Goal: Task Accomplishment & Management: Manage account settings

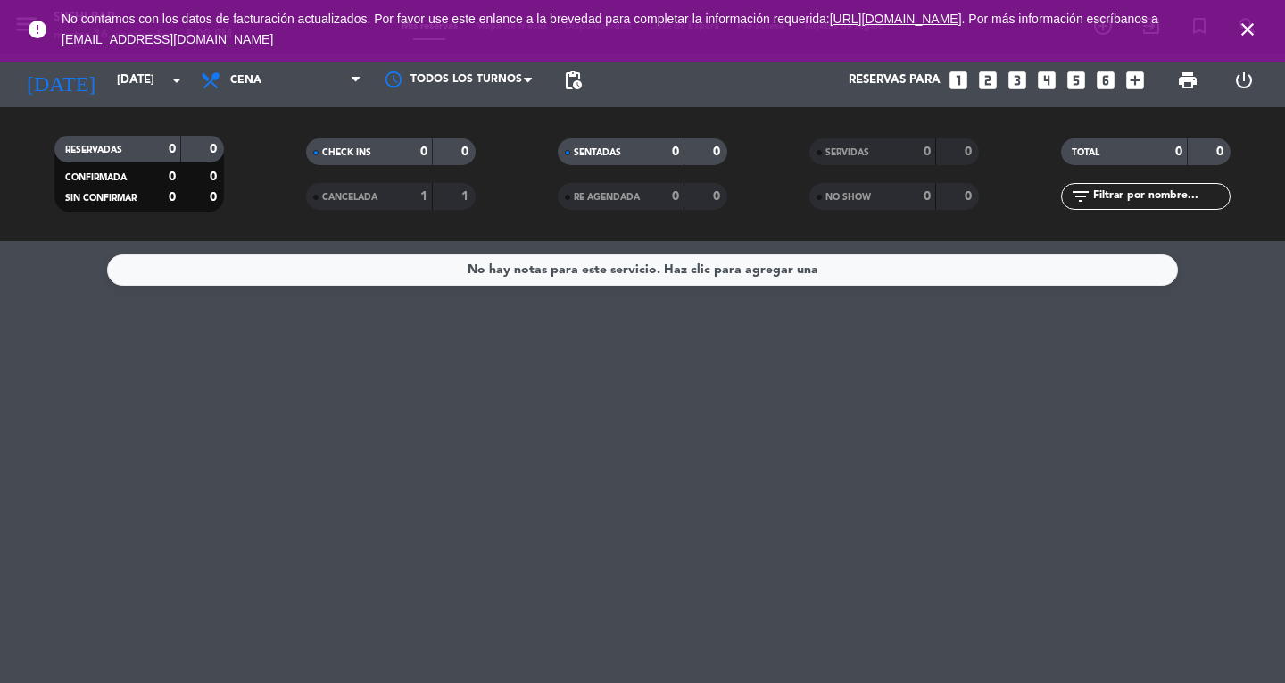
click at [1258, 37] on span "close" at bounding box center [1247, 29] width 48 height 48
click at [1249, 28] on icon "close" at bounding box center [1247, 29] width 21 height 21
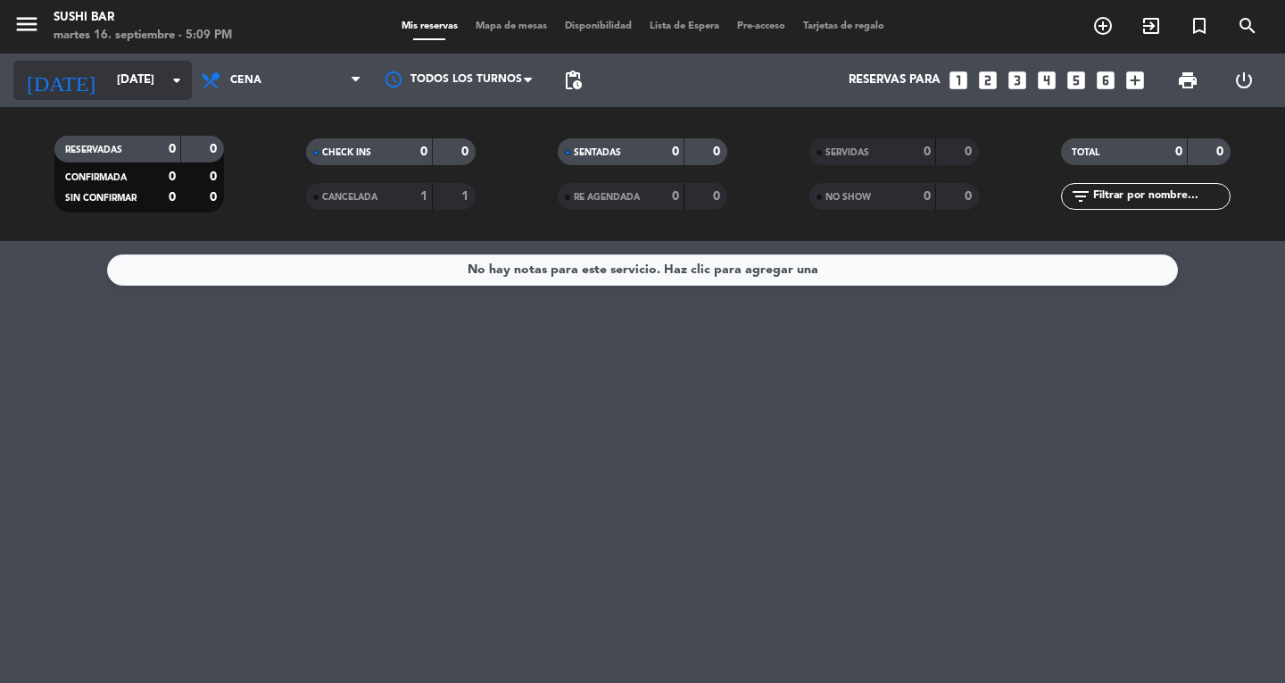
click at [181, 78] on icon "arrow_drop_down" at bounding box center [176, 80] width 21 height 21
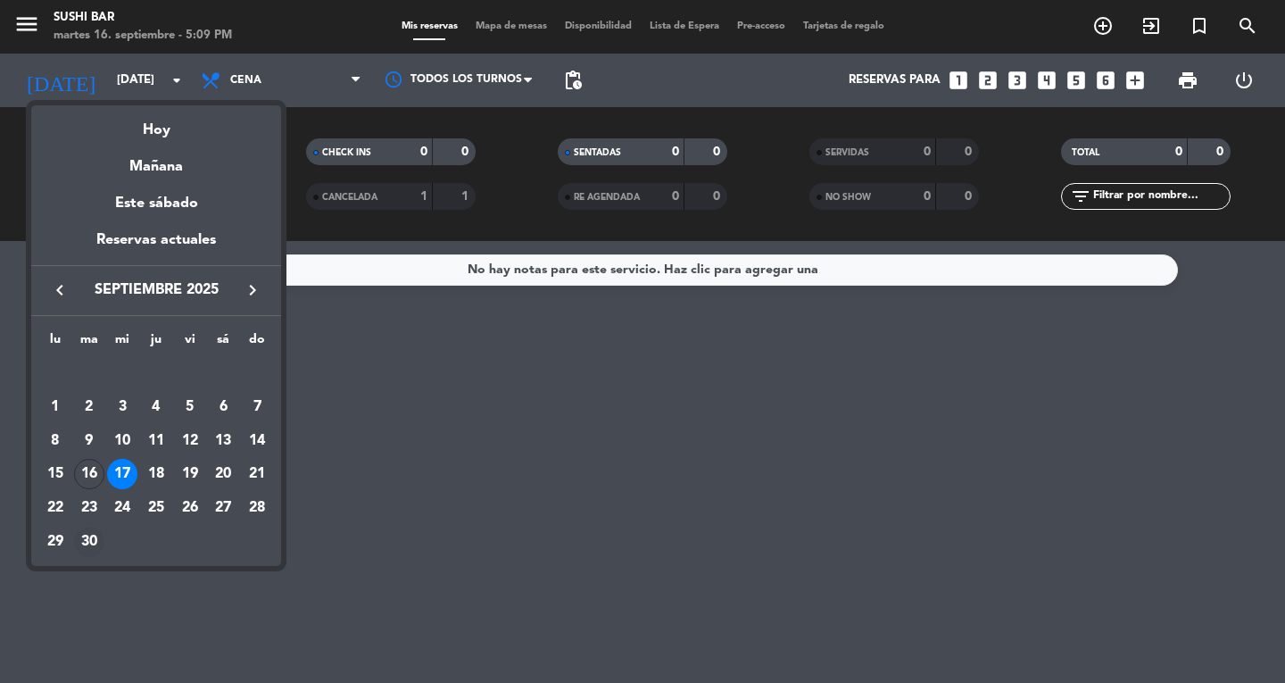
click at [95, 542] on div "30" at bounding box center [89, 541] width 30 height 30
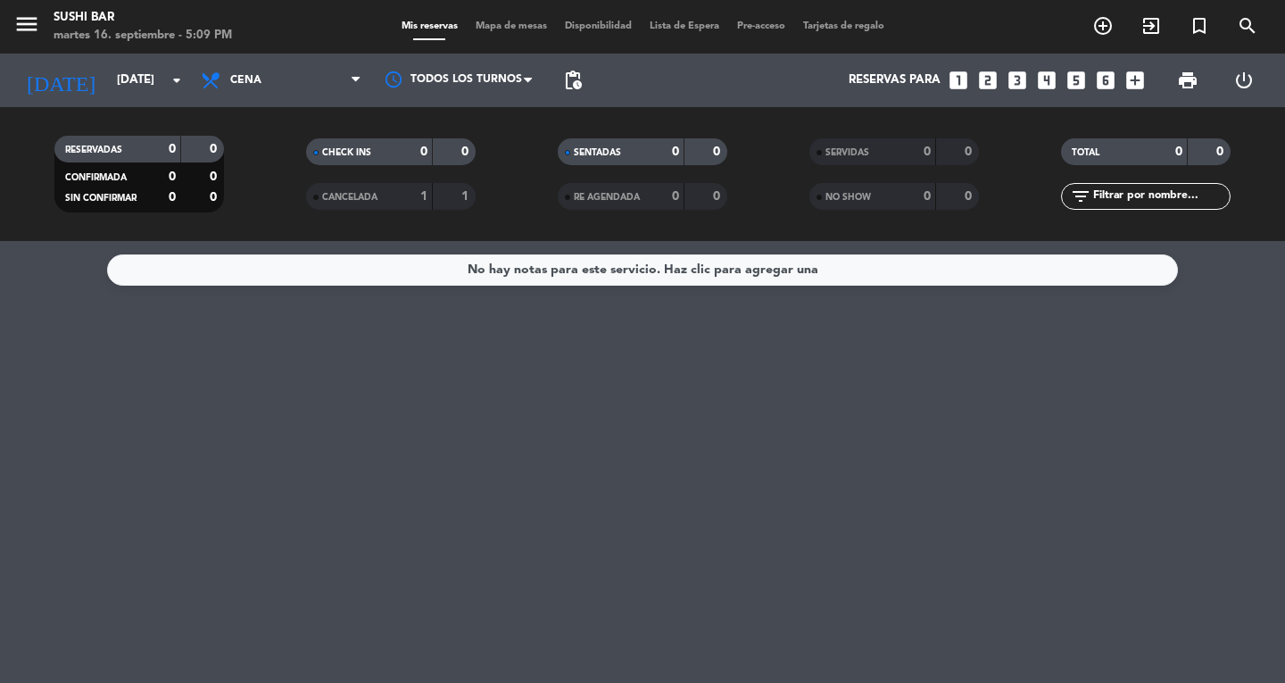
type input "[DATE]"
click at [1097, 30] on icon "add_circle_outline" at bounding box center [1102, 25] width 21 height 21
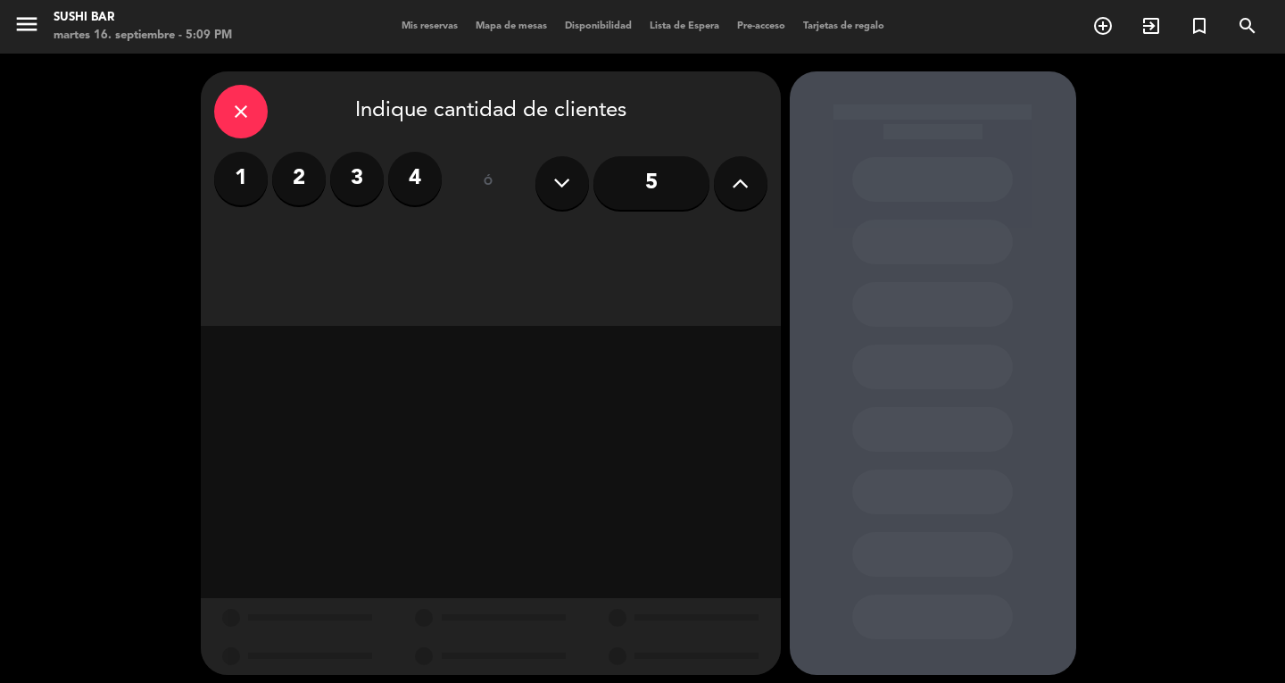
click at [673, 199] on input "5" at bounding box center [651, 183] width 116 height 54
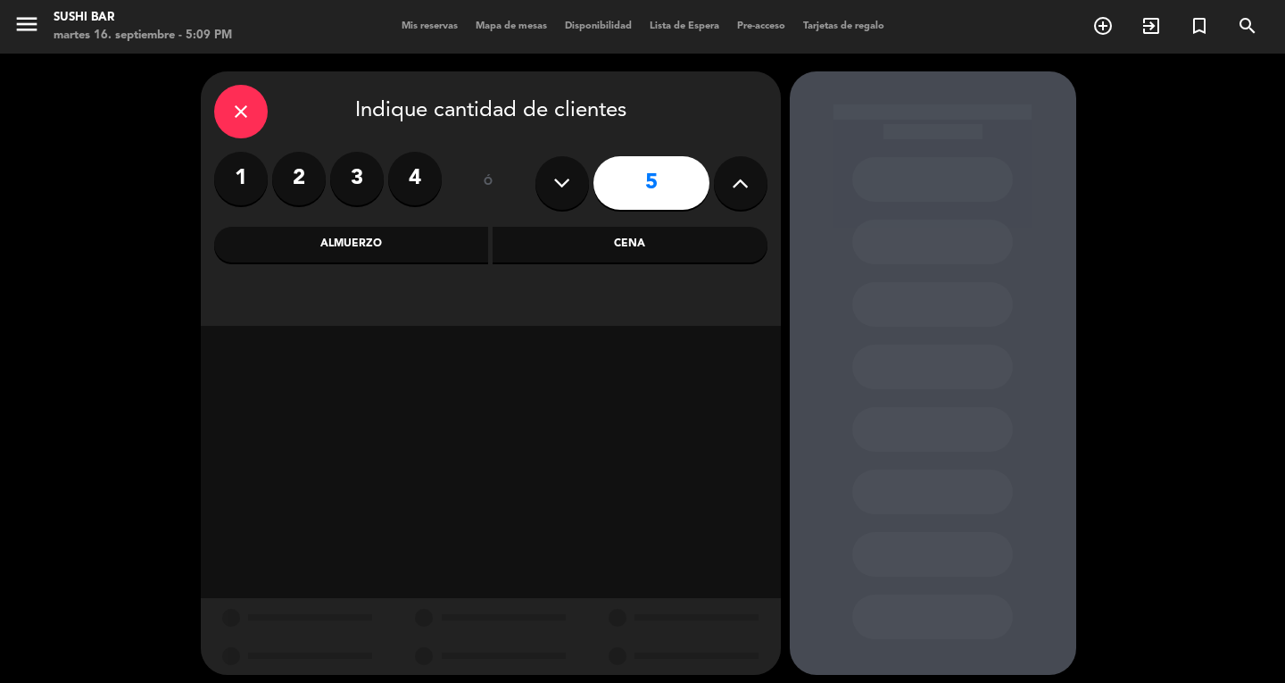
click at [624, 244] on div "Cena" at bounding box center [630, 245] width 275 height 36
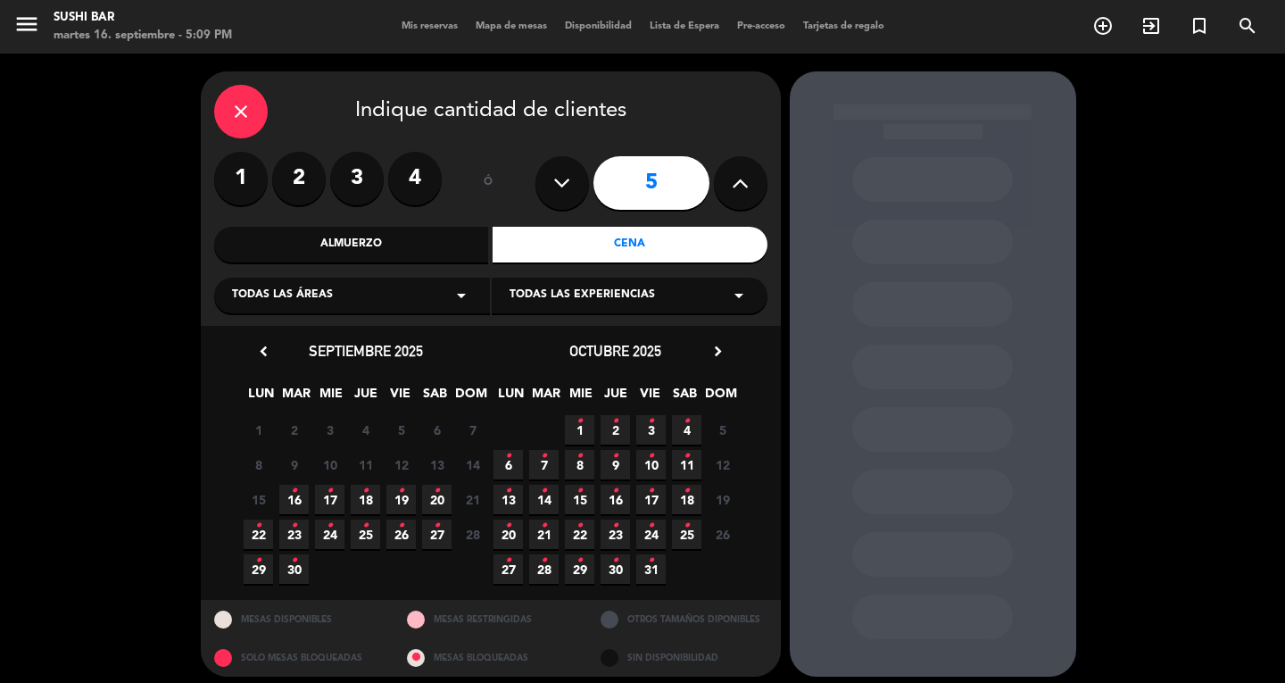
click at [290, 576] on span "30 •" at bounding box center [293, 568] width 29 height 29
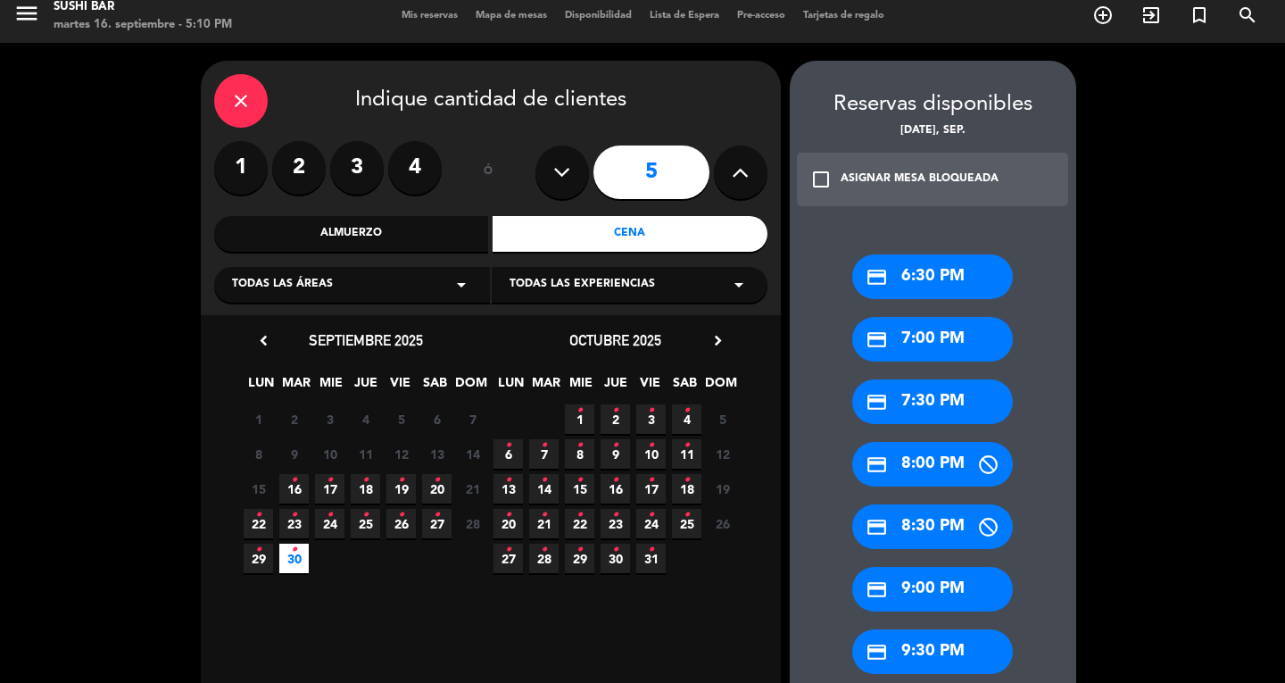
click at [956, 412] on div "credit_card 7:30 PM" at bounding box center [932, 401] width 161 height 45
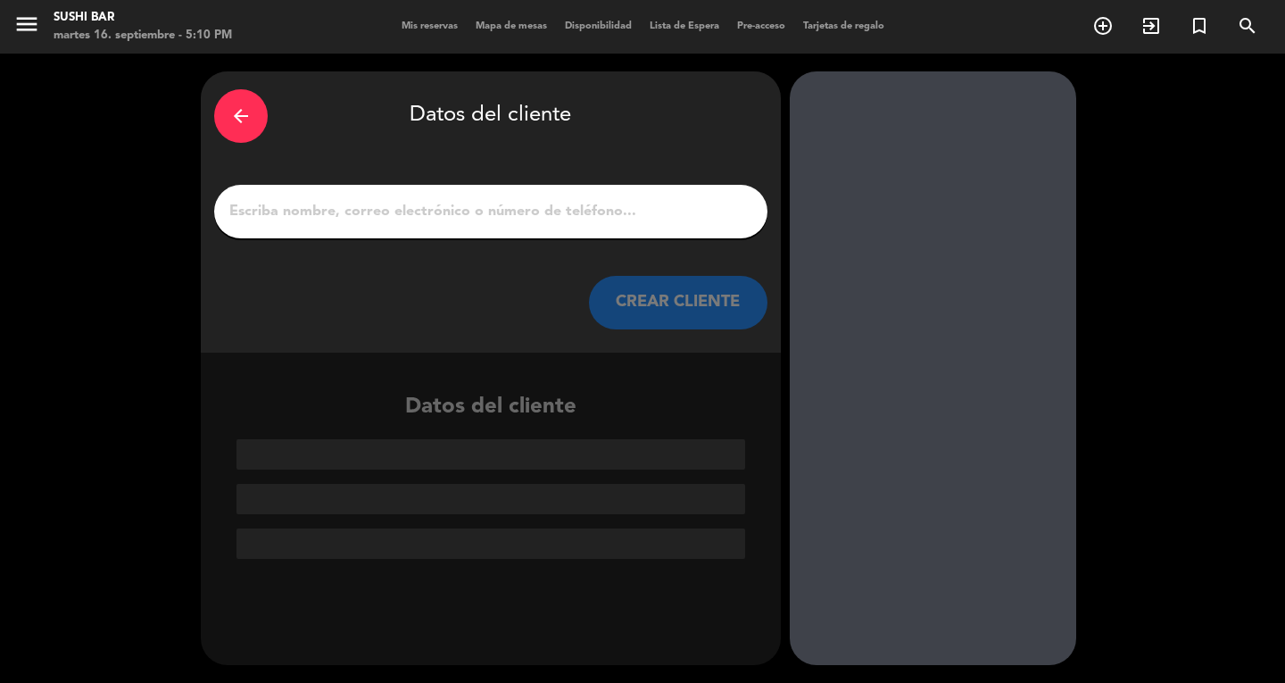
click at [580, 211] on input "1" at bounding box center [491, 211] width 526 height 25
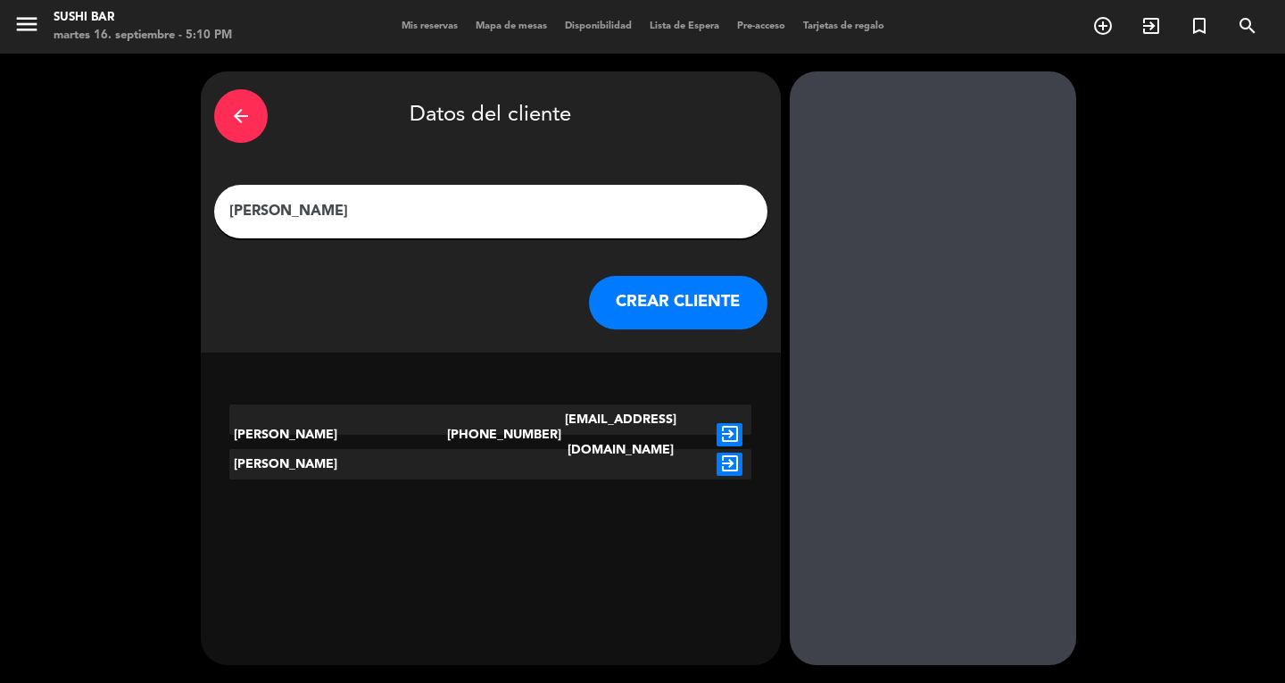
type input "[PERSON_NAME]"
click at [665, 301] on button "CREAR CLIENTE" at bounding box center [678, 303] width 178 height 54
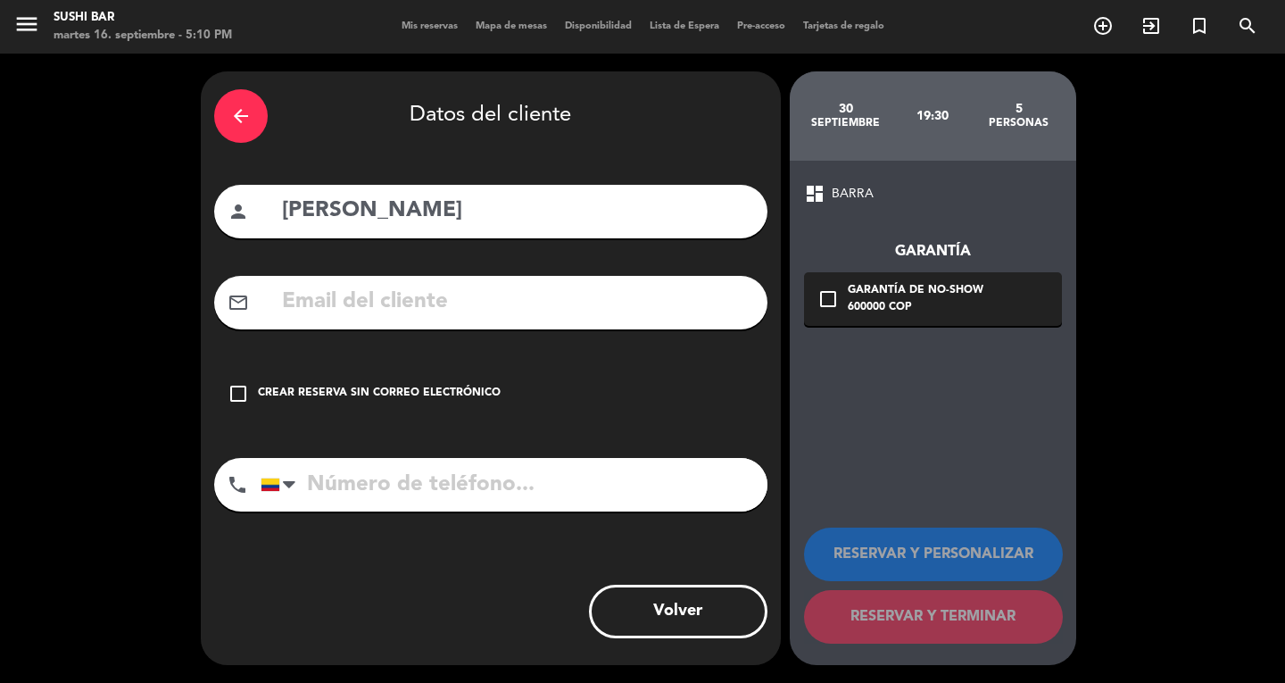
click at [236, 393] on icon "check_box_outline_blank" at bounding box center [238, 393] width 21 height 21
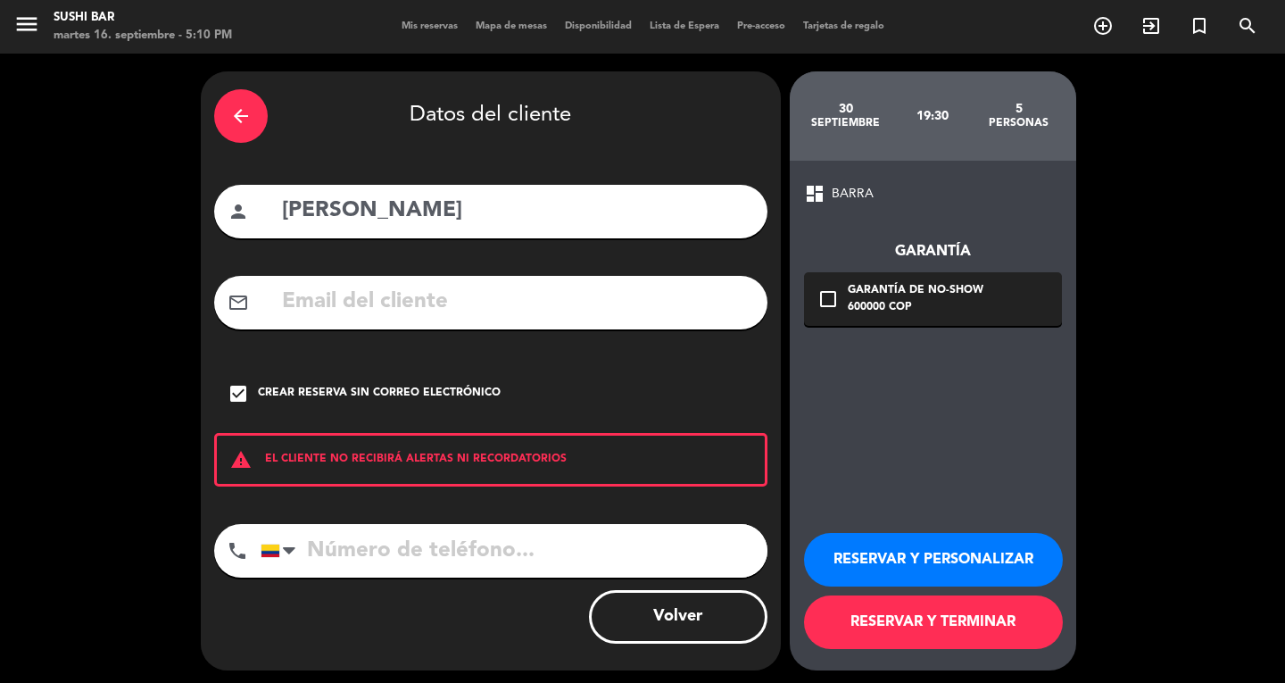
click at [873, 571] on button "RESERVAR Y PERSONALIZAR" at bounding box center [933, 560] width 259 height 54
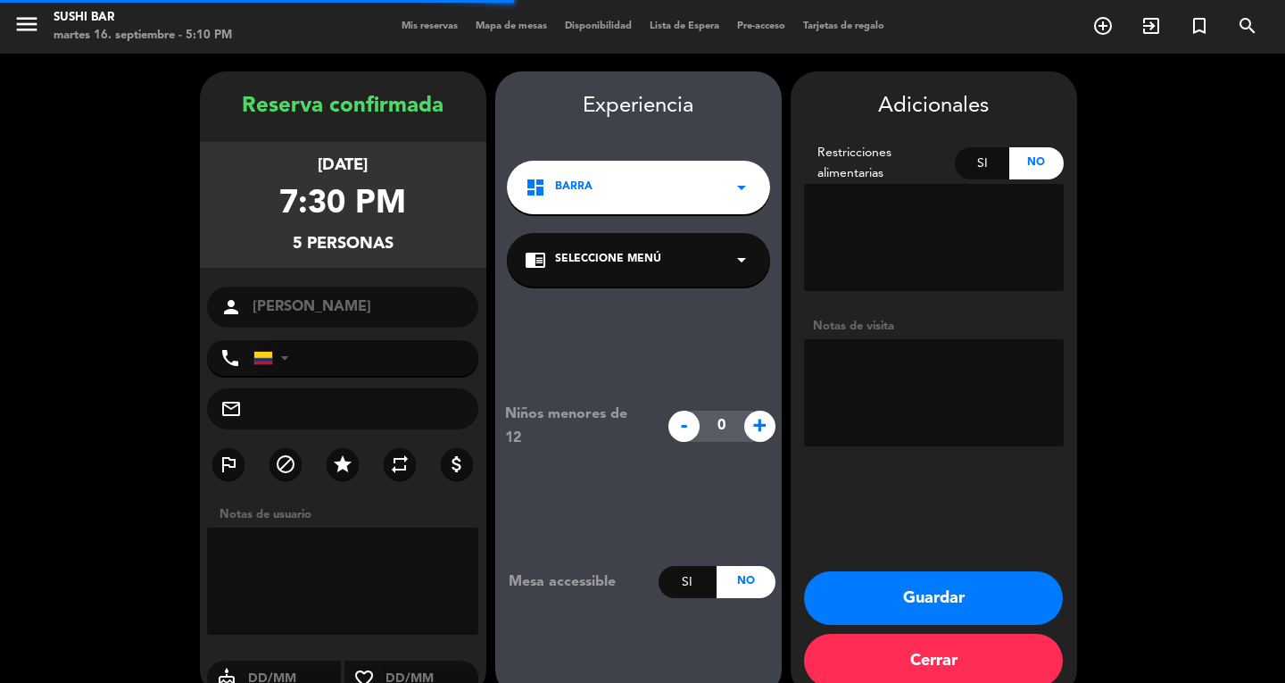
scroll to position [30, 0]
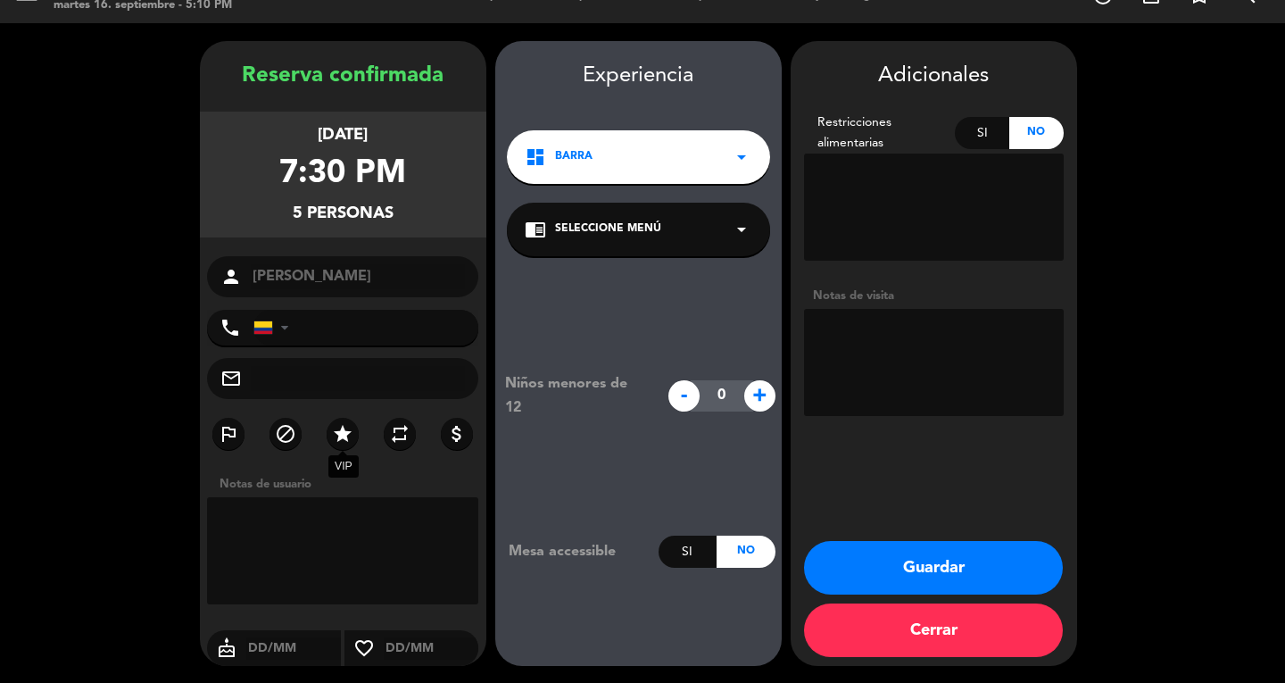
click at [332, 431] on icon "star" at bounding box center [342, 433] width 21 height 21
click at [330, 541] on textarea at bounding box center [343, 550] width 272 height 107
type textarea "recomendados Chef [PERSON_NAME]"
click at [935, 575] on button "Guardar" at bounding box center [933, 568] width 259 height 54
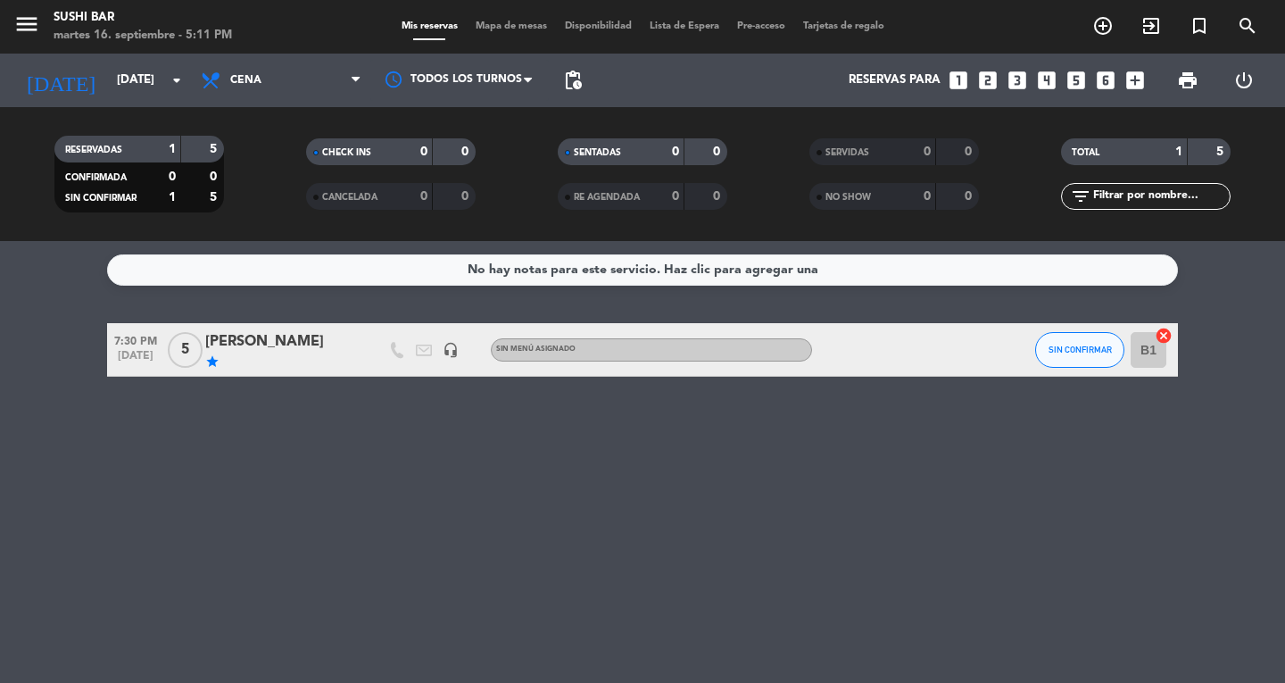
click at [234, 347] on div "[PERSON_NAME]" at bounding box center [281, 341] width 152 height 23
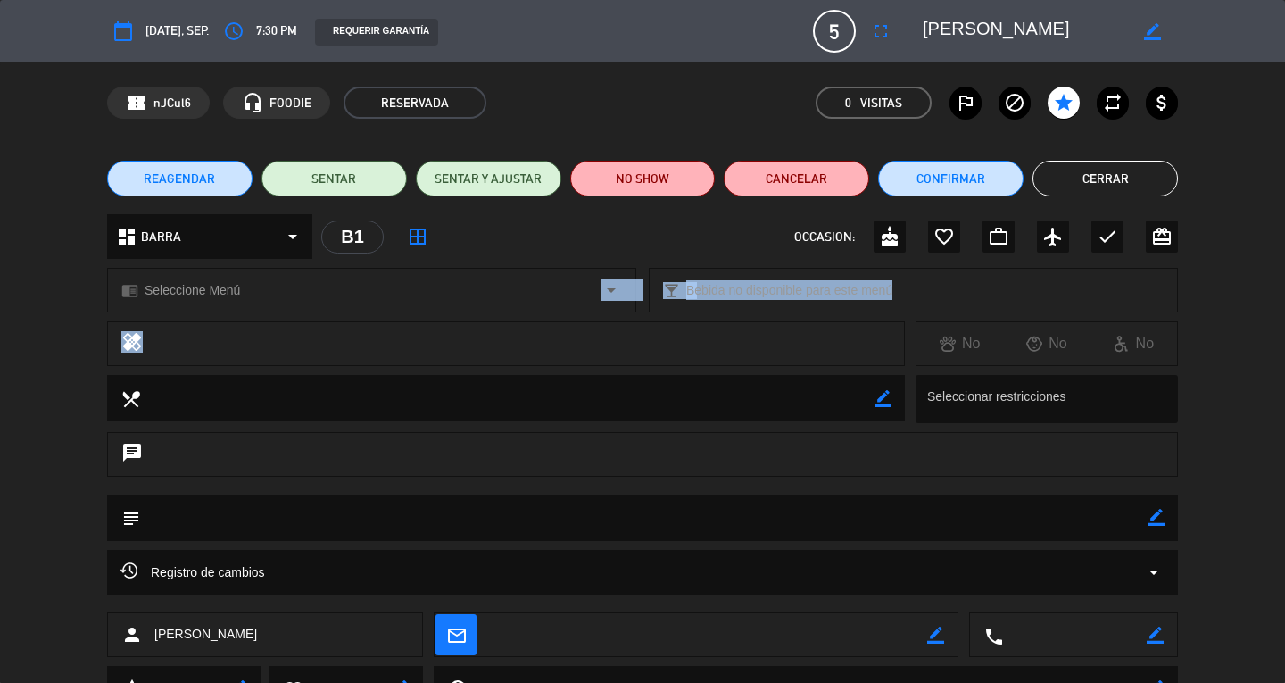
drag, startPoint x: 234, startPoint y: 347, endPoint x: 541, endPoint y: 276, distance: 315.1
click at [541, 276] on div "calendar_today [DATE], sep. access_time 7:30 PM REQUERIR GARANTÍA [DATE][PERSON…" at bounding box center [642, 341] width 1285 height 683
click at [601, 527] on textarea at bounding box center [643, 517] width 1007 height 46
click at [1155, 520] on icon "border_color" at bounding box center [1155, 517] width 17 height 17
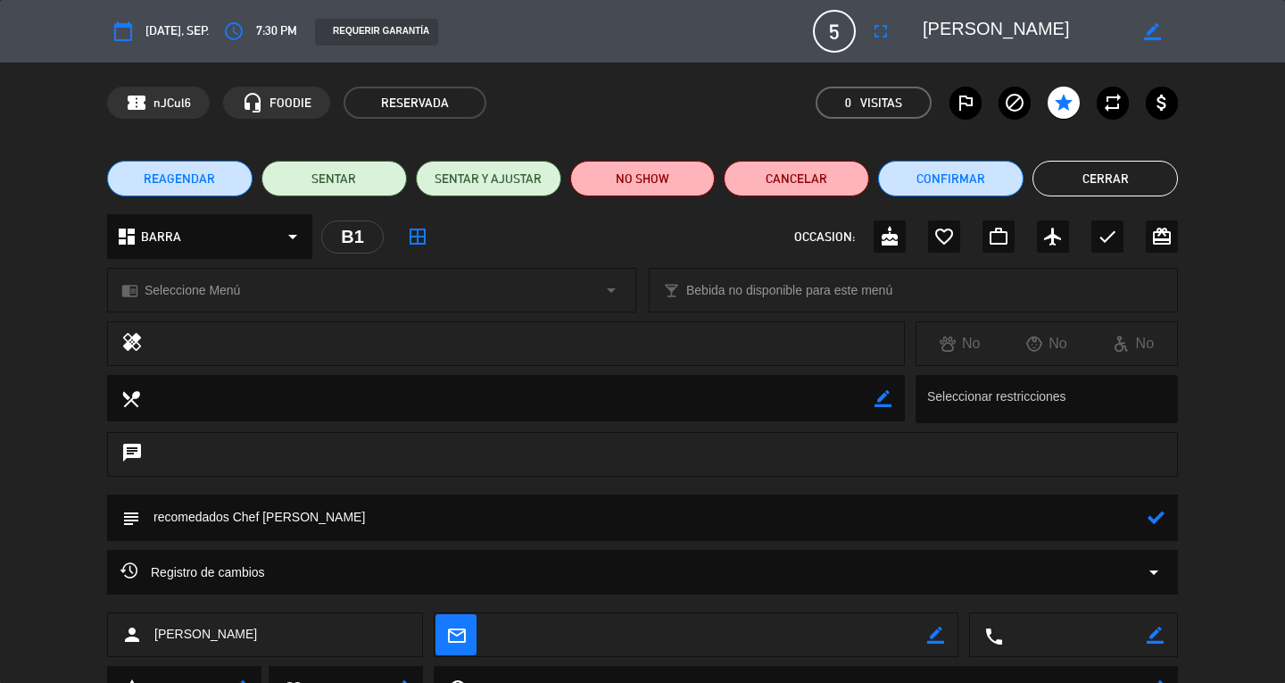
type textarea "recomedados Chef [PERSON_NAME]"
click at [1155, 520] on icon at bounding box center [1155, 517] width 17 height 17
click at [1132, 186] on button "Cerrar" at bounding box center [1104, 179] width 145 height 36
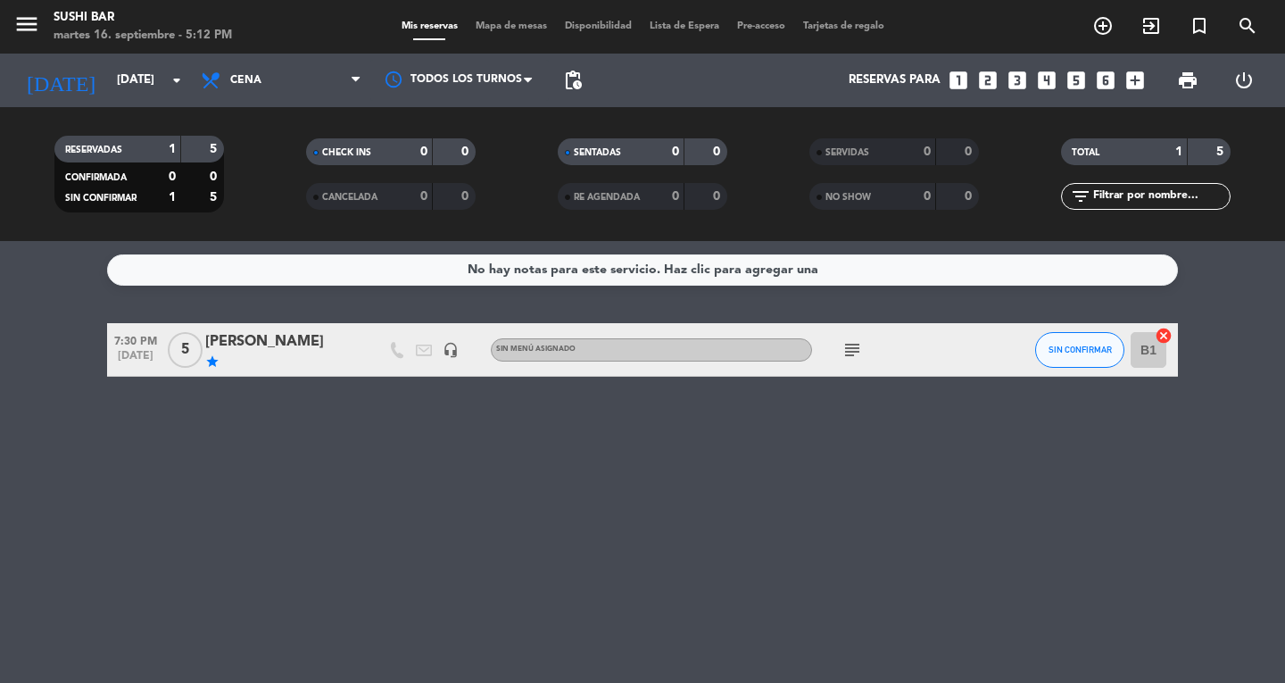
click at [844, 355] on icon "subject" at bounding box center [851, 349] width 21 height 21
click at [781, 511] on div "No hay notas para este servicio. Haz clic para agregar una 7:30 PM [DATE] [DATE…" at bounding box center [642, 462] width 1285 height 442
click at [16, 6] on span "menu" at bounding box center [33, 27] width 40 height 42
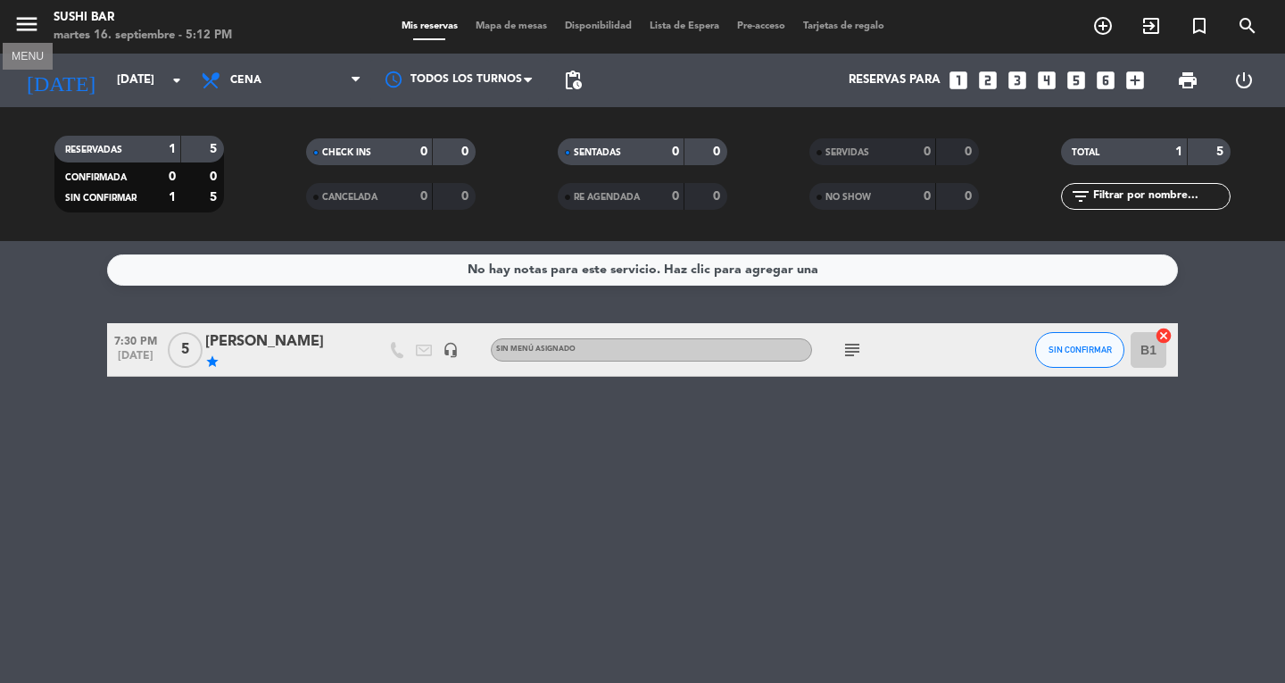
click at [16, 18] on icon "menu" at bounding box center [26, 24] width 27 height 27
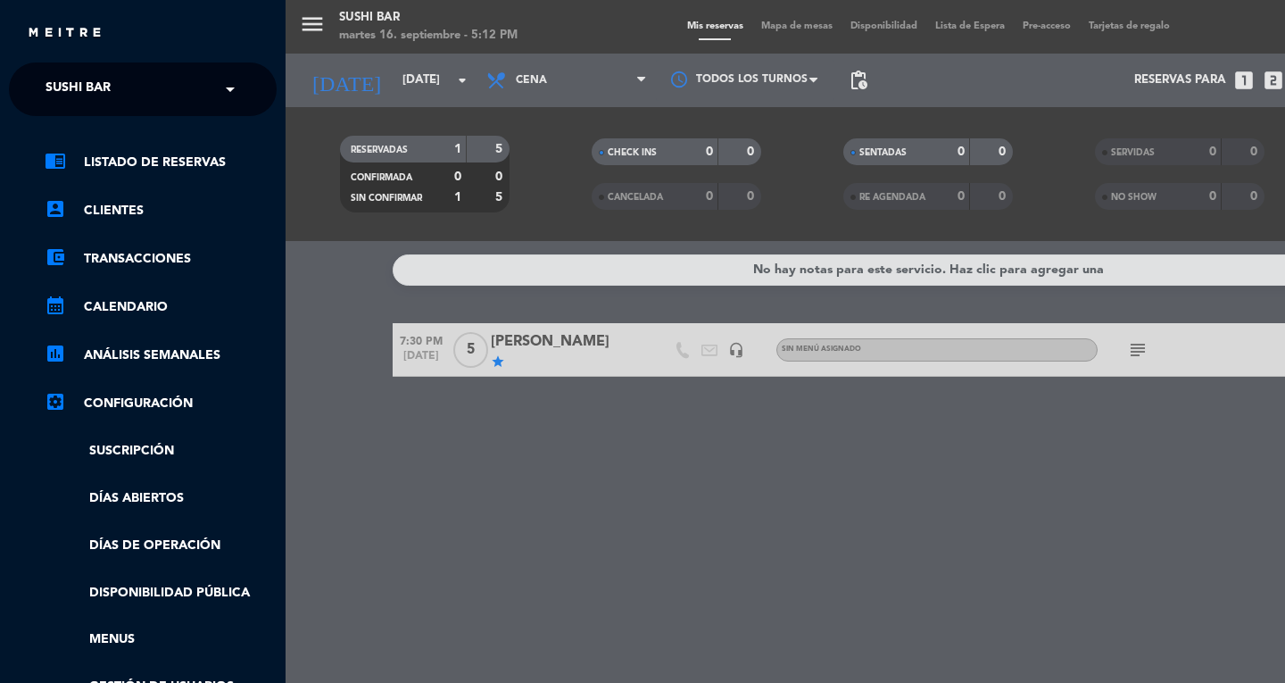
click at [346, 361] on div "menu SUSHI BAR martes 16. septiembre - 5:12 PM Mis reservas Mapa de mesas Dispo…" at bounding box center [928, 341] width 1285 height 683
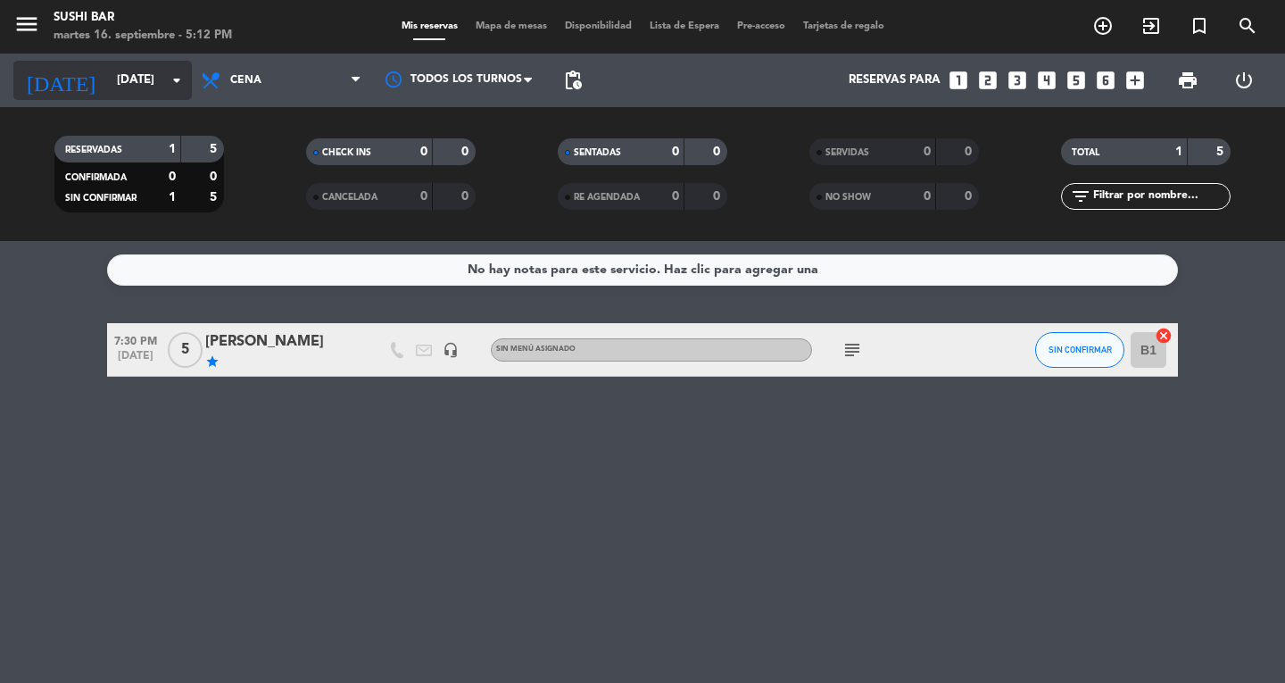
click at [143, 98] on div "[DATE] [DATE] arrow_drop_down" at bounding box center [102, 80] width 178 height 39
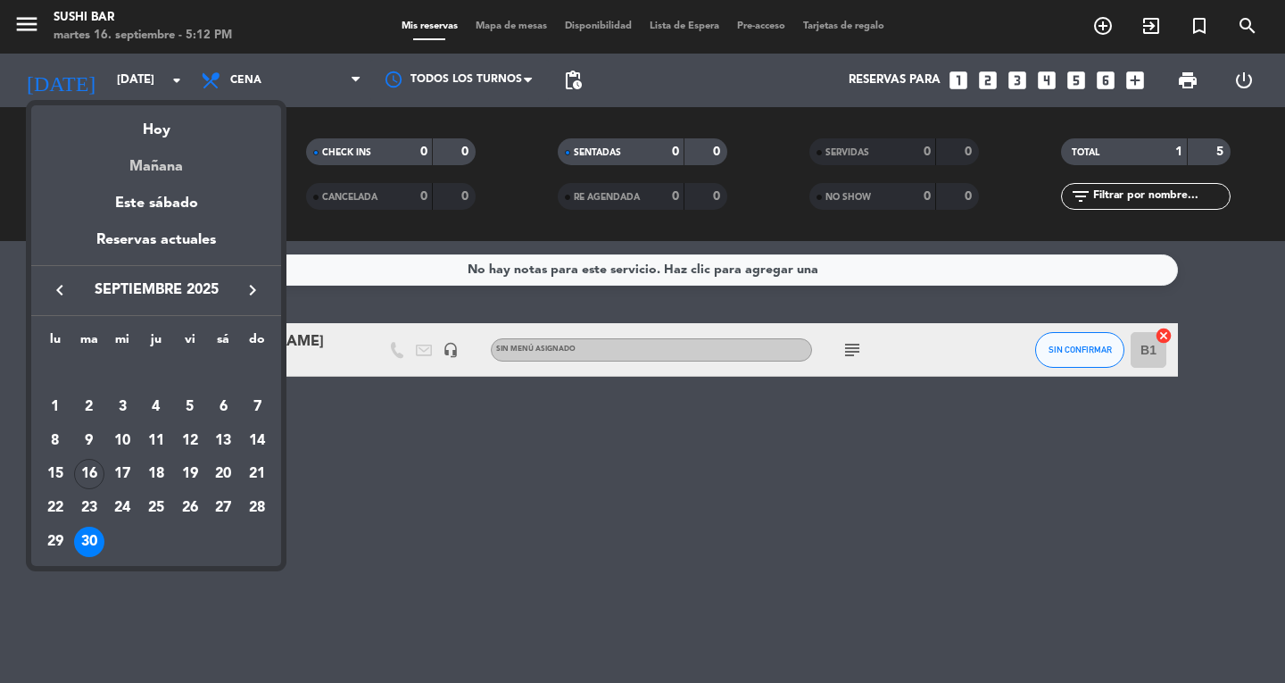
click at [166, 171] on div "Mañana" at bounding box center [156, 160] width 250 height 37
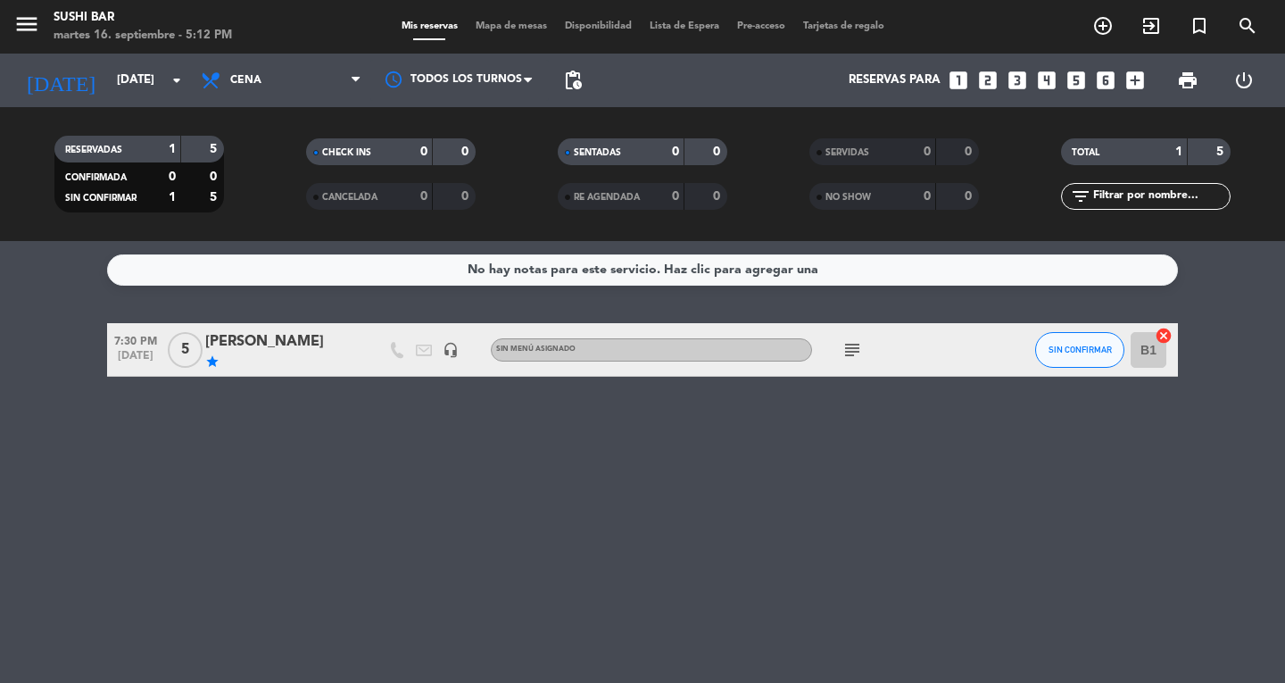
type input "[DATE]"
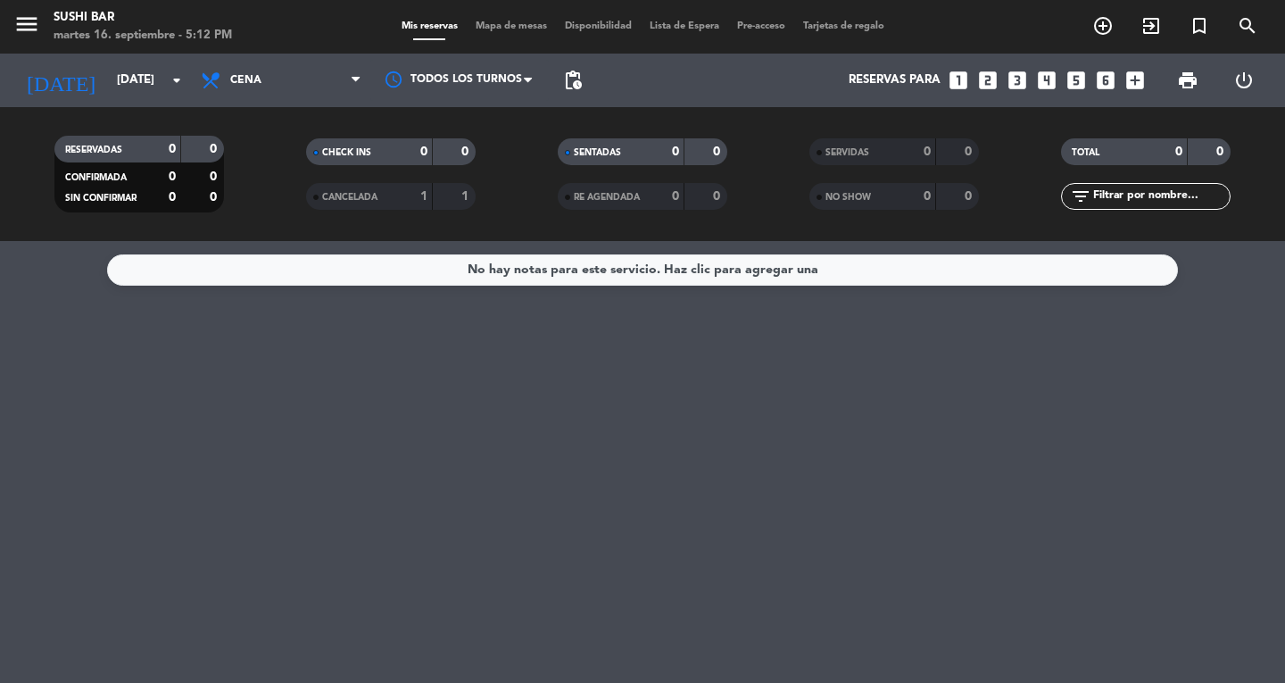
click at [166, 171] on div "0" at bounding box center [159, 177] width 36 height 21
click at [1098, 30] on icon "add_circle_outline" at bounding box center [1102, 25] width 21 height 21
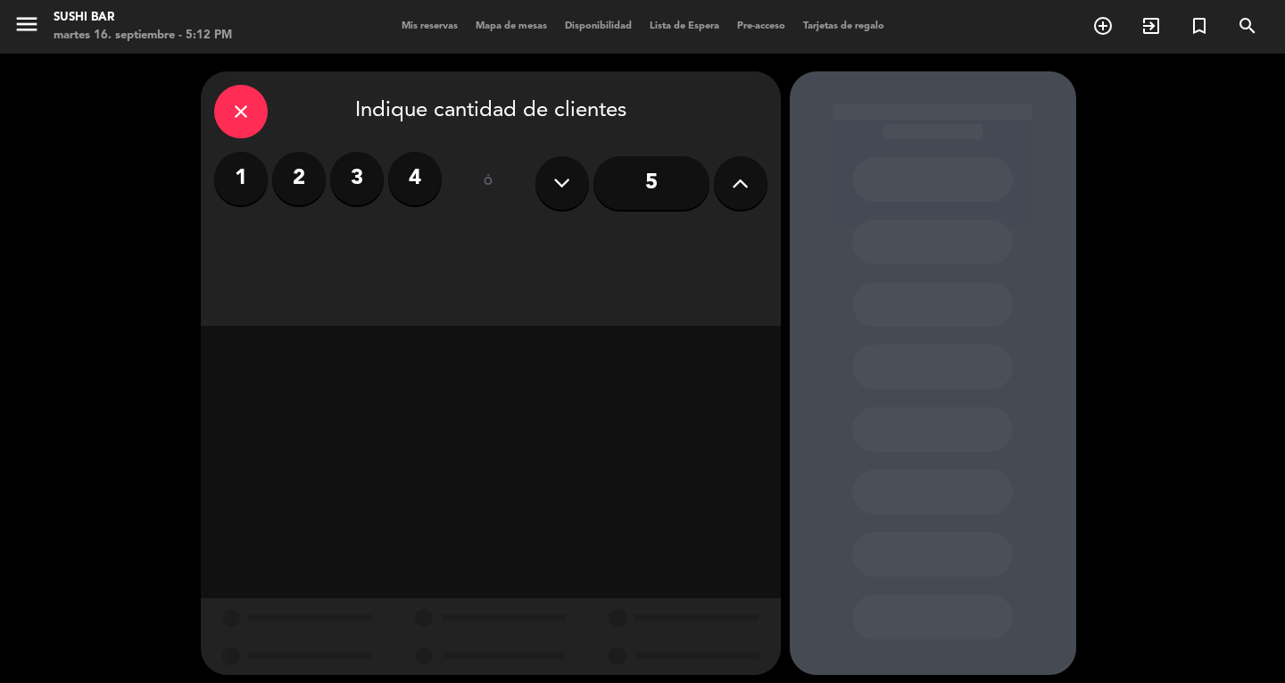
click at [640, 184] on input "5" at bounding box center [651, 183] width 116 height 54
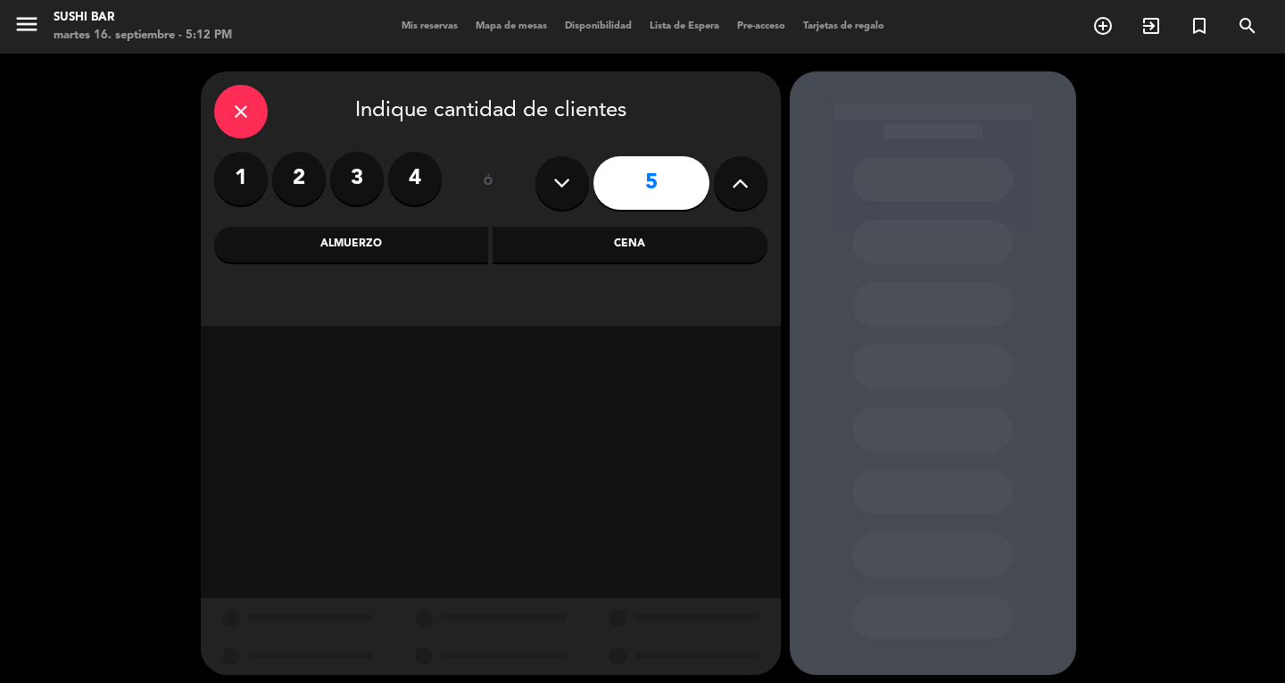
click at [624, 244] on div "Cena" at bounding box center [630, 245] width 275 height 36
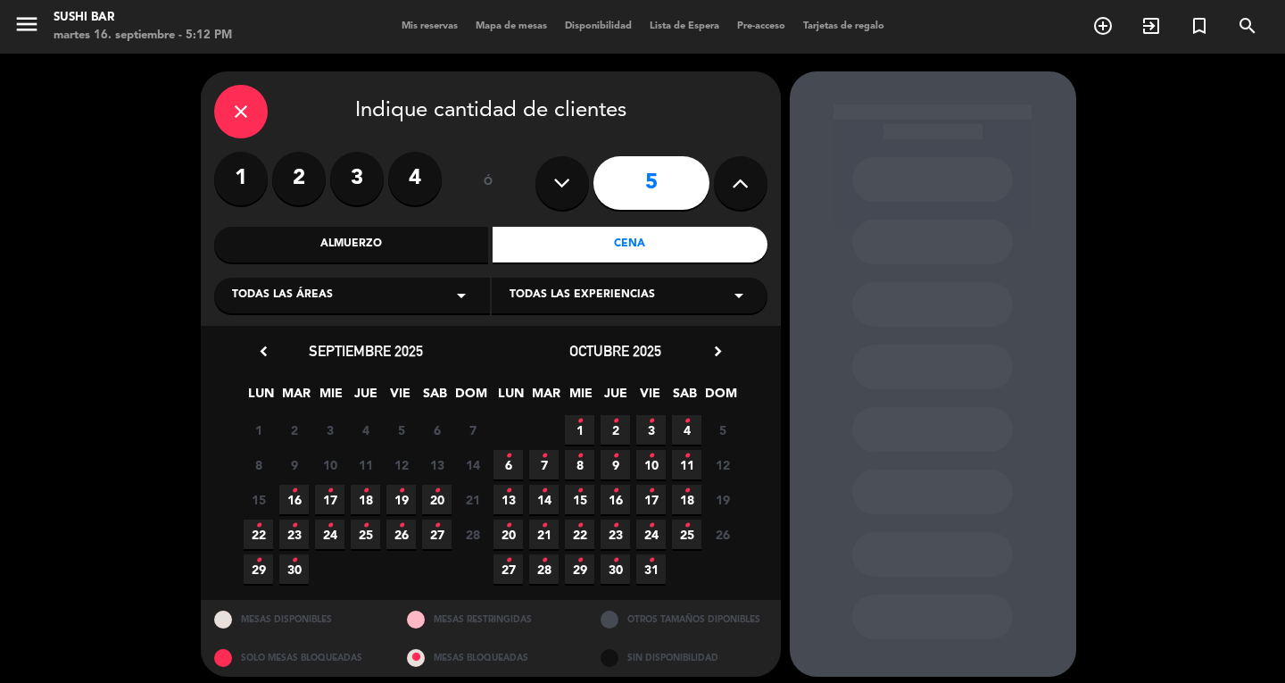
click at [330, 497] on icon "•" at bounding box center [330, 490] width 6 height 29
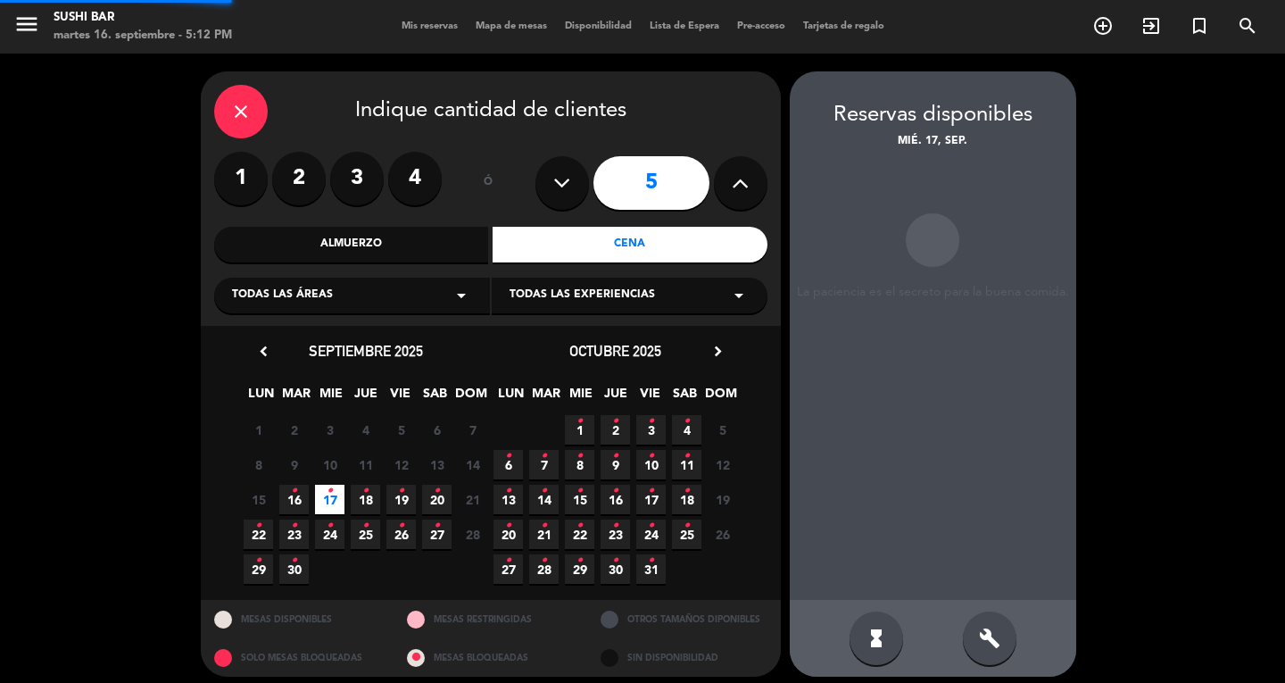
scroll to position [11, 0]
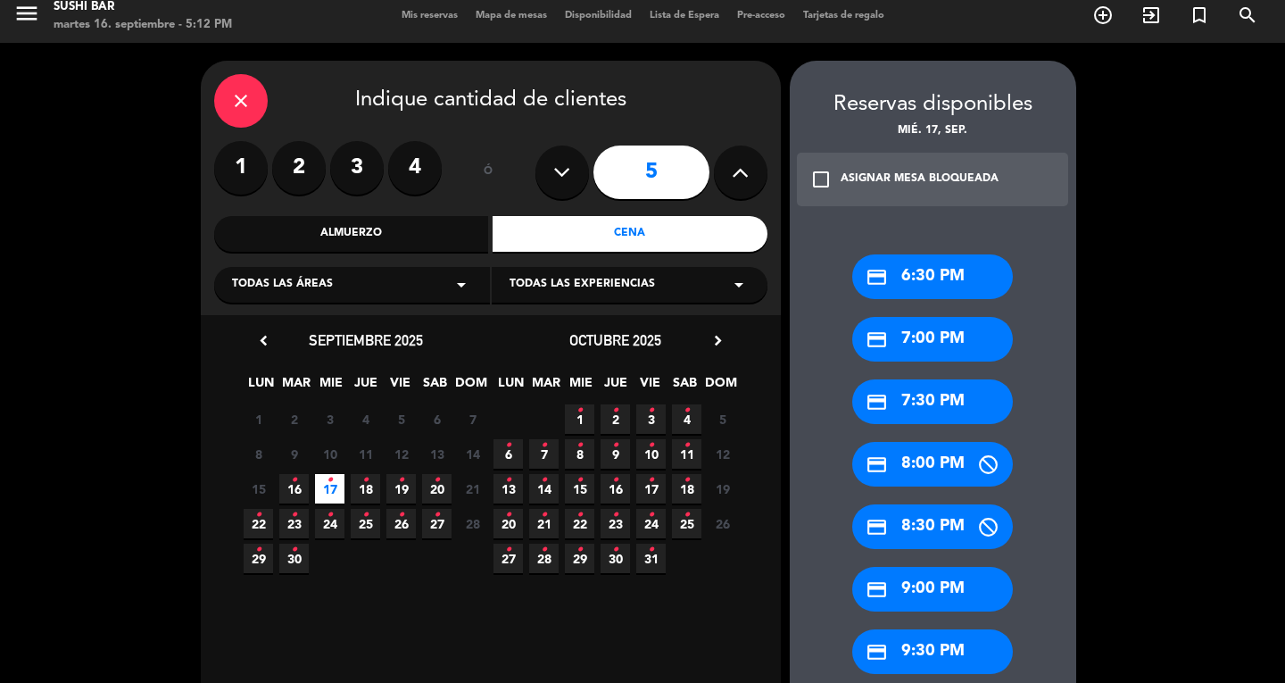
click at [918, 399] on div "credit_card 7:30 PM" at bounding box center [932, 401] width 161 height 45
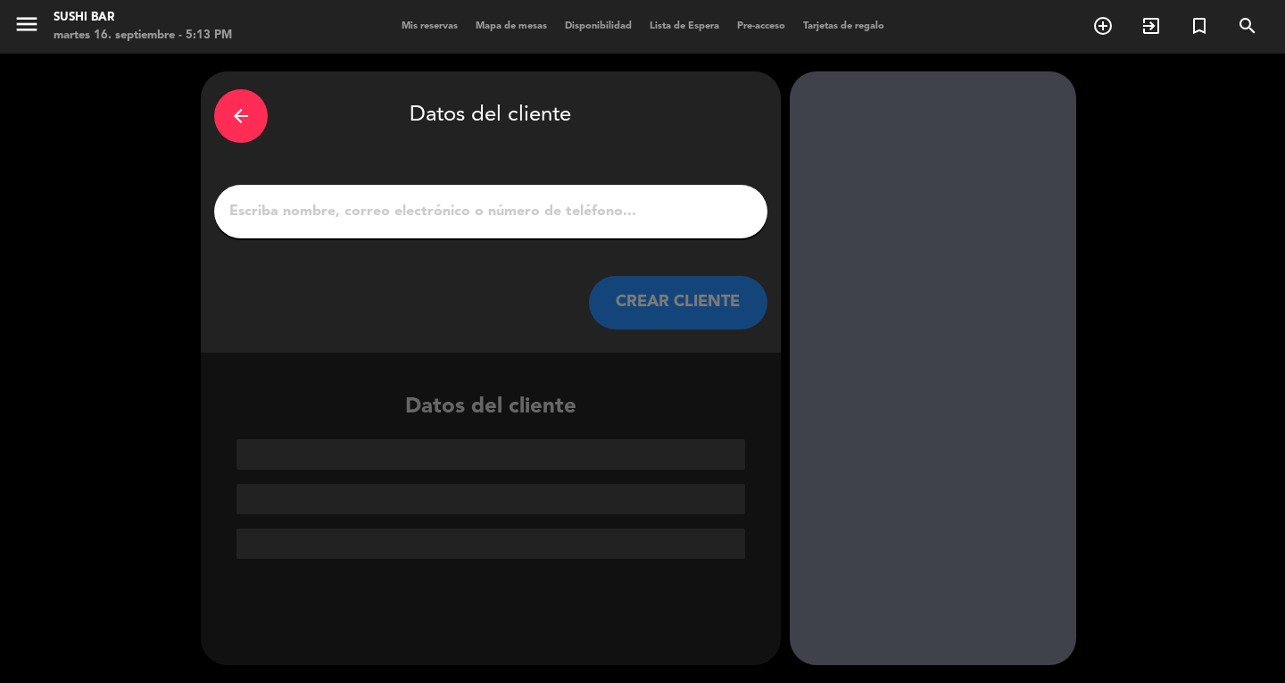
click at [424, 202] on input "1" at bounding box center [491, 211] width 526 height 25
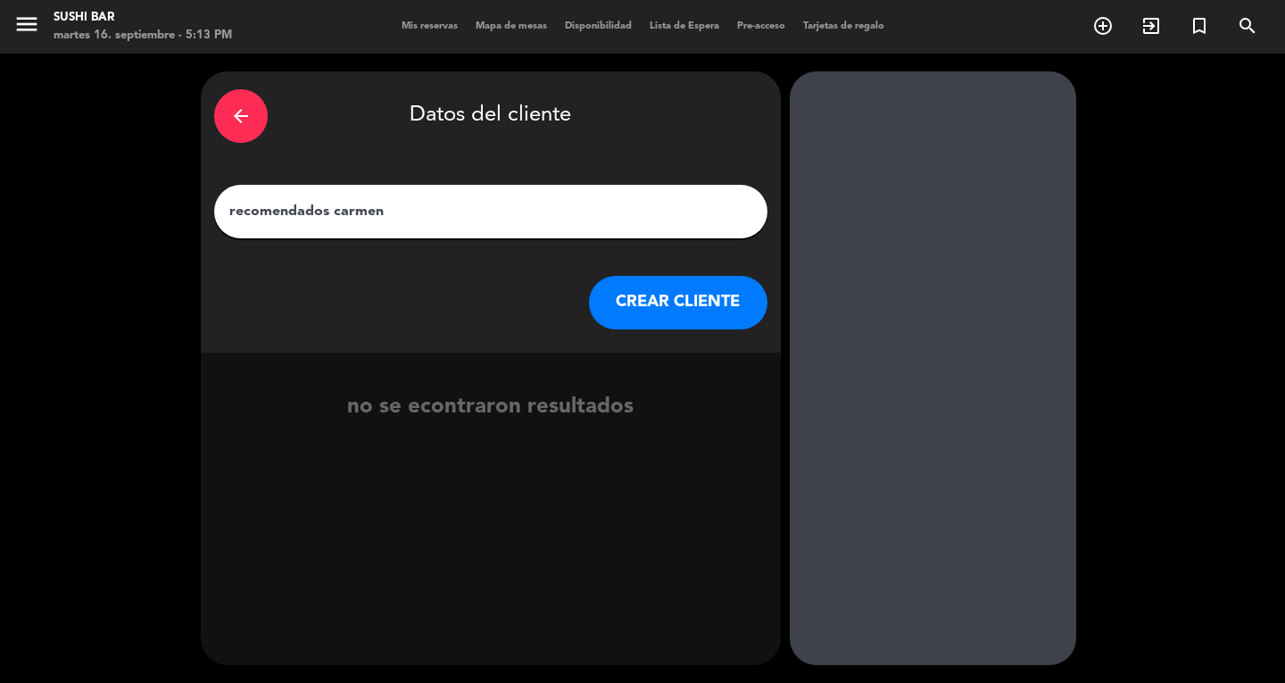
type input "recomendados carmen"
click at [662, 303] on button "CREAR CLIENTE" at bounding box center [678, 303] width 178 height 54
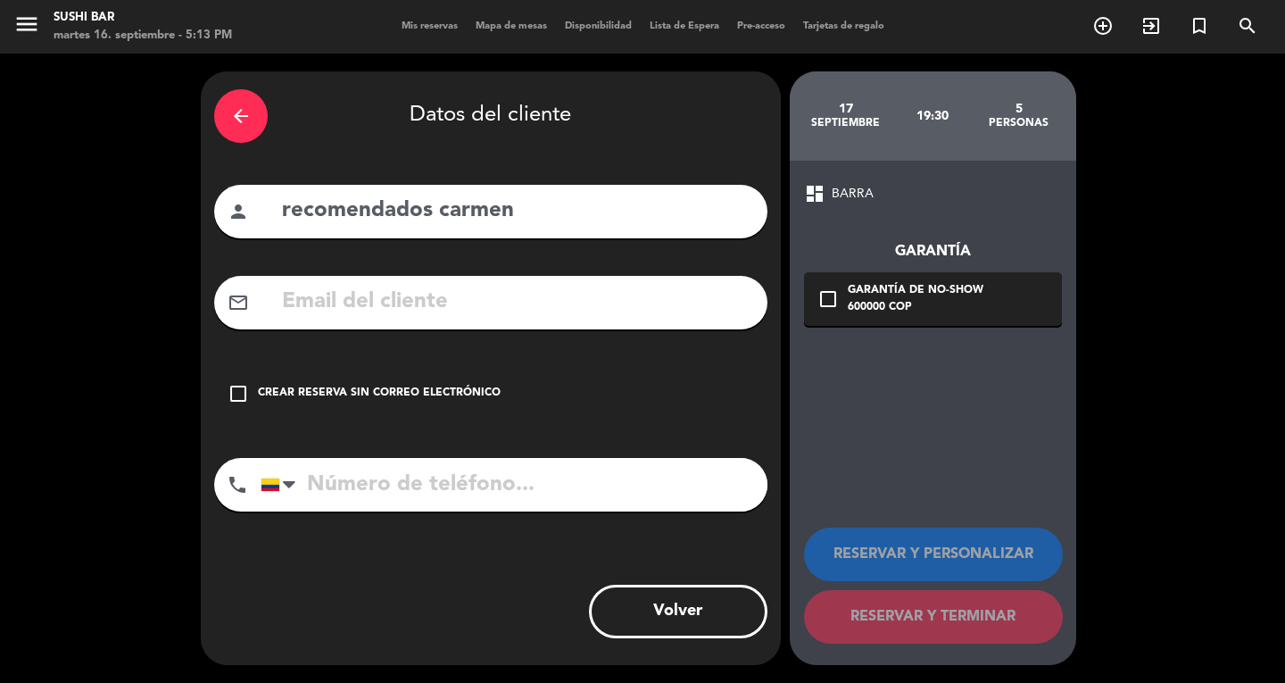
click at [241, 399] on icon "check_box_outline_blank" at bounding box center [238, 393] width 21 height 21
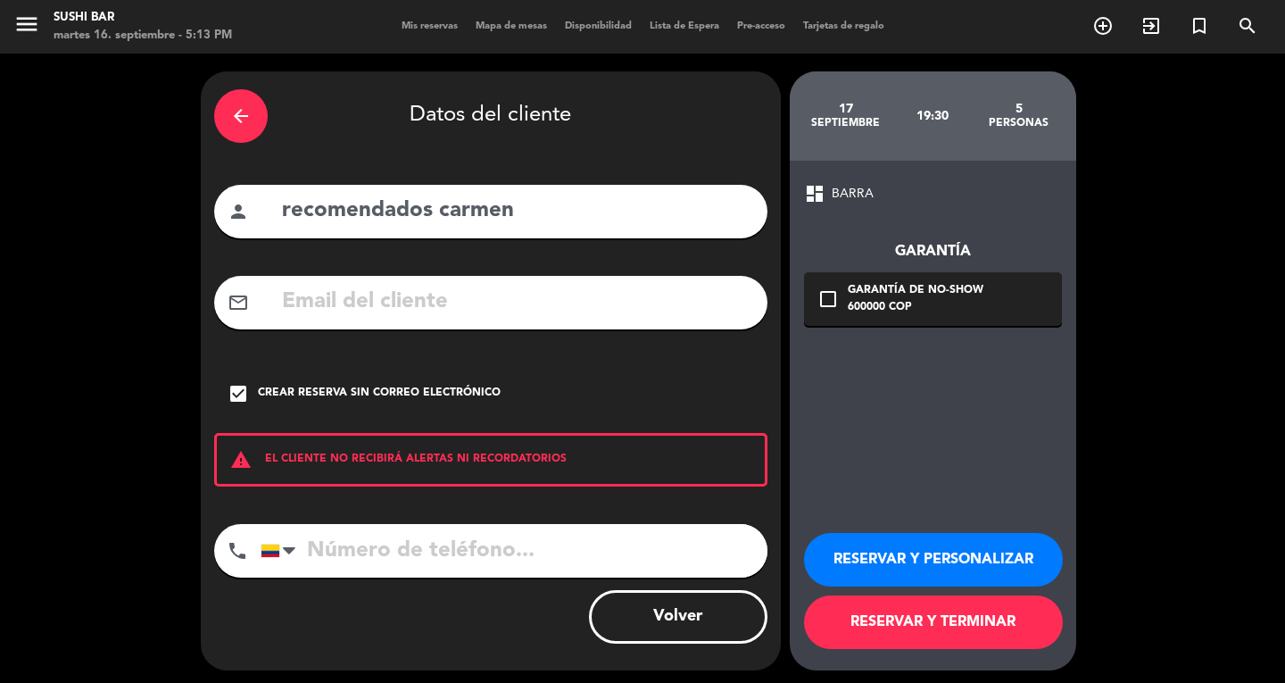
click at [928, 624] on button "RESERVAR Y TERMINAR" at bounding box center [933, 622] width 259 height 54
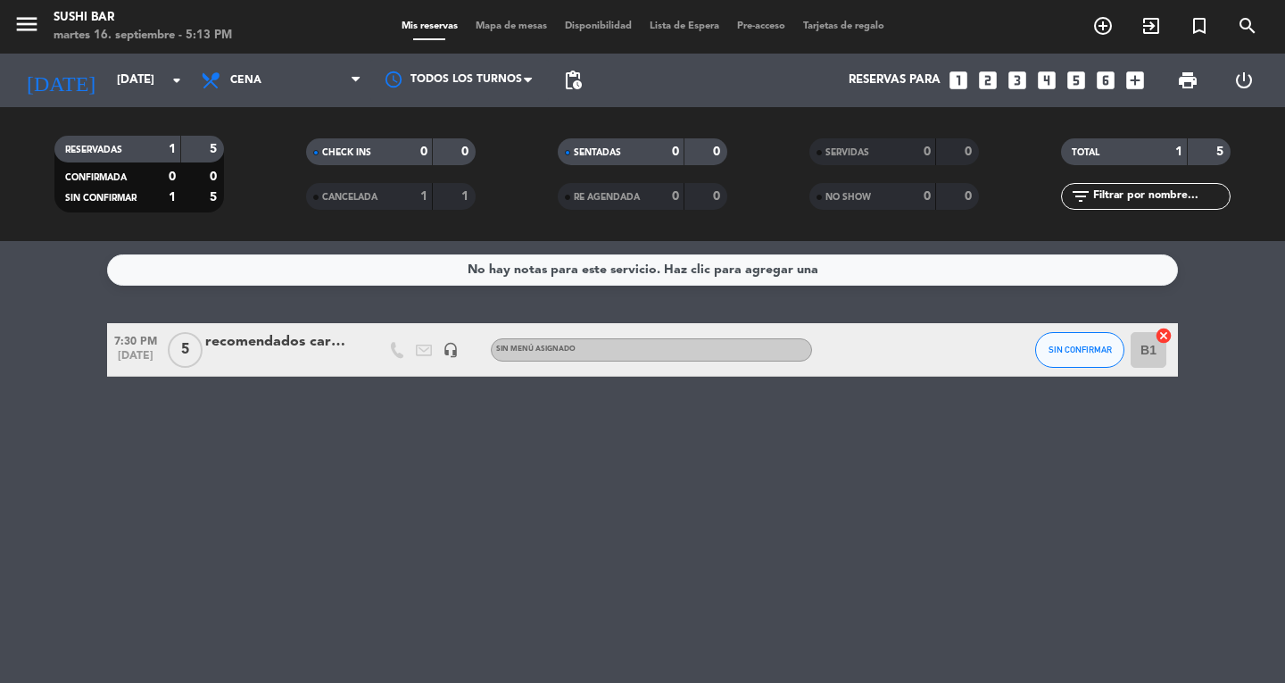
click at [287, 348] on div "recomendados carmen" at bounding box center [281, 341] width 152 height 23
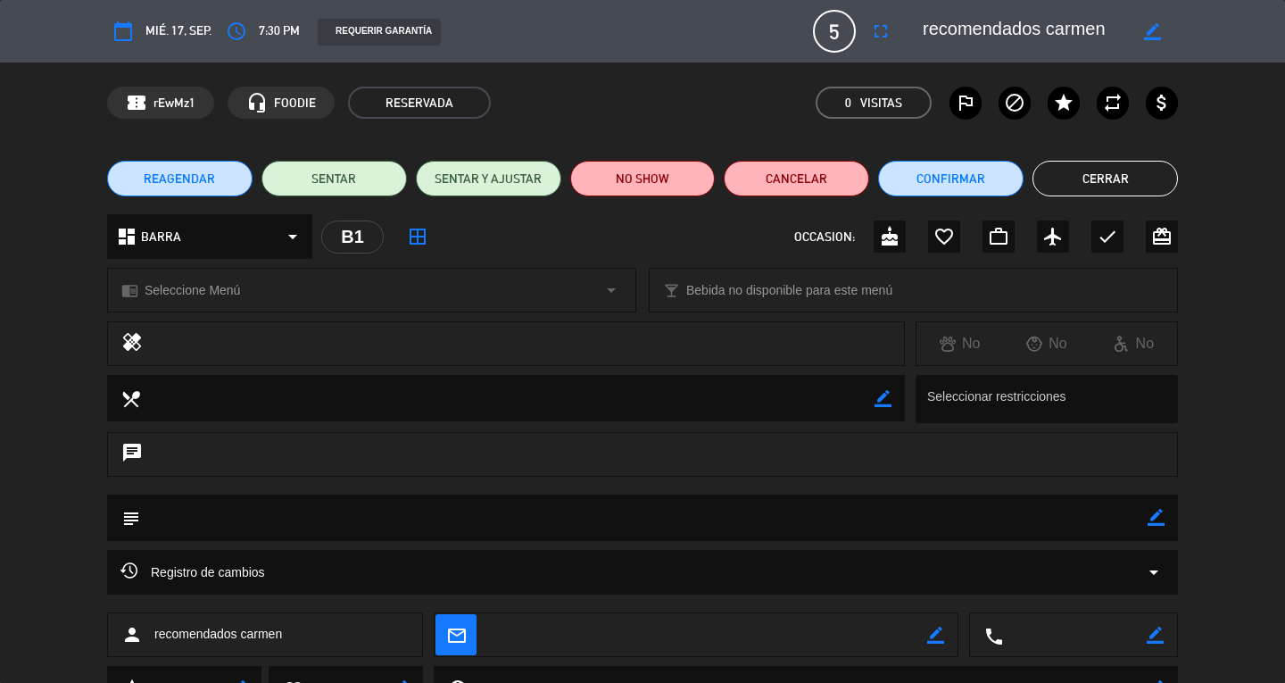
click at [1151, 517] on icon "border_color" at bounding box center [1155, 517] width 17 height 17
type textarea "sentar en barra"
click at [1153, 518] on icon at bounding box center [1155, 517] width 17 height 17
click at [1095, 184] on button "Cerrar" at bounding box center [1104, 179] width 145 height 36
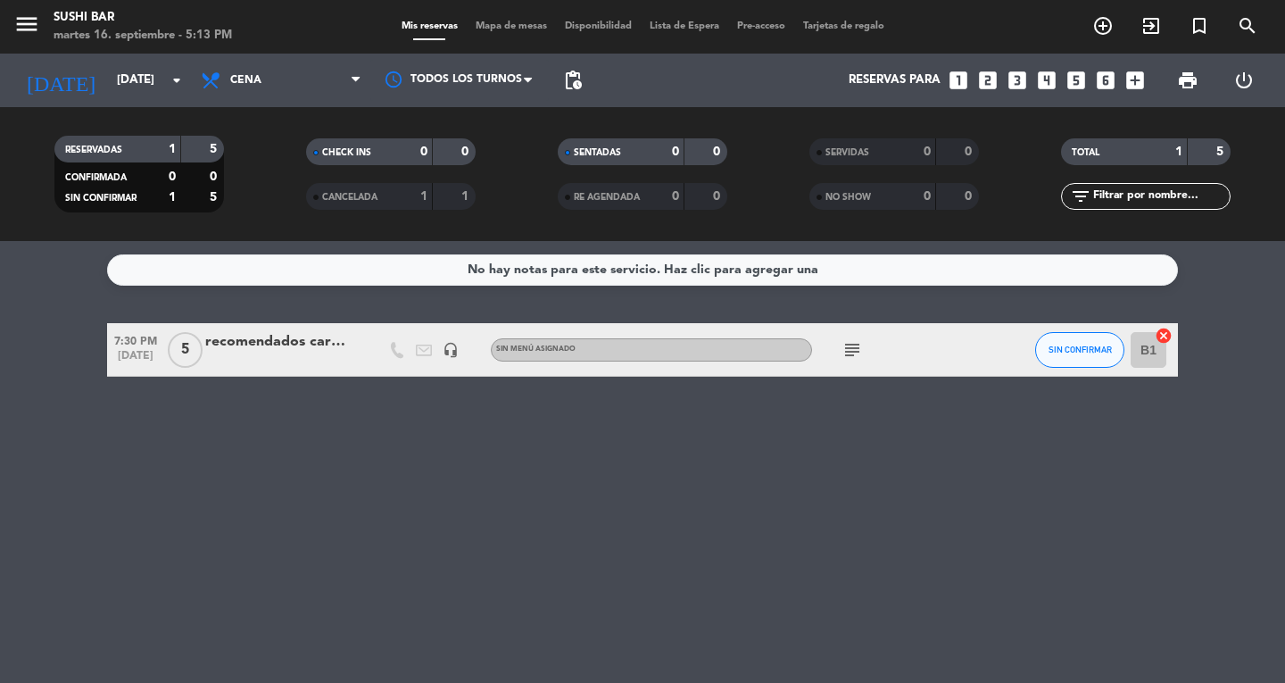
click at [525, 145] on filter-checkbox "SENTADAS 0 0" at bounding box center [643, 151] width 252 height 27
click at [25, 12] on icon "menu" at bounding box center [26, 24] width 27 height 27
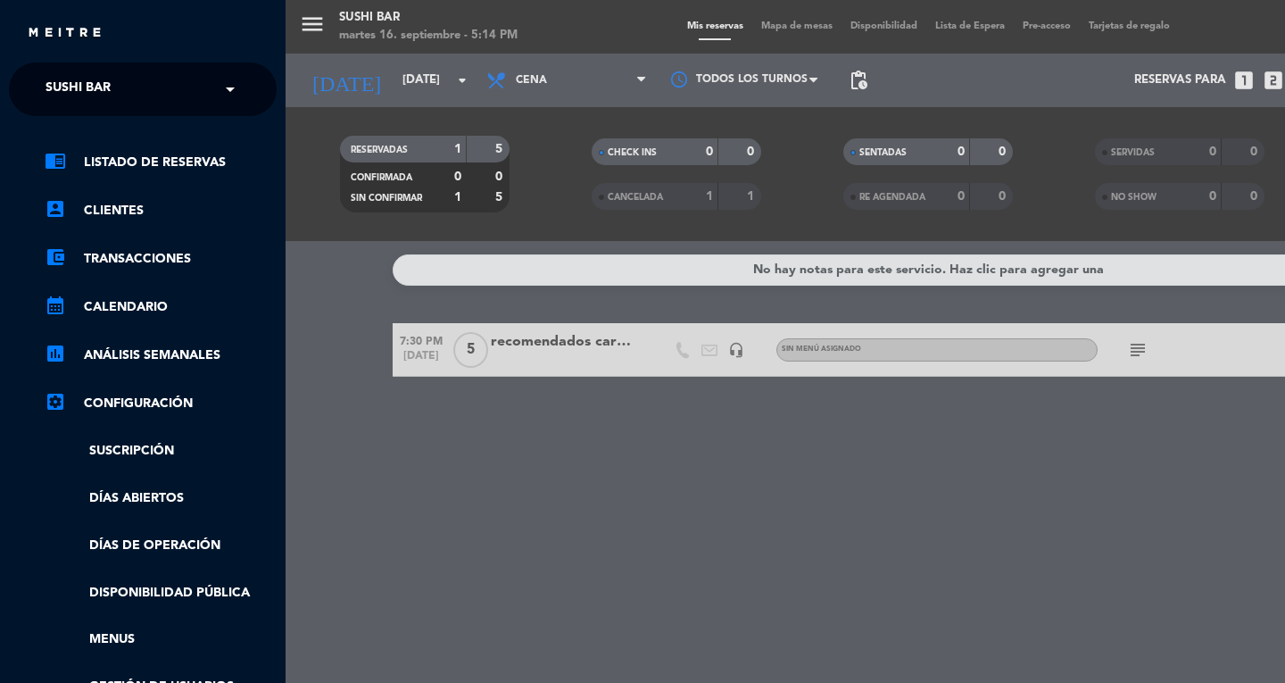
click at [140, 71] on input "text" at bounding box center [145, 89] width 218 height 39
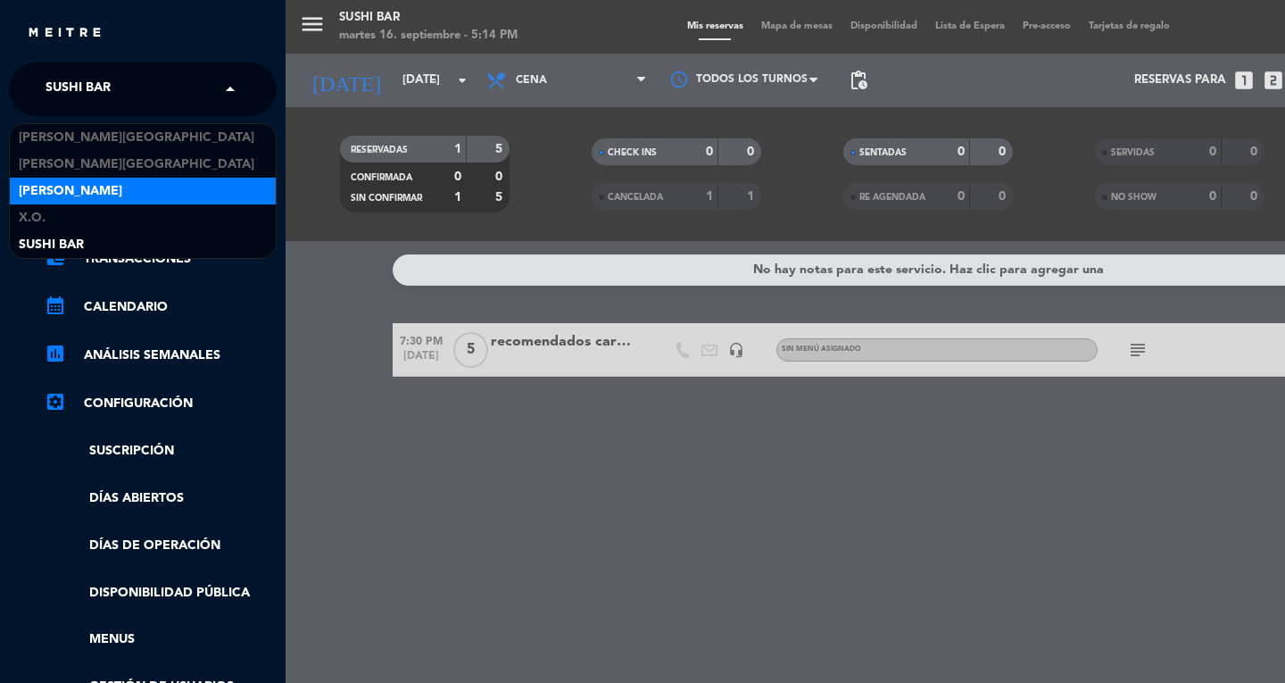
click at [74, 192] on span "[PERSON_NAME]" at bounding box center [70, 191] width 103 height 21
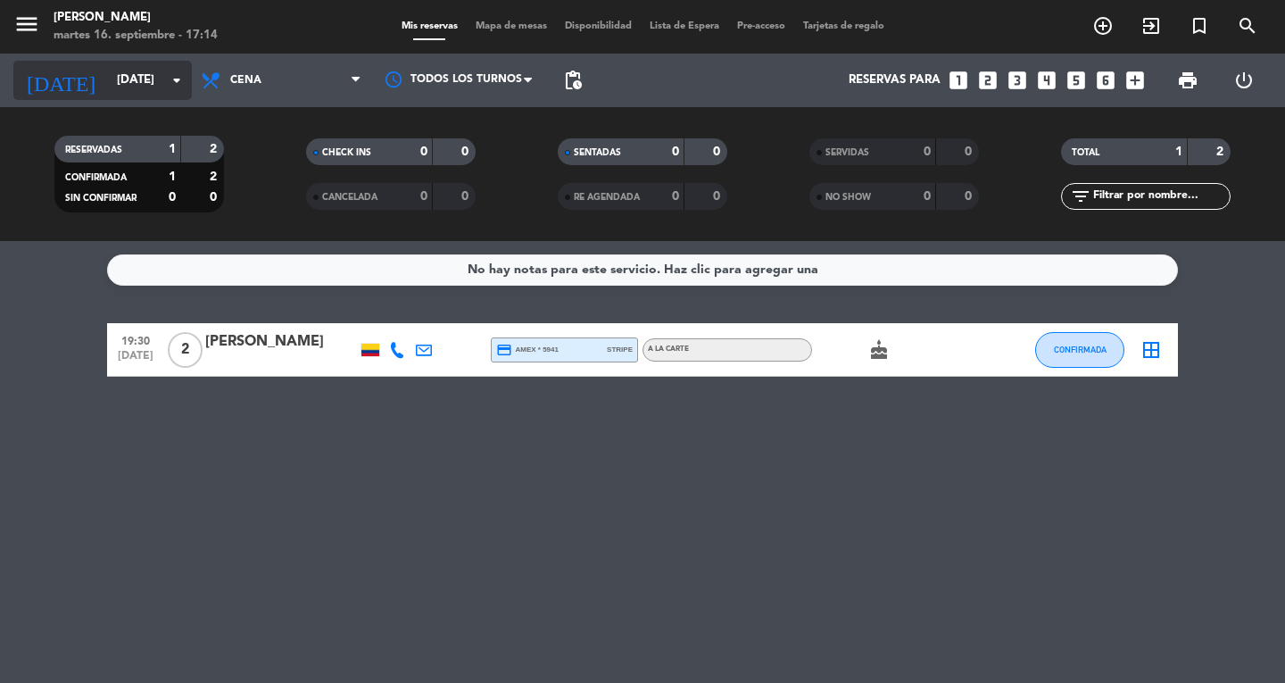
click at [171, 81] on icon "arrow_drop_down" at bounding box center [176, 80] width 21 height 21
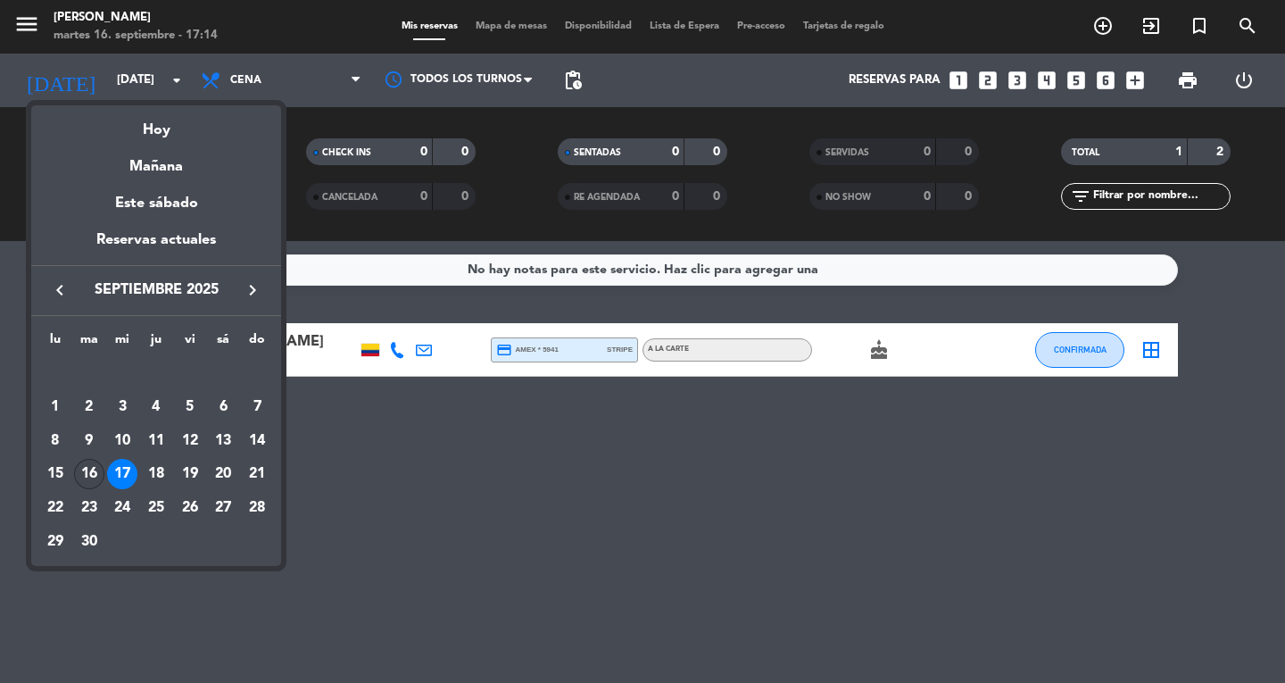
click at [84, 472] on div "16" at bounding box center [89, 474] width 30 height 30
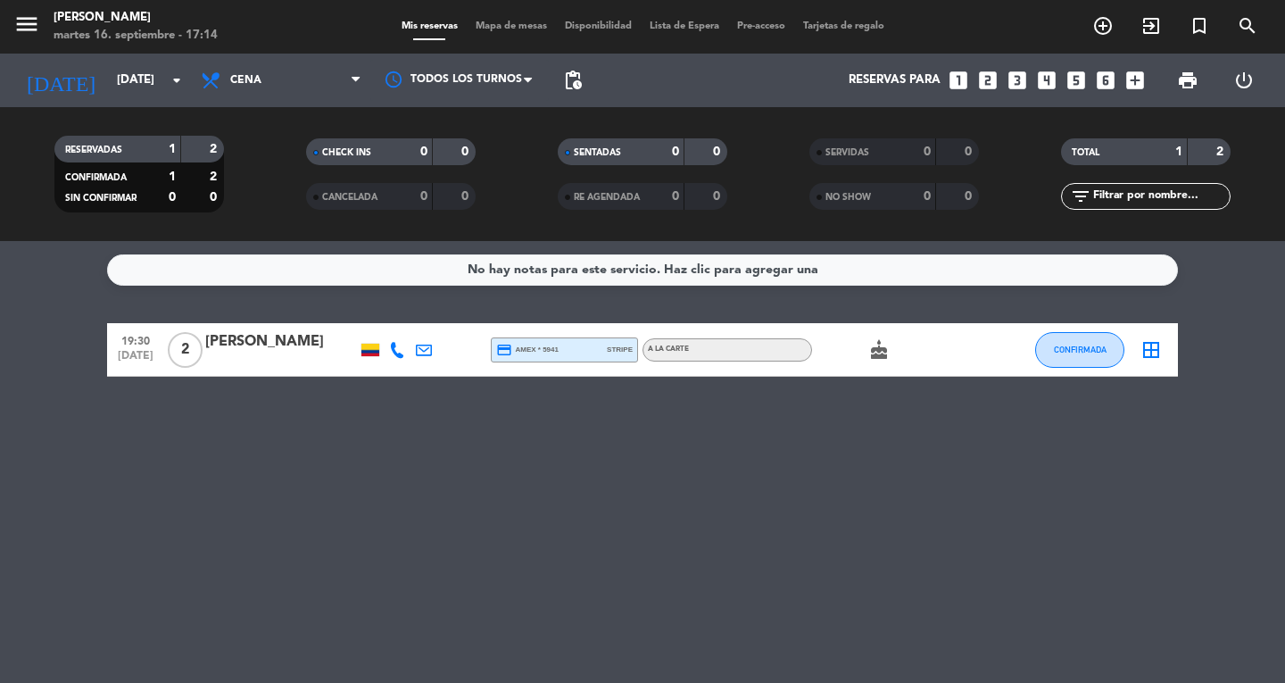
type input "[DATE]"
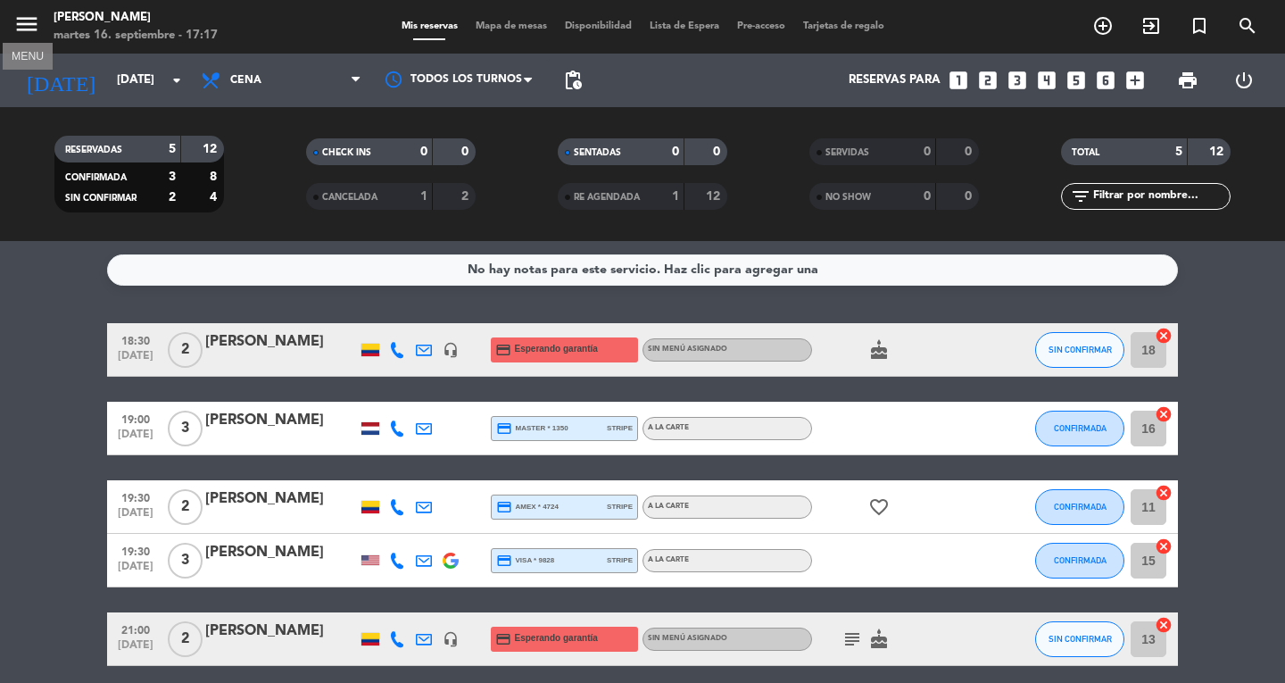
click at [27, 28] on icon "menu" at bounding box center [26, 24] width 27 height 27
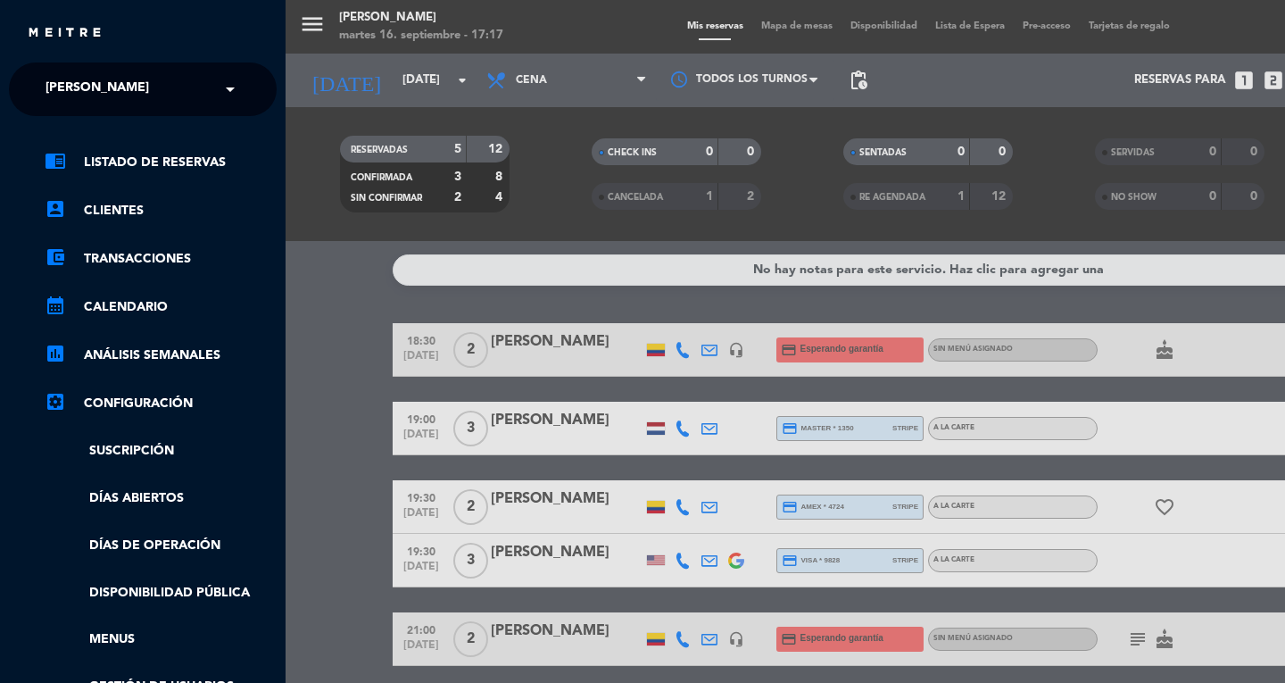
click at [224, 89] on span at bounding box center [234, 88] width 30 height 37
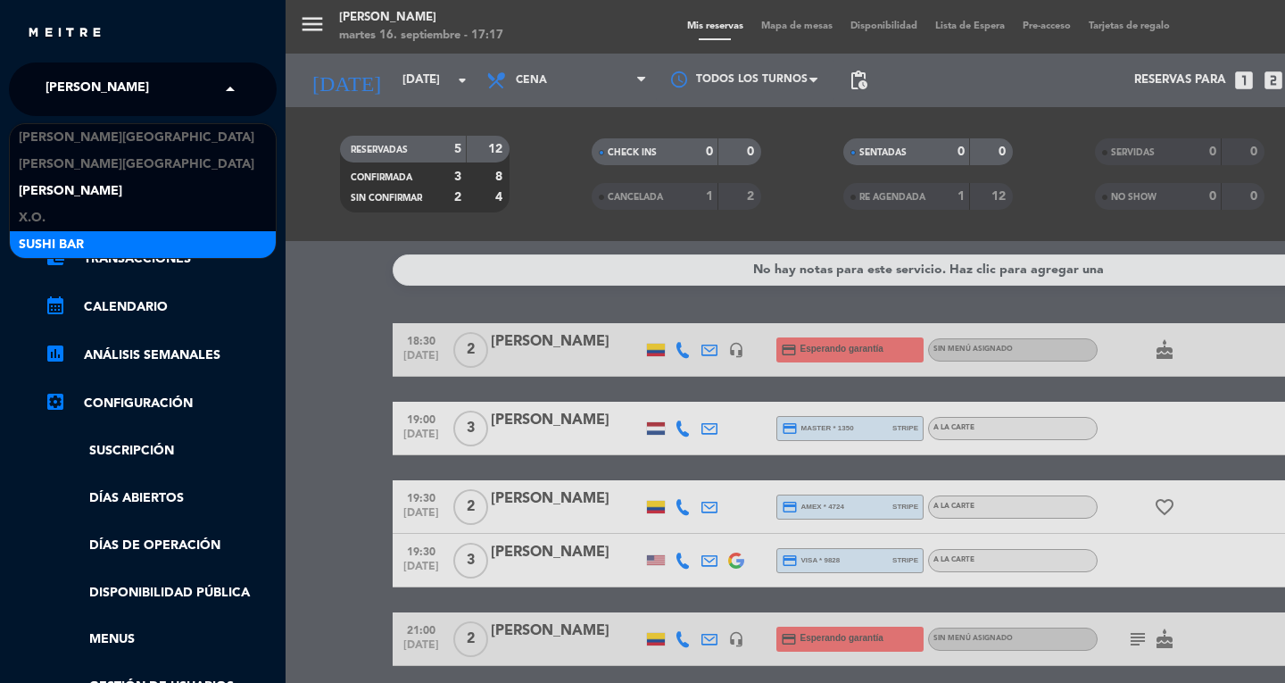
click at [145, 247] on div "SUSHI BAR" at bounding box center [143, 244] width 266 height 27
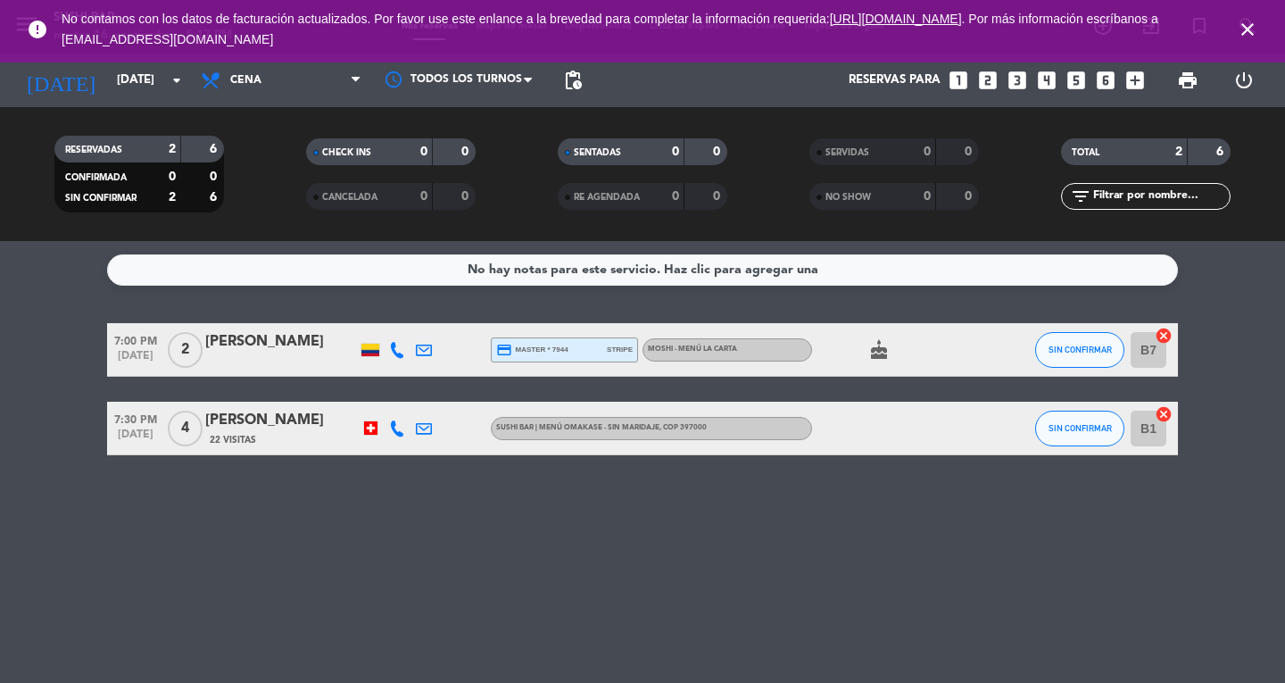
click at [1242, 33] on icon "close" at bounding box center [1247, 29] width 21 height 21
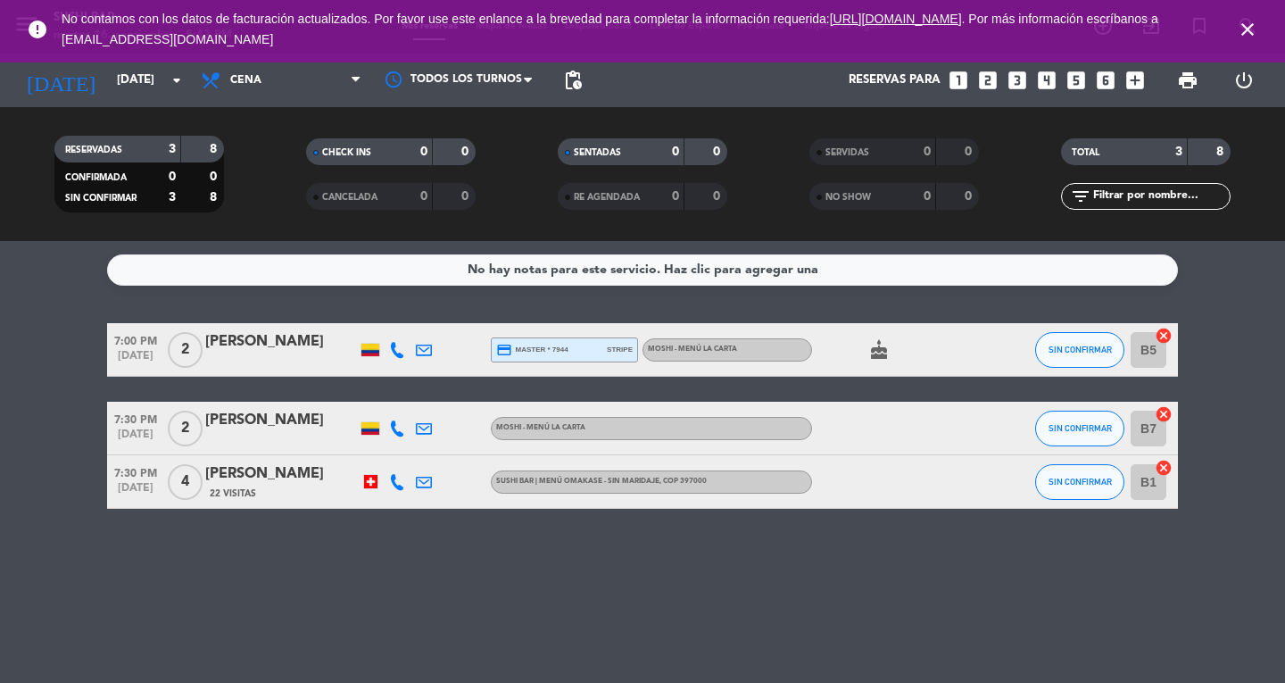
click at [1241, 29] on icon "close" at bounding box center [1247, 29] width 21 height 21
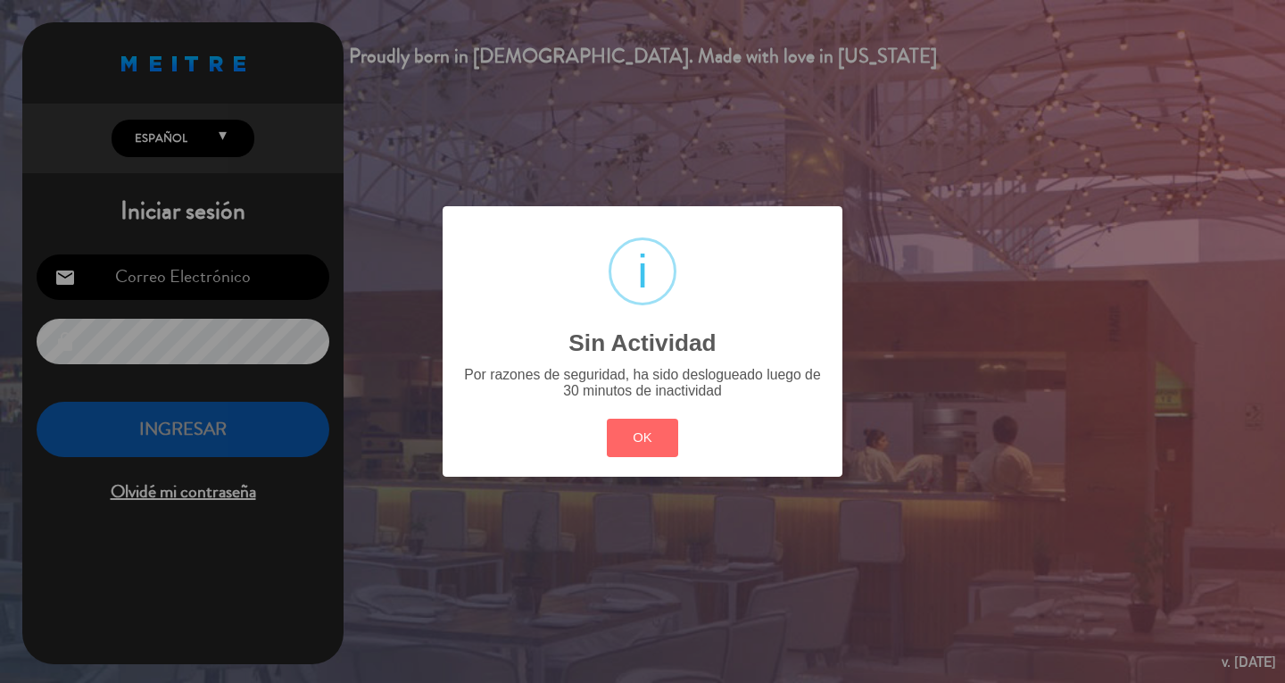
type input "[EMAIL_ADDRESS][DOMAIN_NAME]"
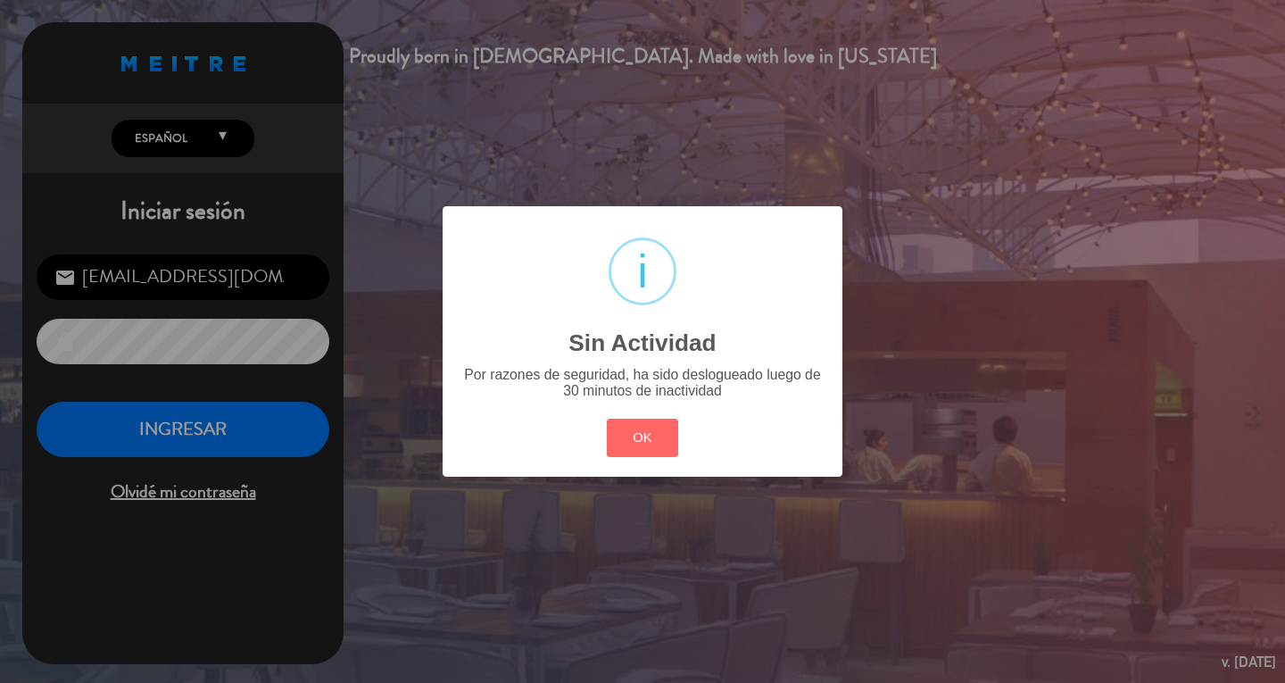
click at [303, 103] on div "? ! i Sin Actividad × Por razones de seguridad, ha sido deslogueado luego de 30…" at bounding box center [642, 341] width 1285 height 683
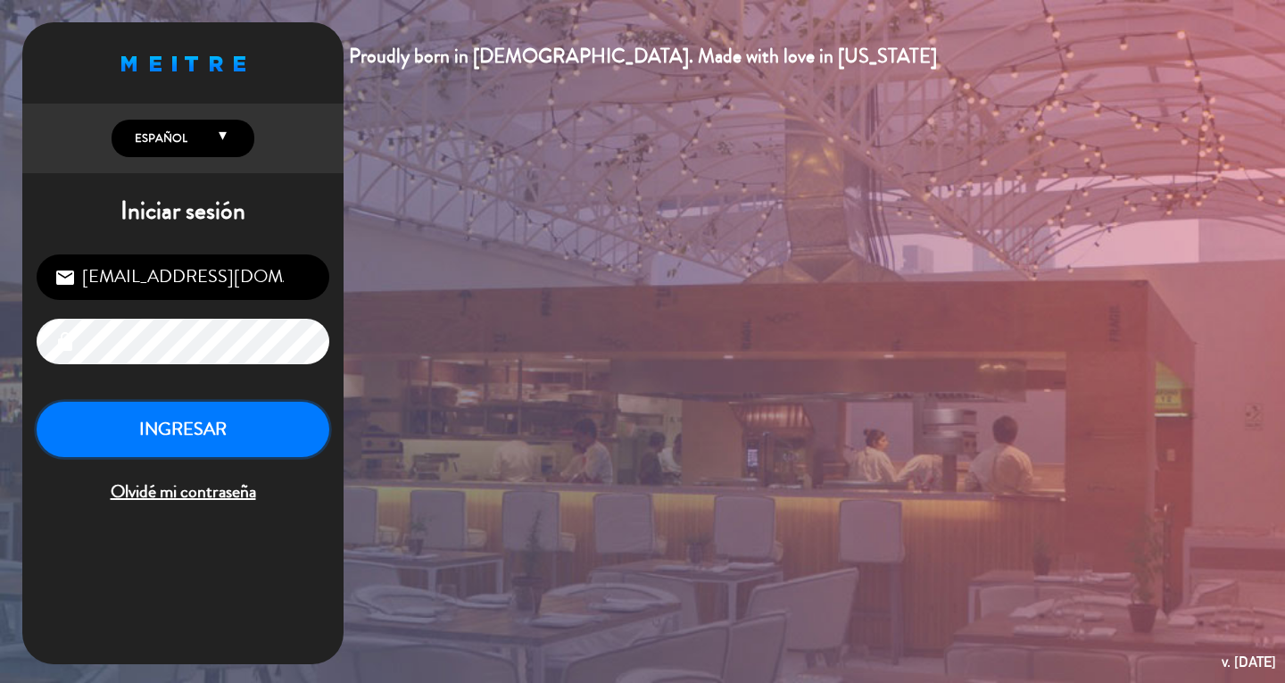
click at [253, 434] on button "INGRESAR" at bounding box center [183, 430] width 293 height 56
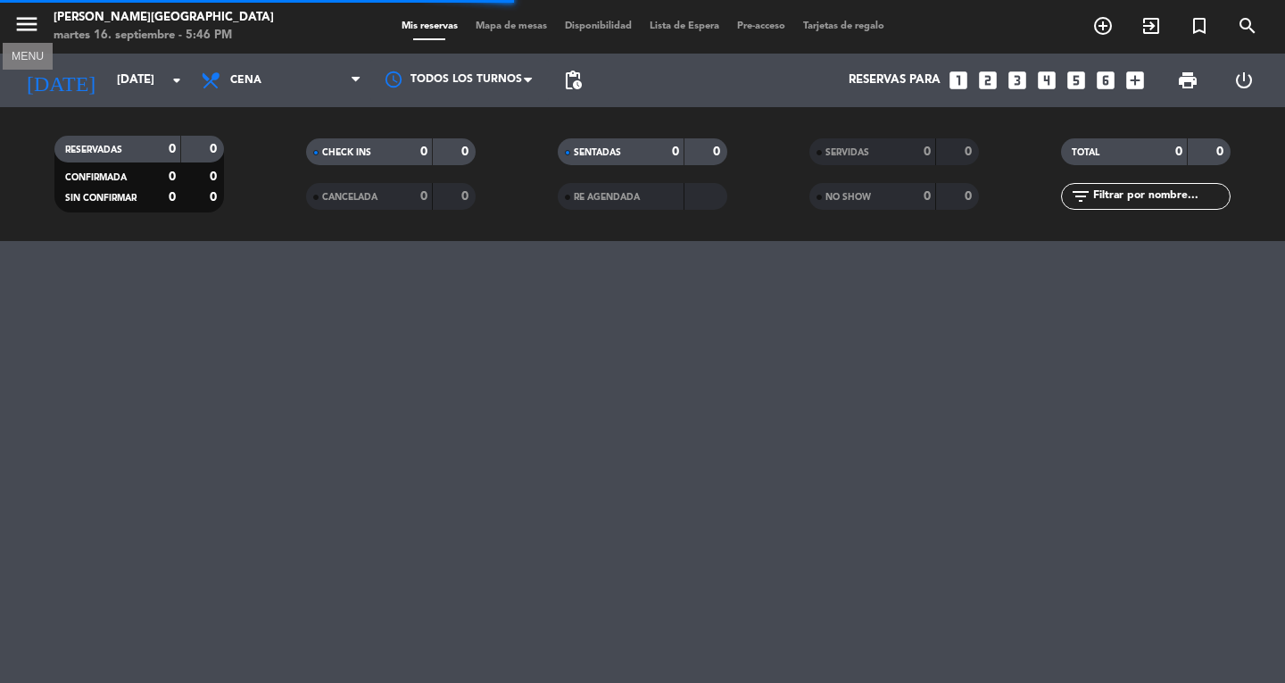
click at [27, 30] on icon "menu" at bounding box center [26, 24] width 27 height 27
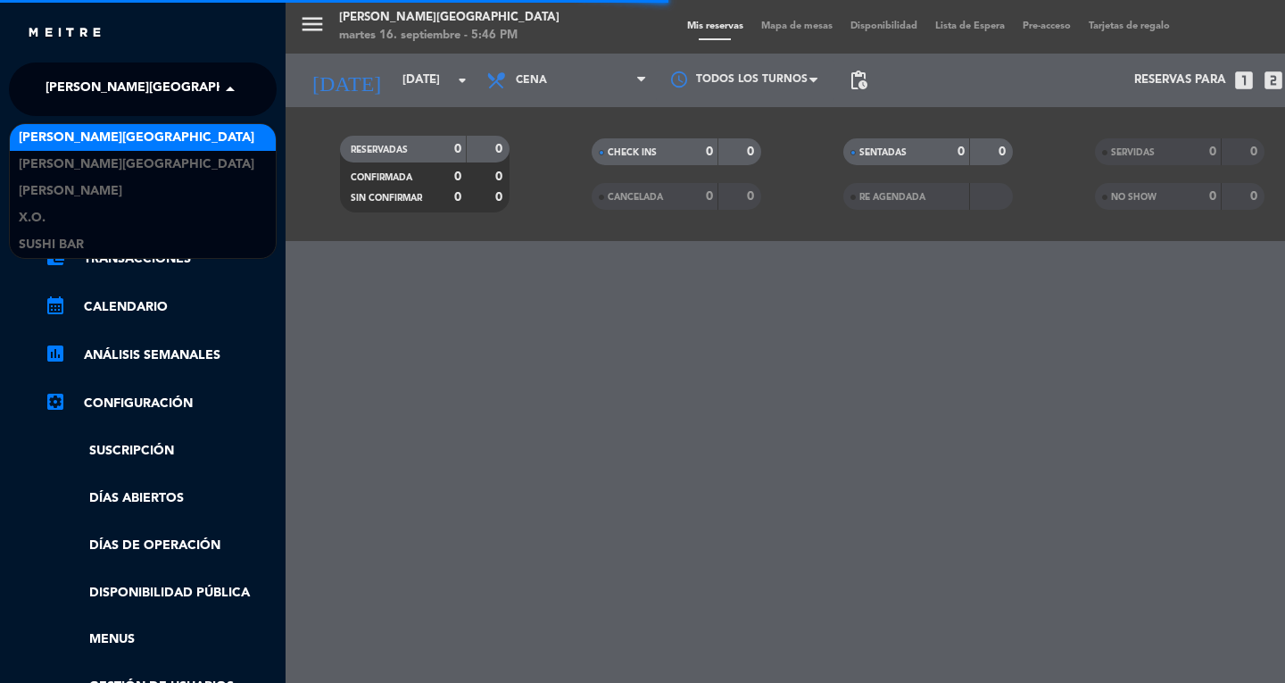
click at [91, 106] on span "[PERSON_NAME][GEOGRAPHIC_DATA]" at bounding box center [164, 88] width 236 height 37
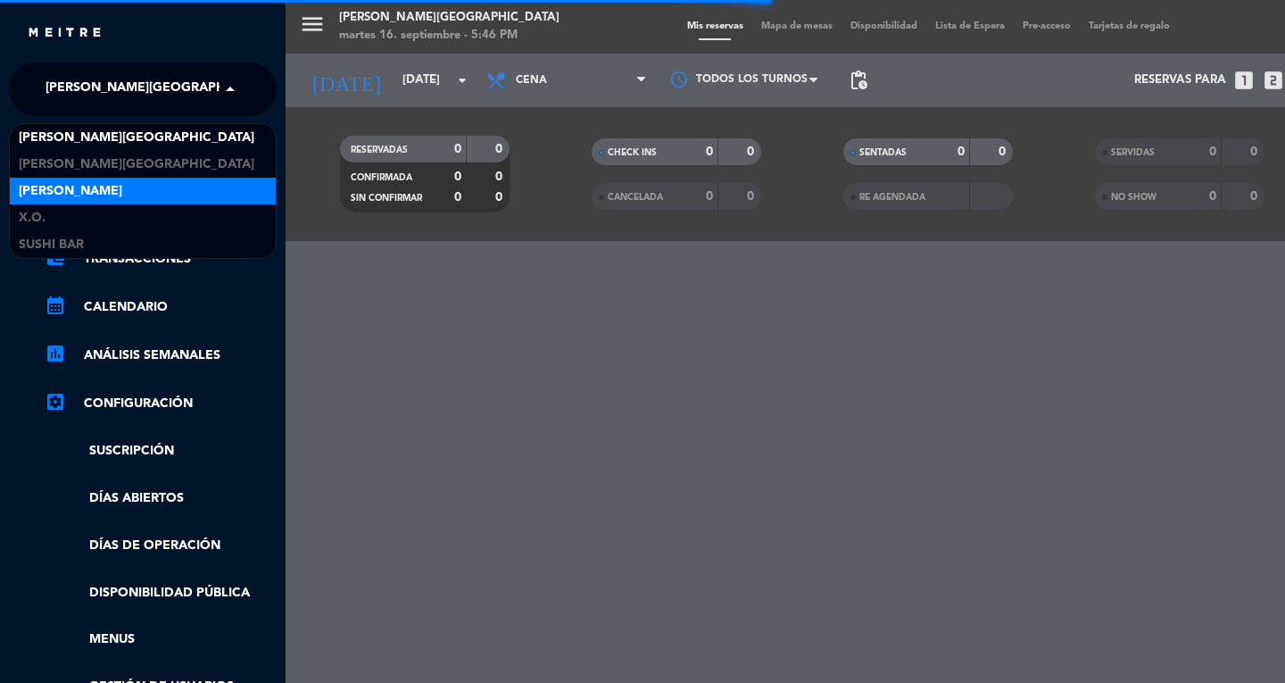
click at [128, 197] on div "[PERSON_NAME]" at bounding box center [143, 191] width 266 height 27
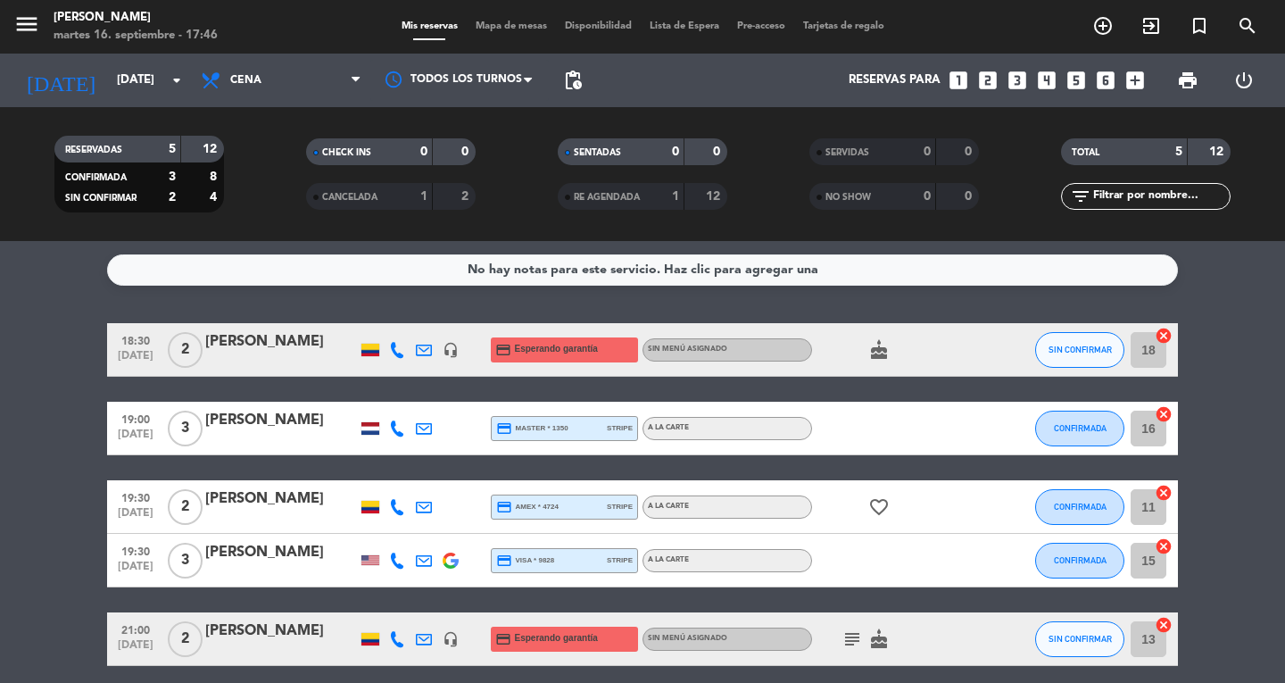
click at [1014, 83] on icon "looks_3" at bounding box center [1017, 80] width 23 height 23
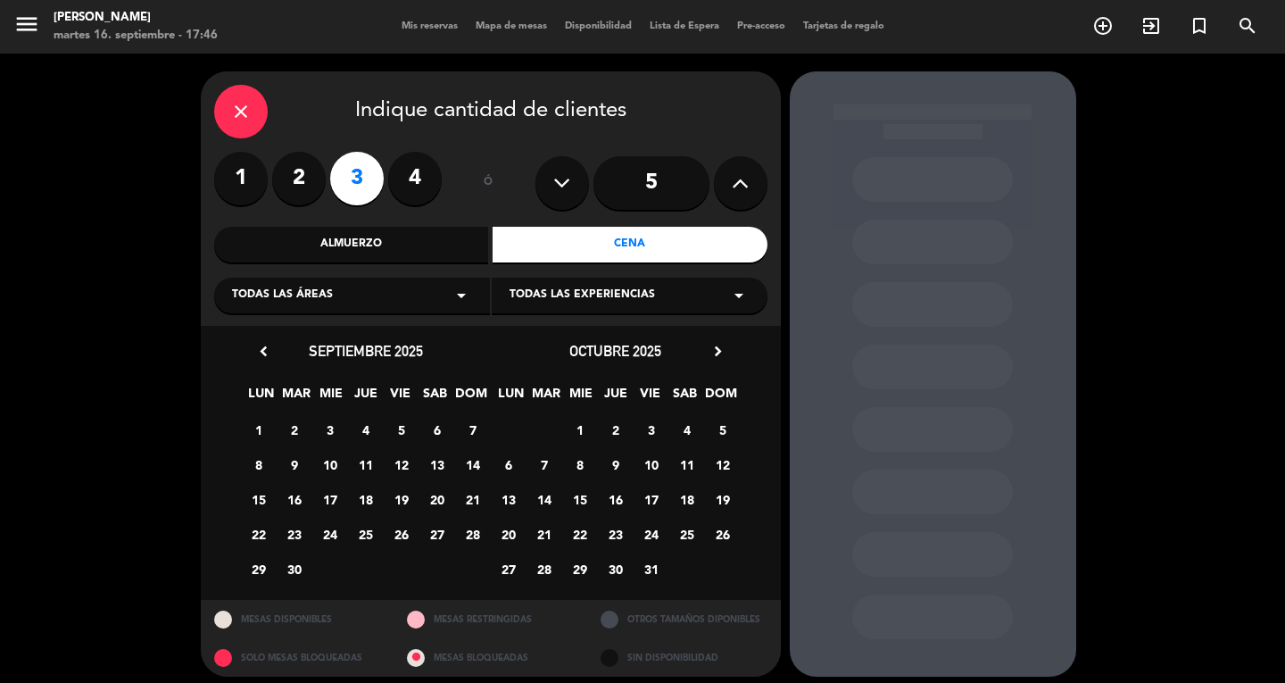
click at [442, 536] on span "27" at bounding box center [436, 533] width 29 height 29
click at [248, 123] on div "close" at bounding box center [241, 112] width 54 height 54
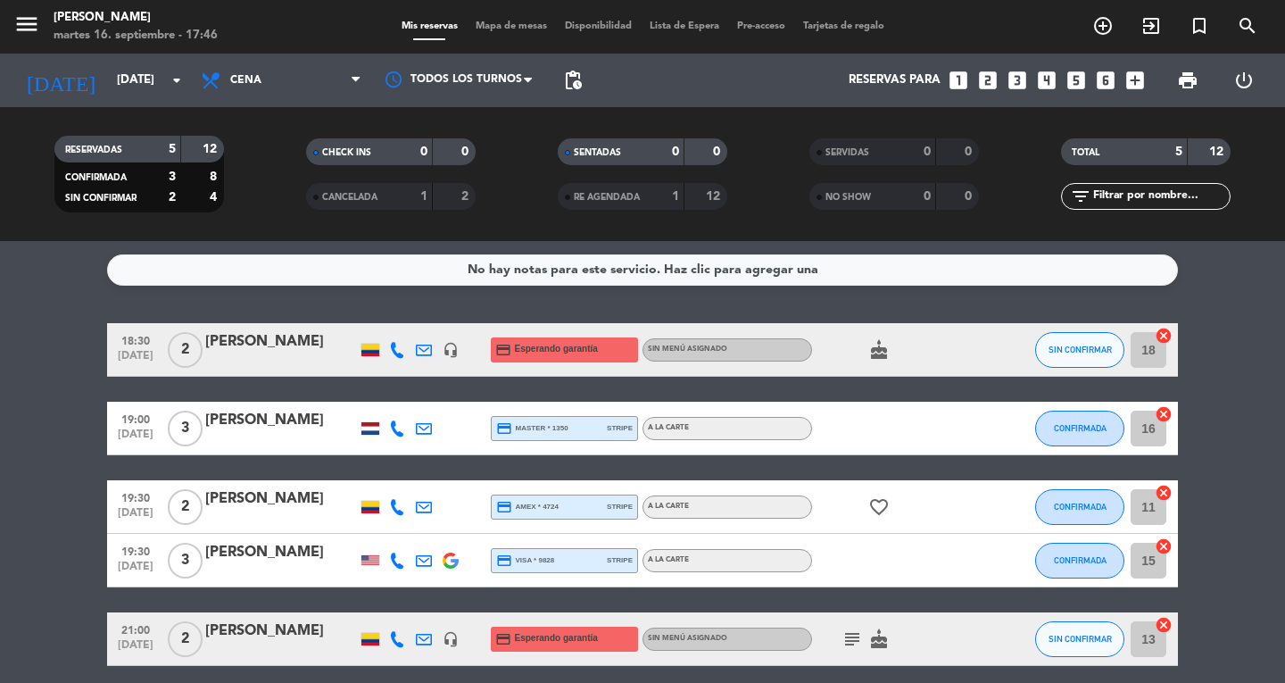
click at [1014, 93] on div "Reservas para looks_one looks_two looks_3 looks_4 looks_5 looks_6 add_box" at bounding box center [872, 81] width 562 height 54
click at [1016, 76] on icon "looks_3" at bounding box center [1017, 80] width 23 height 23
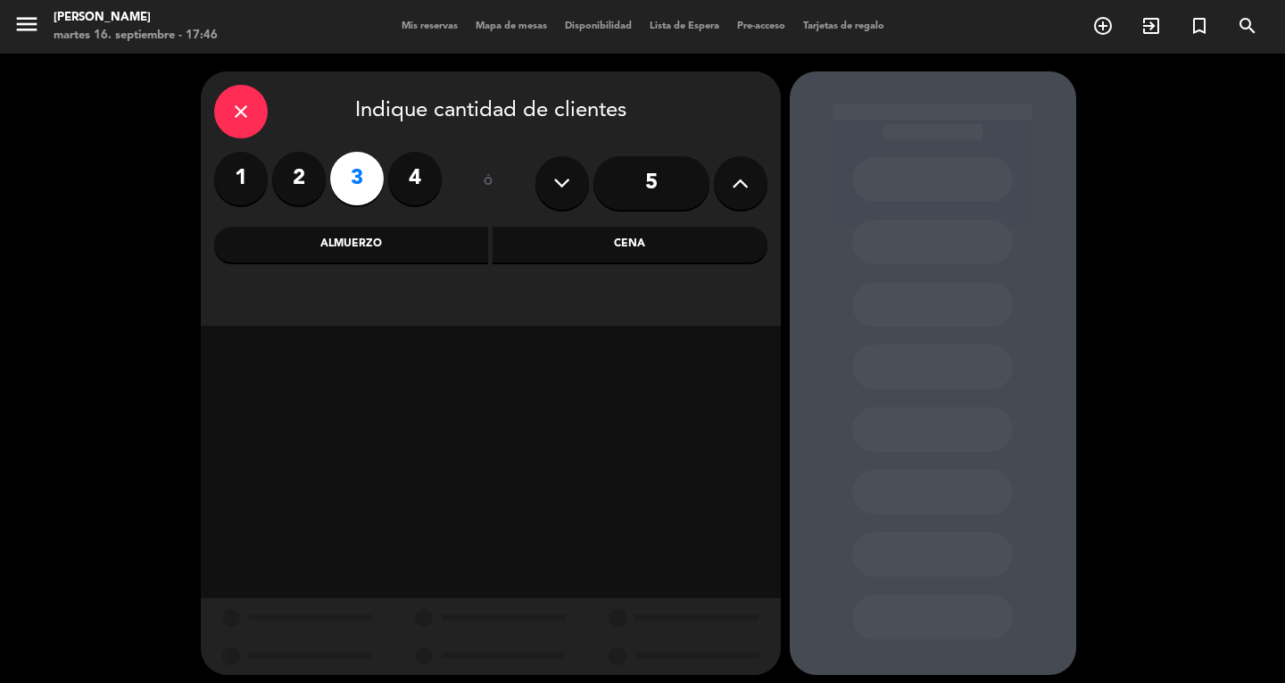
click at [642, 232] on div "Cena" at bounding box center [630, 245] width 275 height 36
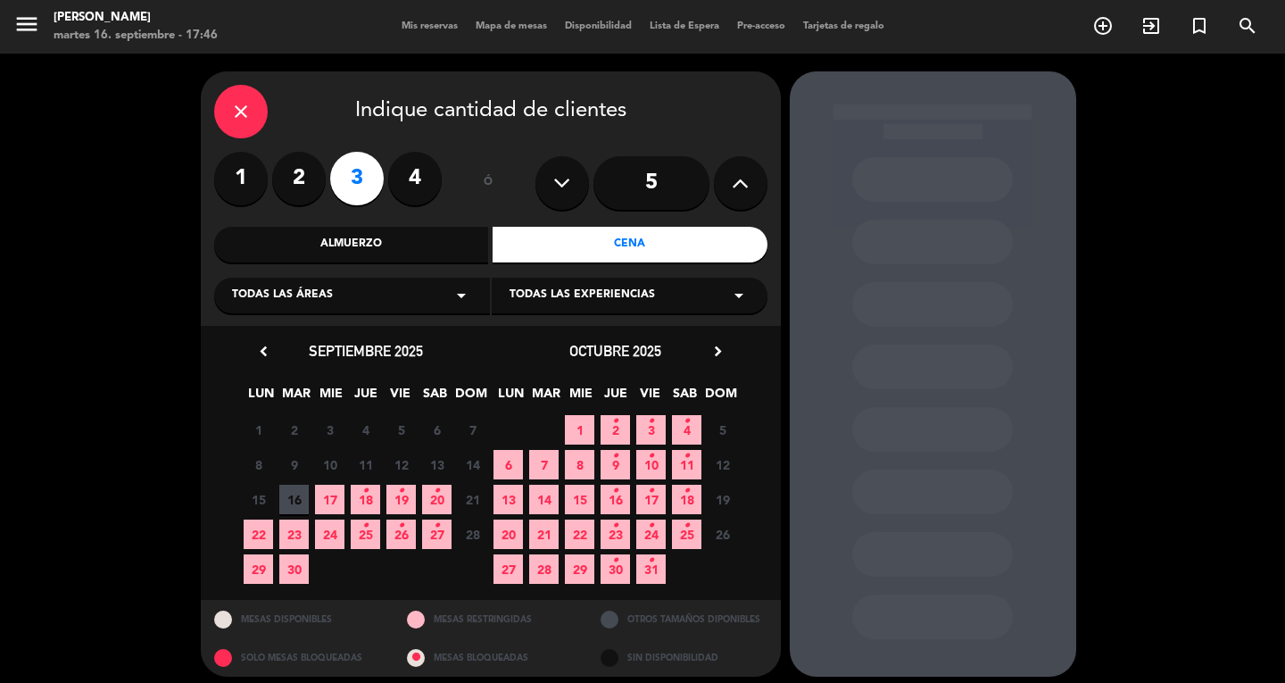
click at [426, 536] on span "27 •" at bounding box center [436, 533] width 29 height 29
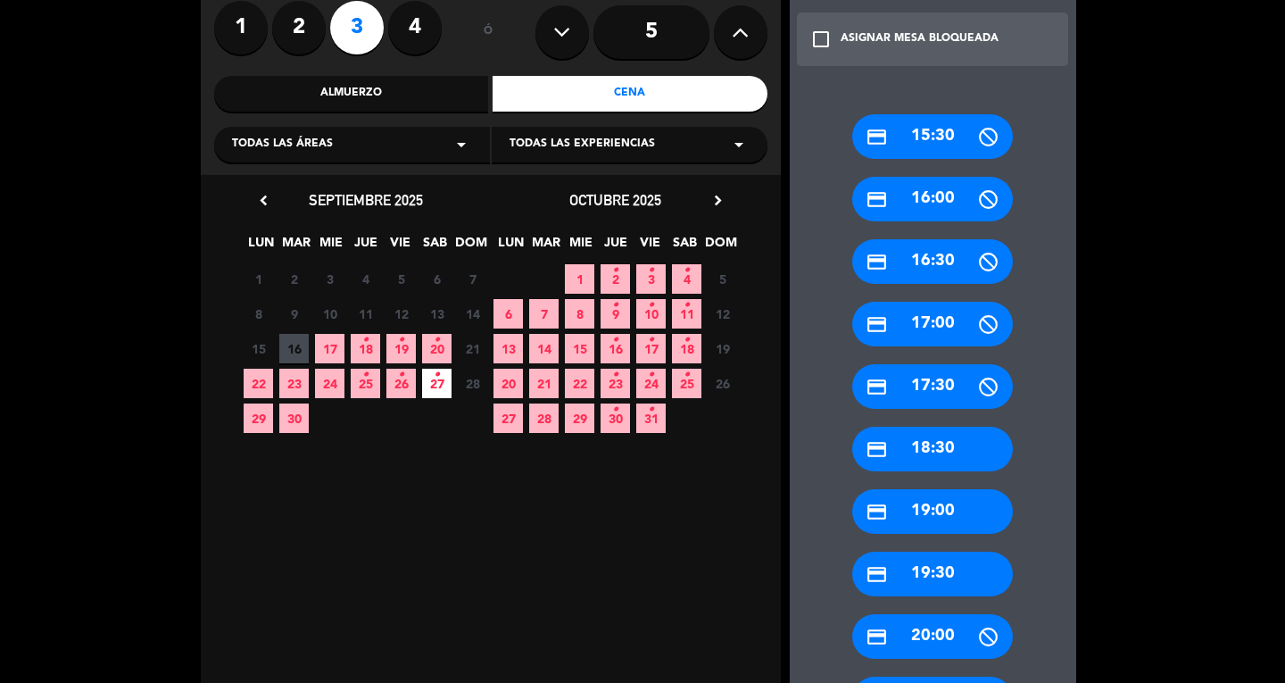
scroll to position [152, 0]
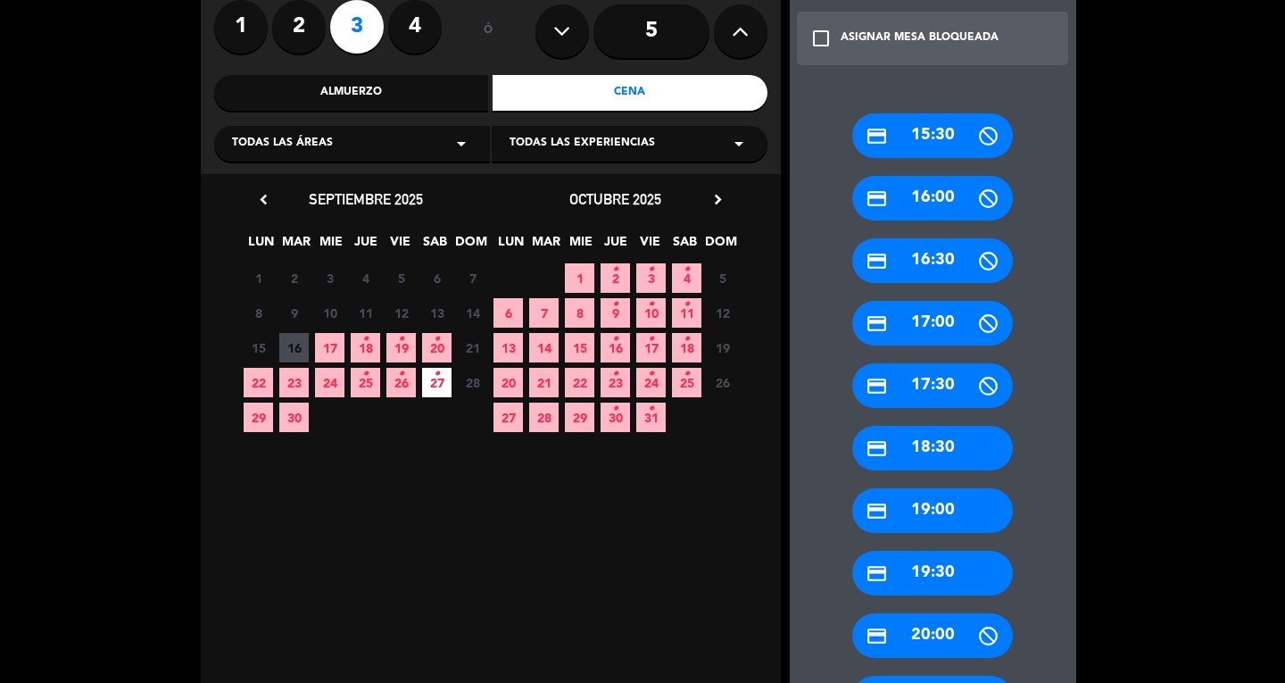
click at [929, 650] on div "credit_card 20:00" at bounding box center [932, 635] width 161 height 45
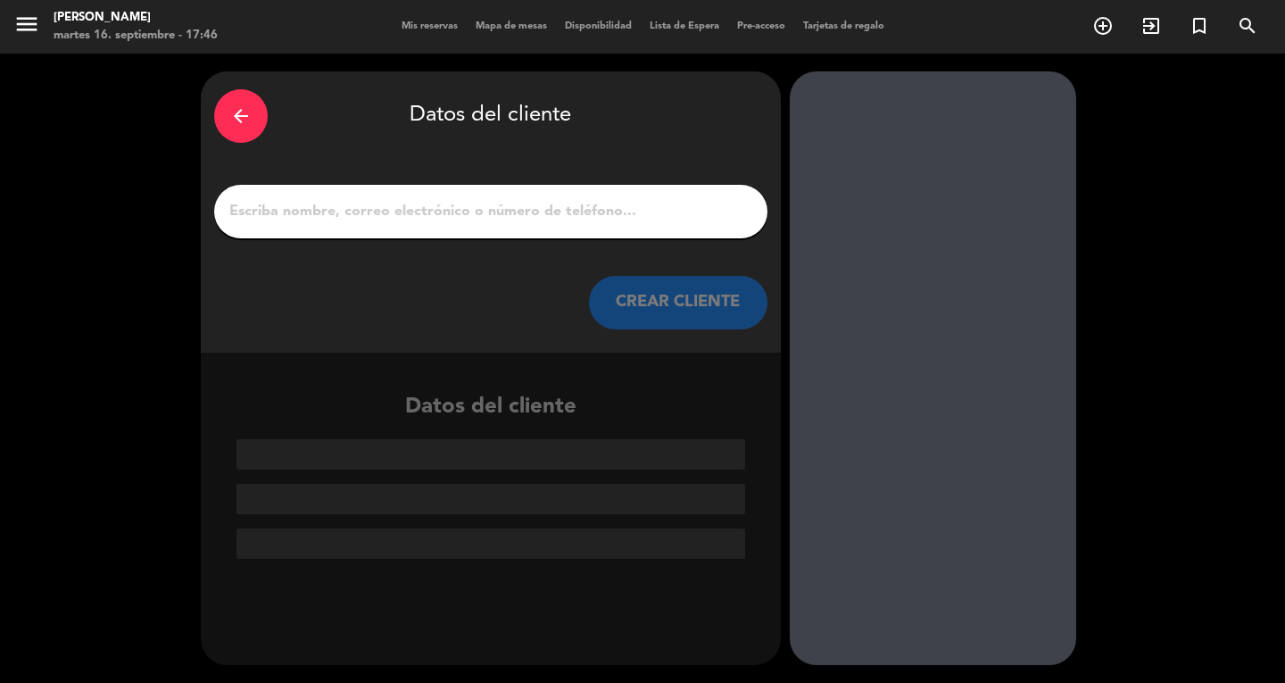
click at [660, 218] on input "1" at bounding box center [491, 211] width 526 height 25
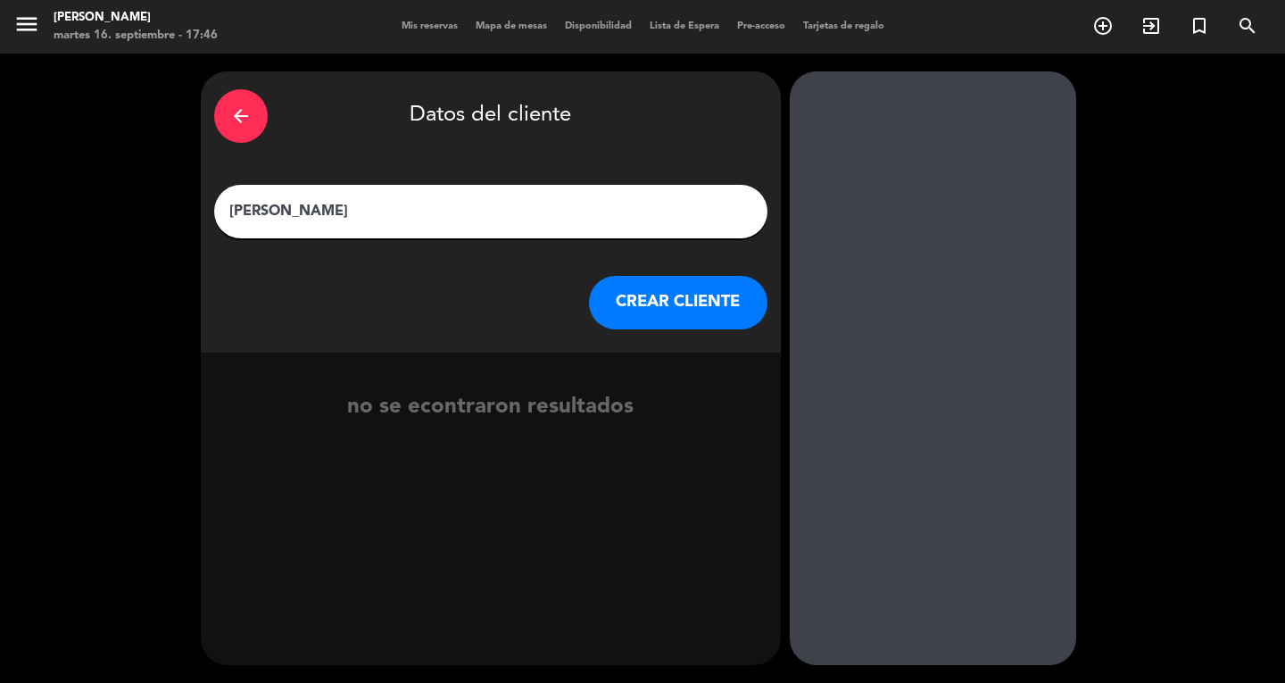
type input "[PERSON_NAME]"
click at [721, 300] on button "CREAR CLIENTE" at bounding box center [678, 303] width 178 height 54
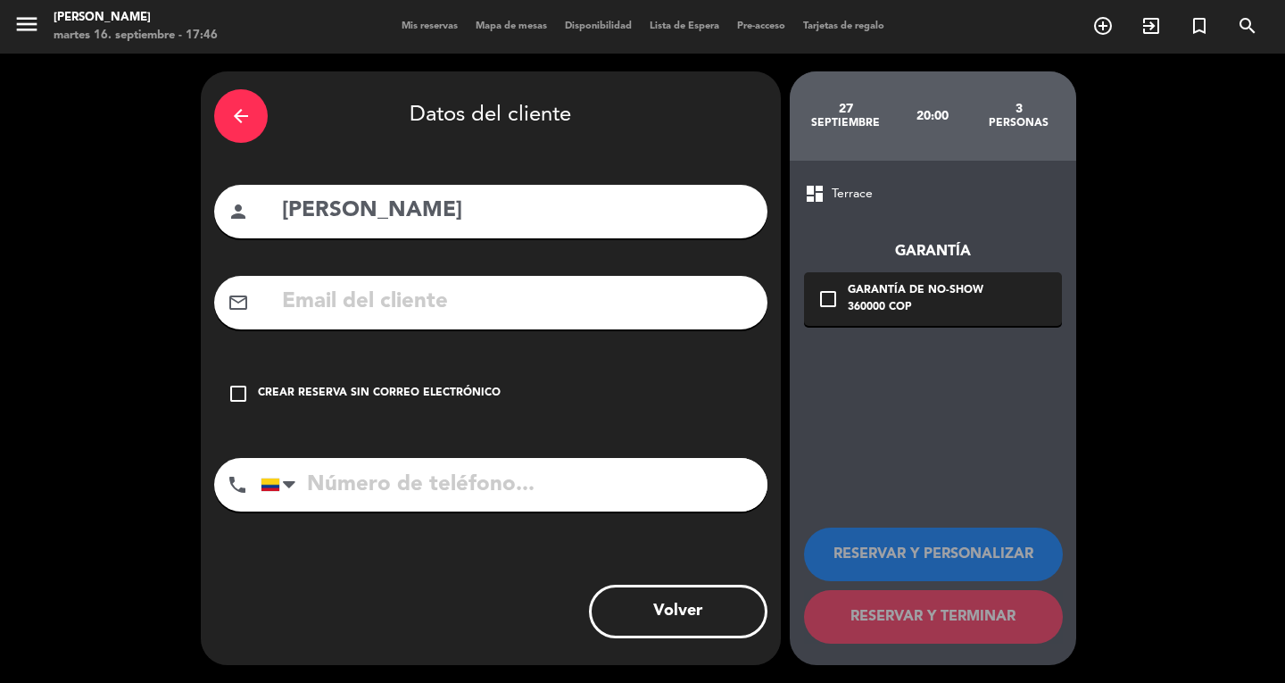
click at [307, 379] on div "check_box_outline_blank Crear reserva sin correo electrónico" at bounding box center [490, 394] width 553 height 54
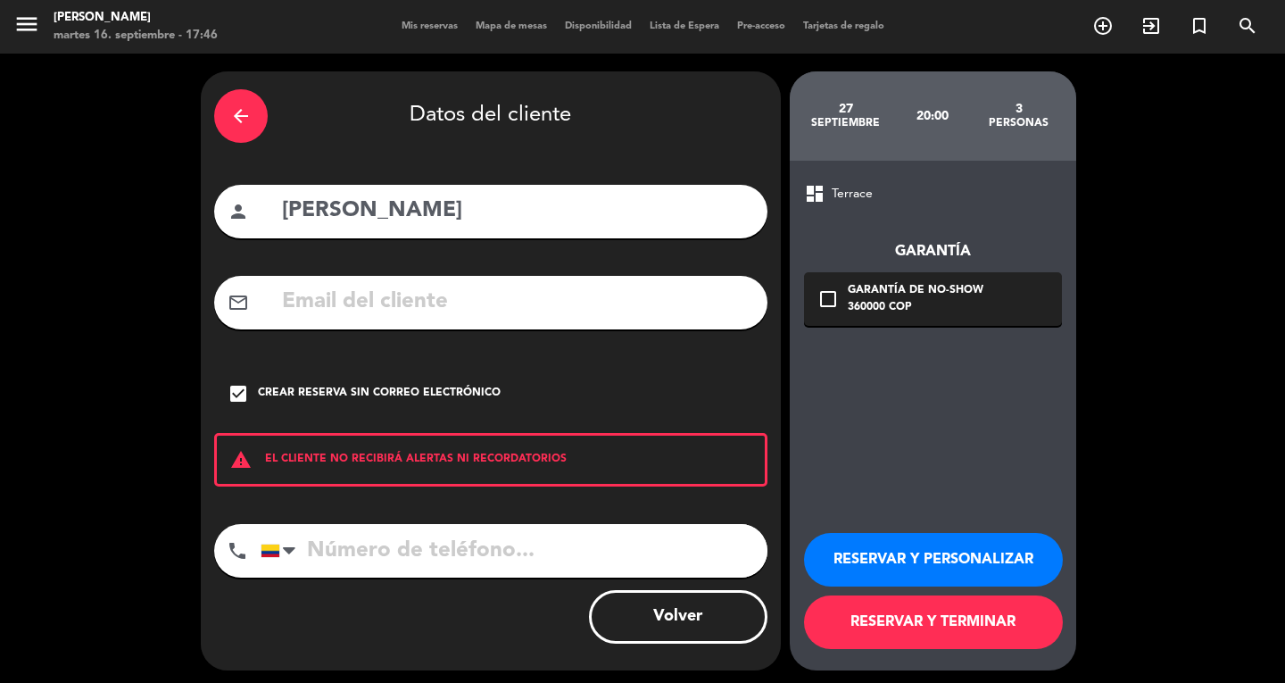
click at [978, 557] on button "RESERVAR Y PERSONALIZAR" at bounding box center [933, 560] width 259 height 54
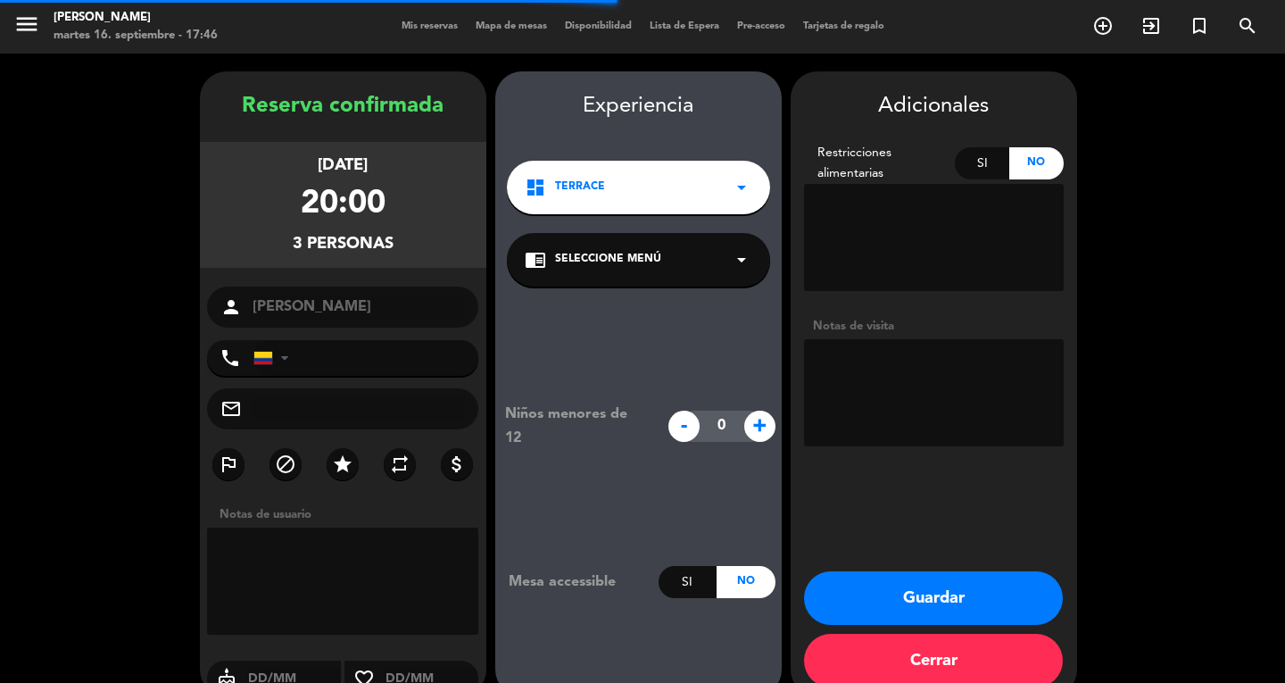
scroll to position [30, 0]
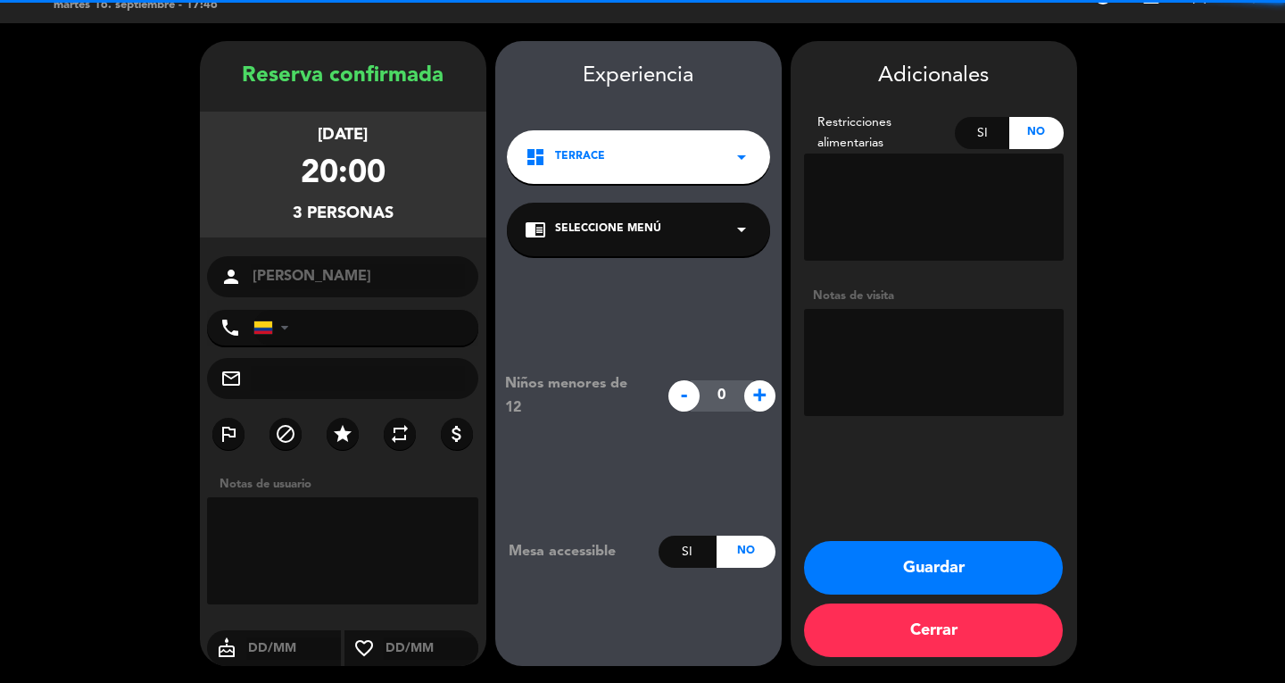
click at [885, 349] on textarea at bounding box center [934, 362] width 260 height 107
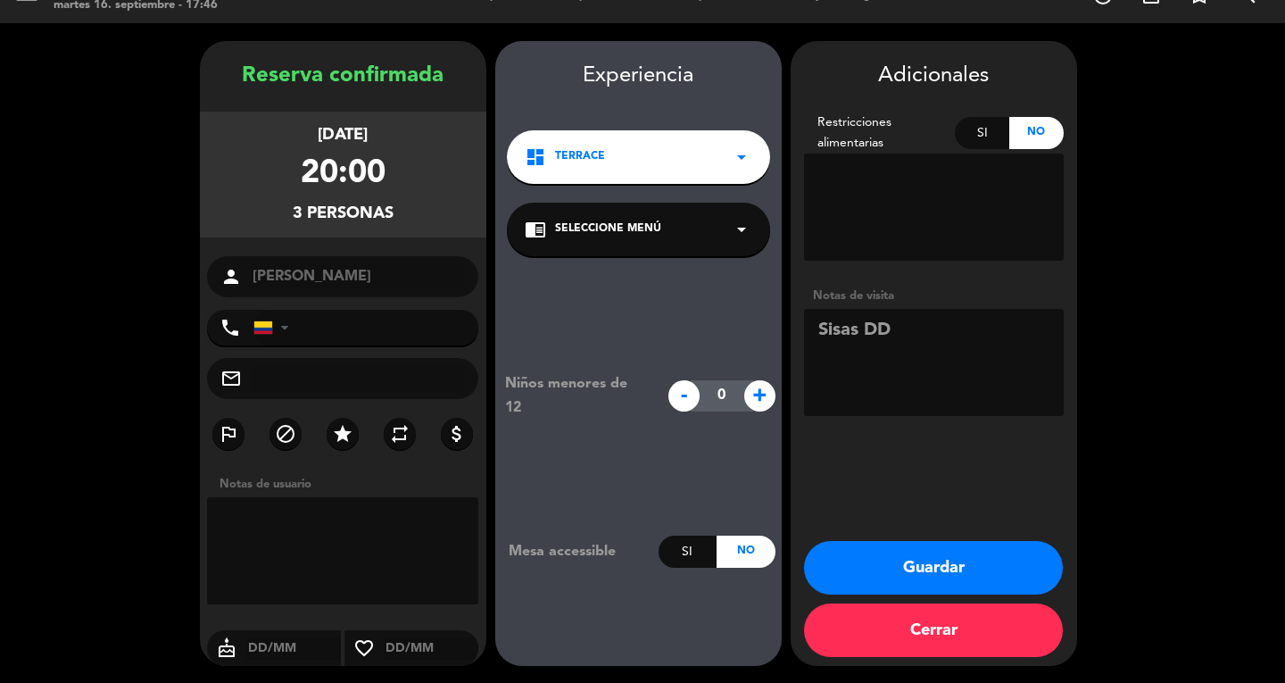
type textarea "Sisas DD"
click at [1013, 566] on button "Guardar" at bounding box center [933, 568] width 259 height 54
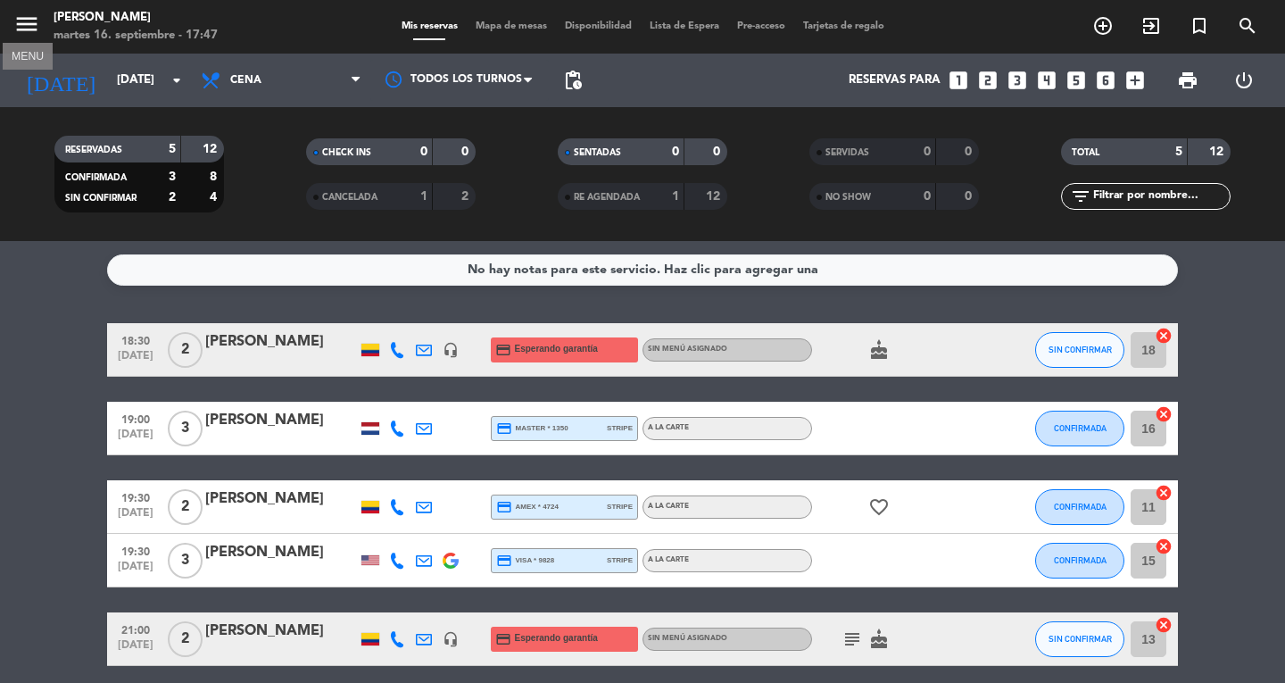
click at [25, 24] on icon "menu" at bounding box center [26, 24] width 27 height 27
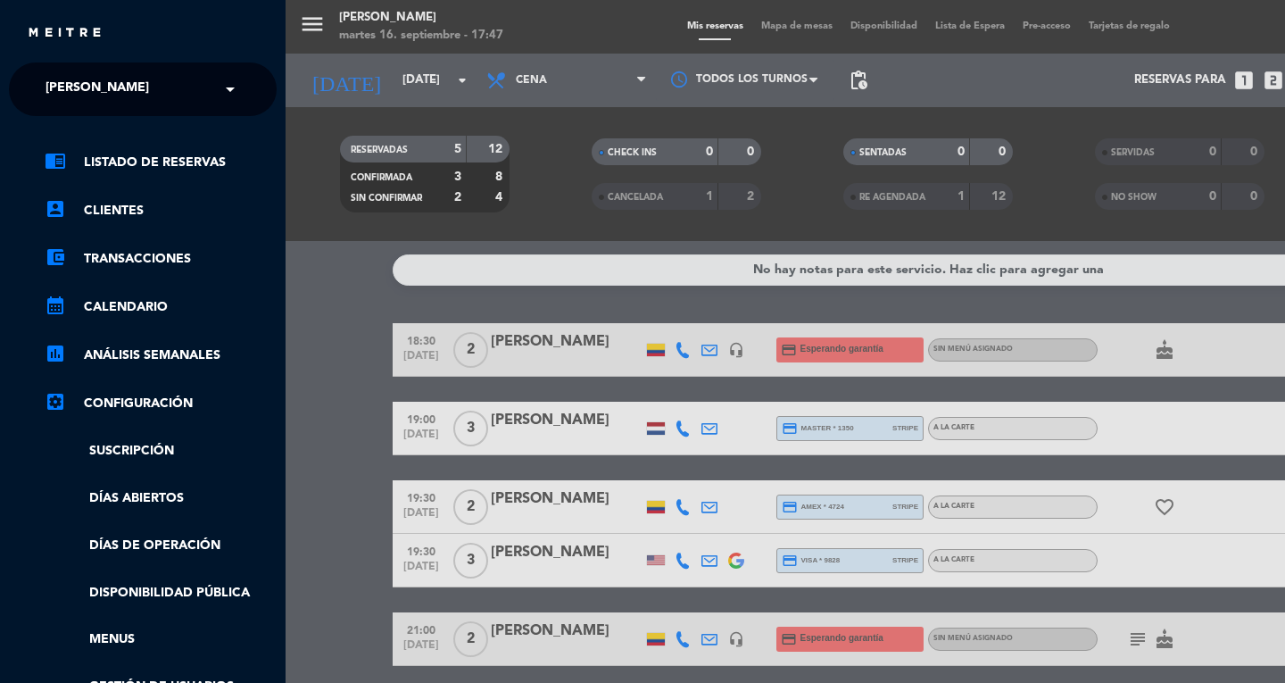
click at [79, 101] on span "[PERSON_NAME]" at bounding box center [97, 88] width 103 height 37
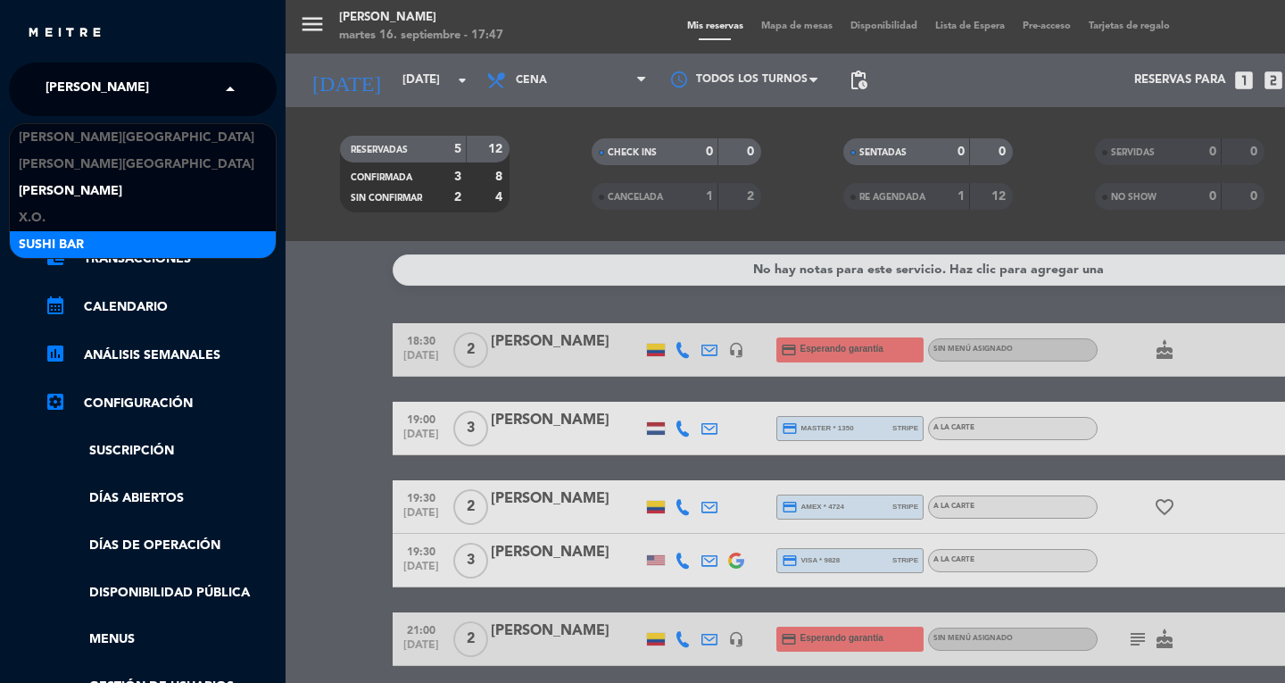
click at [76, 240] on span "SUSHI BAR" at bounding box center [51, 245] width 65 height 21
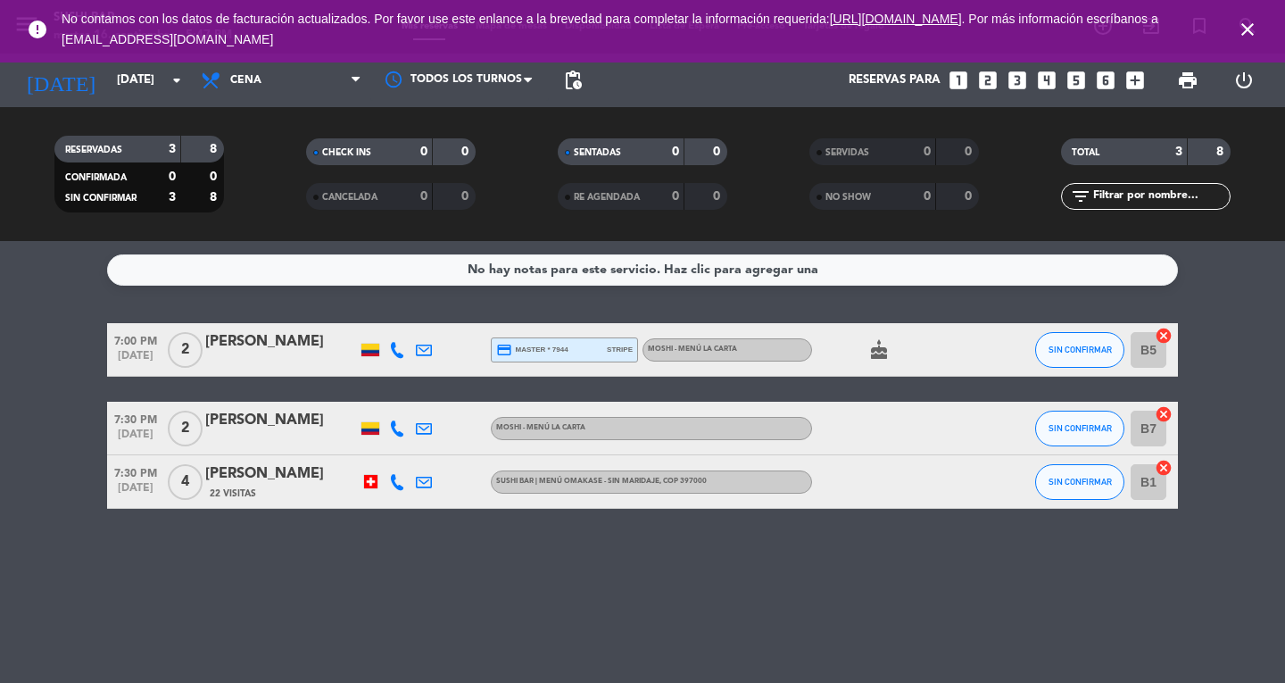
click at [1250, 45] on span "close" at bounding box center [1247, 29] width 48 height 48
click at [1240, 22] on icon "close" at bounding box center [1247, 29] width 21 height 21
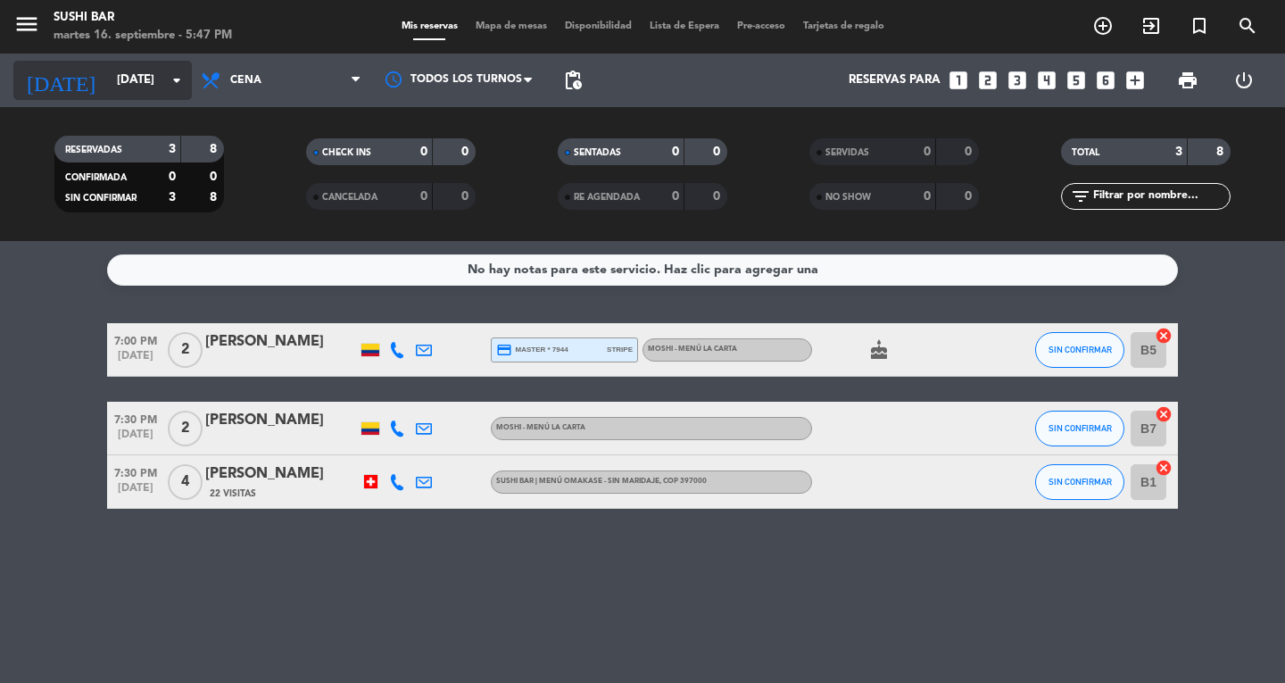
click at [147, 79] on input "[DATE]" at bounding box center [186, 80] width 157 height 32
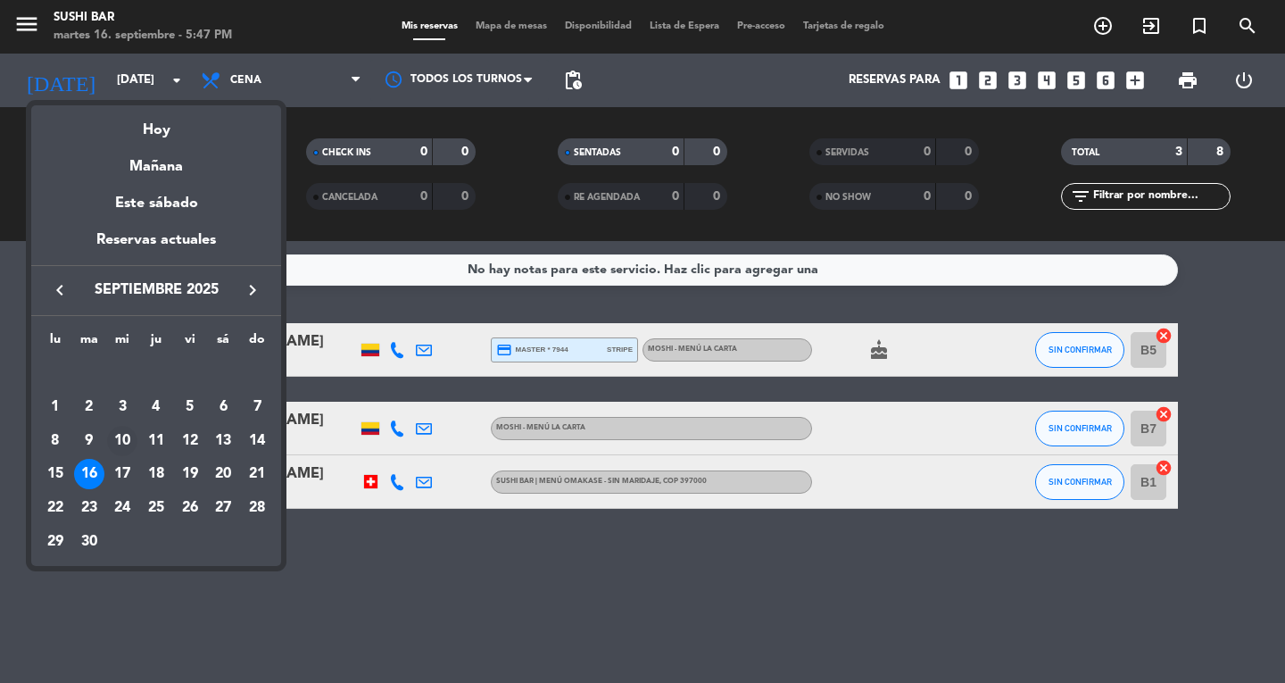
click at [123, 437] on div "10" at bounding box center [122, 441] width 30 height 30
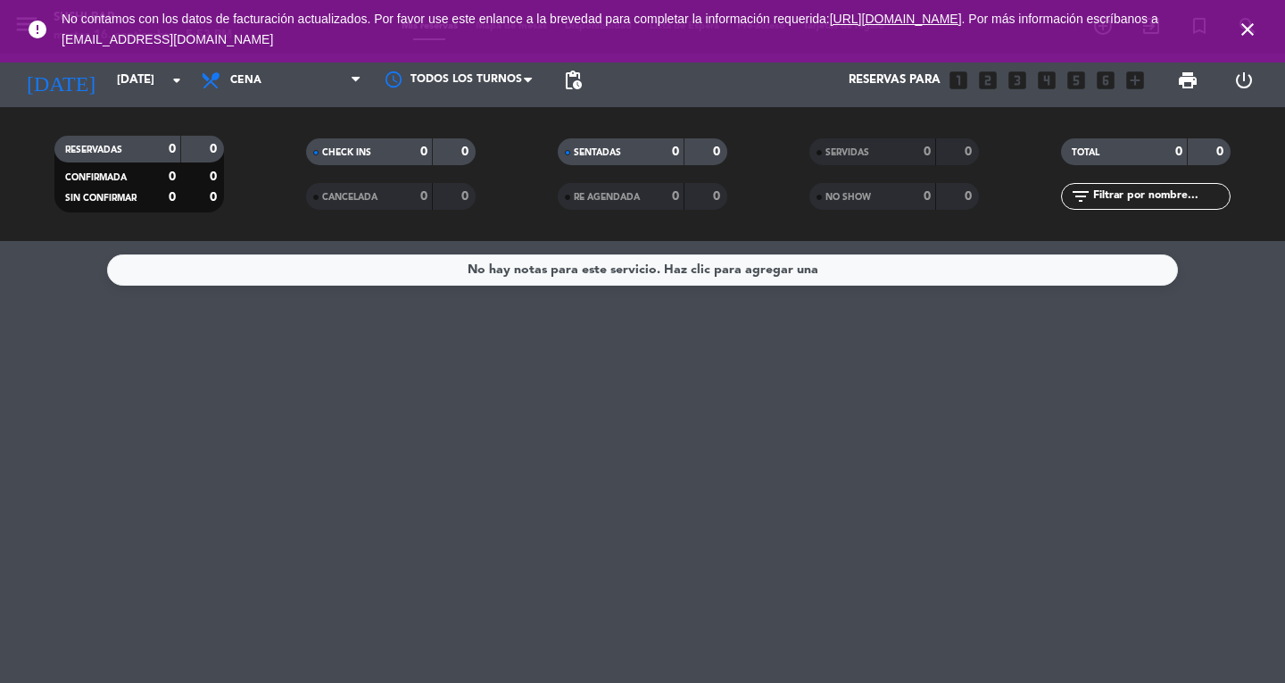
click at [398, 557] on div "No hay notas para este servicio. Haz clic para agregar una" at bounding box center [642, 462] width 1285 height 442
click at [1249, 29] on icon "close" at bounding box center [1247, 29] width 21 height 21
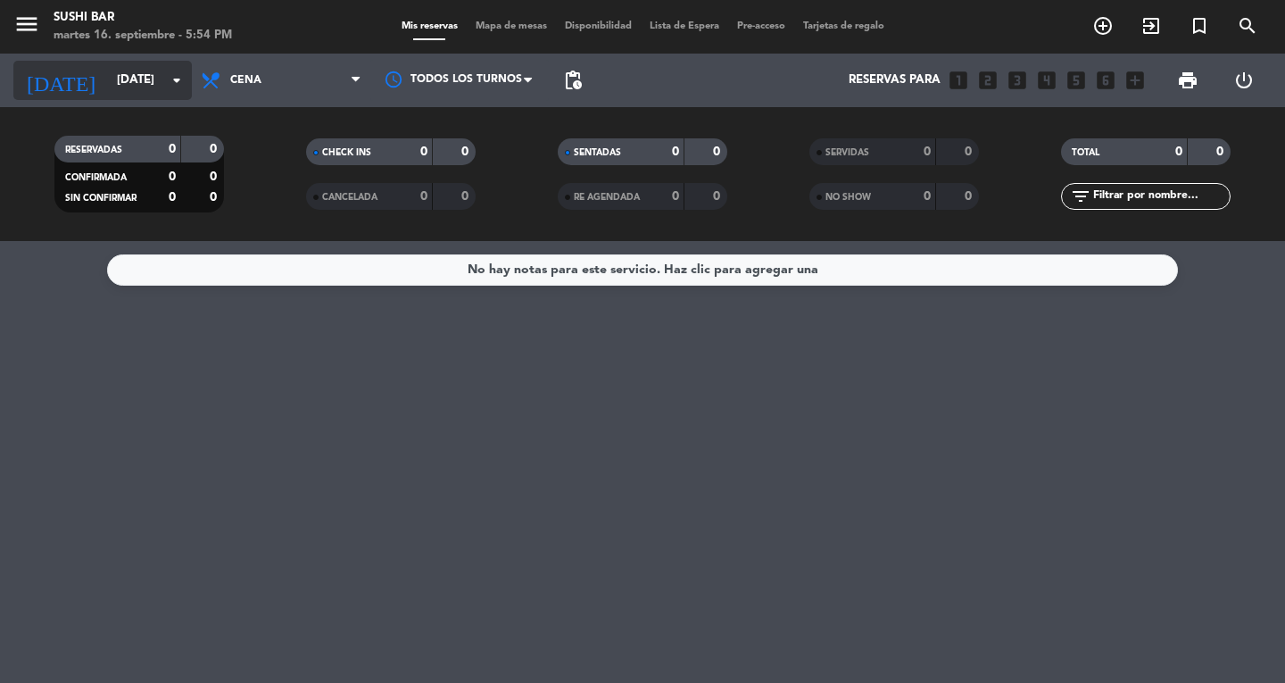
click at [133, 83] on input "[DATE]" at bounding box center [186, 80] width 157 height 32
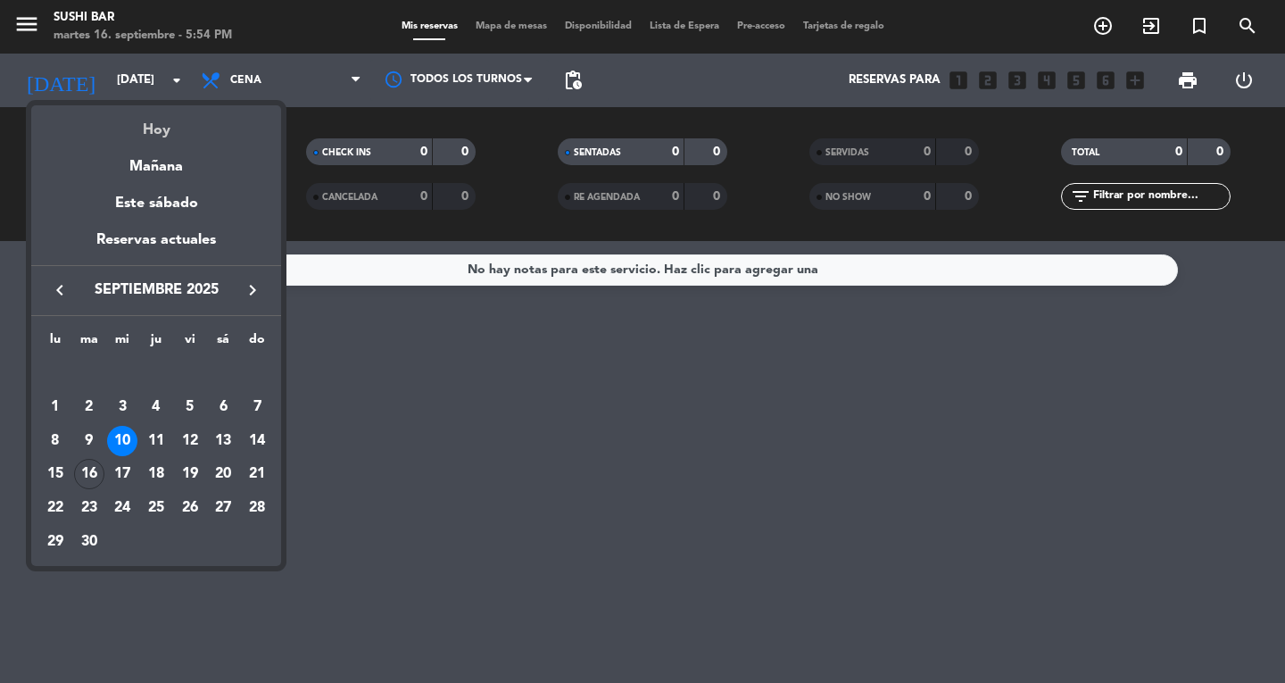
click at [159, 125] on div "Hoy" at bounding box center [156, 123] width 250 height 37
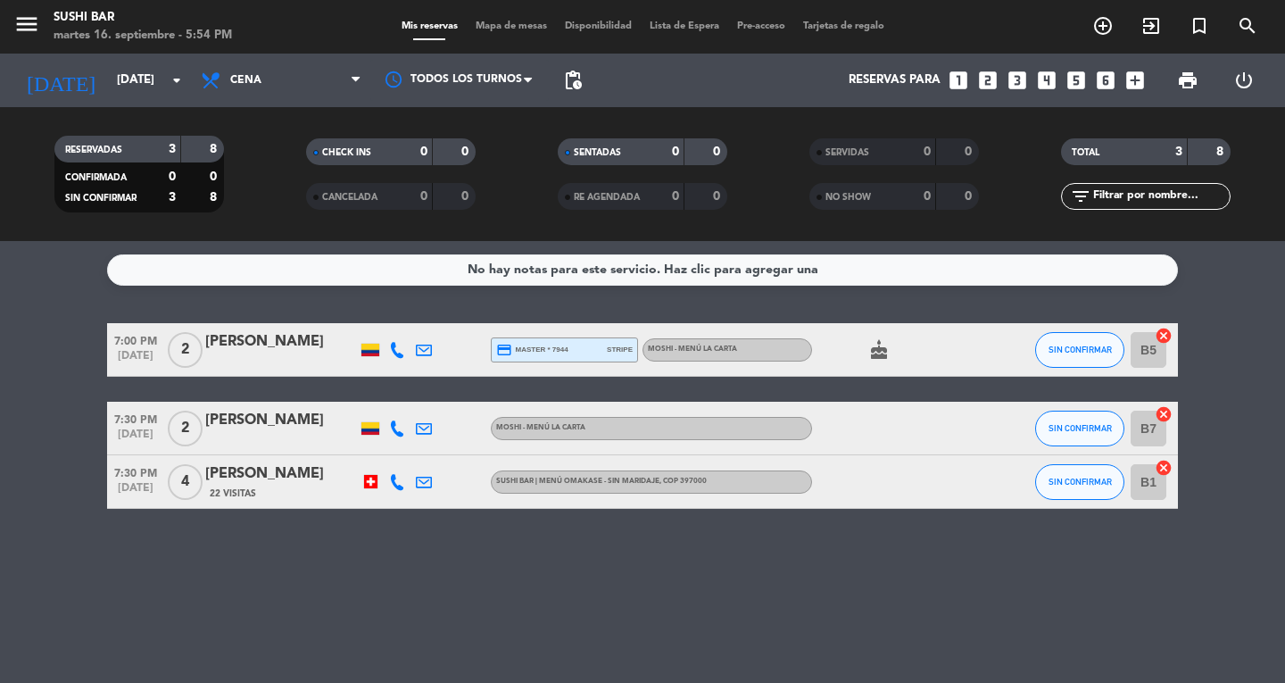
click at [807, 393] on div "7:00 PM [DATE] 2 [PERSON_NAME] credit_card master * 7944 stripe MOSHI - Menú la…" at bounding box center [642, 416] width 1071 height 186
click at [626, 629] on div "No hay notas para este servicio. Haz clic para agregar una 7:00 PM [DATE] 2 [PE…" at bounding box center [642, 462] width 1285 height 442
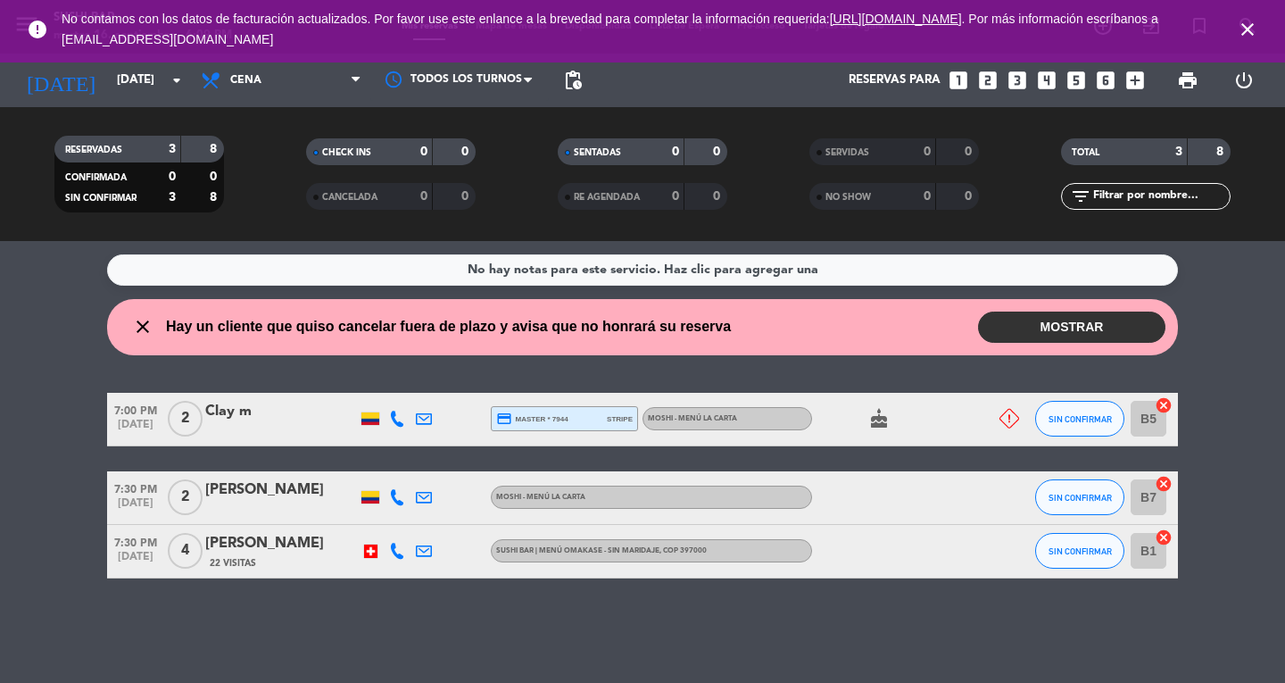
click at [56, 500] on bookings-row "7:00 PM [DATE] 2 Clay m credit_card master * 7944 stripe MOSHI - Menú la carta …" at bounding box center [642, 486] width 1285 height 186
click at [257, 434] on div at bounding box center [281, 430] width 152 height 14
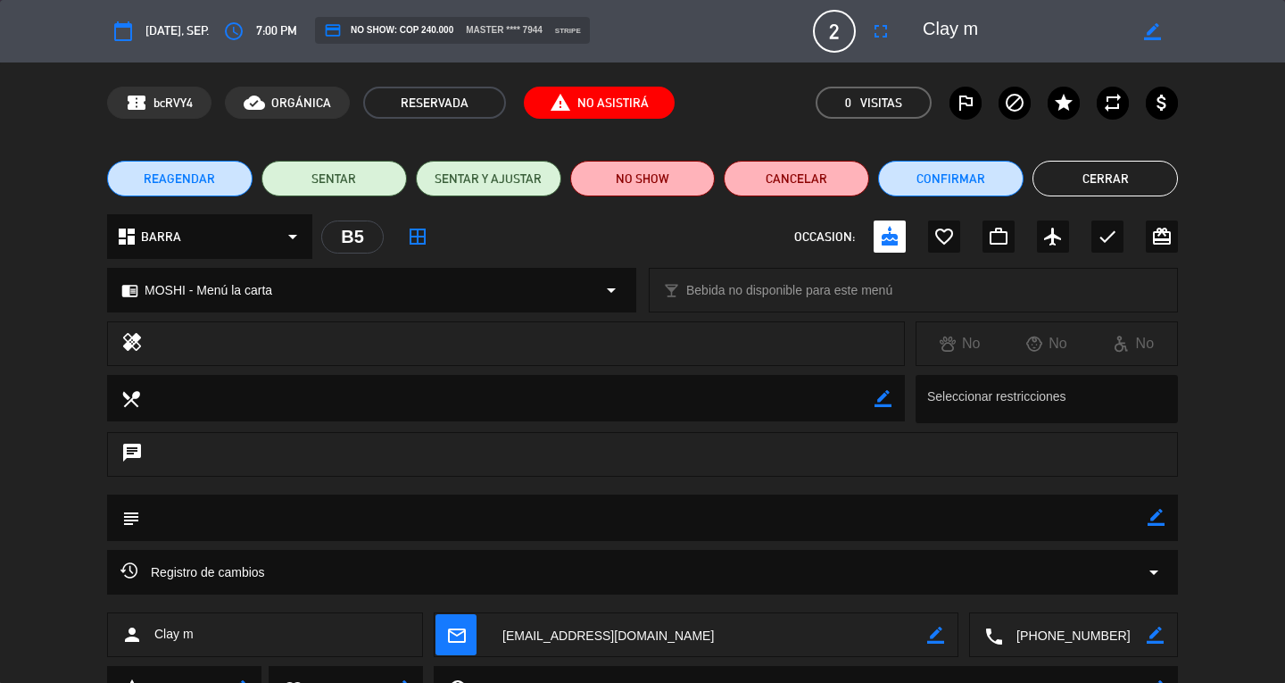
scroll to position [82, 0]
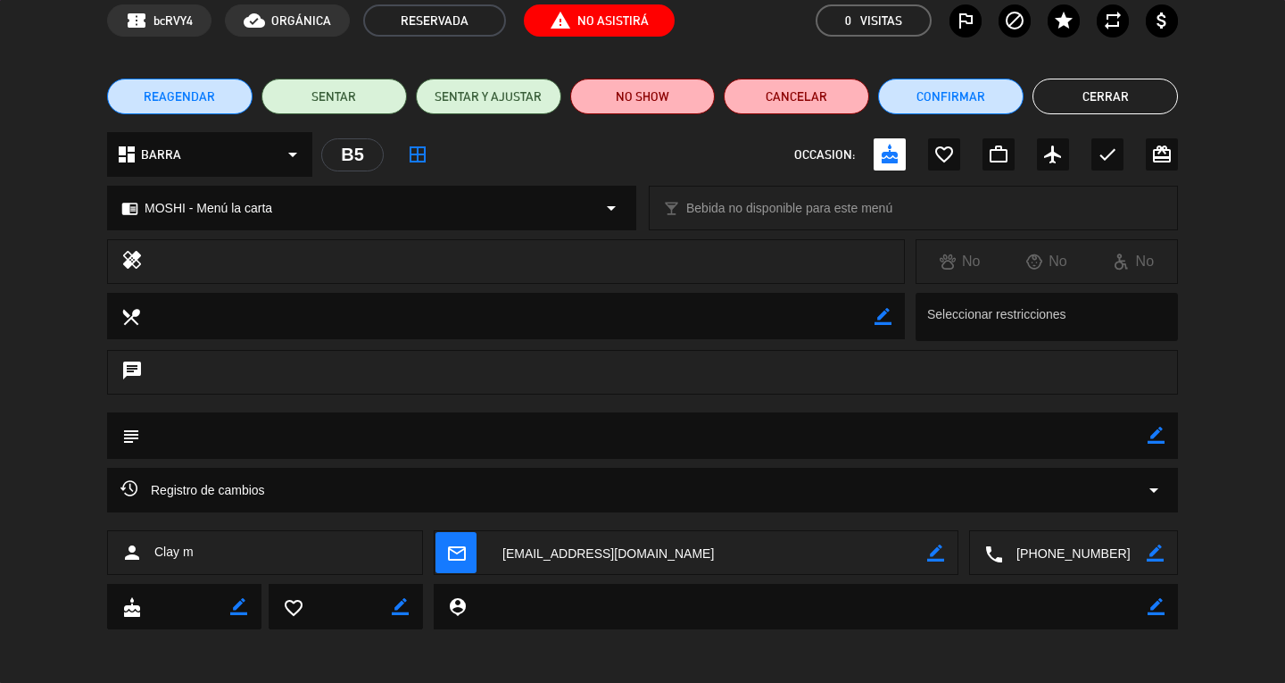
click at [203, 443] on textarea at bounding box center [643, 435] width 1007 height 46
click at [173, 479] on span "Registro de cambios" at bounding box center [192, 489] width 145 height 21
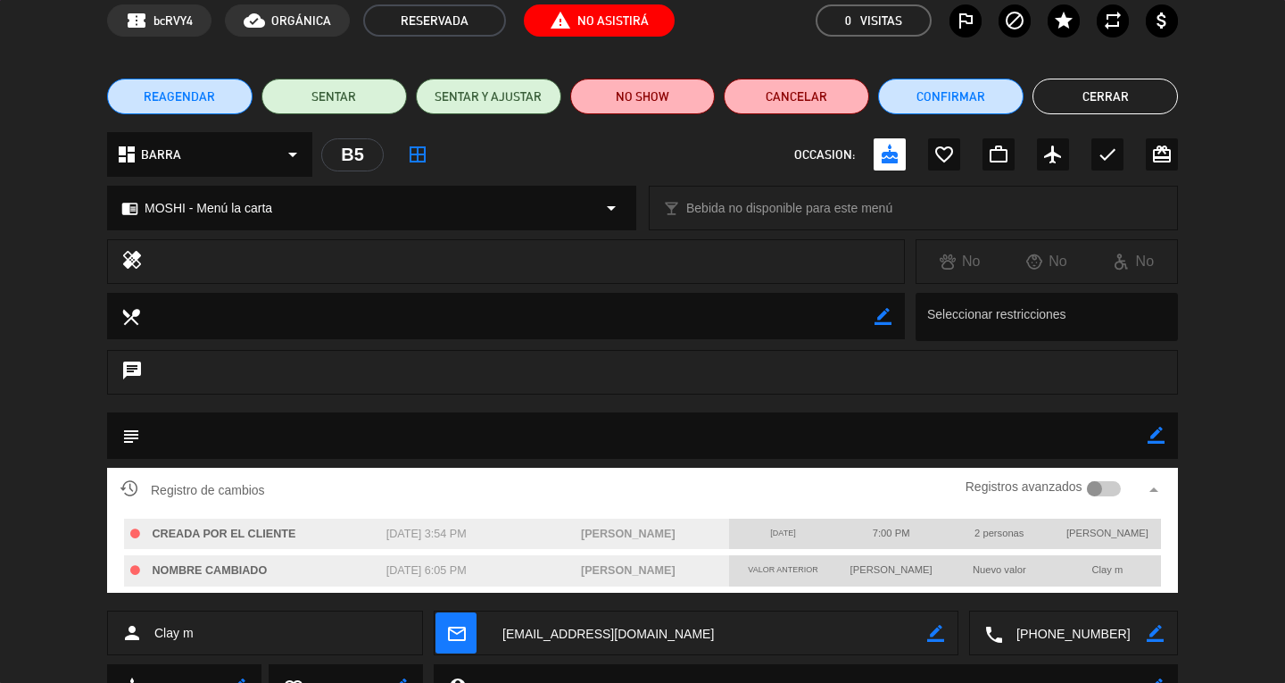
click at [1122, 86] on button "Cerrar" at bounding box center [1104, 97] width 145 height 36
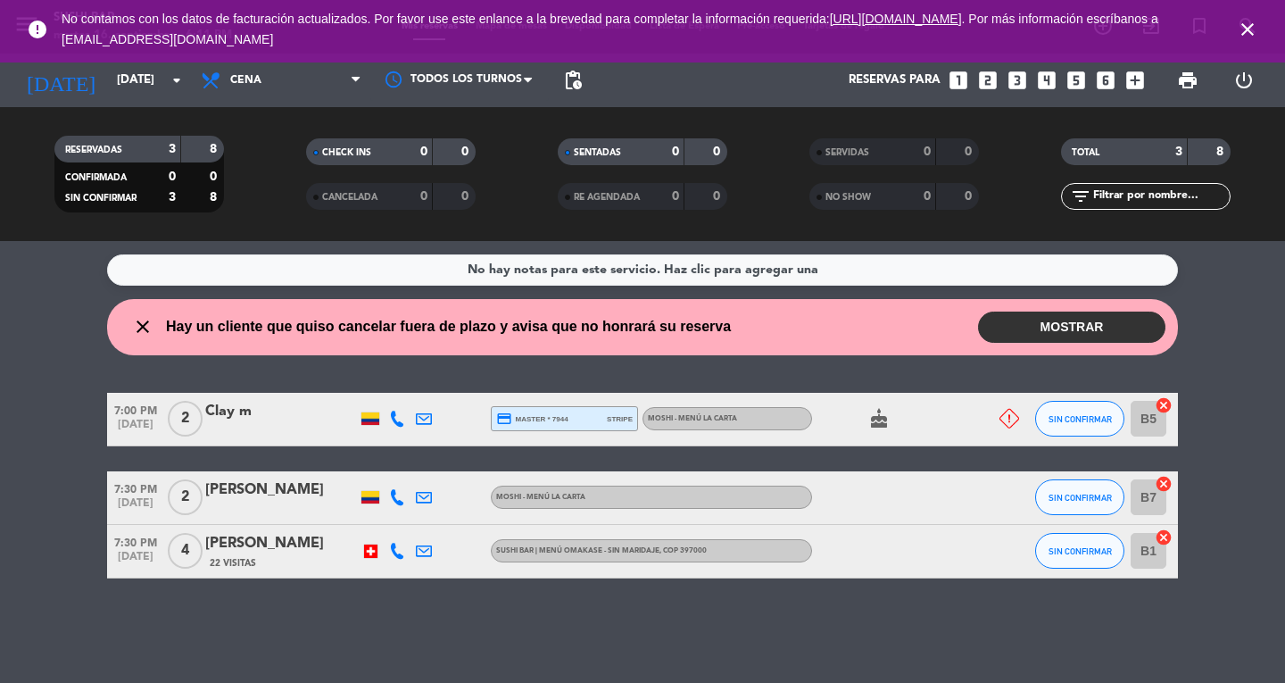
click at [139, 333] on icon "close" at bounding box center [142, 326] width 21 height 21
click at [148, 333] on icon "close" at bounding box center [142, 326] width 21 height 21
click at [175, 347] on div "close Hay un cliente que quiso cancelar fuera de plazo y avisa que no honrará s…" at bounding box center [642, 327] width 1071 height 56
click at [1080, 323] on button "MOSTRAR" at bounding box center [1071, 326] width 187 height 31
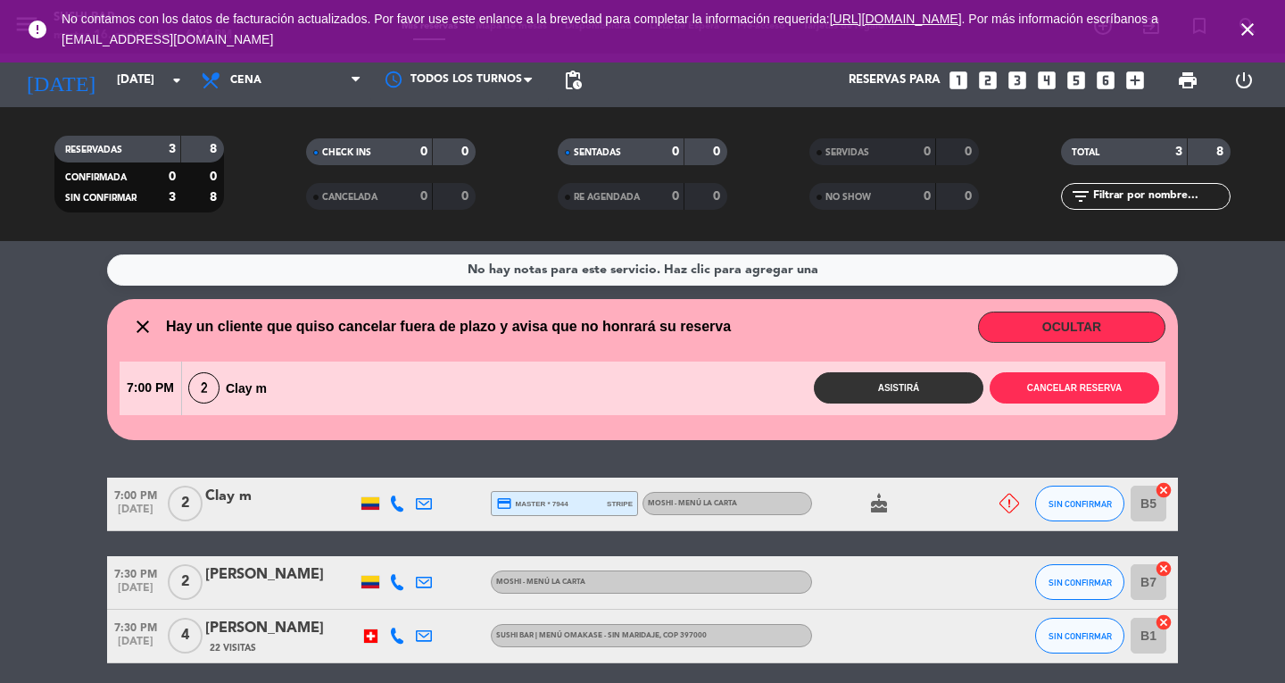
click at [1074, 329] on button "OCULTAR" at bounding box center [1071, 326] width 187 height 31
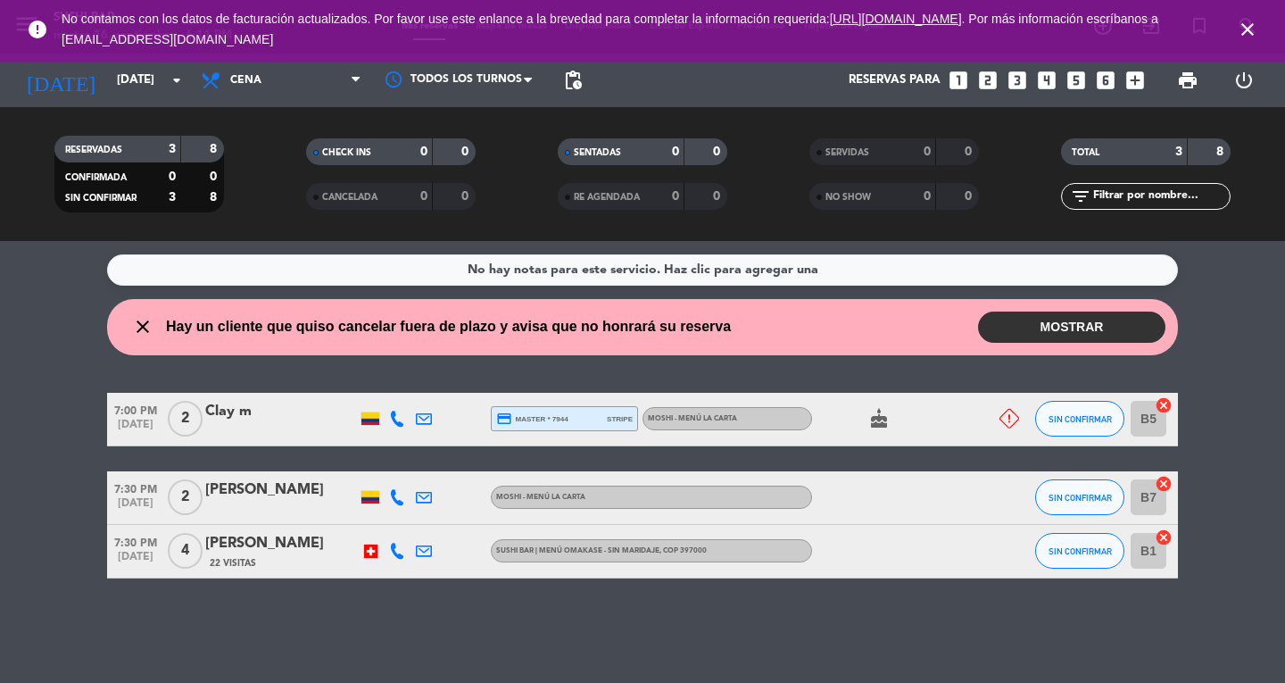
click at [1001, 418] on icon at bounding box center [1009, 419] width 20 height 20
click at [19, 395] on bookings-row "7:00 PM [DATE] 2 Clay m credit_card master * 7944 stripe MOSHI - Menú la carta …" at bounding box center [642, 486] width 1285 height 186
click at [970, 458] on div "7:00 PM [DATE] 2 Clay m credit_card master * 7944 stripe MOSHI - Menú la carta …" at bounding box center [642, 486] width 1071 height 186
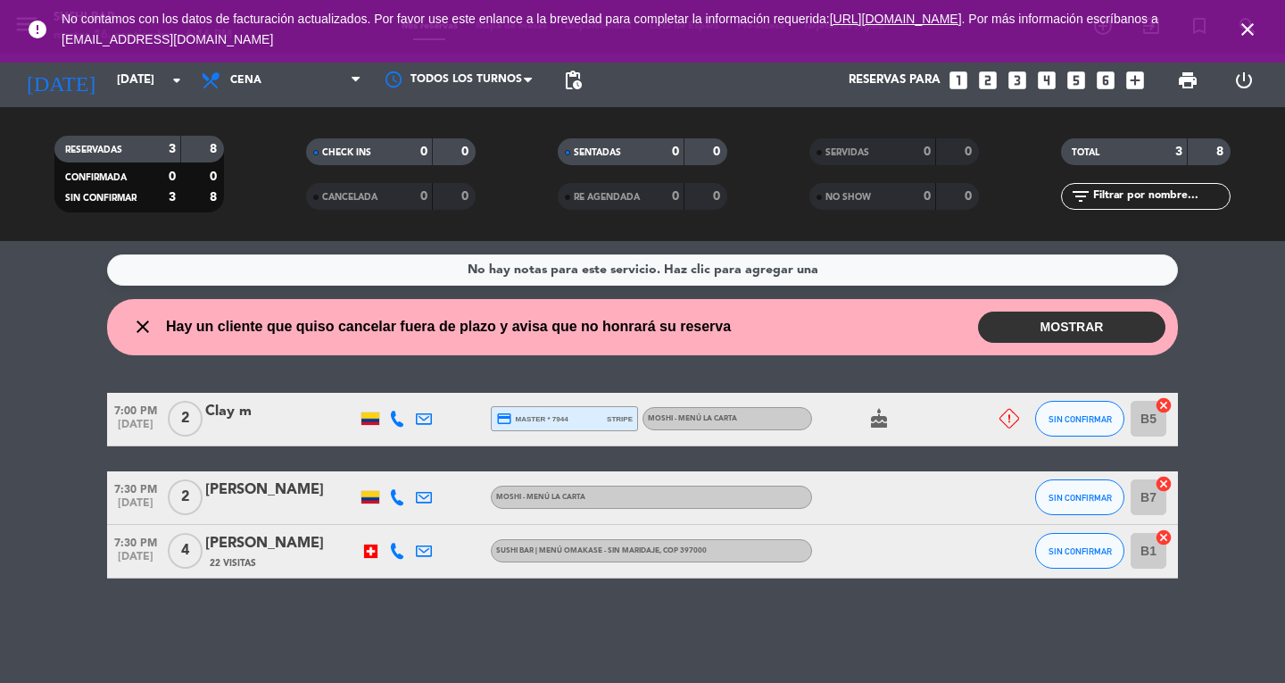
click at [970, 458] on div "7:00 PM [DATE] 2 Clay m credit_card master * 7944 stripe MOSHI - Menú la carta …" at bounding box center [642, 486] width 1071 height 186
click at [964, 458] on div "7:00 PM [DATE] 2 Clay m credit_card master * 7944 stripe MOSHI - Menú la carta …" at bounding box center [642, 486] width 1071 height 186
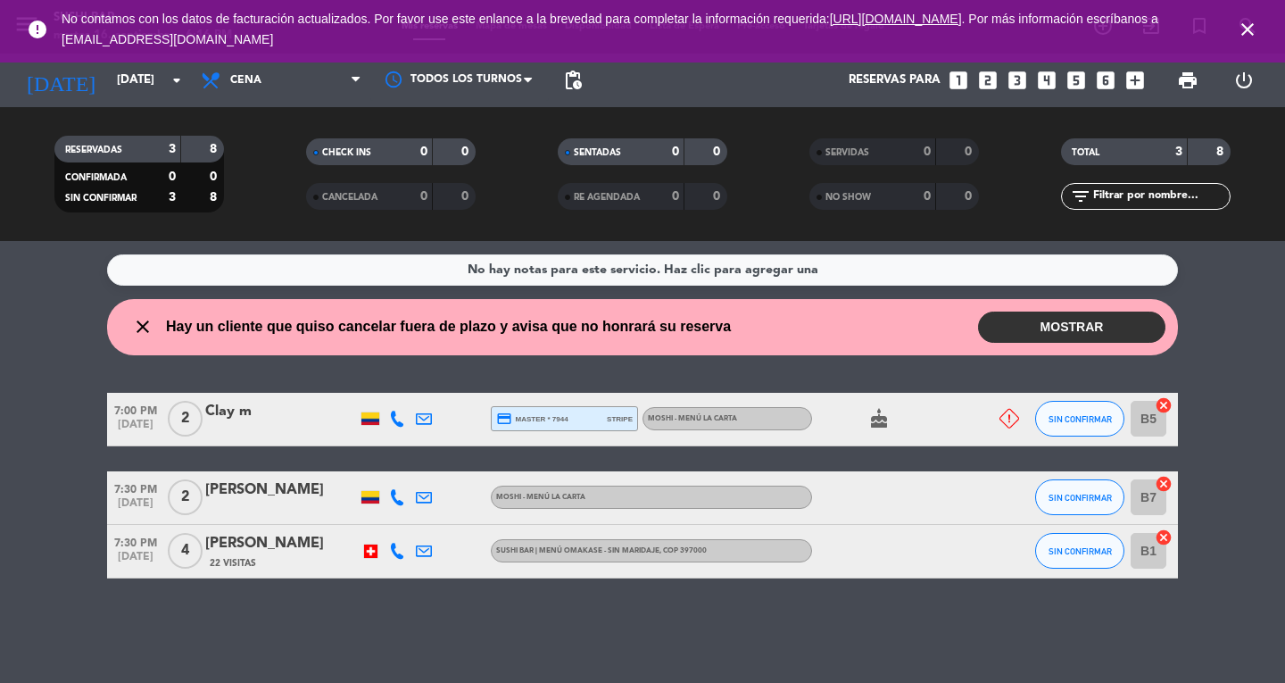
click at [964, 458] on div "7:00 PM [DATE] 2 Clay m credit_card master * 7944 stripe MOSHI - Menú la carta …" at bounding box center [642, 486] width 1071 height 186
click at [1251, 37] on icon "close" at bounding box center [1247, 29] width 21 height 21
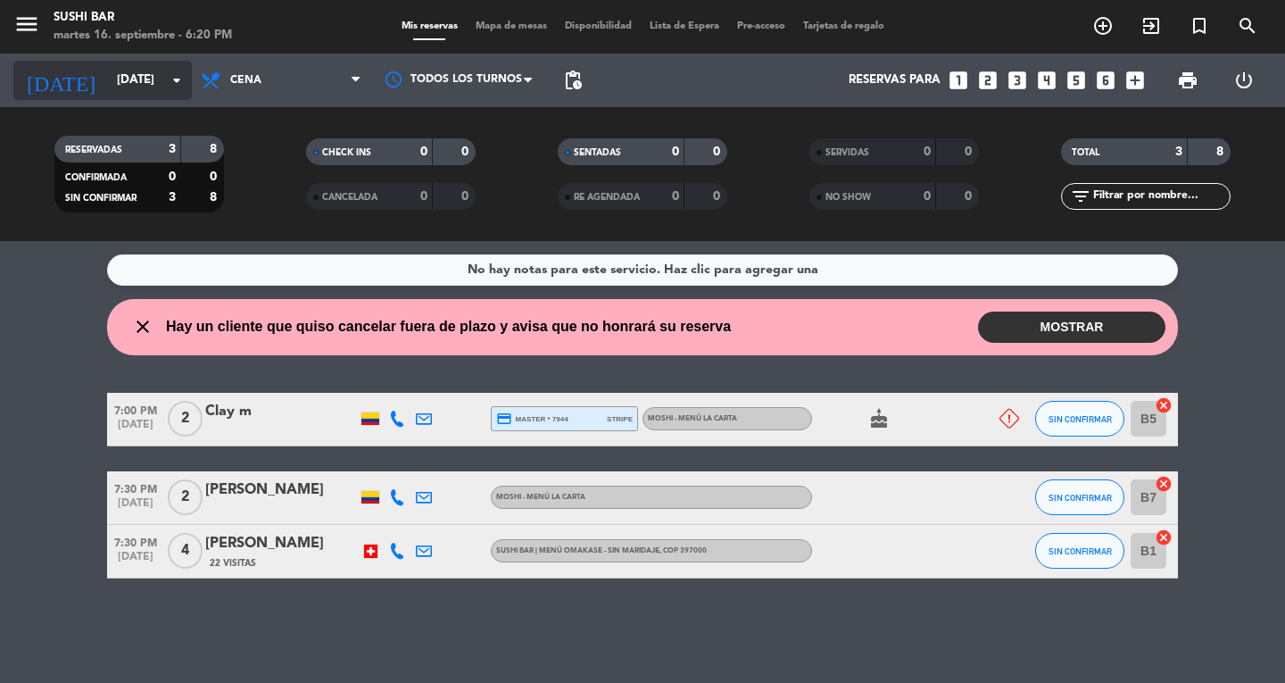
click at [108, 76] on input "[DATE]" at bounding box center [186, 80] width 157 height 32
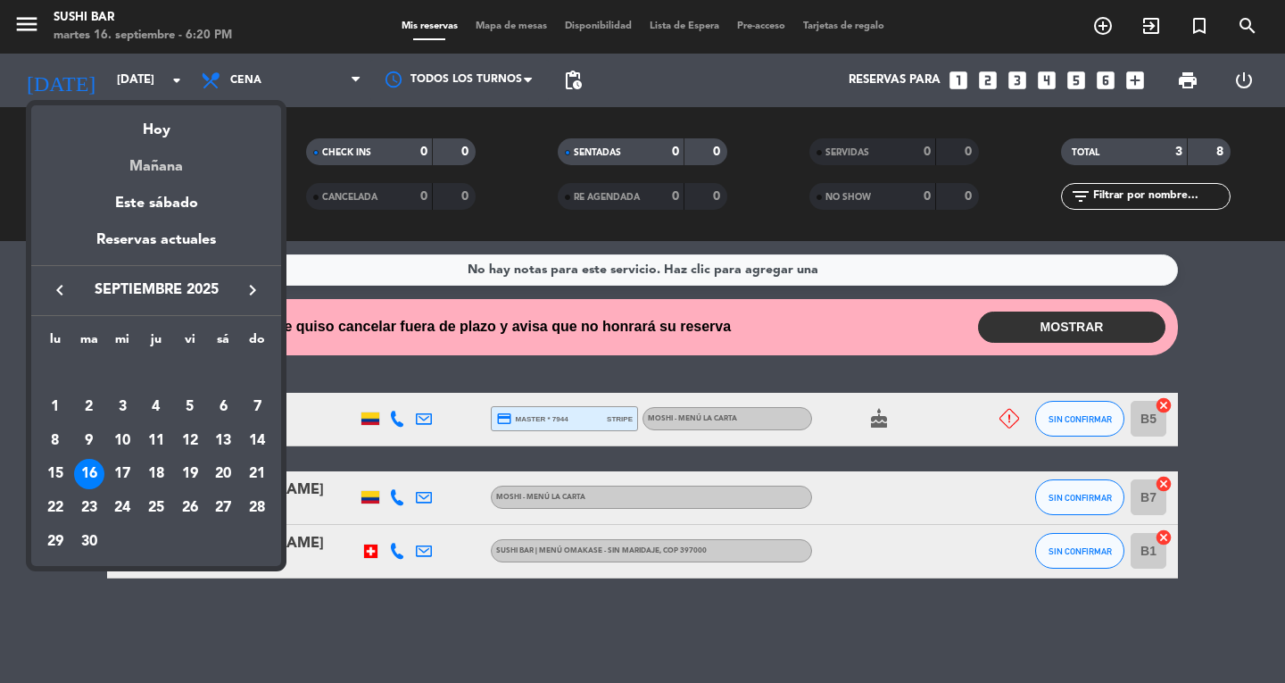
click at [162, 153] on div "Mañana" at bounding box center [156, 160] width 250 height 37
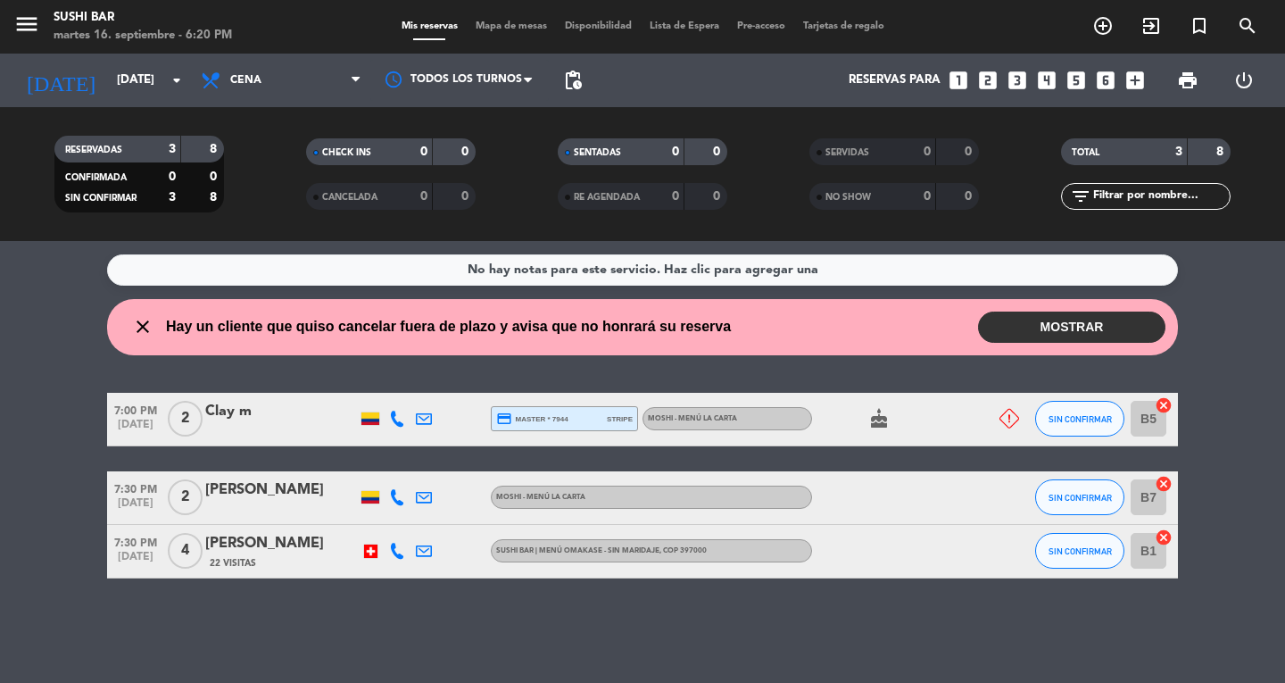
type input "[DATE]"
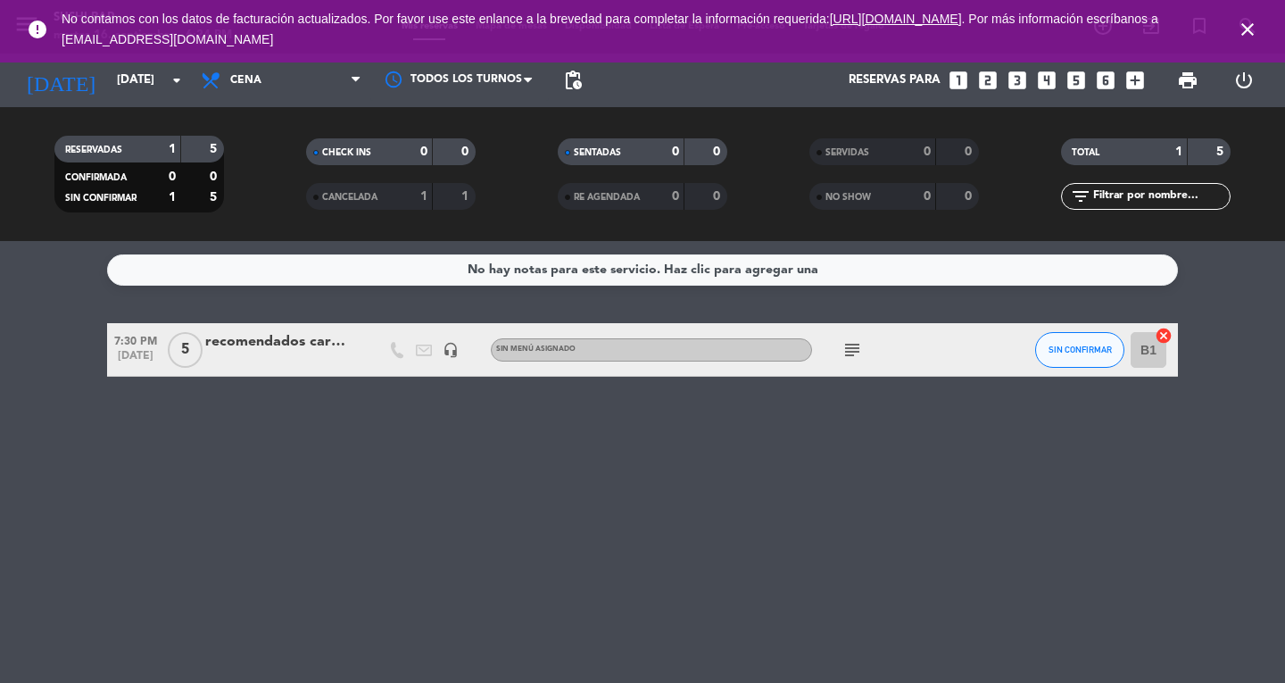
click at [153, 579] on div "No hay notas para este servicio. Haz clic para agregar una 7:30 PM [DATE] 5 rec…" at bounding box center [642, 462] width 1285 height 442
click at [302, 343] on div "recomendados carmen" at bounding box center [281, 341] width 152 height 23
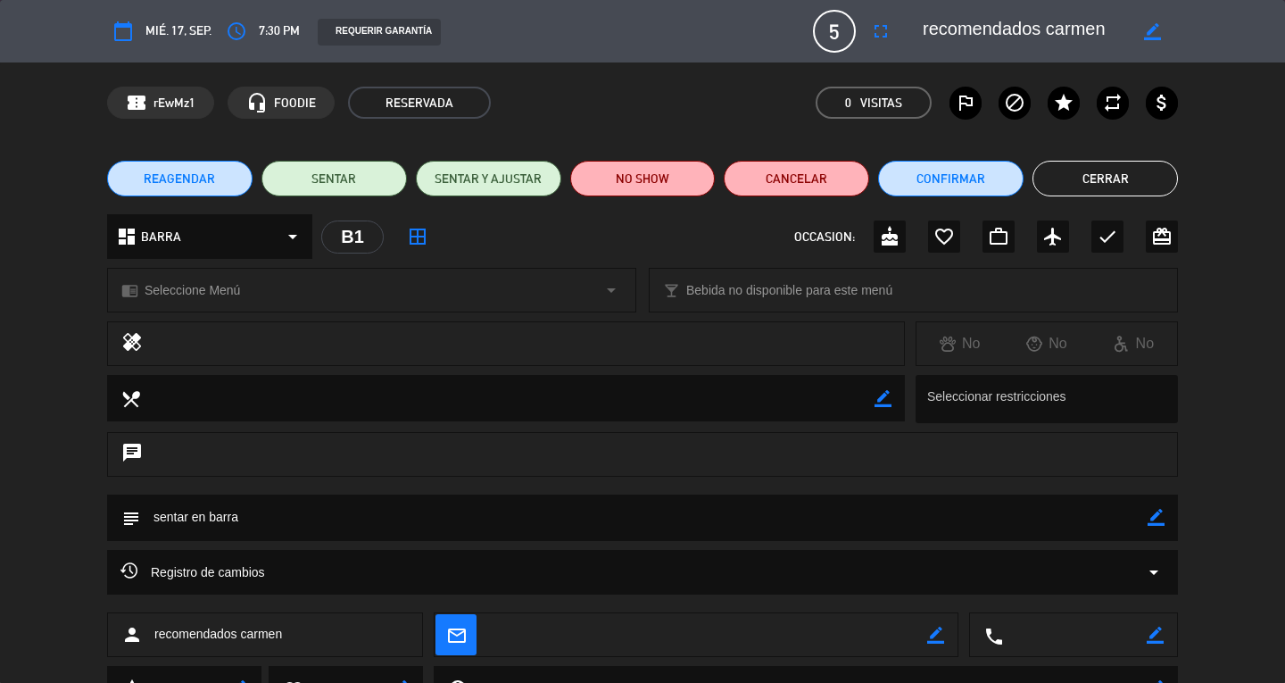
click at [1142, 25] on div "border_color" at bounding box center [1152, 31] width 51 height 32
click at [1146, 29] on icon "border_color" at bounding box center [1152, 31] width 17 height 17
click at [1122, 29] on textarea at bounding box center [1025, 31] width 204 height 32
type textarea "r"
paste textarea "[PERSON_NAME]"
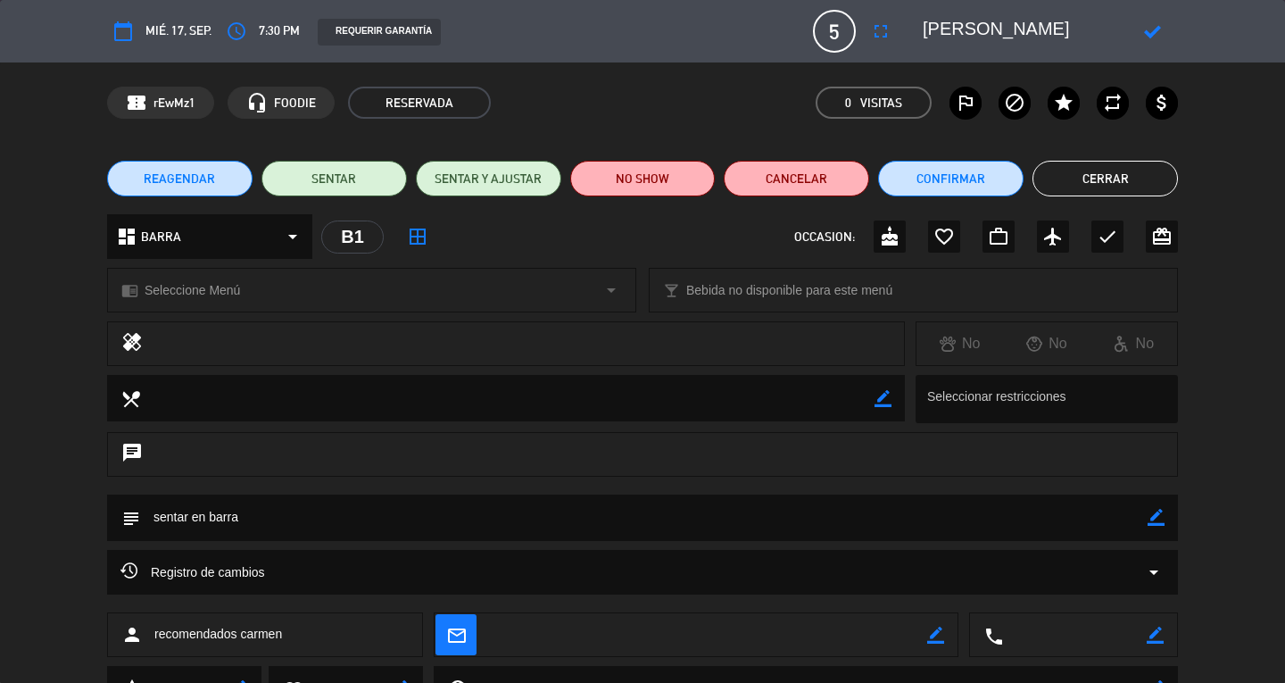
click at [1122, 29] on textarea at bounding box center [1025, 31] width 204 height 32
click at [1151, 29] on icon at bounding box center [1152, 31] width 17 height 17
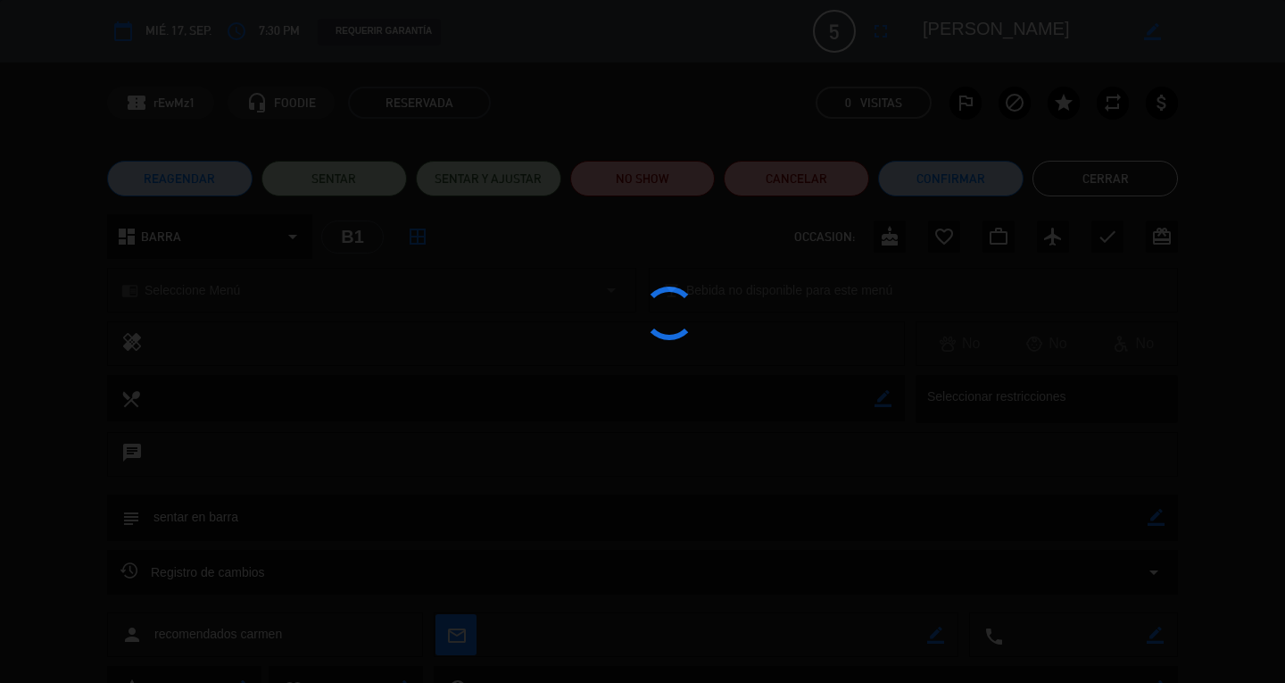
type textarea "[PERSON_NAME]"
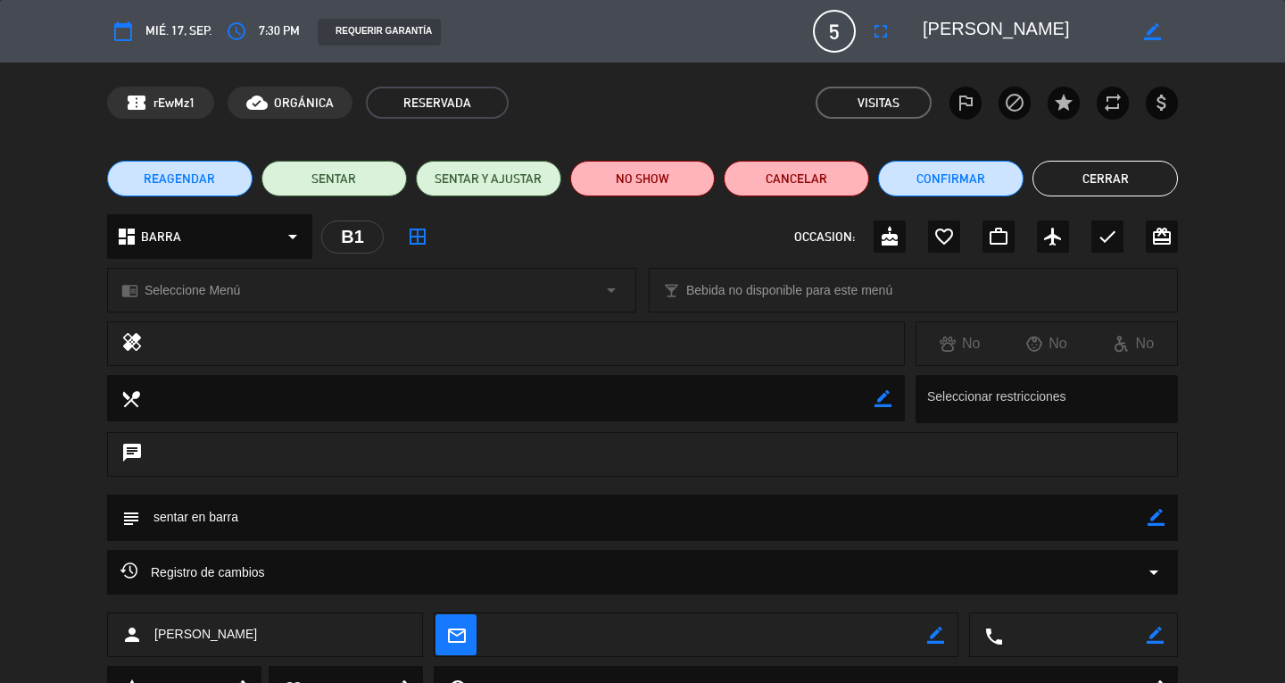
click at [1128, 191] on button "Cerrar" at bounding box center [1104, 179] width 145 height 36
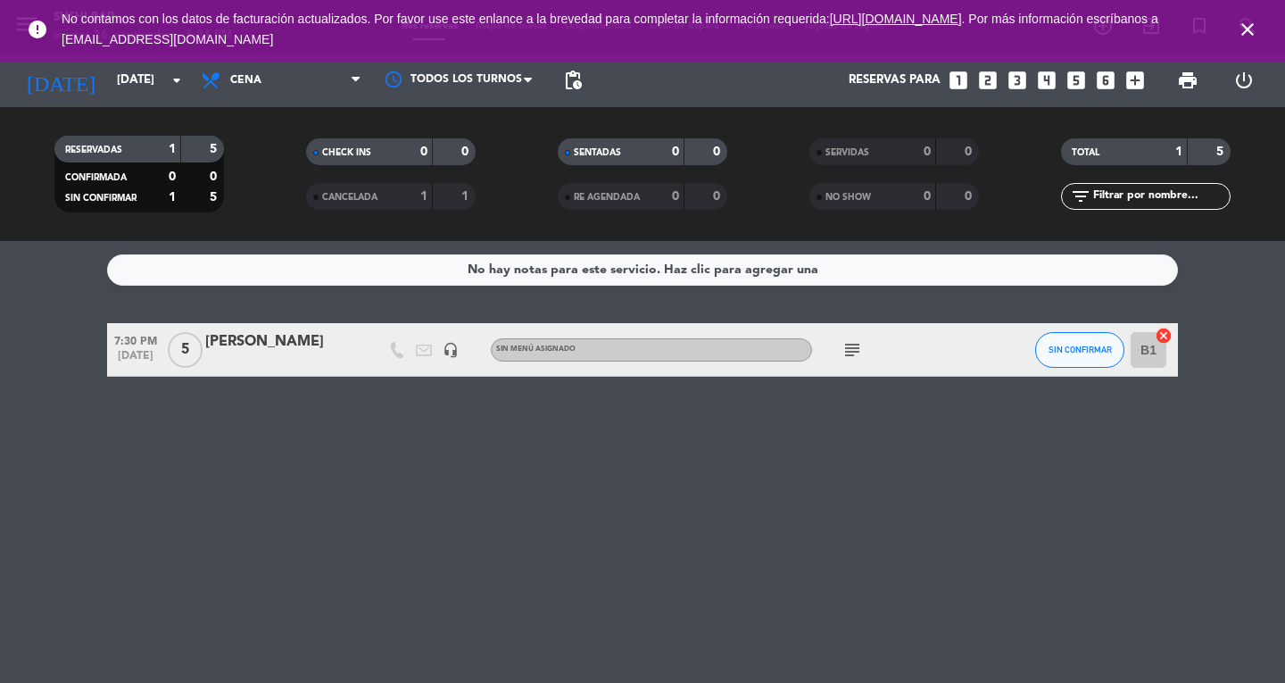
click at [294, 367] on div at bounding box center [281, 361] width 152 height 14
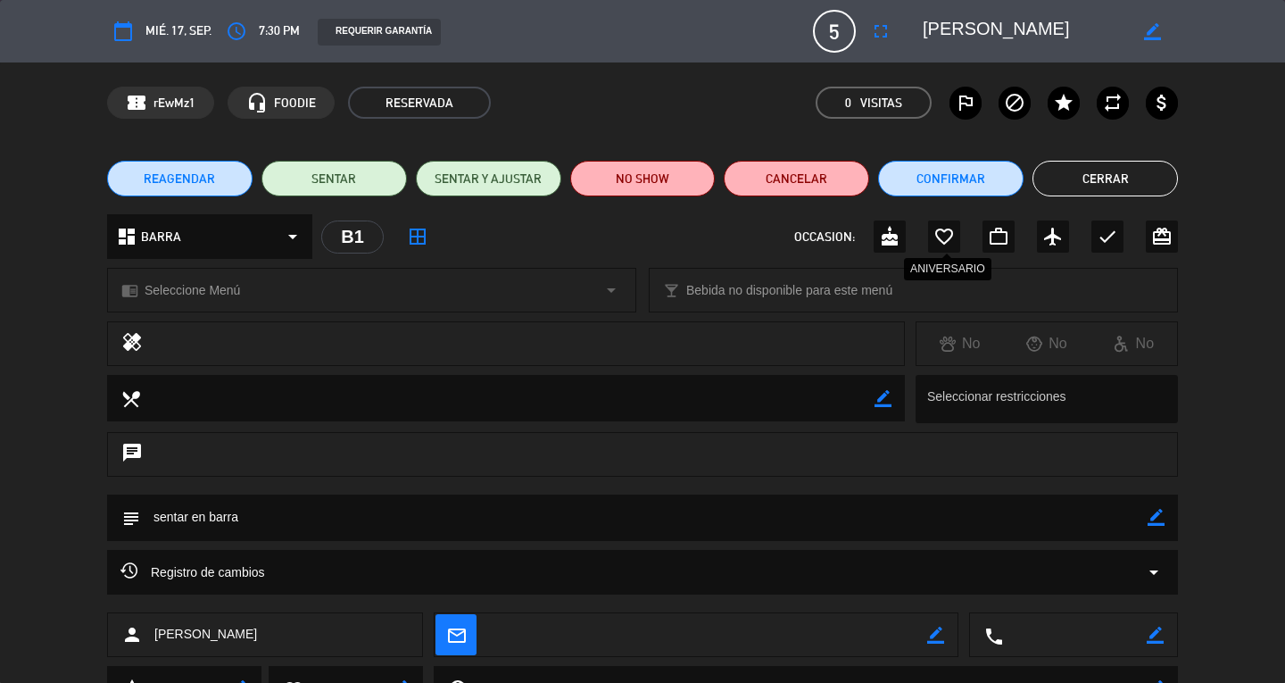
click at [952, 234] on icon "favorite_border" at bounding box center [943, 236] width 21 height 21
click at [1071, 106] on icon "star" at bounding box center [1063, 102] width 21 height 21
click at [1071, 103] on icon "star" at bounding box center [1063, 102] width 21 height 21
click at [1060, 95] on icon "star" at bounding box center [1063, 102] width 21 height 21
click at [1112, 178] on button "Cerrar" at bounding box center [1104, 179] width 145 height 36
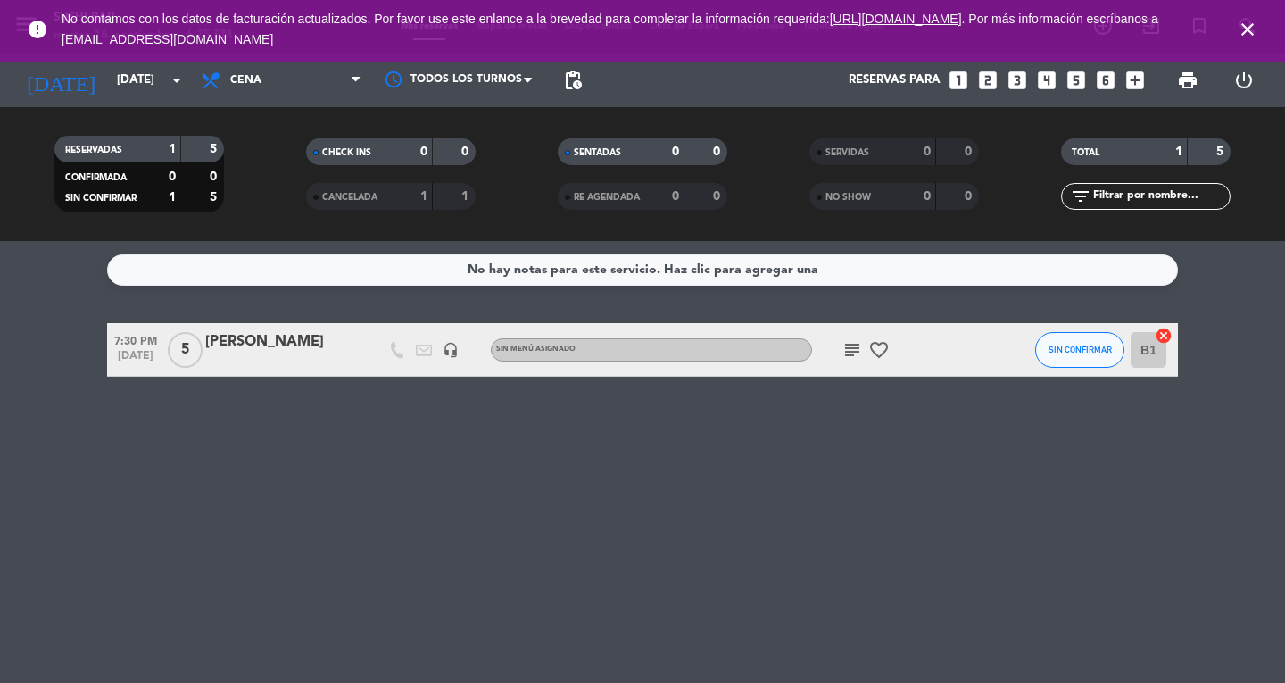
click at [1255, 30] on icon "close" at bounding box center [1247, 29] width 21 height 21
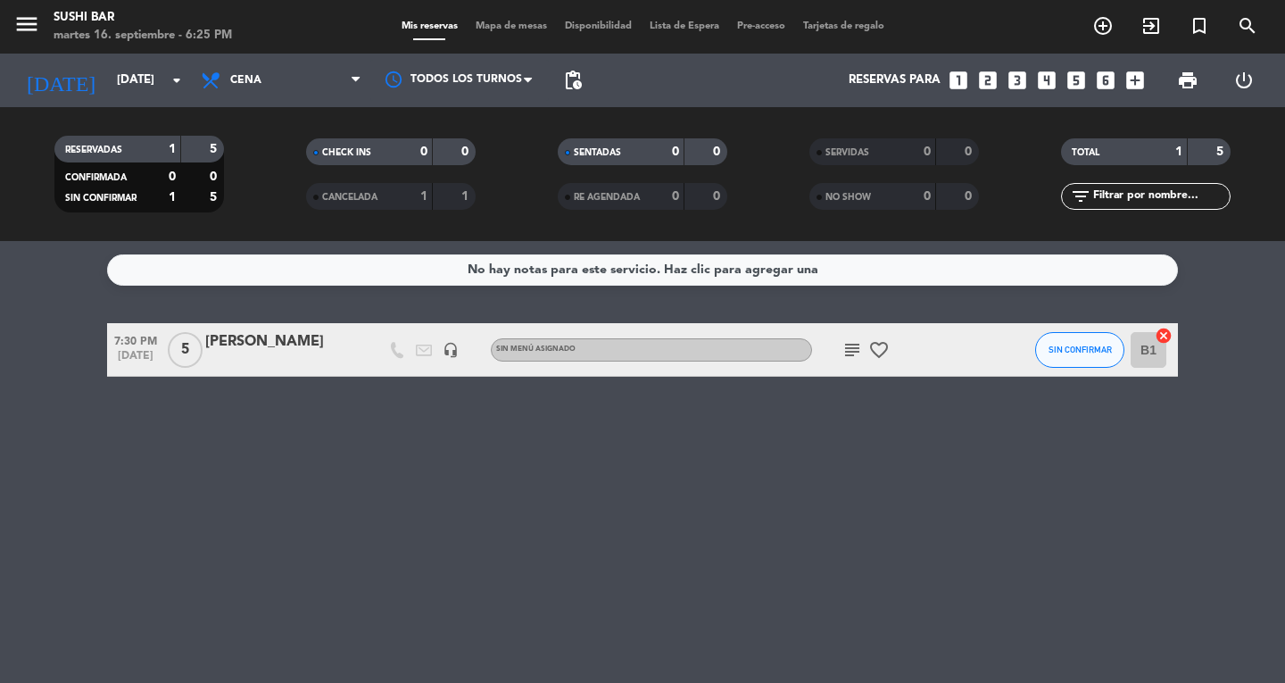
click at [241, 526] on div "No hay notas para este servicio. Haz clic para agregar una 7:30 PM [DATE] 5 [PE…" at bounding box center [642, 462] width 1285 height 442
click at [30, 29] on icon "menu" at bounding box center [26, 24] width 27 height 27
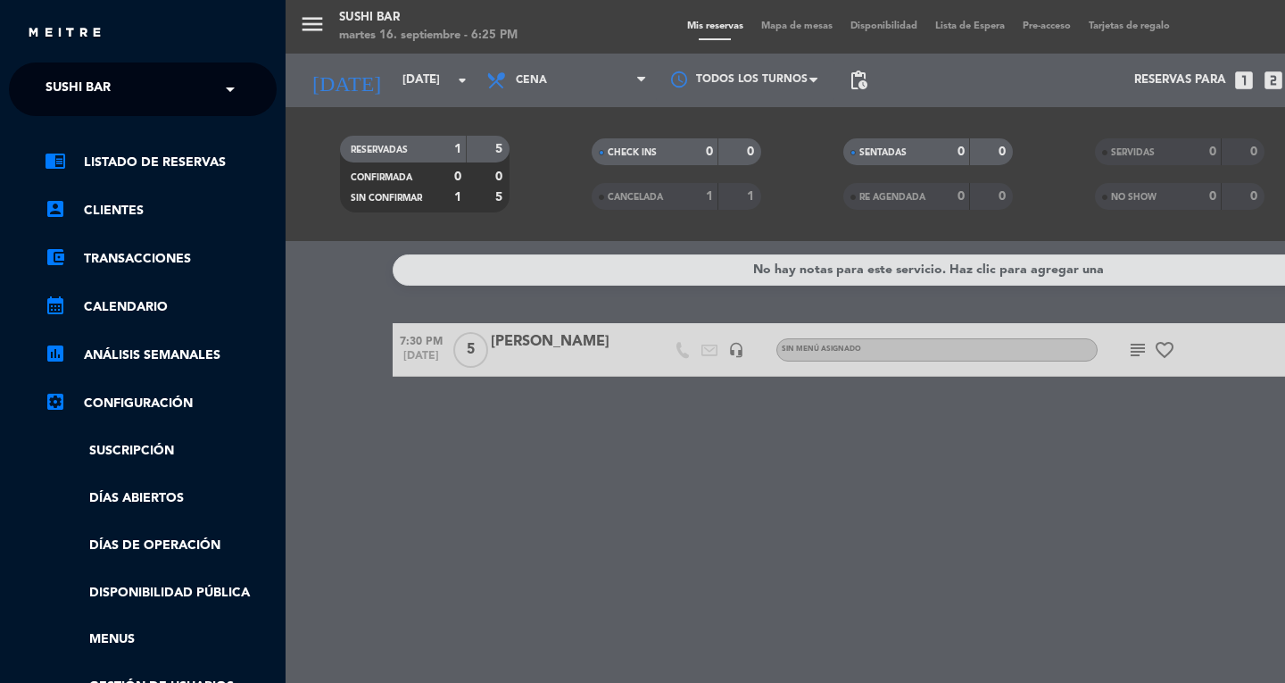
click at [98, 91] on span "SUSHI BAR" at bounding box center [78, 88] width 65 height 37
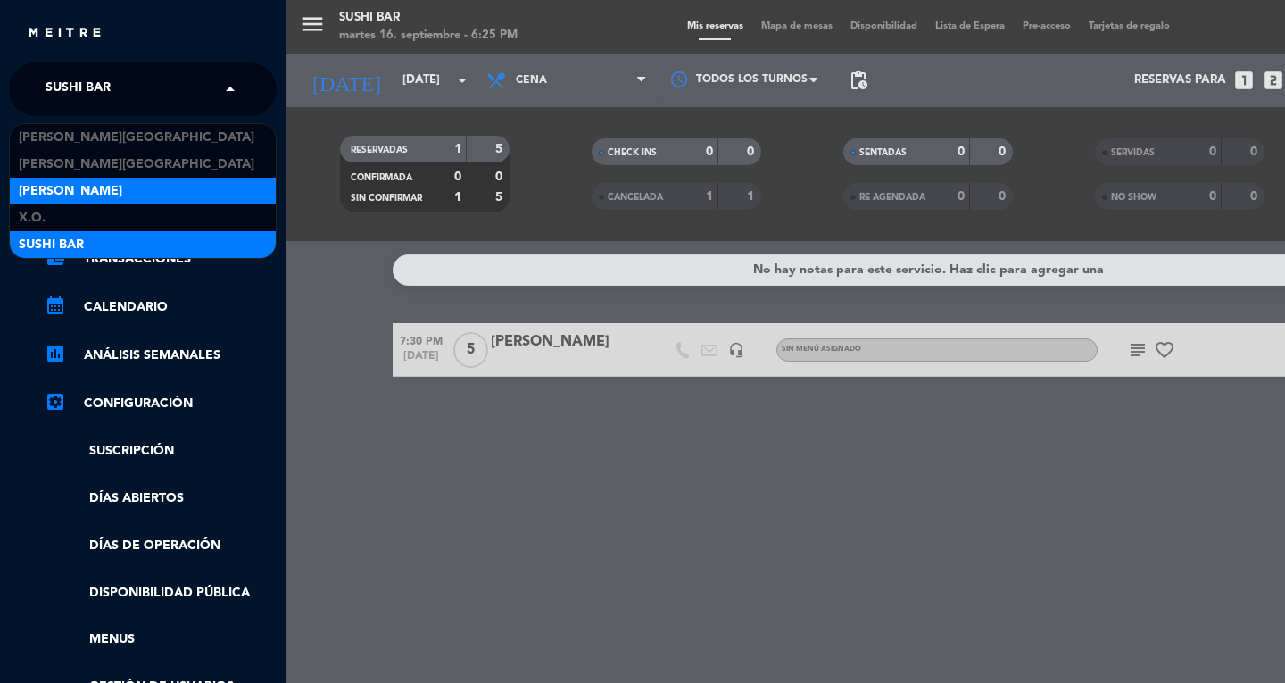
click at [36, 191] on span "[PERSON_NAME]" at bounding box center [70, 191] width 103 height 21
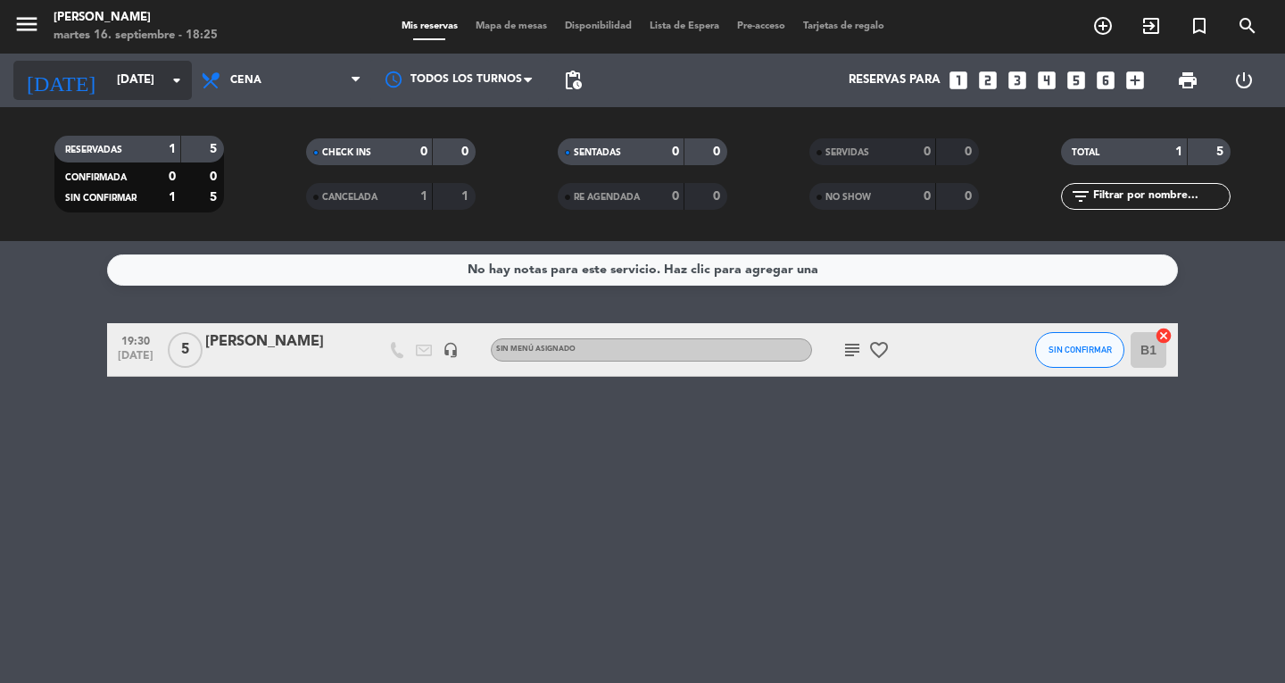
click at [128, 79] on input "[DATE]" at bounding box center [186, 80] width 157 height 32
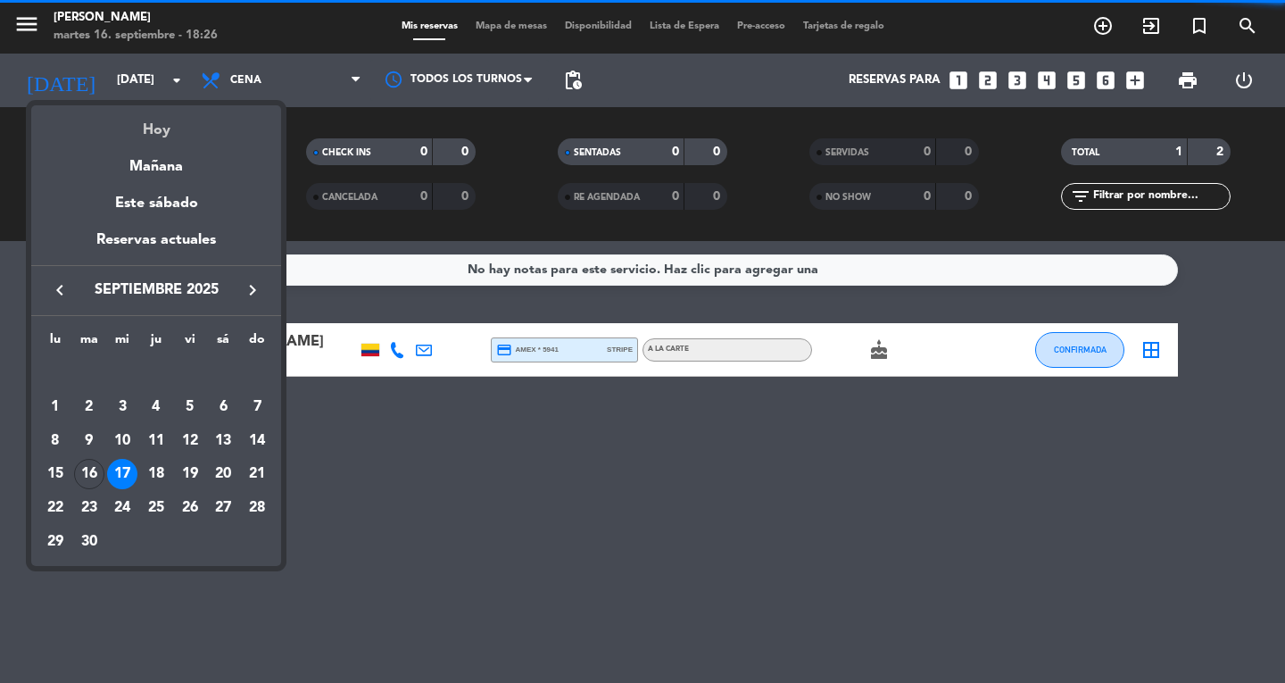
click at [153, 128] on div "Hoy" at bounding box center [156, 123] width 250 height 37
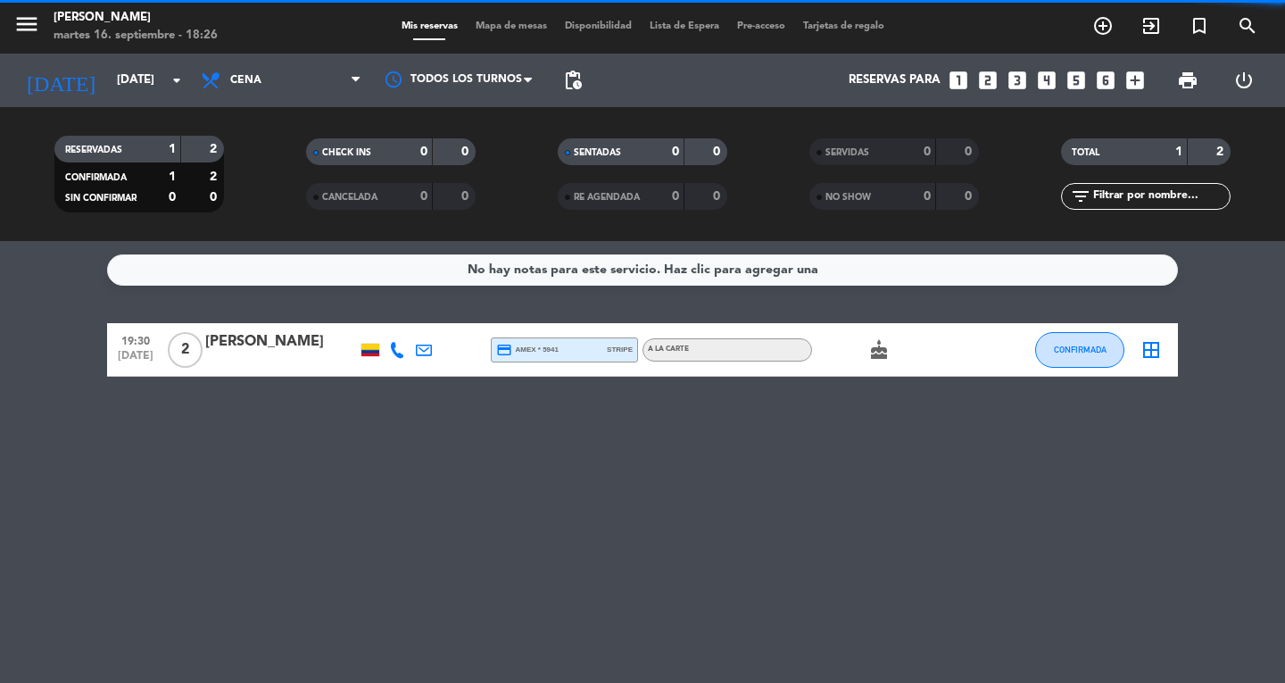
type input "[DATE]"
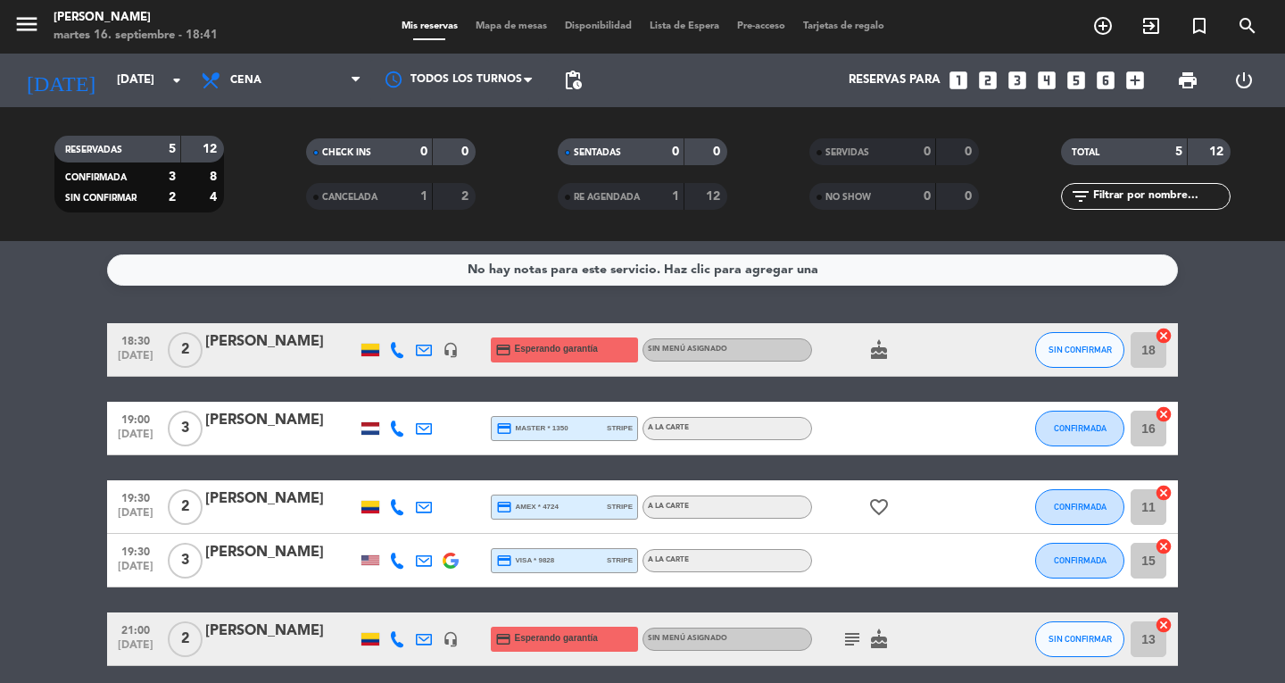
click at [29, 34] on icon "menu" at bounding box center [26, 24] width 27 height 27
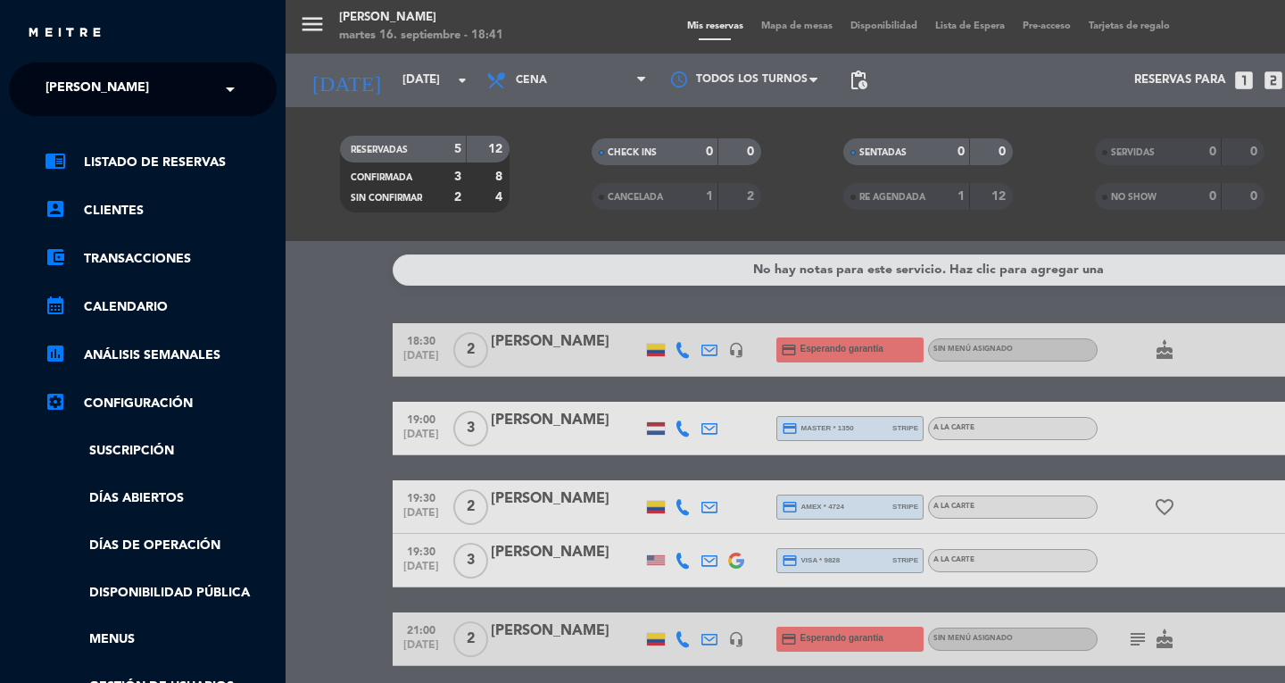
click at [177, 87] on input "text" at bounding box center [145, 89] width 218 height 39
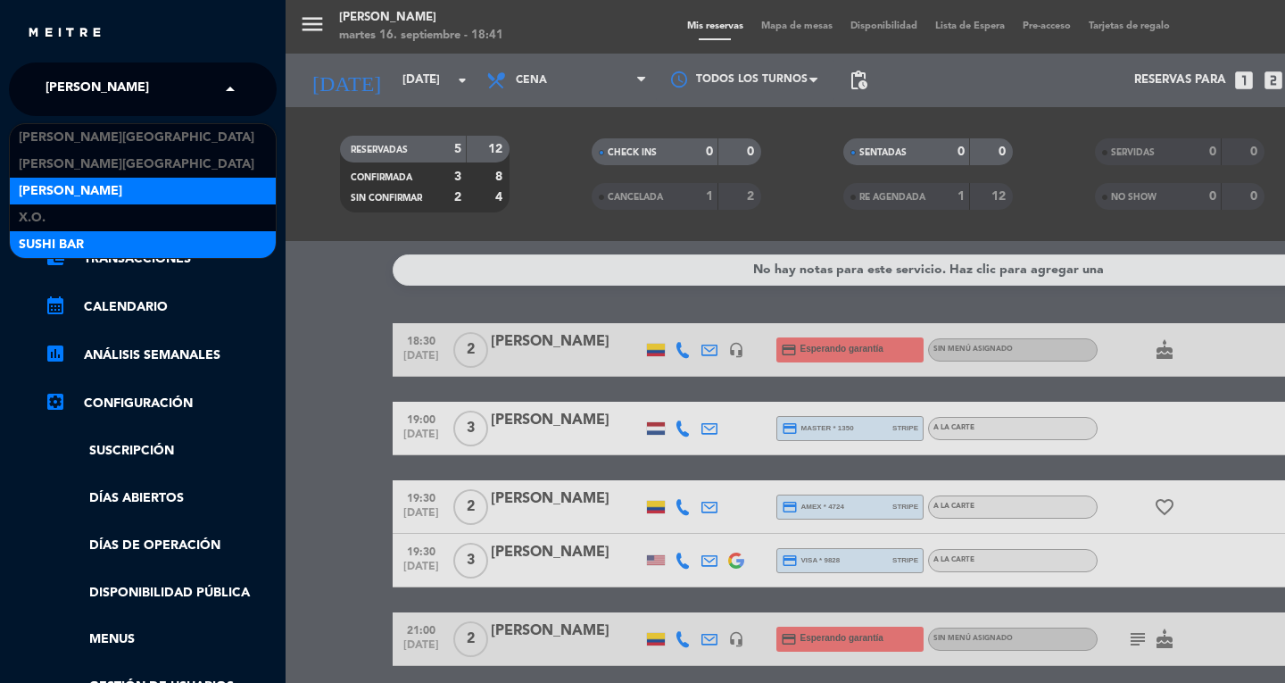
click at [118, 243] on div "SUSHI BAR" at bounding box center [143, 244] width 266 height 27
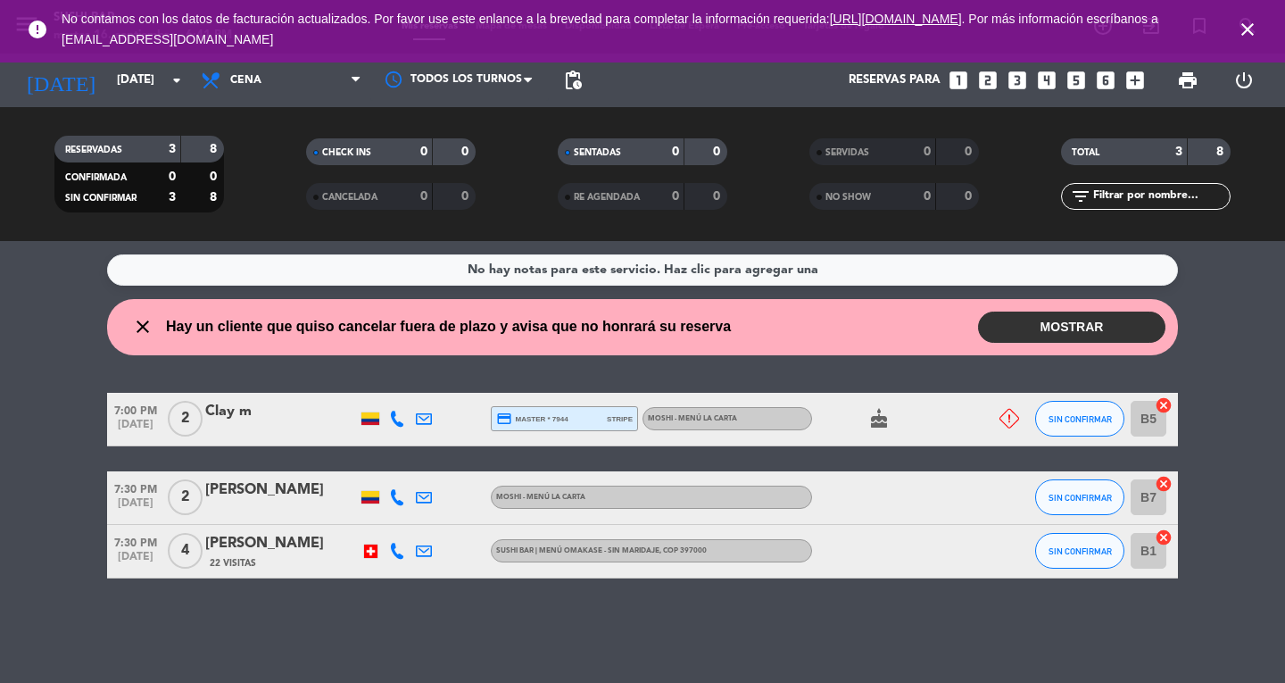
click at [319, 509] on div at bounding box center [281, 508] width 152 height 14
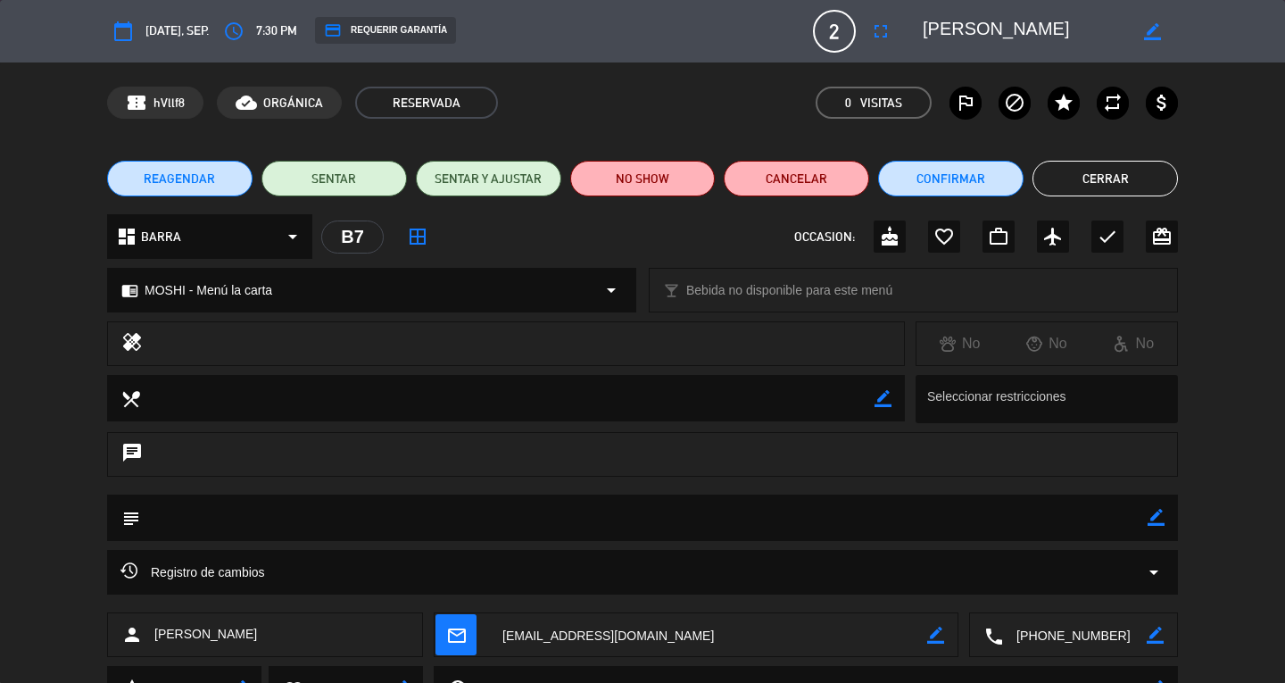
click at [1129, 176] on button "Cerrar" at bounding box center [1104, 179] width 145 height 36
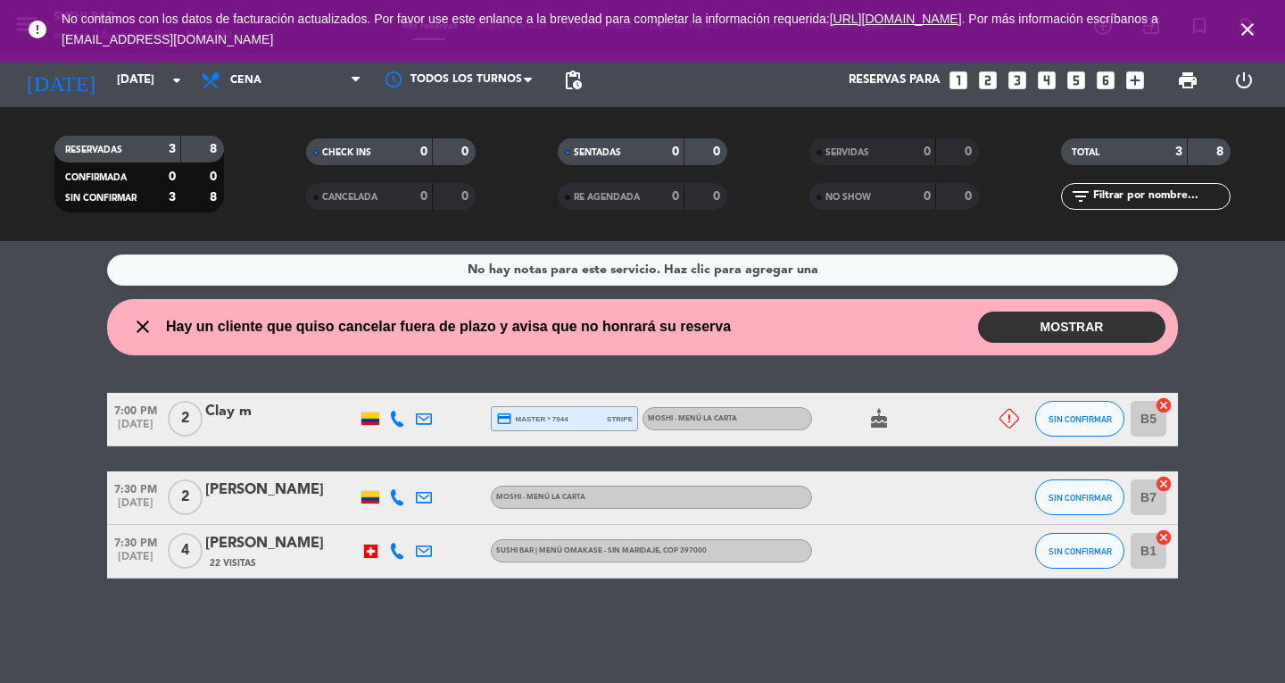
click at [266, 426] on div at bounding box center [281, 430] width 152 height 14
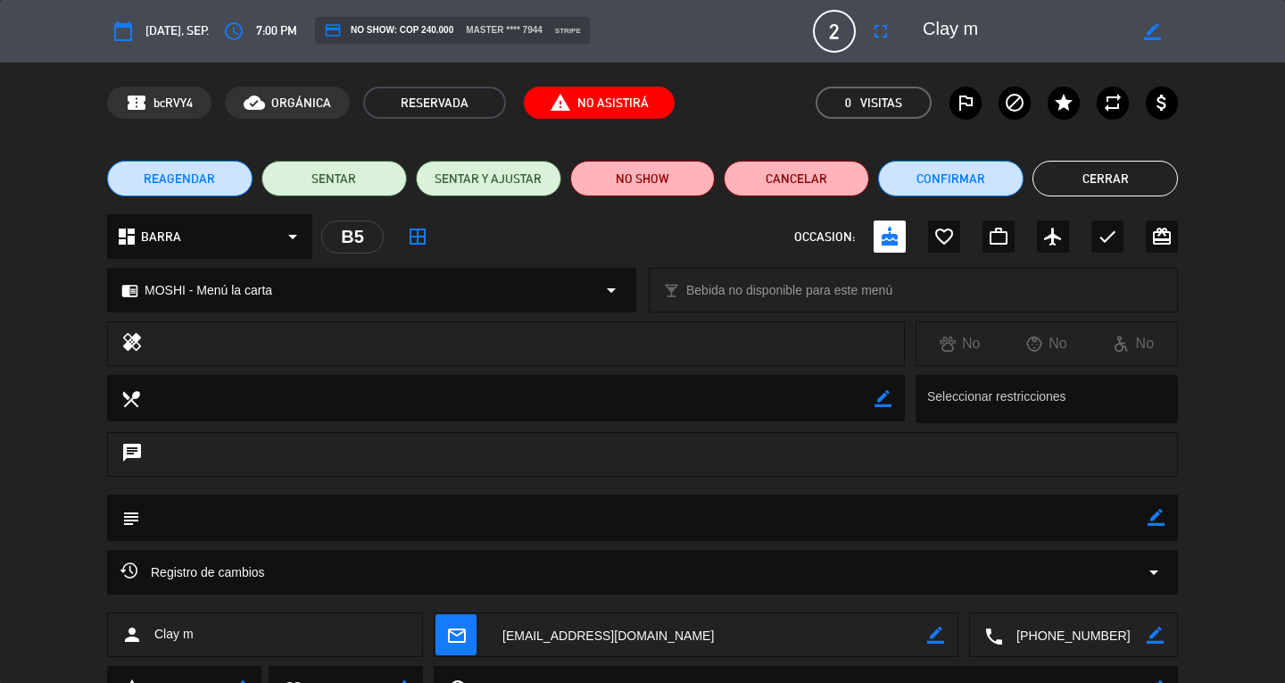
click at [807, 165] on button "Cancelar" at bounding box center [796, 179] width 145 height 36
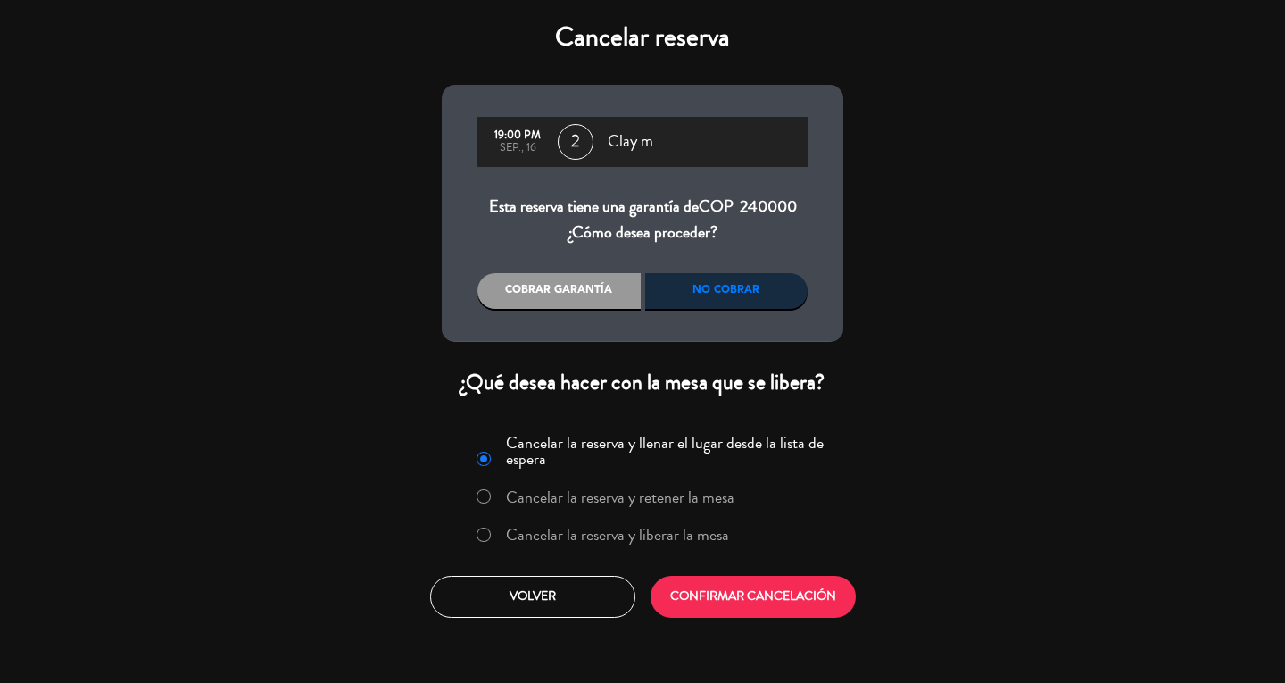
click at [485, 601] on button "Volver" at bounding box center [532, 596] width 205 height 42
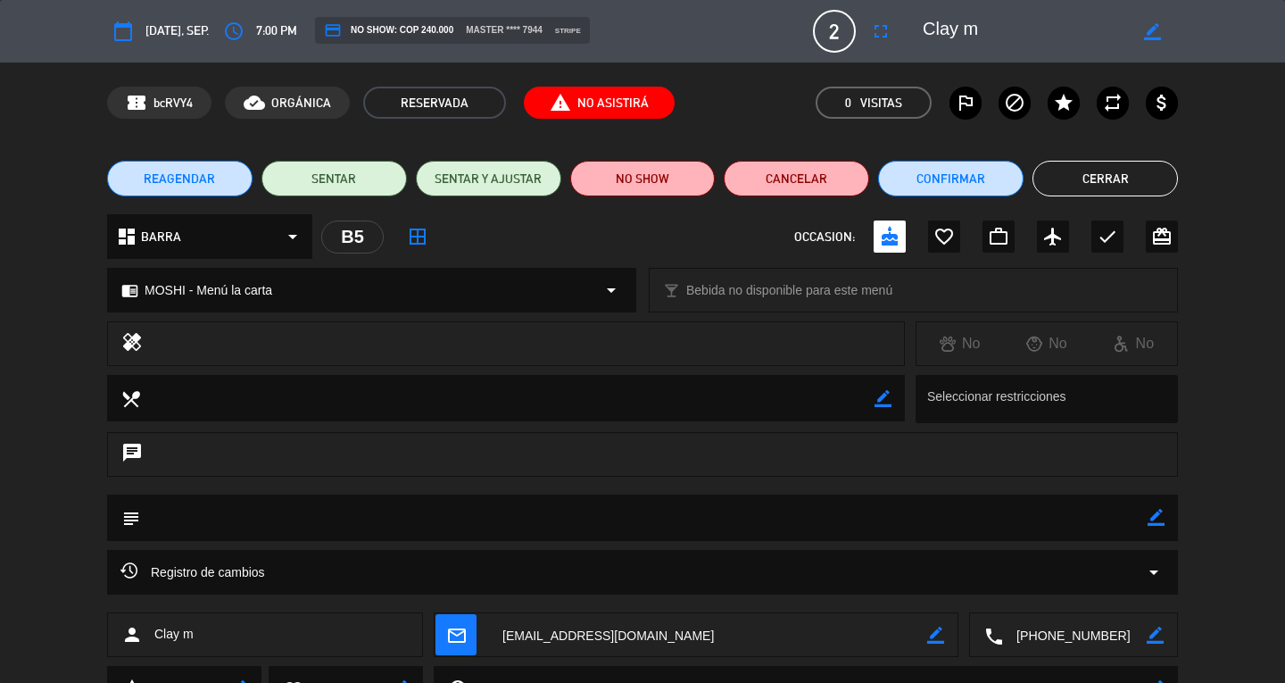
click at [752, 187] on button "Cancelar" at bounding box center [796, 179] width 145 height 36
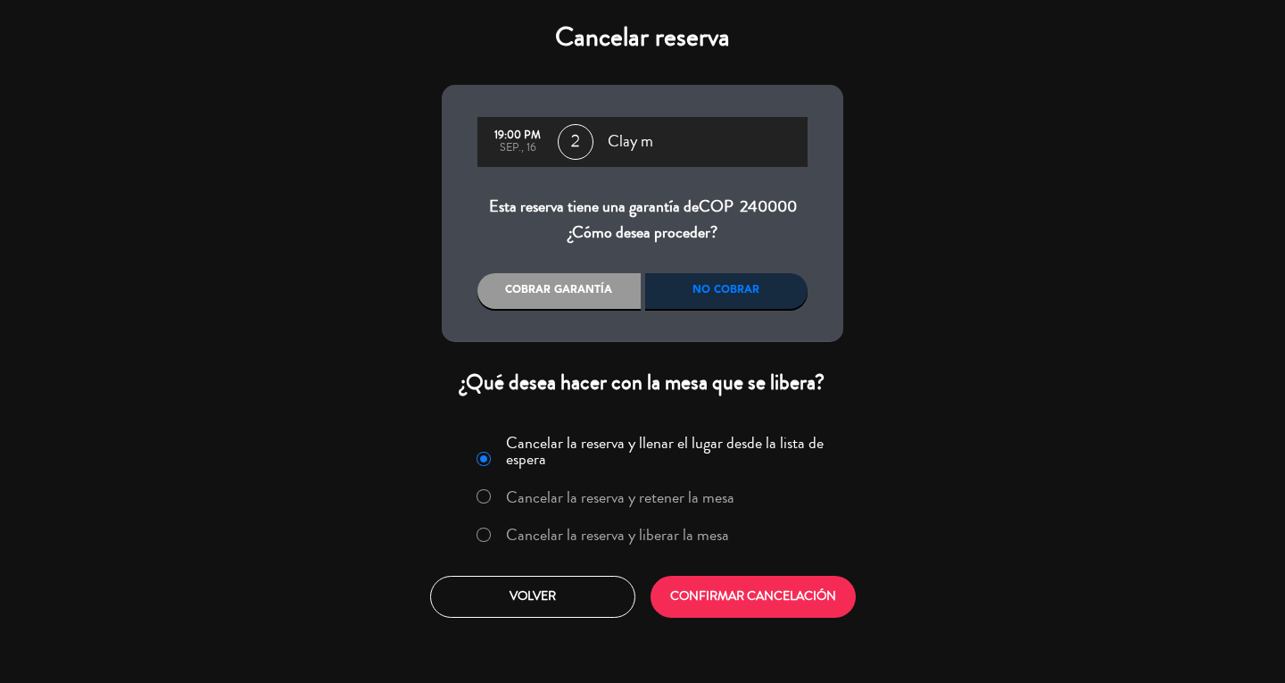
click at [980, 397] on div "Cancelar reserva 19:00 PM sep., 16 2 Clay m Esta reserva tiene una garantía de …" at bounding box center [642, 341] width 1285 height 683
click at [538, 594] on button "Volver" at bounding box center [532, 596] width 205 height 42
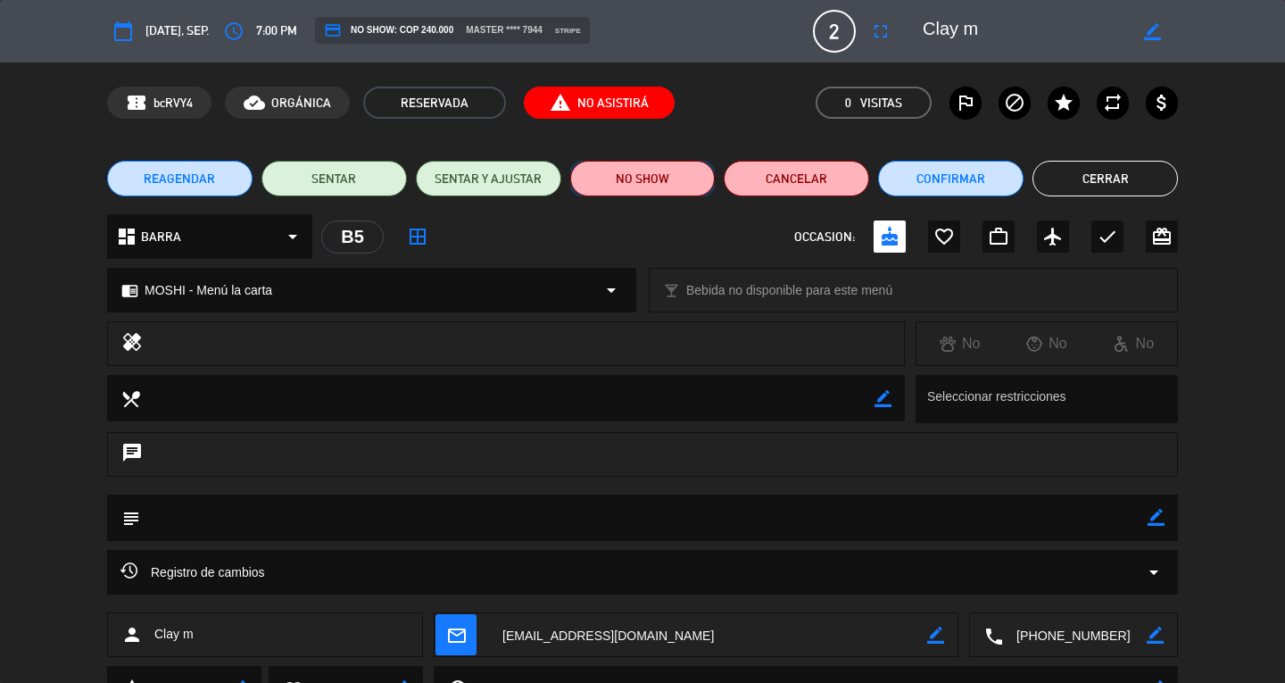
click at [674, 177] on button "NO SHOW" at bounding box center [642, 179] width 145 height 36
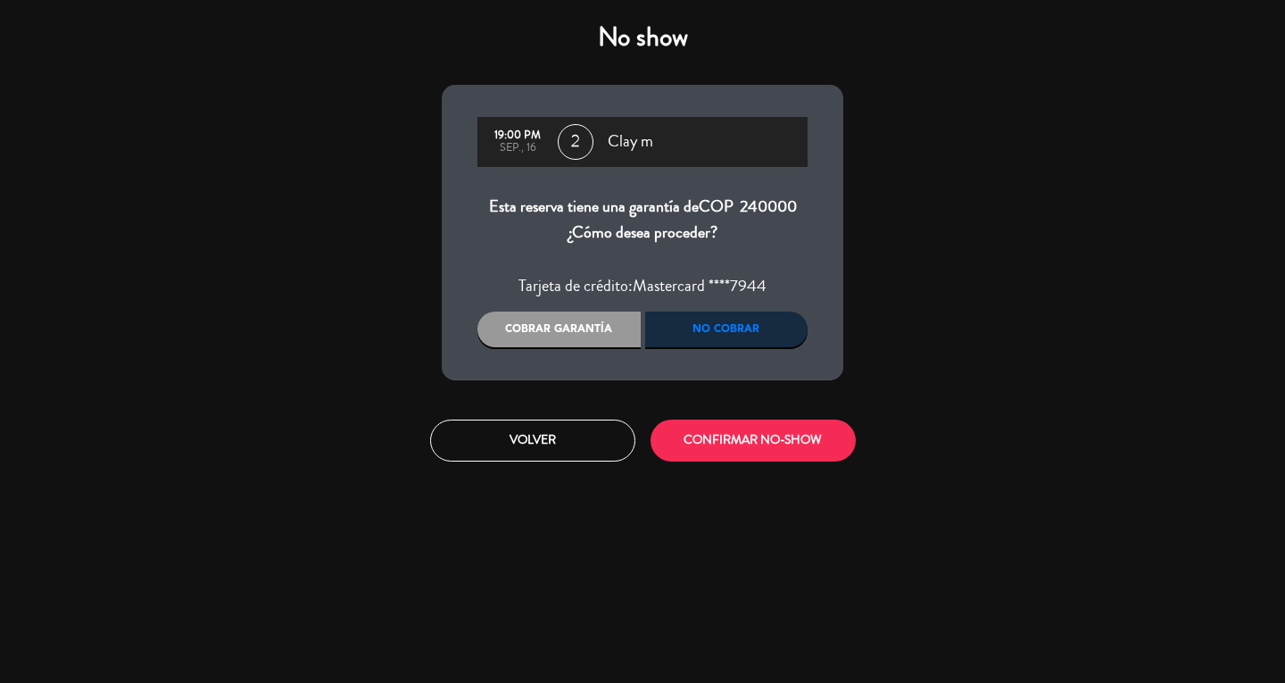
click at [726, 342] on div "No cobrar" at bounding box center [726, 329] width 163 height 36
click at [765, 432] on button "CONFIRMAR NO-SHOW" at bounding box center [752, 440] width 205 height 42
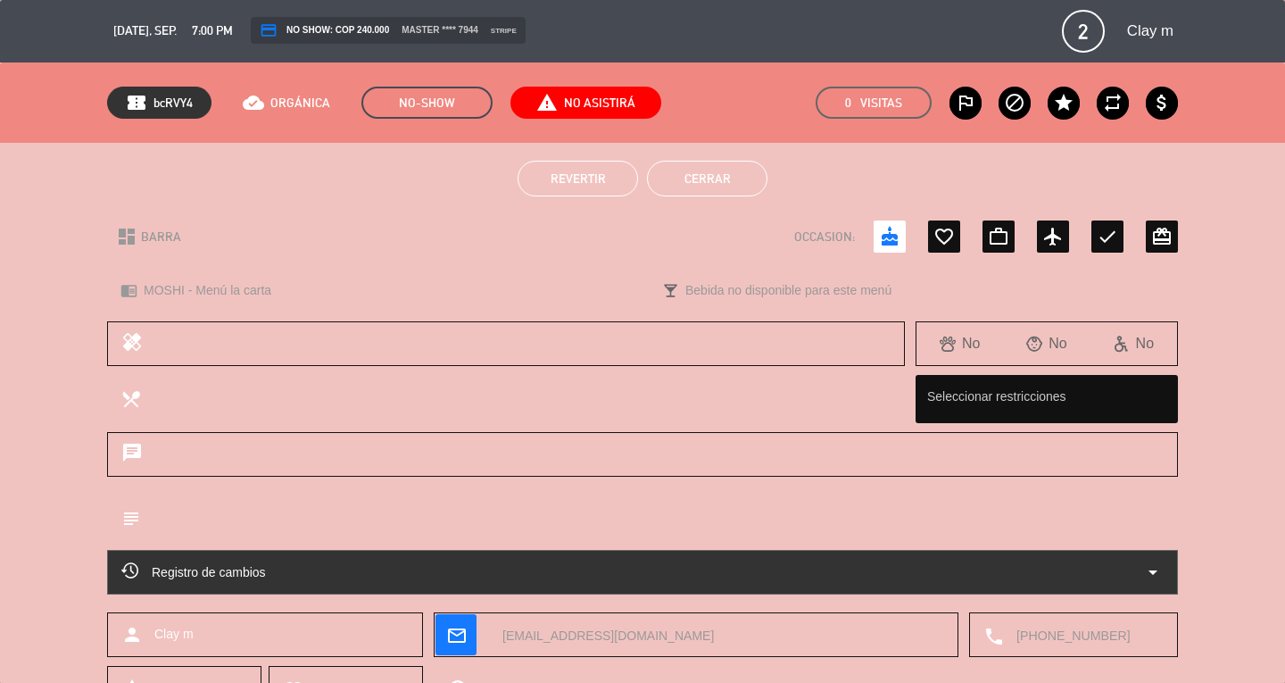
click at [696, 190] on button "Cerrar" at bounding box center [707, 179] width 120 height 36
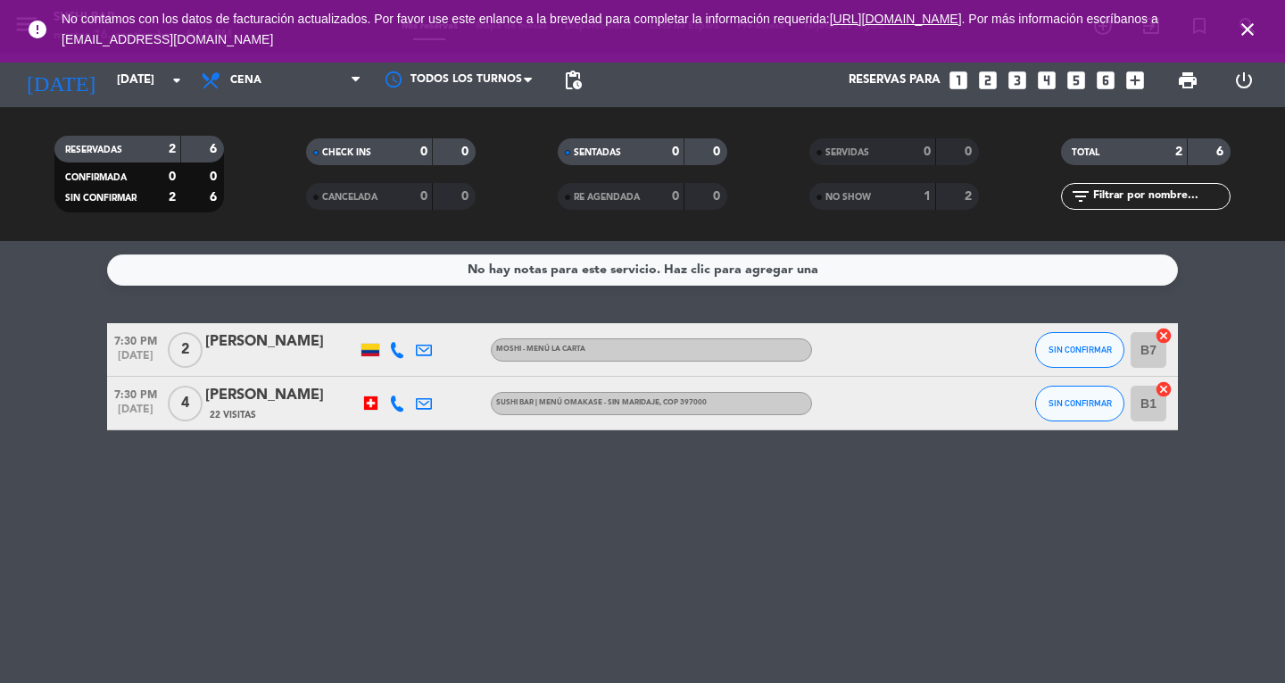
click at [1030, 510] on div "No hay notas para este servicio. Haz clic para agregar una 7:30 PM [DATE] 2 [PE…" at bounding box center [642, 462] width 1285 height 442
click at [116, 337] on span "7:30 PM" at bounding box center [135, 339] width 57 height 21
click at [1251, 28] on icon "close" at bounding box center [1247, 29] width 21 height 21
click at [1267, 15] on span "close" at bounding box center [1247, 29] width 48 height 48
click at [1242, 29] on icon "close" at bounding box center [1247, 29] width 21 height 21
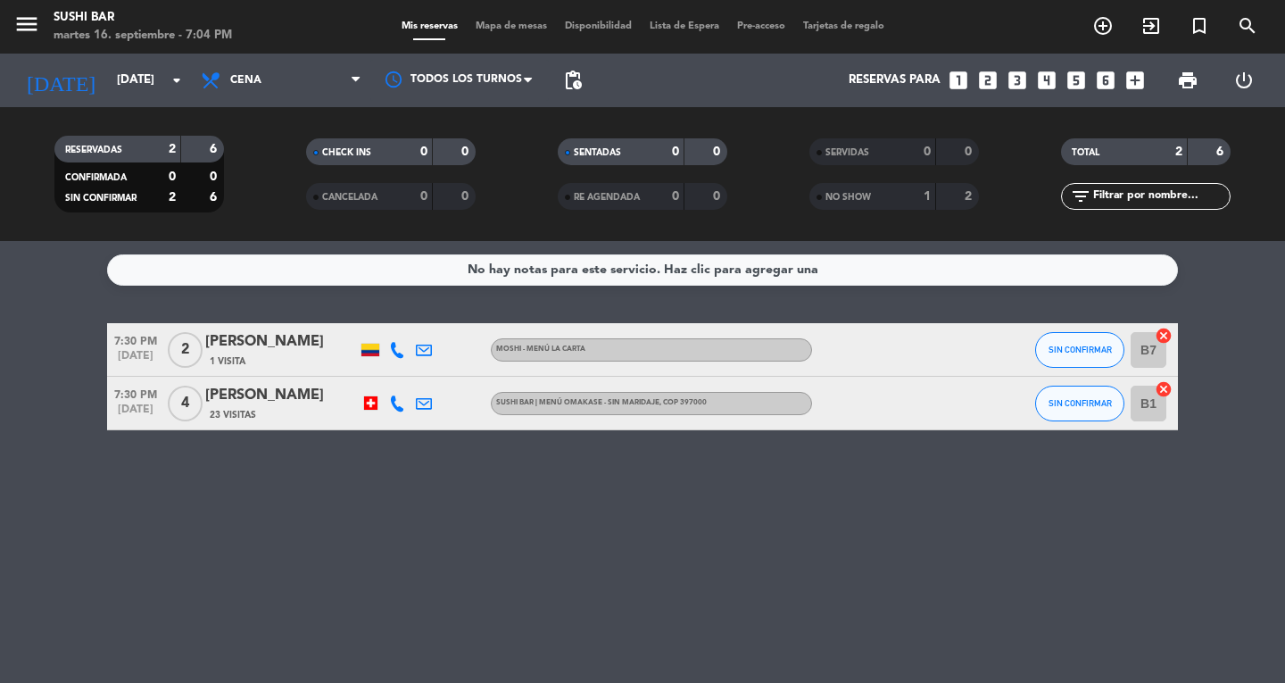
click at [33, 29] on icon "menu" at bounding box center [26, 24] width 27 height 27
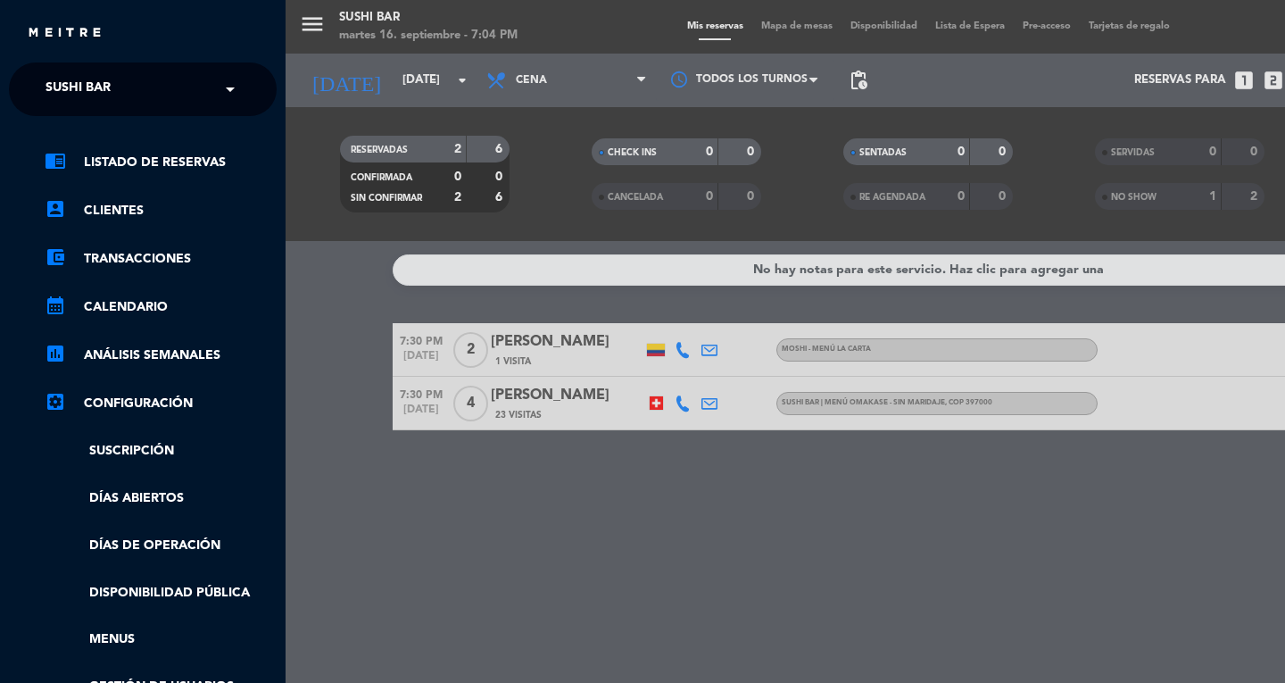
click at [94, 94] on span "SUSHI BAR" at bounding box center [78, 88] width 65 height 37
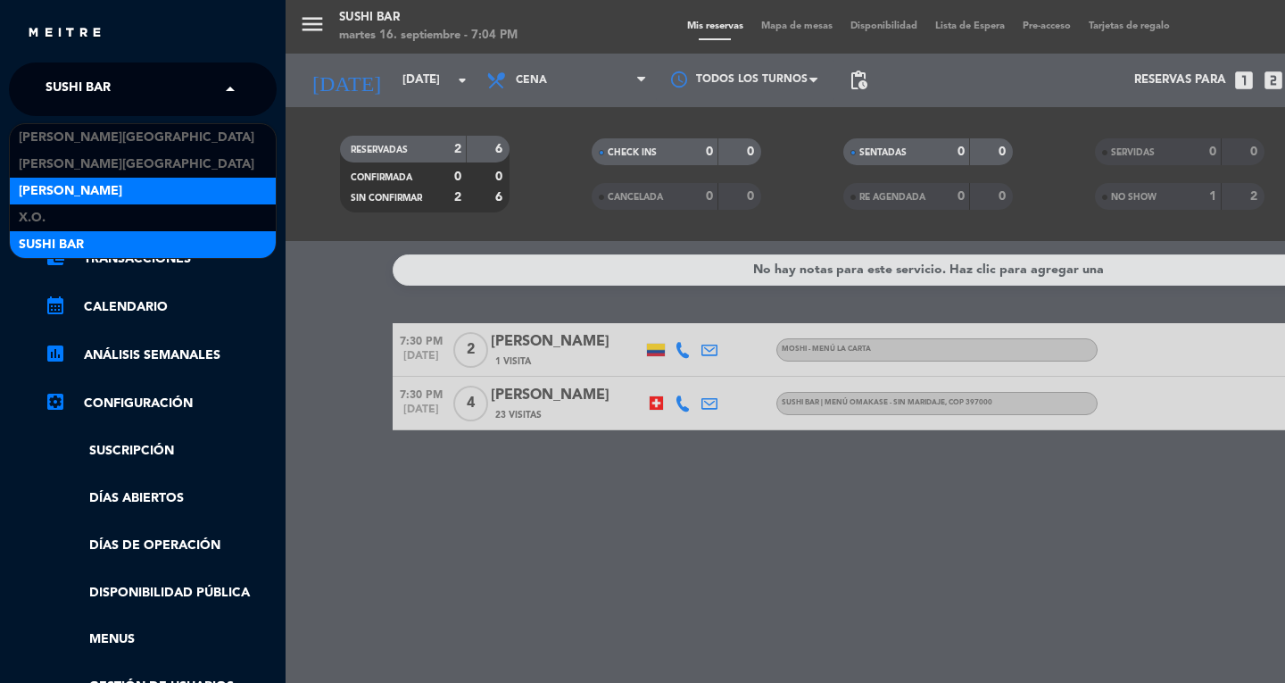
click at [46, 187] on span "[PERSON_NAME]" at bounding box center [70, 191] width 103 height 21
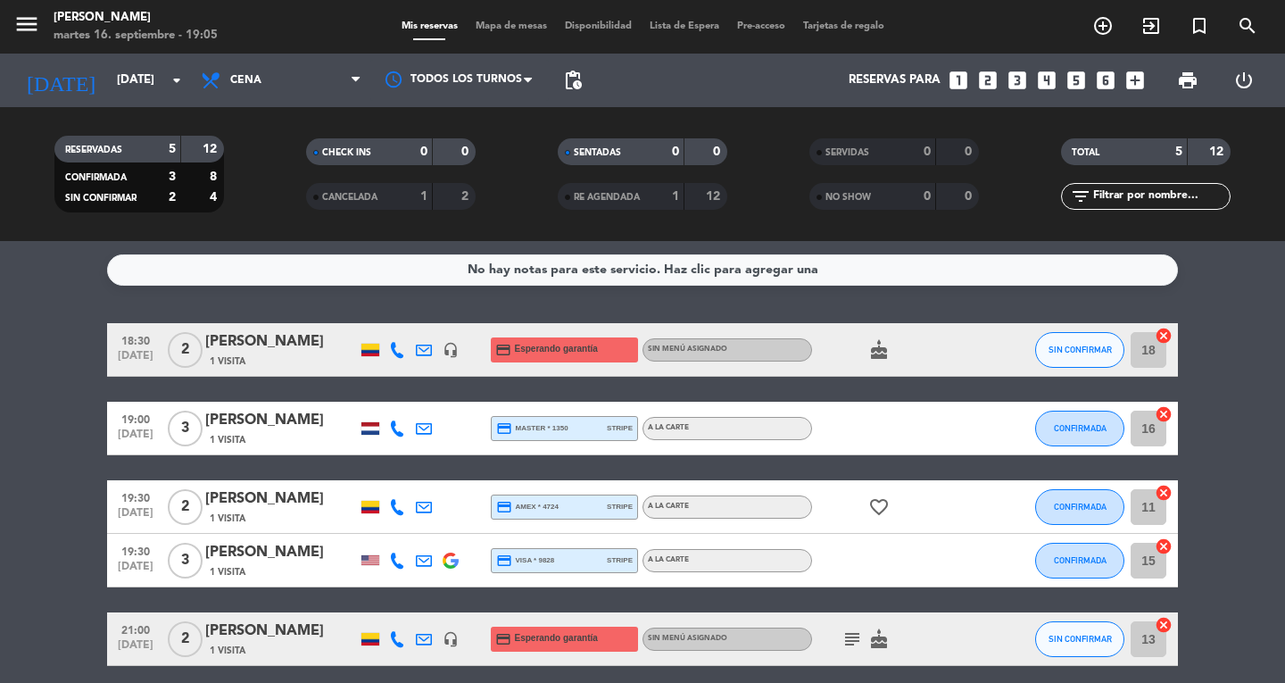
click at [648, 549] on div "A la carte" at bounding box center [727, 560] width 170 height 23
click at [38, 27] on icon "menu" at bounding box center [26, 24] width 27 height 27
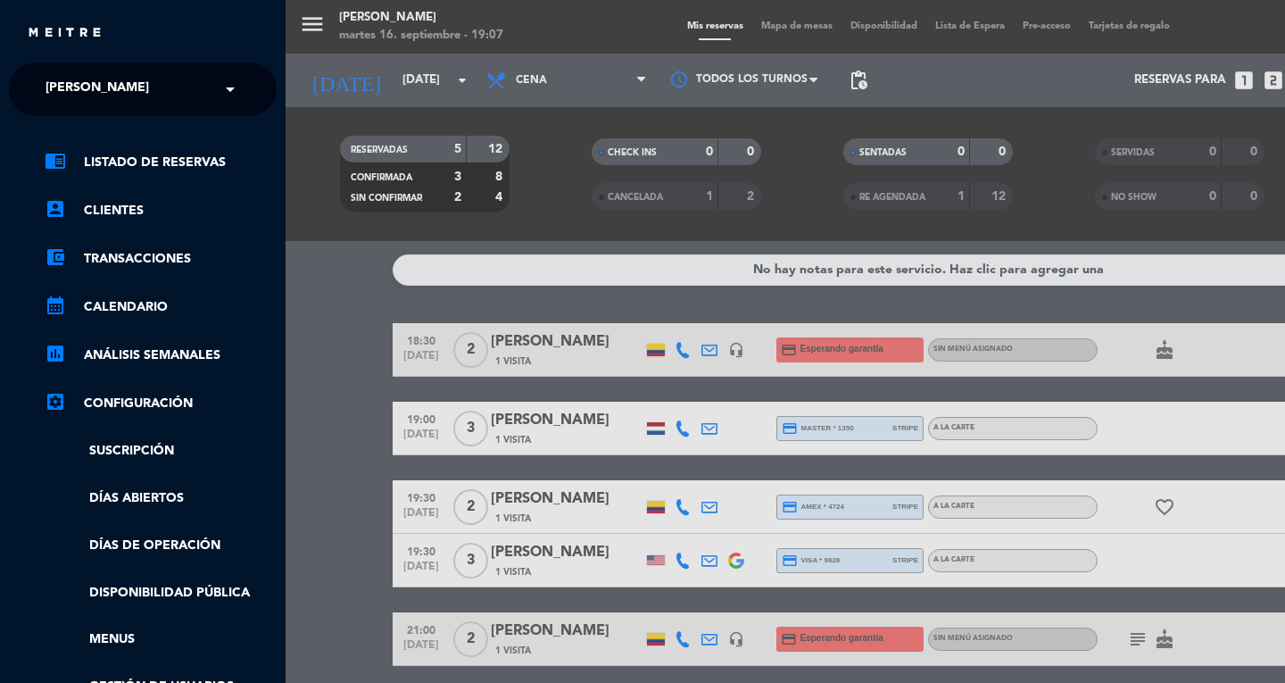
click at [50, 89] on span "[PERSON_NAME]" at bounding box center [97, 88] width 103 height 37
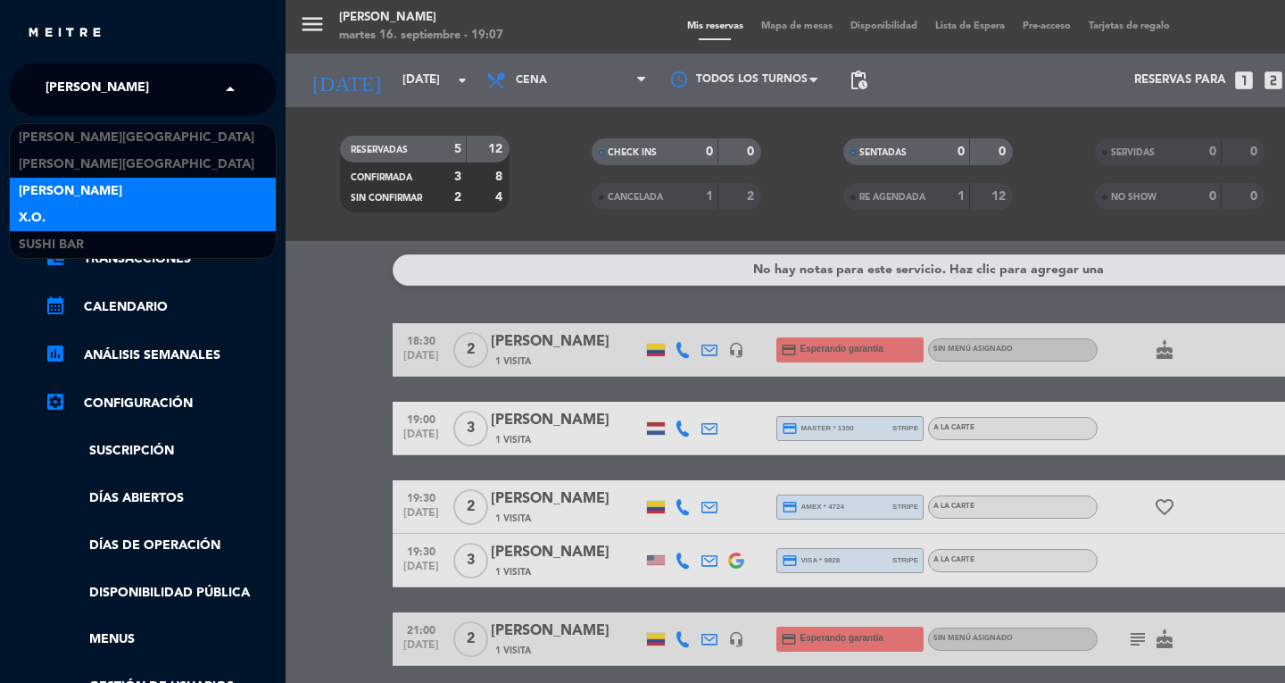
click at [24, 209] on span "X.O." at bounding box center [32, 218] width 27 height 21
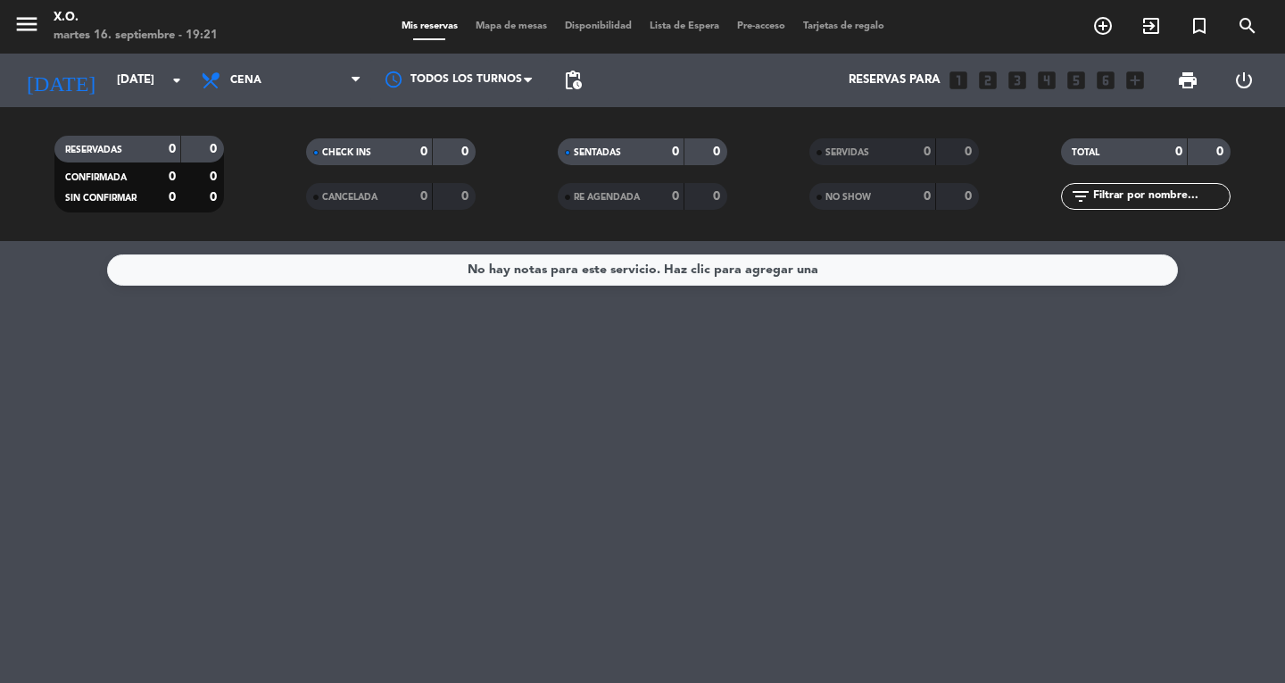
click at [771, 563] on div "No hay notas para este servicio. Haz clic para agregar una" at bounding box center [642, 462] width 1285 height 442
click at [195, 449] on div "No hay notas para este servicio. Haz clic para agregar una" at bounding box center [642, 462] width 1285 height 442
click at [195, 487] on div "No hay notas para este servicio. Haz clic para agregar una" at bounding box center [642, 462] width 1285 height 442
click at [114, 353] on div "No hay notas para este servicio. Haz clic para agregar una" at bounding box center [642, 462] width 1285 height 442
click at [108, 86] on input "[DATE]" at bounding box center [186, 80] width 157 height 32
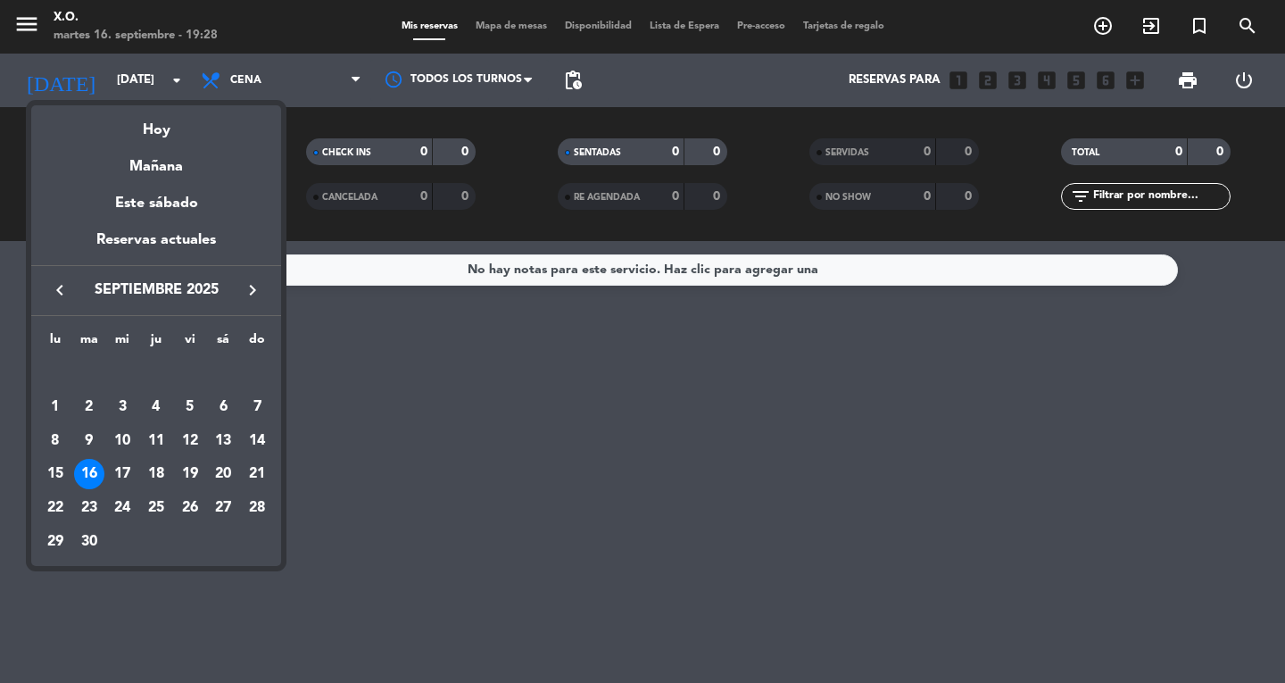
click at [22, 30] on div at bounding box center [642, 341] width 1285 height 683
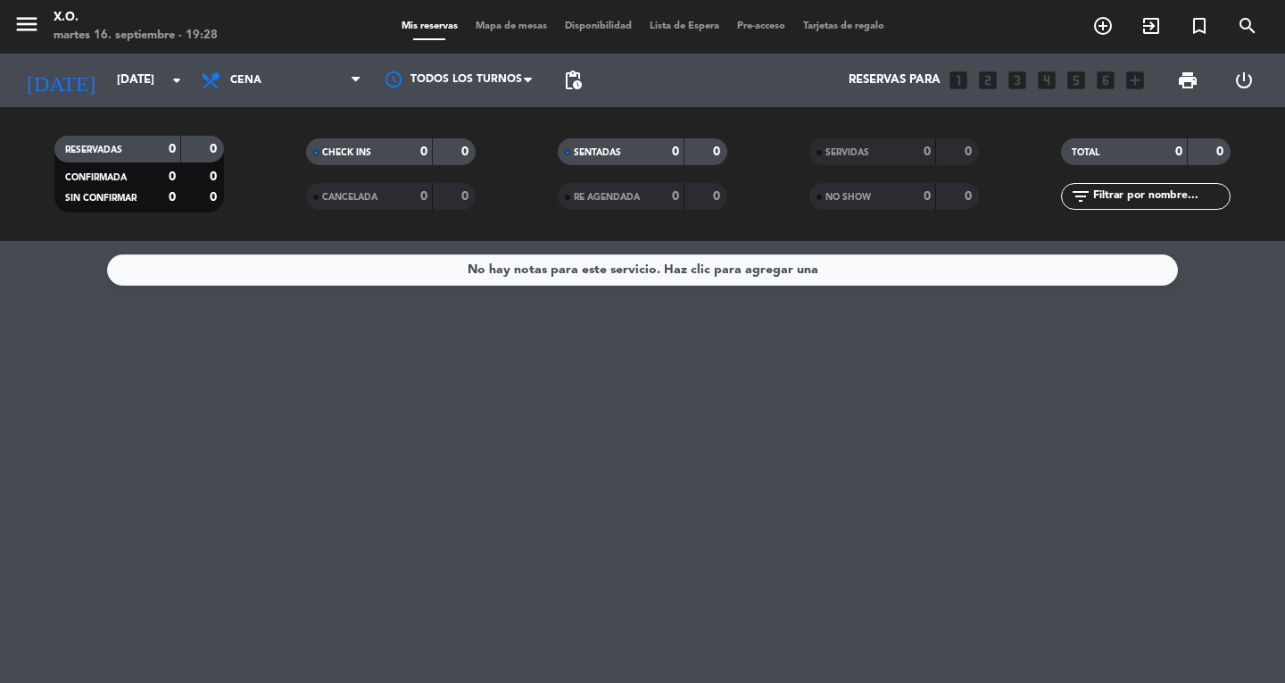
click at [21, 25] on icon "menu" at bounding box center [26, 24] width 27 height 27
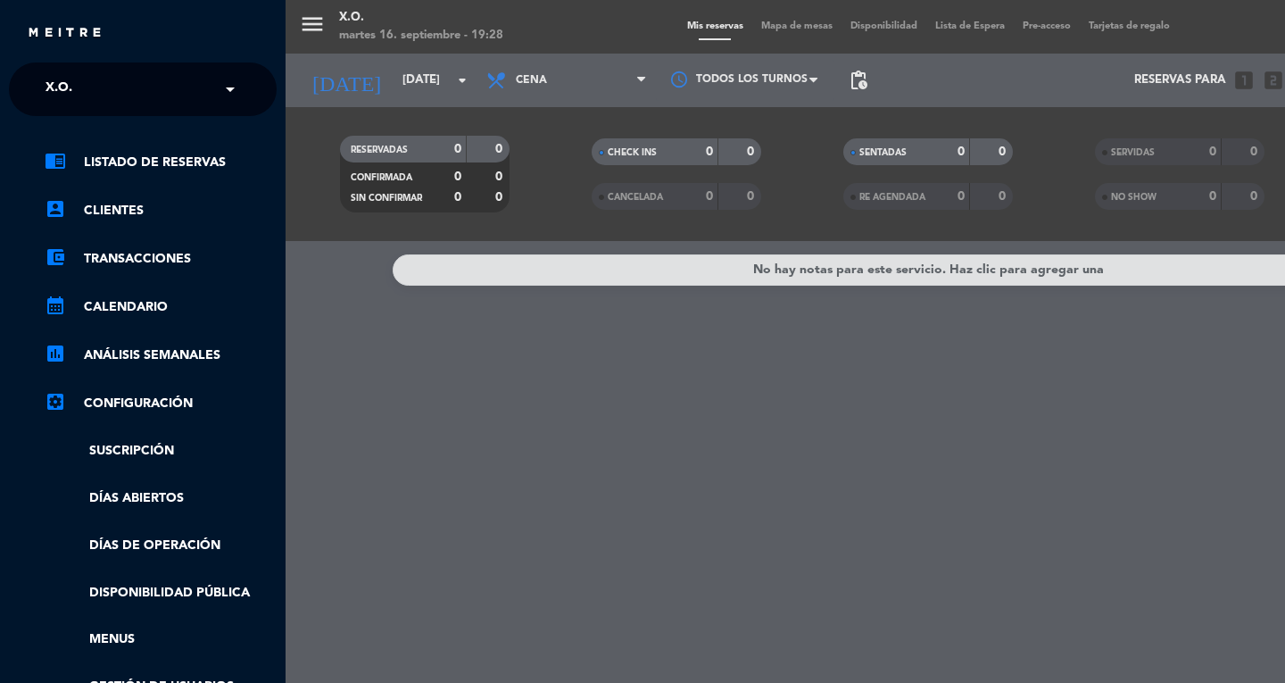
click at [54, 90] on span "X.O." at bounding box center [59, 88] width 27 height 37
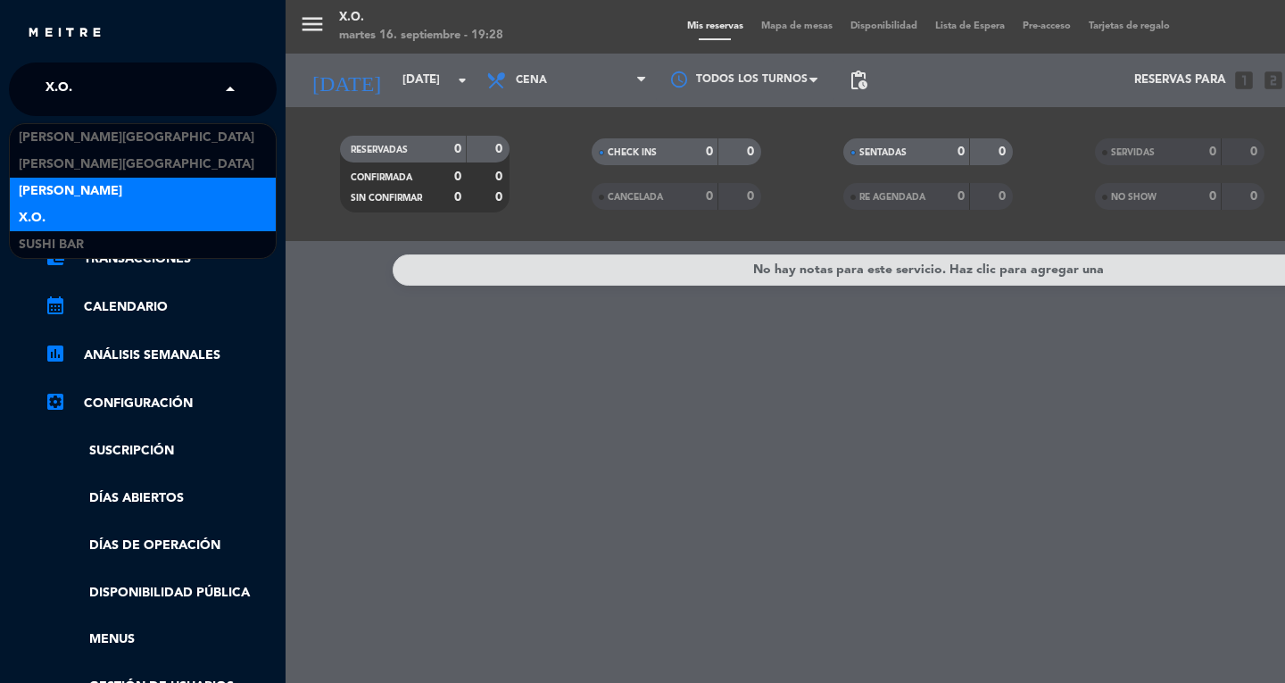
click at [29, 182] on span "[PERSON_NAME]" at bounding box center [70, 191] width 103 height 21
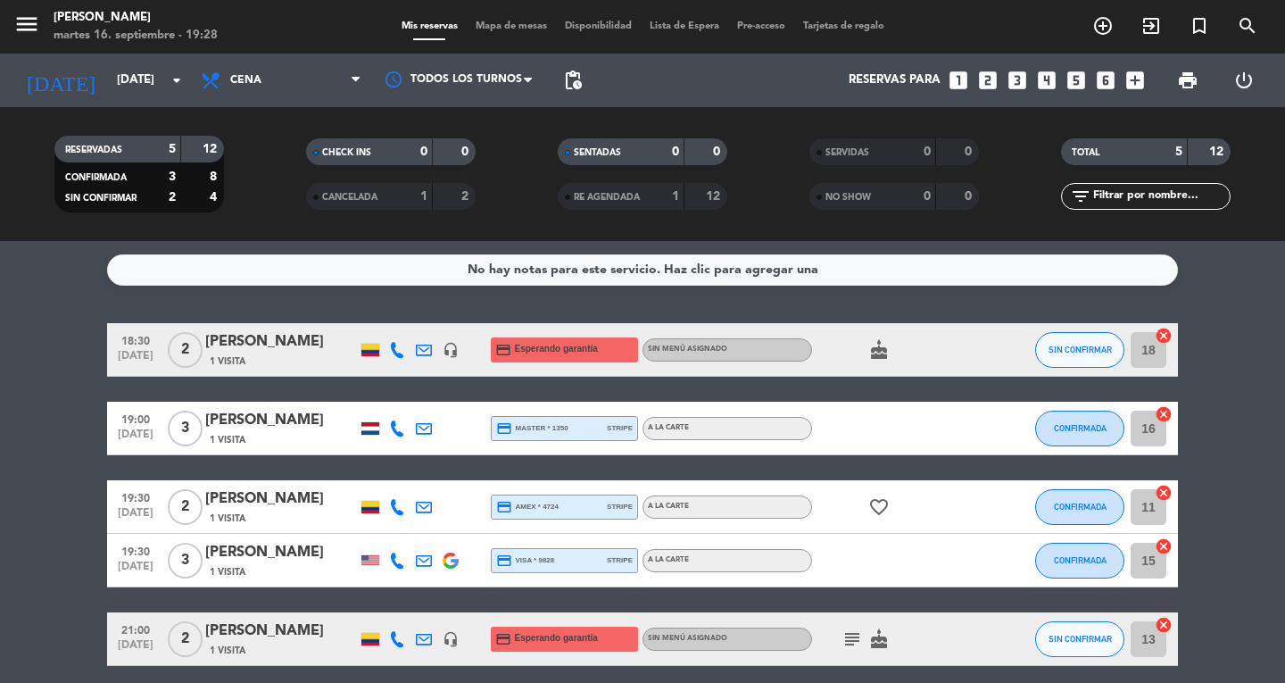
click at [487, 27] on span "Mapa de mesas" at bounding box center [511, 26] width 89 height 10
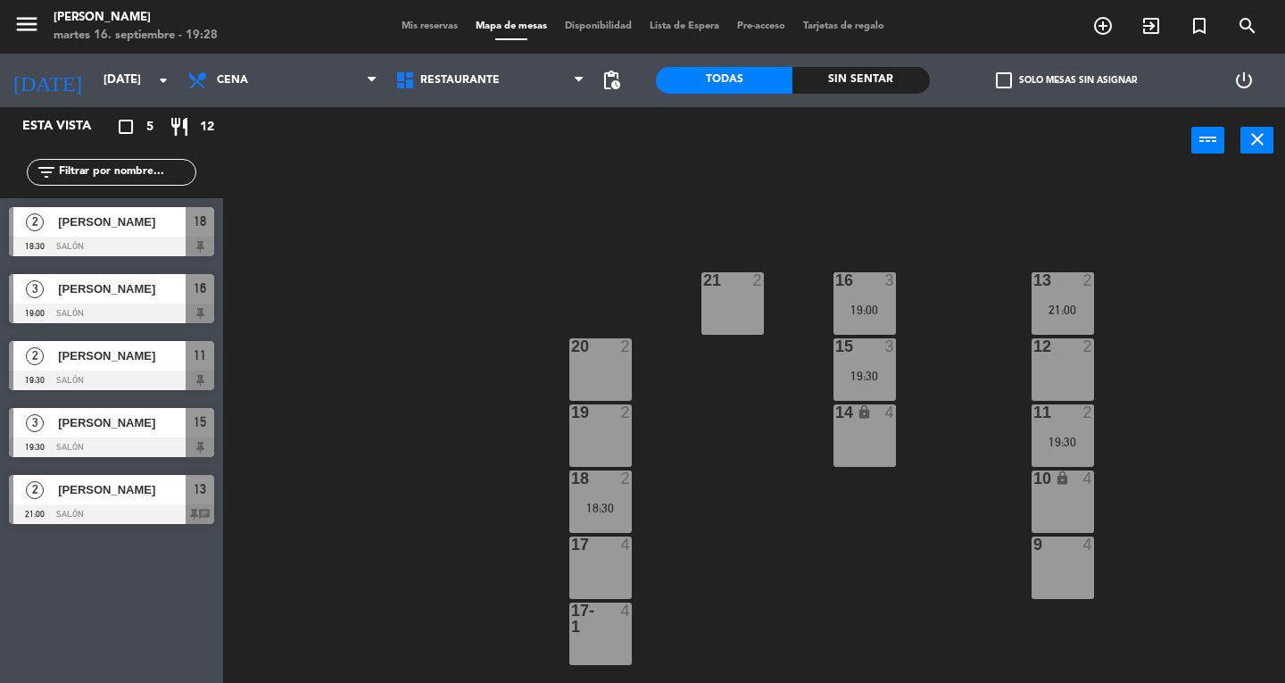
click at [1085, 310] on div "21:00" at bounding box center [1062, 309] width 62 height 12
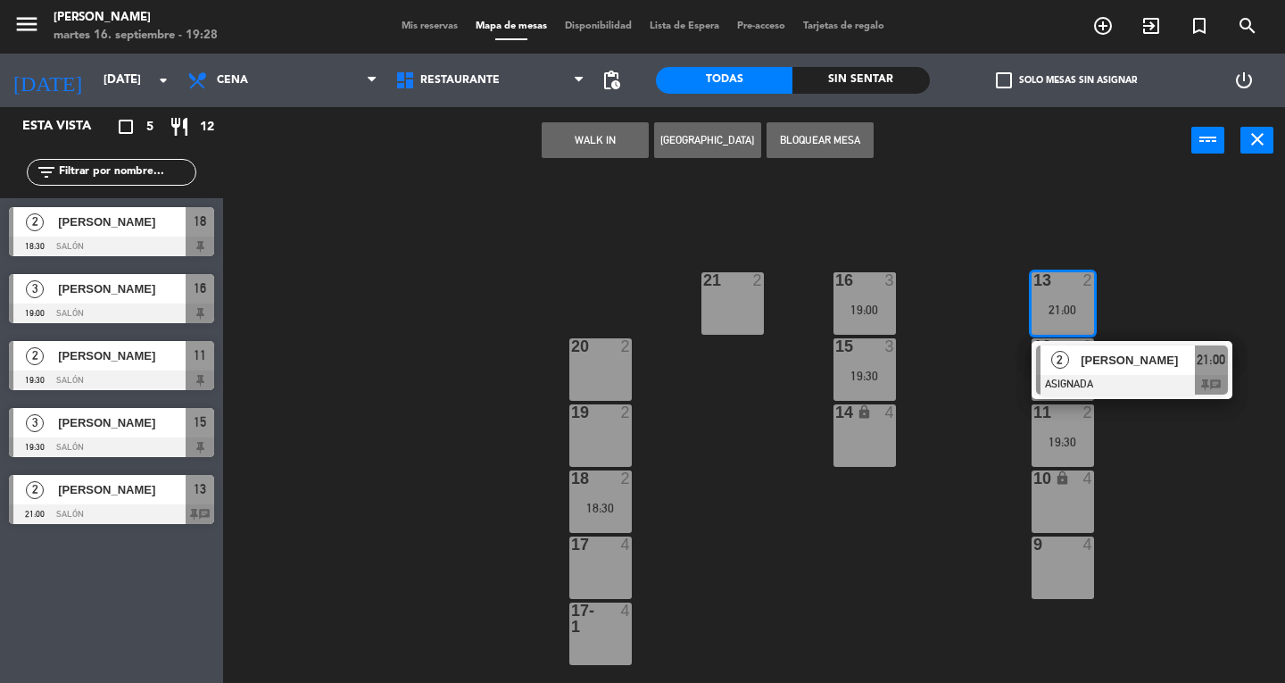
click at [1175, 376] on div at bounding box center [1132, 385] width 192 height 20
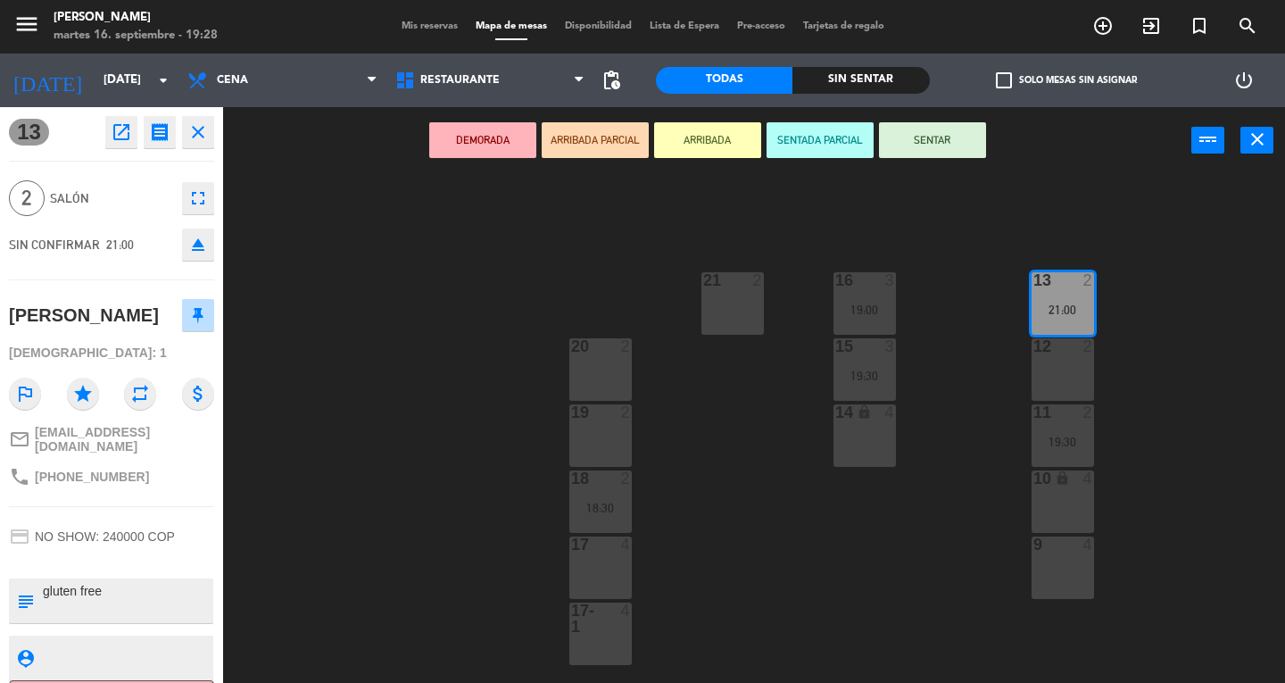
click at [735, 298] on div "21 2" at bounding box center [732, 303] width 62 height 62
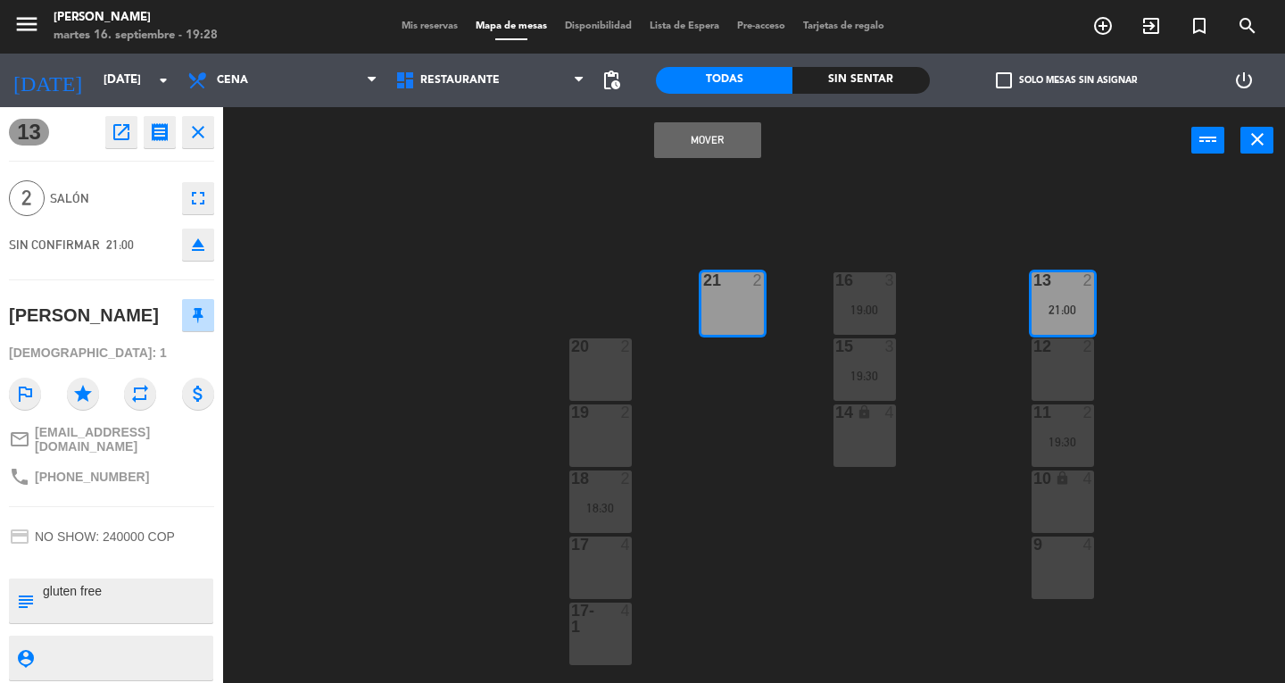
click at [673, 147] on button "Mover" at bounding box center [707, 140] width 107 height 36
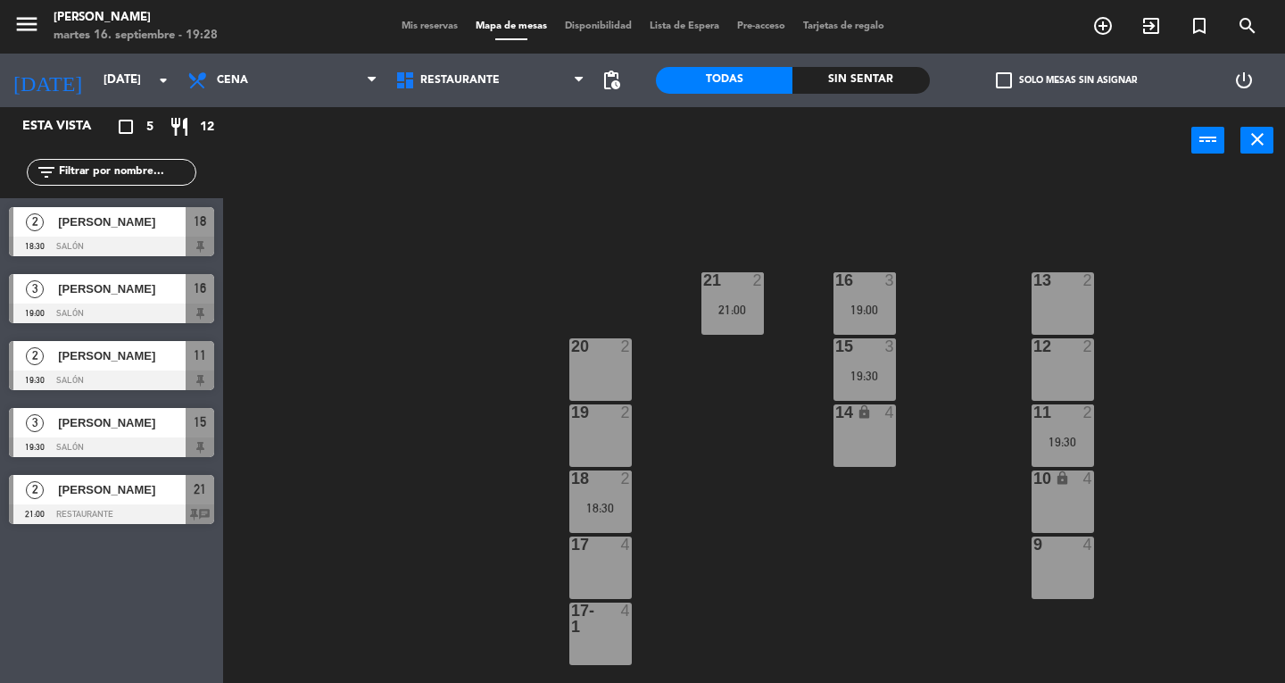
click at [1062, 297] on div "13 2" at bounding box center [1062, 303] width 62 height 62
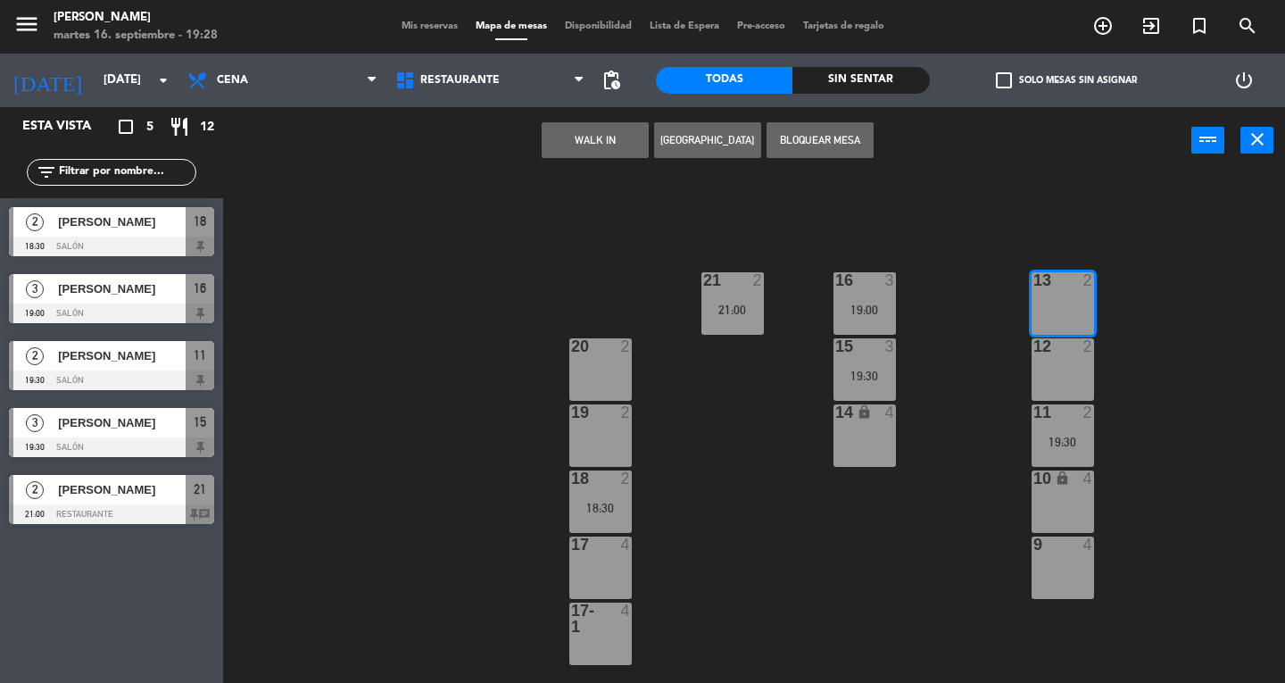
click at [596, 145] on button "WALK IN" at bounding box center [595, 140] width 107 height 36
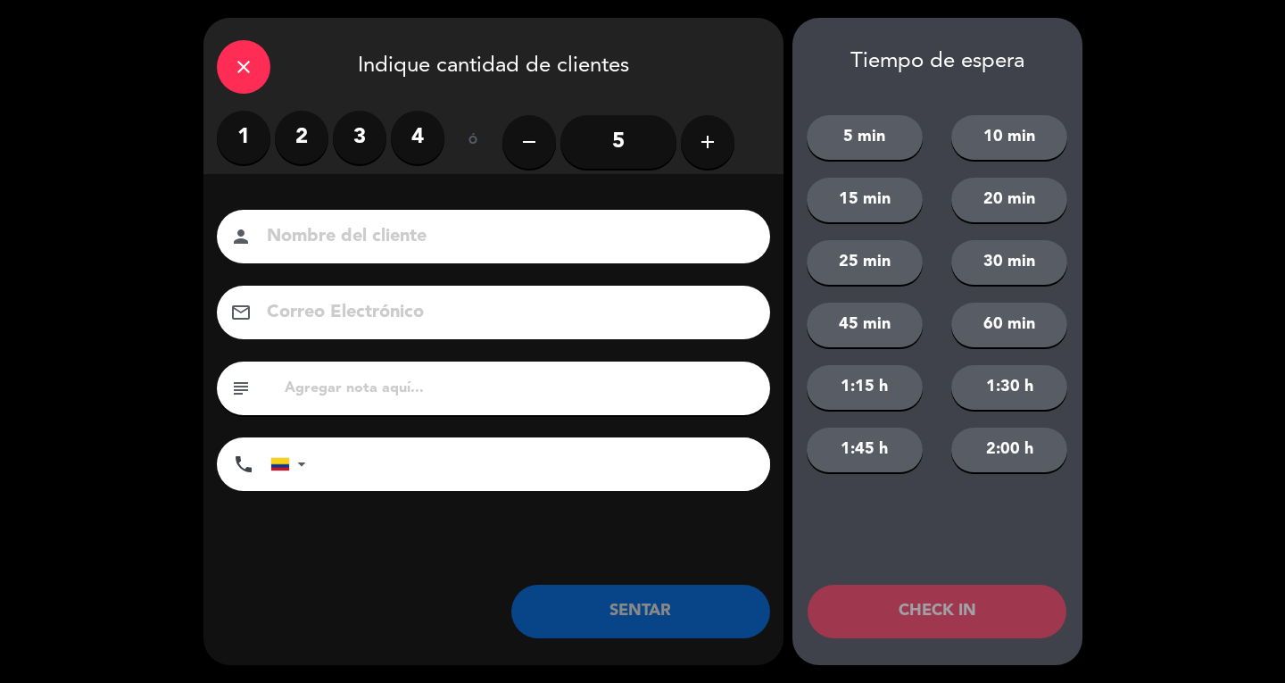
click at [239, 143] on label "1" at bounding box center [244, 138] width 54 height 54
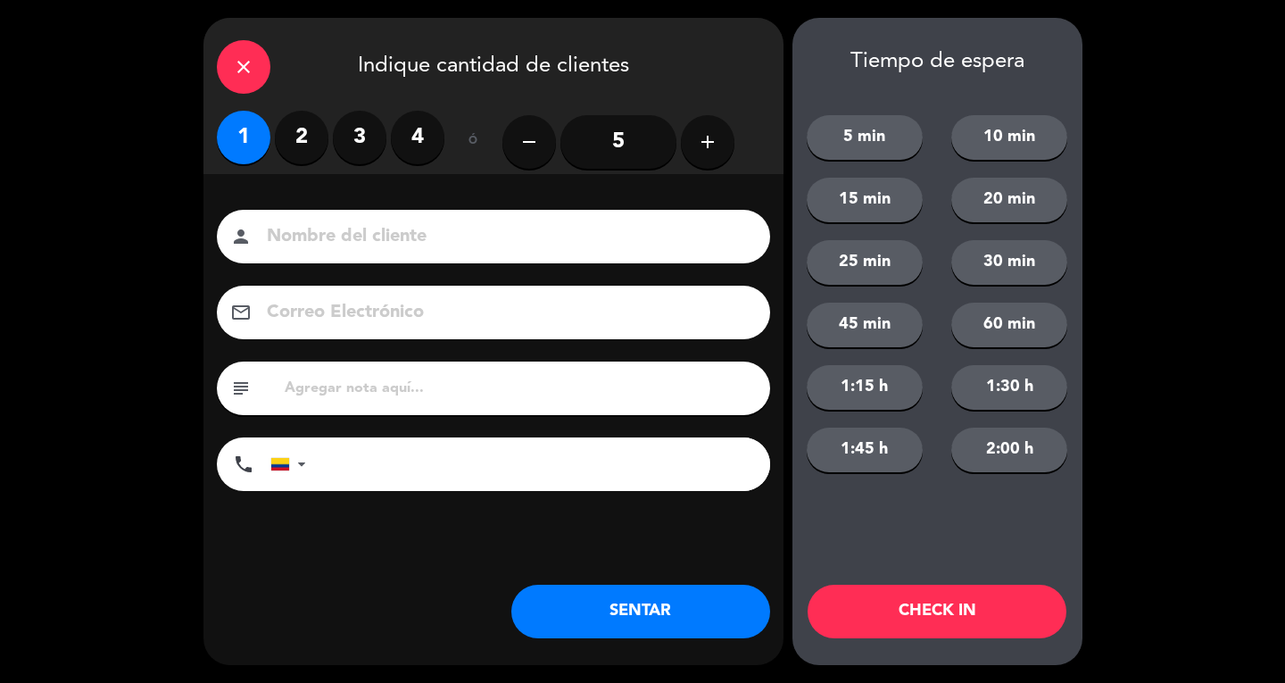
click at [307, 236] on input at bounding box center [506, 236] width 482 height 31
type input "SR EXT"
click at [705, 636] on button "SENTAR" at bounding box center [640, 611] width 259 height 54
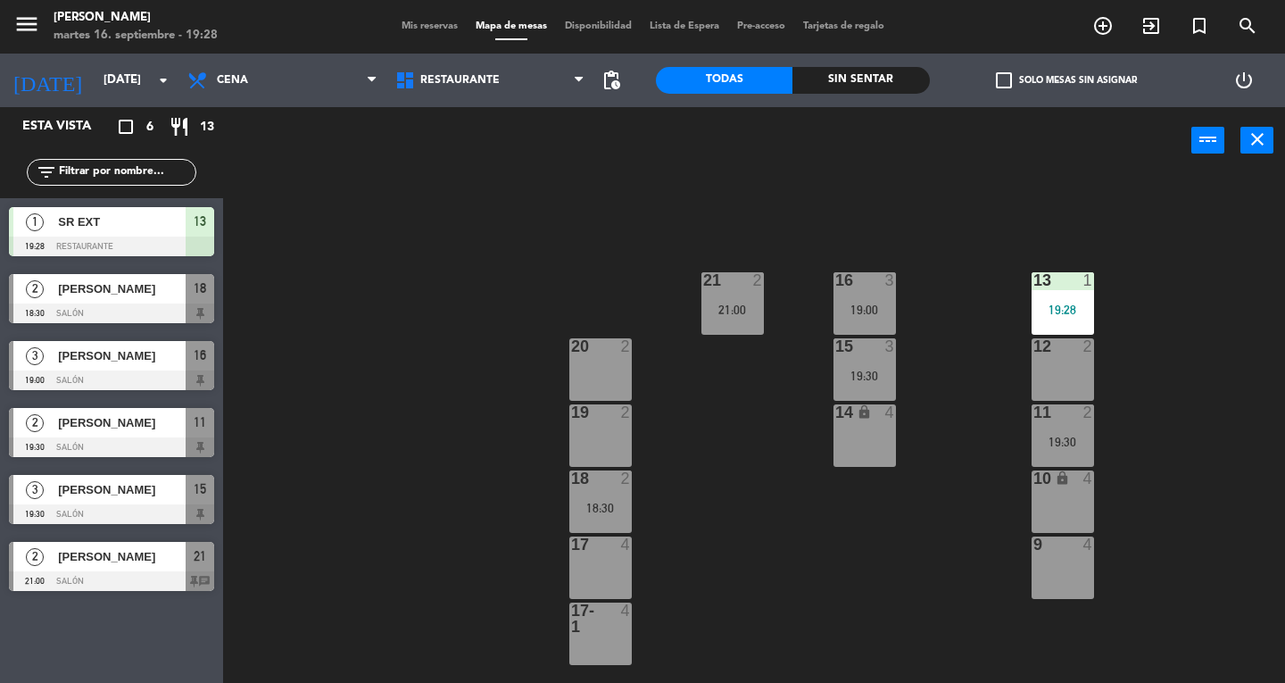
click at [596, 509] on div "18:30" at bounding box center [600, 507] width 62 height 12
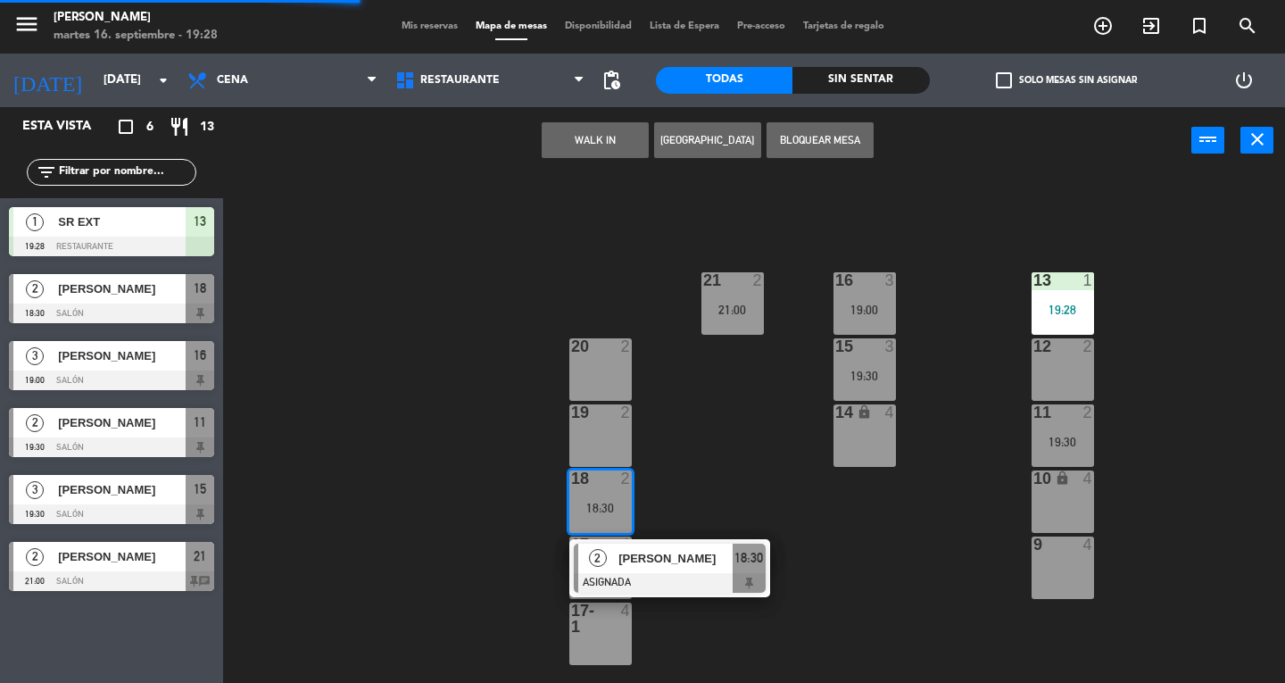
click at [721, 565] on span "[PERSON_NAME]" at bounding box center [675, 558] width 114 height 19
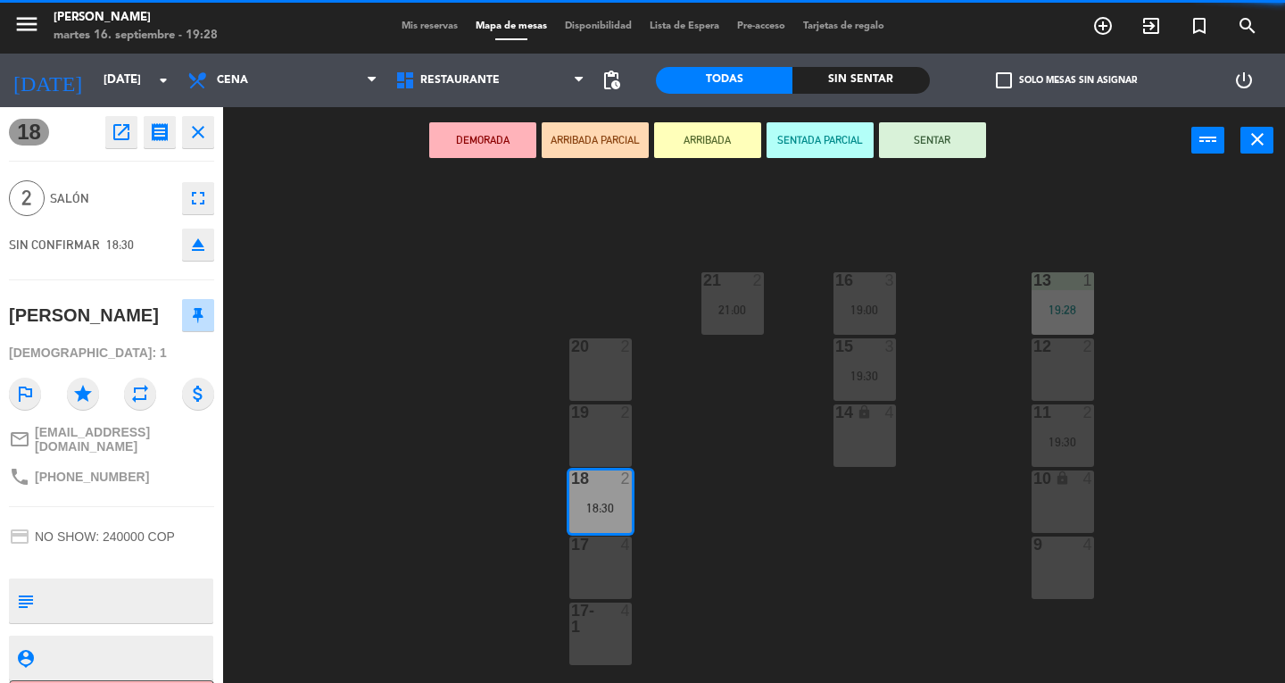
click at [950, 138] on button "SENTAR" at bounding box center [932, 140] width 107 height 36
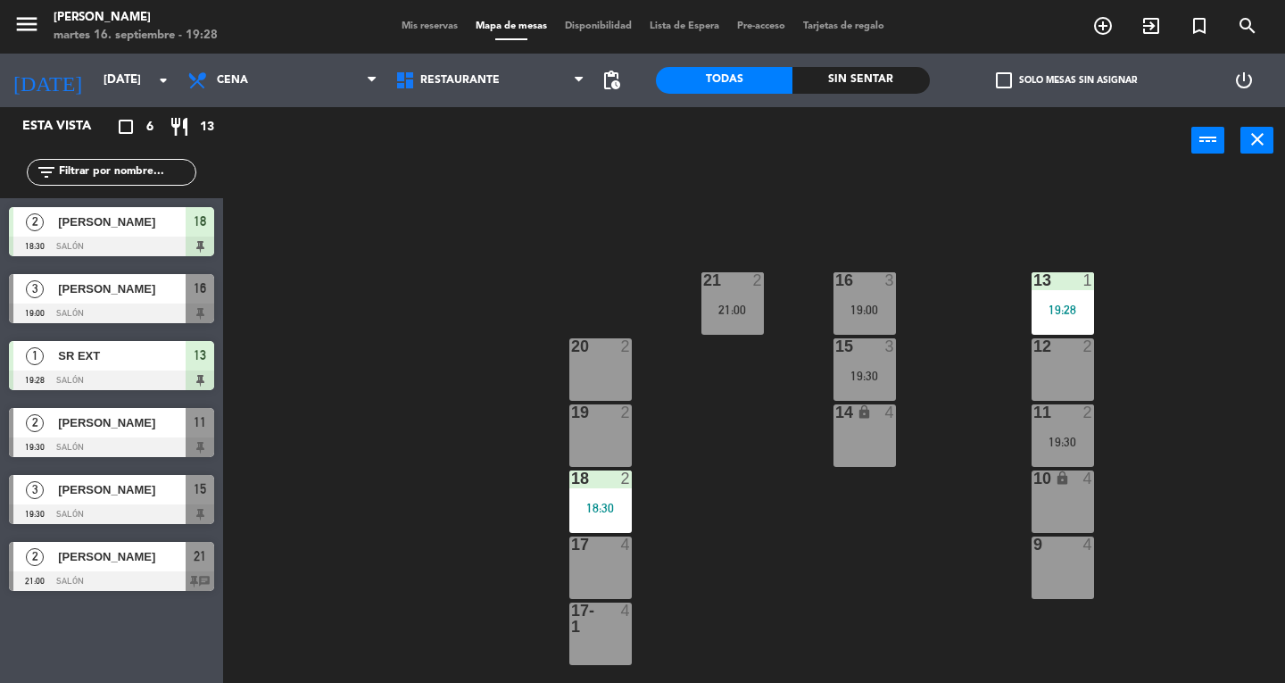
click at [880, 299] on div "16 3 19:00" at bounding box center [864, 303] width 62 height 62
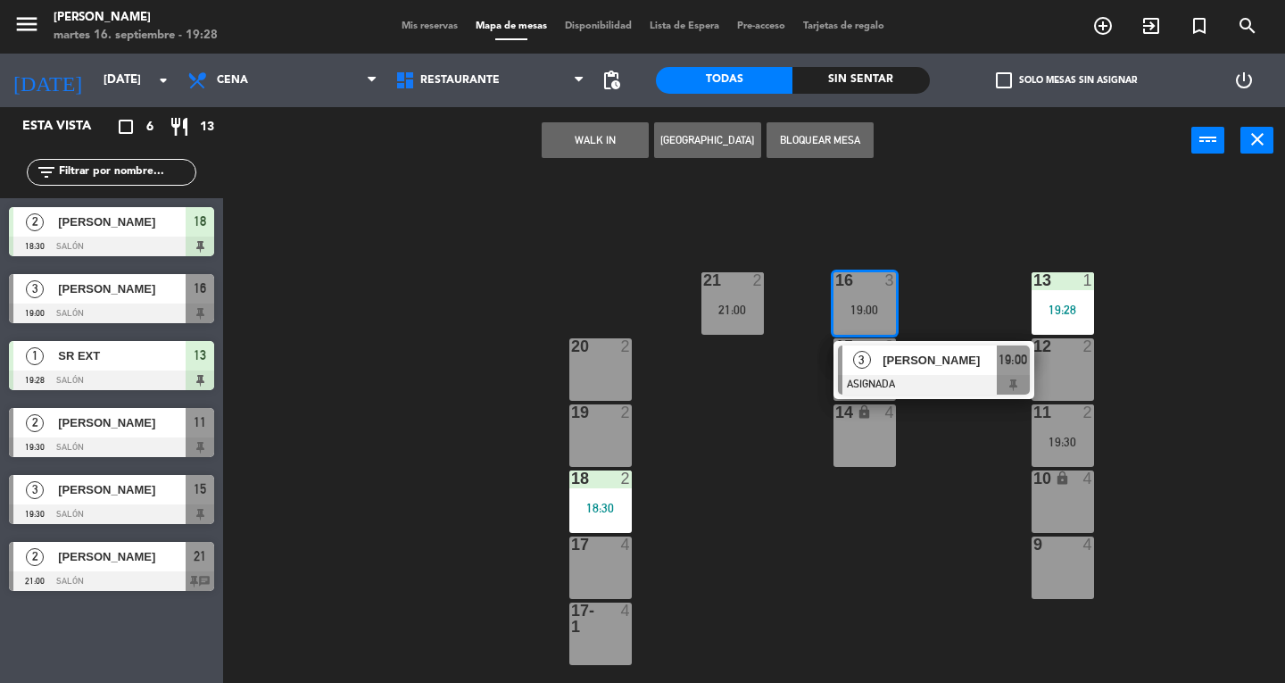
click at [955, 376] on div at bounding box center [934, 385] width 192 height 20
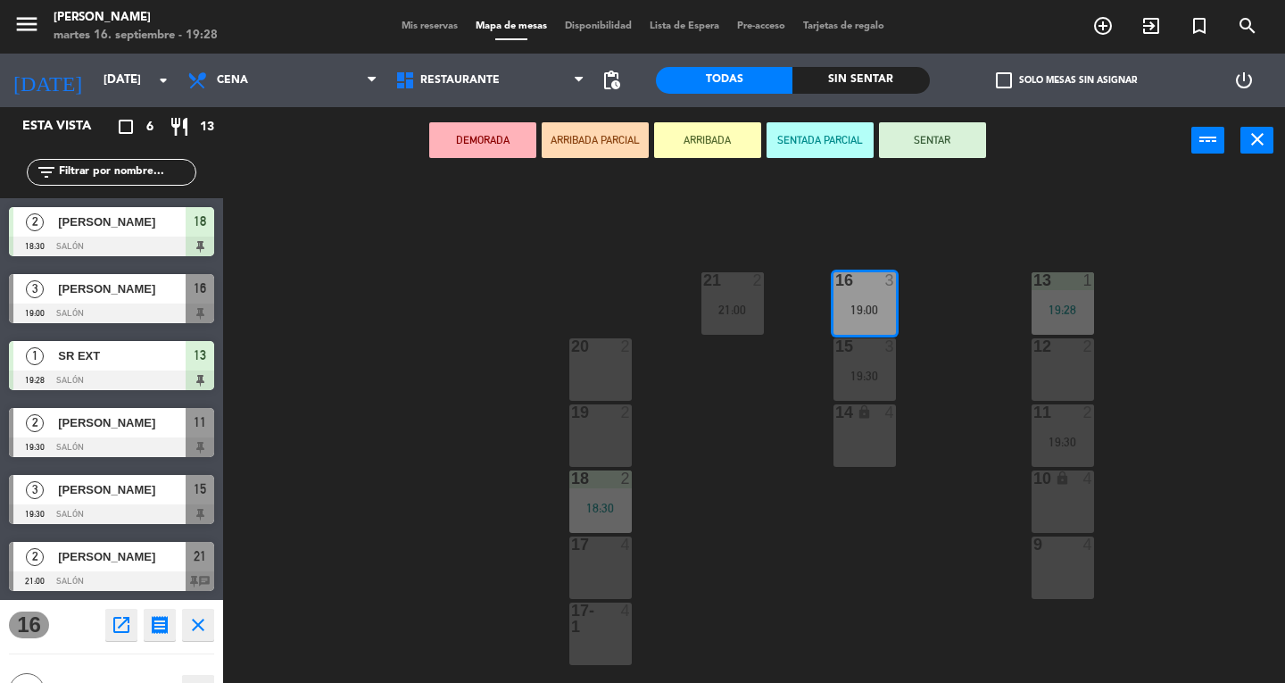
click at [956, 145] on button "SENTAR" at bounding box center [932, 140] width 107 height 36
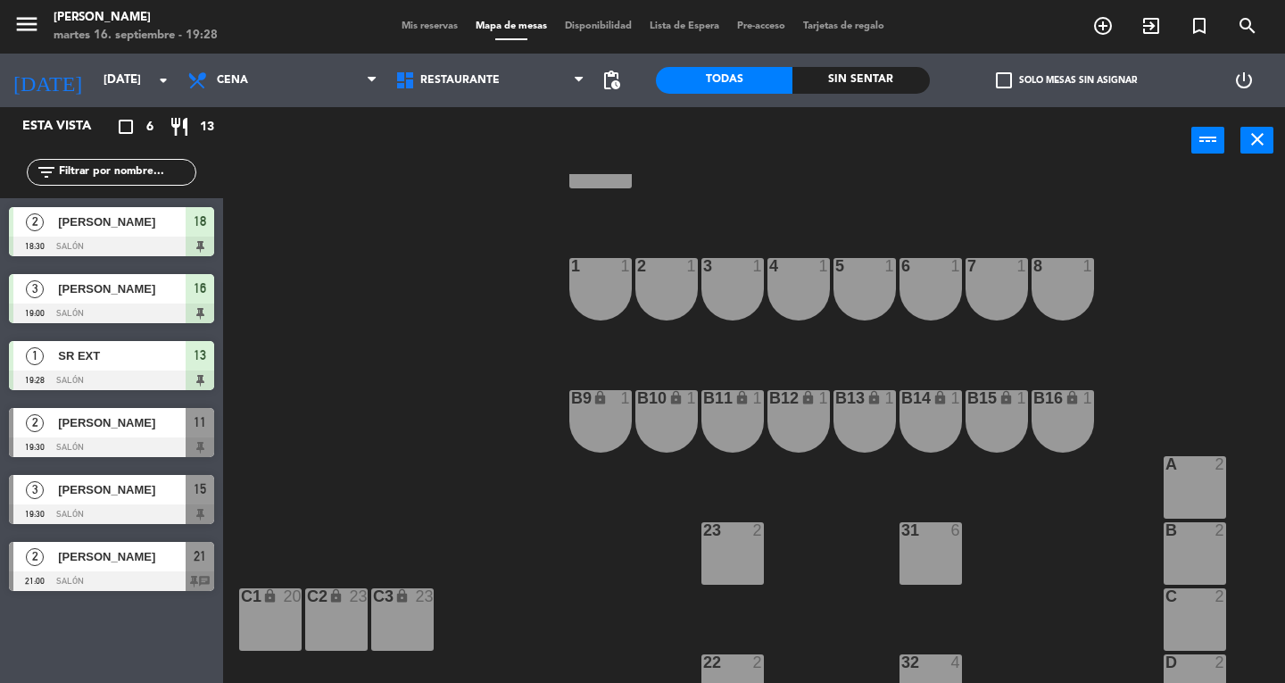
scroll to position [476, 0]
click at [933, 426] on div "B14 lock 1" at bounding box center [930, 421] width 62 height 62
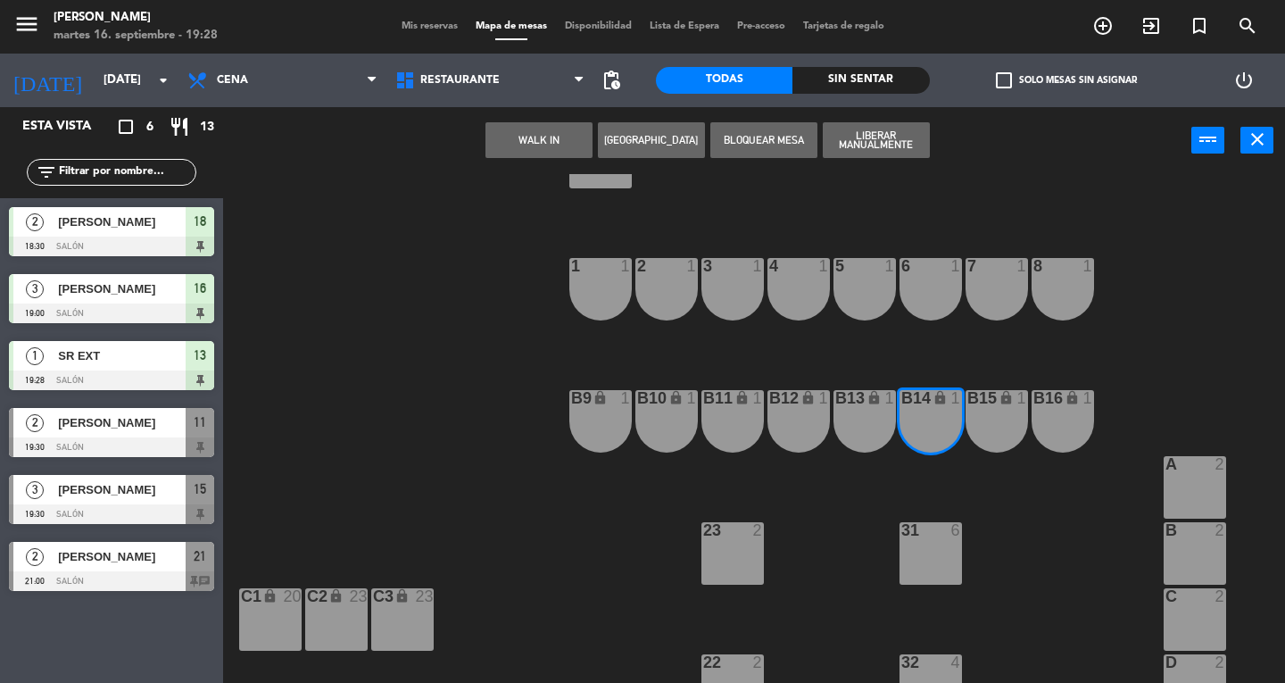
click at [543, 145] on button "WALK IN" at bounding box center [538, 140] width 107 height 36
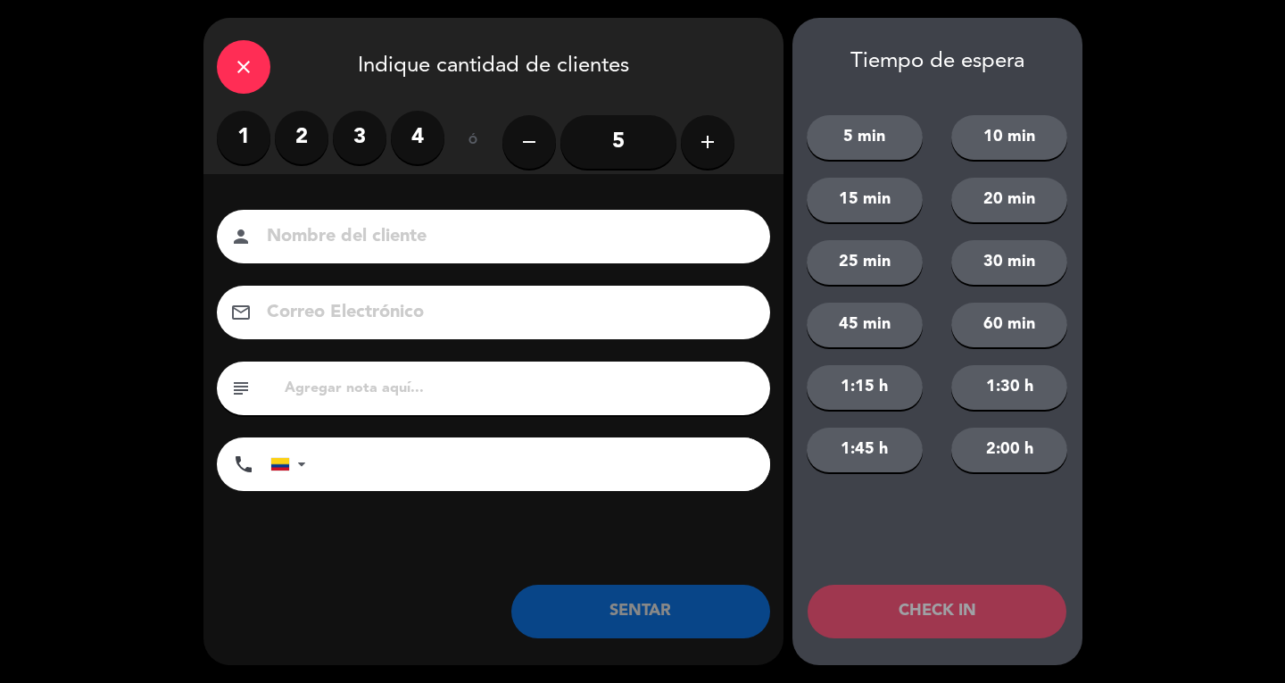
click at [243, 154] on label "1" at bounding box center [244, 138] width 54 height 54
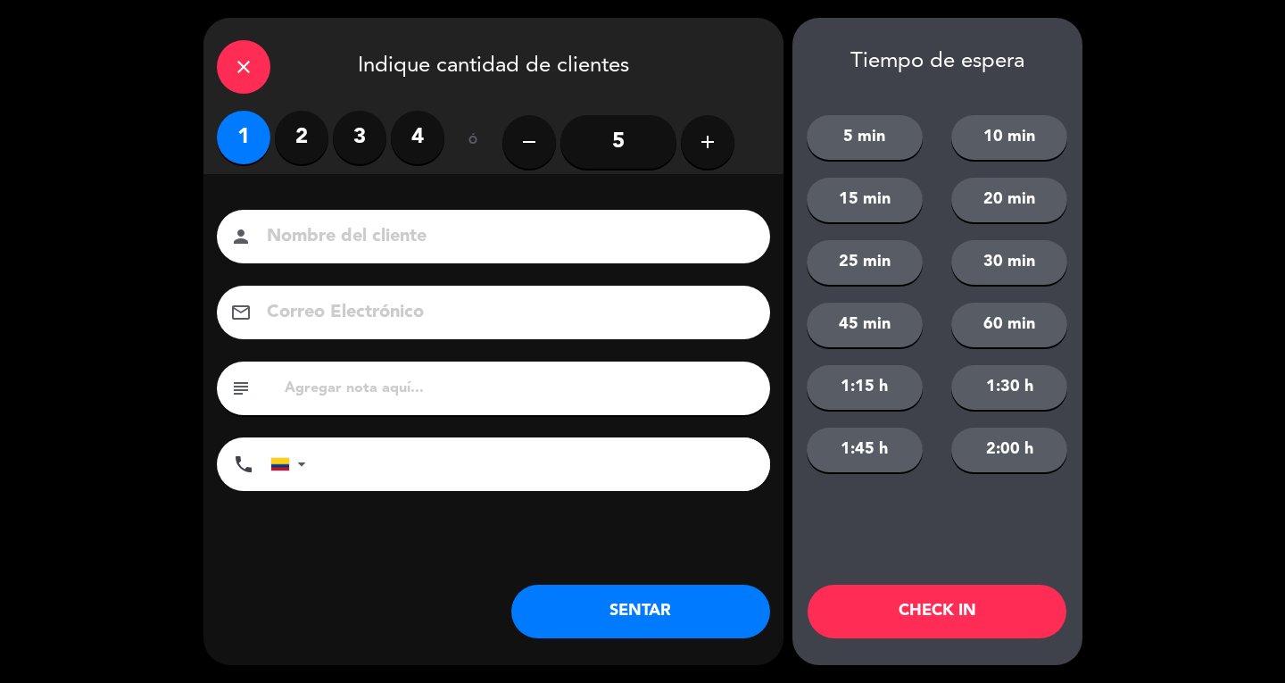
click at [331, 236] on input at bounding box center [506, 236] width 482 height 31
type input "SR EXT"
click at [658, 615] on button "SENTAR" at bounding box center [640, 611] width 259 height 54
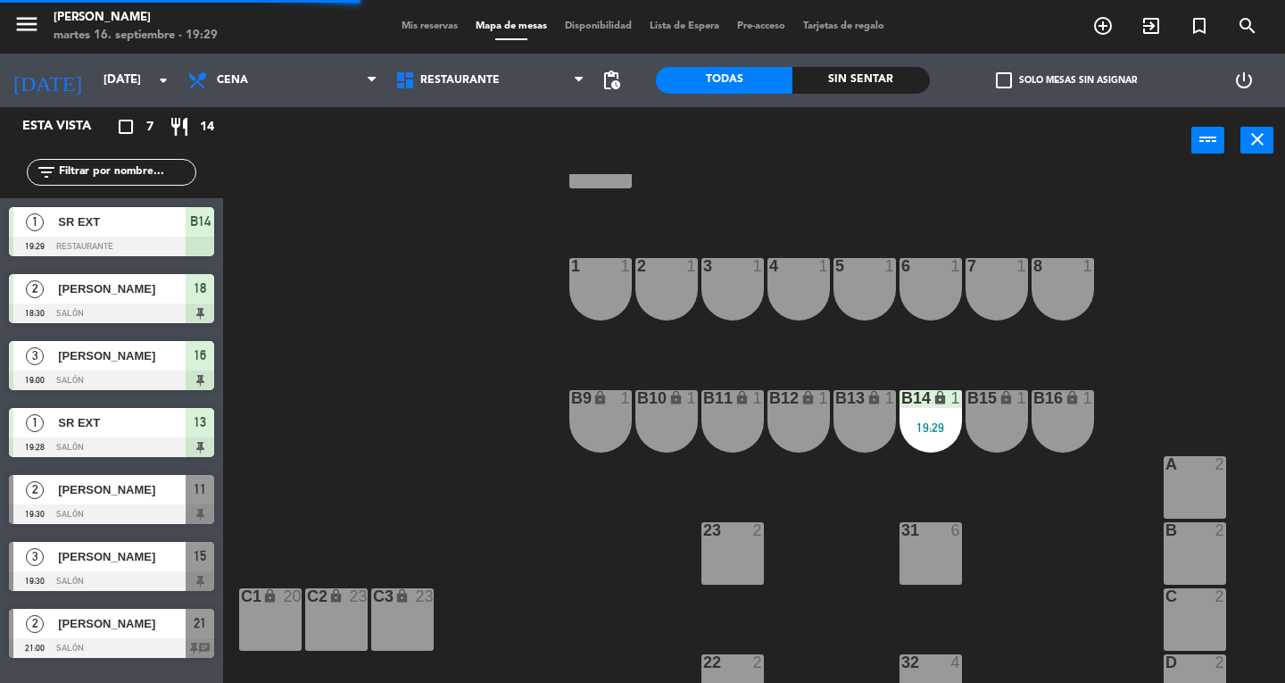
click at [405, 30] on span "Mis reservas" at bounding box center [430, 26] width 74 height 10
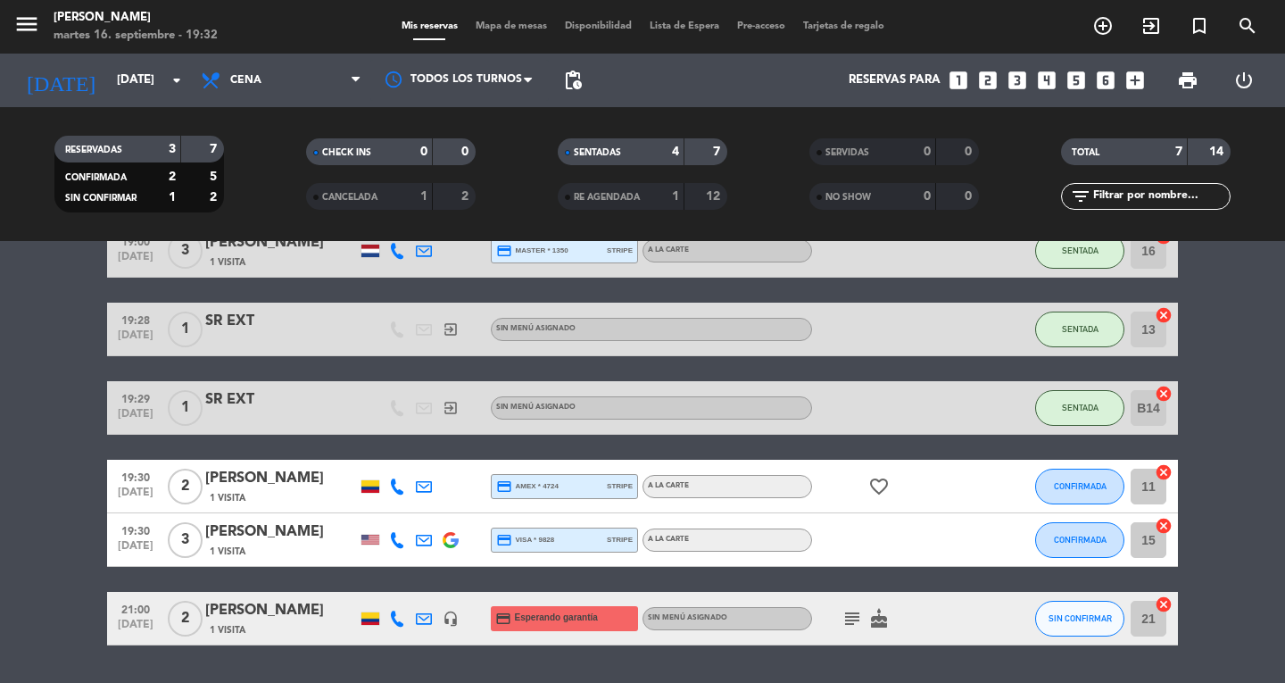
scroll to position [170, 0]
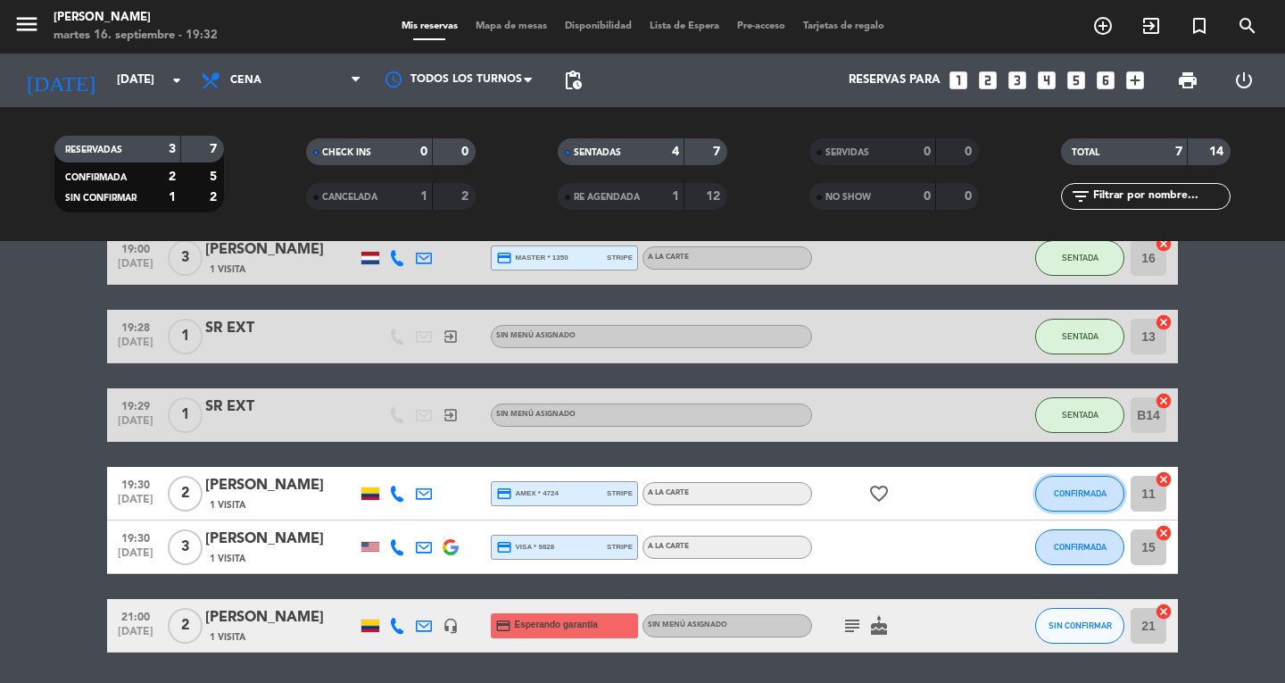
click at [1076, 494] on span "CONFIRMADA" at bounding box center [1080, 493] width 53 height 10
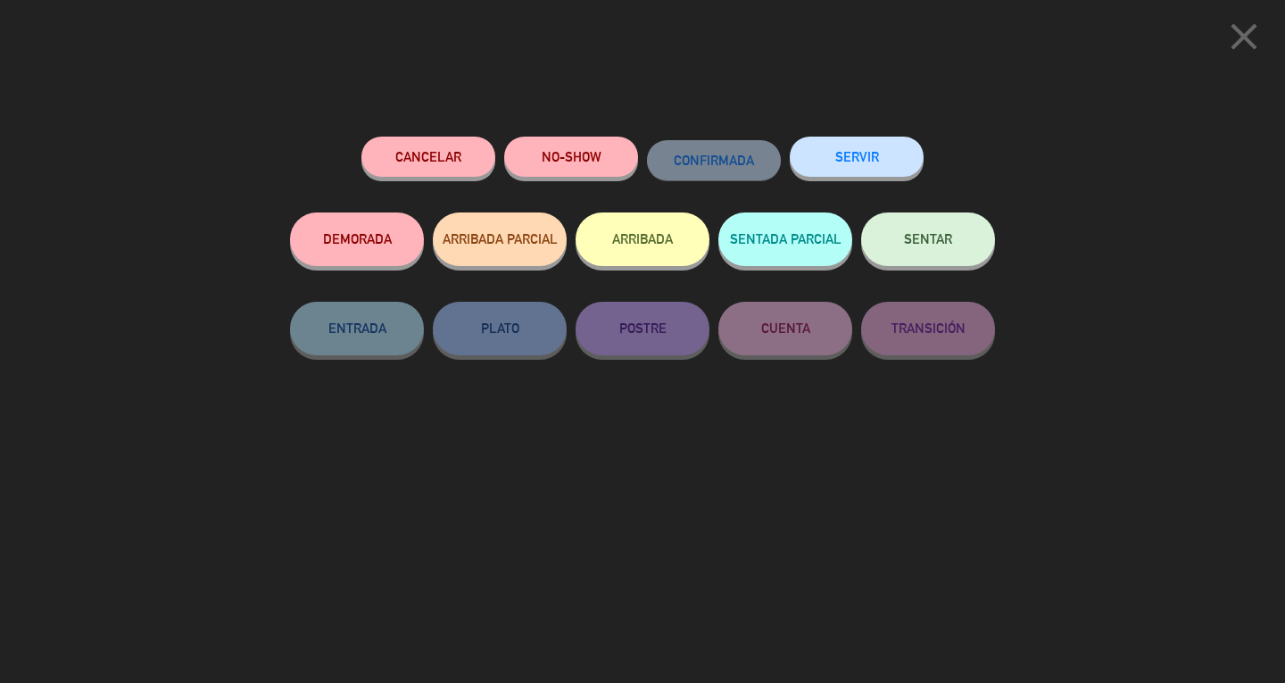
click at [925, 244] on span "SENTAR" at bounding box center [928, 238] width 48 height 15
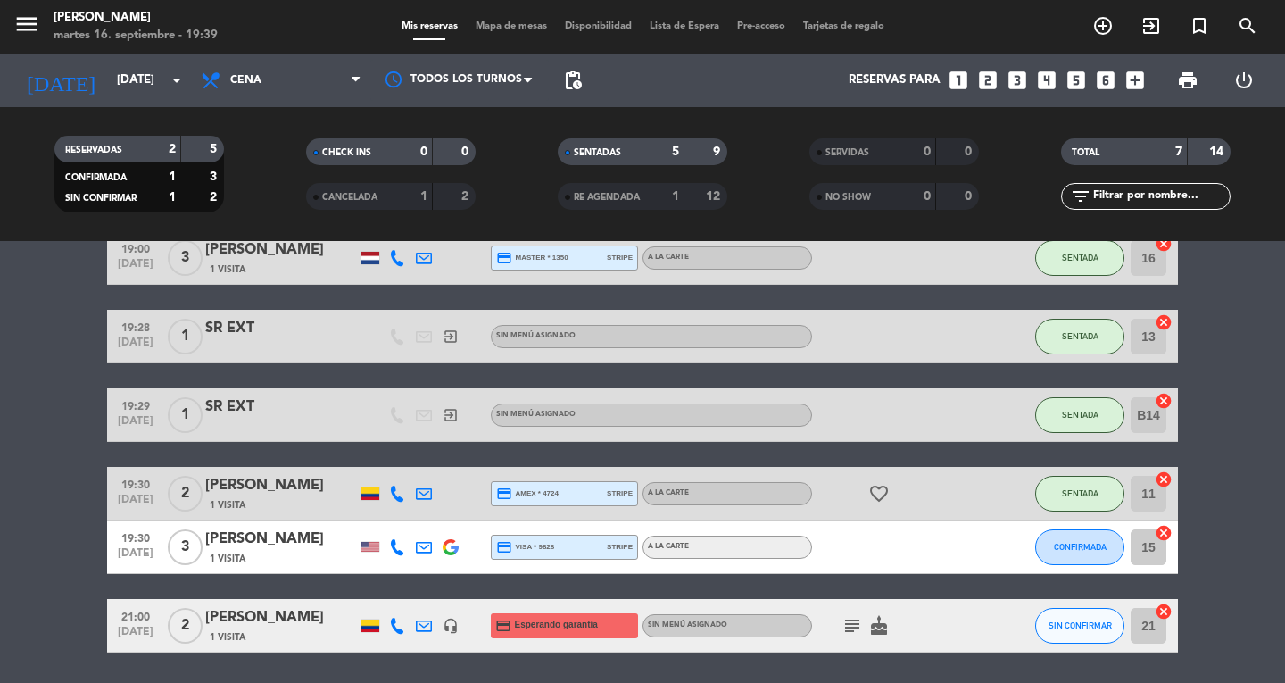
scroll to position [228, 0]
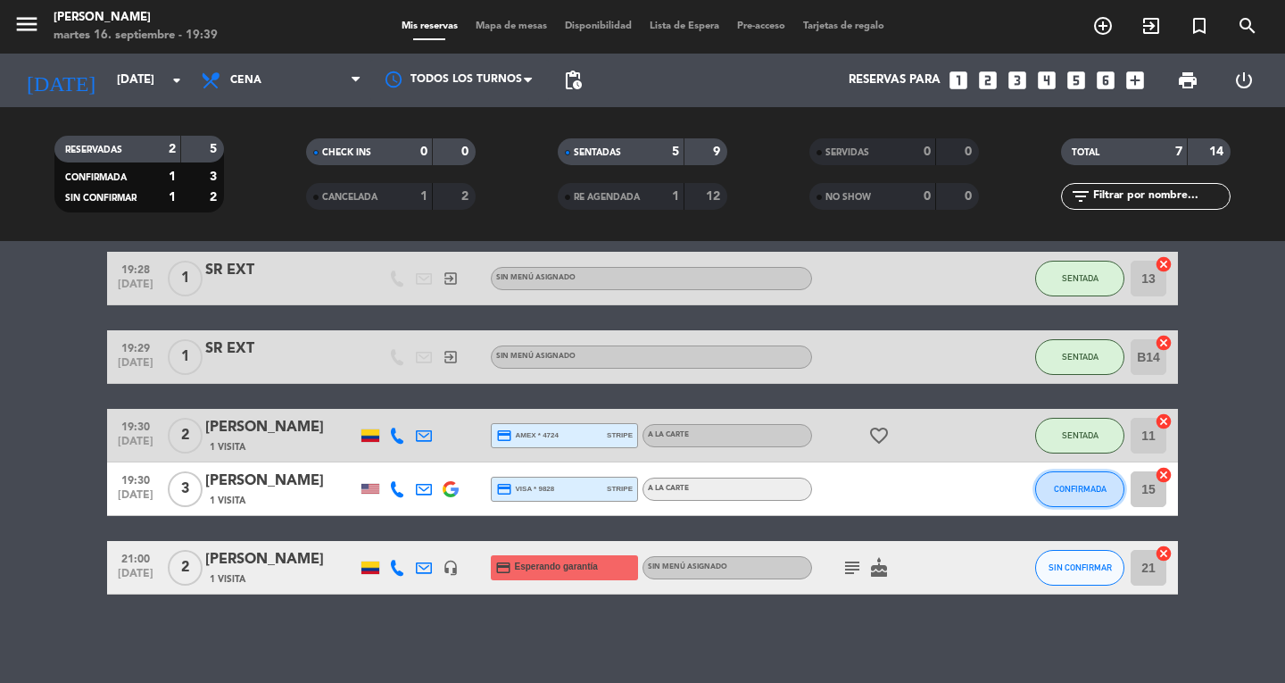
click at [1085, 487] on span "CONFIRMADA" at bounding box center [1080, 489] width 53 height 10
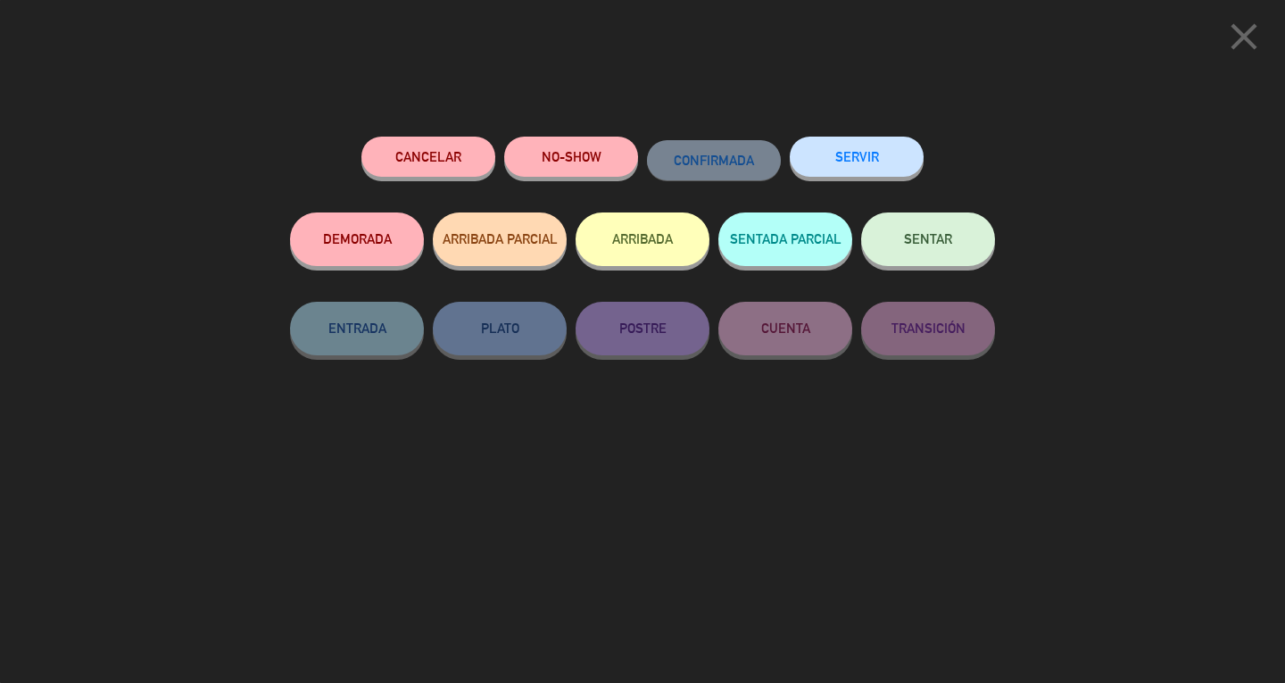
click at [940, 237] on span "SENTAR" at bounding box center [928, 238] width 48 height 15
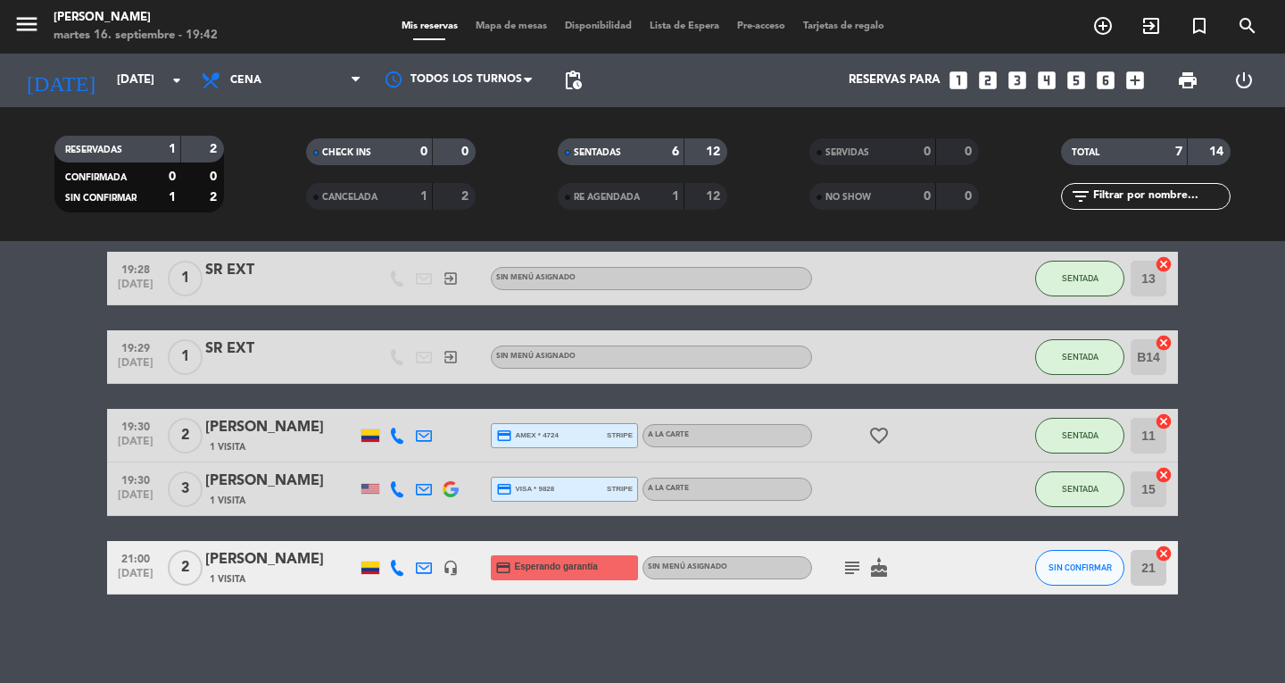
click at [75, 544] on bookings-row "18:30 [DATE] 2 [PERSON_NAME] 1 Visita headset_mic credit_card Esperando garantí…" at bounding box center [642, 345] width 1285 height 500
click at [33, 29] on icon "menu" at bounding box center [26, 24] width 27 height 27
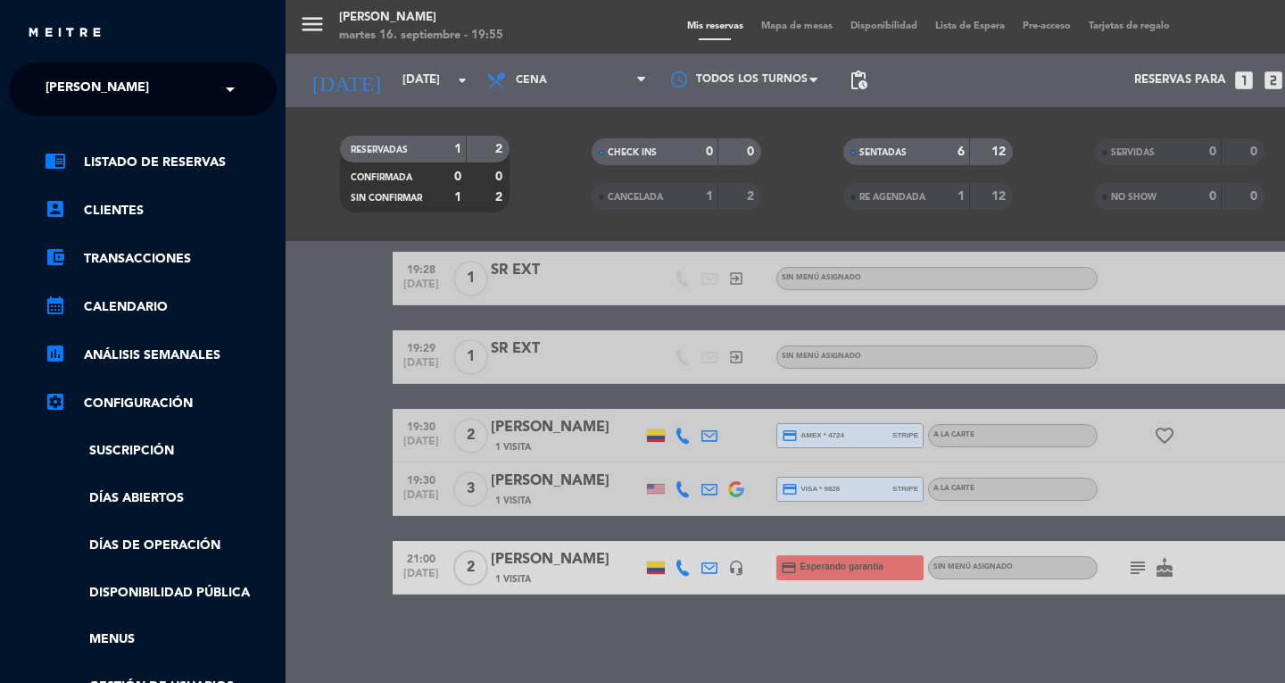
click at [67, 84] on span "[PERSON_NAME]" at bounding box center [97, 88] width 103 height 37
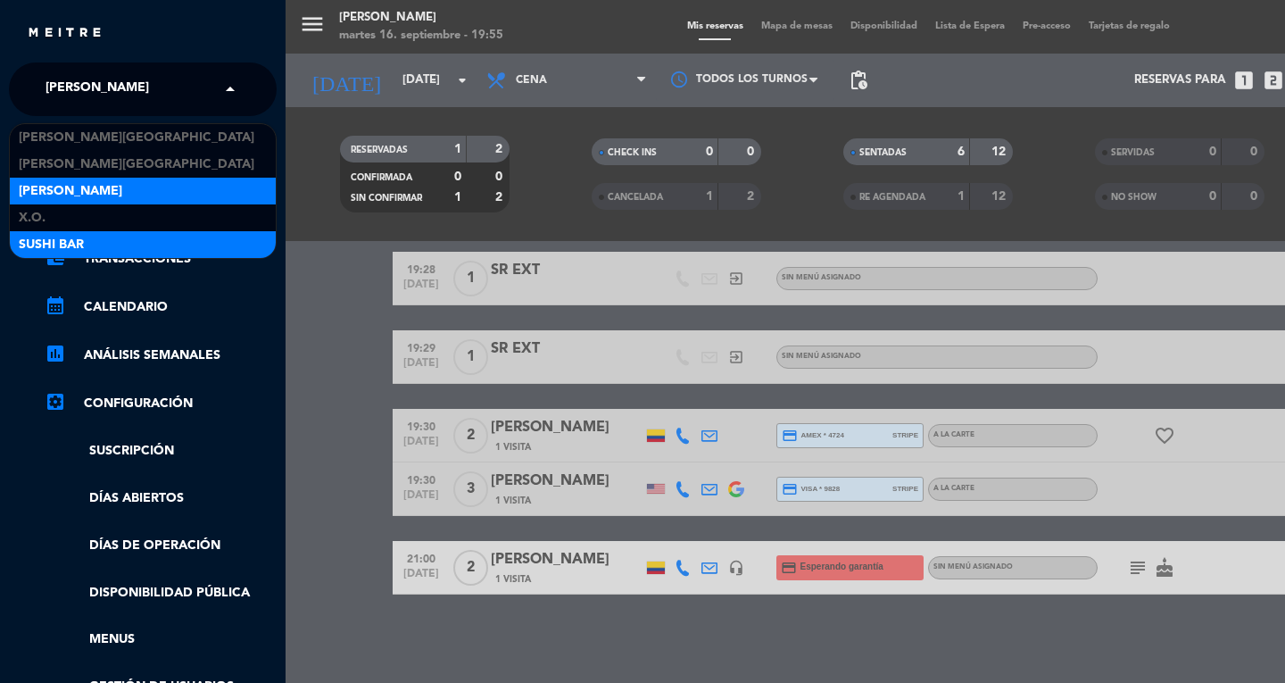
click at [37, 244] on span "SUSHI BAR" at bounding box center [51, 245] width 65 height 21
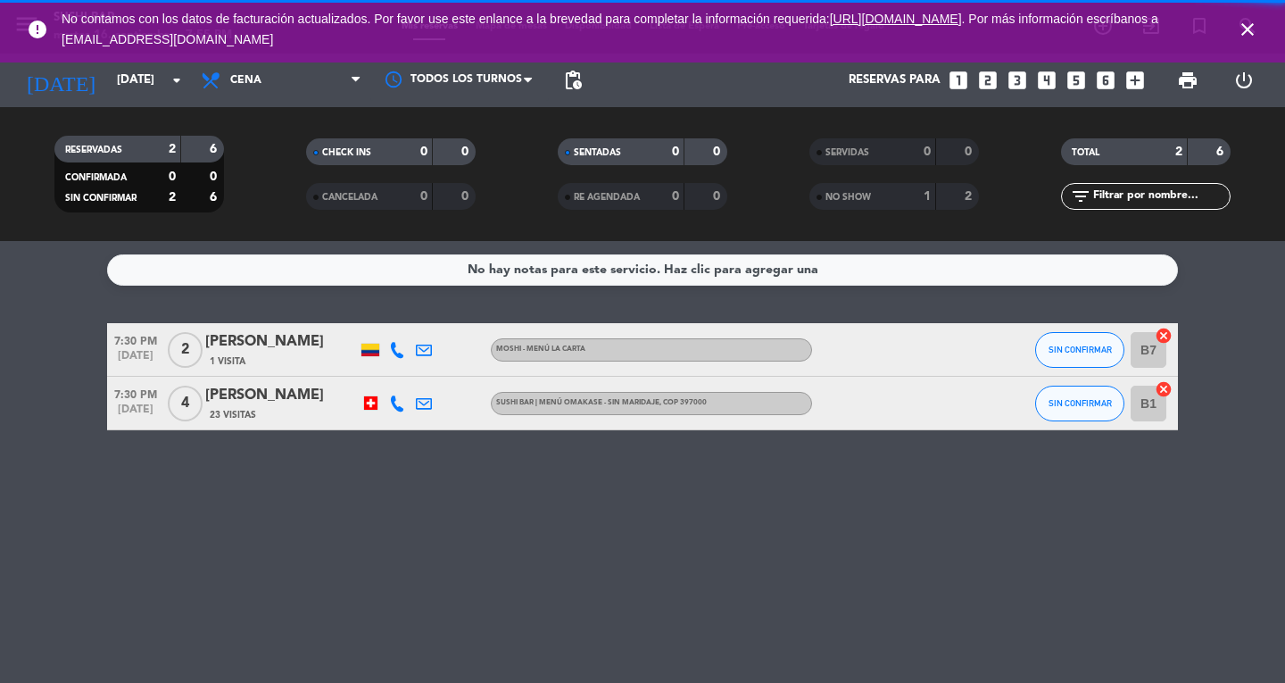
scroll to position [0, 0]
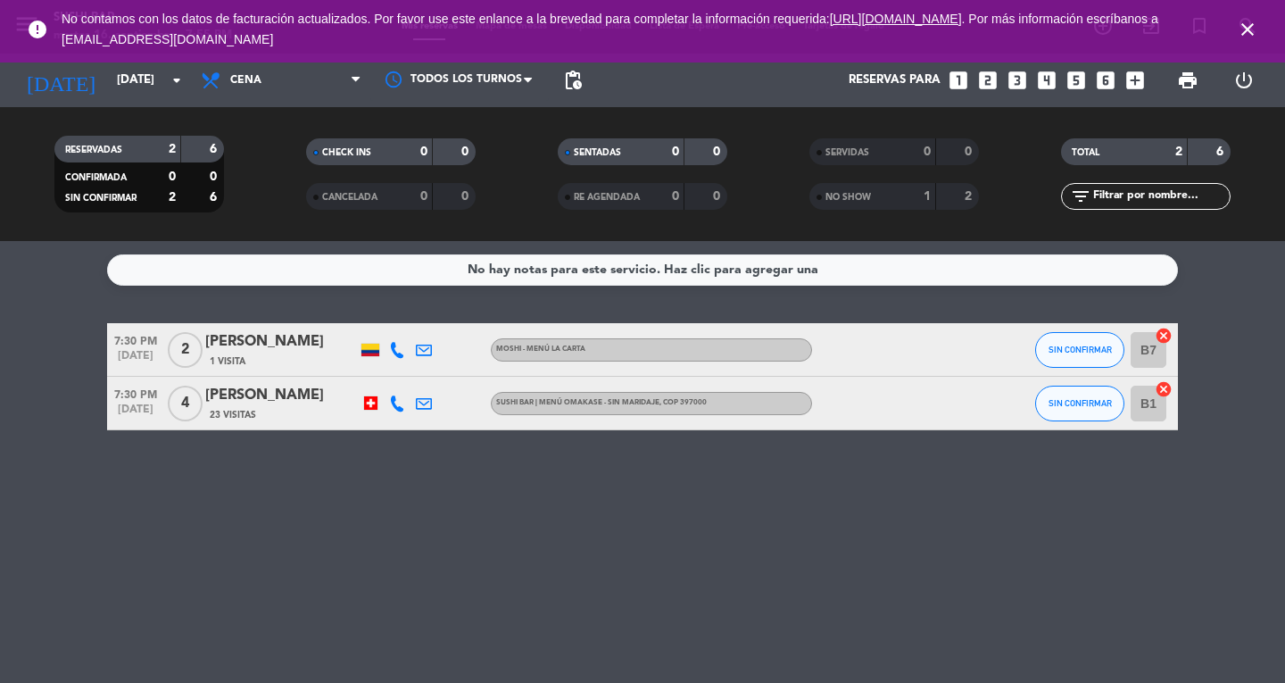
click at [1238, 28] on icon "close" at bounding box center [1247, 29] width 21 height 21
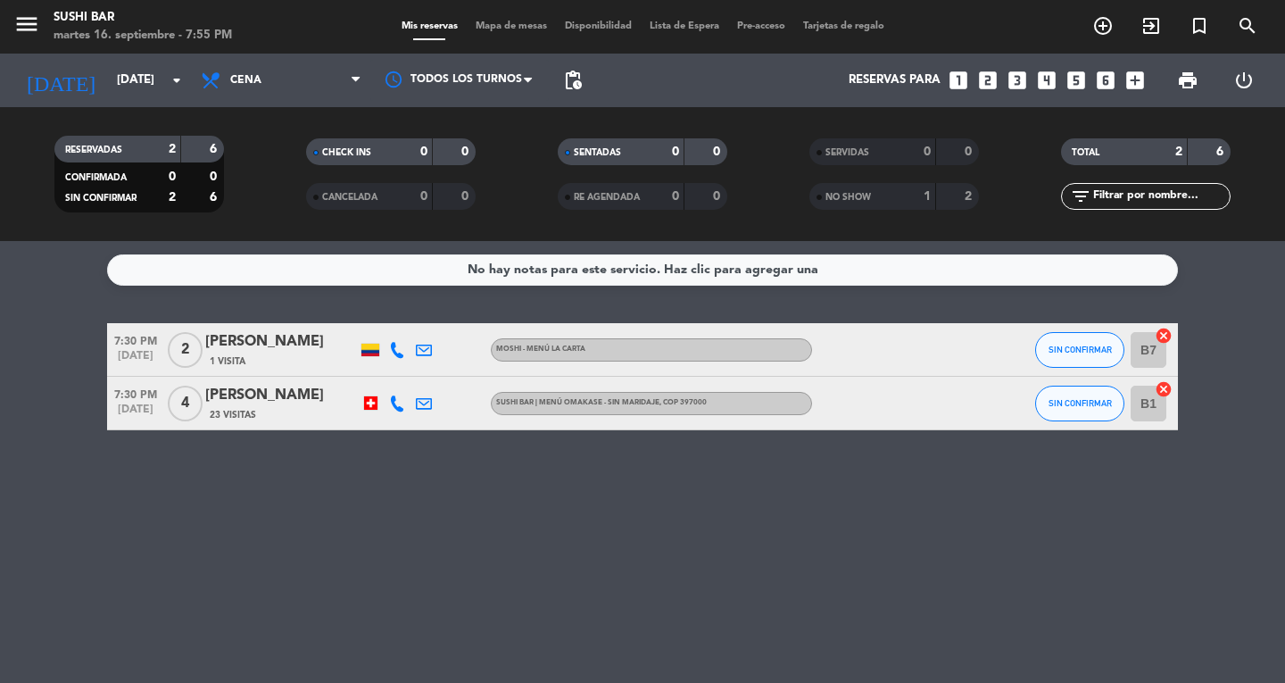
click at [539, 25] on span "Mapa de mesas" at bounding box center [511, 26] width 89 height 10
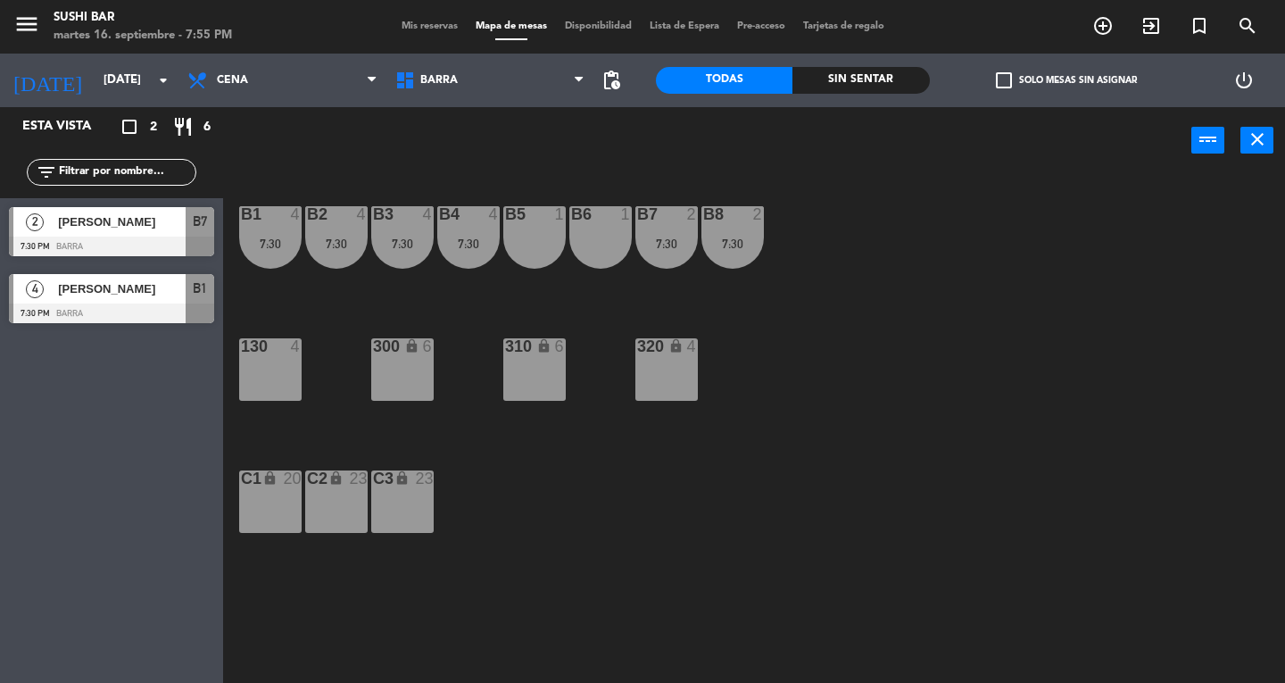
click at [746, 240] on div "7:30" at bounding box center [732, 243] width 62 height 12
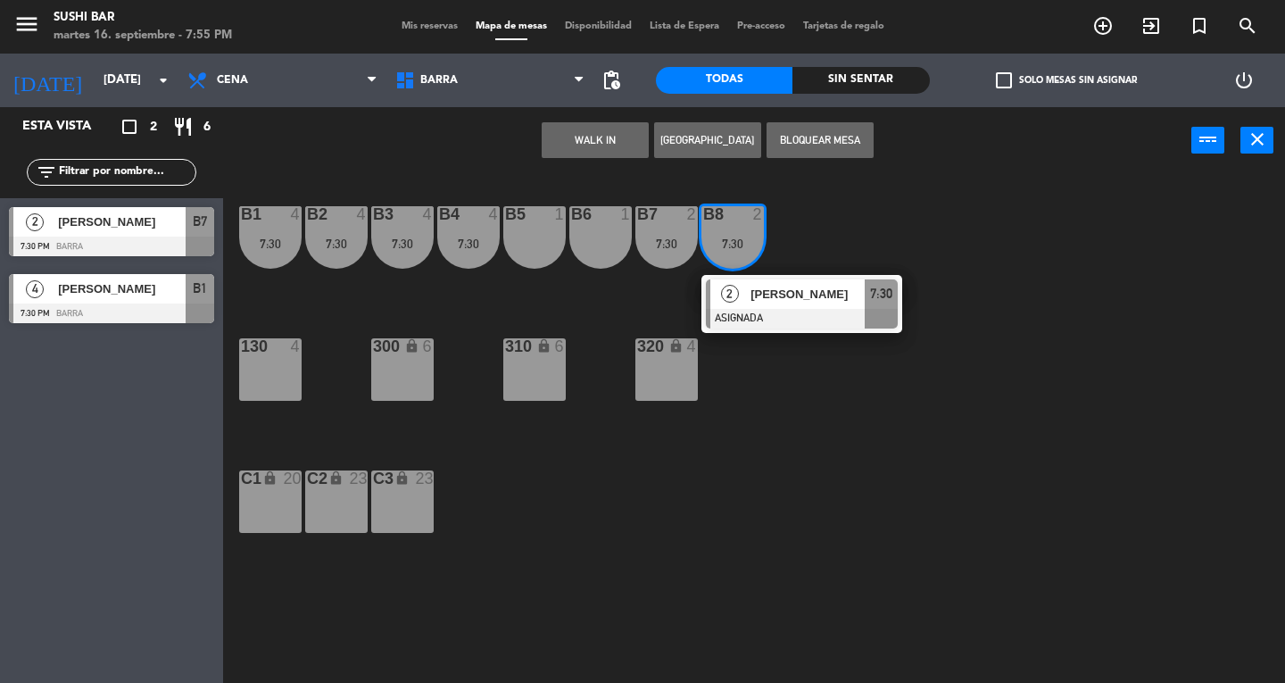
click at [790, 302] on span "[PERSON_NAME]" at bounding box center [807, 294] width 114 height 19
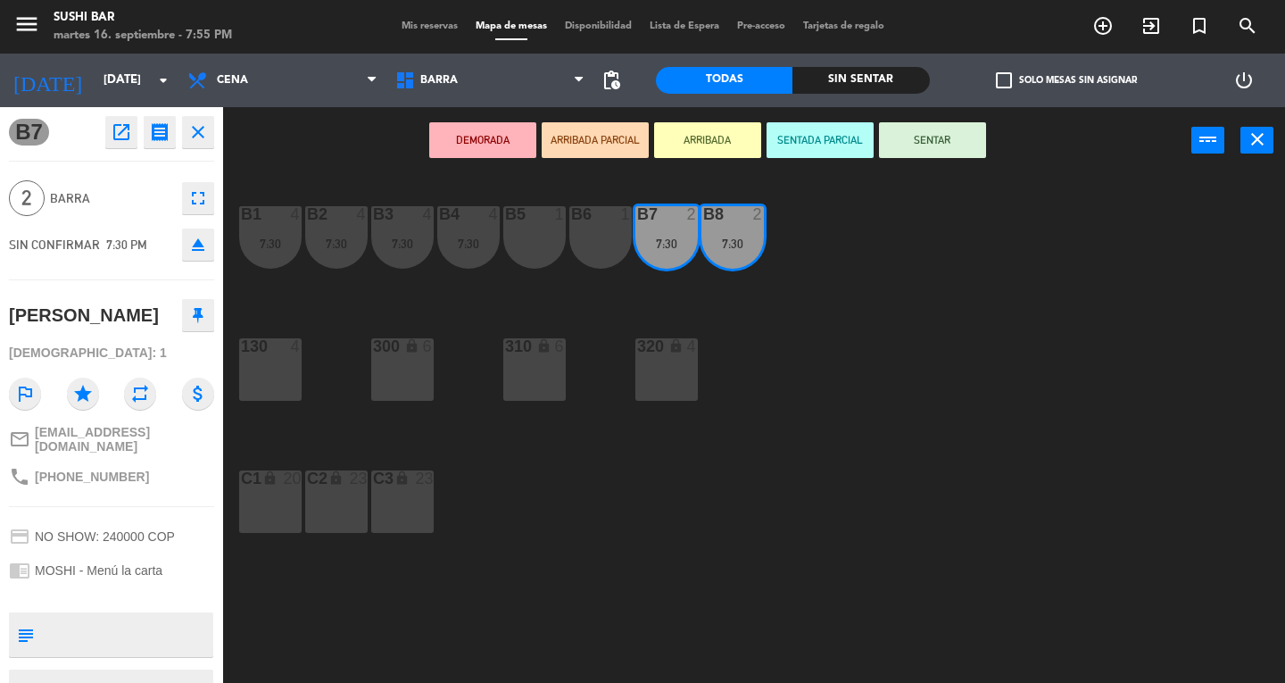
click at [532, 358] on div "310 lock 6" at bounding box center [534, 369] width 62 height 62
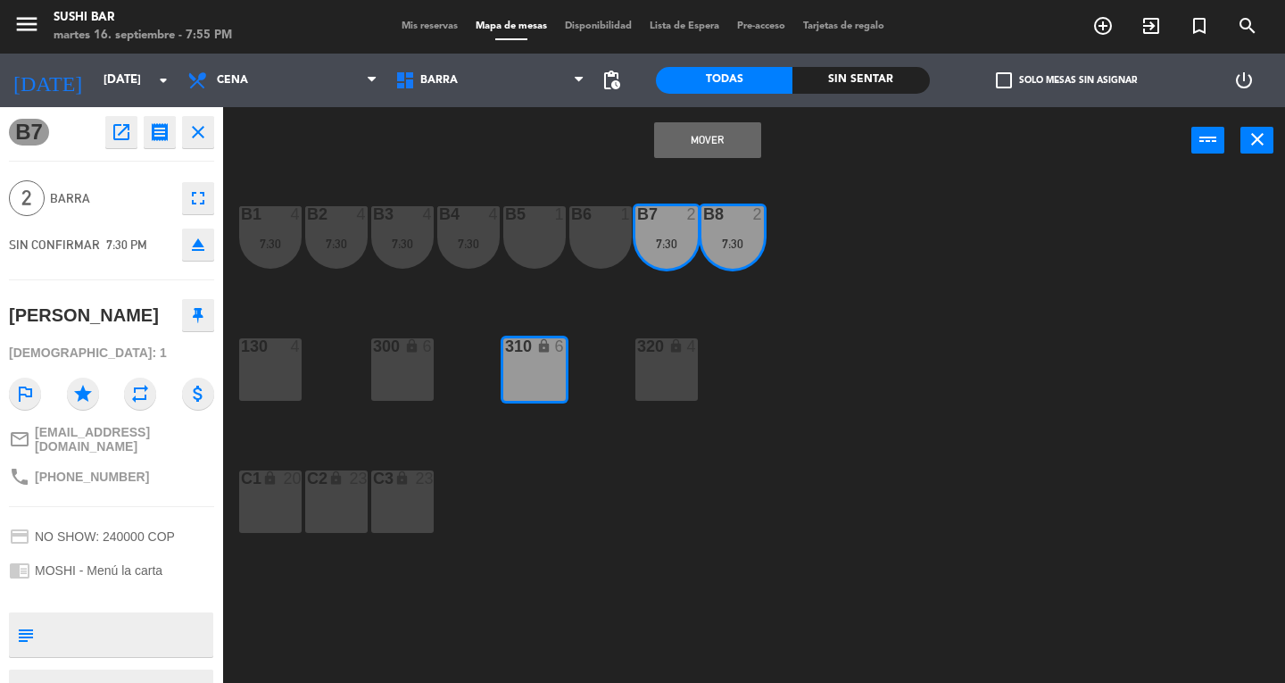
click at [724, 150] on button "Mover" at bounding box center [707, 140] width 107 height 36
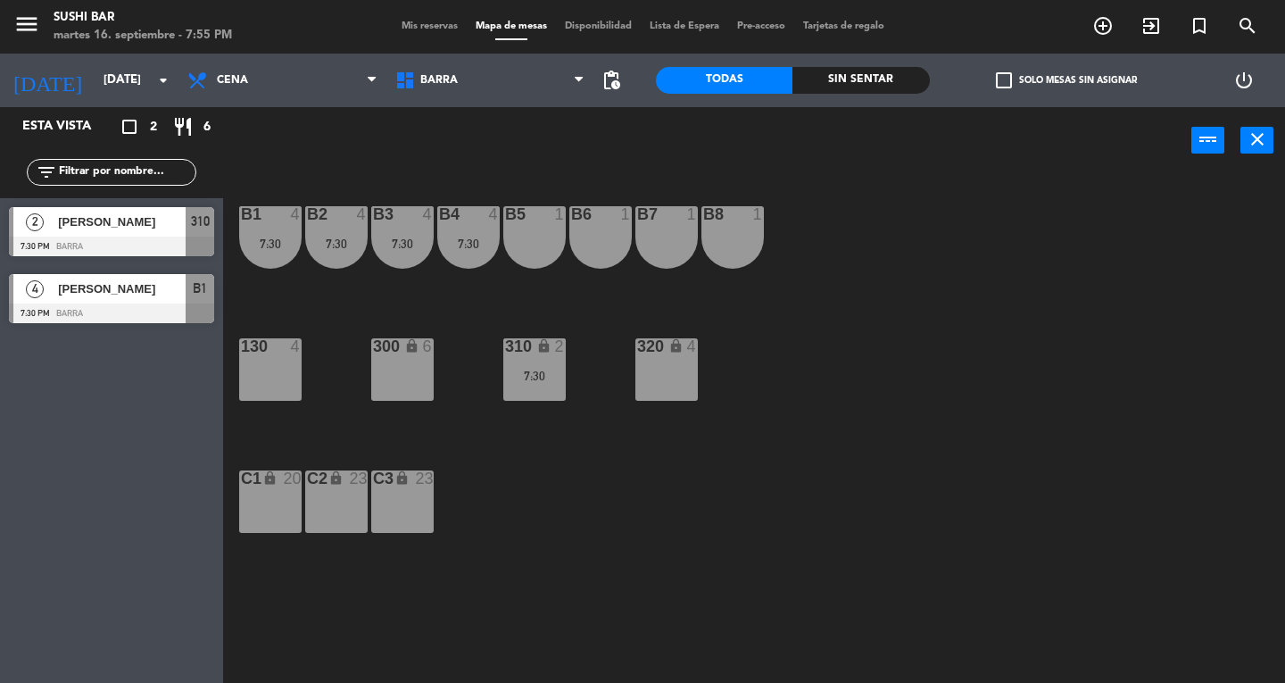
click at [464, 238] on div "7:30" at bounding box center [468, 243] width 62 height 12
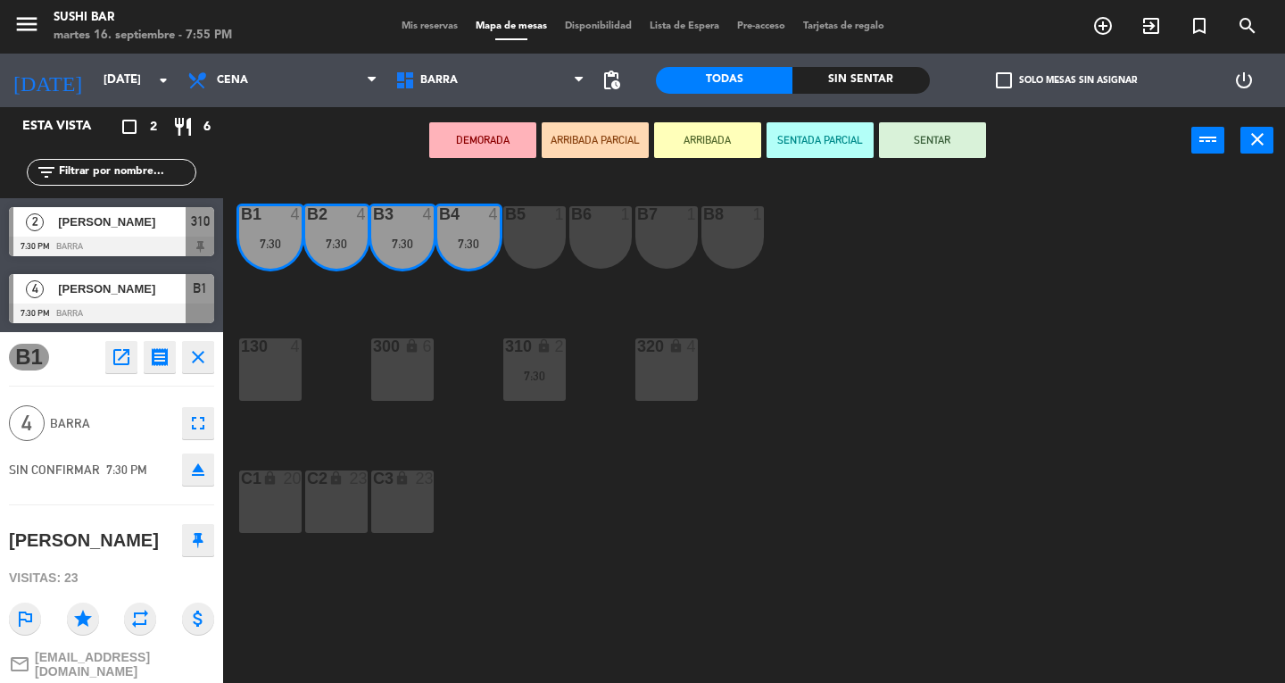
click at [677, 390] on div "320 lock 4" at bounding box center [666, 369] width 62 height 62
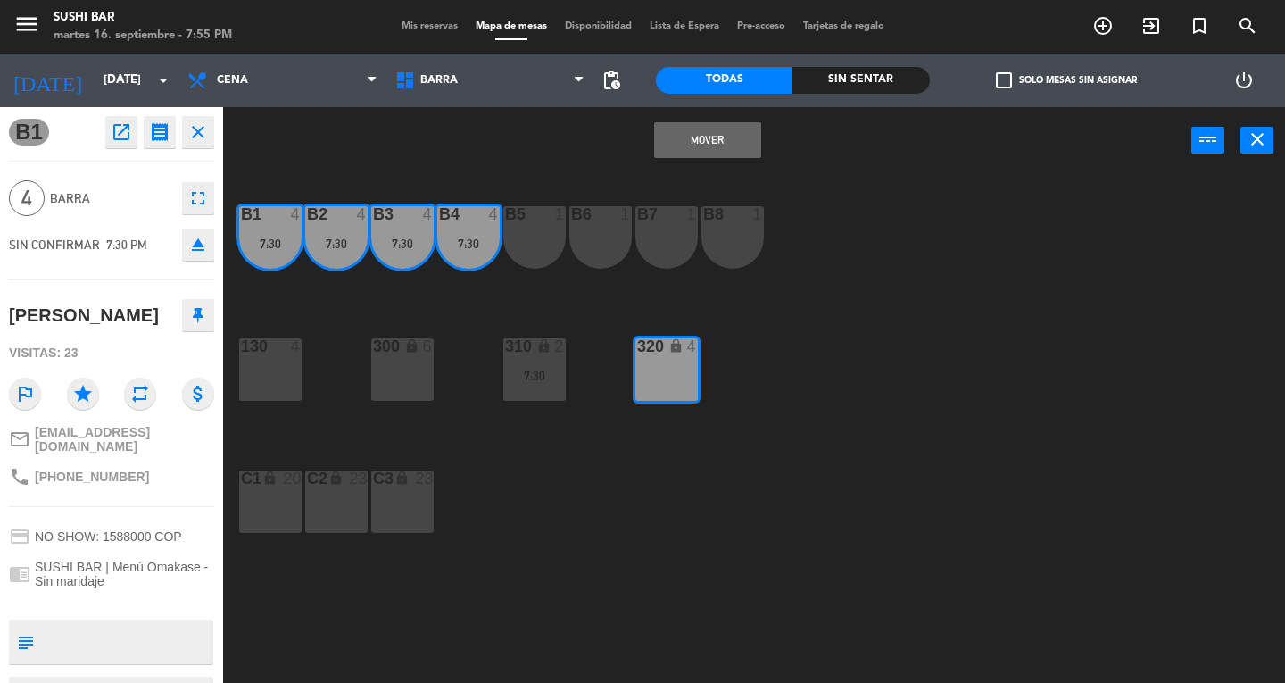
click at [732, 145] on button "Mover" at bounding box center [707, 140] width 107 height 36
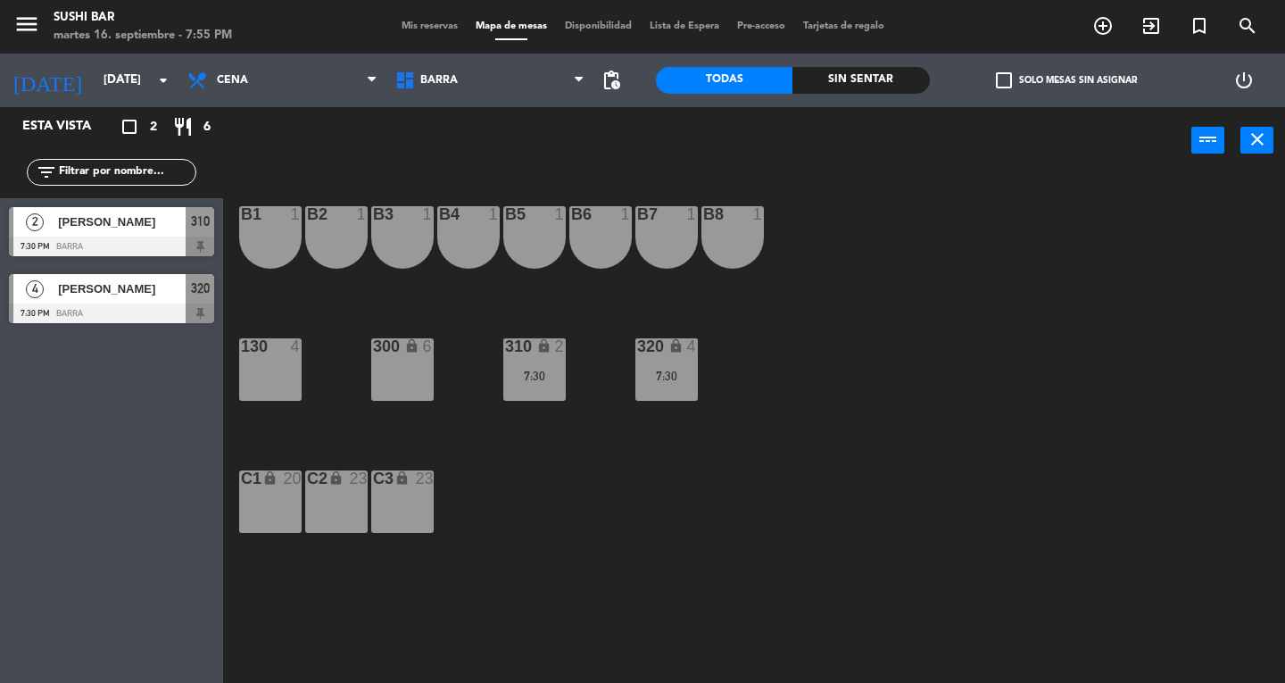
click at [541, 379] on div "7:30" at bounding box center [534, 375] width 62 height 12
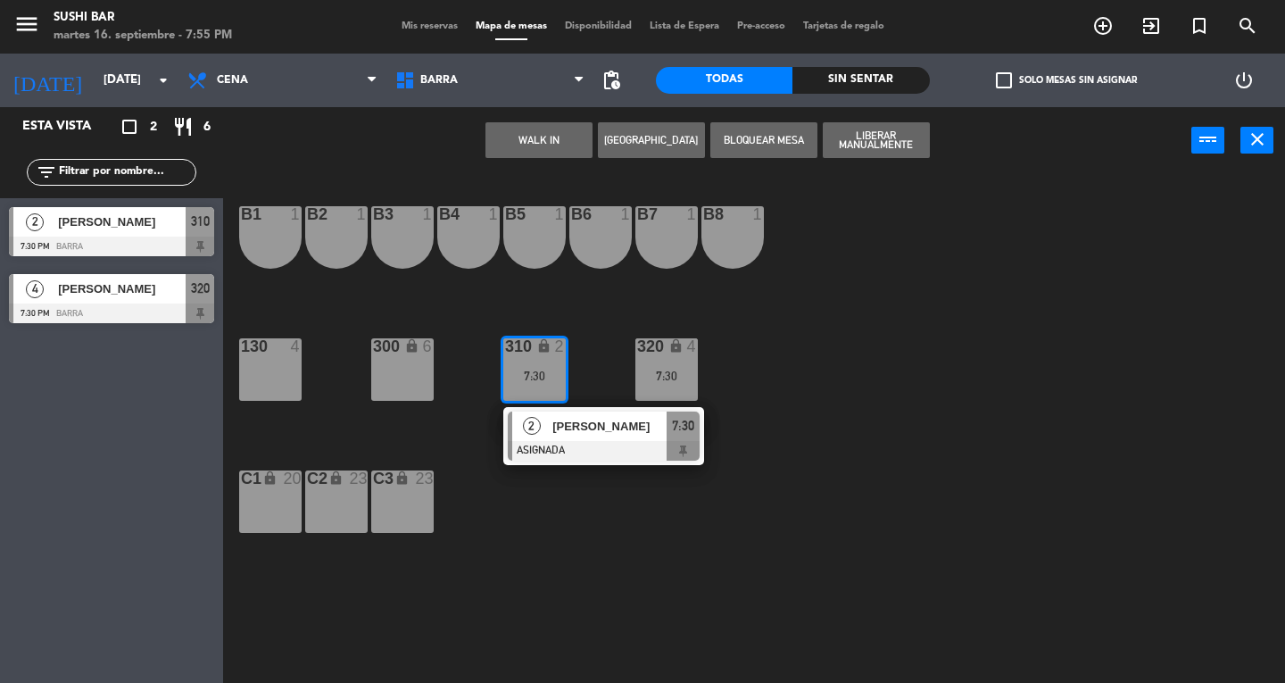
click at [544, 450] on div at bounding box center [604, 451] width 192 height 20
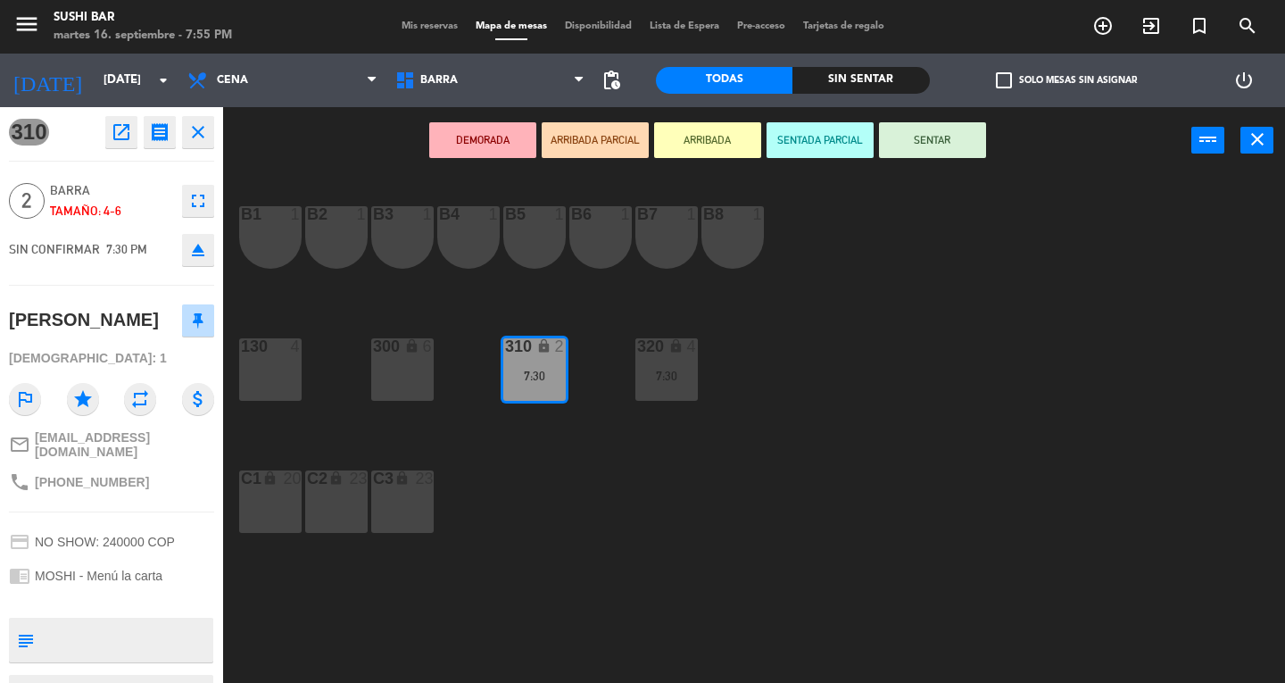
click at [272, 223] on div "B1 1" at bounding box center [270, 215] width 62 height 18
click at [332, 246] on div "B2 1" at bounding box center [336, 237] width 62 height 62
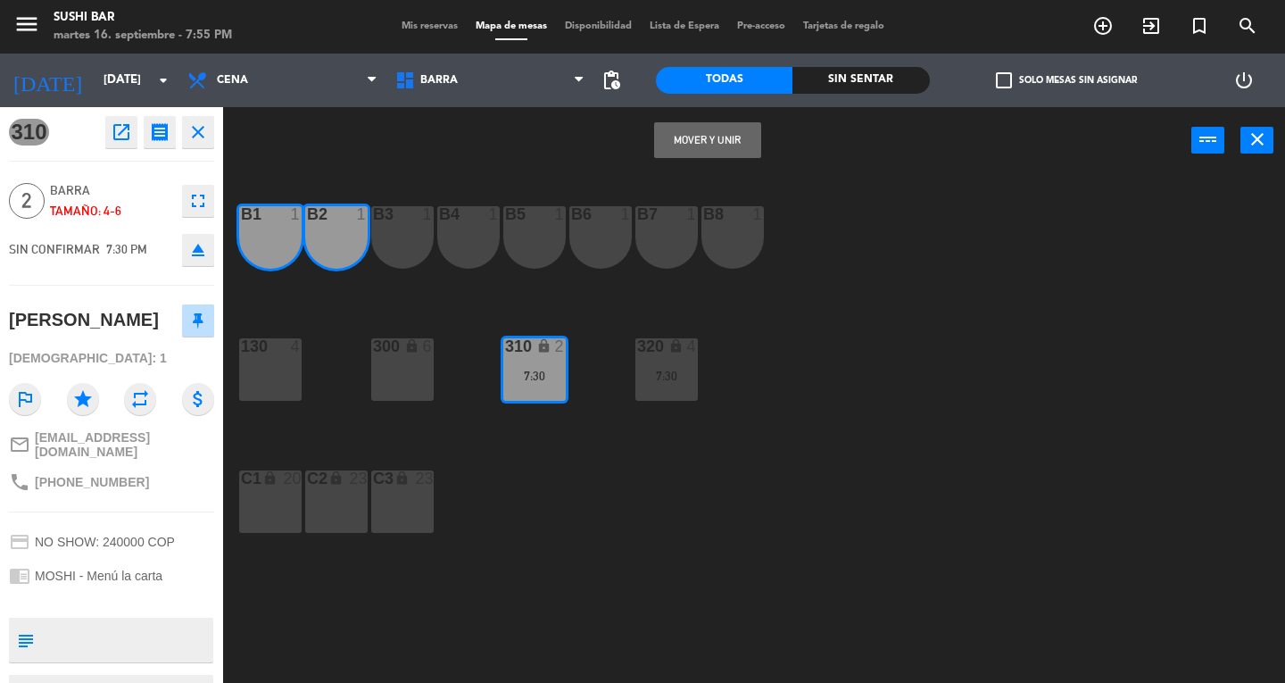
click at [724, 152] on button "Mover y Unir" at bounding box center [707, 140] width 107 height 36
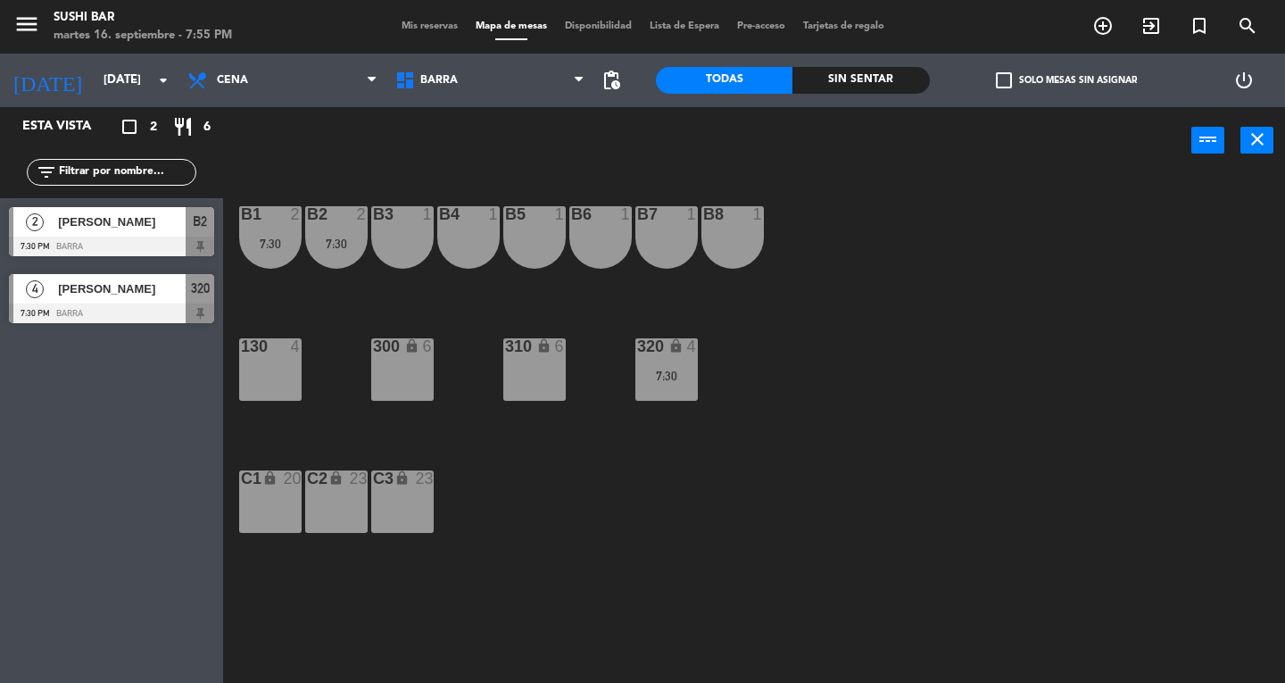
click at [691, 376] on div "7:30" at bounding box center [666, 375] width 62 height 12
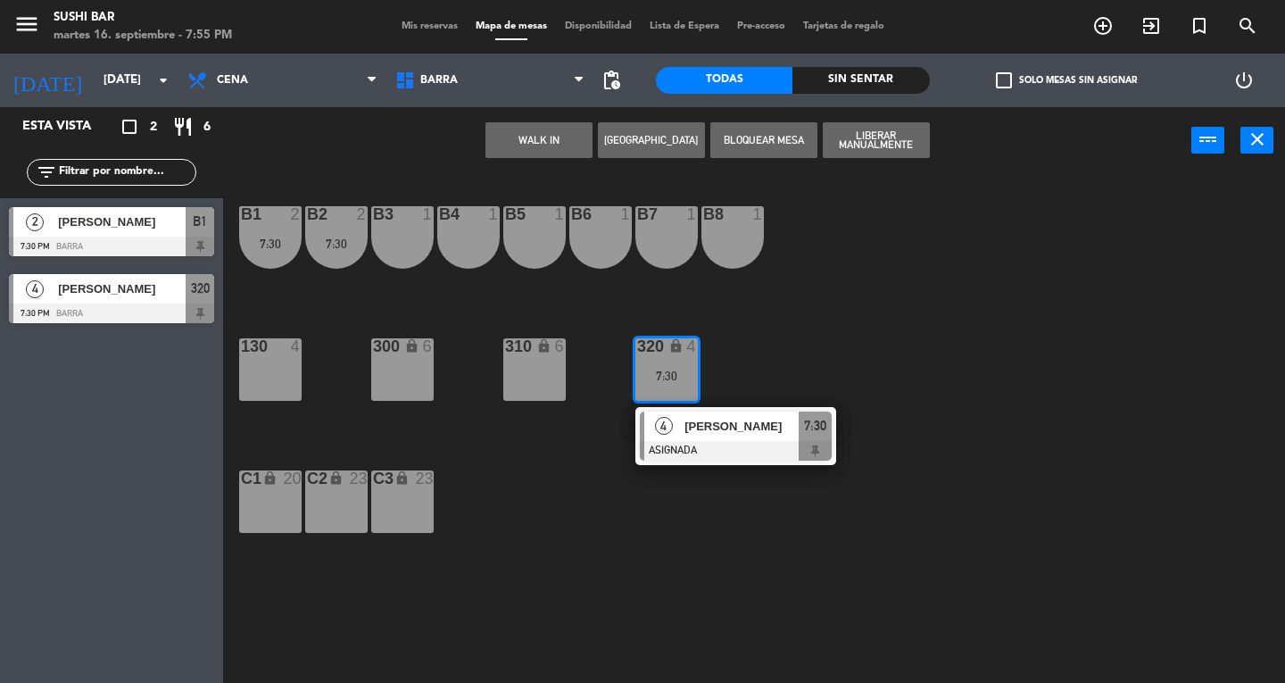
click at [742, 411] on div "[PERSON_NAME]" at bounding box center [741, 425] width 116 height 29
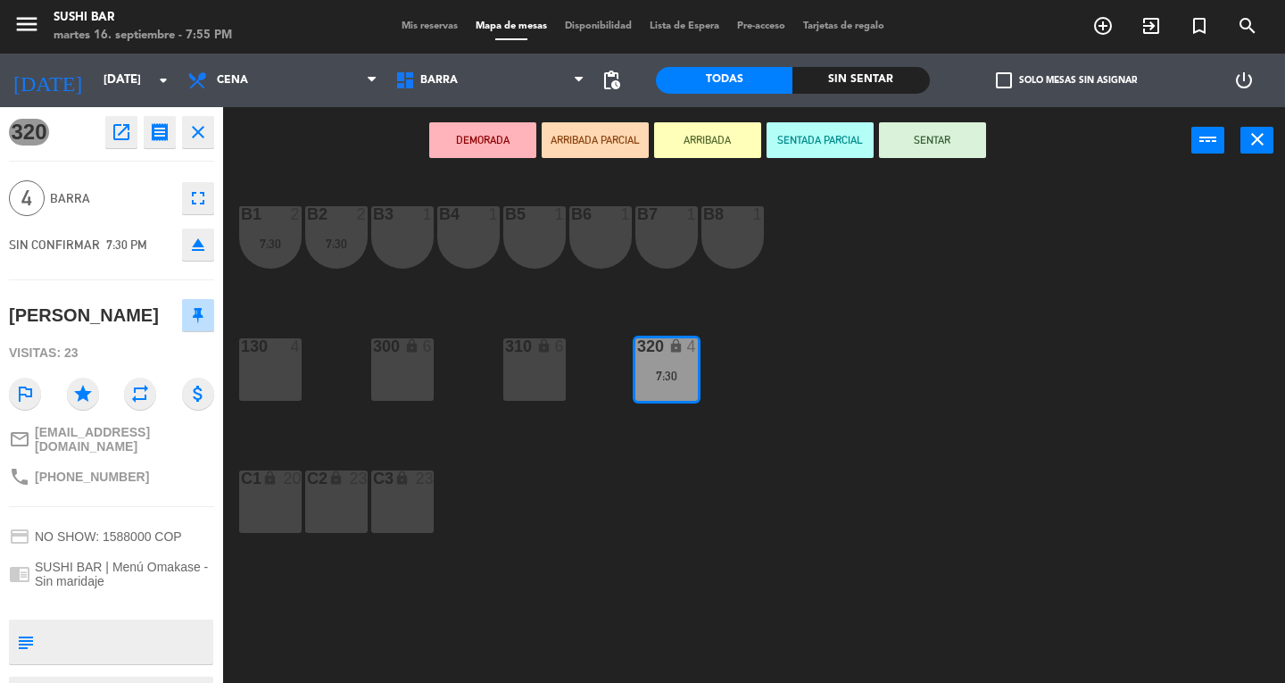
click at [675, 237] on div "B7 1" at bounding box center [666, 237] width 62 height 62
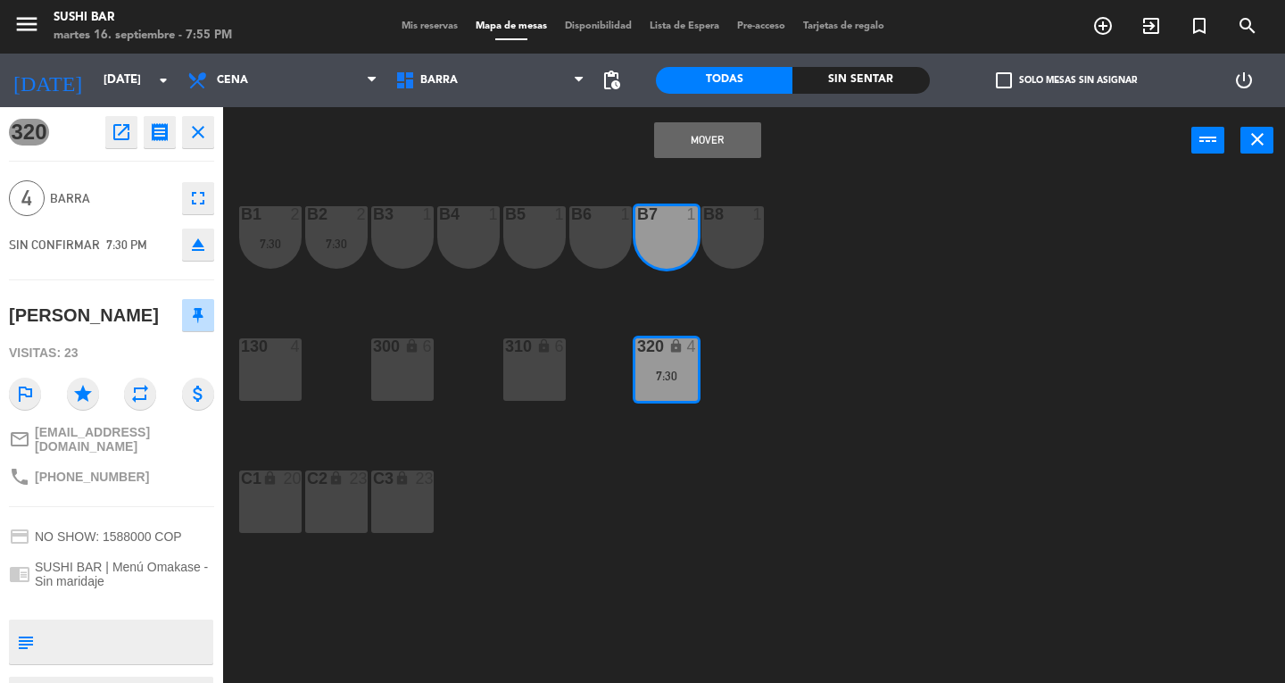
click at [613, 237] on div "B6 1" at bounding box center [600, 237] width 62 height 62
click at [538, 238] on div "B5 1" at bounding box center [534, 237] width 62 height 62
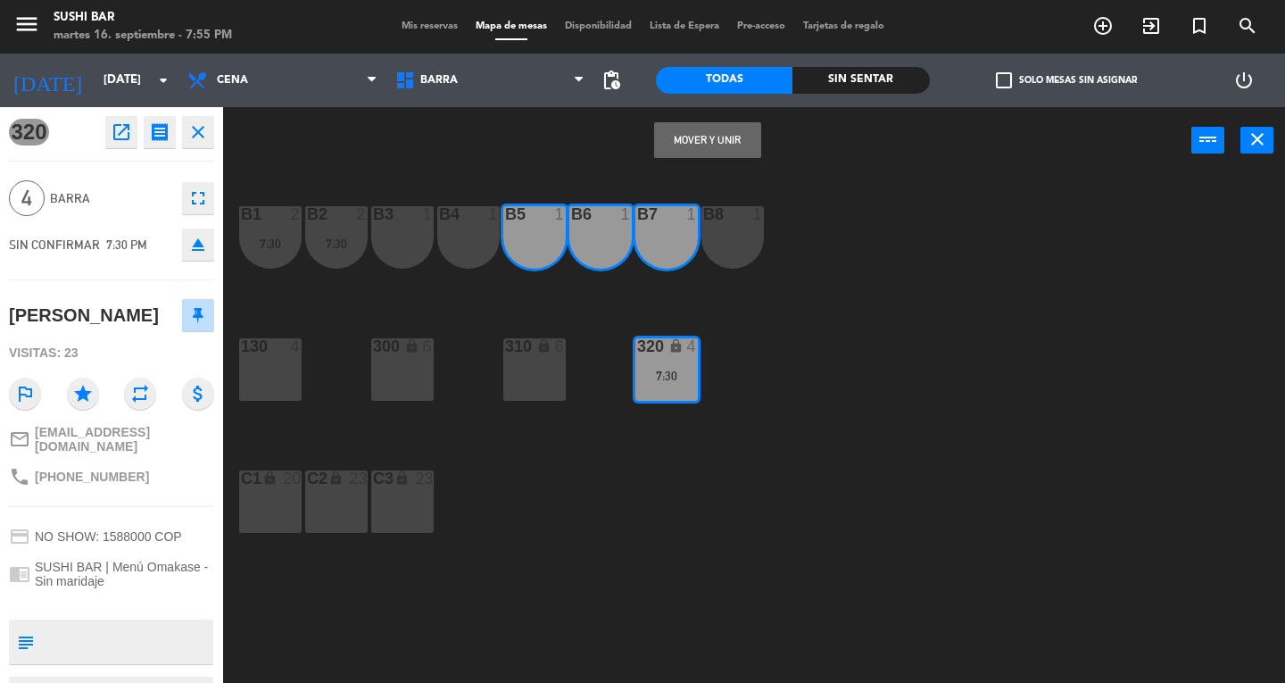
click at [448, 237] on div "B4 1" at bounding box center [468, 237] width 62 height 62
click at [704, 139] on button "Mover y Unir" at bounding box center [707, 140] width 107 height 36
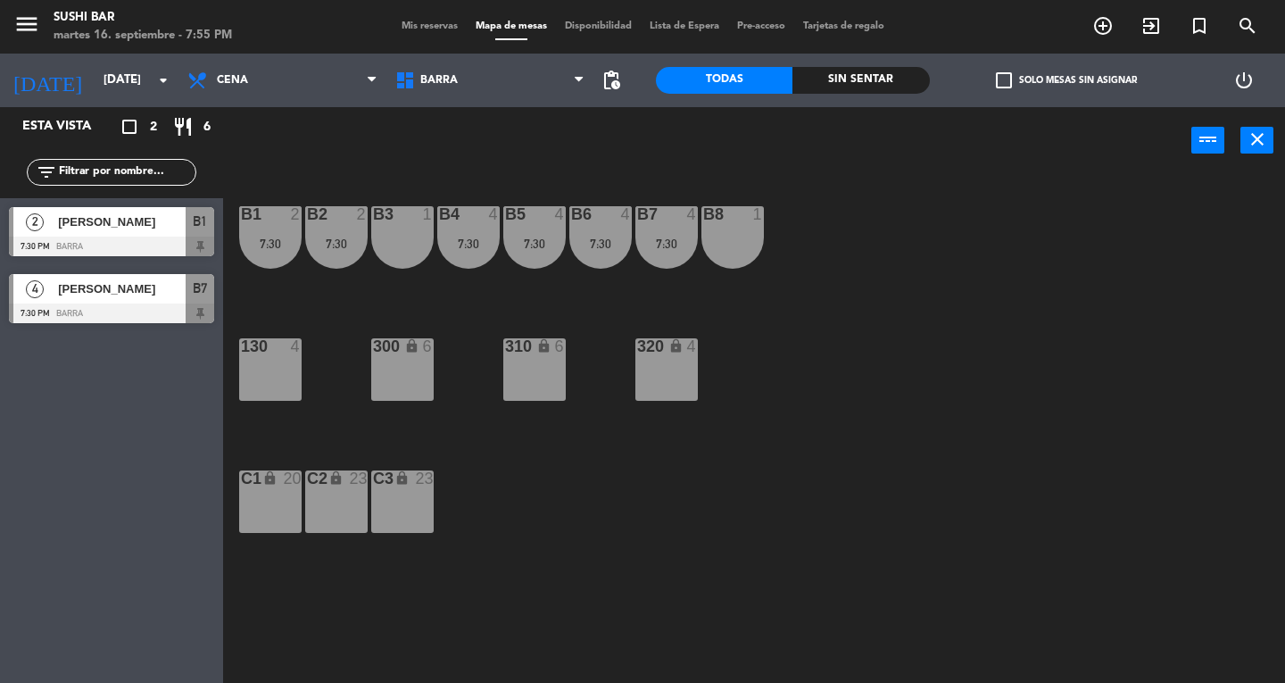
click at [757, 227] on div "B8 1" at bounding box center [732, 237] width 62 height 62
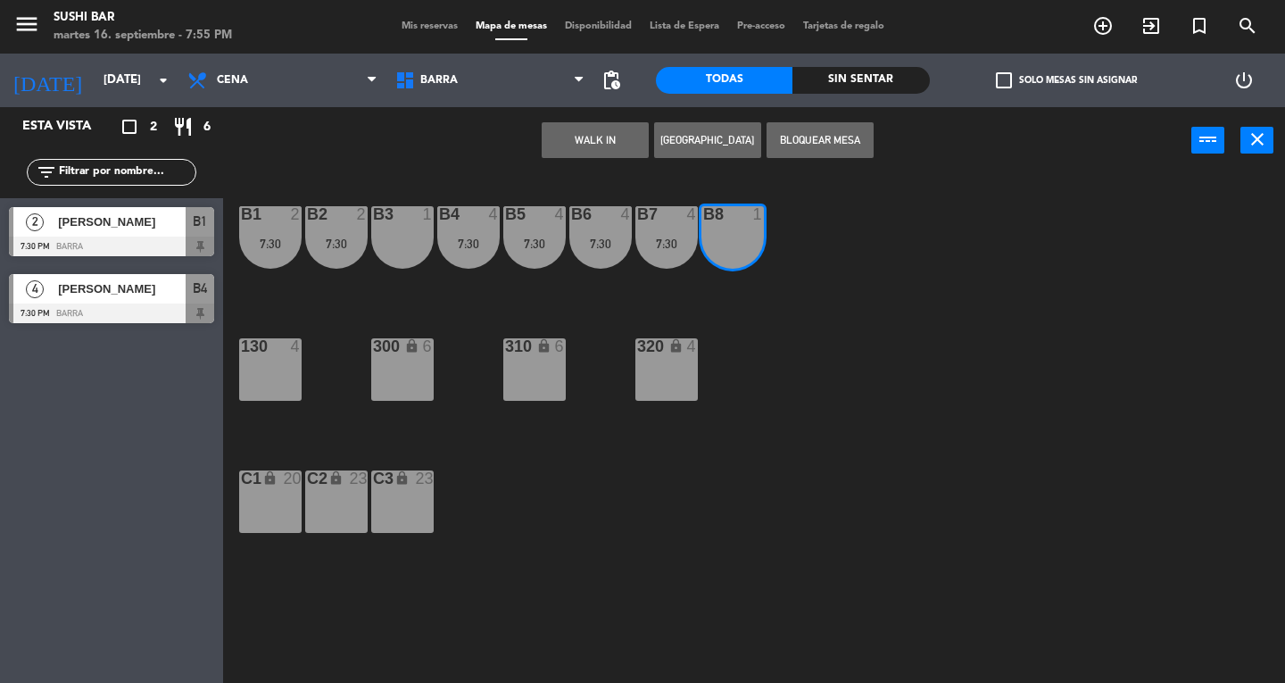
click at [605, 144] on button "WALK IN" at bounding box center [595, 140] width 107 height 36
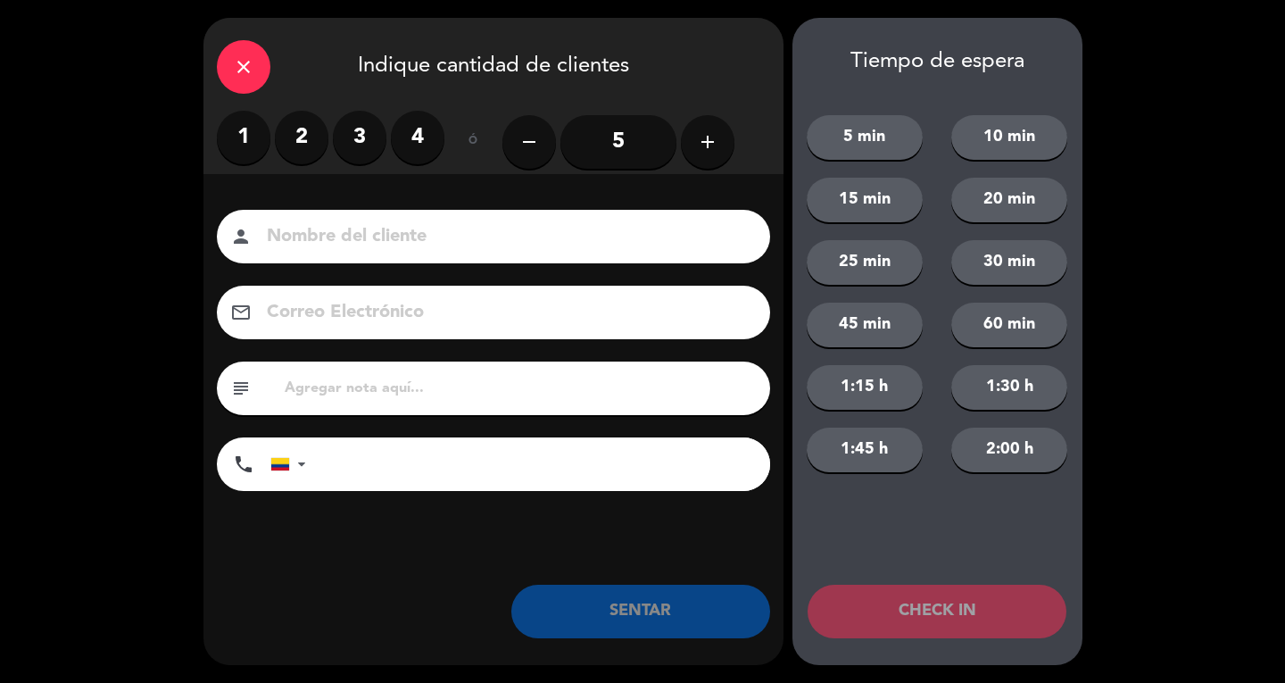
click at [385, 242] on input at bounding box center [506, 236] width 482 height 31
click at [230, 140] on label "1" at bounding box center [244, 138] width 54 height 54
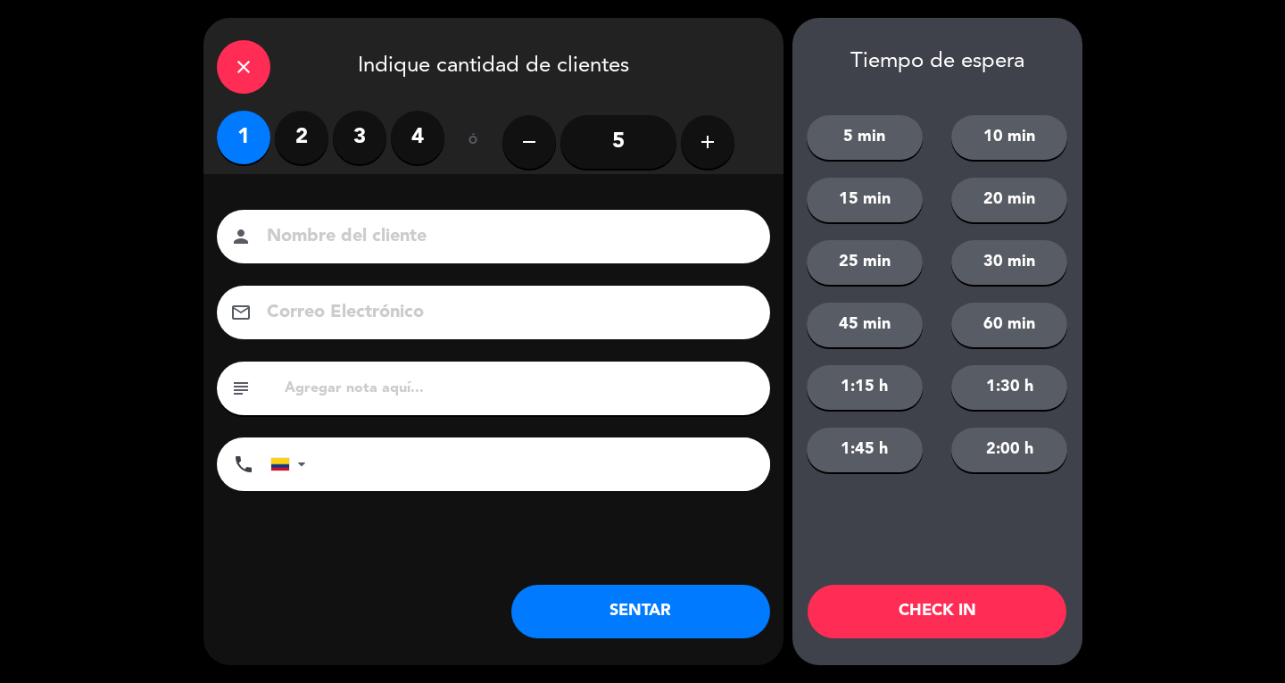
click at [671, 228] on input at bounding box center [506, 236] width 482 height 31
type input "SR EXT"
click at [707, 608] on button "SENTAR" at bounding box center [640, 611] width 259 height 54
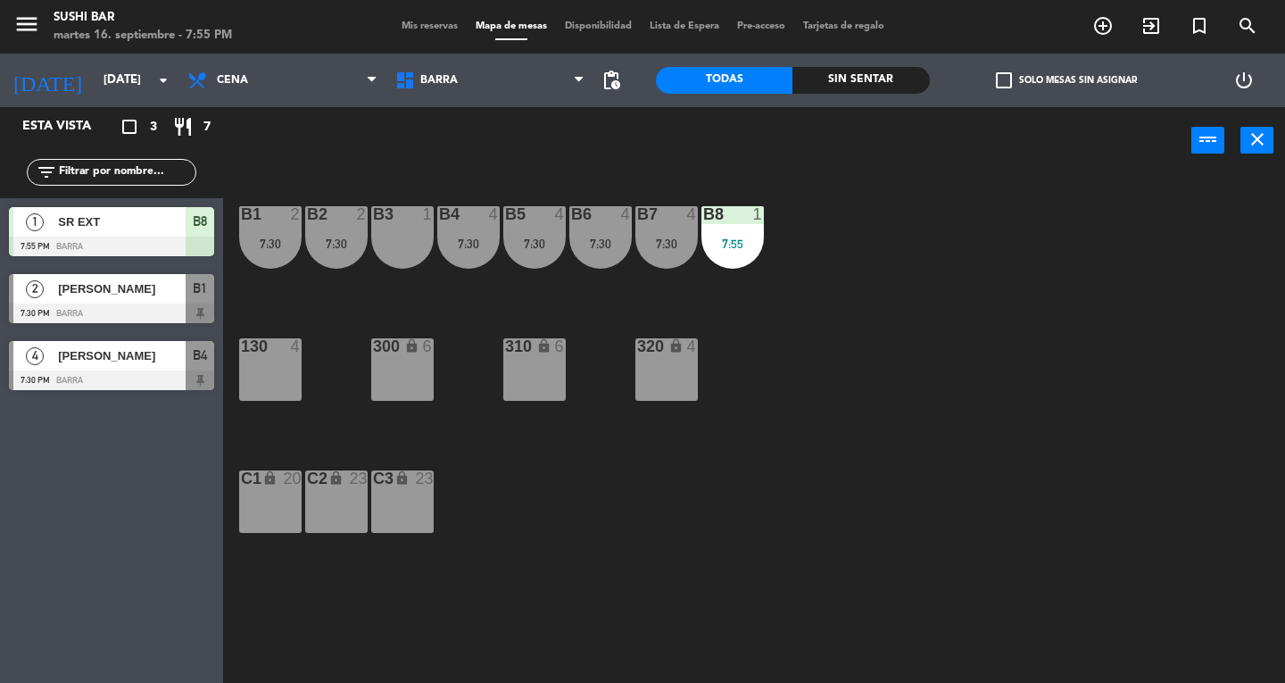
click at [748, 236] on div "B8 1 7:55" at bounding box center [732, 237] width 62 height 62
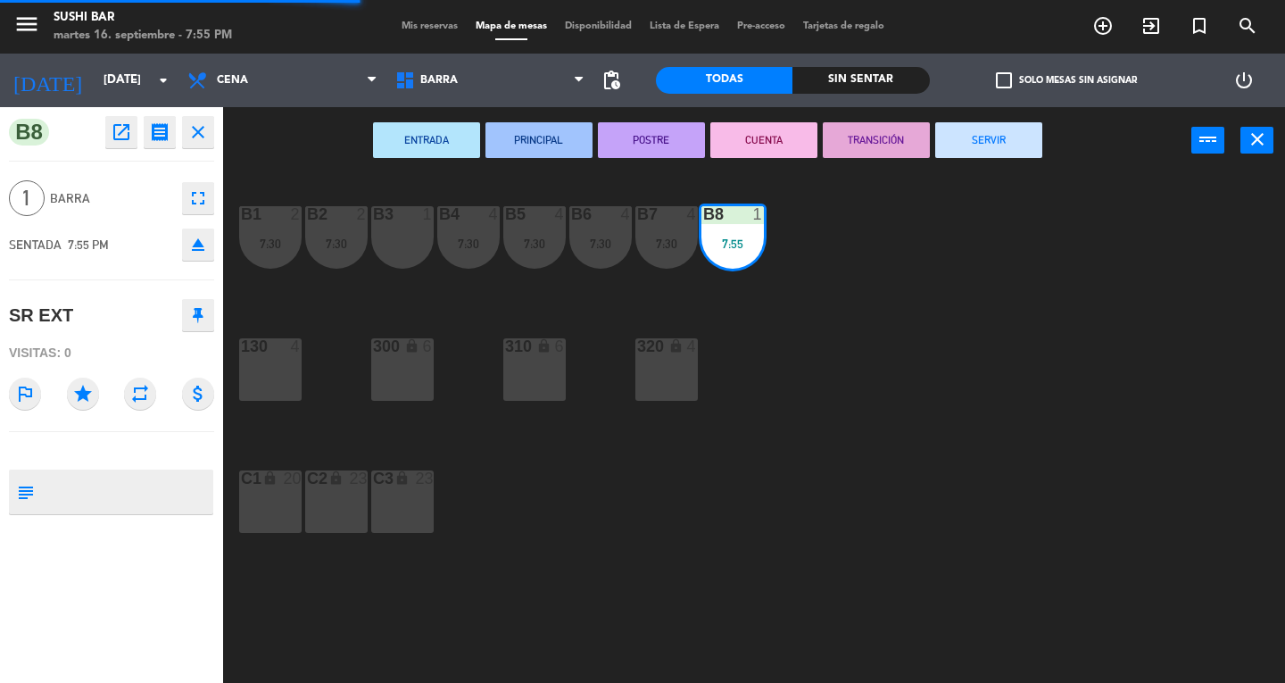
click at [1017, 141] on button "SERVIR" at bounding box center [988, 140] width 107 height 36
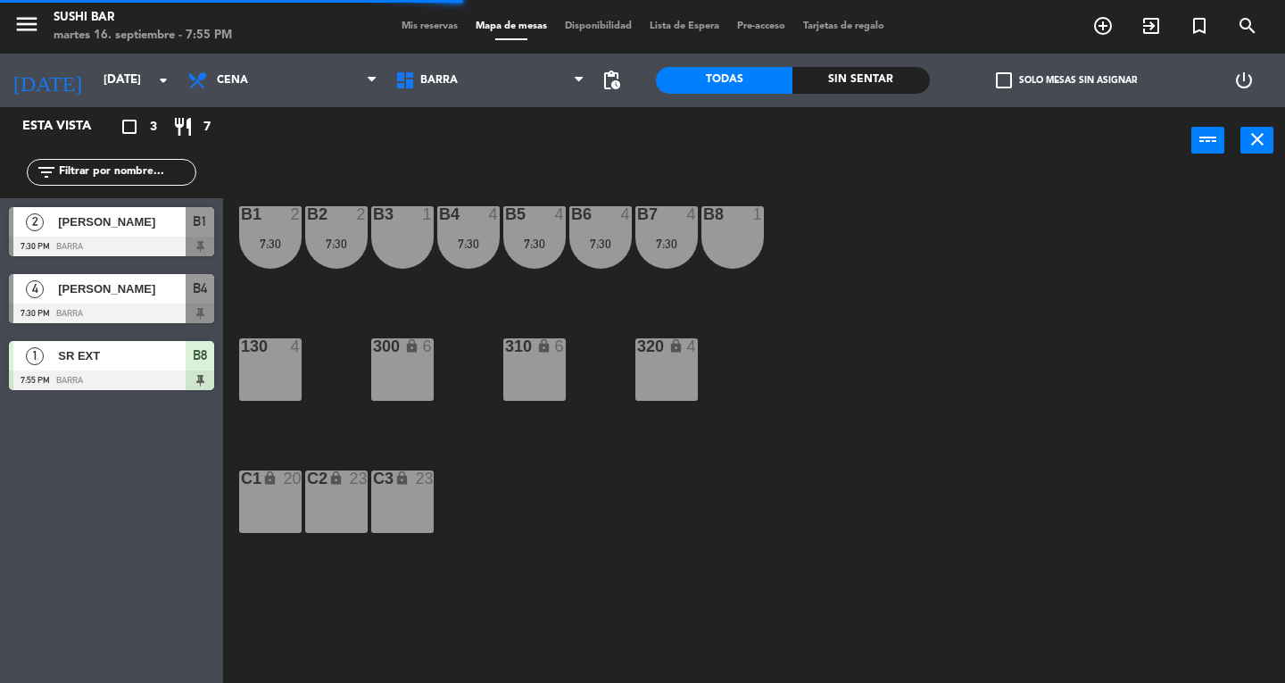
click at [651, 255] on div "B7 4 7:30" at bounding box center [666, 237] width 62 height 62
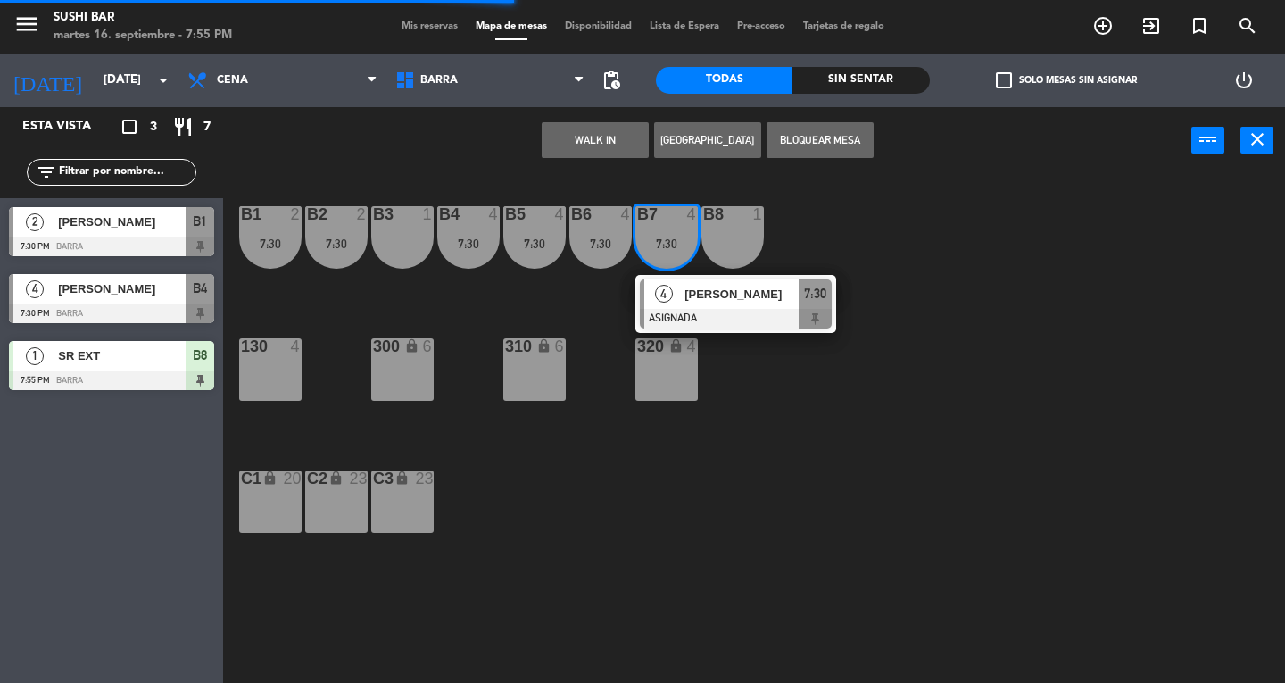
click at [667, 317] on div at bounding box center [736, 319] width 192 height 20
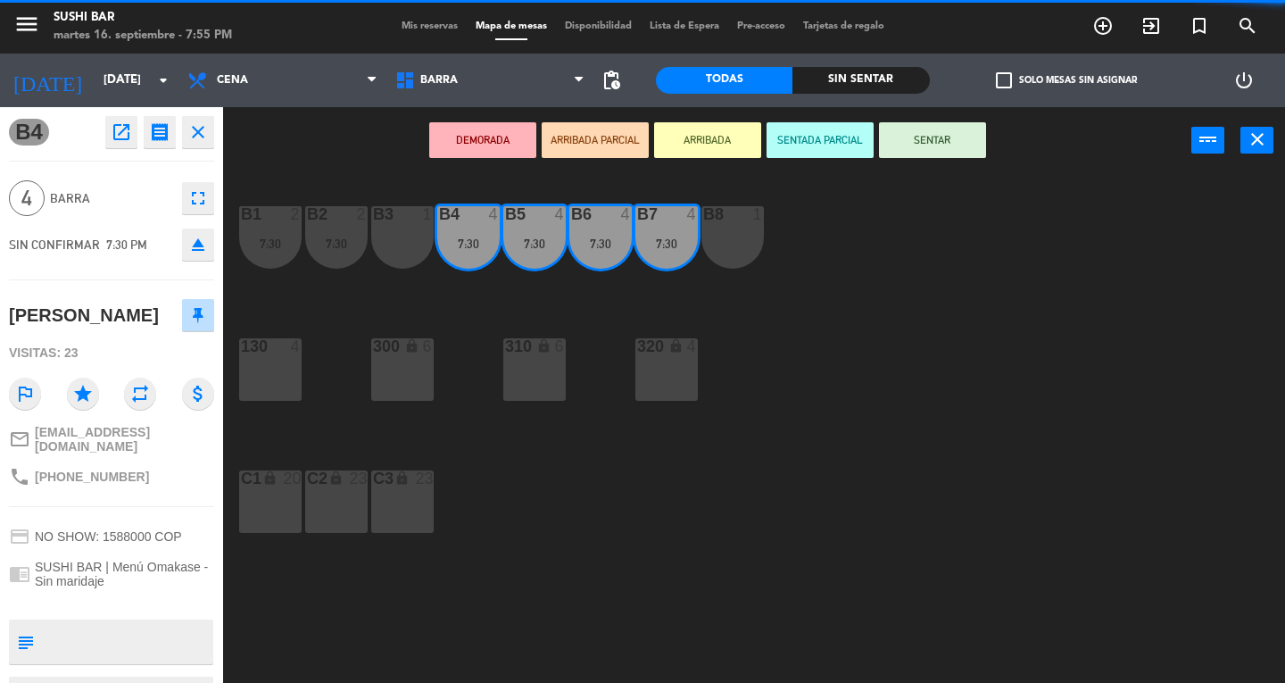
click at [954, 131] on button "SENTAR" at bounding box center [932, 140] width 107 height 36
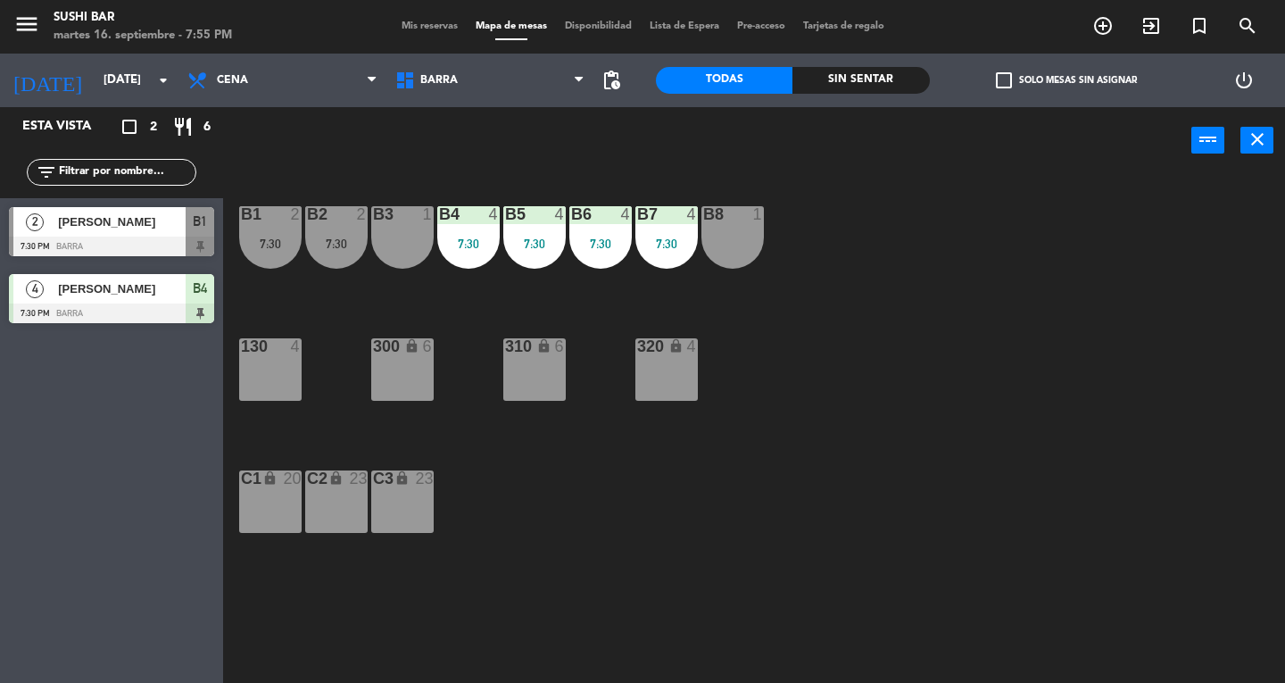
click at [341, 232] on div "B2 2 7:30" at bounding box center [336, 237] width 62 height 62
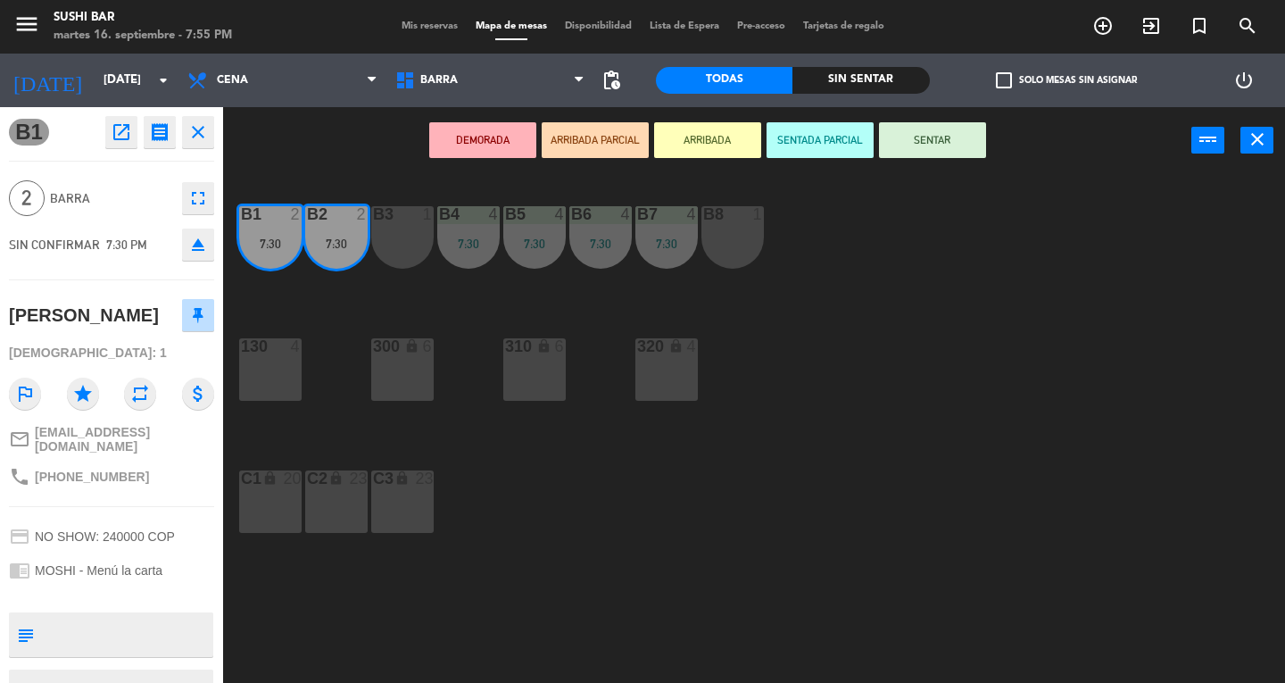
click at [919, 138] on button "SENTAR" at bounding box center [932, 140] width 107 height 36
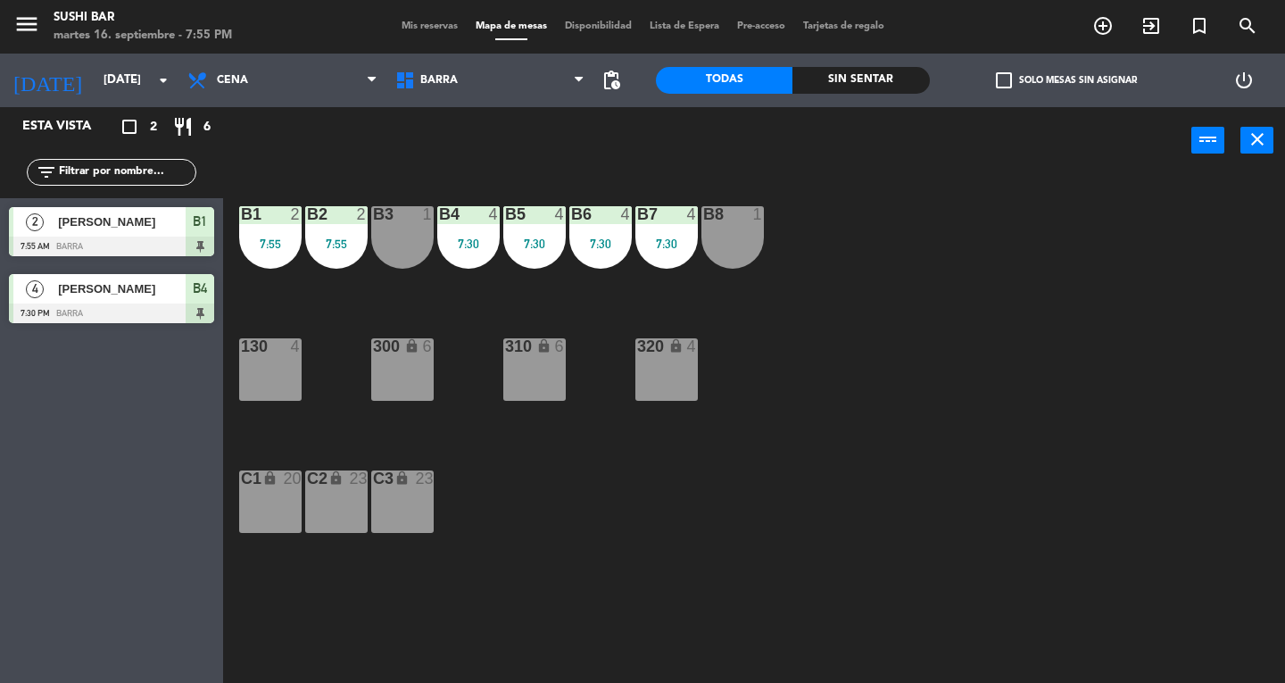
click at [282, 380] on div "130 4" at bounding box center [270, 369] width 62 height 62
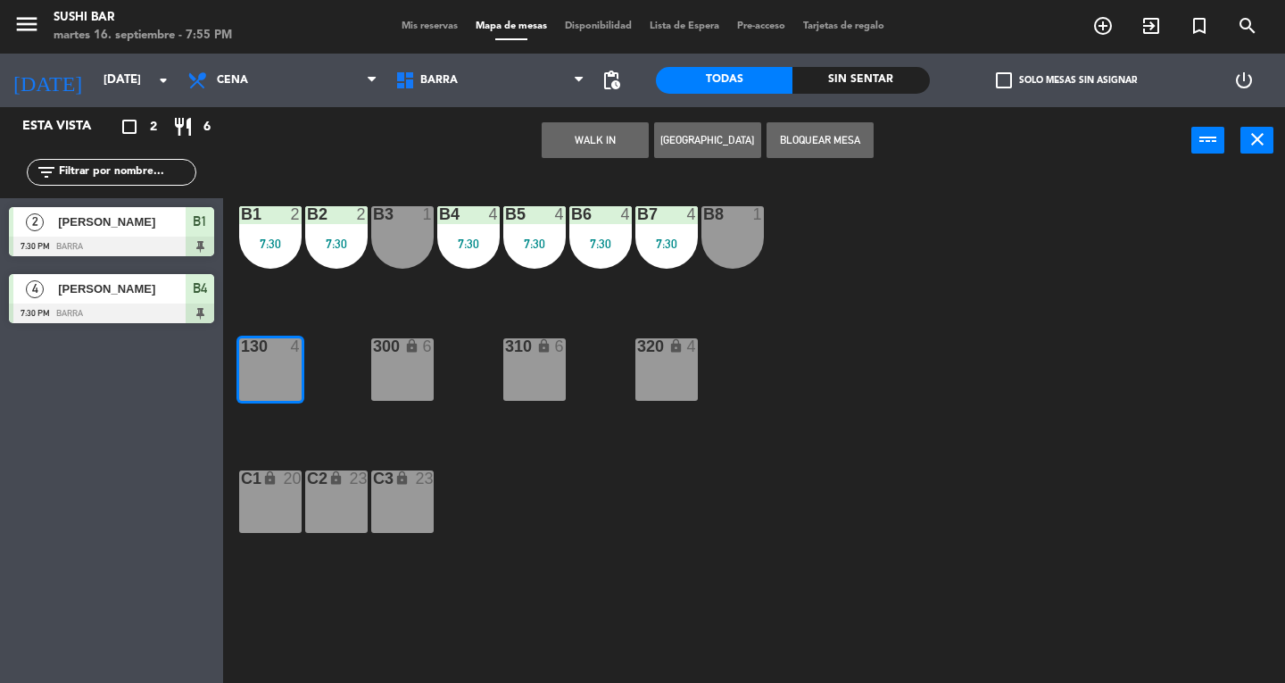
click at [567, 148] on button "WALK IN" at bounding box center [595, 140] width 107 height 36
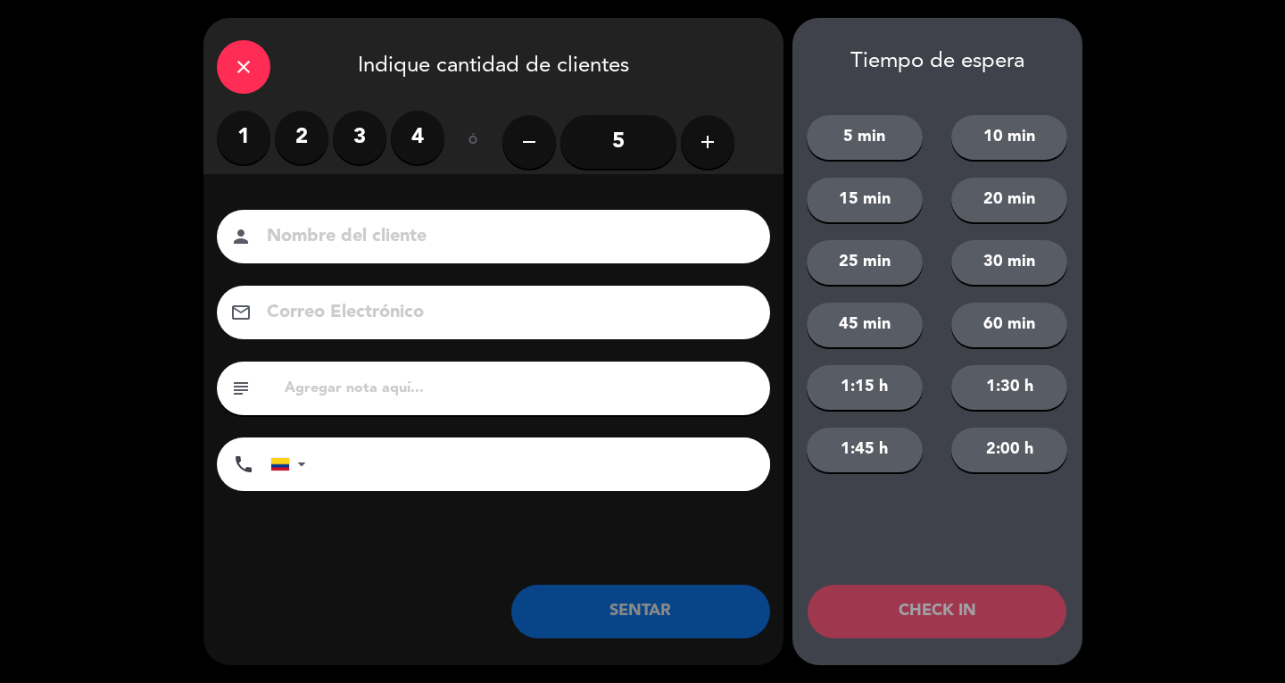
click at [294, 120] on label "2" at bounding box center [302, 138] width 54 height 54
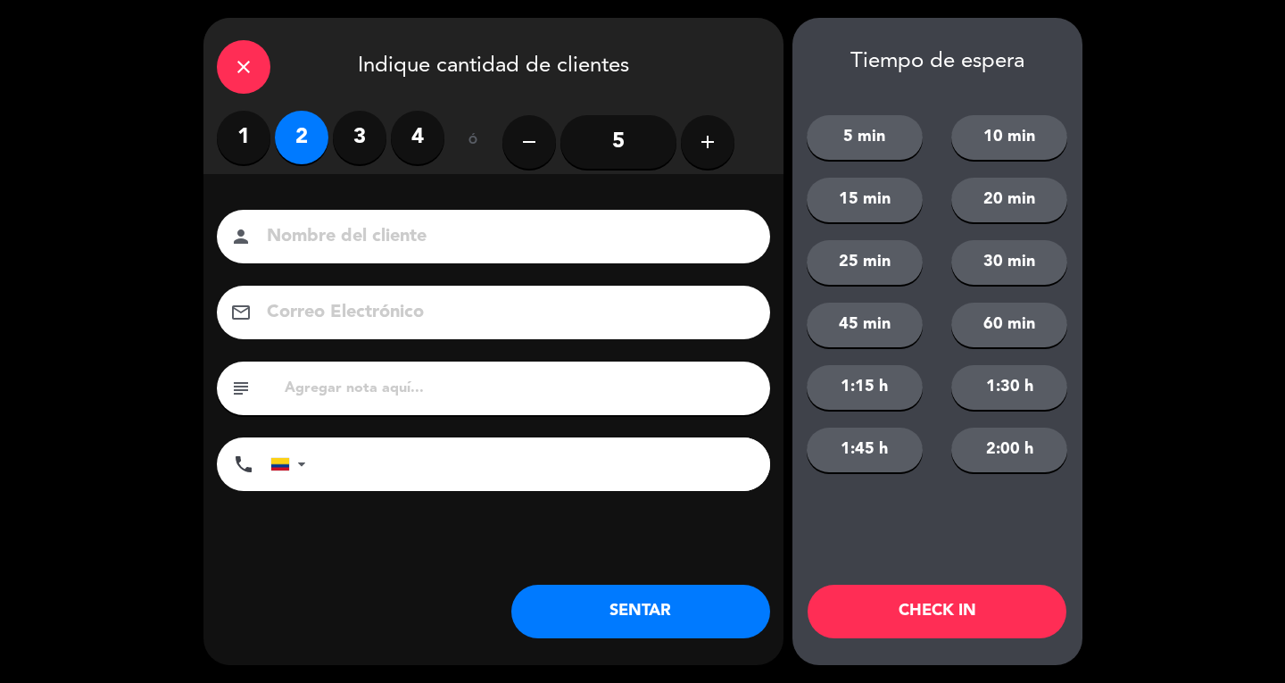
click at [335, 229] on input at bounding box center [506, 236] width 482 height 31
type input "SR EXT"
click at [707, 600] on button "SENTAR" at bounding box center [640, 611] width 259 height 54
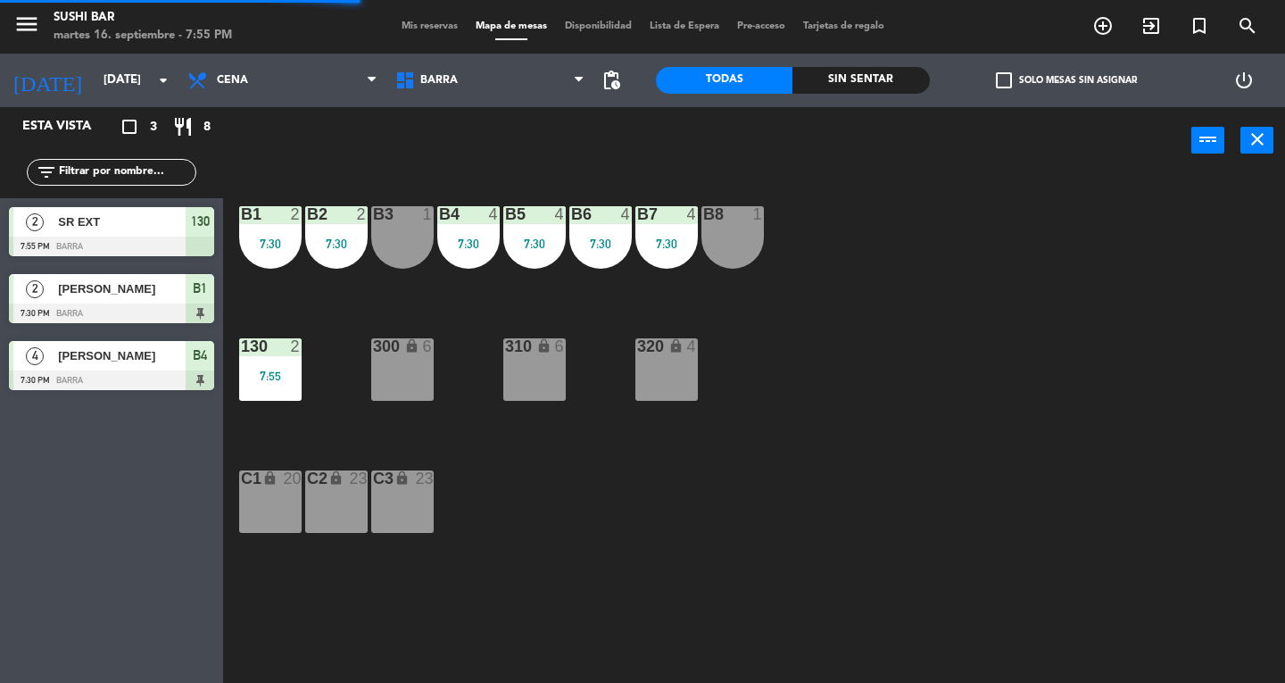
click at [1267, 141] on button "close" at bounding box center [1256, 140] width 33 height 27
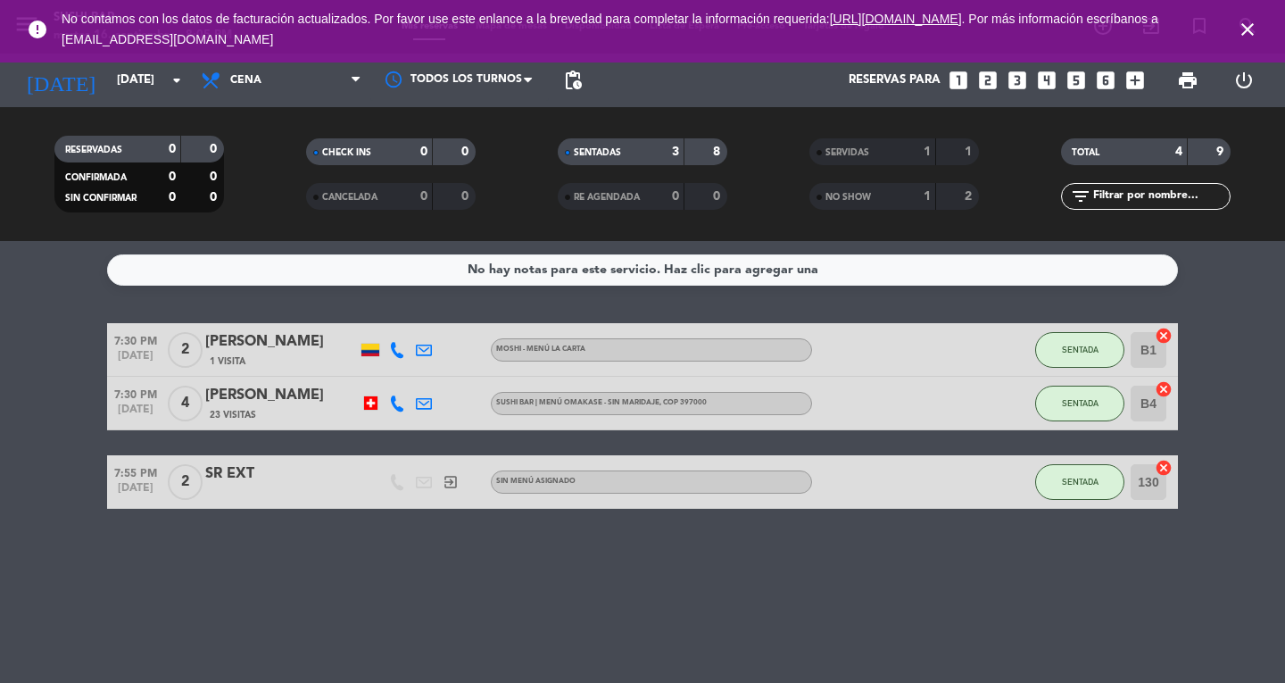
click at [1249, 27] on icon "close" at bounding box center [1247, 29] width 21 height 21
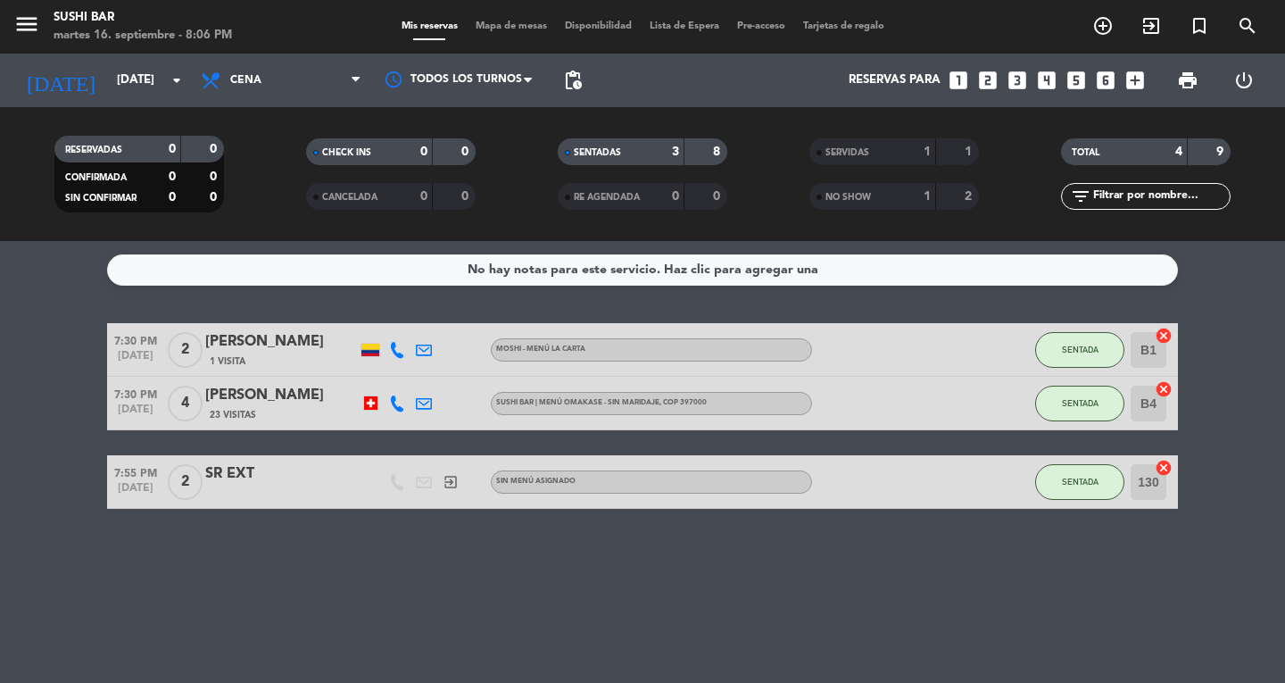
click at [38, 29] on icon "menu" at bounding box center [26, 24] width 27 height 27
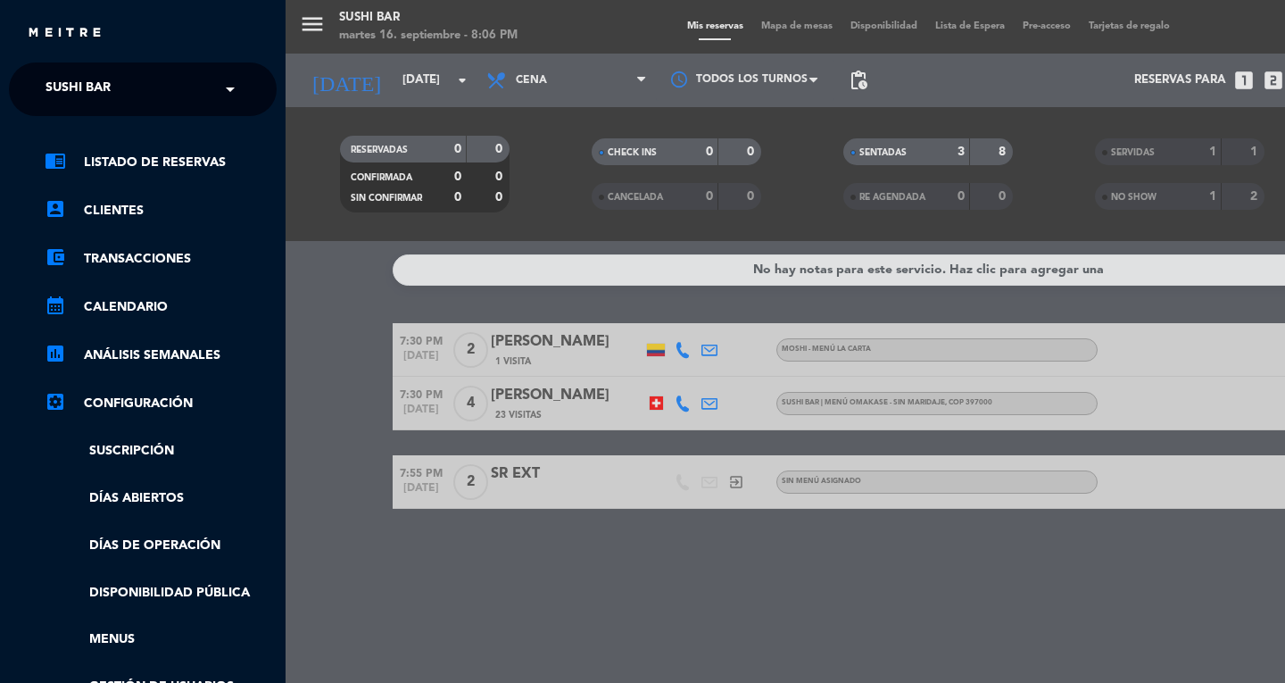
click at [71, 86] on span "SUSHI BAR" at bounding box center [78, 88] width 65 height 37
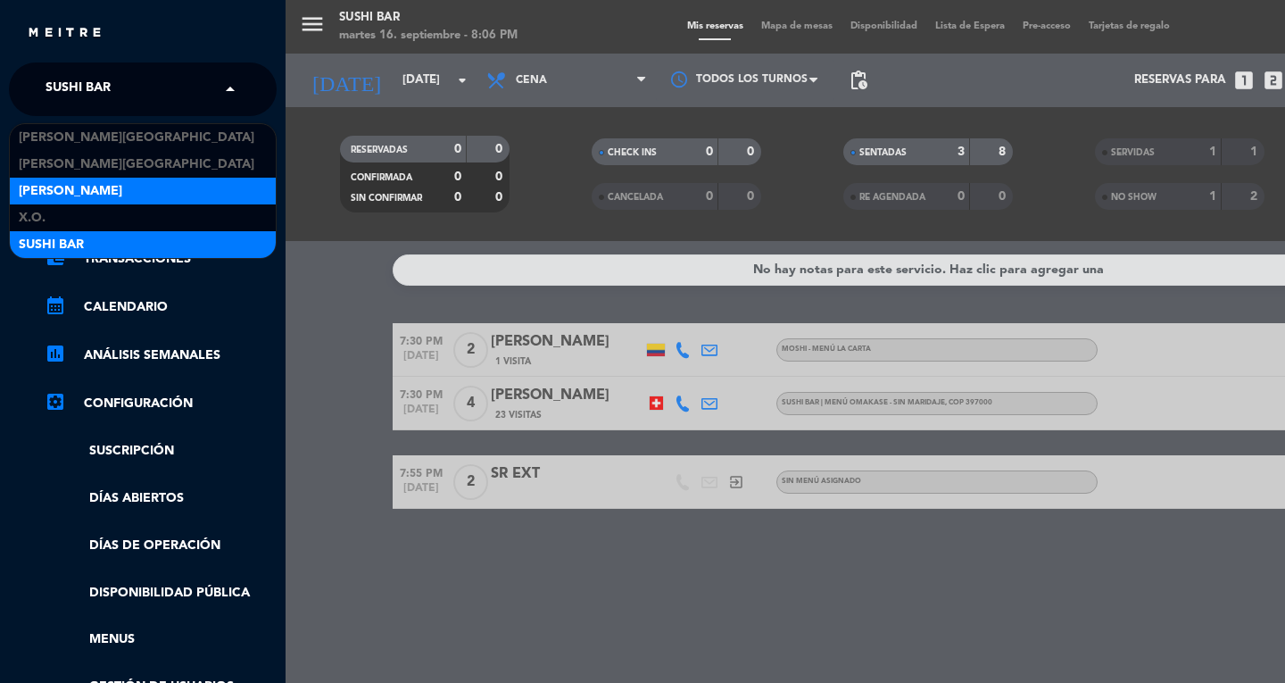
click at [48, 196] on span "[PERSON_NAME]" at bounding box center [70, 191] width 103 height 21
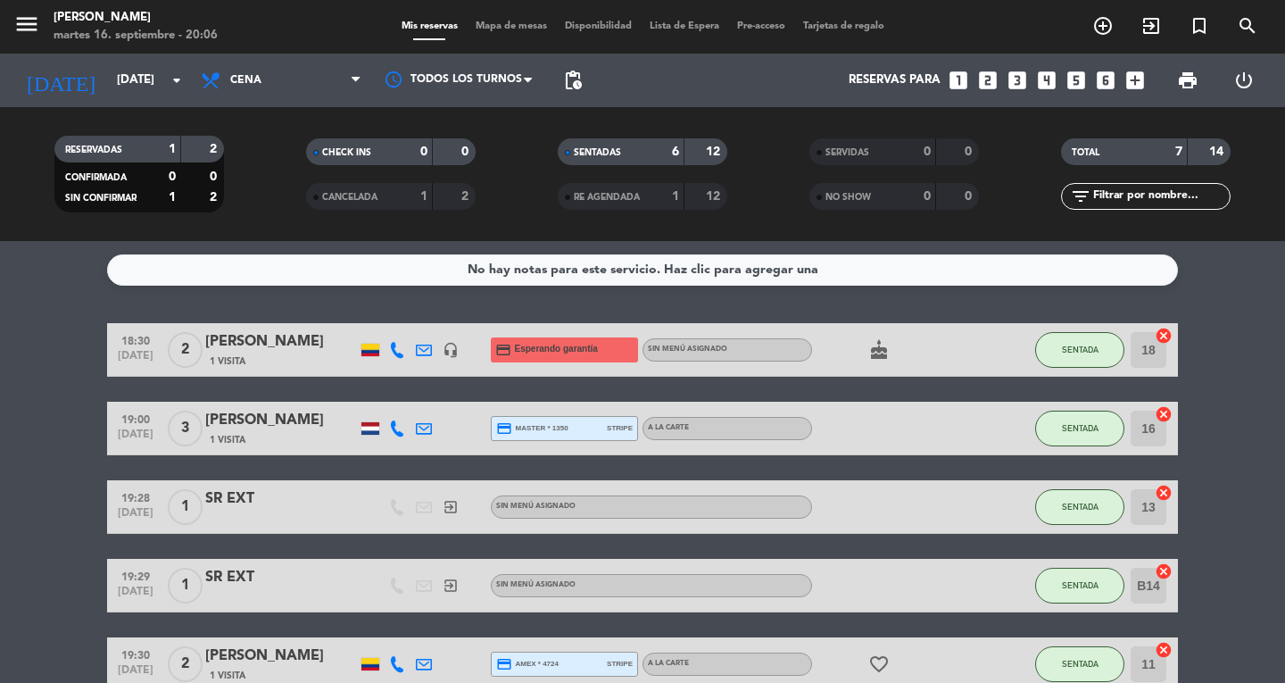
click at [500, 29] on span "Mapa de mesas" at bounding box center [511, 26] width 89 height 10
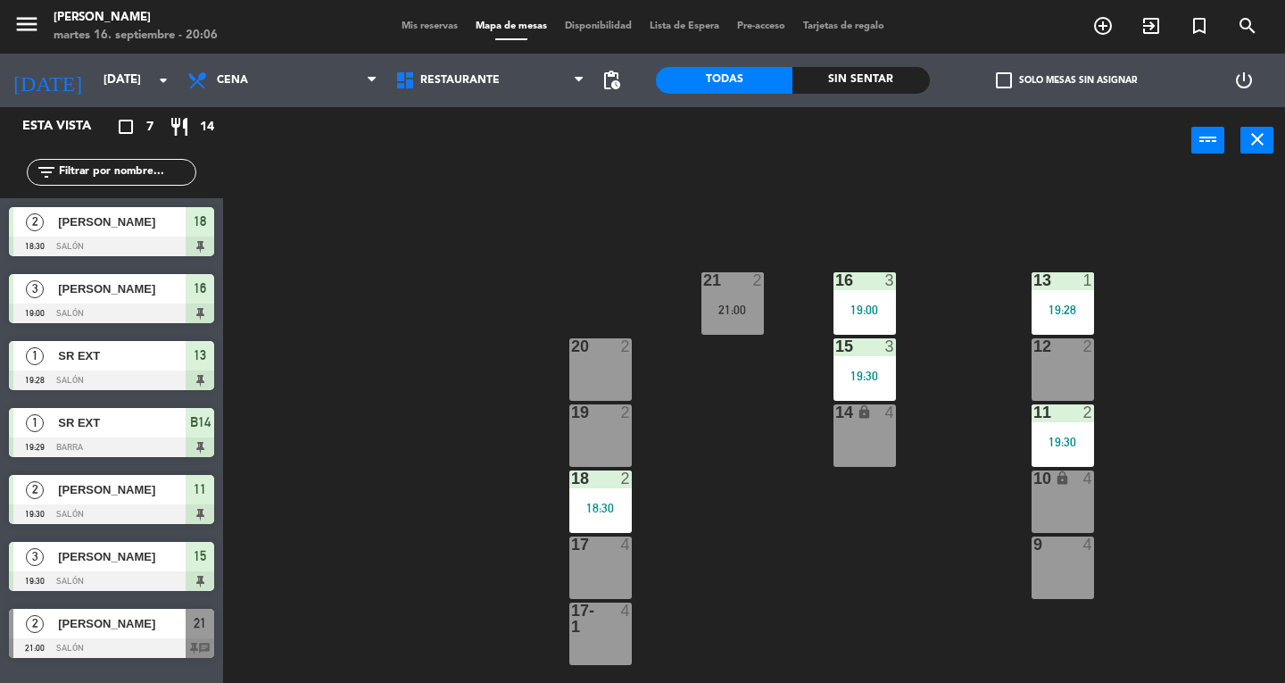
click at [724, 290] on div "21 2 21:00" at bounding box center [732, 303] width 62 height 62
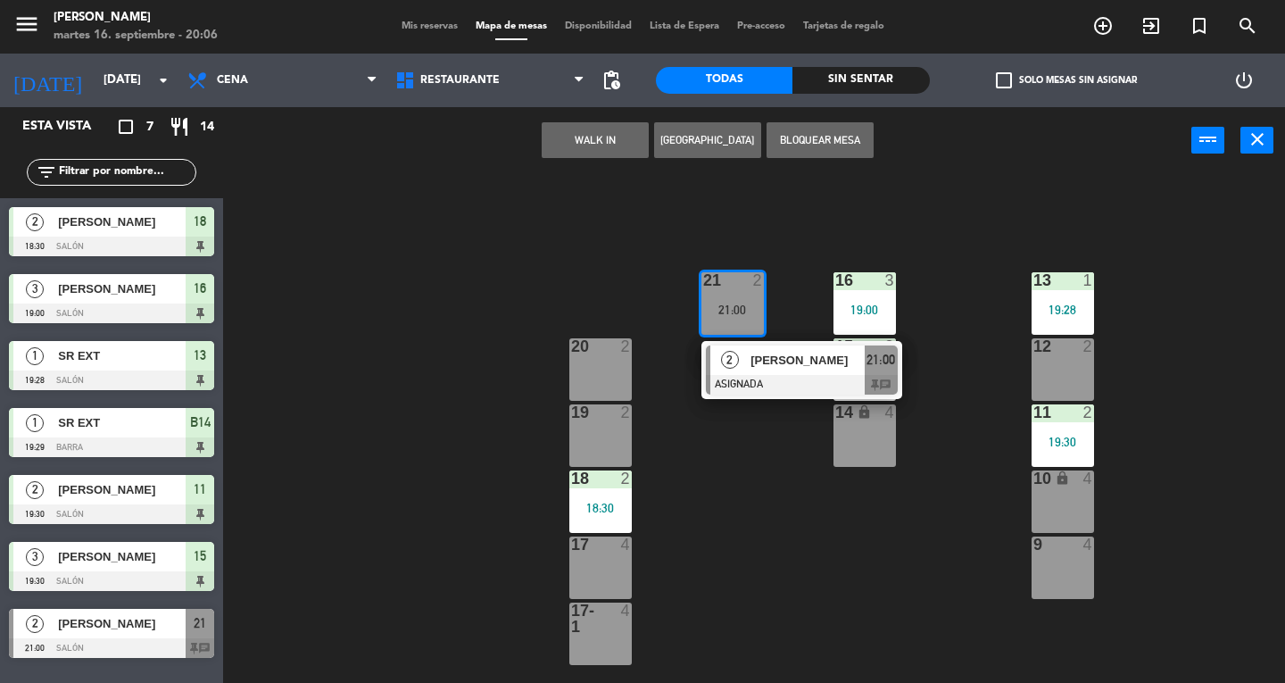
click at [742, 385] on div at bounding box center [802, 385] width 192 height 20
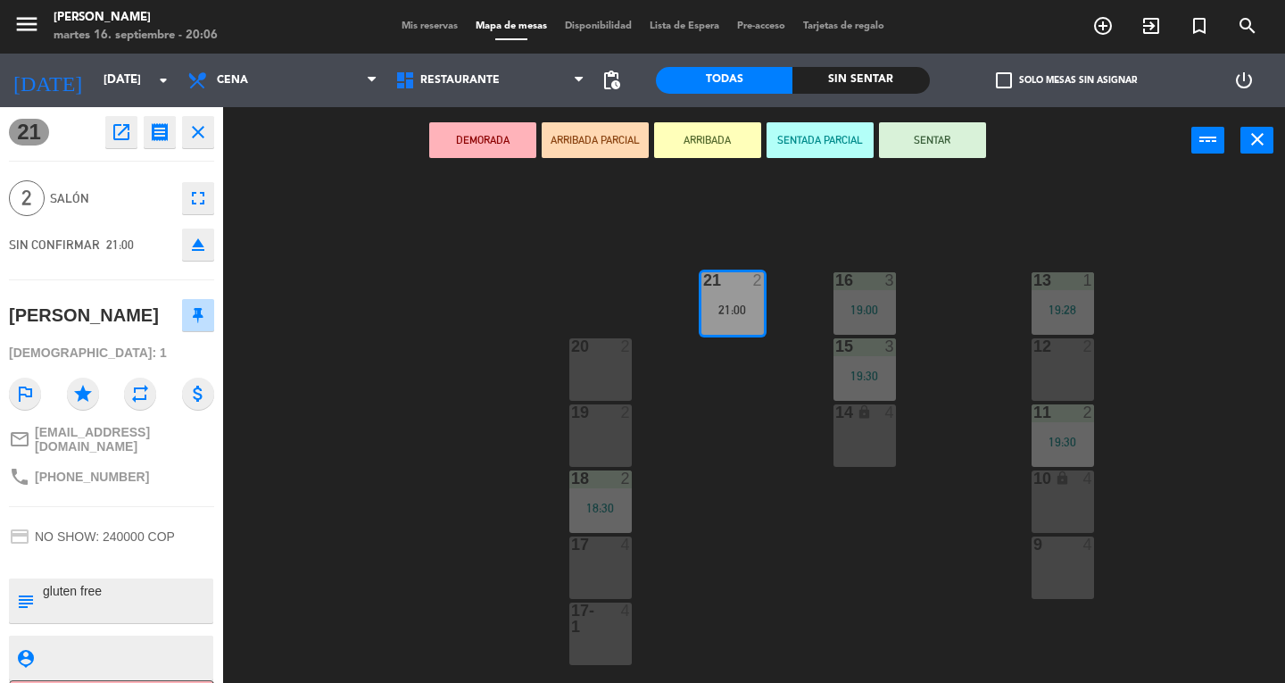
click at [625, 371] on div "20 2" at bounding box center [600, 369] width 62 height 62
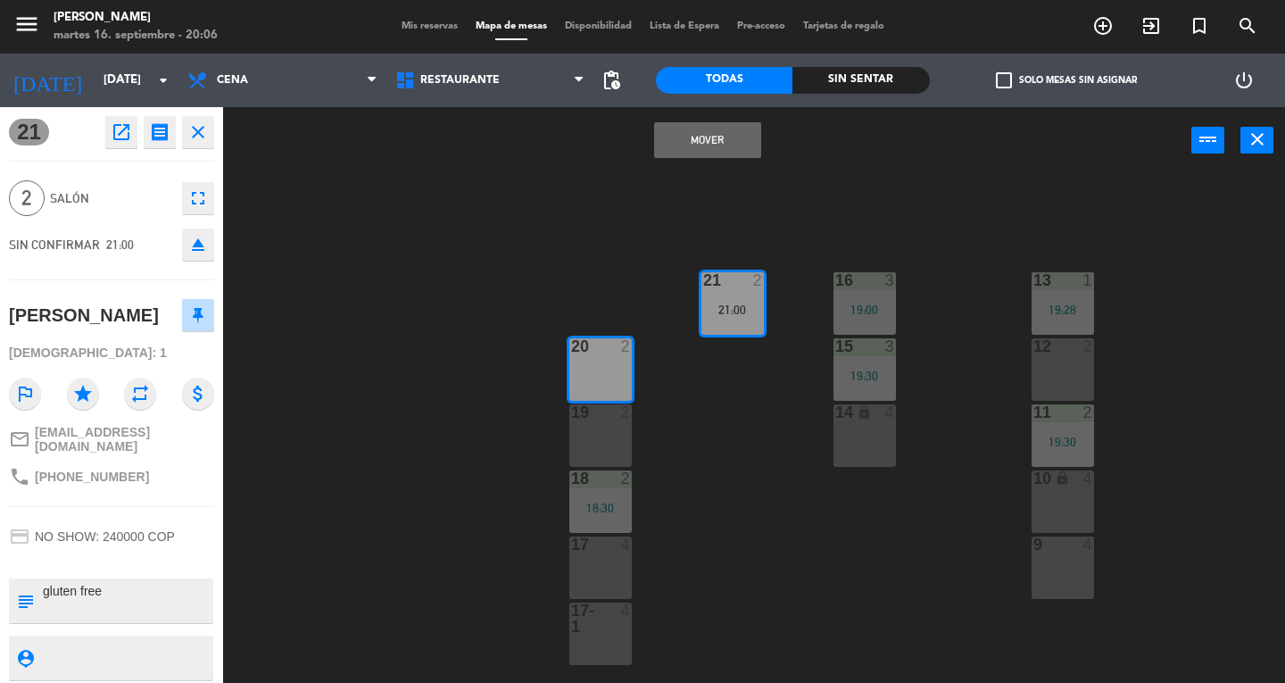
click at [692, 149] on button "Mover" at bounding box center [707, 140] width 107 height 36
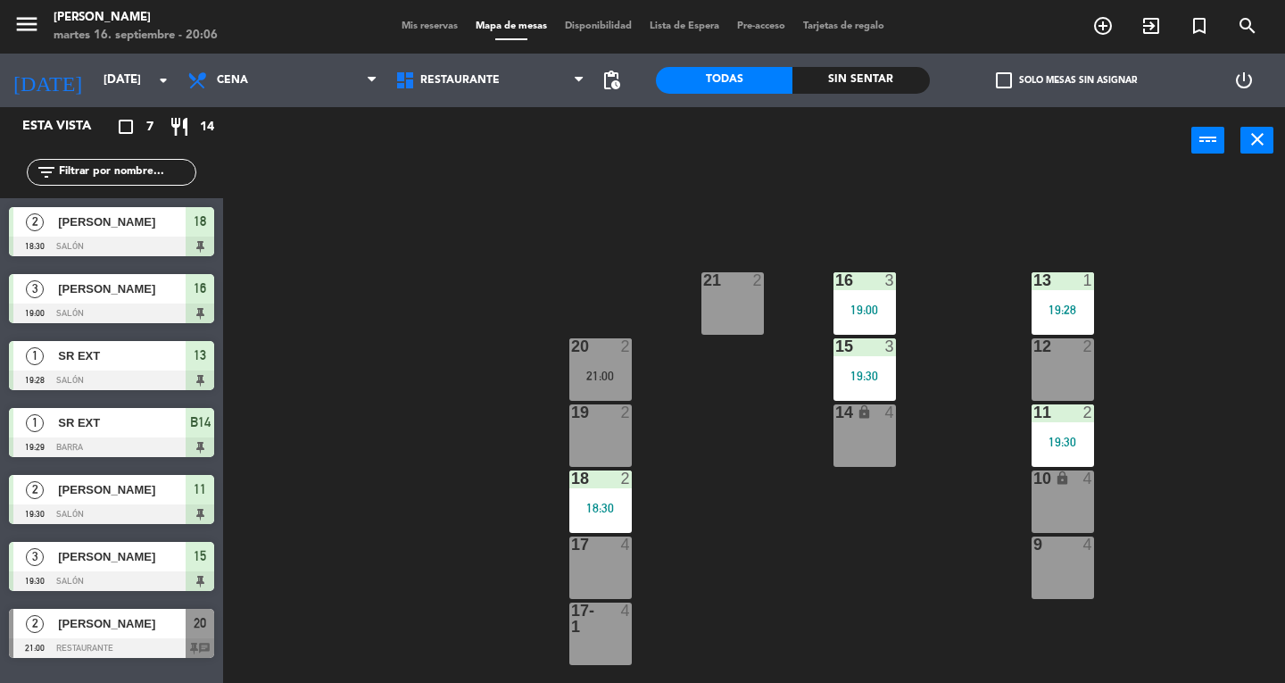
click at [735, 289] on div "21 2" at bounding box center [732, 281] width 62 height 18
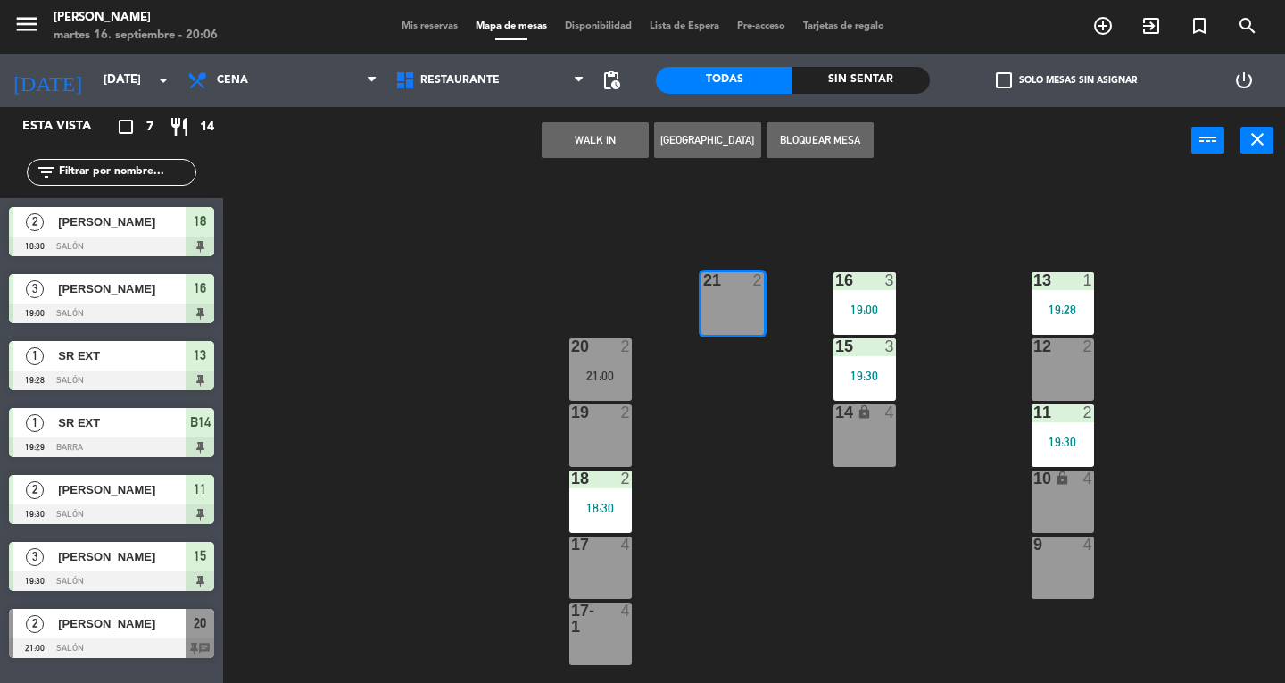
click at [575, 139] on button "WALK IN" at bounding box center [595, 140] width 107 height 36
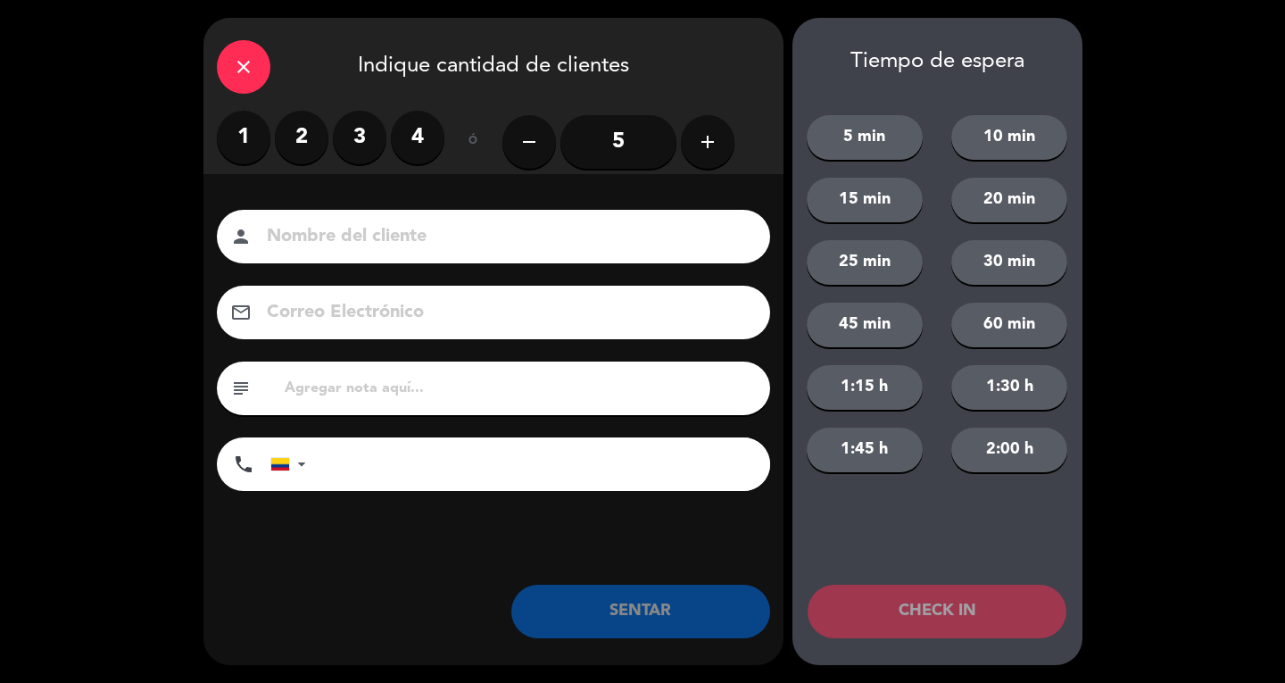
click at [294, 150] on label "2" at bounding box center [302, 138] width 54 height 54
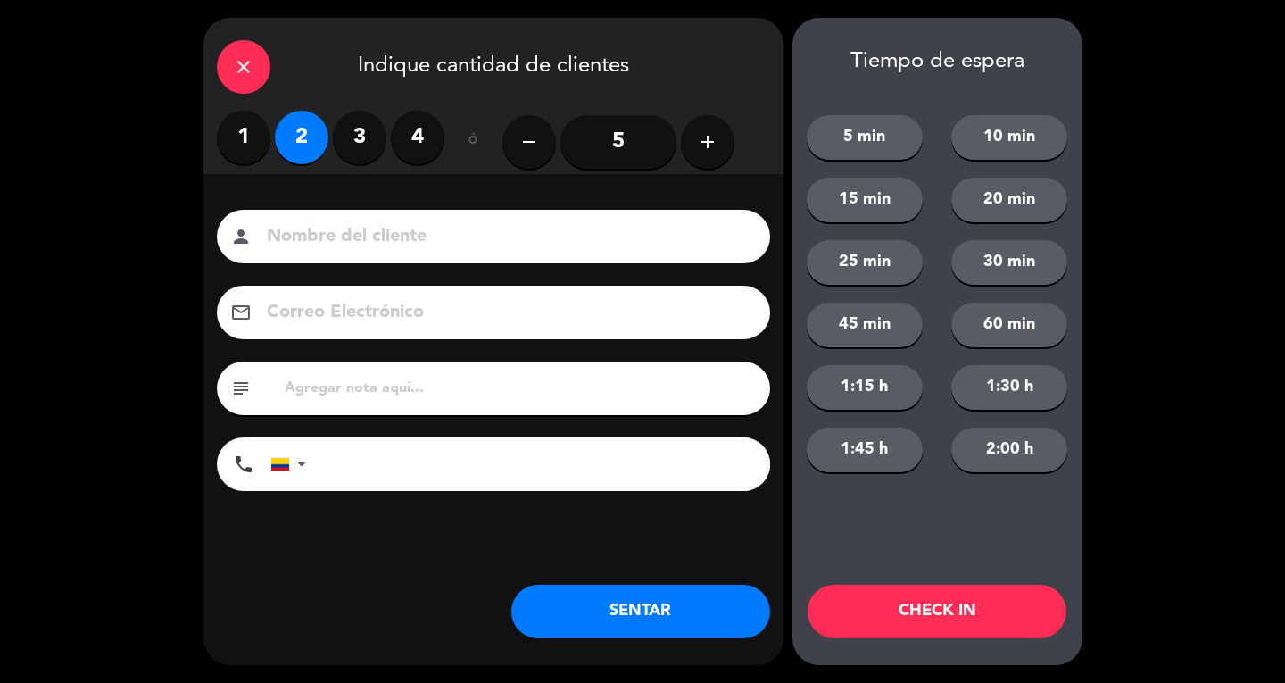
click at [372, 248] on input at bounding box center [506, 236] width 482 height 31
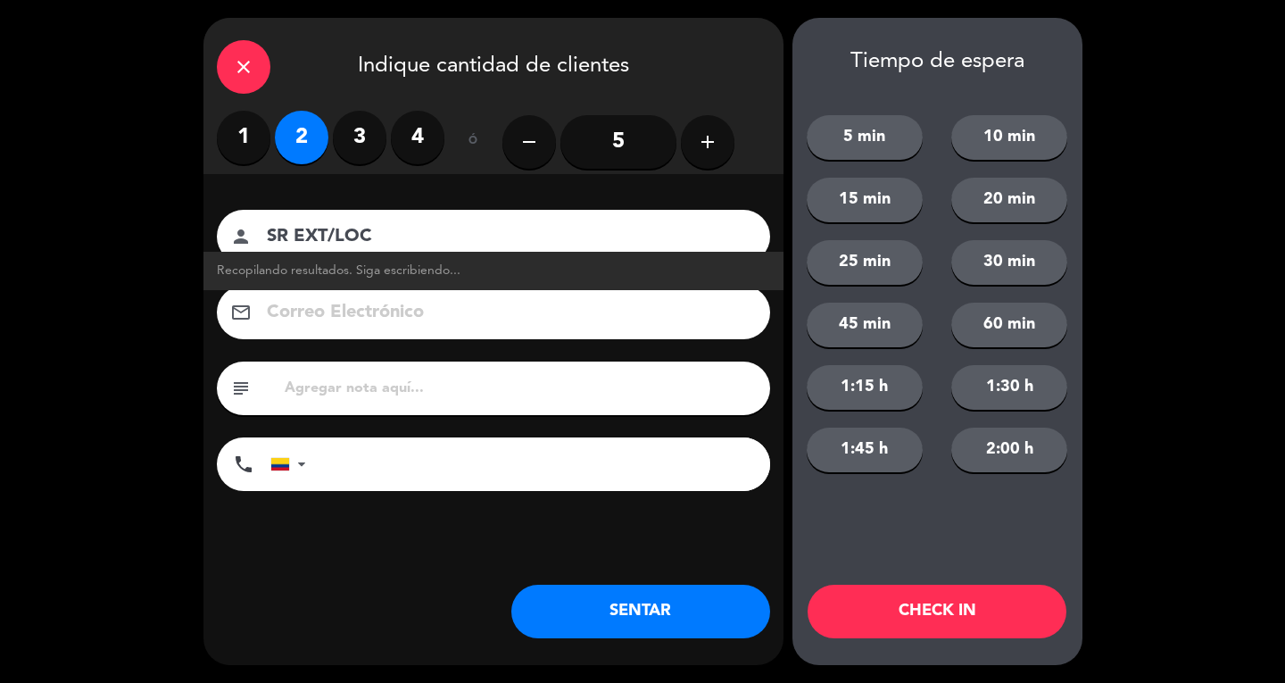
type input "SR EXT/LOC"
click at [716, 600] on button "SENTAR" at bounding box center [640, 611] width 259 height 54
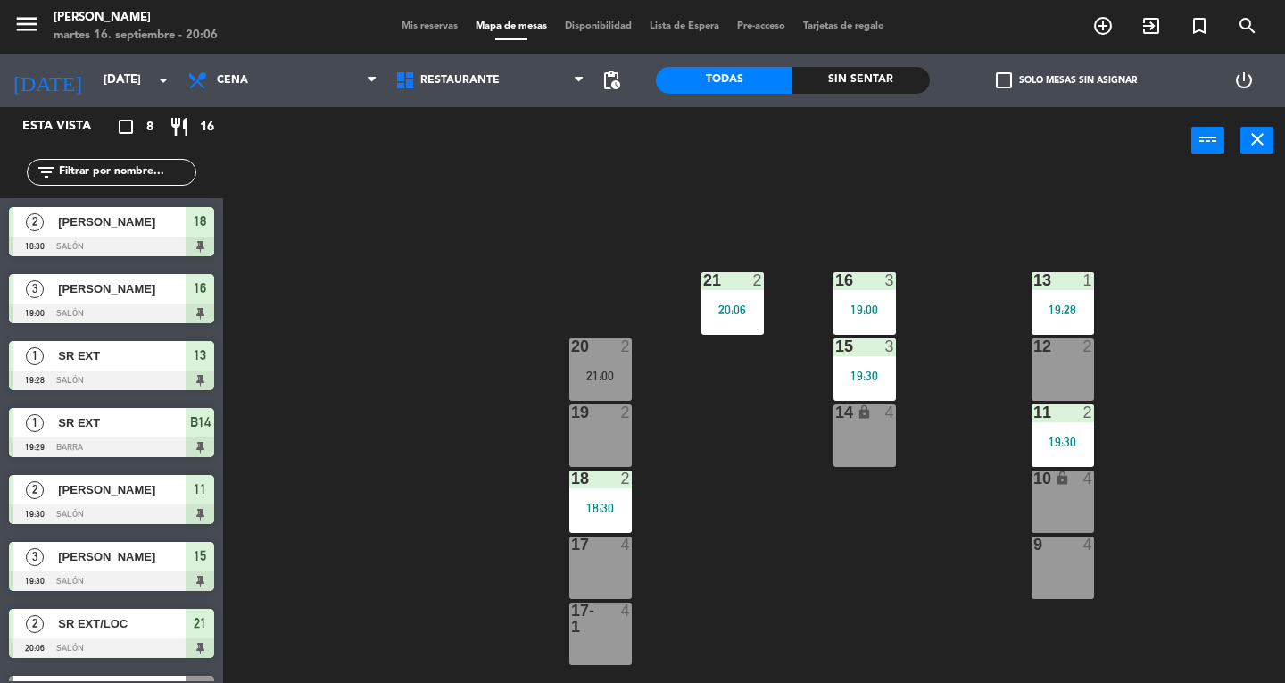
click at [1064, 488] on div "10 lock 4" at bounding box center [1062, 501] width 62 height 62
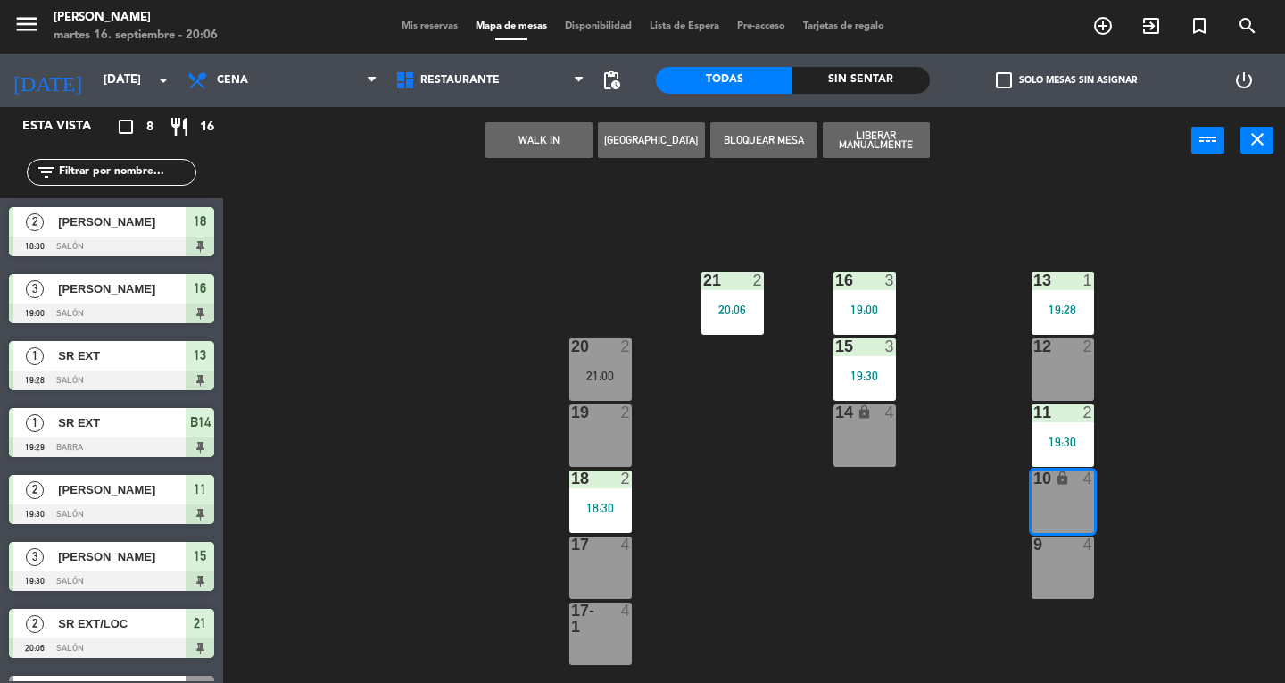
click at [559, 137] on button "WALK IN" at bounding box center [538, 140] width 107 height 36
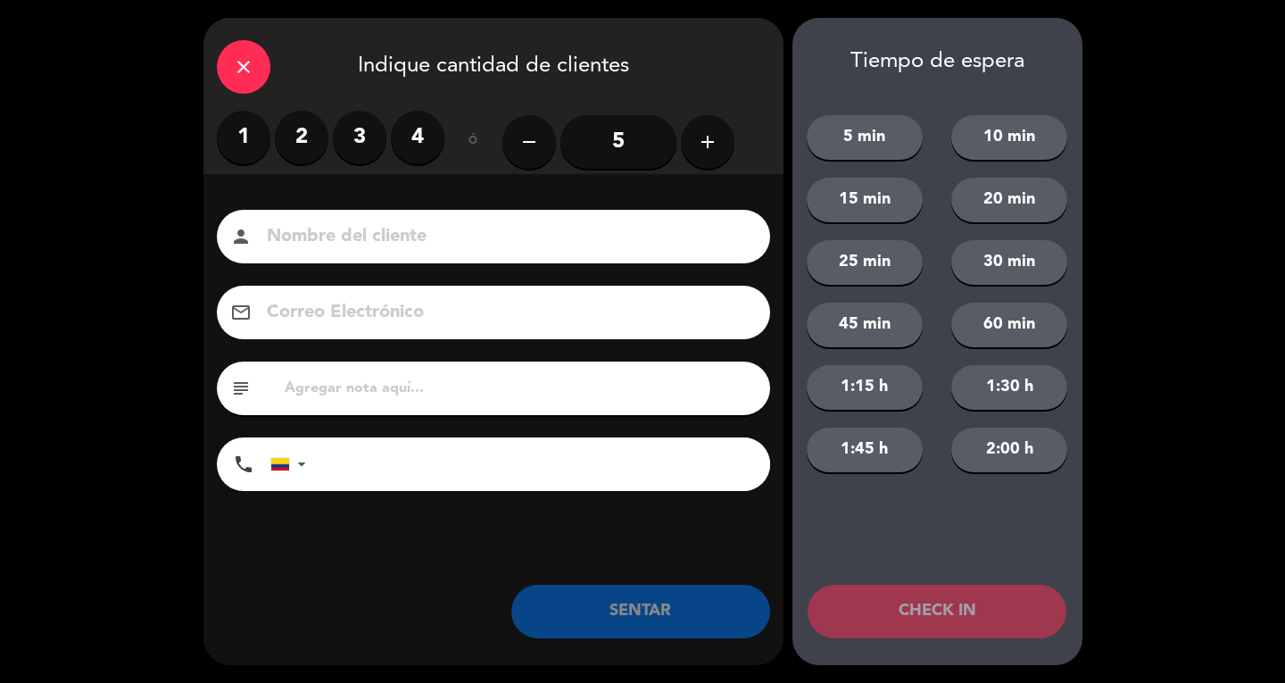
click at [371, 129] on label "3" at bounding box center [360, 138] width 54 height 54
click at [365, 246] on input at bounding box center [506, 236] width 482 height 31
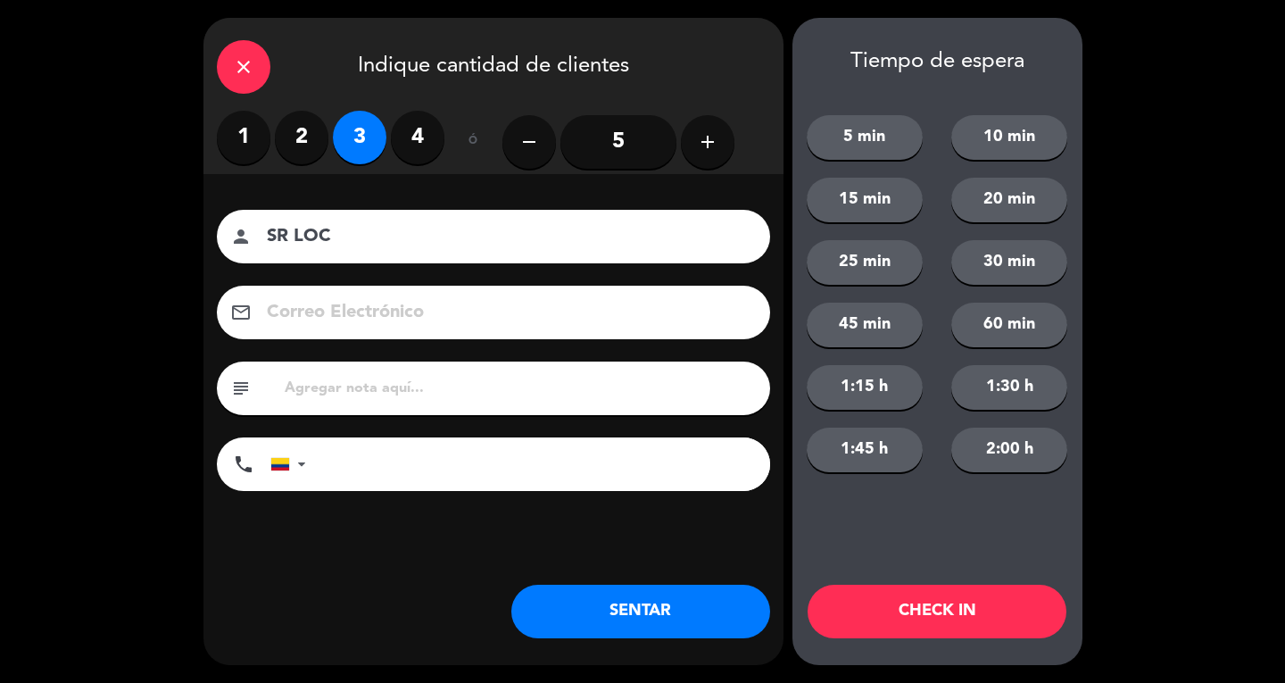
type input "SR LOC"
click at [673, 609] on button "SENTAR" at bounding box center [640, 611] width 259 height 54
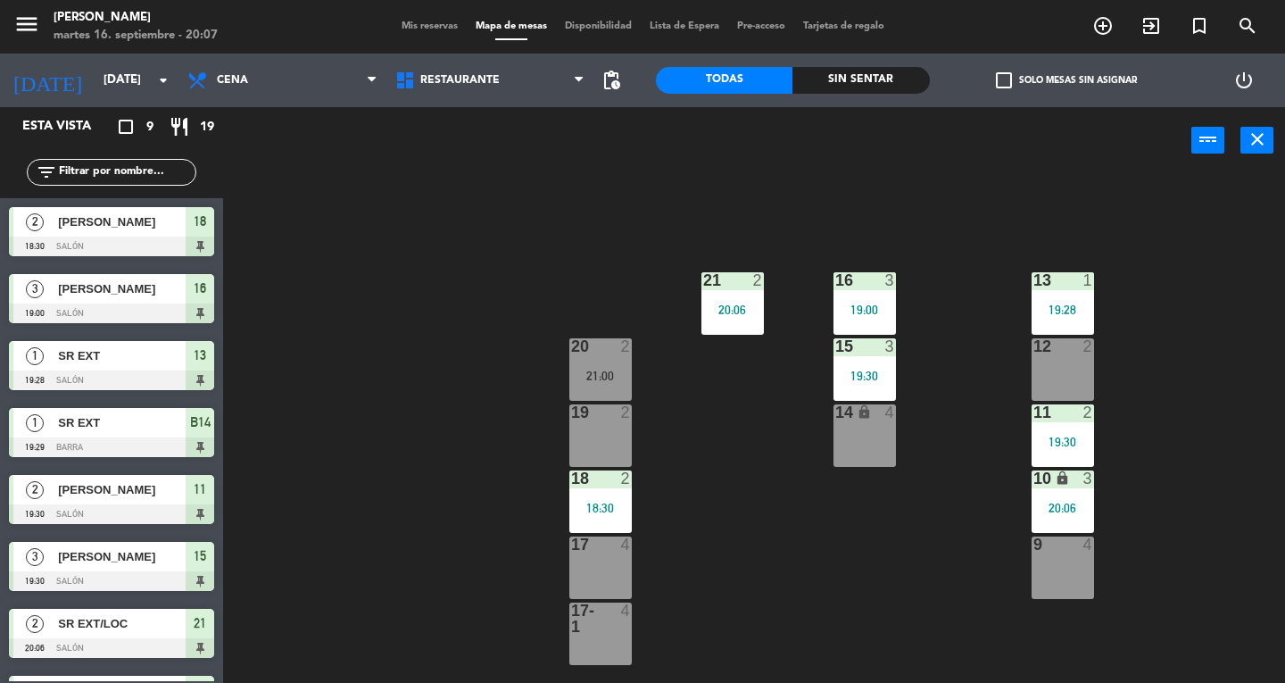
click at [1251, 146] on icon "close" at bounding box center [1256, 138] width 21 height 21
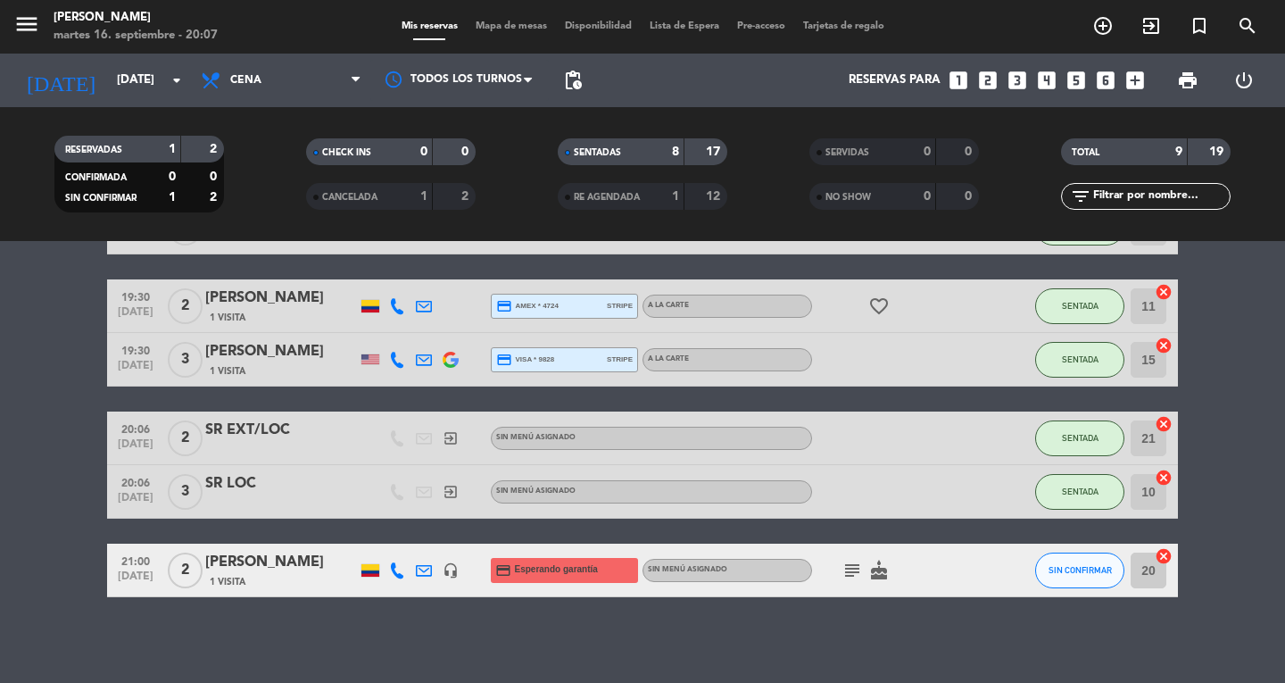
scroll to position [360, 0]
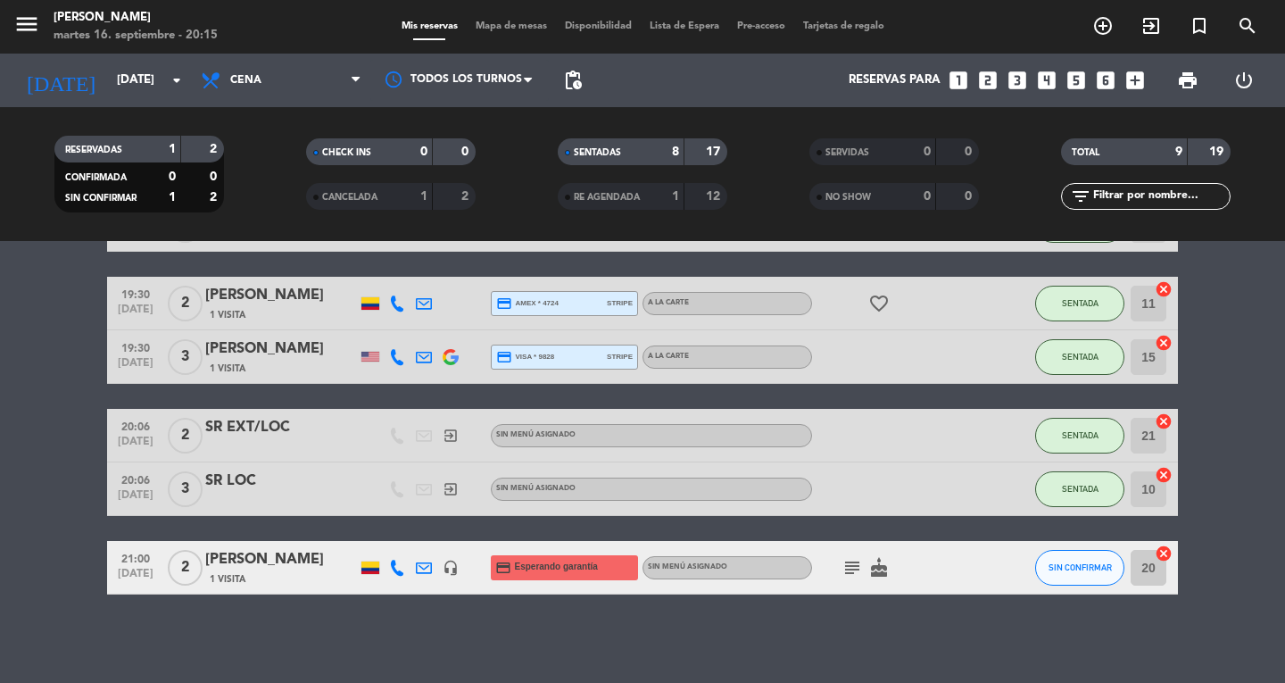
click at [526, 21] on span "Mapa de mesas" at bounding box center [511, 26] width 89 height 10
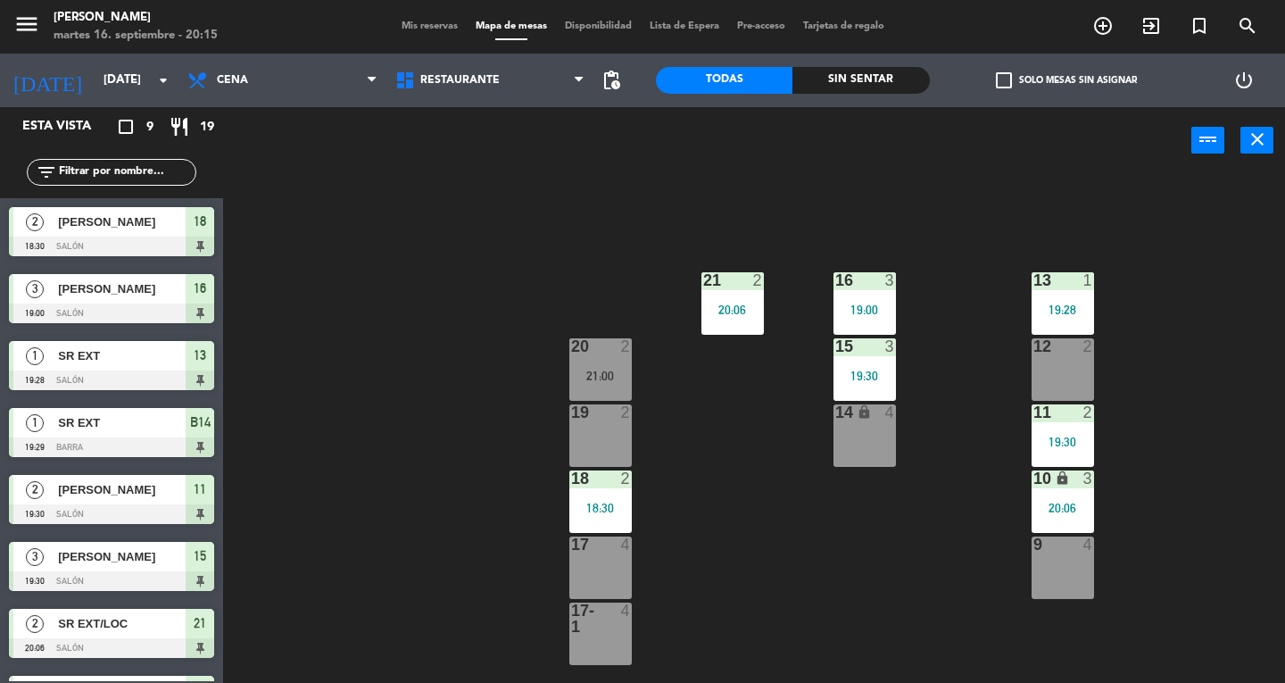
click at [593, 367] on div "20 2 21:00" at bounding box center [600, 369] width 62 height 62
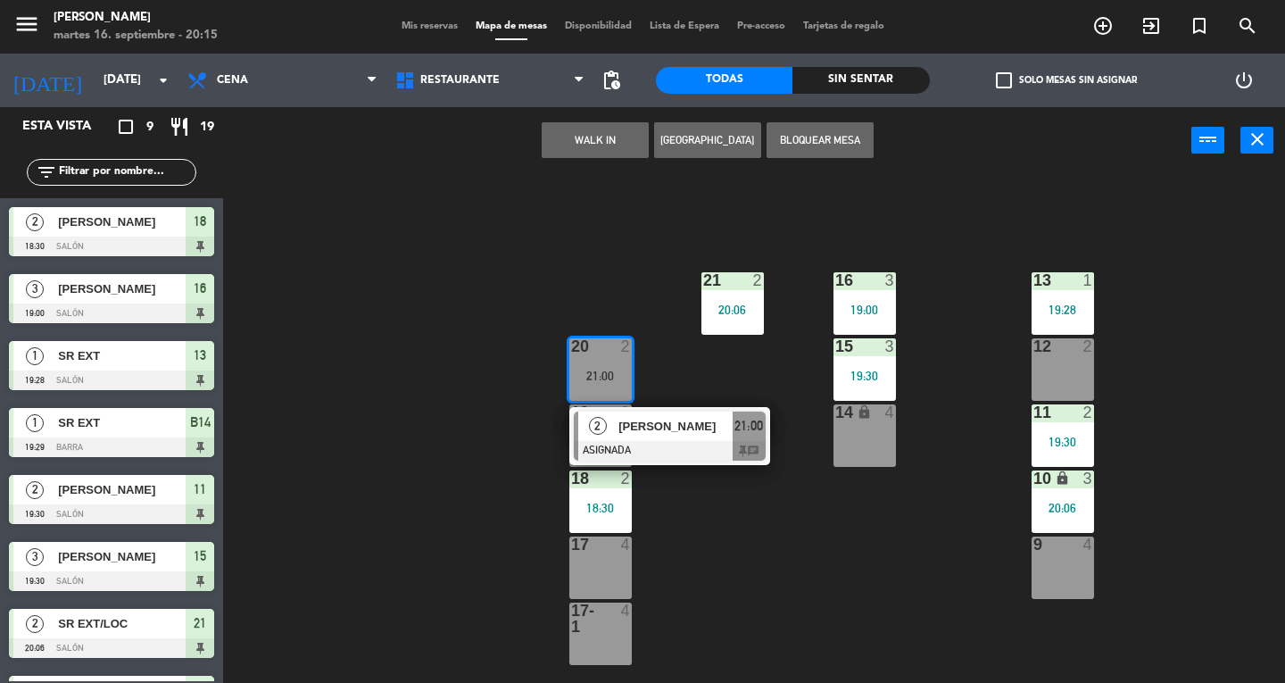
click at [675, 436] on div "[PERSON_NAME]" at bounding box center [675, 425] width 116 height 29
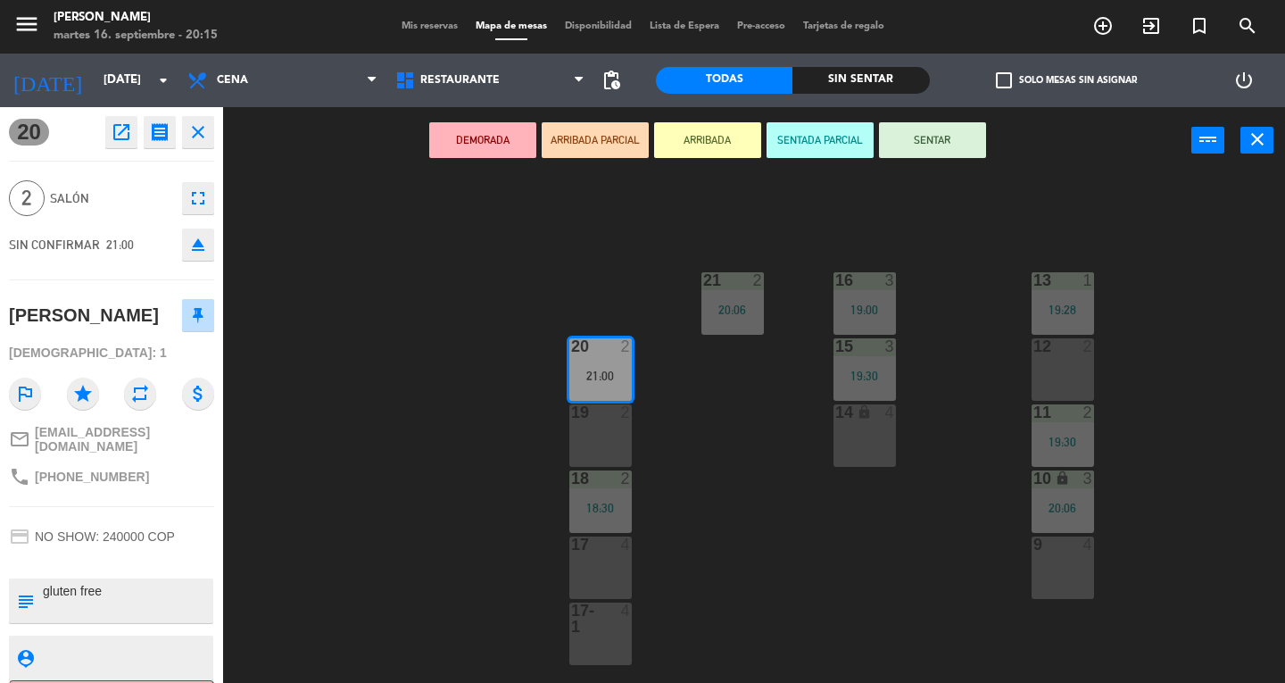
click at [1206, 468] on div "13 1 19:28 16 3 19:00 21 2 20:06 12 2 15 3 19:30 20 2 21:00 11 2 19:30 14 lock …" at bounding box center [760, 428] width 1049 height 509
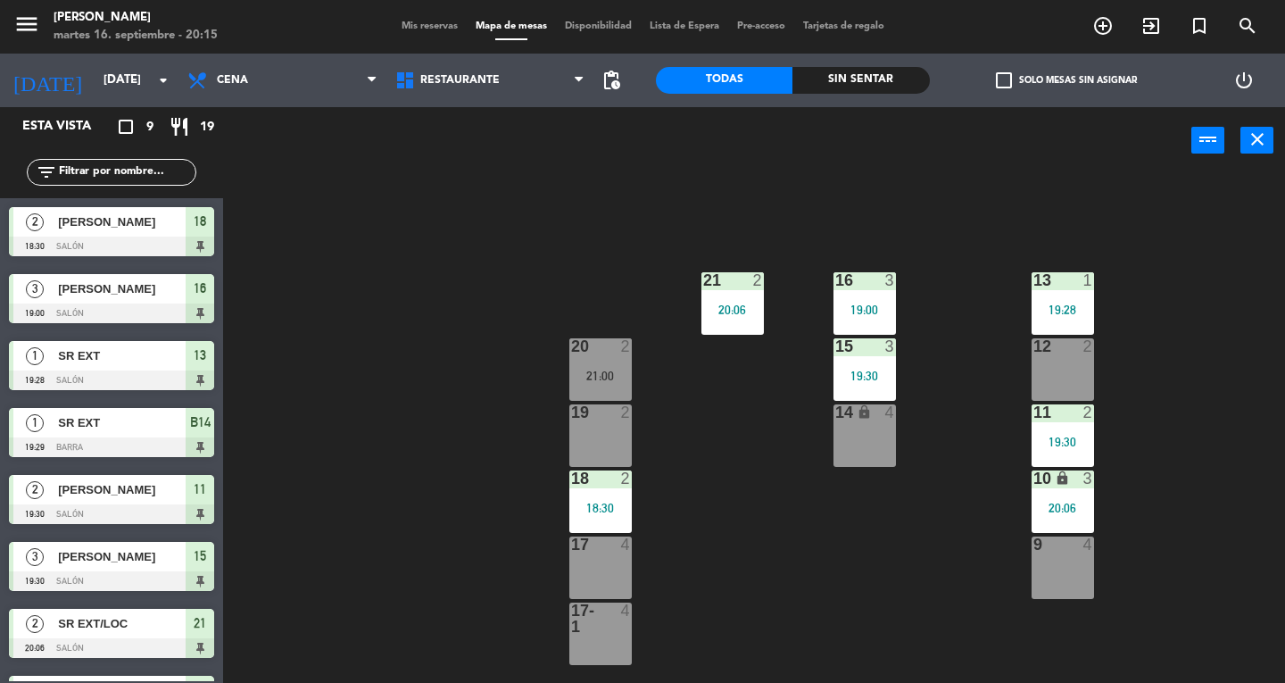
scroll to position [120, 0]
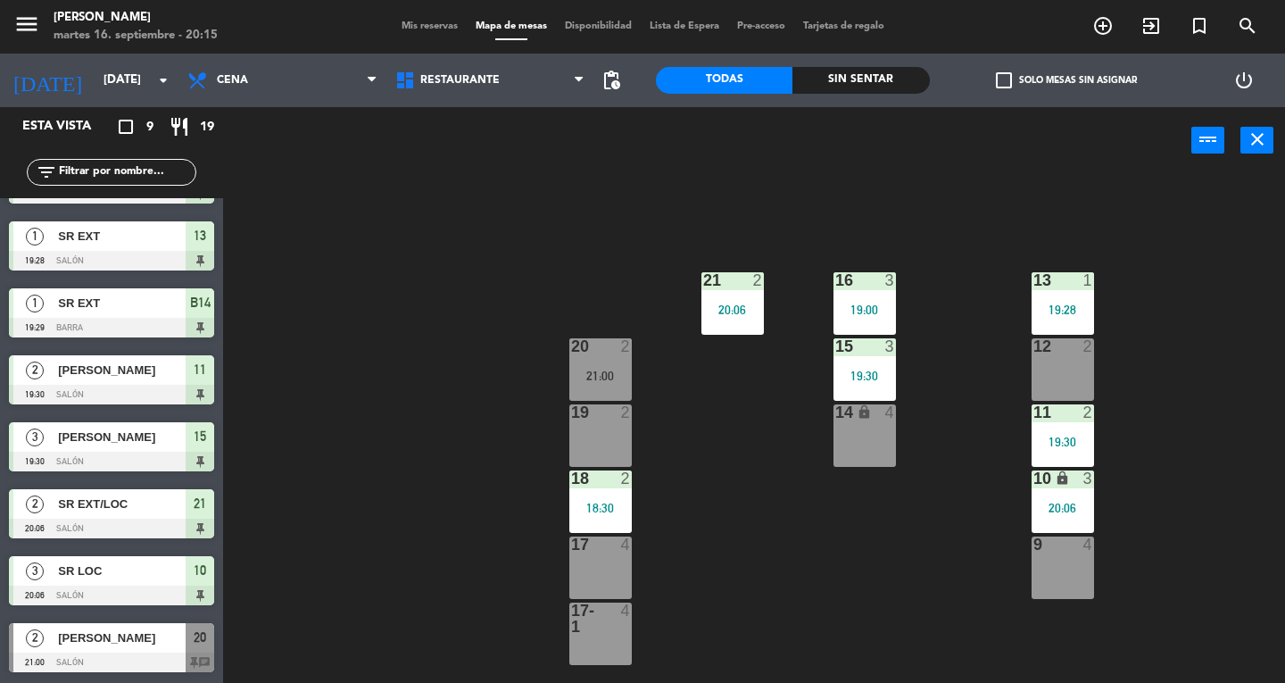
click at [1065, 292] on div "13 1 19:28" at bounding box center [1062, 303] width 62 height 62
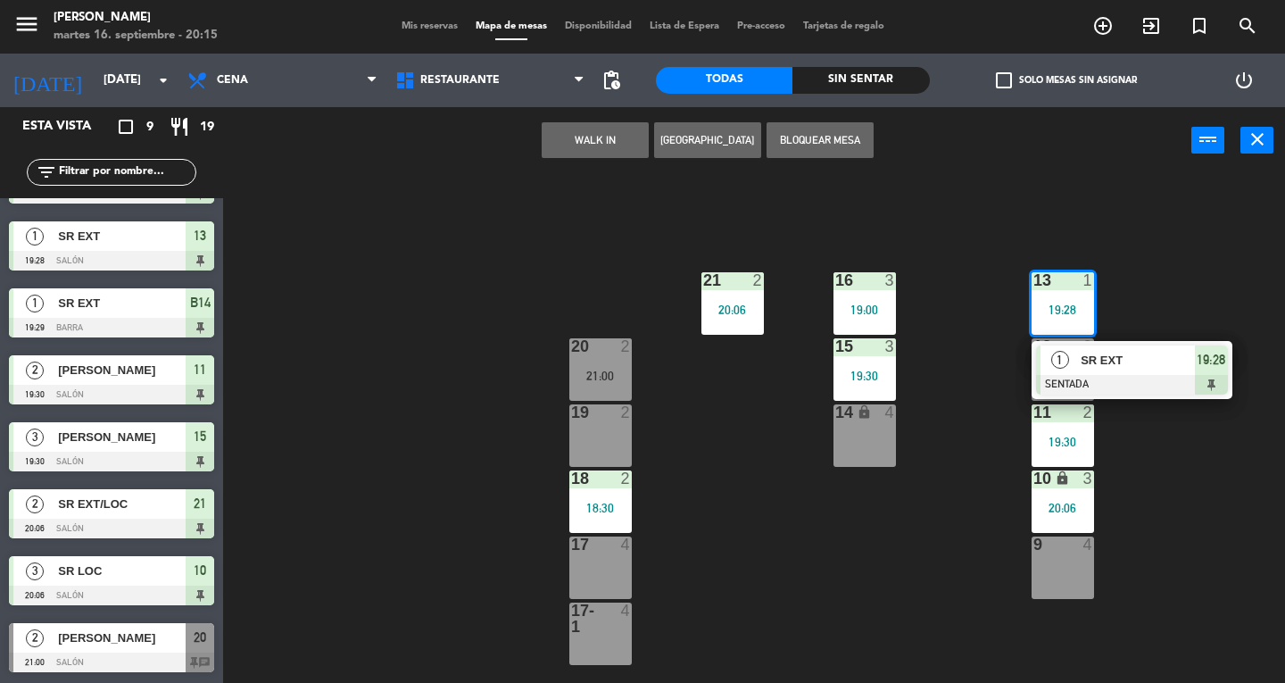
click at [1147, 356] on span "SR EXT" at bounding box center [1137, 360] width 114 height 19
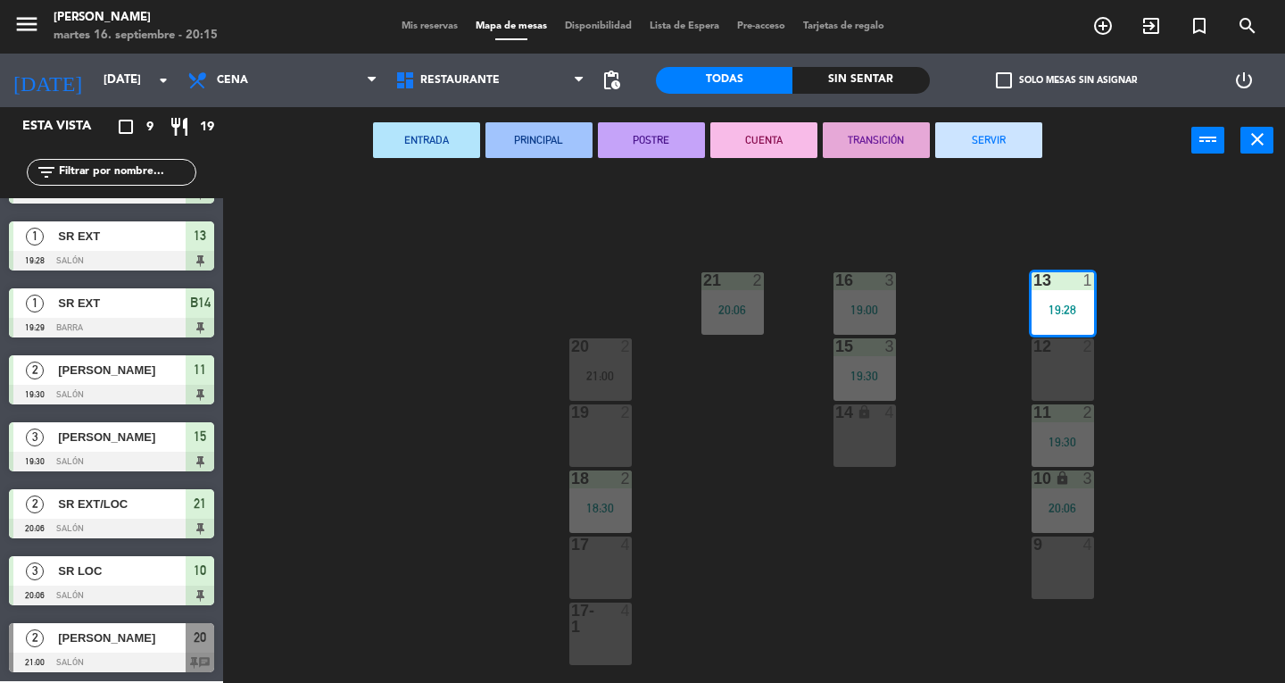
click at [990, 141] on button "SERVIR" at bounding box center [988, 140] width 107 height 36
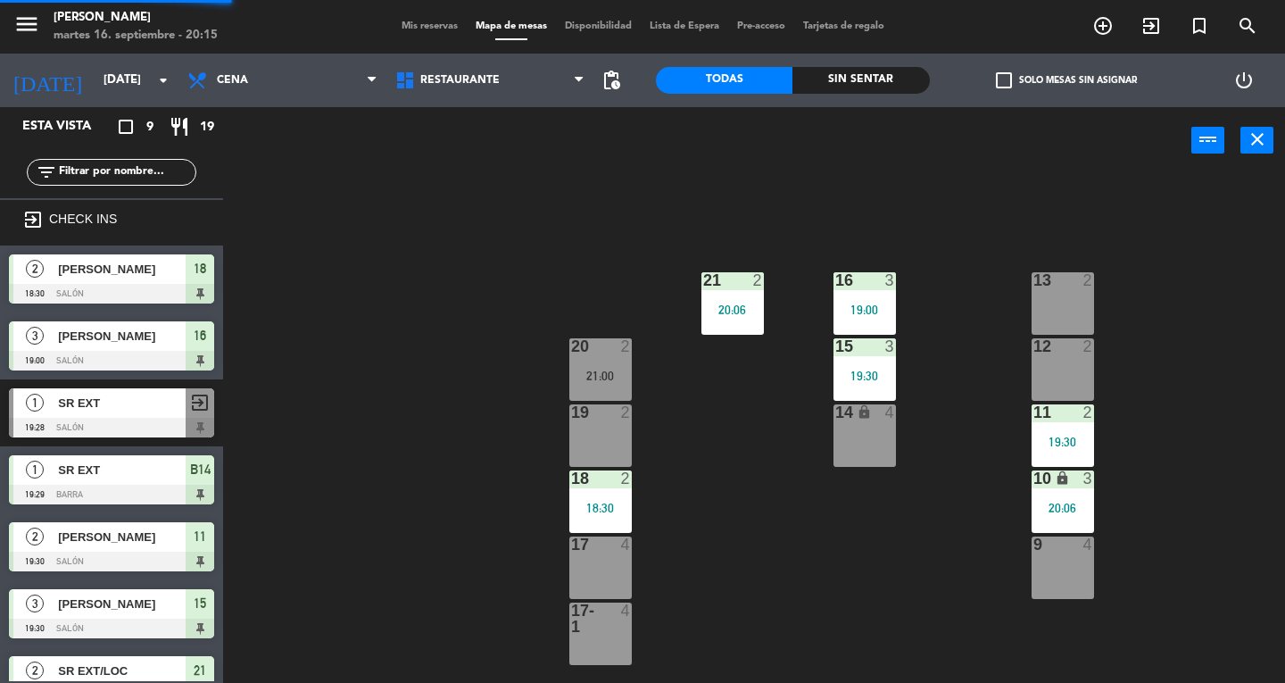
click at [591, 386] on div "20 2 21:00" at bounding box center [600, 369] width 62 height 62
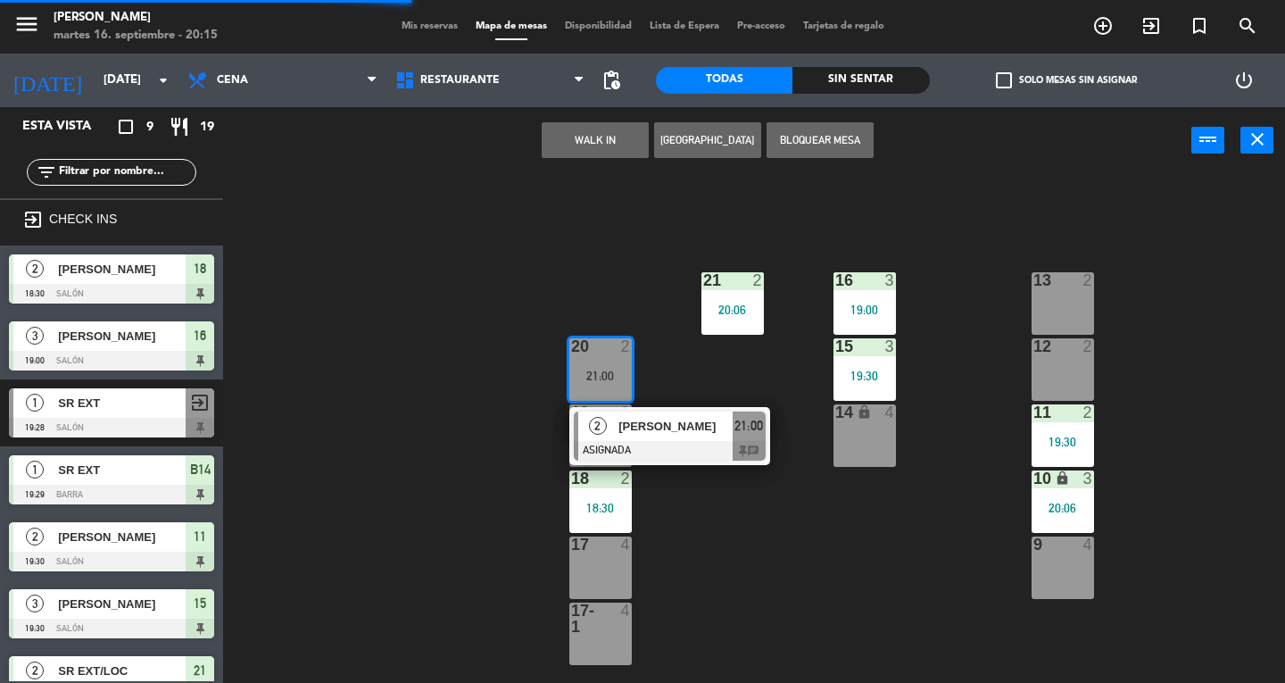
click at [705, 453] on div at bounding box center [670, 451] width 192 height 20
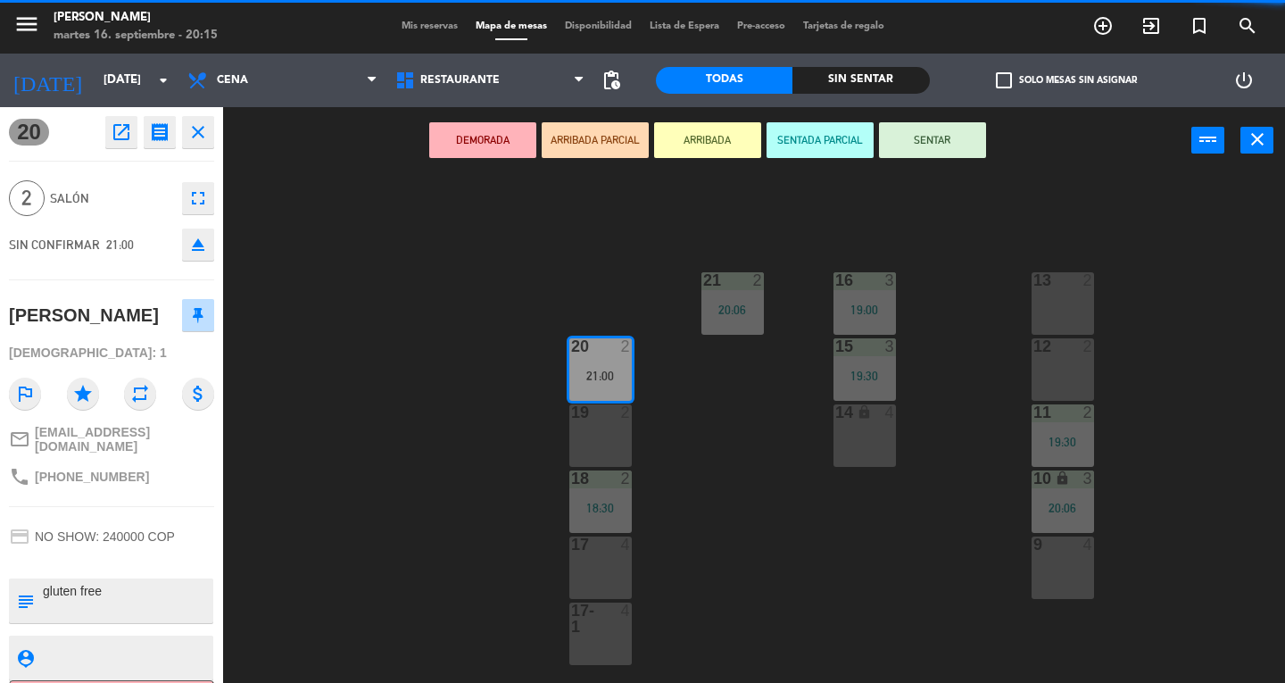
click at [1079, 300] on div "13 2" at bounding box center [1062, 303] width 62 height 62
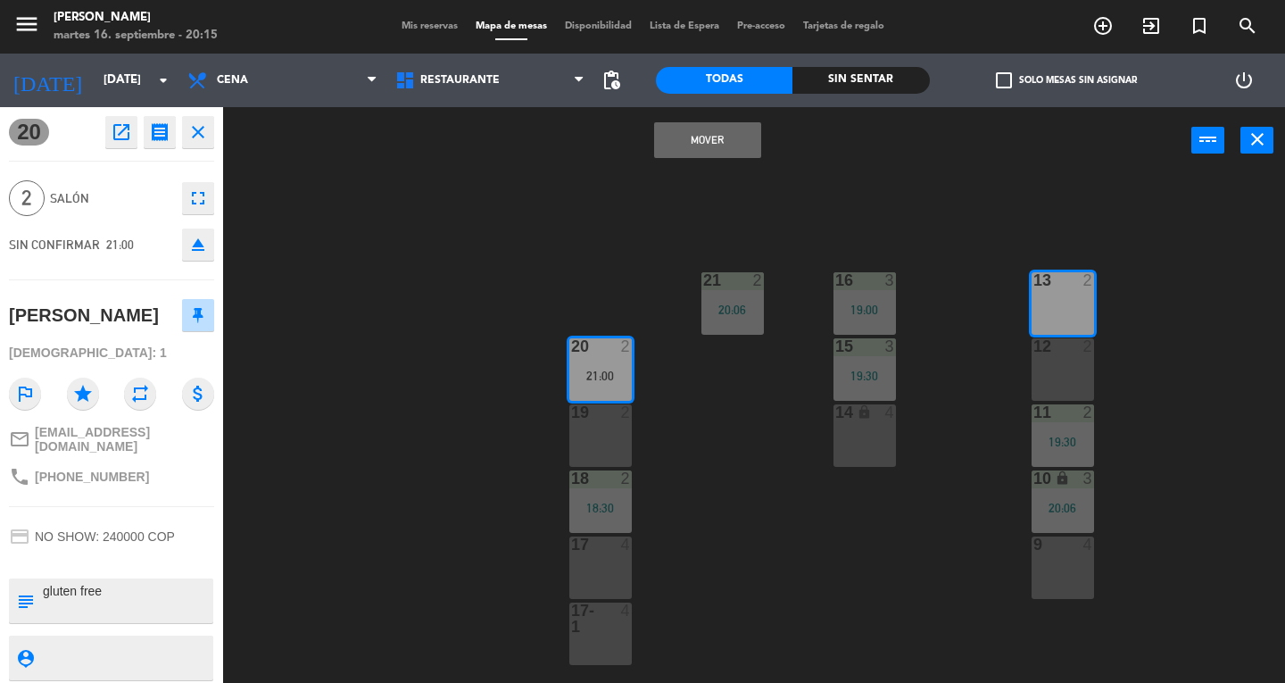
click at [689, 148] on button "Mover" at bounding box center [707, 140] width 107 height 36
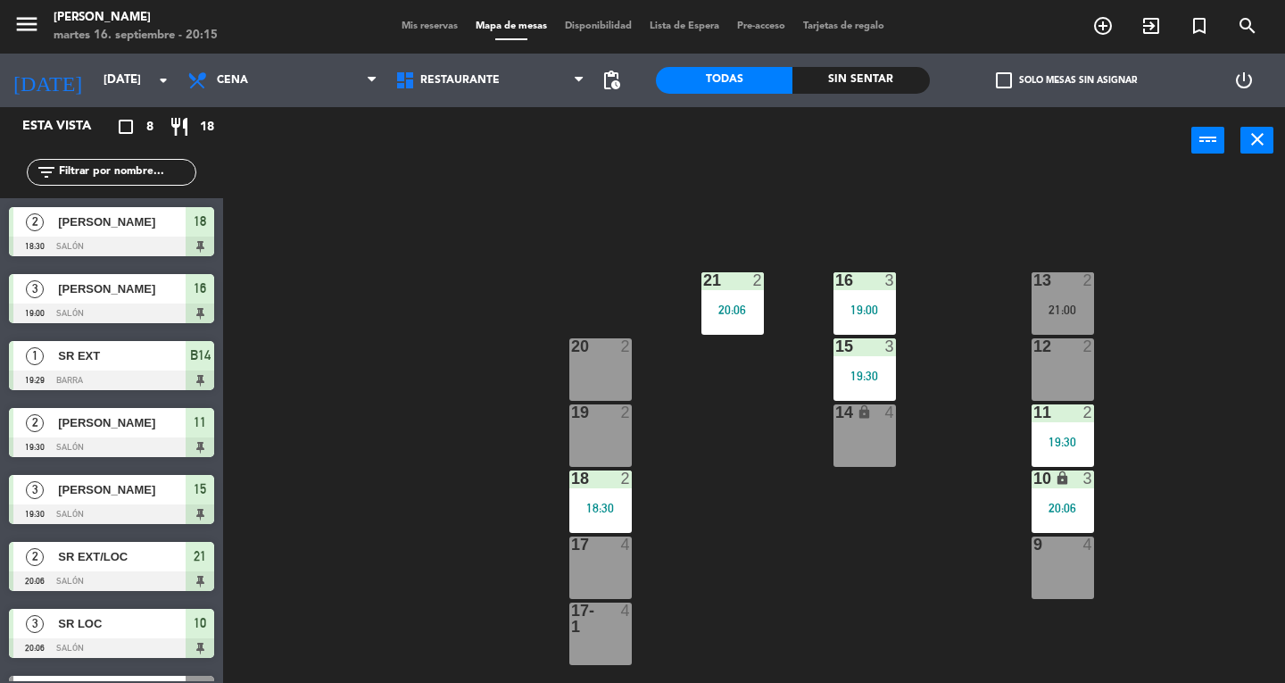
scroll to position [52, 0]
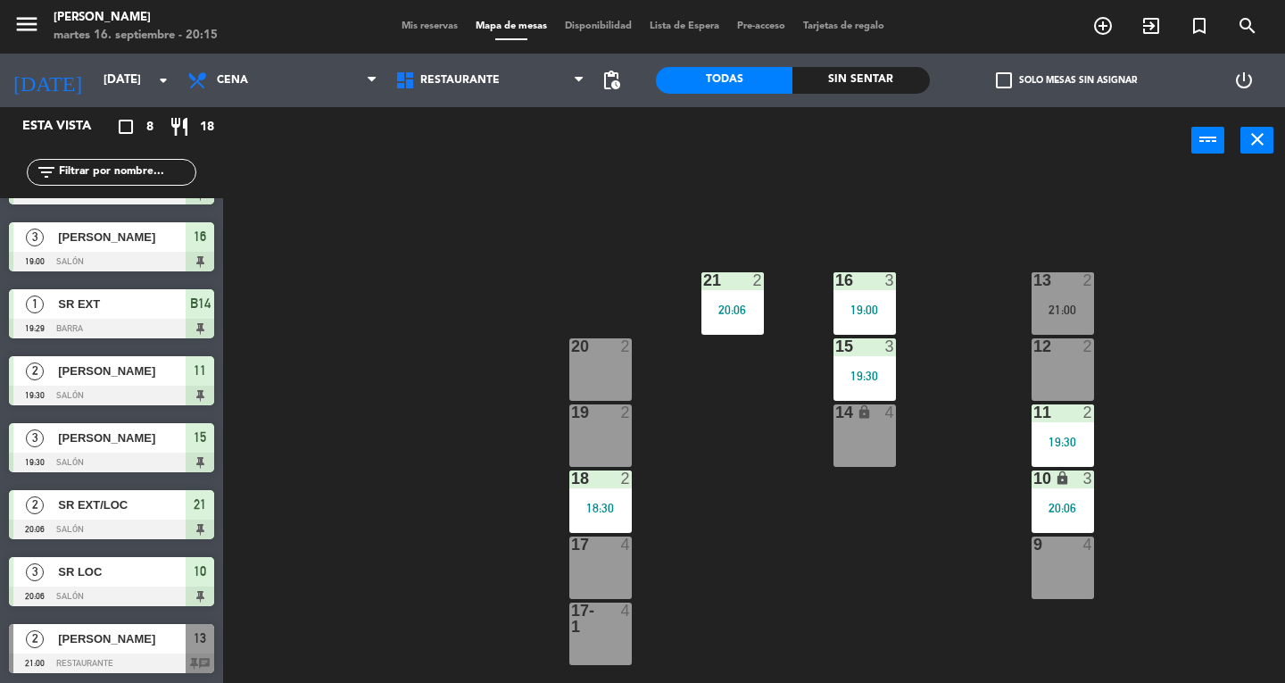
click at [580, 375] on div "20 2" at bounding box center [600, 369] width 62 height 62
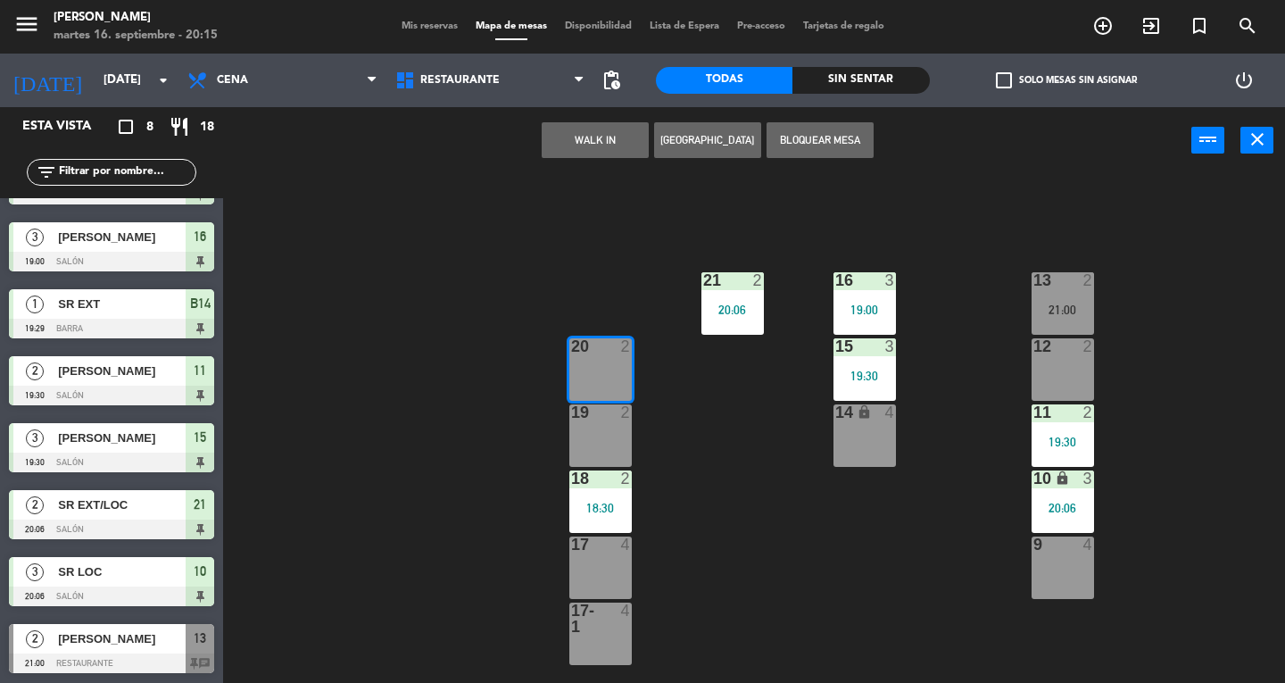
click at [598, 140] on button "WALK IN" at bounding box center [595, 140] width 107 height 36
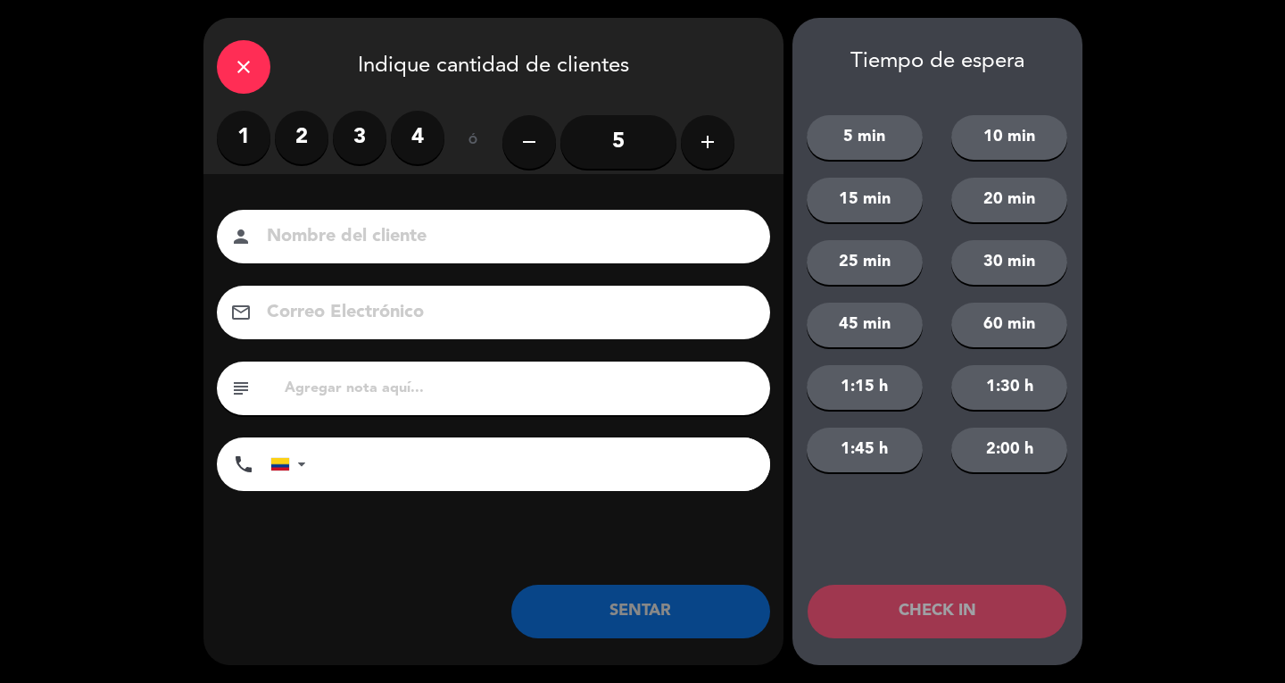
click at [319, 153] on label "2" at bounding box center [302, 138] width 54 height 54
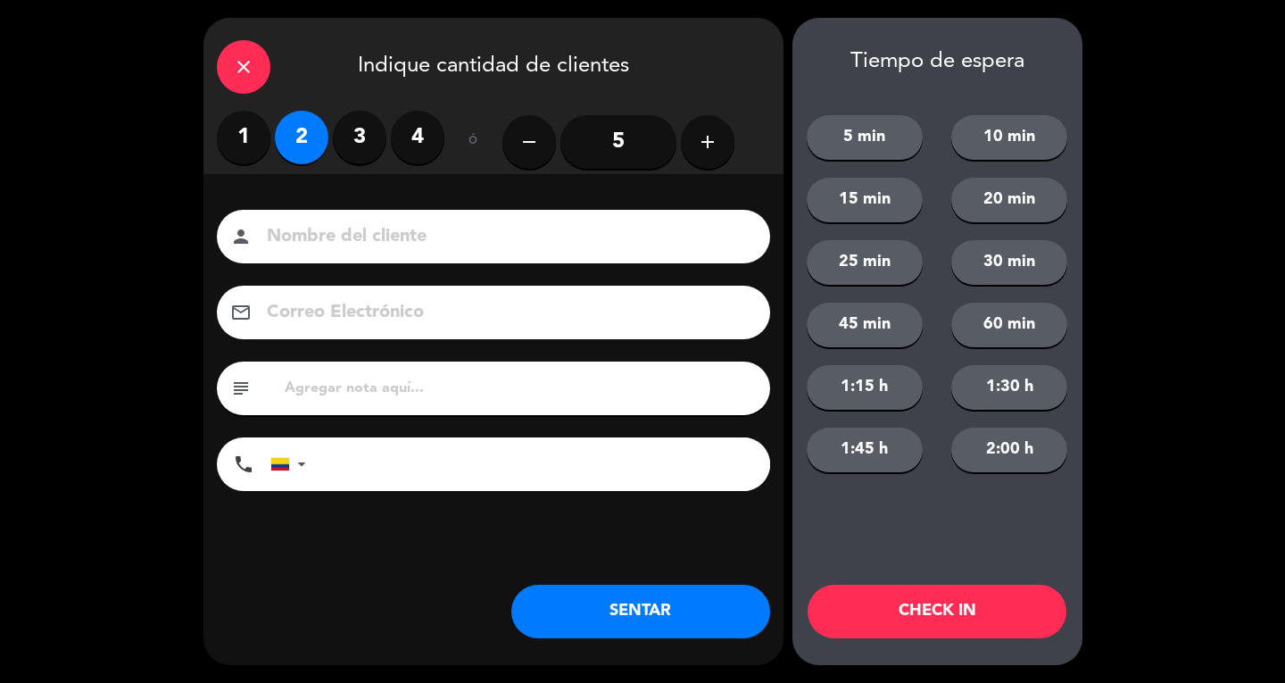
click at [312, 236] on input at bounding box center [506, 236] width 482 height 31
type input "SR EXT"
click at [654, 621] on button "SENTAR" at bounding box center [640, 611] width 259 height 54
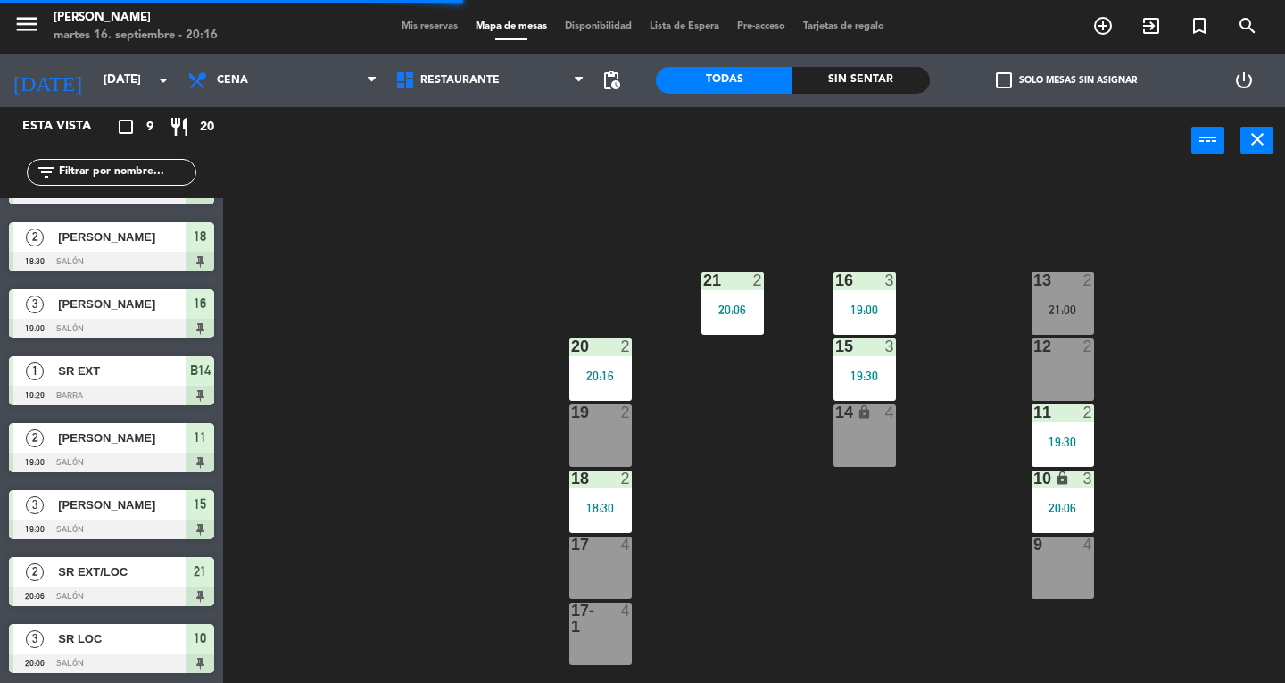
scroll to position [0, 0]
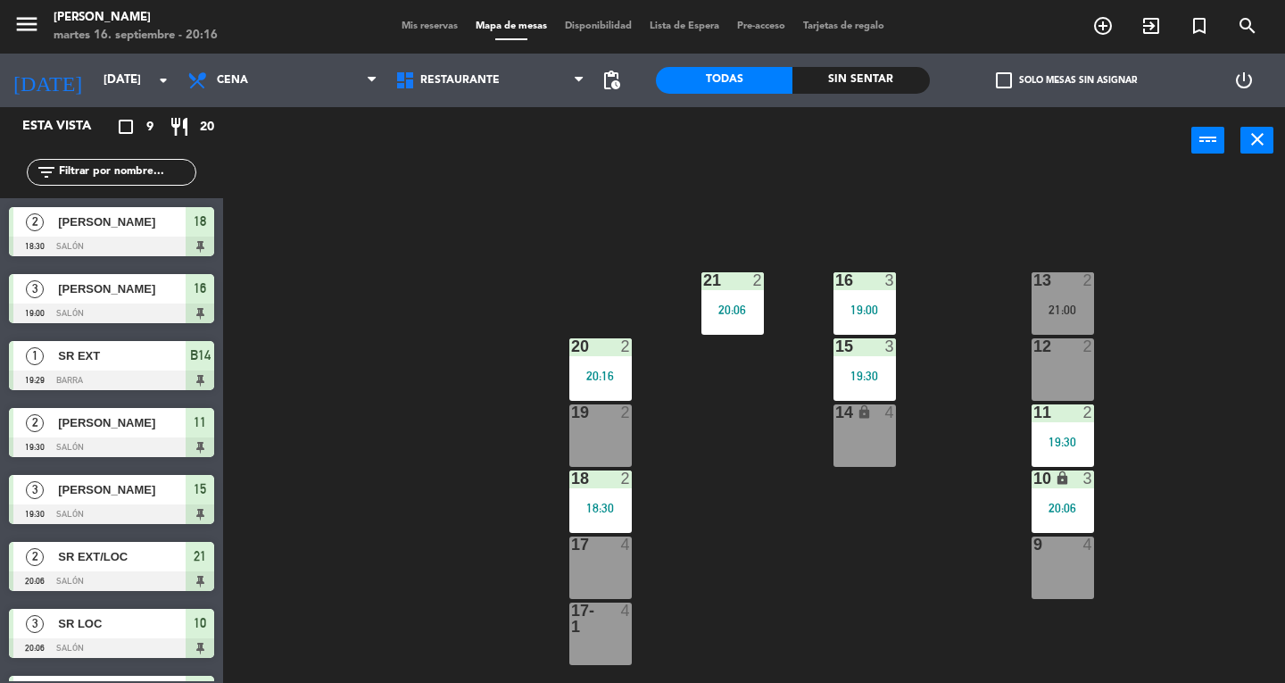
click at [1248, 130] on icon "close" at bounding box center [1256, 138] width 21 height 21
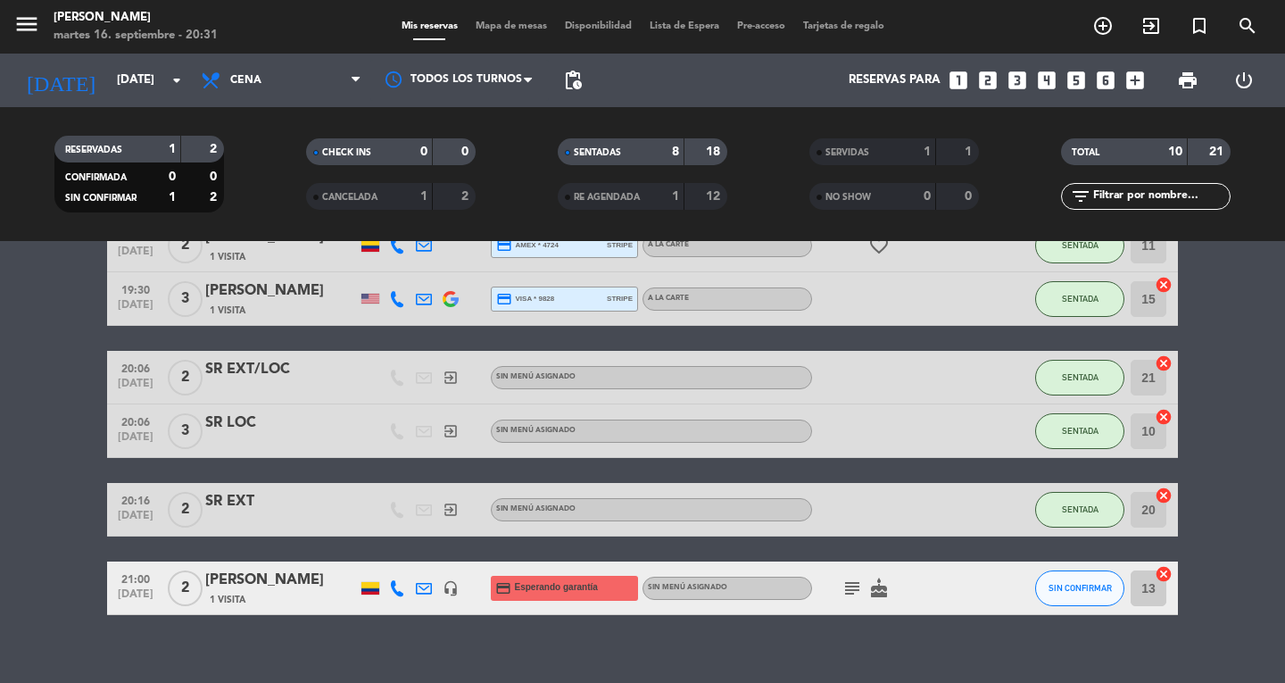
scroll to position [360, 0]
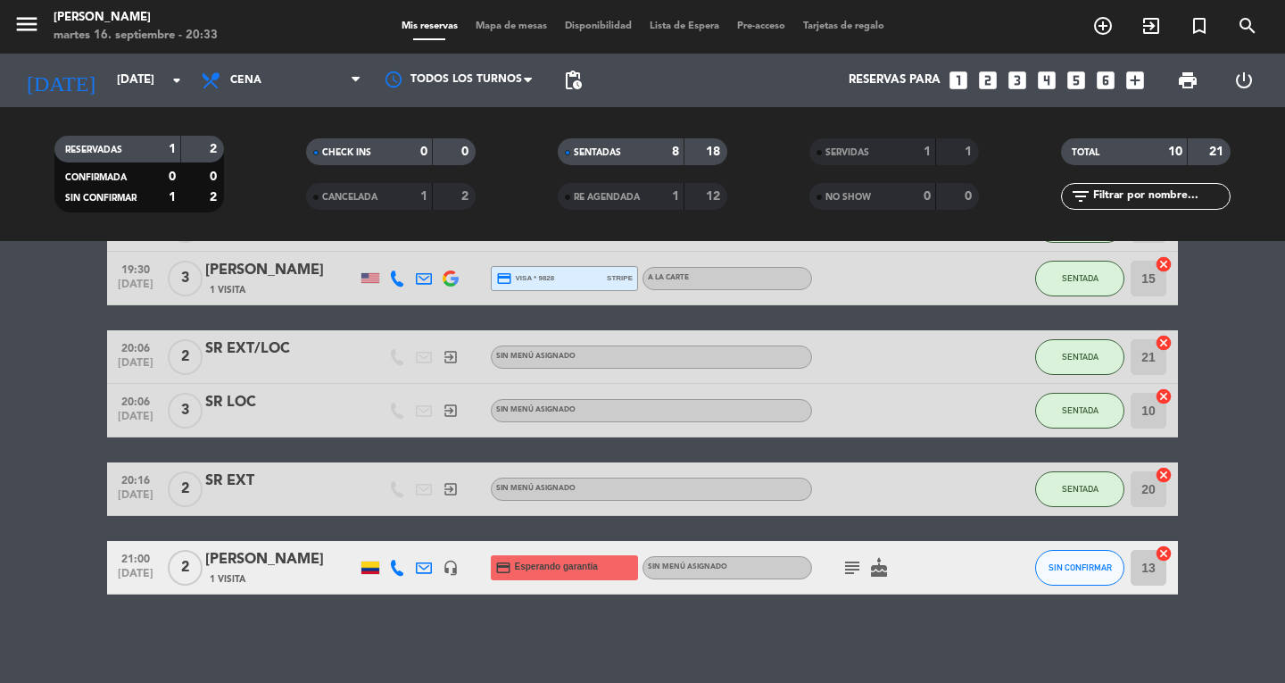
click at [519, 26] on span "Mapa de mesas" at bounding box center [511, 26] width 89 height 10
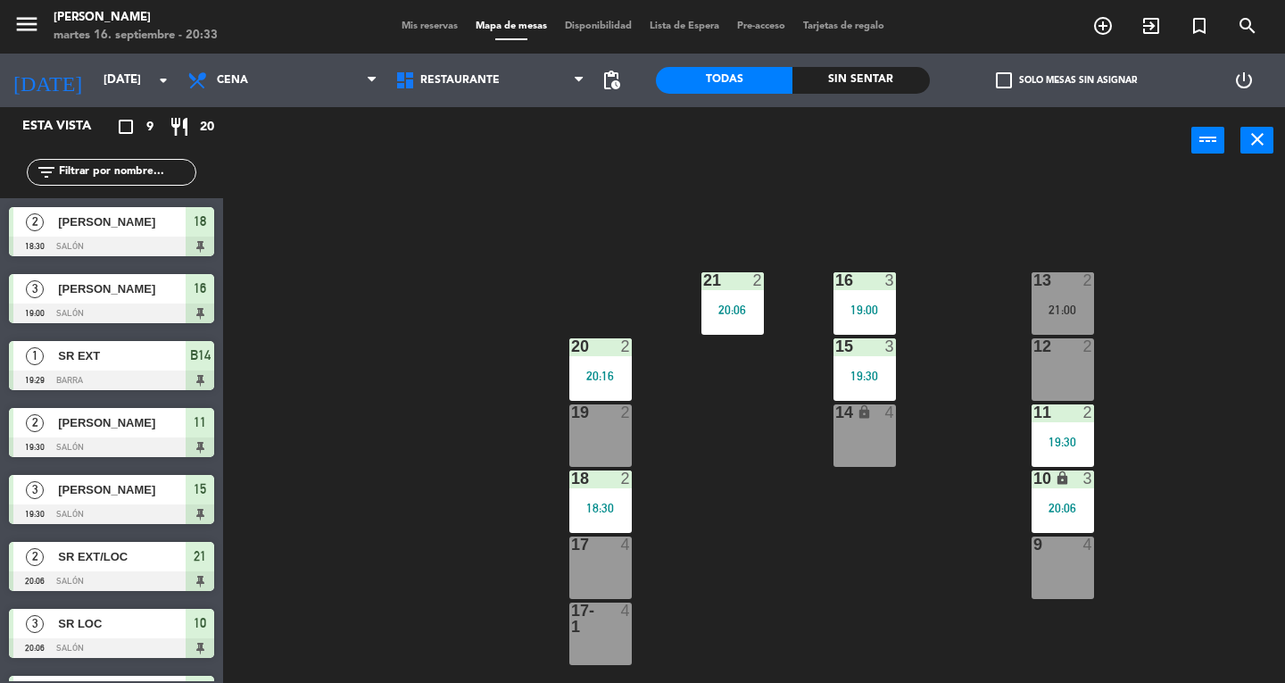
click at [608, 427] on div "19 2" at bounding box center [600, 435] width 62 height 62
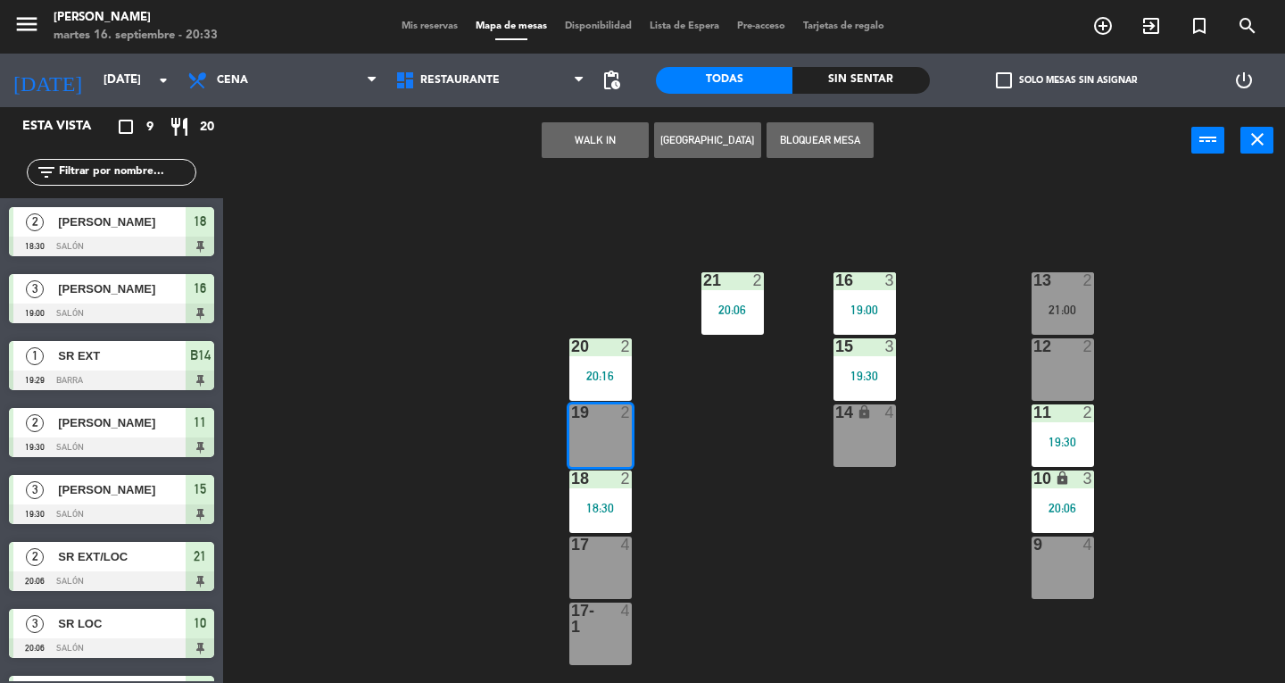
click at [600, 152] on button "WALK IN" at bounding box center [595, 140] width 107 height 36
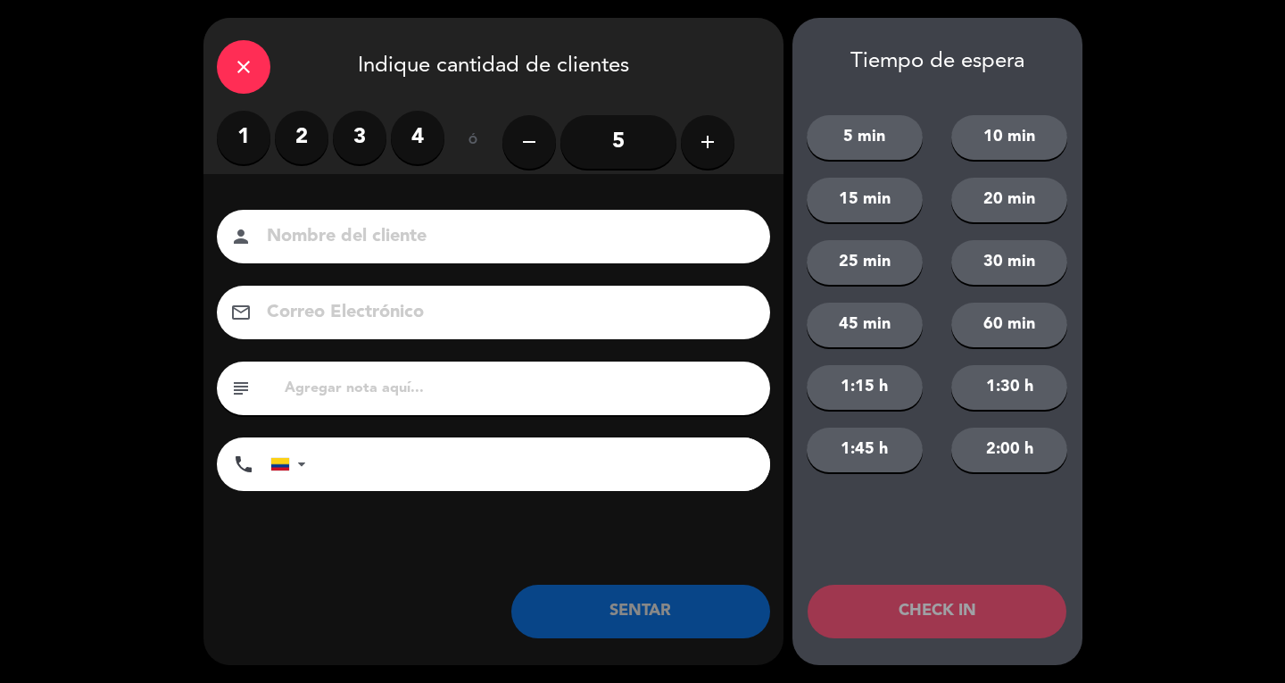
click at [248, 132] on label "1" at bounding box center [244, 138] width 54 height 54
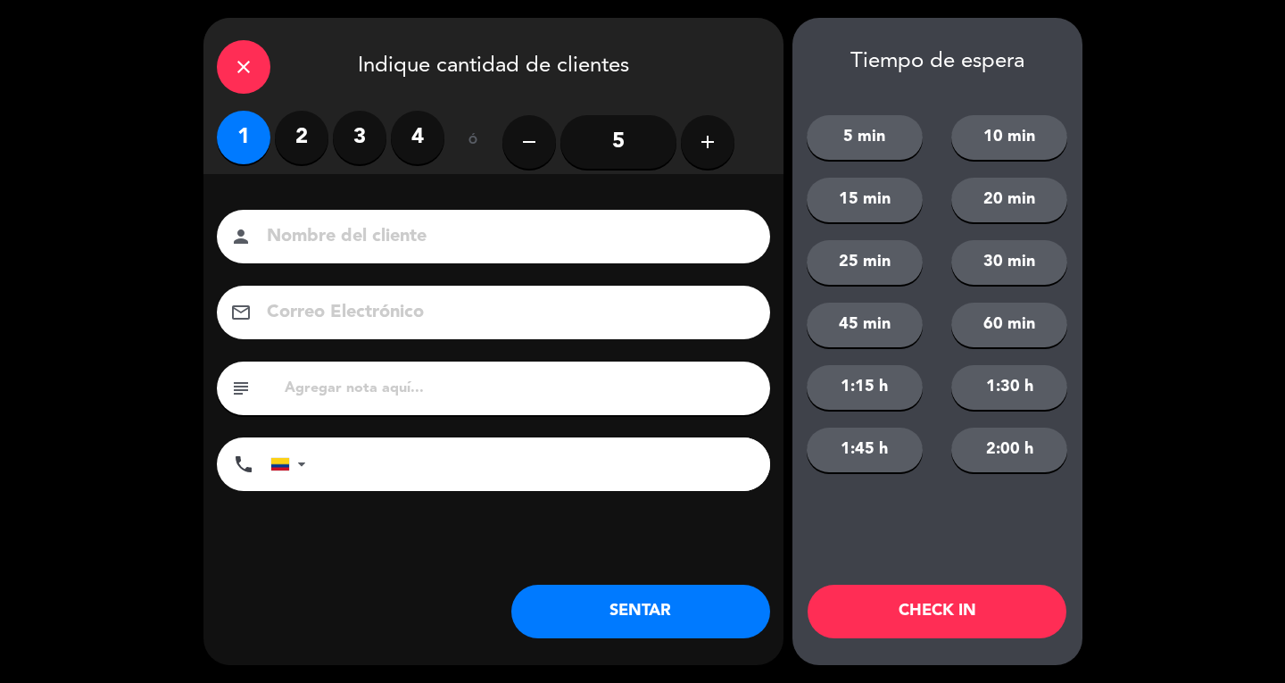
click at [560, 203] on div "Nombre del cliente person Correo Electrónico email subject phone [GEOGRAPHIC_DA…" at bounding box center [493, 379] width 580 height 411
click at [669, 241] on input at bounding box center [506, 236] width 482 height 31
type input "SR LOC"
click at [647, 637] on button "SENTAR" at bounding box center [640, 611] width 259 height 54
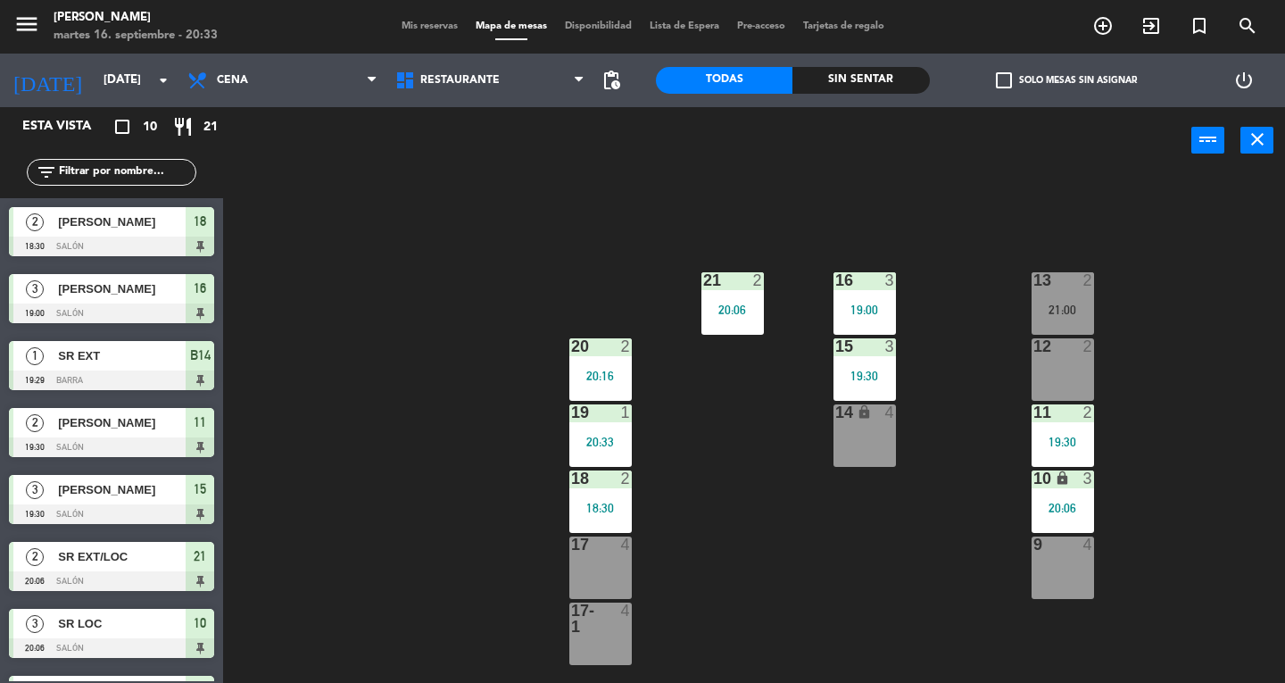
click at [576, 526] on div "18 2 18:30" at bounding box center [600, 501] width 62 height 62
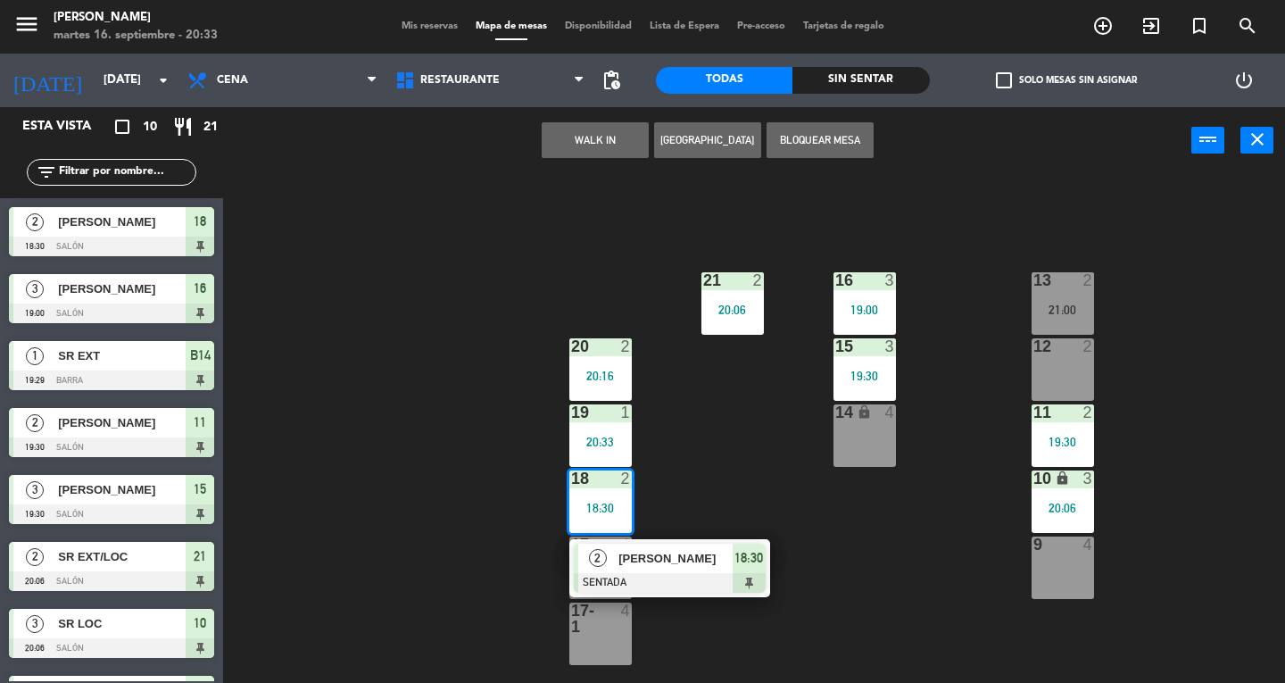
click at [669, 573] on div at bounding box center [670, 583] width 192 height 20
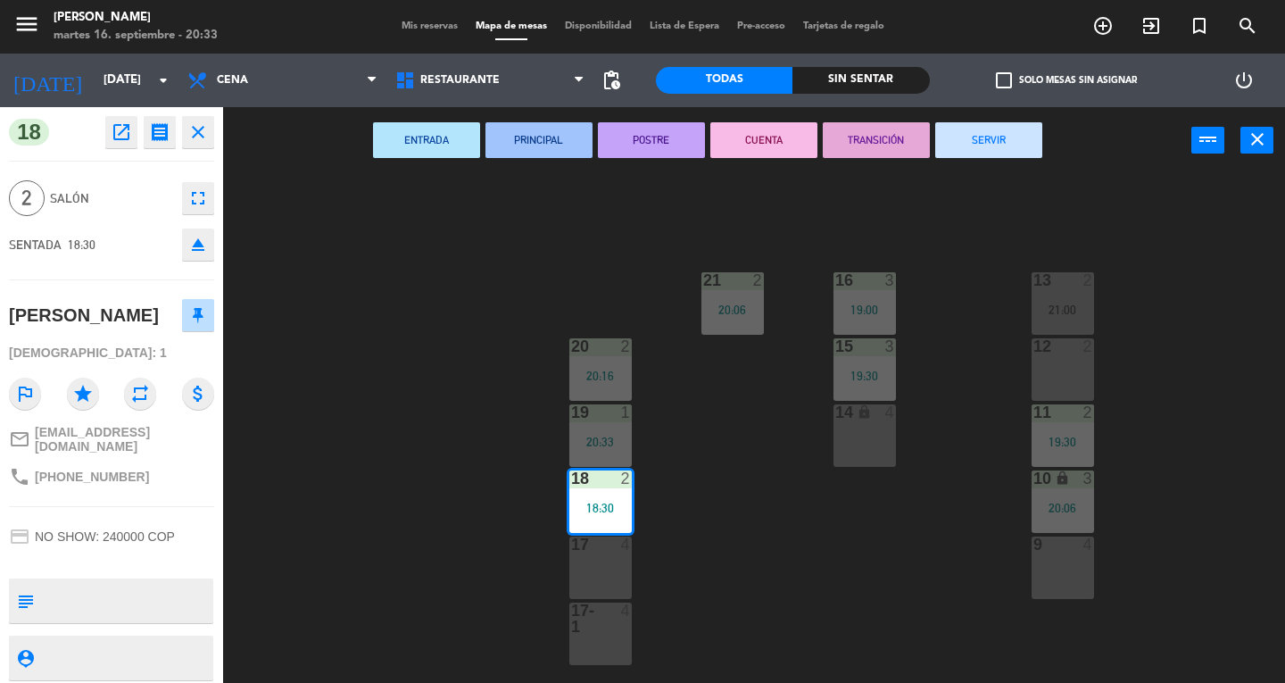
click at [1009, 181] on div "13 2 21:00 16 3 19:00 21 2 20:06 12 2 15 3 19:30 20 2 20:16 11 2 19:30 14 lock …" at bounding box center [760, 428] width 1049 height 509
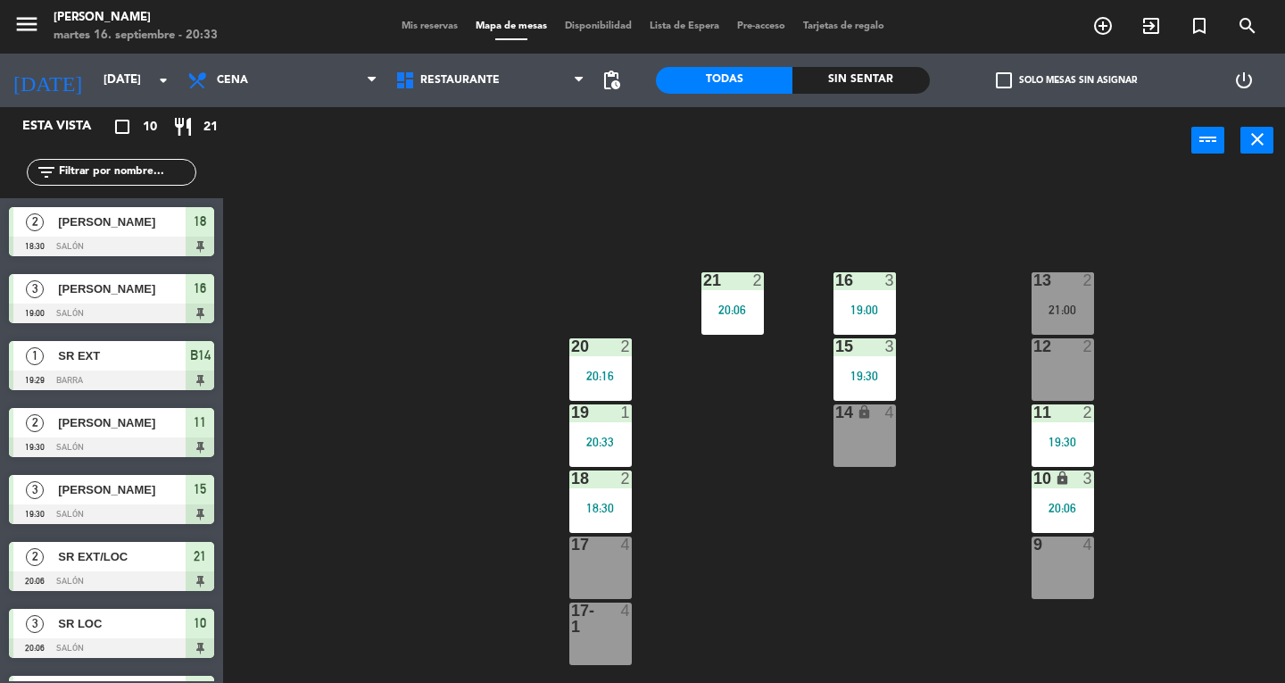
click at [625, 516] on div "18 2 18:30" at bounding box center [600, 501] width 62 height 62
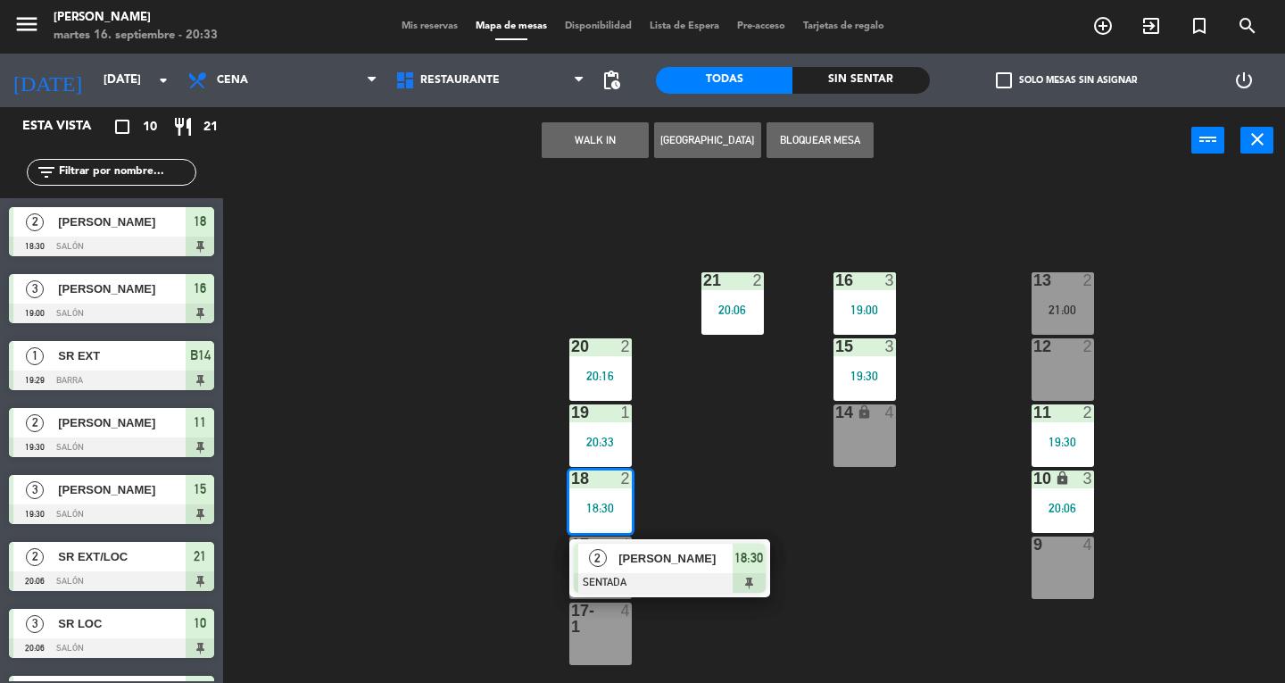
click at [709, 541] on div "2 [PERSON_NAME] SENTADA 18:30" at bounding box center [669, 568] width 201 height 58
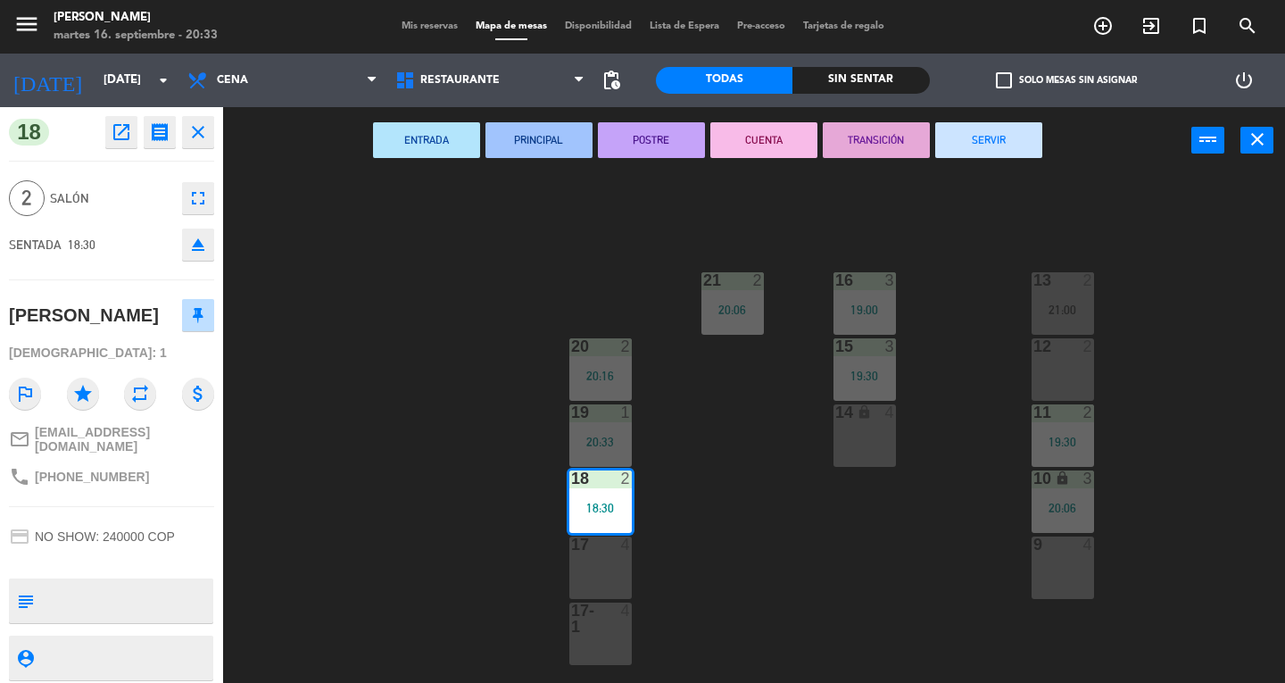
click at [1001, 134] on button "SERVIR" at bounding box center [988, 140] width 107 height 36
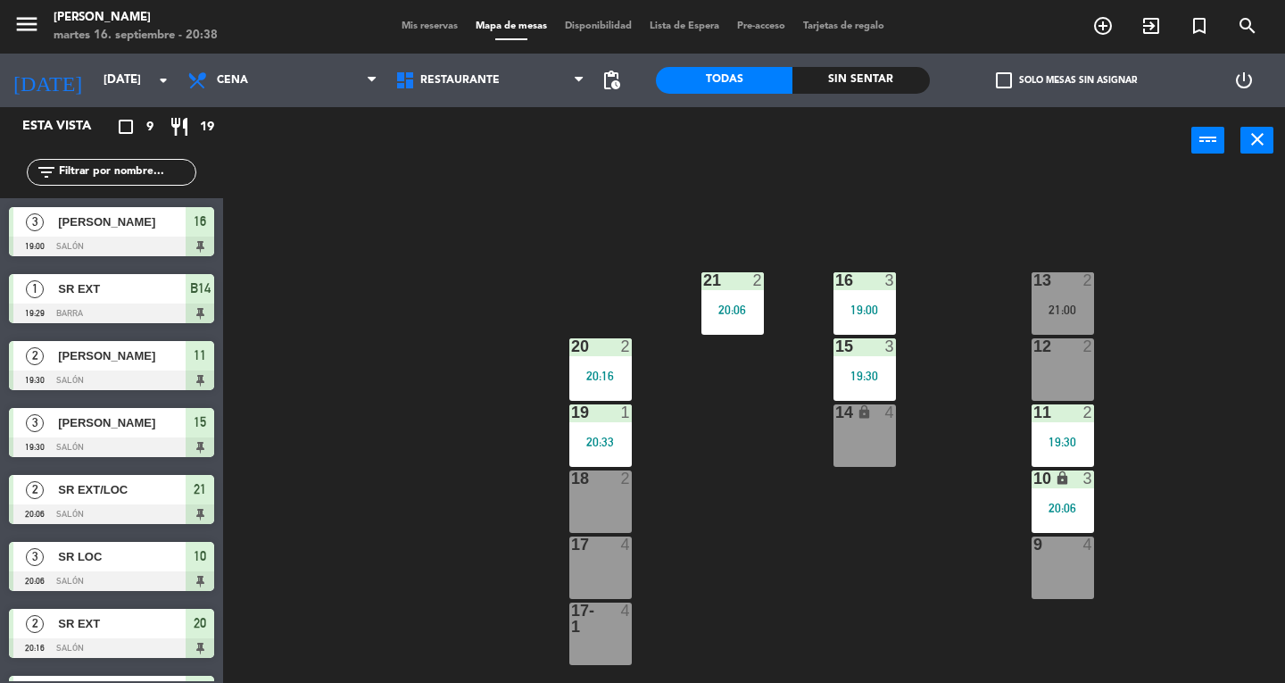
click at [419, 385] on div "13 2 21:00 16 3 19:00 21 2 20:06 12 2 15 3 19:30 20 2 20:16 11 2 19:30 14 lock …" at bounding box center [760, 428] width 1049 height 509
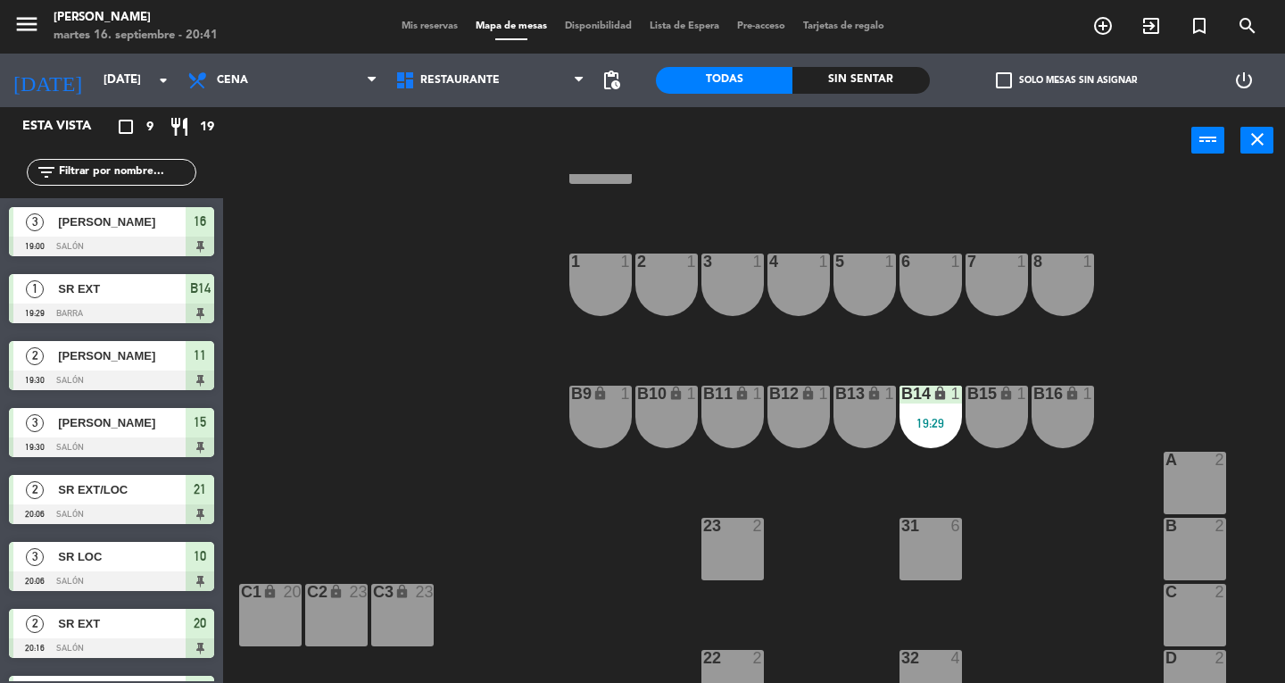
scroll to position [509, 0]
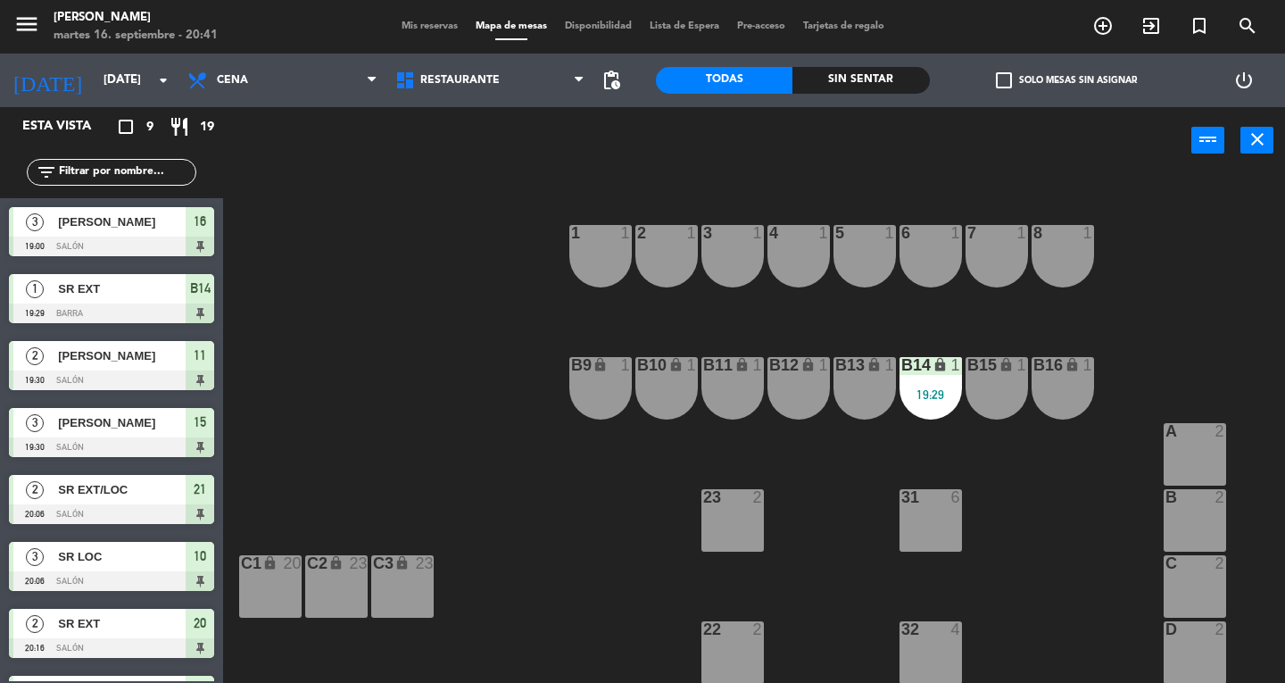
click at [1180, 430] on div at bounding box center [1194, 431] width 29 height 16
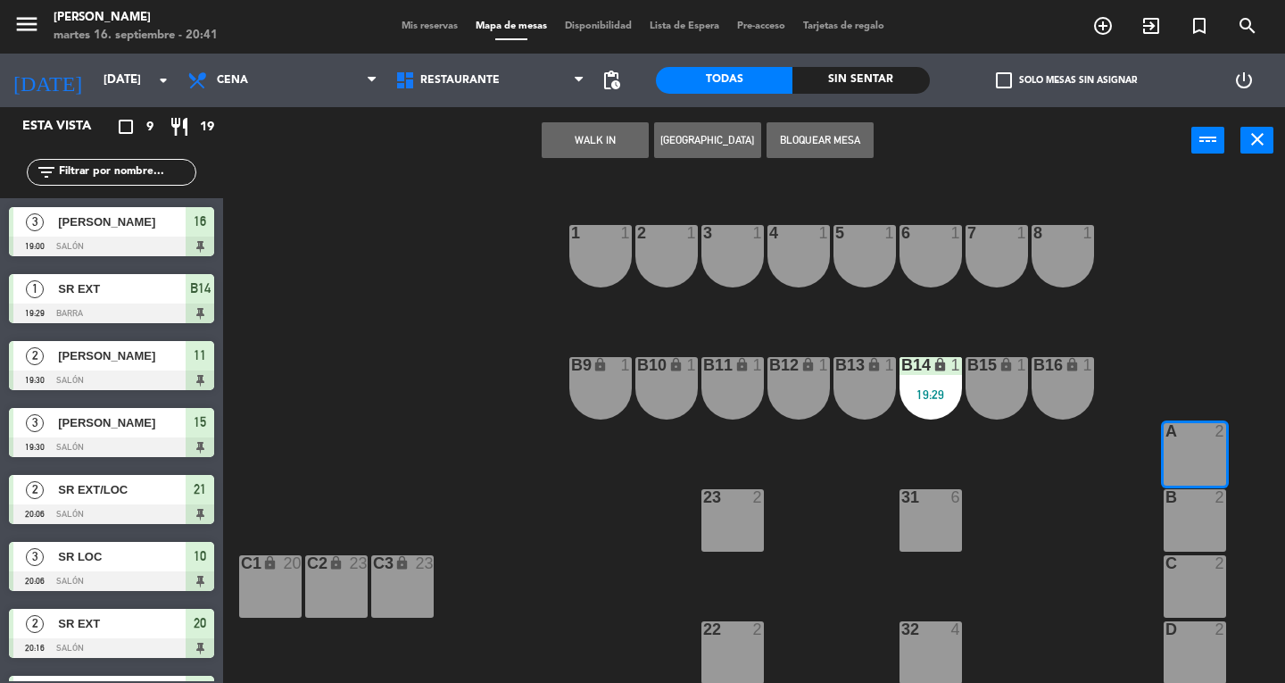
click at [1174, 511] on div "B 2" at bounding box center [1194, 520] width 62 height 62
click at [589, 139] on button "WALK IN" at bounding box center [595, 140] width 107 height 36
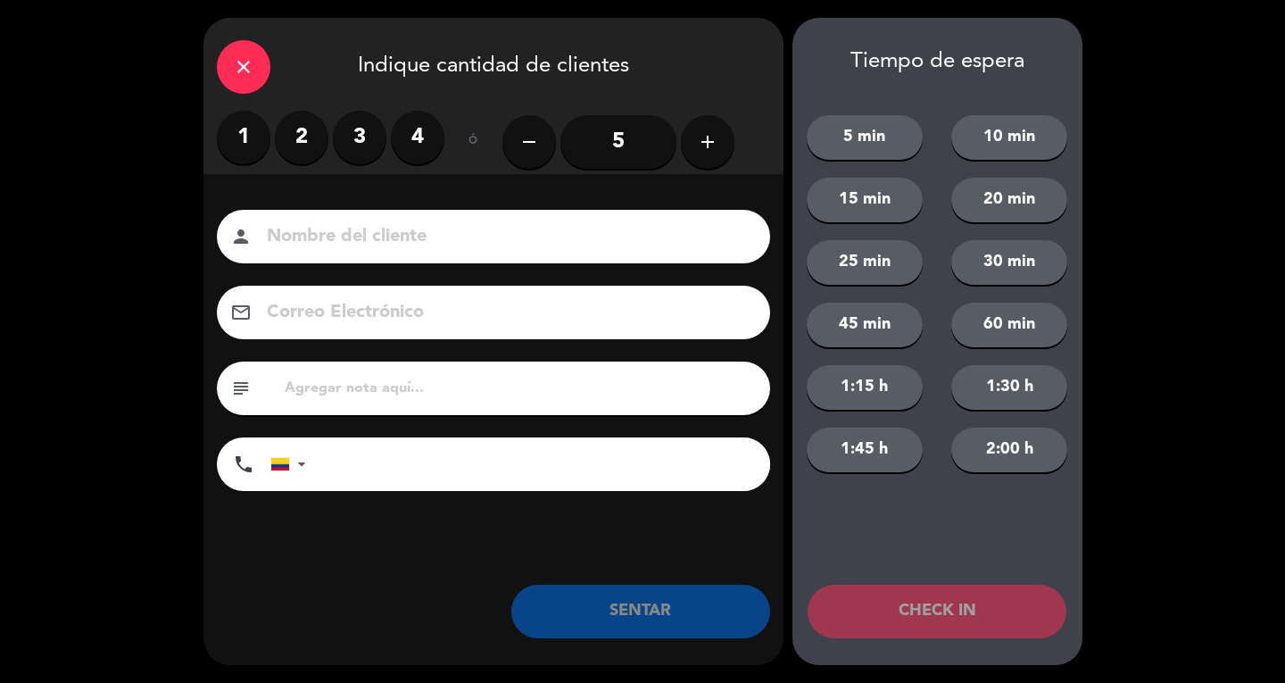
click at [368, 147] on label "3" at bounding box center [360, 138] width 54 height 54
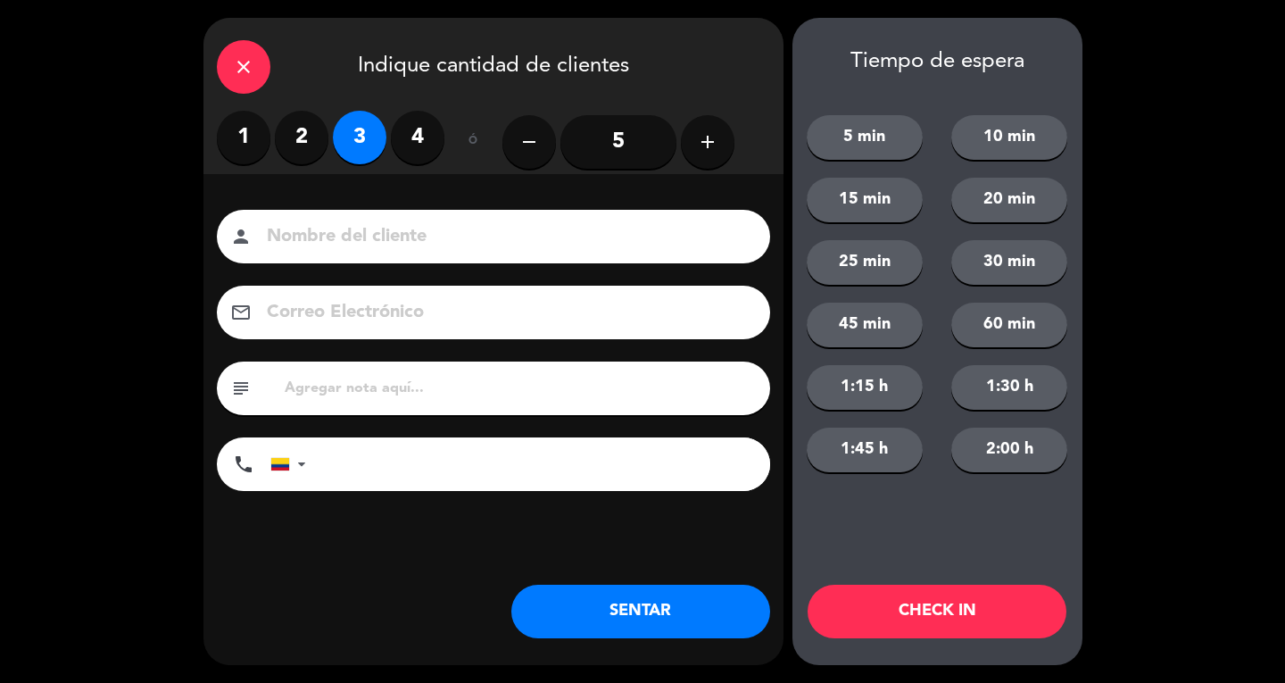
click at [367, 236] on input at bounding box center [506, 236] width 482 height 31
type input "SR LOC"
click at [727, 621] on button "SENTAR" at bounding box center [640, 611] width 259 height 54
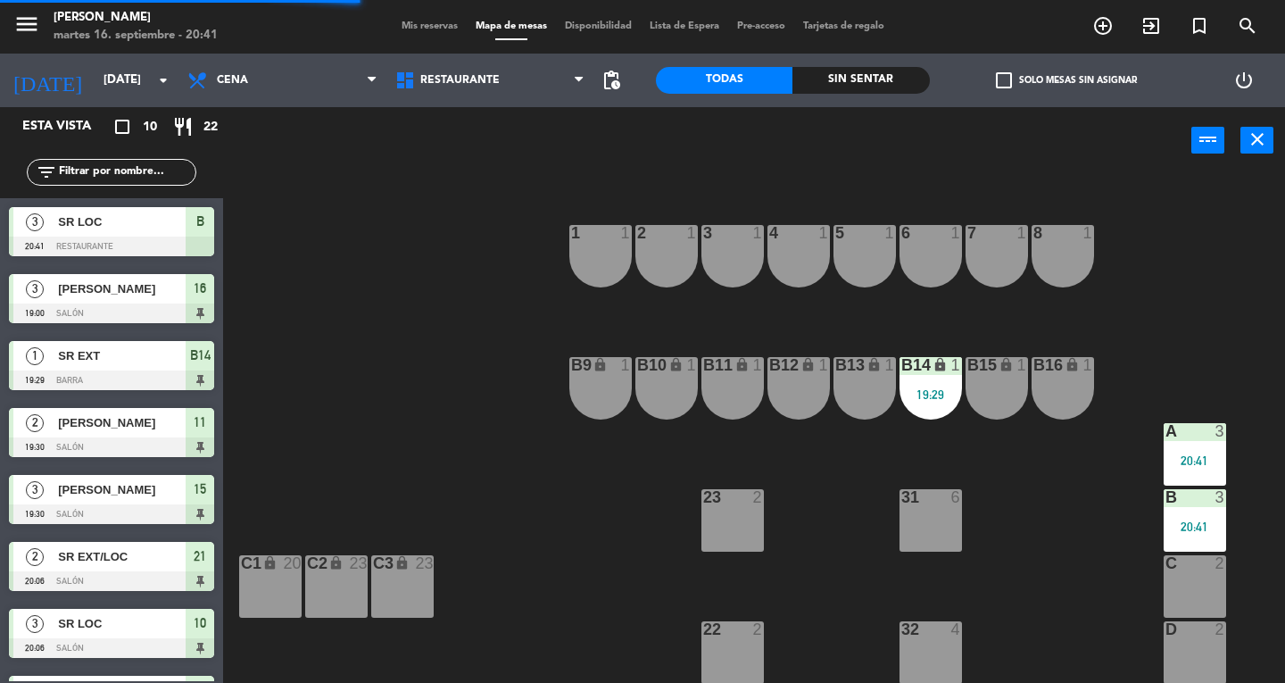
click at [927, 384] on div "B14 lock 1 19:29" at bounding box center [930, 388] width 62 height 62
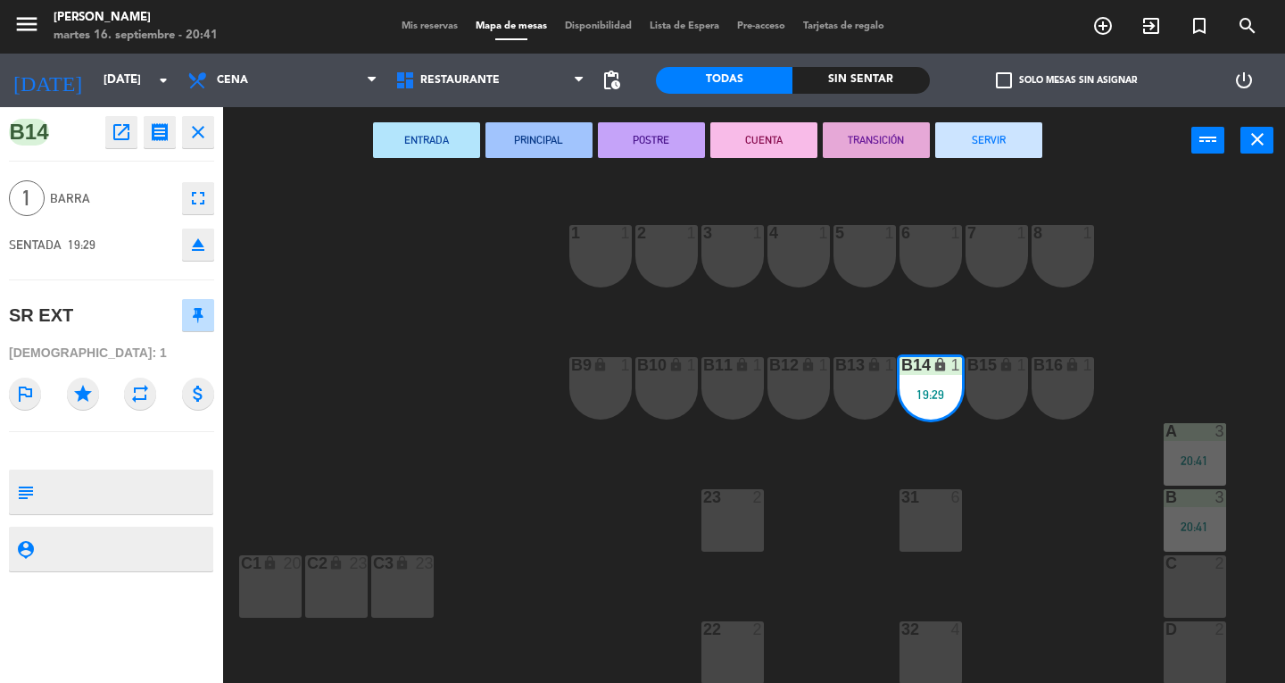
click at [969, 141] on button "SERVIR" at bounding box center [988, 140] width 107 height 36
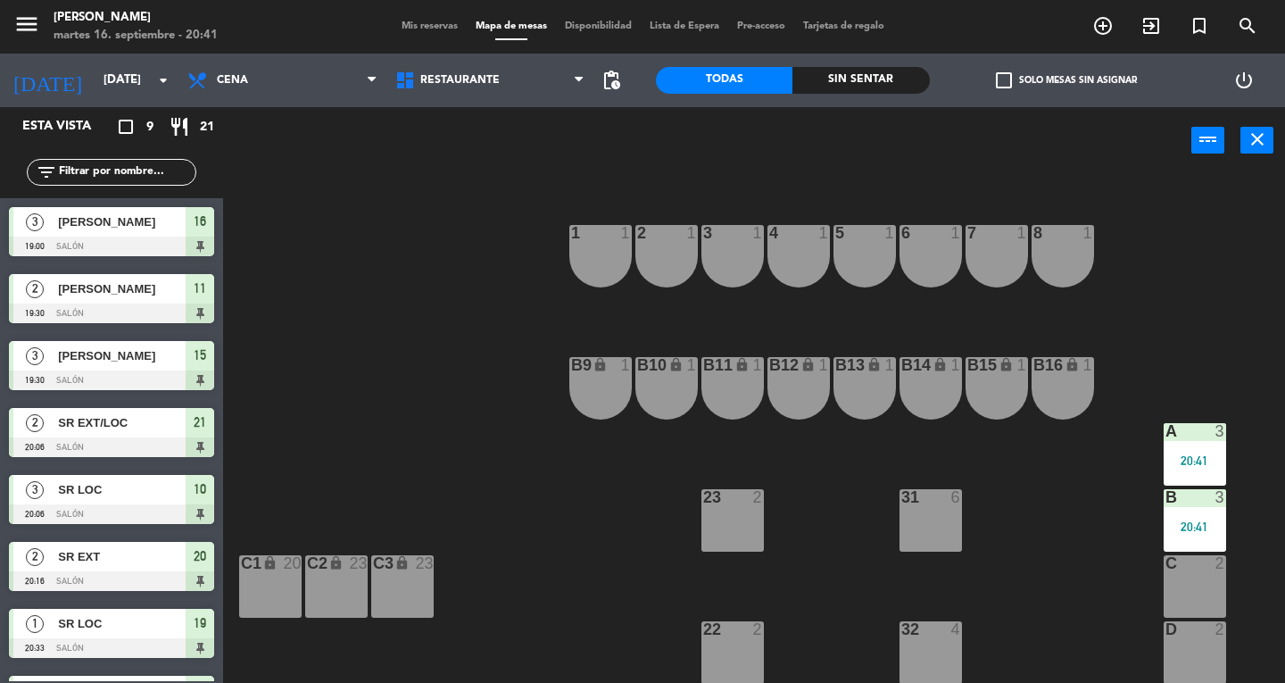
click at [1272, 148] on button "close" at bounding box center [1256, 140] width 33 height 27
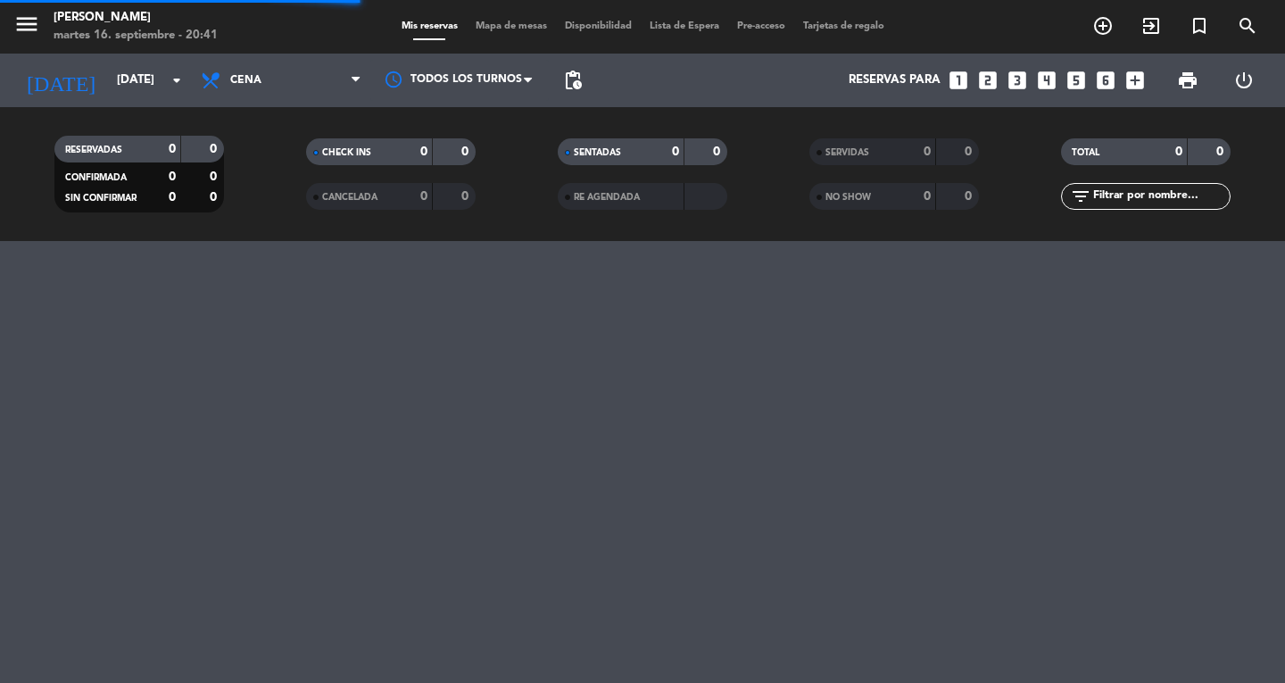
click at [501, 24] on span "Mapa de mesas" at bounding box center [511, 26] width 89 height 10
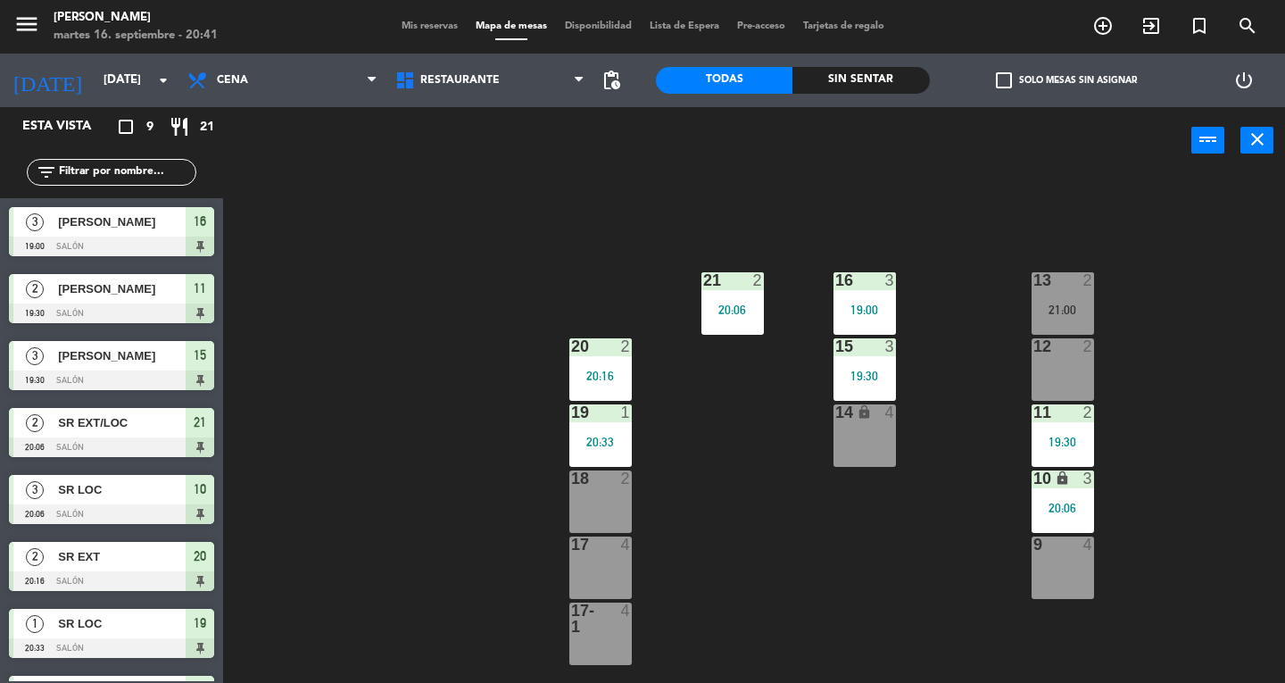
click at [1266, 145] on icon "close" at bounding box center [1256, 138] width 21 height 21
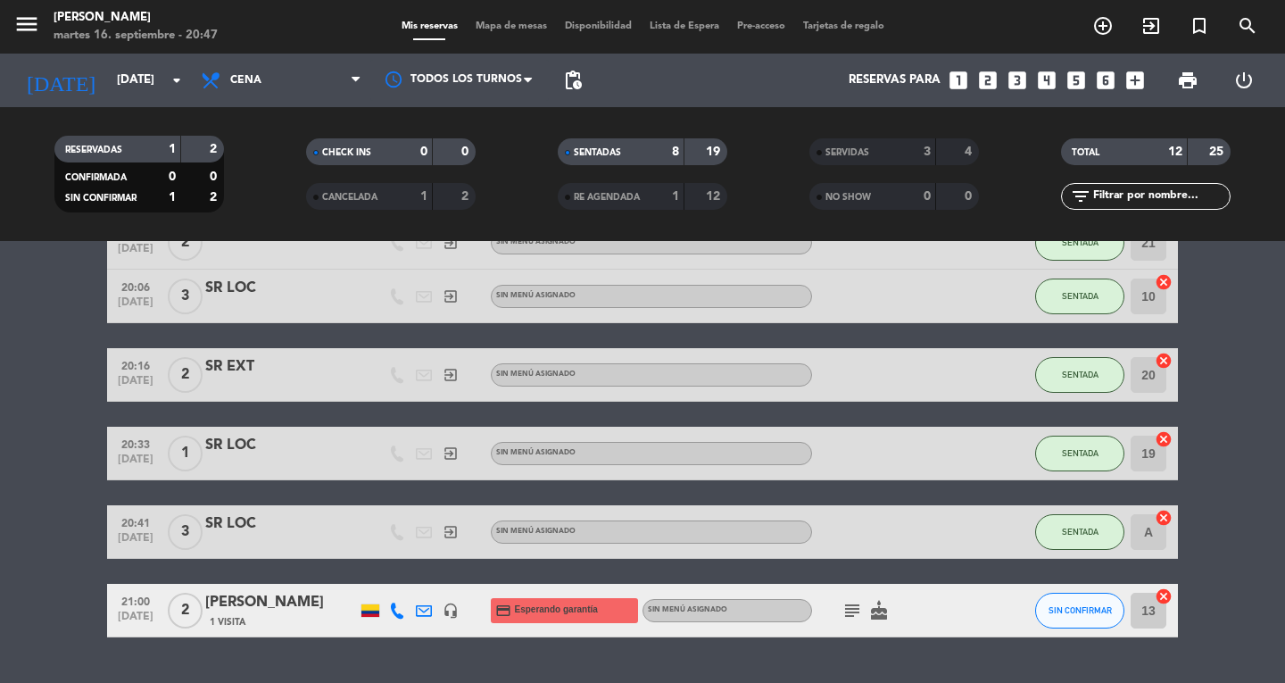
scroll to position [360, 0]
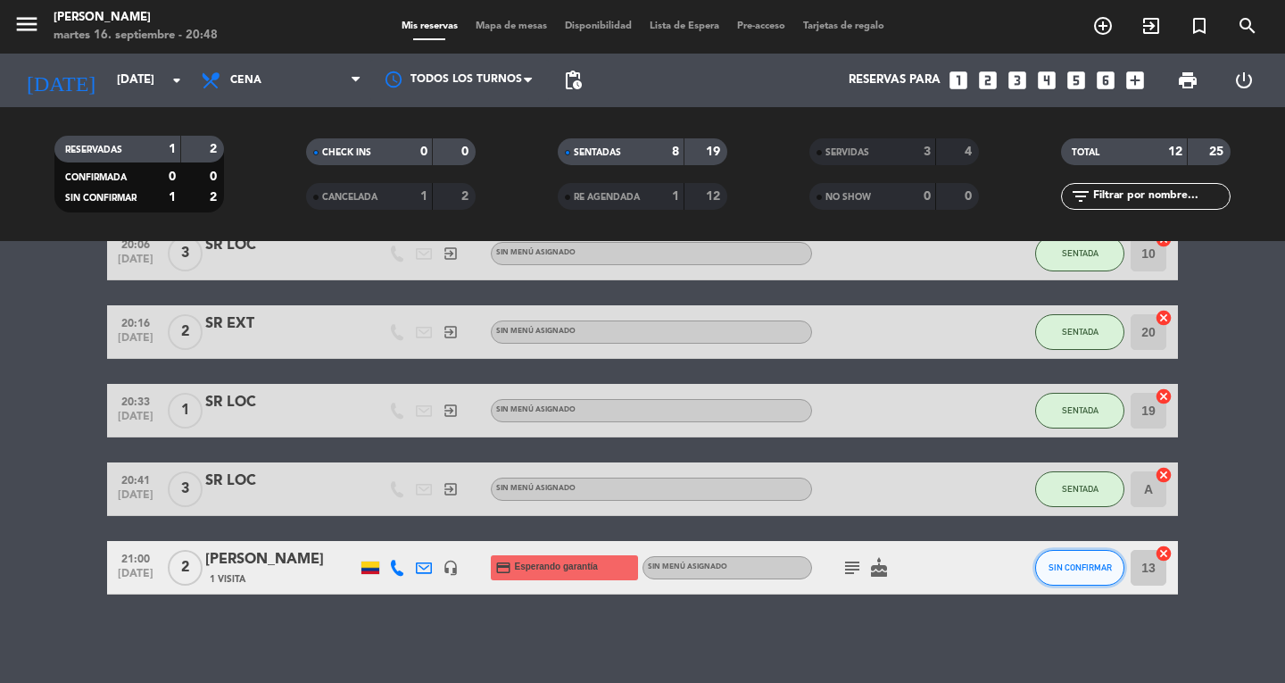
click at [1083, 551] on button "SIN CONFIRMAR" at bounding box center [1079, 568] width 89 height 36
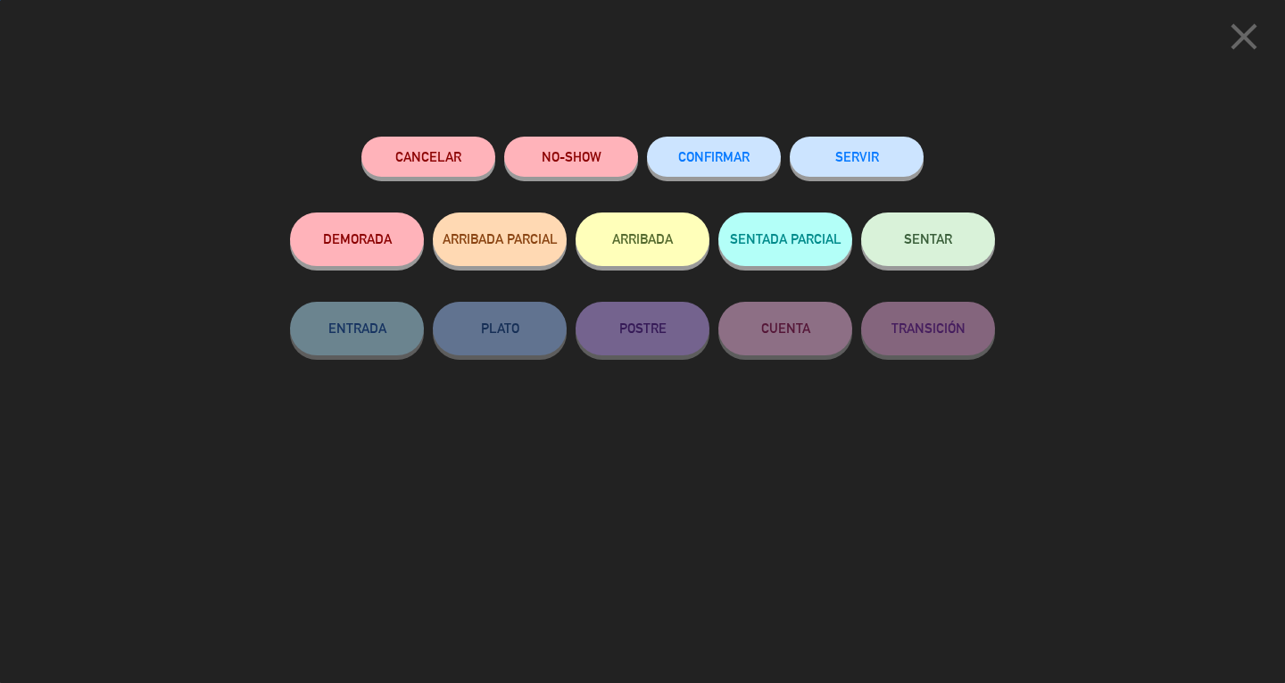
click at [927, 246] on span "SENTAR" at bounding box center [928, 238] width 48 height 15
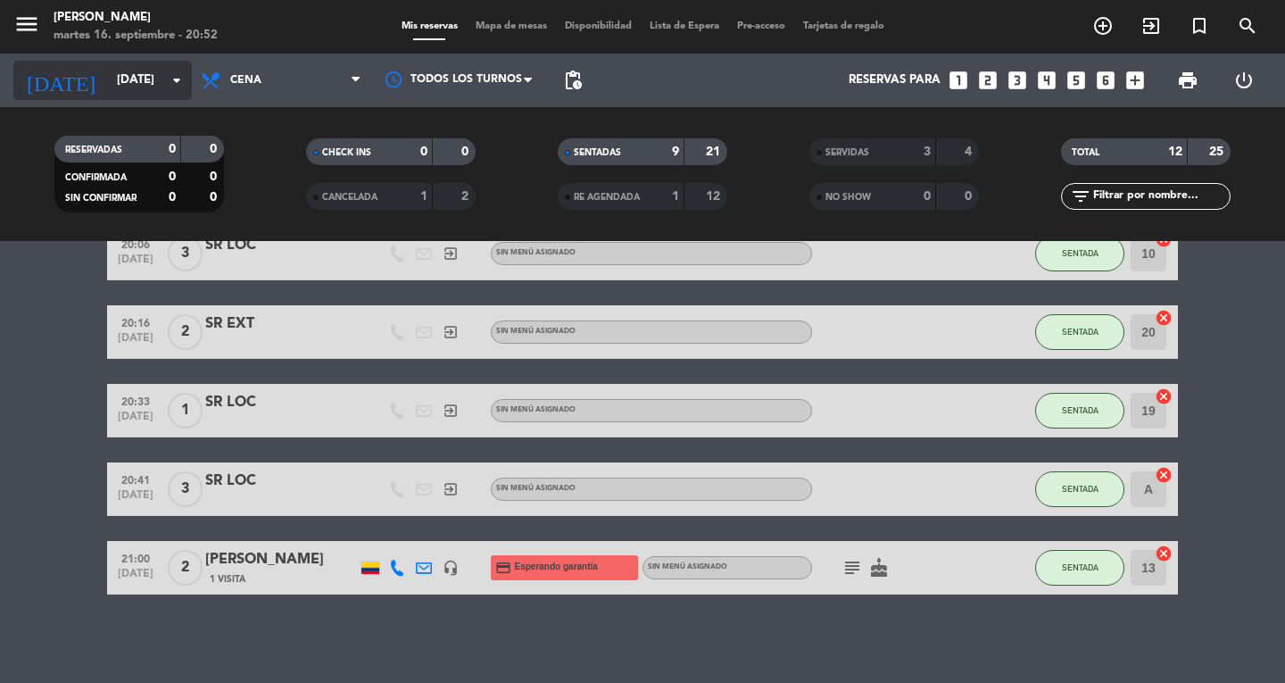
click at [108, 79] on input "[DATE]" at bounding box center [186, 80] width 157 height 32
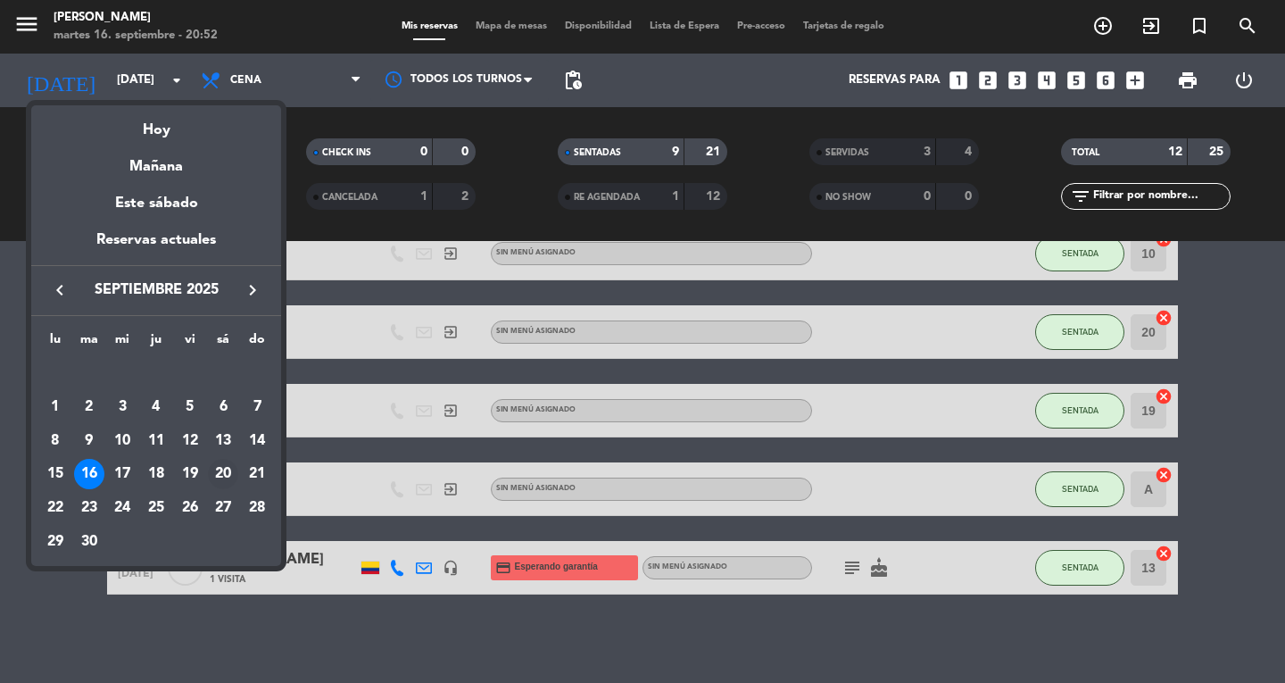
click at [225, 479] on div "20" at bounding box center [223, 474] width 30 height 30
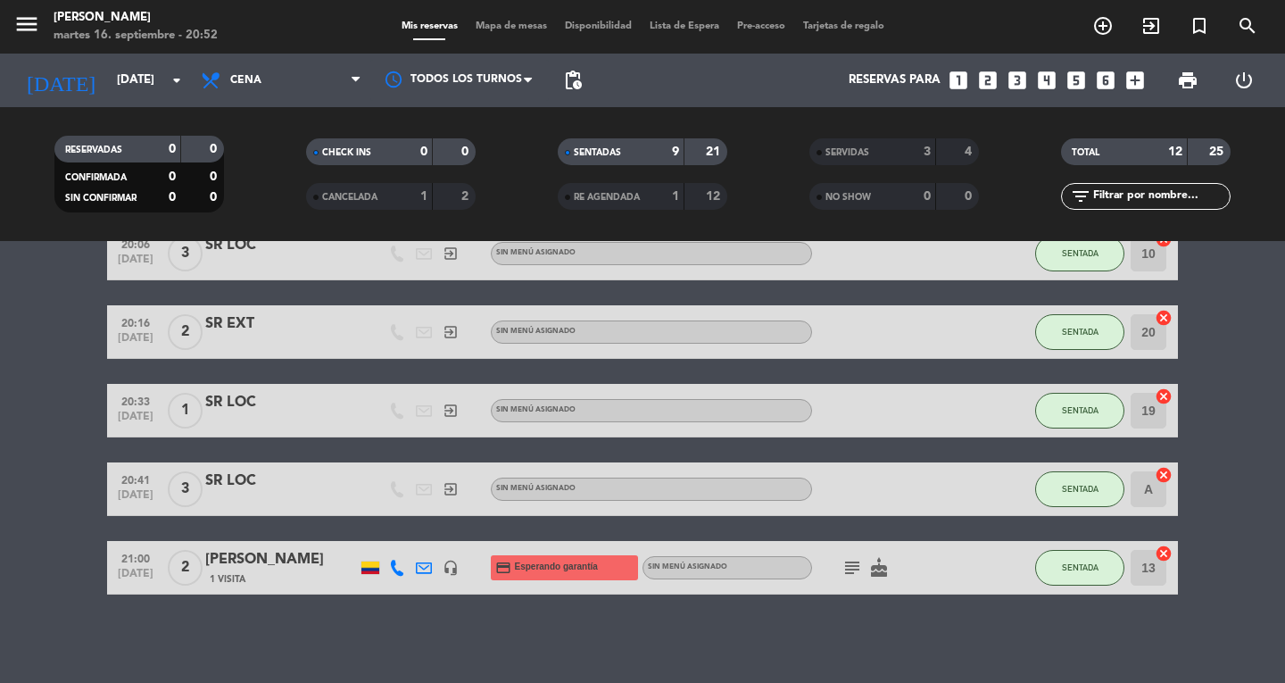
type input "[DATE]"
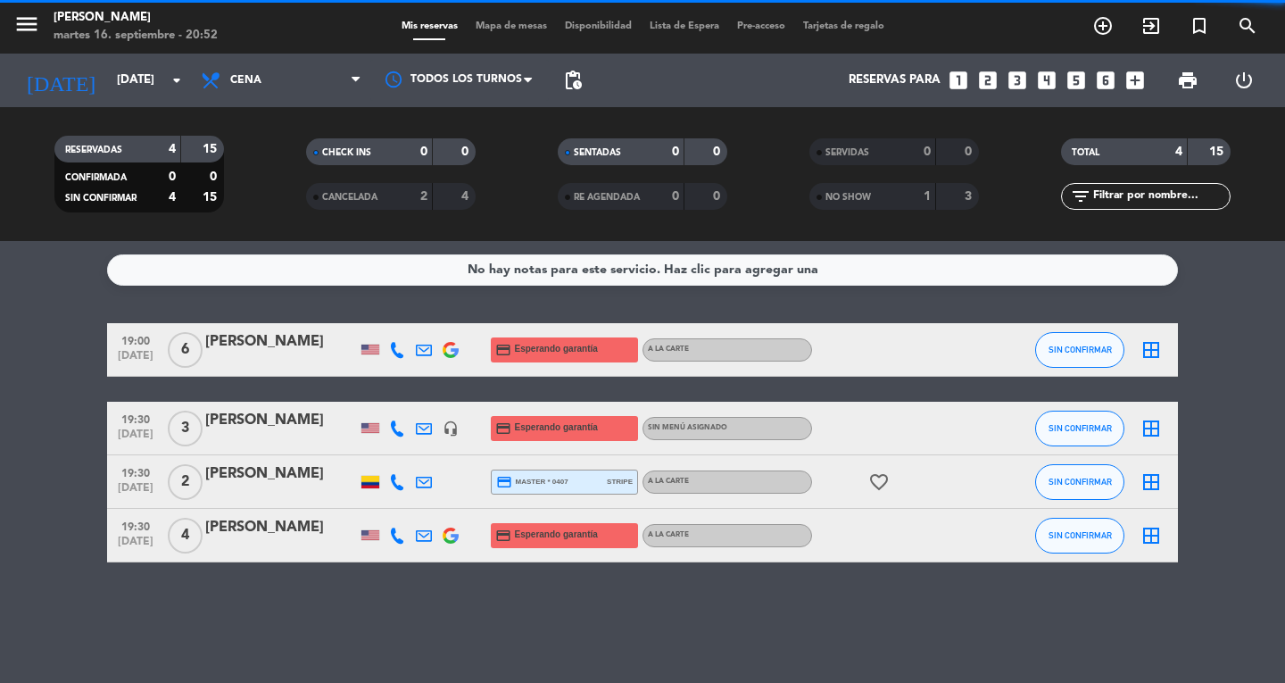
scroll to position [0, 0]
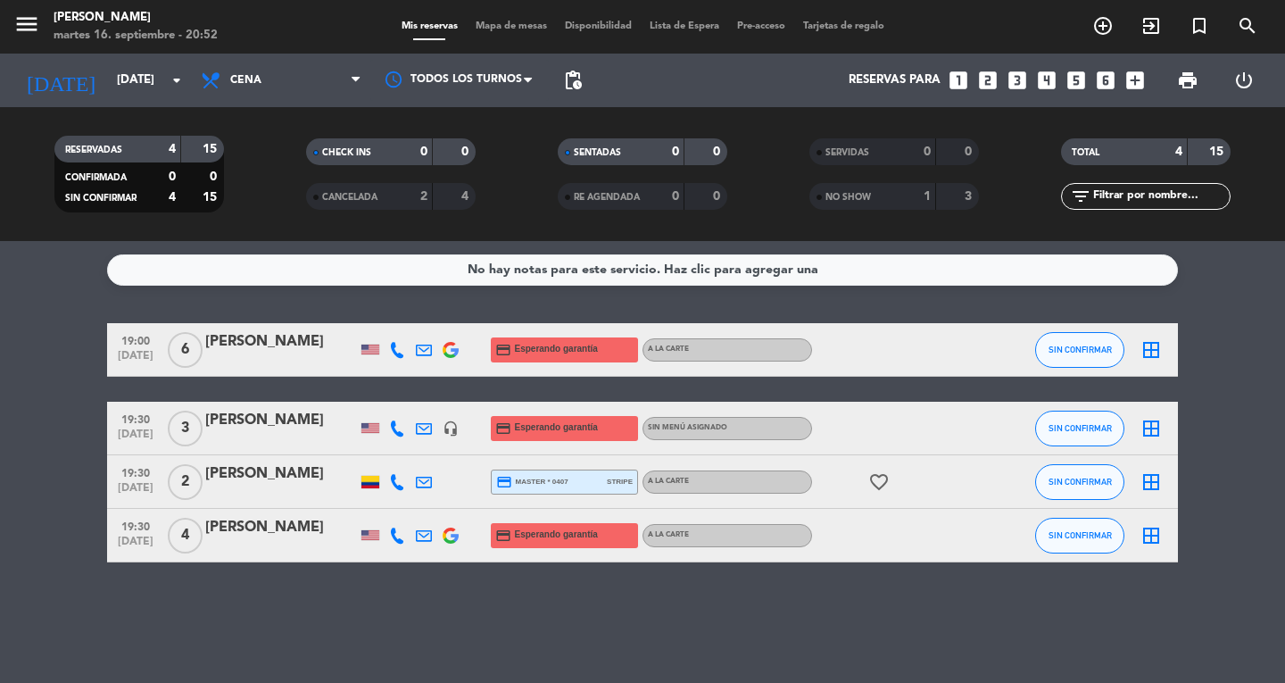
click at [400, 203] on div "2" at bounding box center [411, 196] width 36 height 21
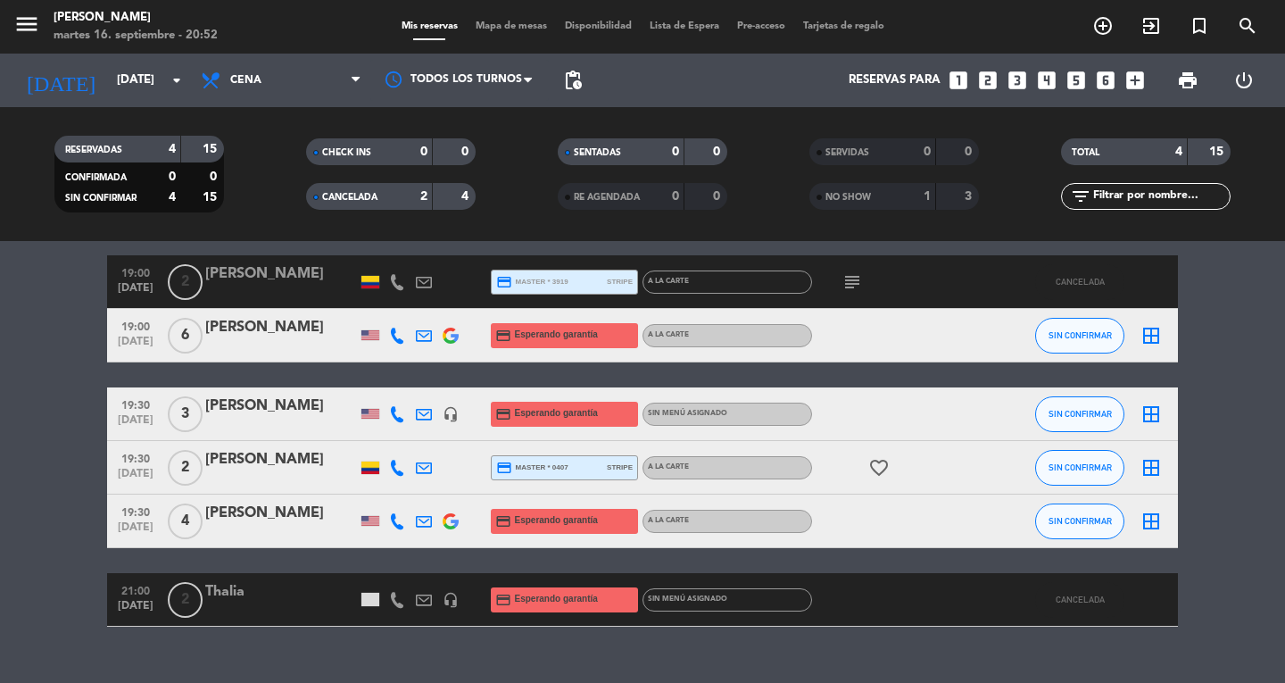
scroll to position [67, 0]
click at [365, 602] on div at bounding box center [370, 599] width 18 height 13
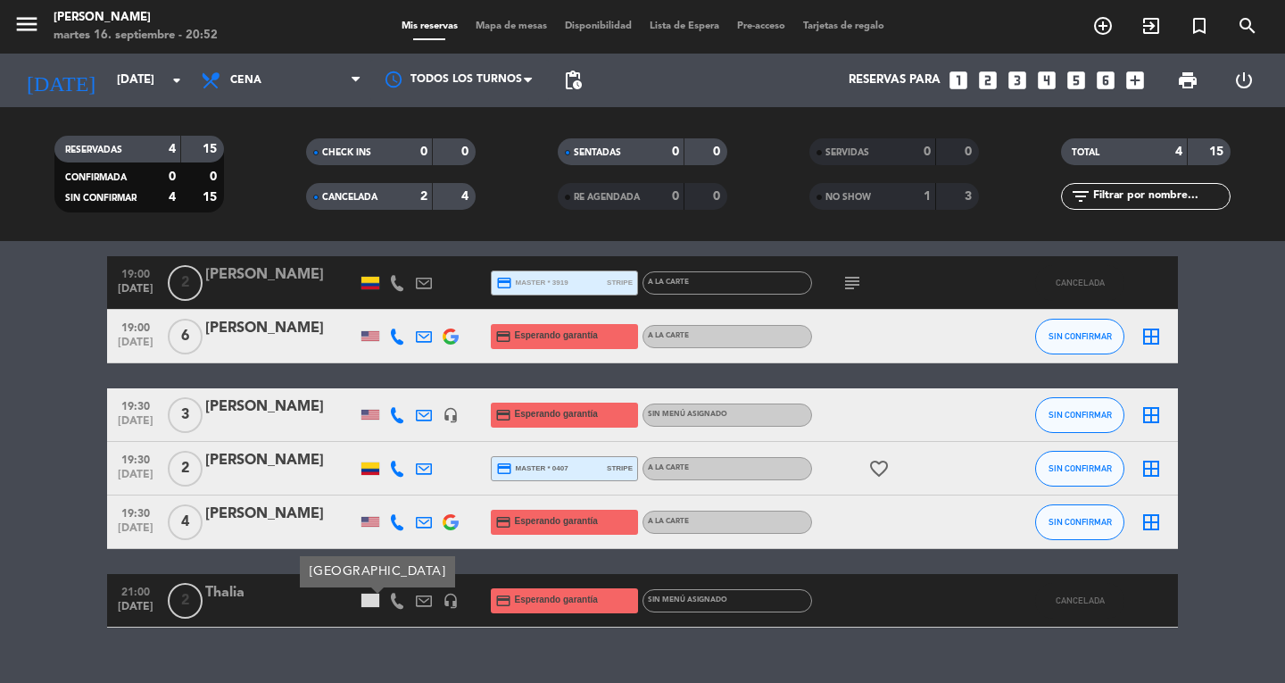
click at [428, 603] on icon at bounding box center [424, 600] width 16 height 16
click at [450, 636] on div "No hay notas para este servicio. Haz clic para agregar una 19:00 [DATE] 2 [PERS…" at bounding box center [642, 462] width 1285 height 442
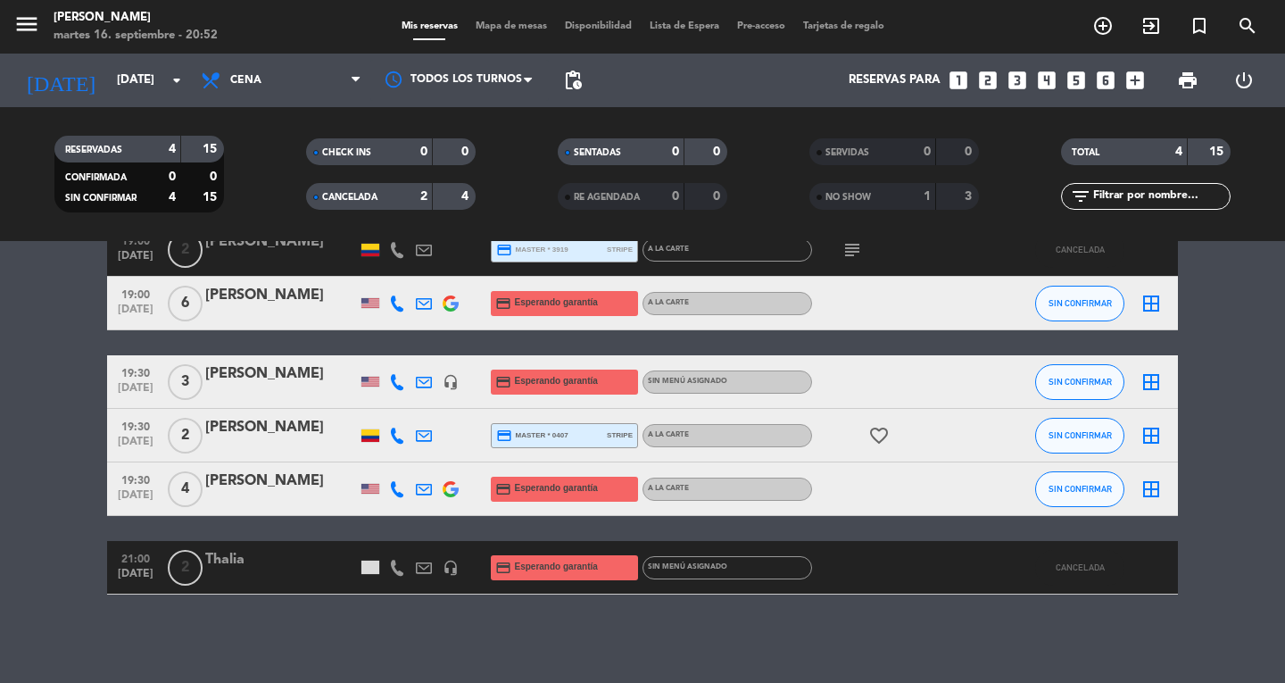
click at [398, 569] on icon at bounding box center [397, 567] width 16 height 16
click at [64, 562] on bookings-row "19:00 [DATE] 2 [PERSON_NAME] credit_card master * 3919 stripe A la carte subjec…" at bounding box center [642, 408] width 1285 height 371
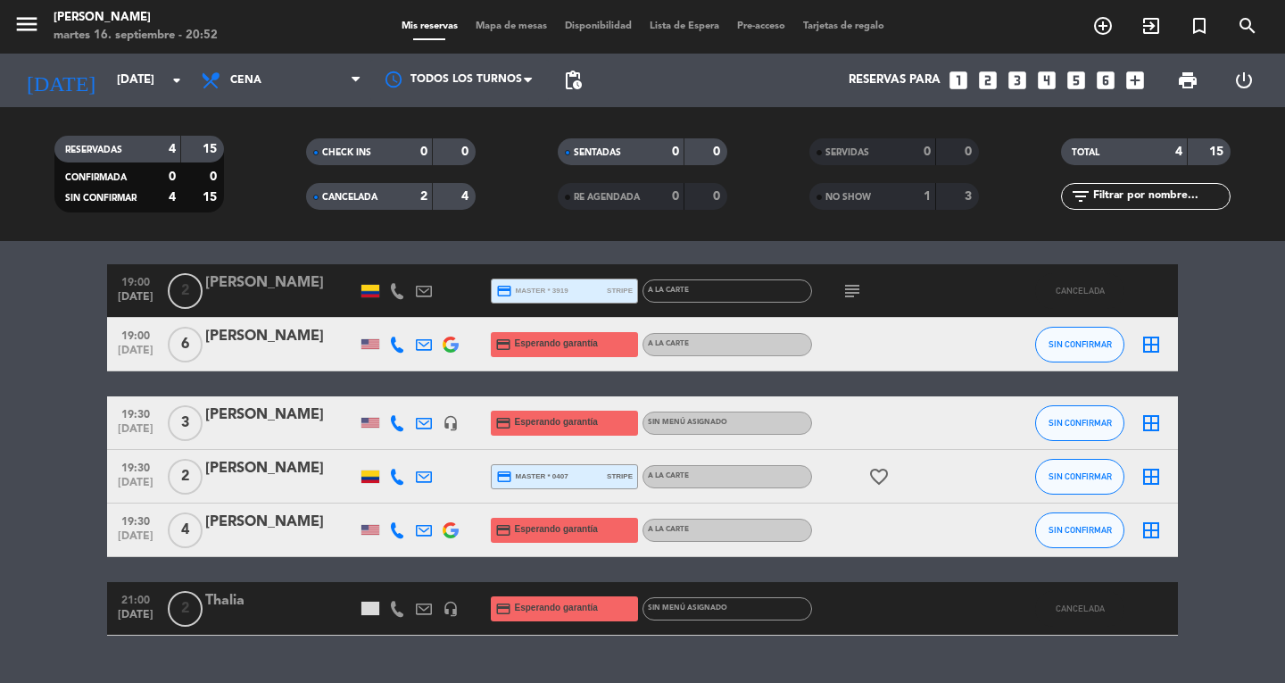
scroll to position [61, 0]
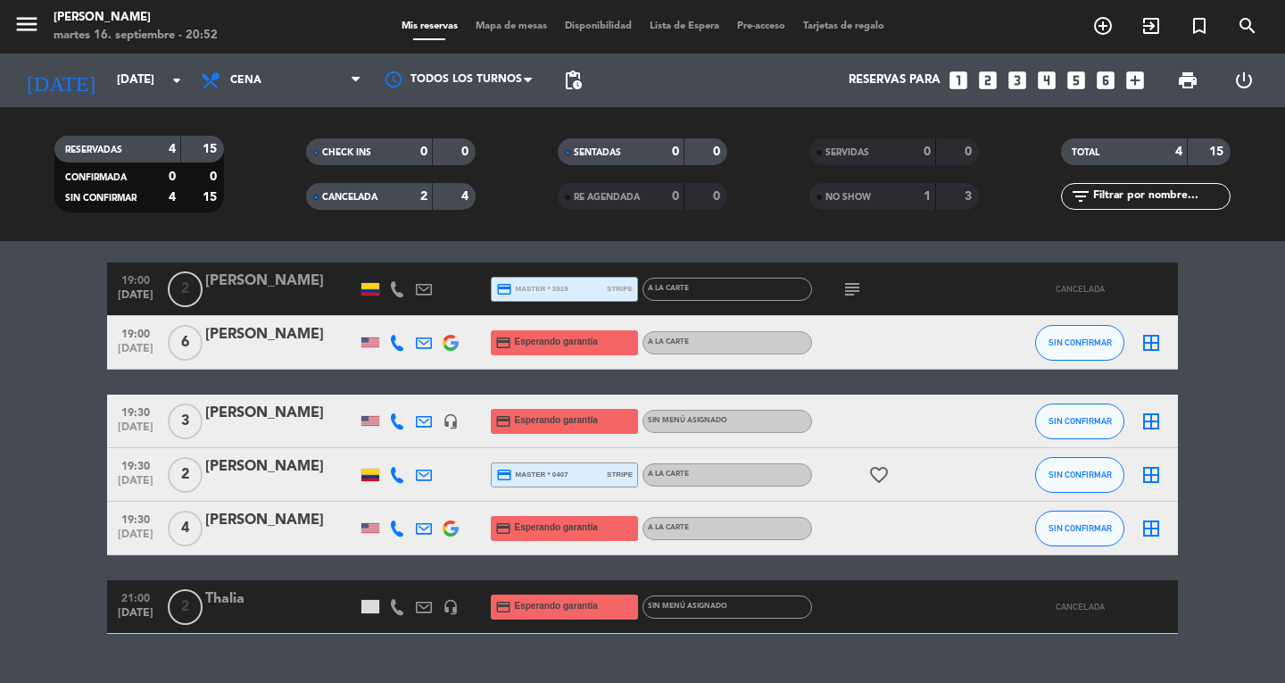
click at [125, 622] on span "[DATE]" at bounding box center [135, 617] width 45 height 21
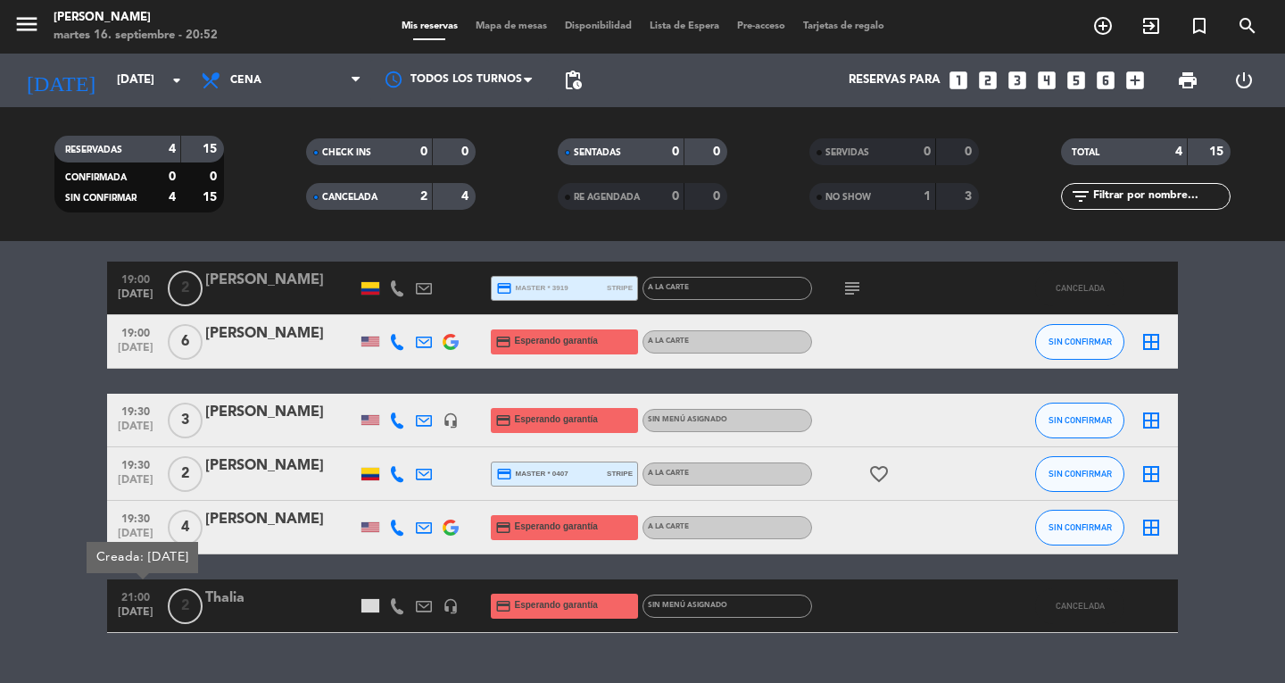
scroll to position [100, 0]
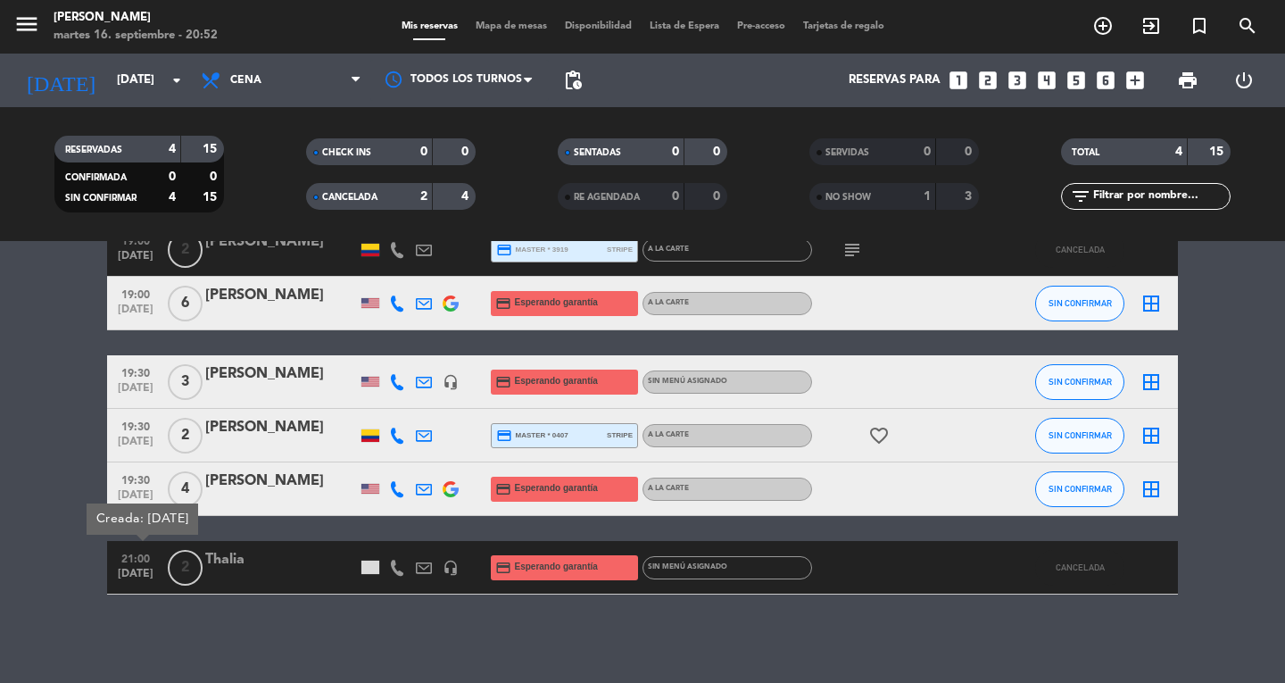
click at [263, 609] on div "No hay notas para este servicio. Haz clic para agregar una 19:00 [DATE] 2 [PERS…" at bounding box center [642, 462] width 1285 height 442
click at [261, 605] on div "No hay notas para este servicio. Haz clic para agregar una 19:00 [DATE] 2 [PERS…" at bounding box center [642, 462] width 1285 height 442
click at [225, 650] on div "No hay notas para este servicio. Haz clic para agregar una 19:00 [DATE] 2 [PERS…" at bounding box center [642, 462] width 1285 height 442
click at [423, 568] on icon at bounding box center [424, 567] width 16 height 16
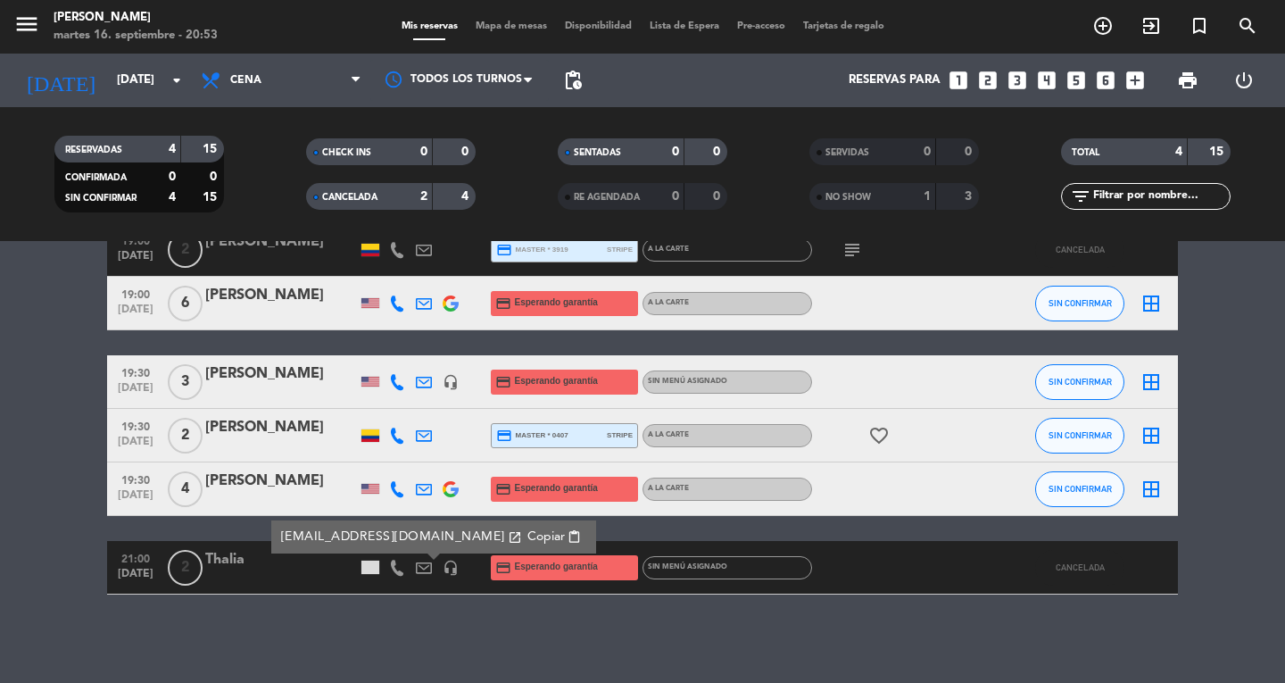
click at [312, 617] on div "No hay notas para este servicio. Haz clic para agregar una 19:00 [DATE] 2 [PERS…" at bounding box center [642, 462] width 1285 height 442
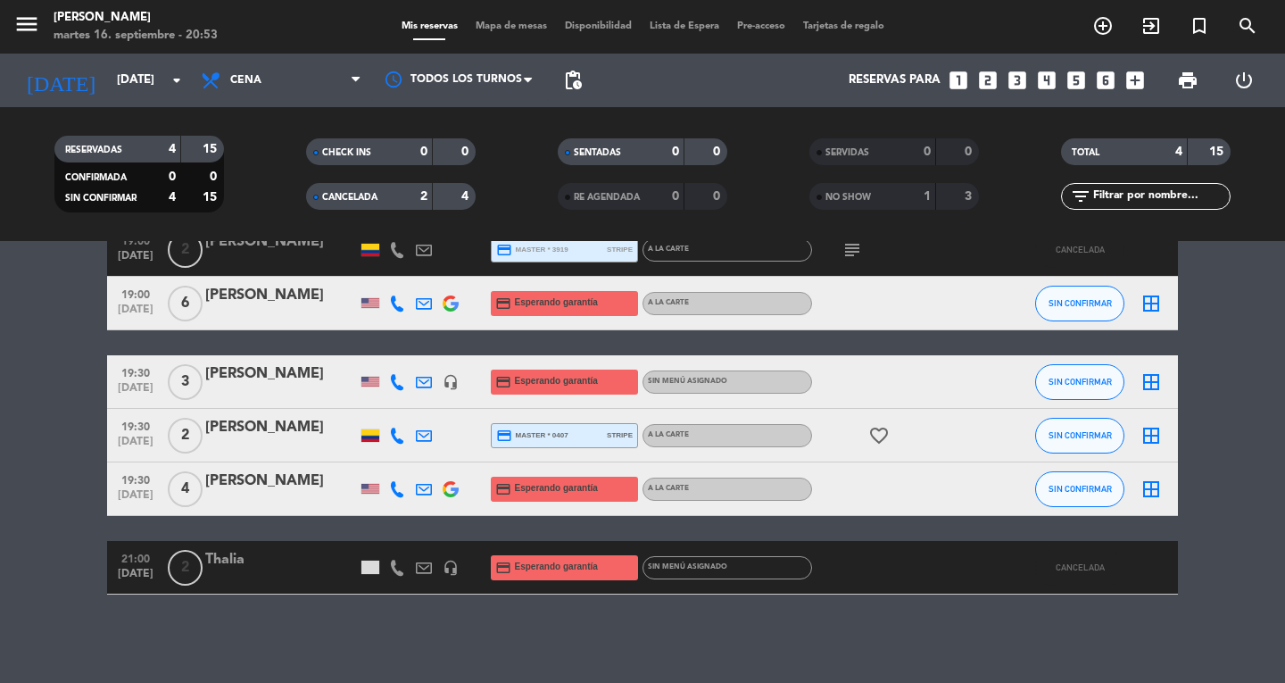
click at [423, 569] on icon at bounding box center [424, 567] width 16 height 16
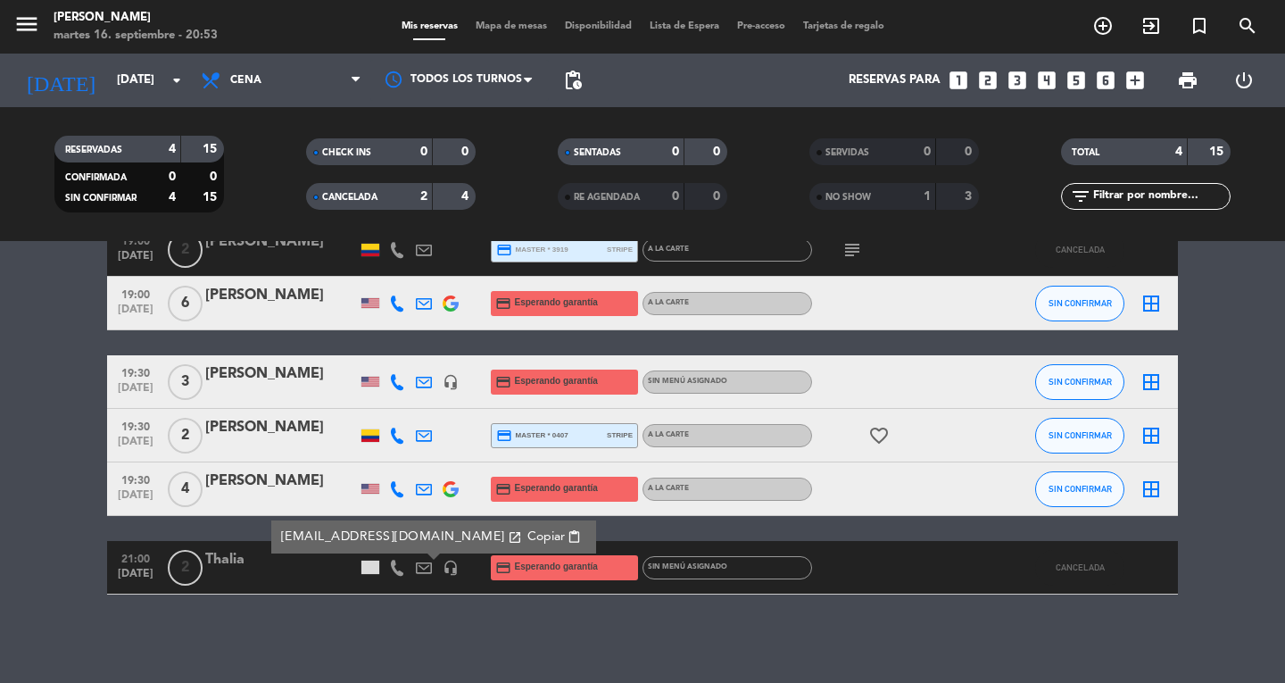
click at [528, 534] on span "Copiar" at bounding box center [545, 536] width 37 height 19
click at [983, 83] on icon "looks_two" at bounding box center [987, 80] width 23 height 23
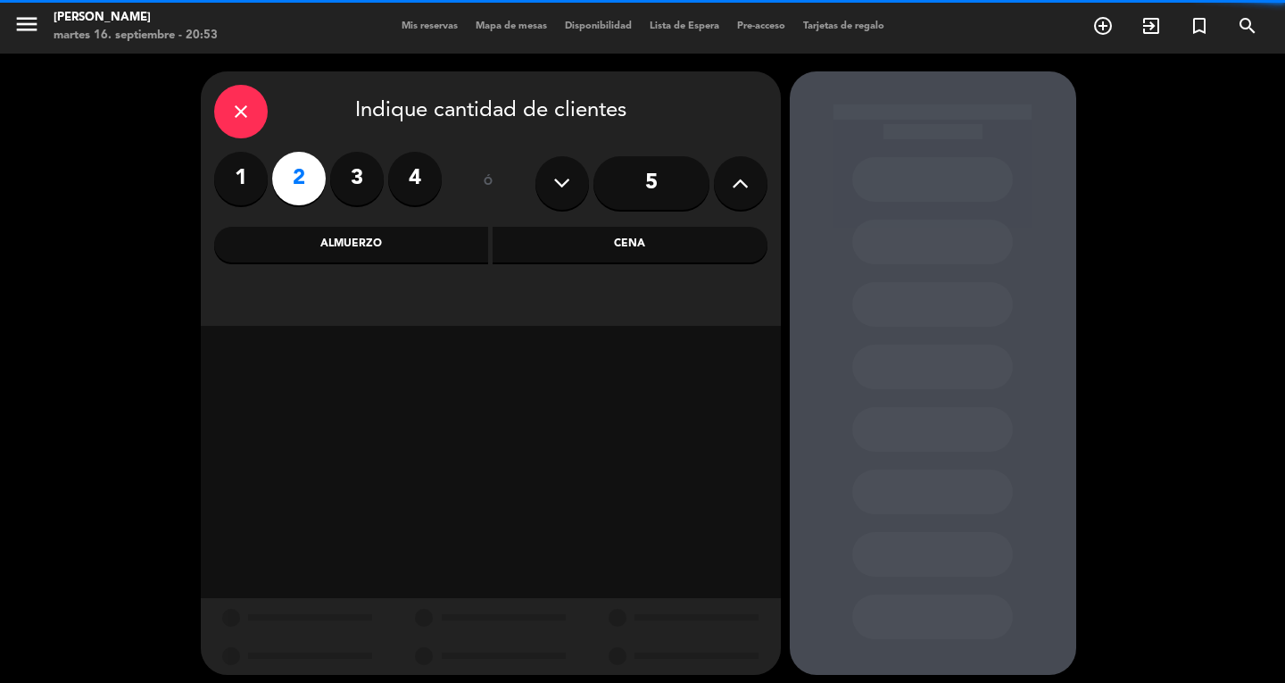
click at [584, 237] on div "Cena" at bounding box center [630, 245] width 275 height 36
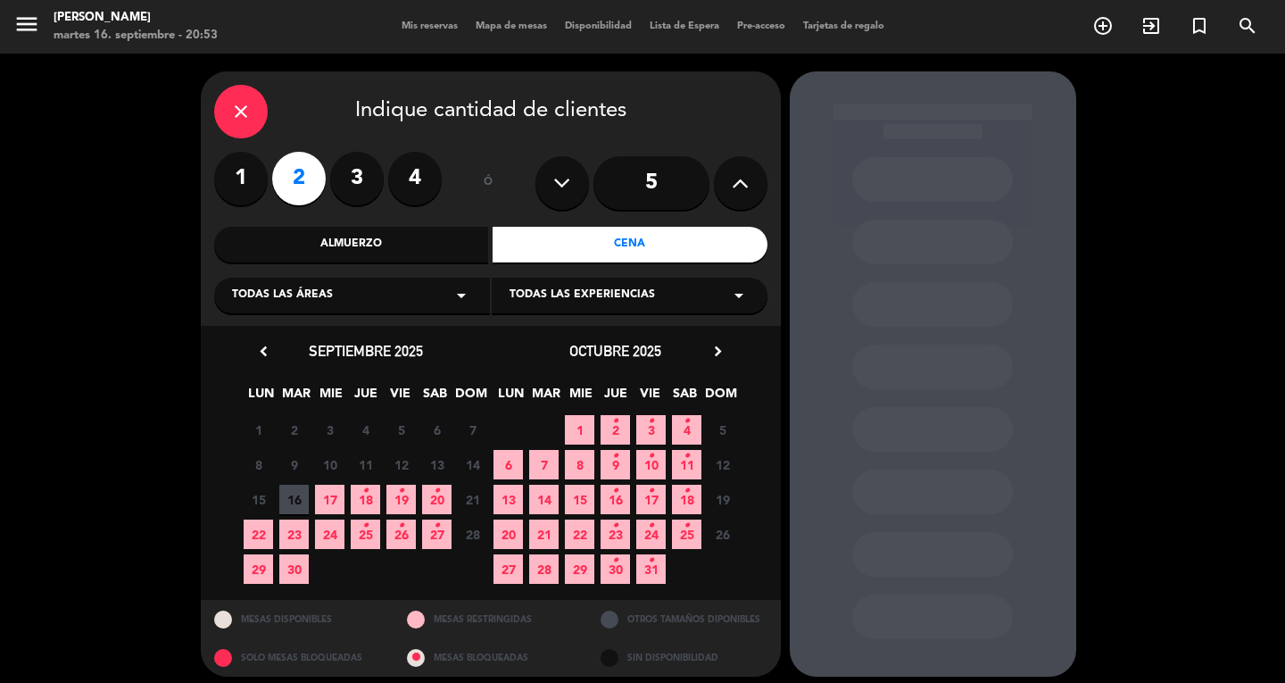
click at [443, 501] on span "20 •" at bounding box center [436, 498] width 29 height 29
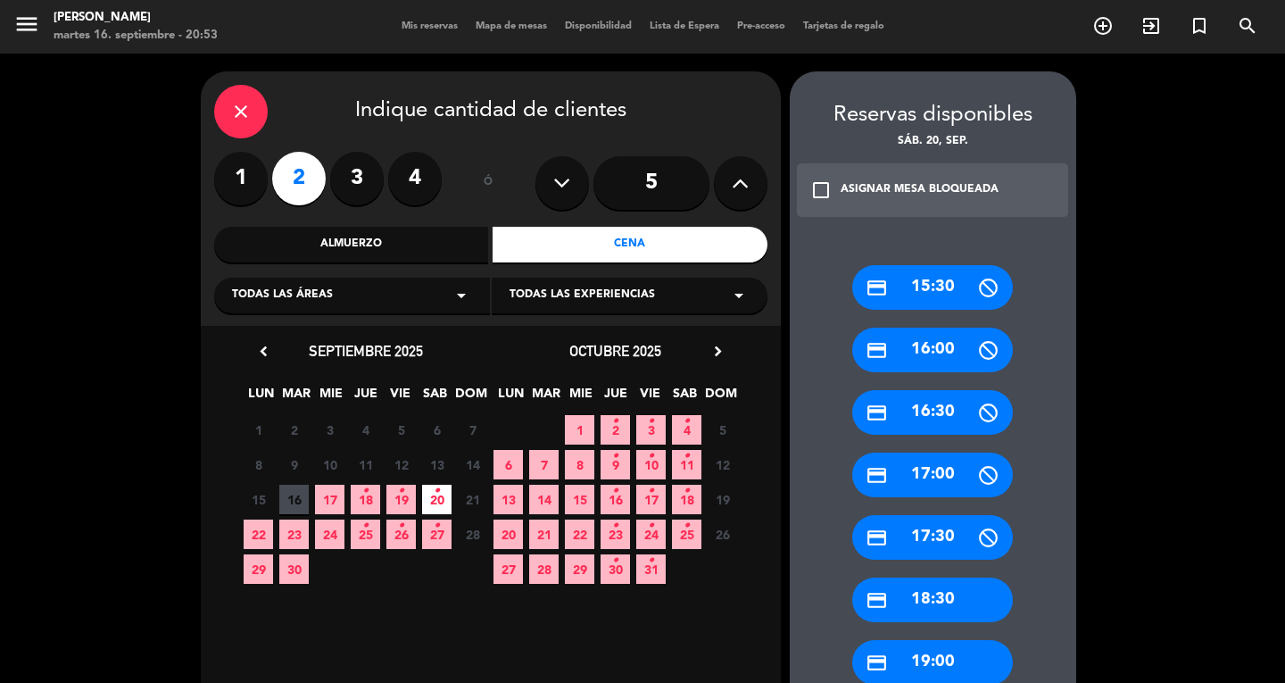
click at [228, 113] on div "close" at bounding box center [241, 112] width 54 height 54
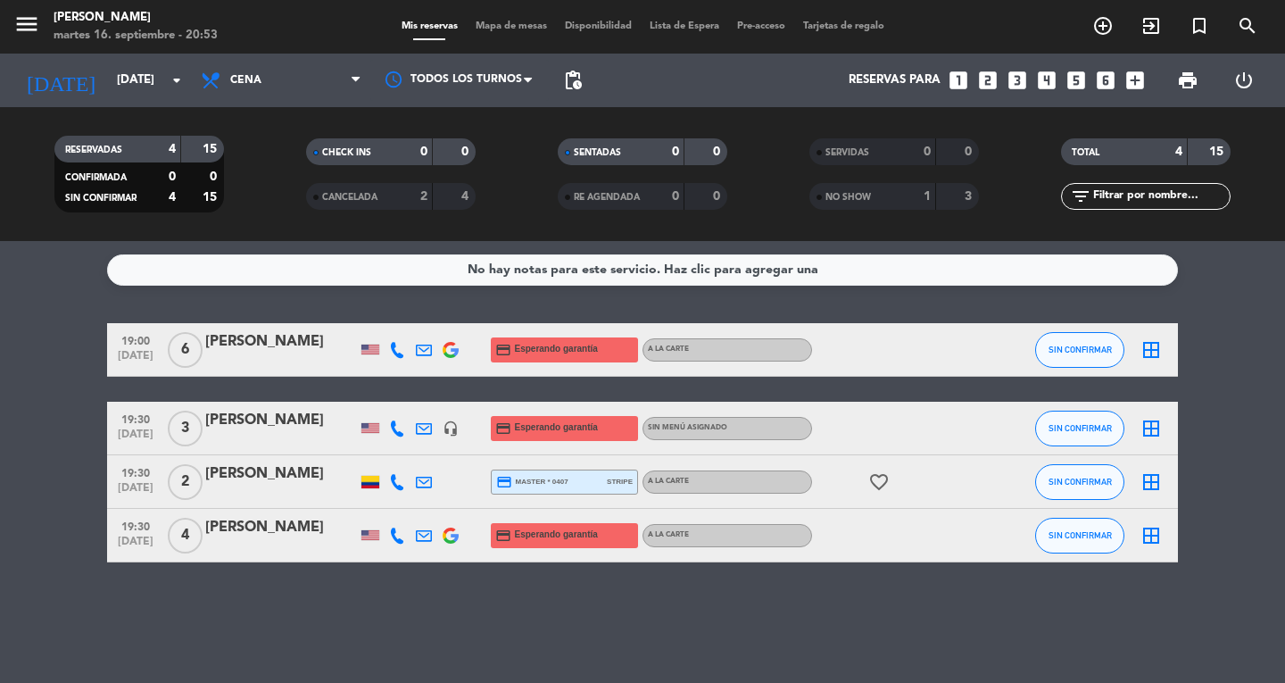
click at [469, 208] on div "CANCELADA 2 4" at bounding box center [391, 196] width 170 height 27
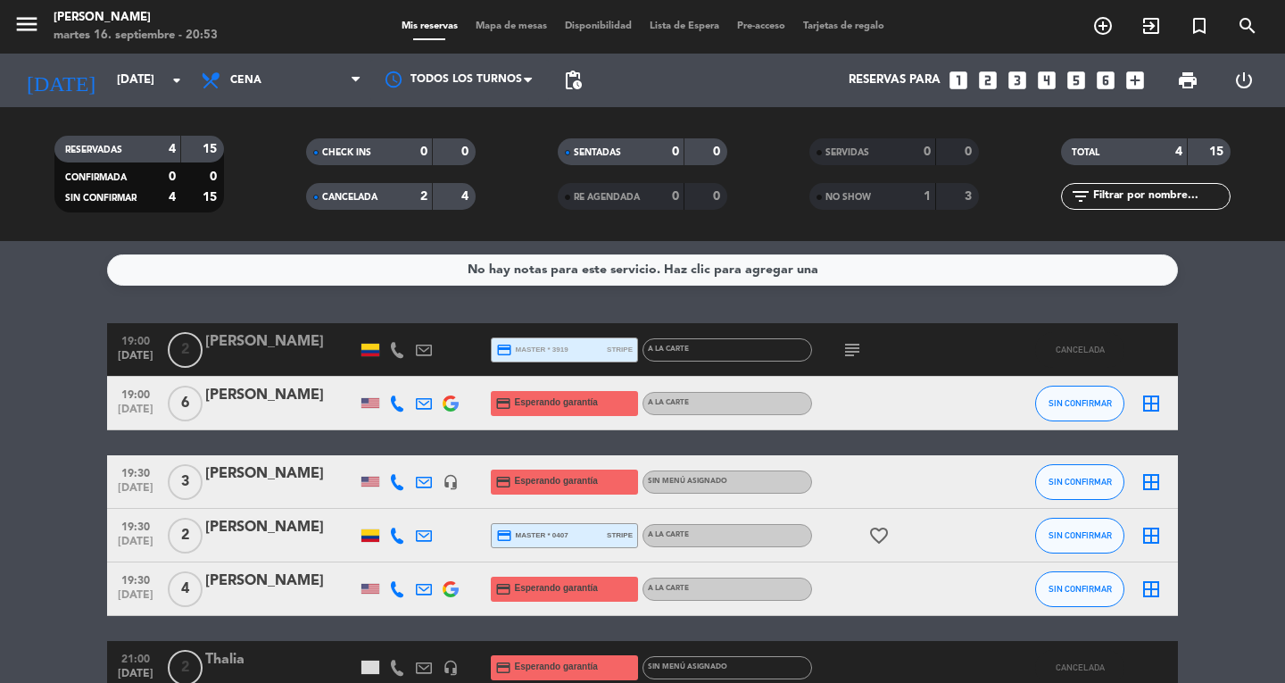
click at [989, 82] on icon "looks_two" at bounding box center [987, 80] width 23 height 23
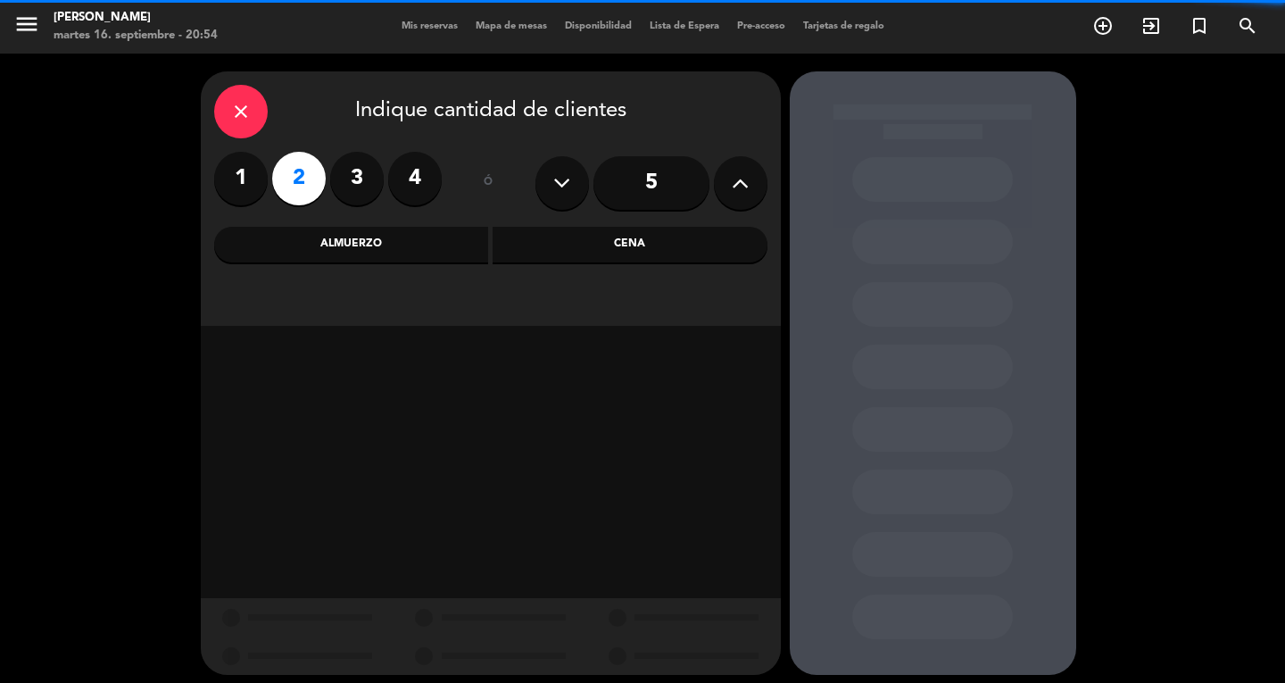
click at [560, 260] on div "Cena" at bounding box center [630, 245] width 275 height 36
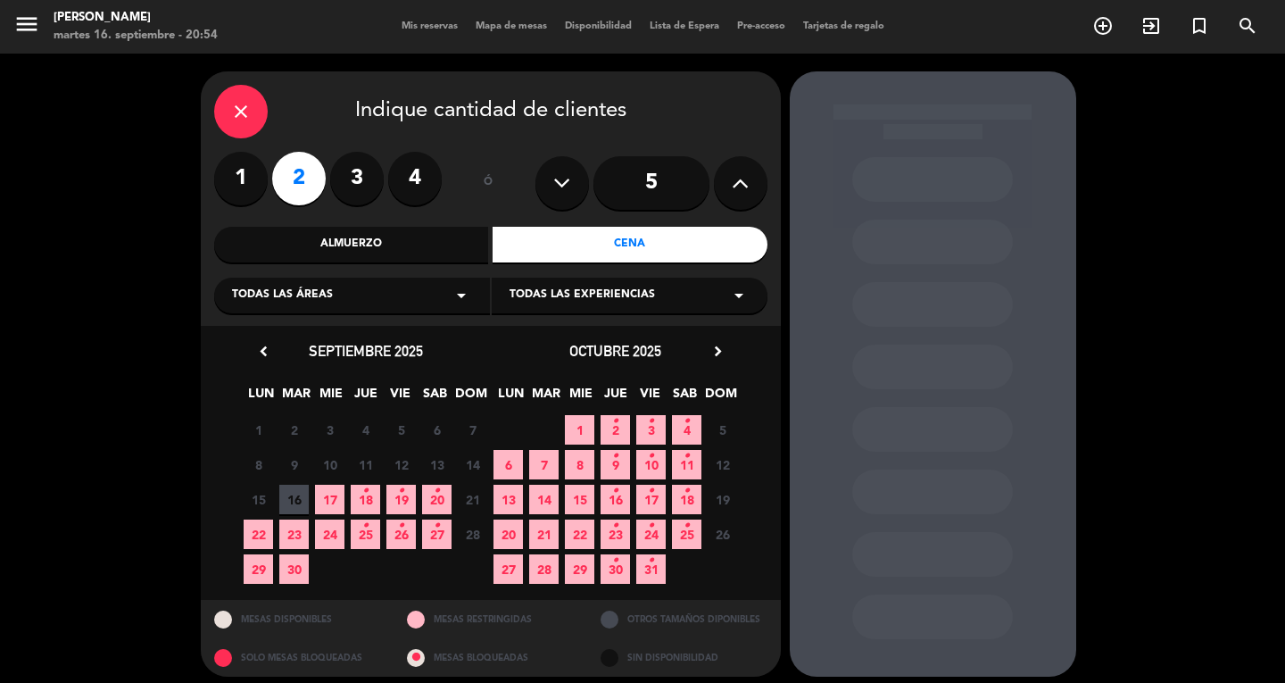
click at [430, 505] on span "20 •" at bounding box center [436, 498] width 29 height 29
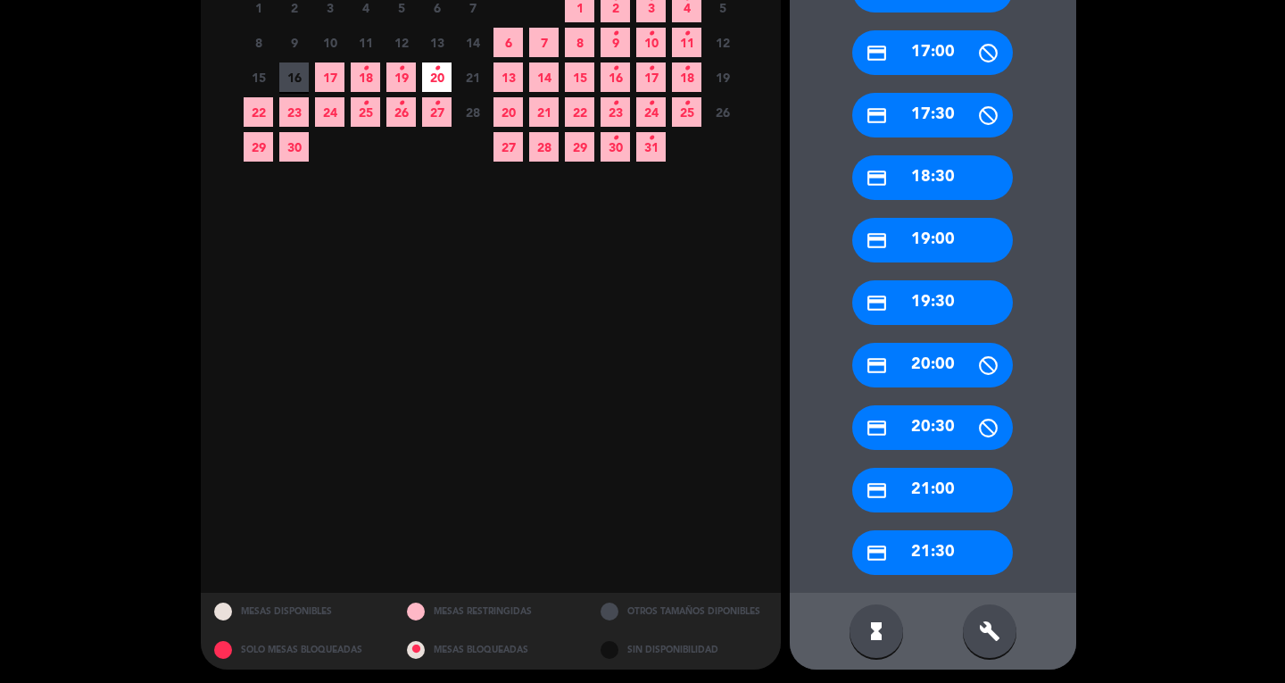
scroll to position [426, 0]
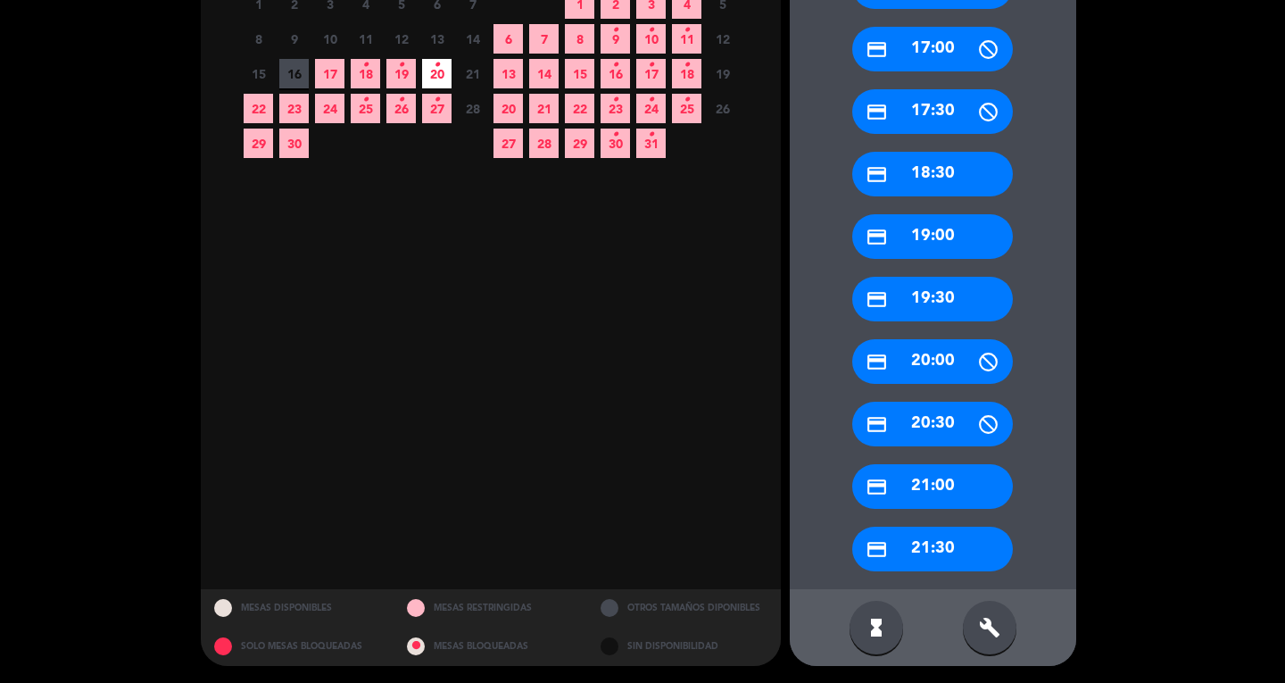
click at [960, 474] on div "credit_card 21:00" at bounding box center [932, 486] width 161 height 45
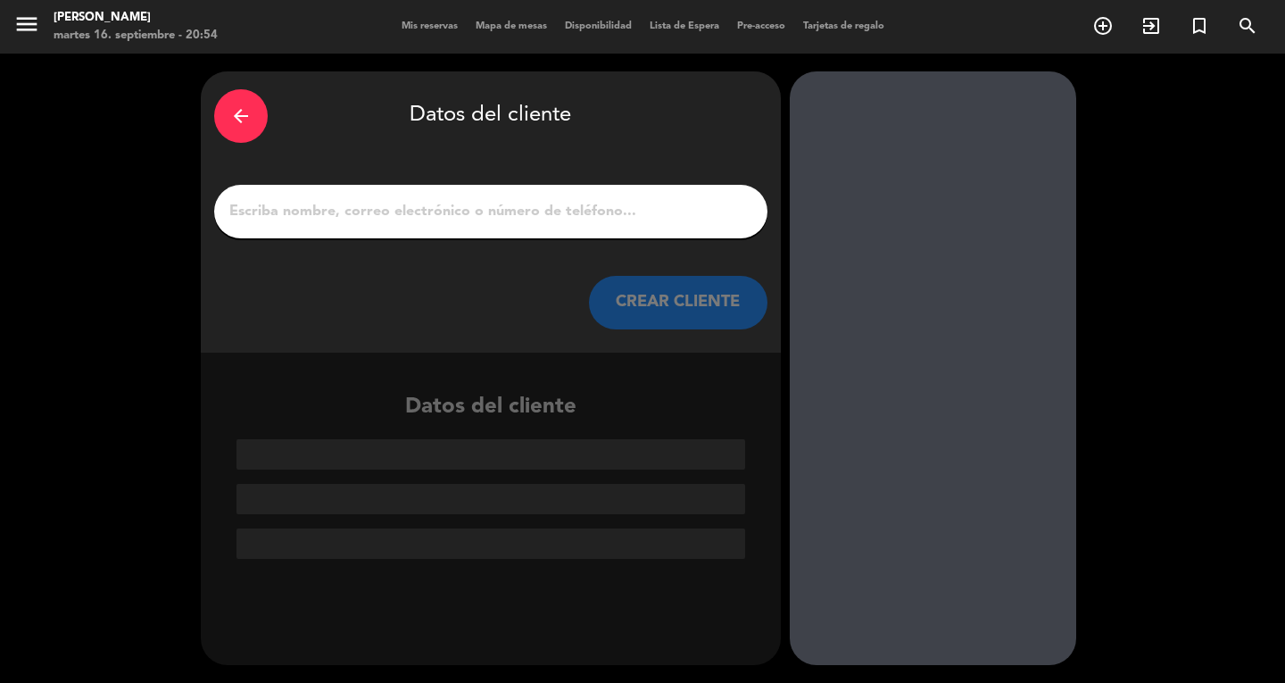
scroll to position [0, 0]
click at [593, 216] on input "1" at bounding box center [491, 211] width 526 height 25
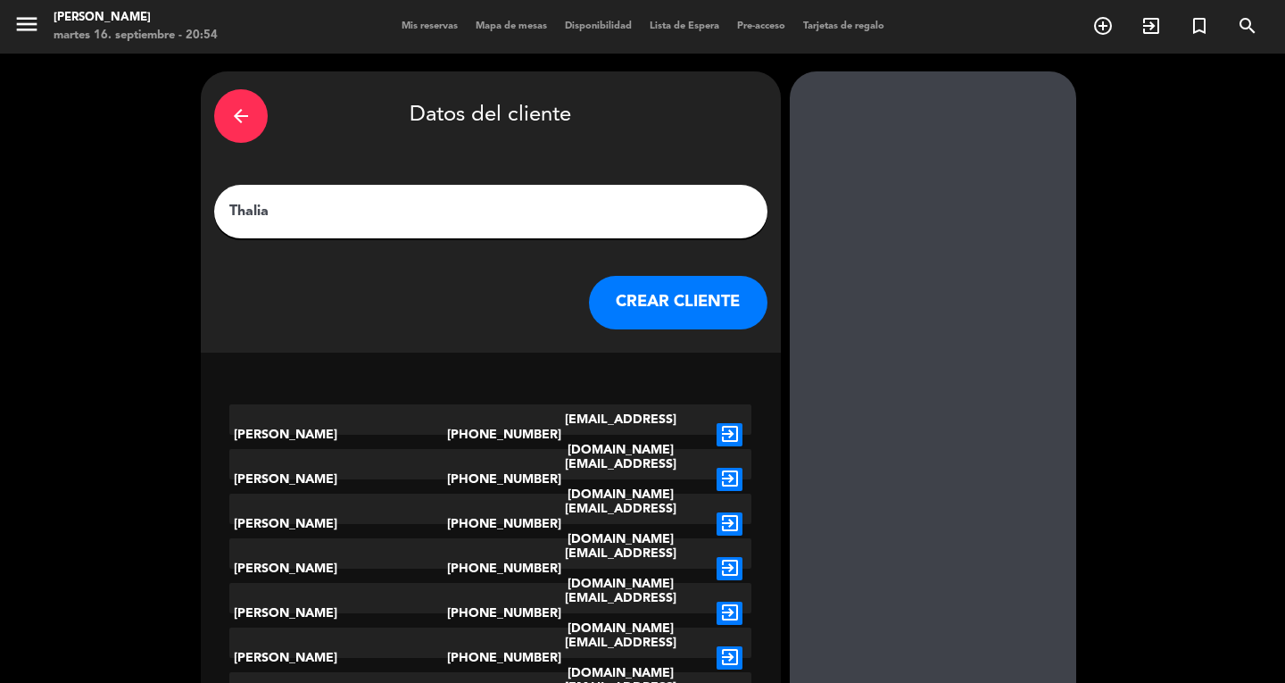
type input "Thalia"
click at [671, 308] on button "CREAR CLIENTE" at bounding box center [678, 303] width 178 height 54
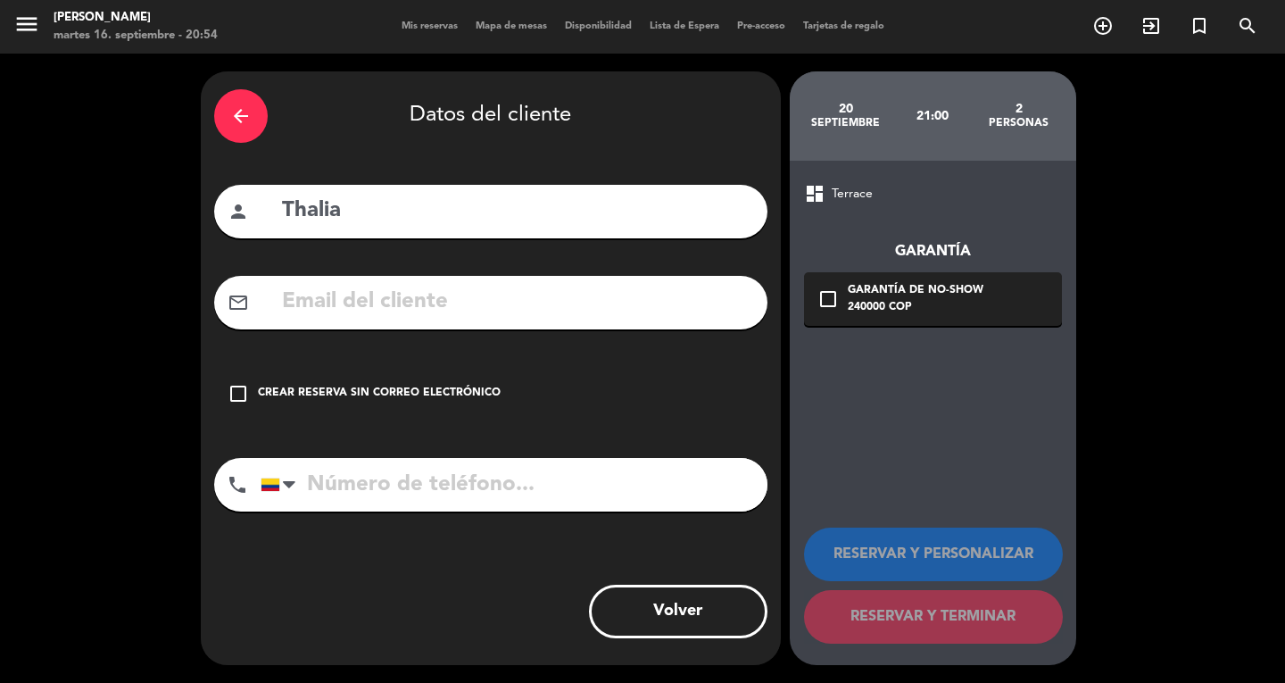
click at [253, 127] on div "arrow_back" at bounding box center [241, 116] width 54 height 54
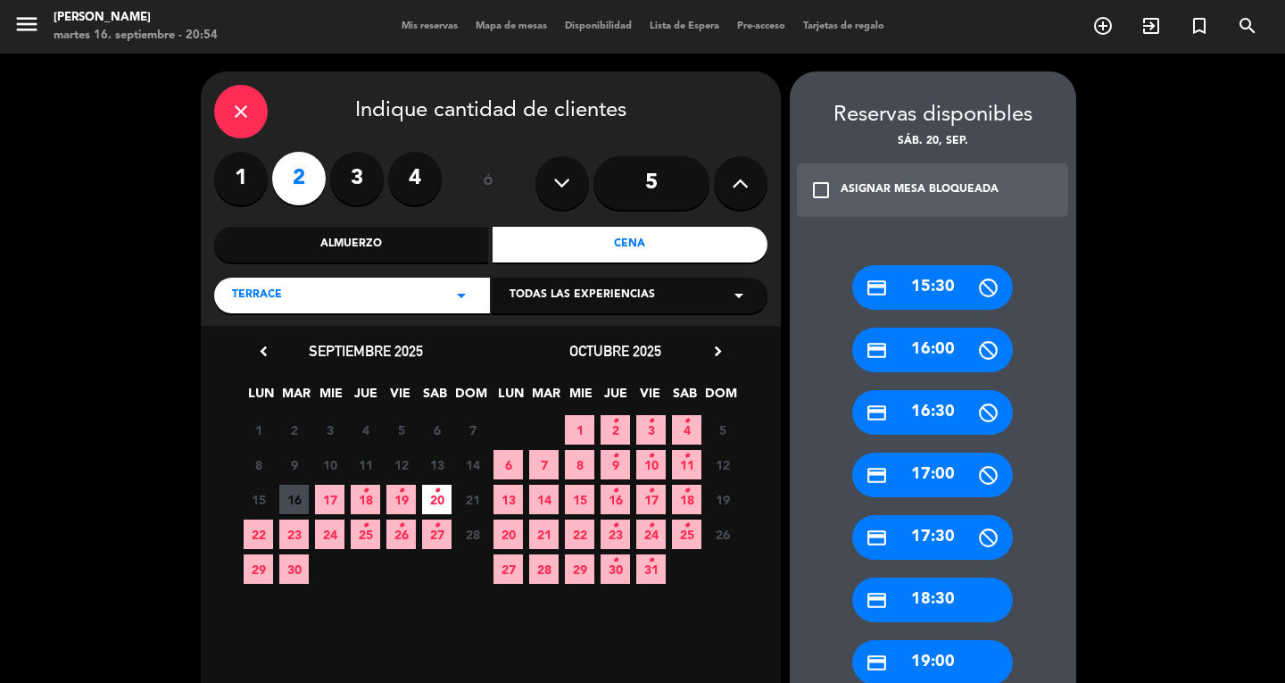
click at [253, 127] on div "close" at bounding box center [241, 112] width 54 height 54
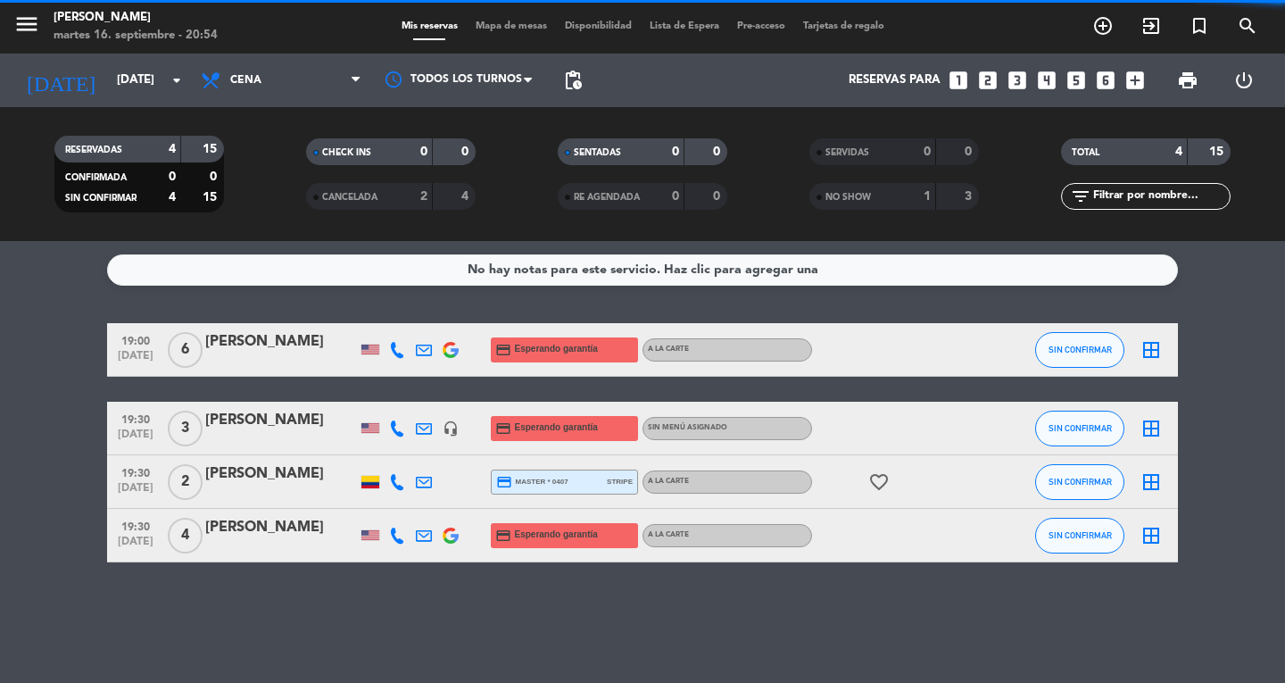
click at [988, 79] on icon "looks_two" at bounding box center [987, 80] width 23 height 23
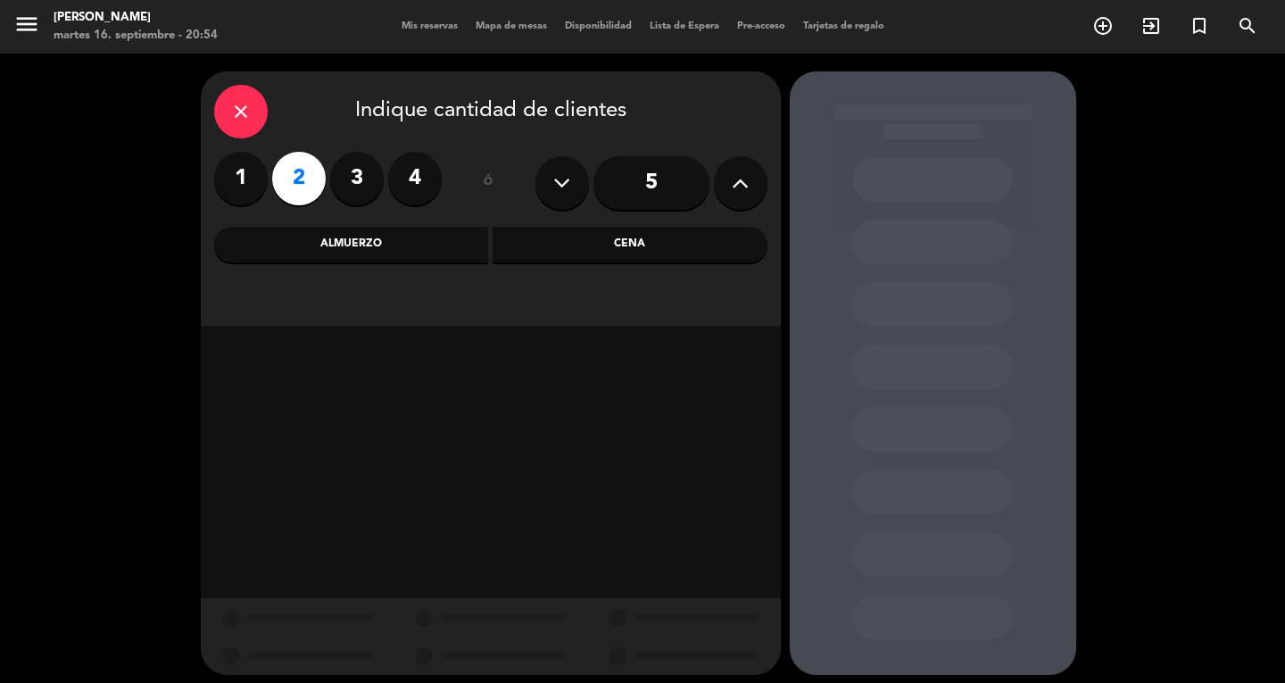
click at [658, 234] on div "Cena" at bounding box center [630, 245] width 275 height 36
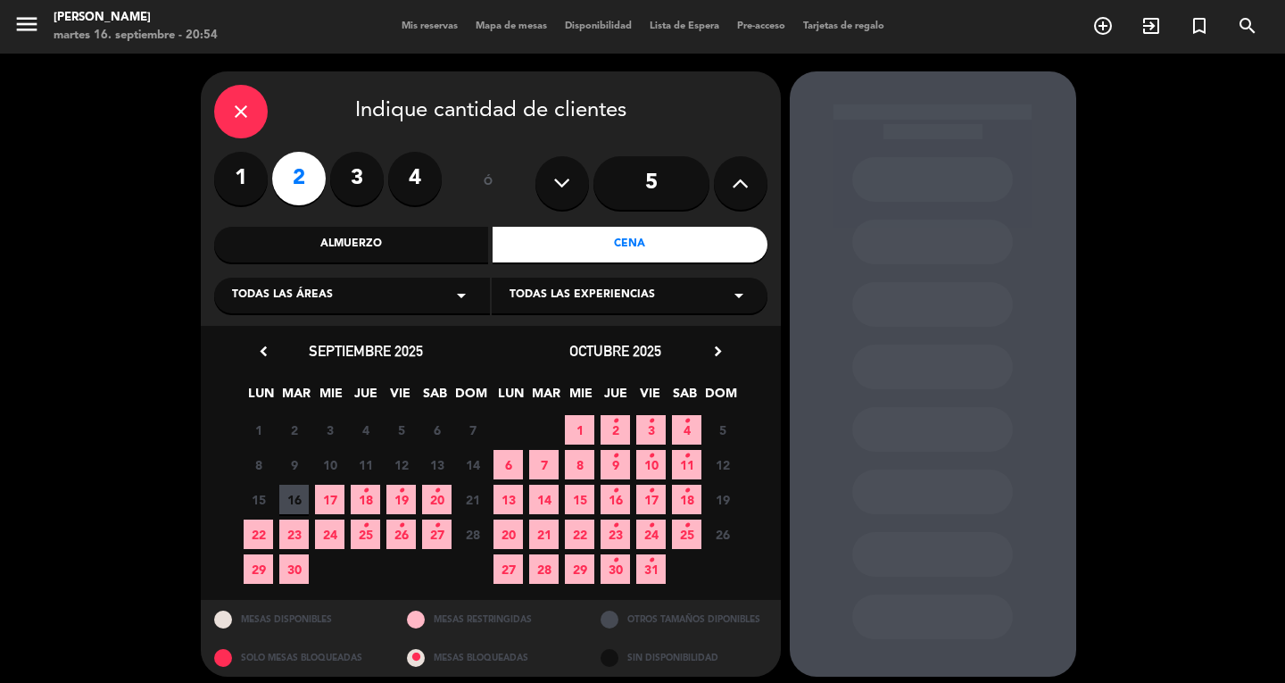
click at [421, 498] on div "15 16 17 18 • 19 • 20 • 21 Cerrado" at bounding box center [366, 499] width 250 height 35
click at [440, 497] on span "20 •" at bounding box center [436, 498] width 29 height 29
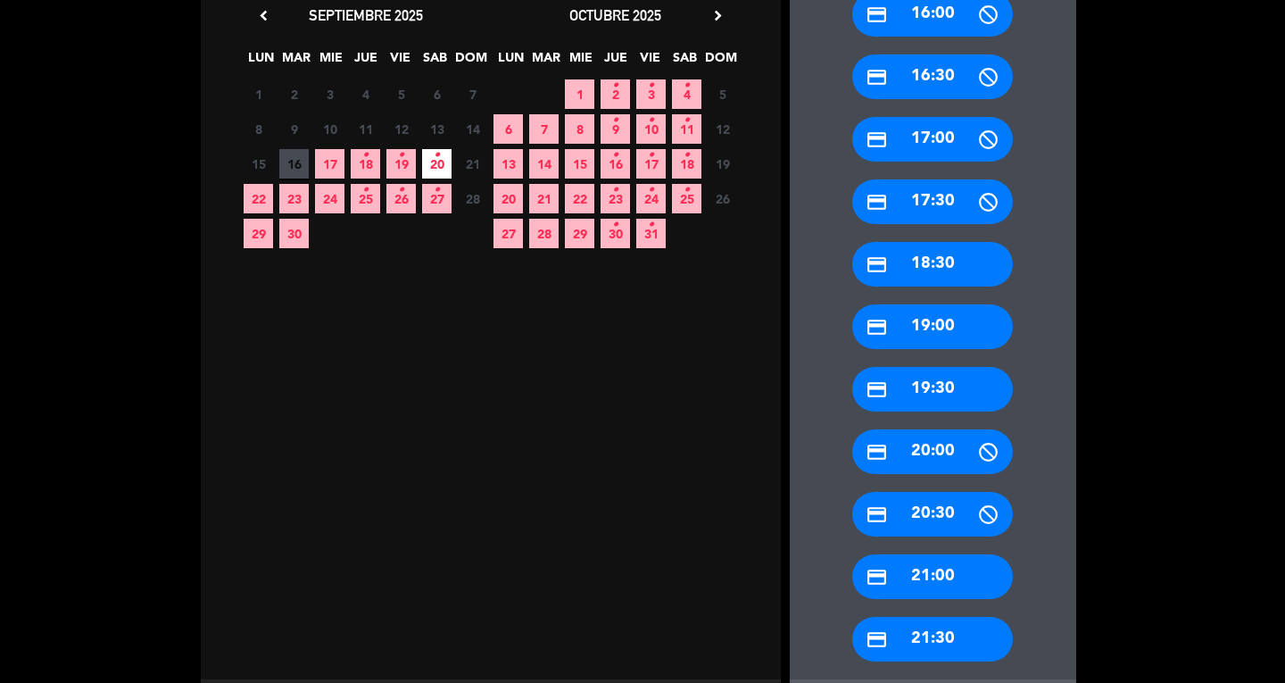
scroll to position [426, 0]
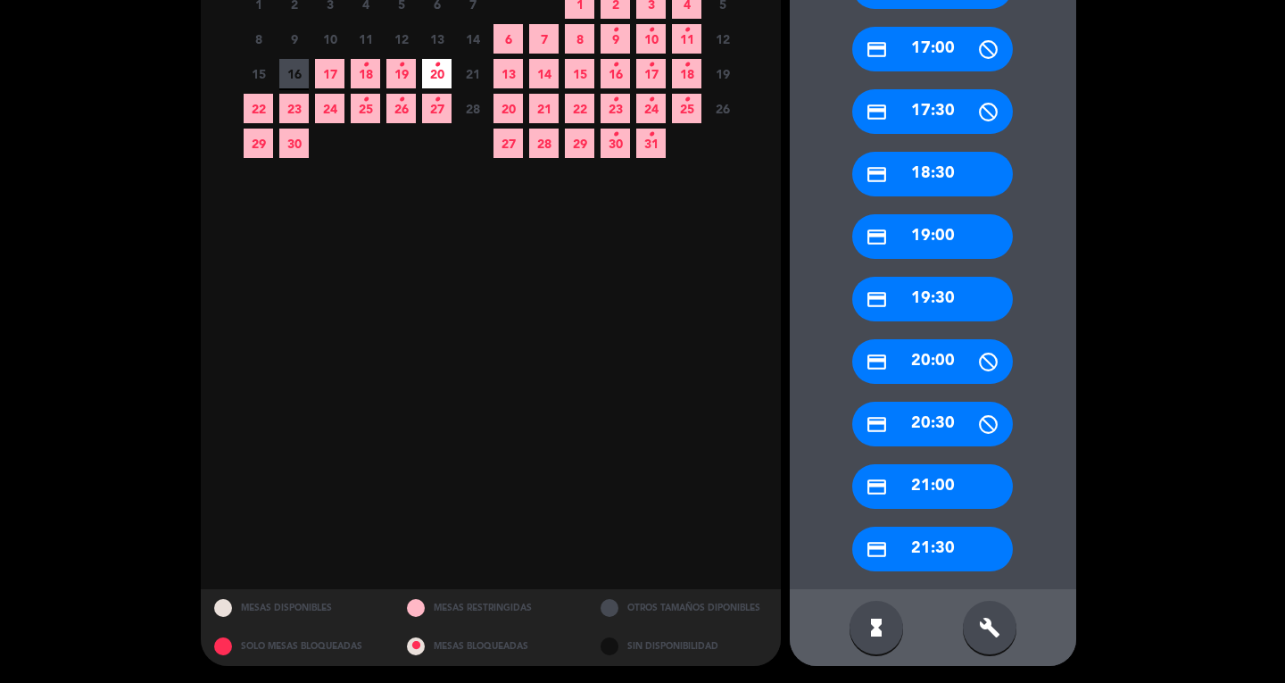
click at [967, 495] on div "credit_card 21:00" at bounding box center [932, 486] width 161 height 45
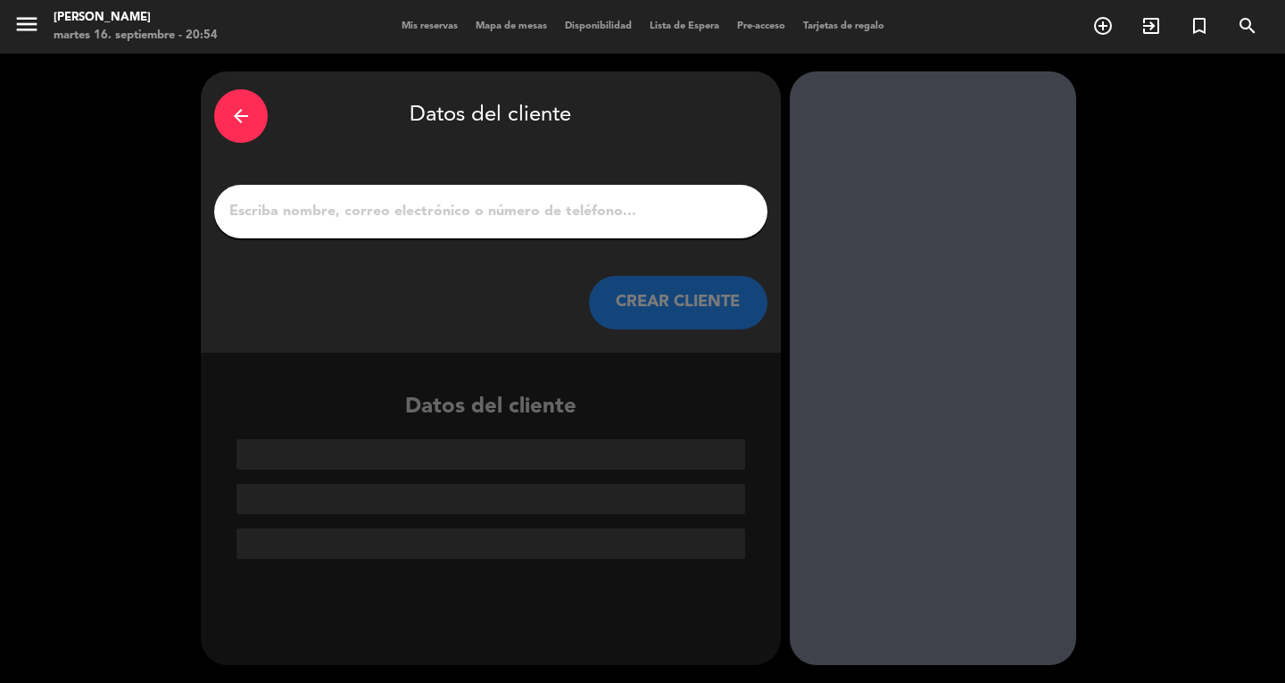
scroll to position [0, 0]
click at [510, 219] on input "1" at bounding box center [491, 211] width 526 height 25
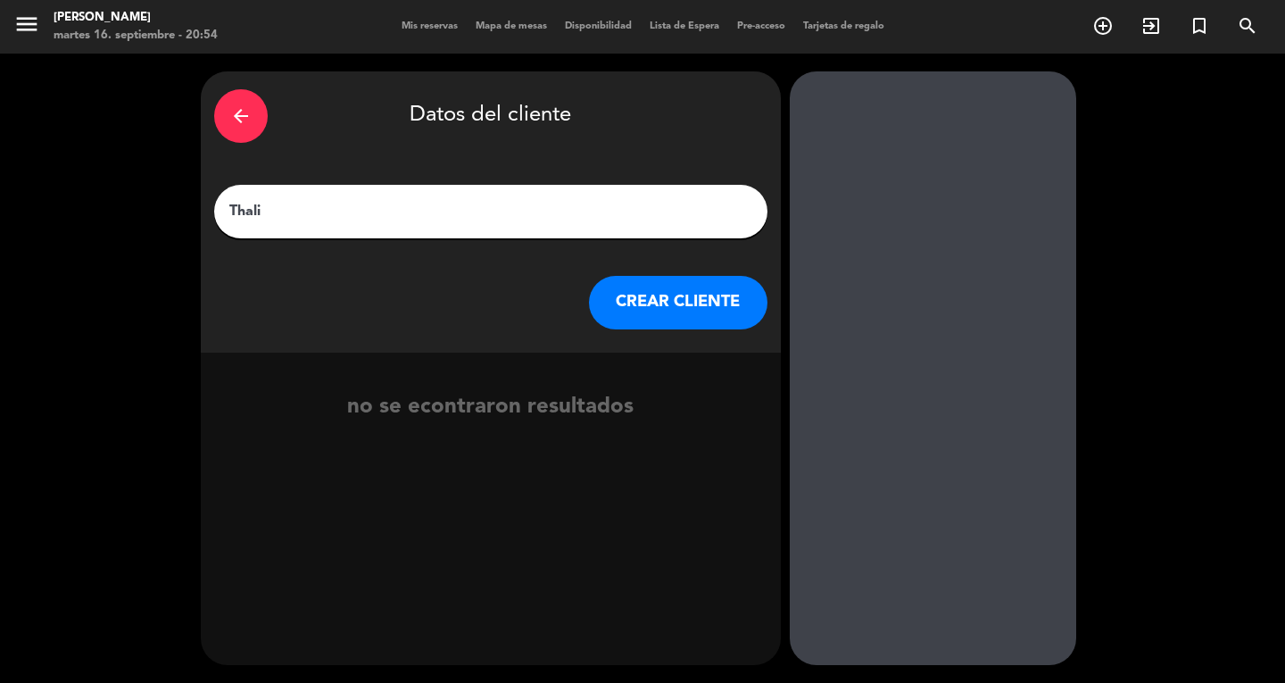
type input "Thalia"
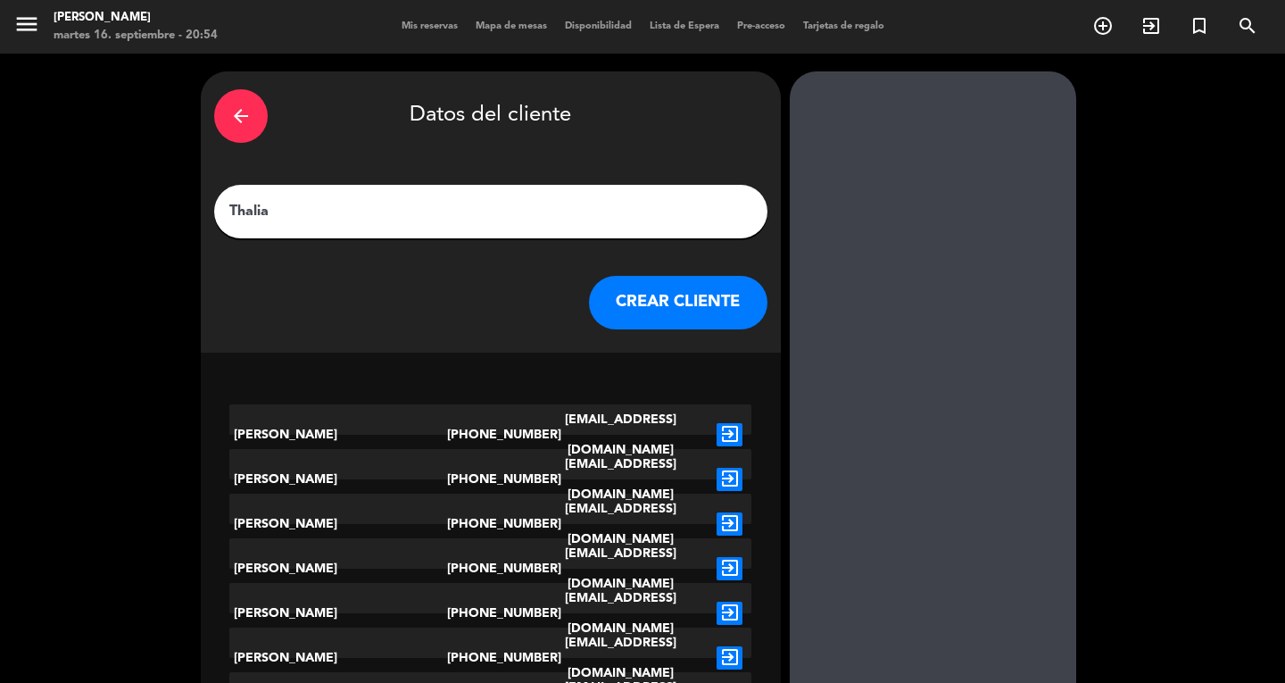
scroll to position [127, 0]
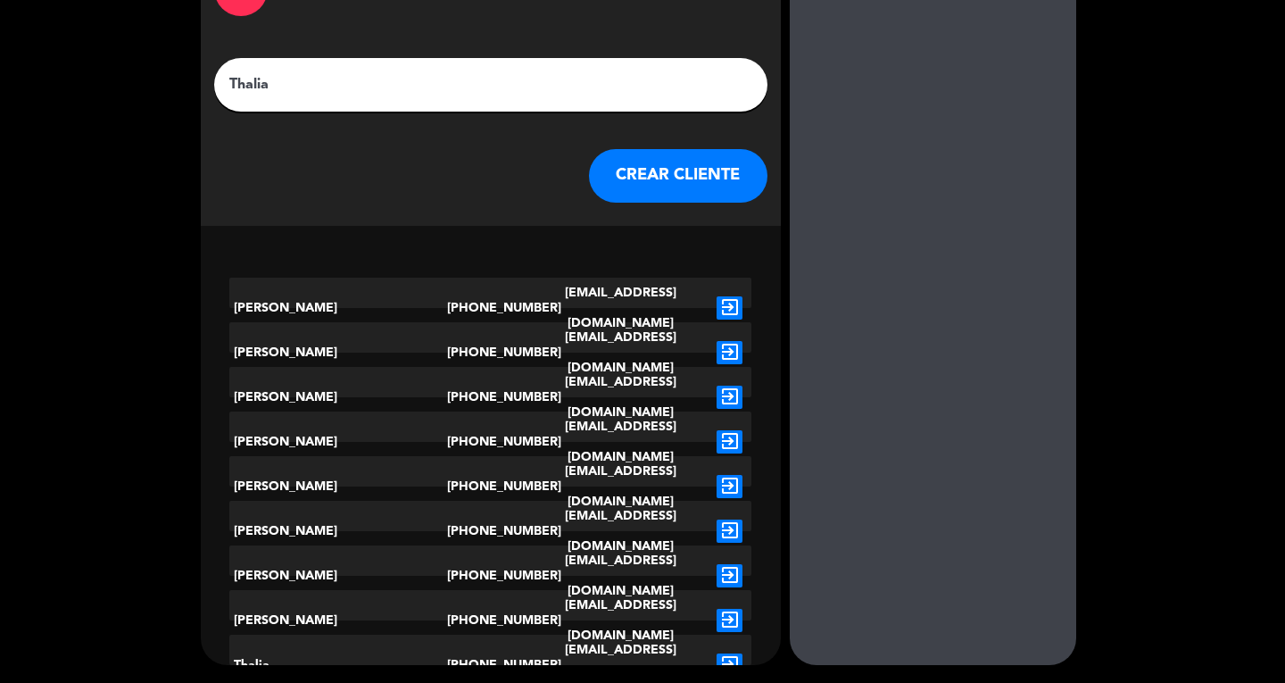
click at [732, 655] on icon "exit_to_app" at bounding box center [729, 664] width 26 height 23
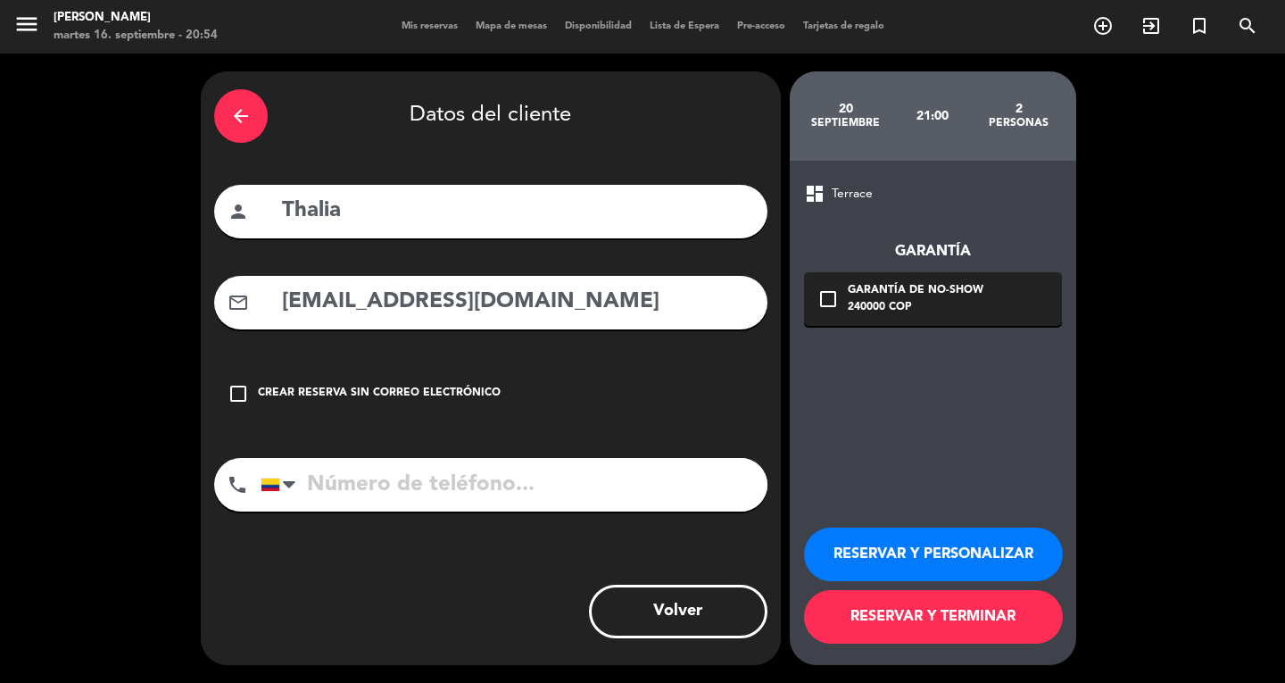
type input "[PHONE_NUMBER]"
click at [910, 317] on div "check_box_outline_blank Garantía de no-show 240000 COP" at bounding box center [933, 299] width 258 height 54
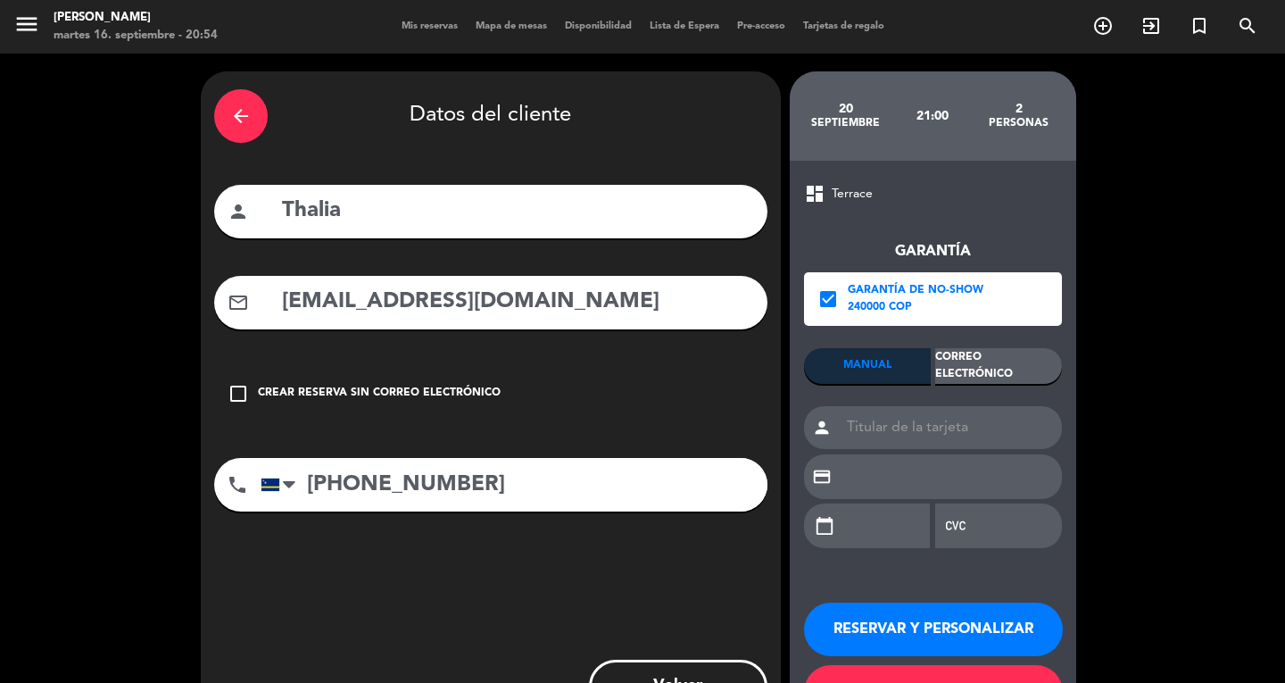
click at [974, 363] on div "Correo Electrónico" at bounding box center [998, 366] width 127 height 36
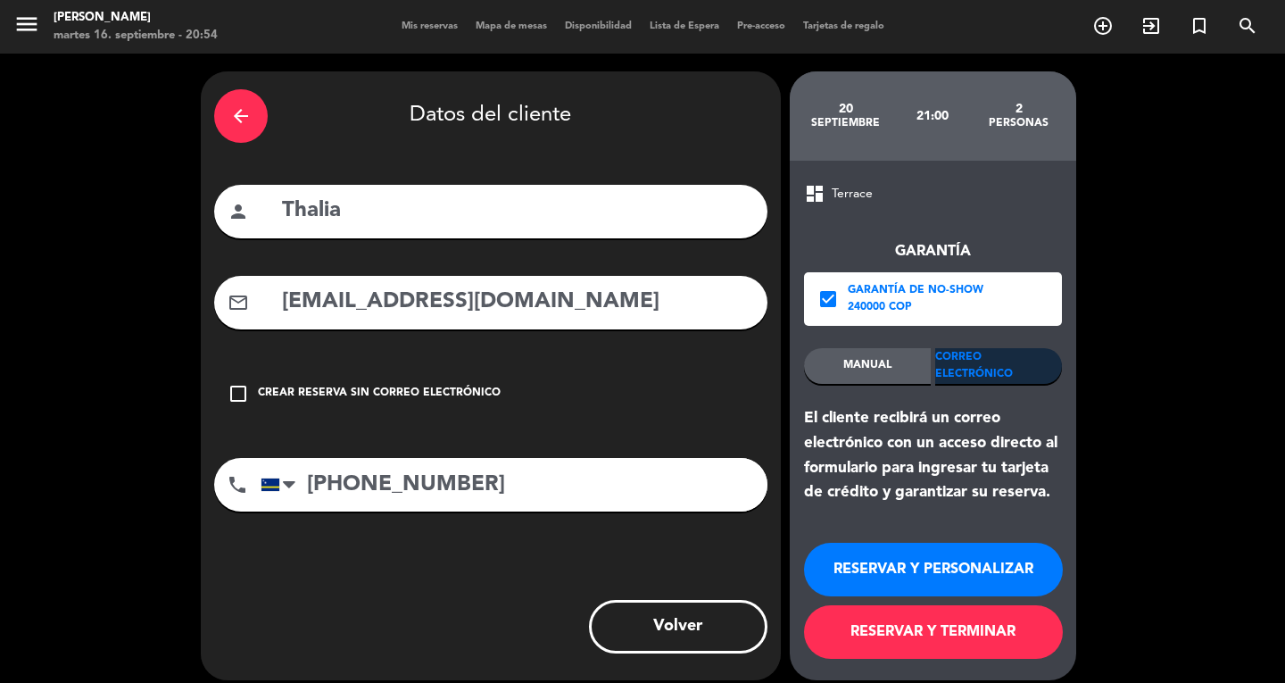
click at [949, 625] on button "RESERVAR Y TERMINAR" at bounding box center [933, 632] width 259 height 54
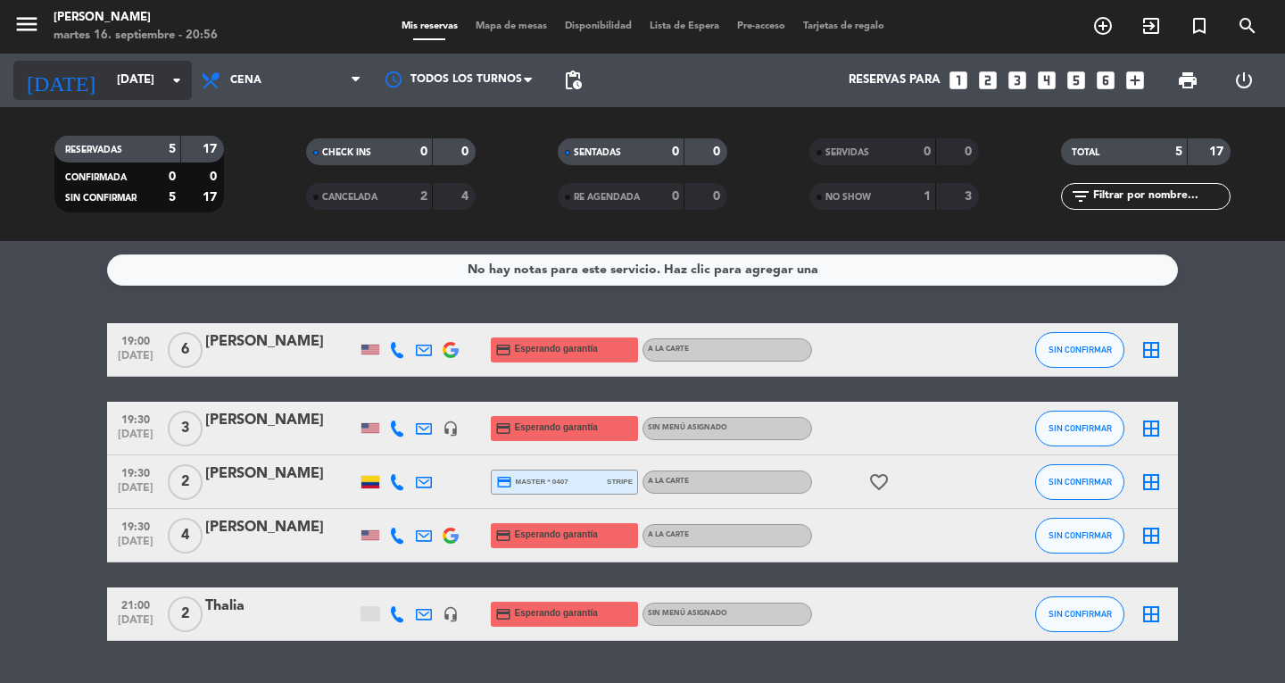
click at [121, 80] on input "[DATE]" at bounding box center [186, 80] width 157 height 32
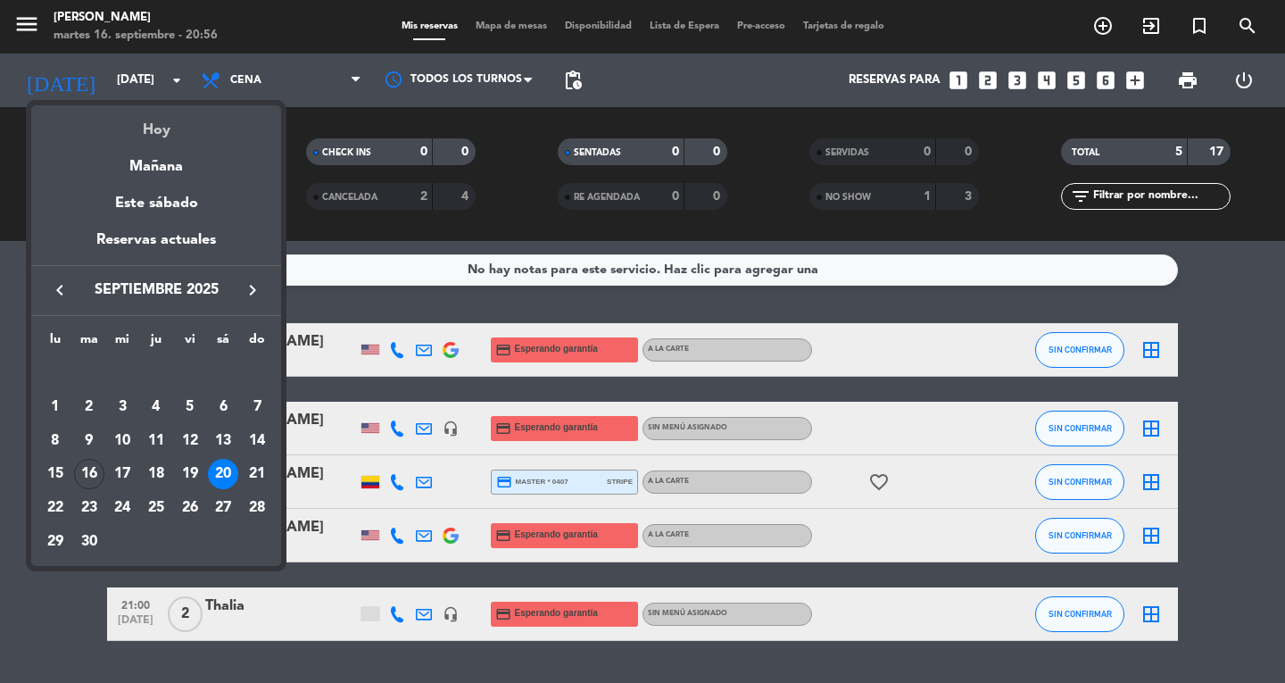
click at [153, 135] on div "Hoy" at bounding box center [156, 123] width 250 height 37
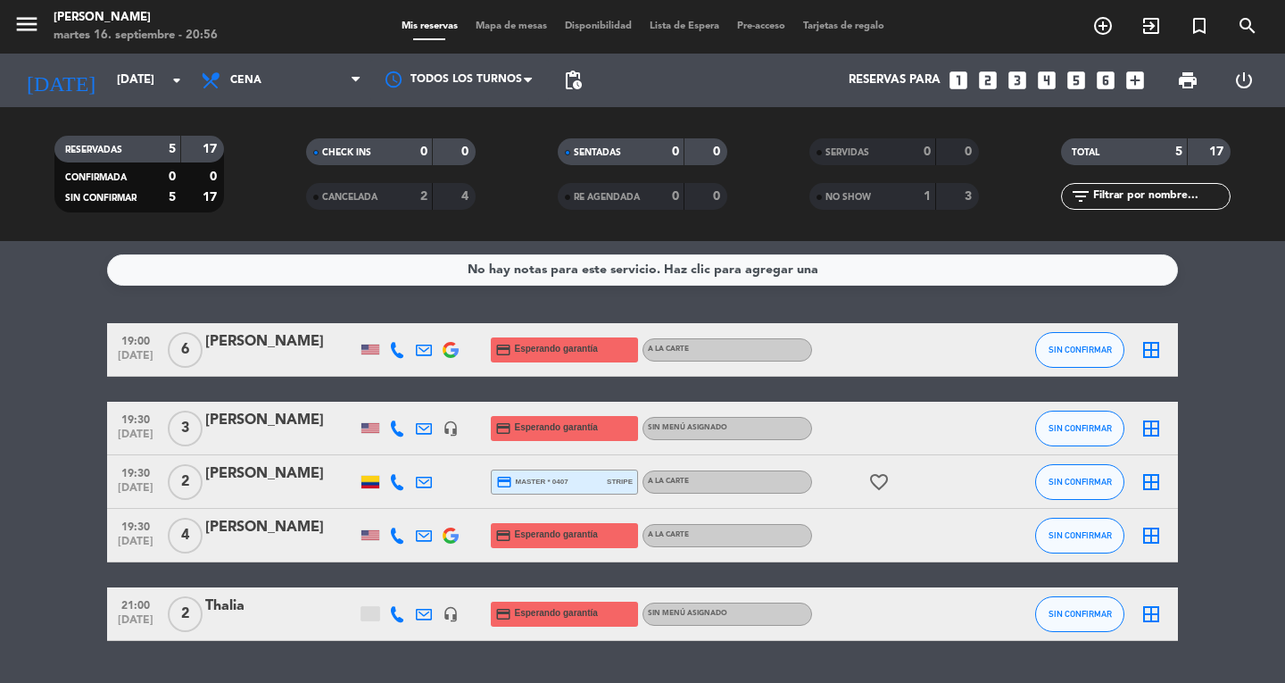
type input "[DATE]"
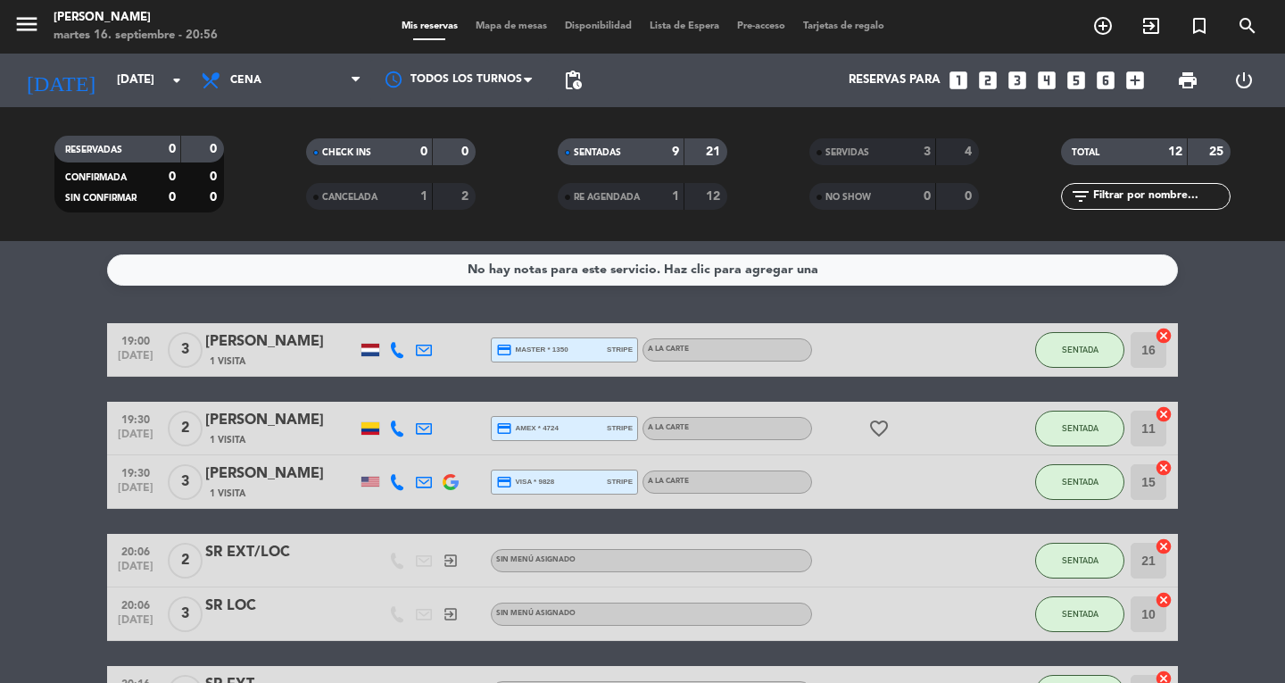
click at [517, 31] on span "Mapa de mesas" at bounding box center [511, 26] width 89 height 10
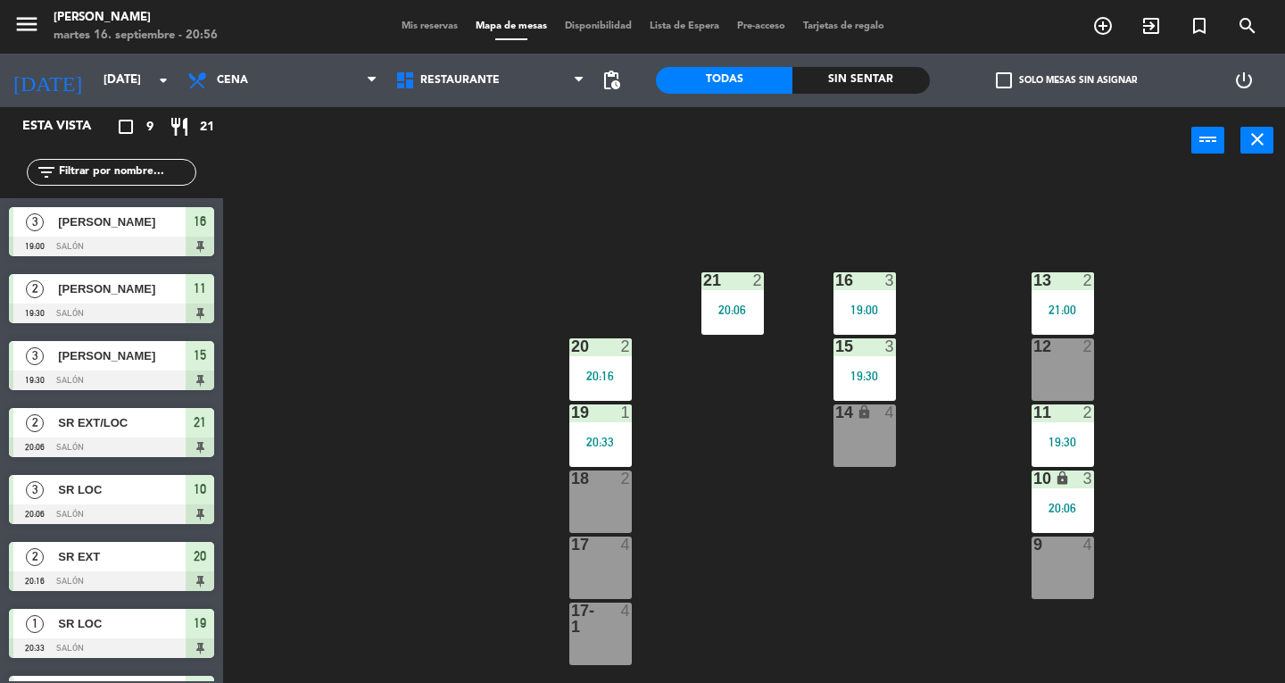
click at [874, 293] on div "16 3 19:00" at bounding box center [864, 303] width 62 height 62
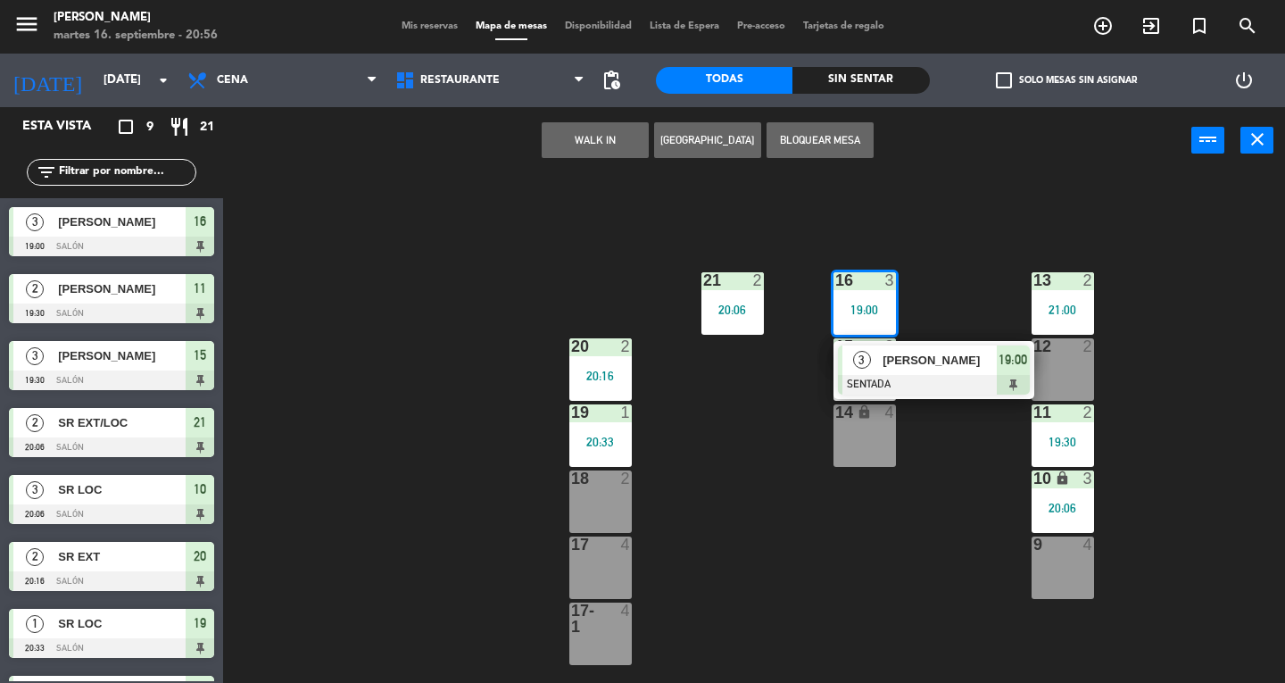
click at [955, 369] on span "[PERSON_NAME]" at bounding box center [939, 360] width 114 height 19
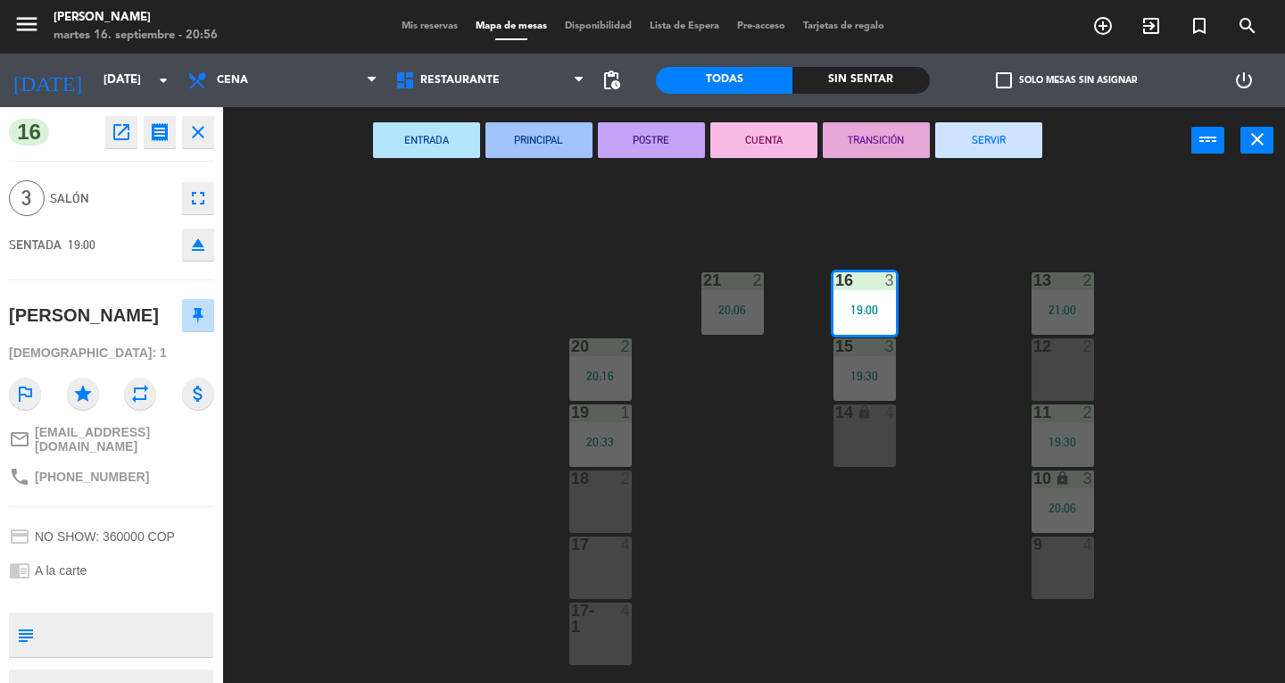
click at [991, 142] on button "SERVIR" at bounding box center [988, 140] width 107 height 36
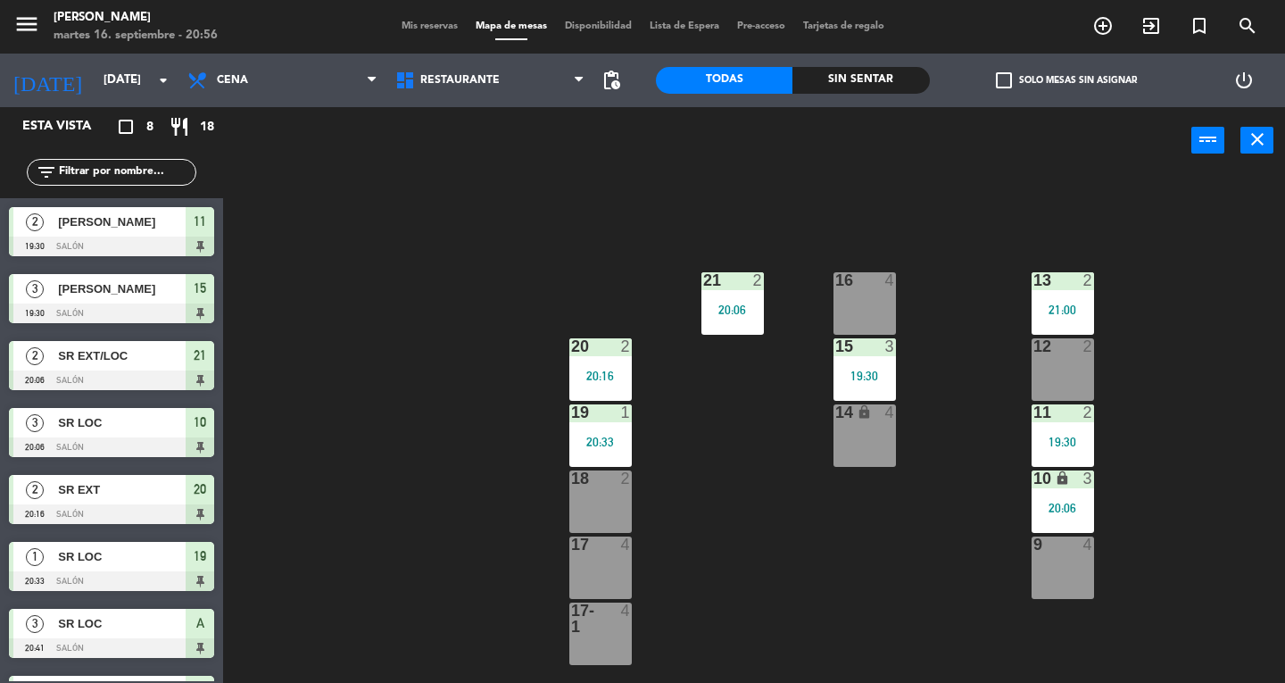
click at [871, 302] on div "16 4" at bounding box center [864, 303] width 62 height 62
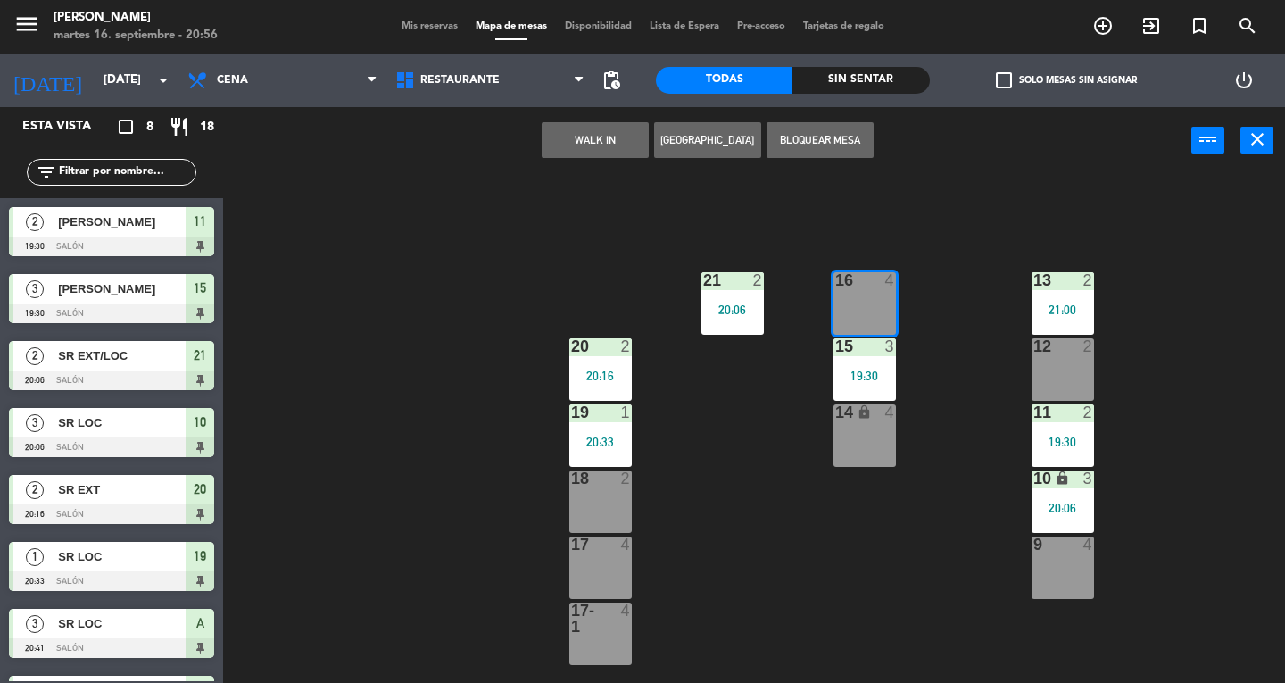
click at [563, 138] on button "WALK IN" at bounding box center [595, 140] width 107 height 36
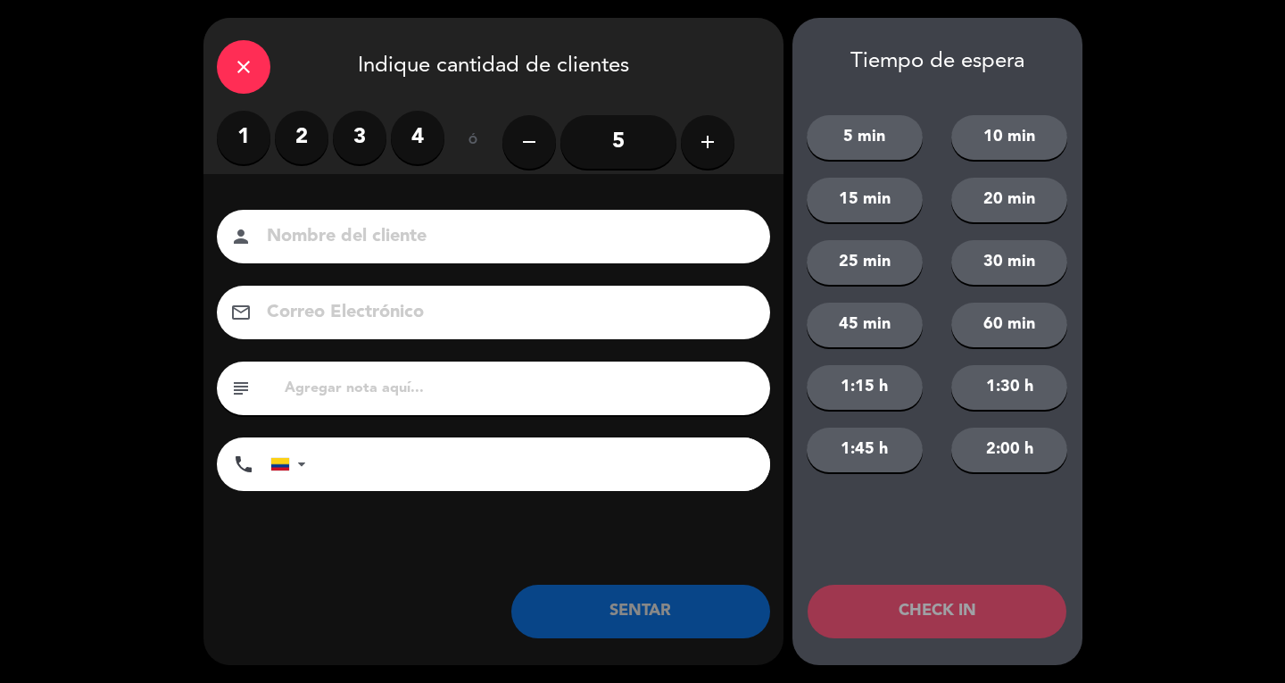
click at [425, 139] on label "4" at bounding box center [418, 138] width 54 height 54
click at [441, 237] on input at bounding box center [506, 236] width 482 height 31
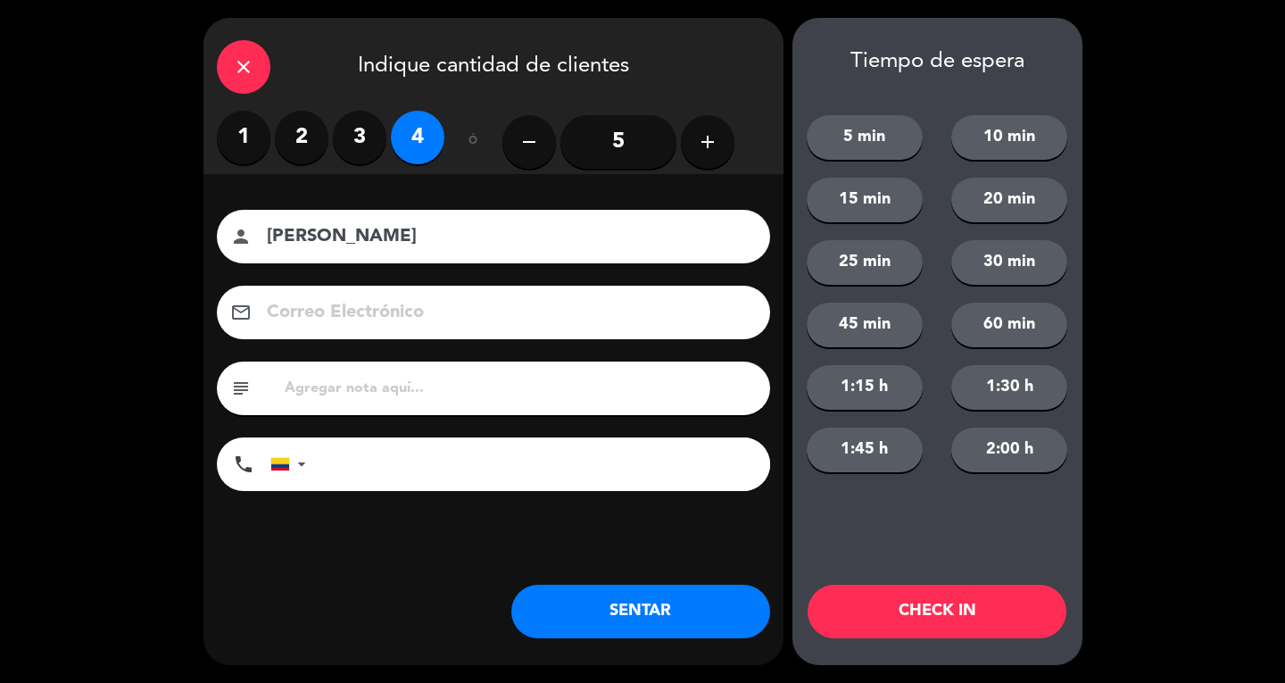
type input "[PERSON_NAME]"
click at [678, 621] on button "SENTAR" at bounding box center [640, 611] width 259 height 54
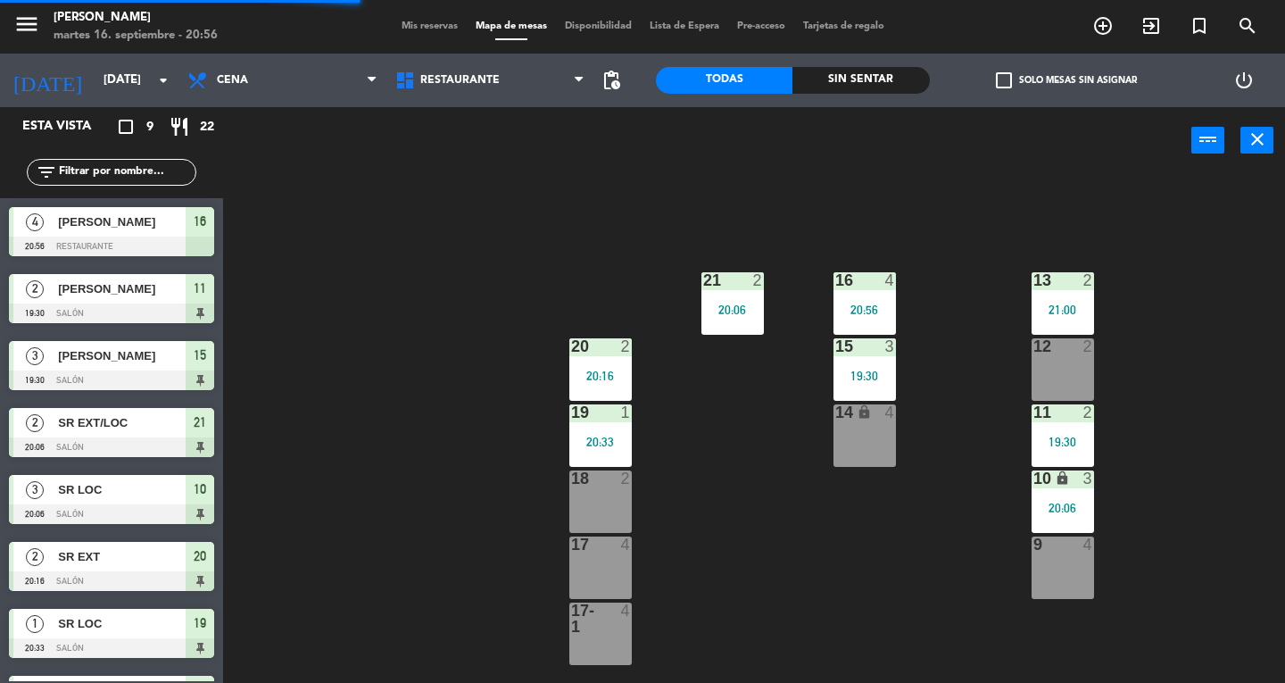
click at [1212, 141] on icon "power_input" at bounding box center [1207, 138] width 21 height 21
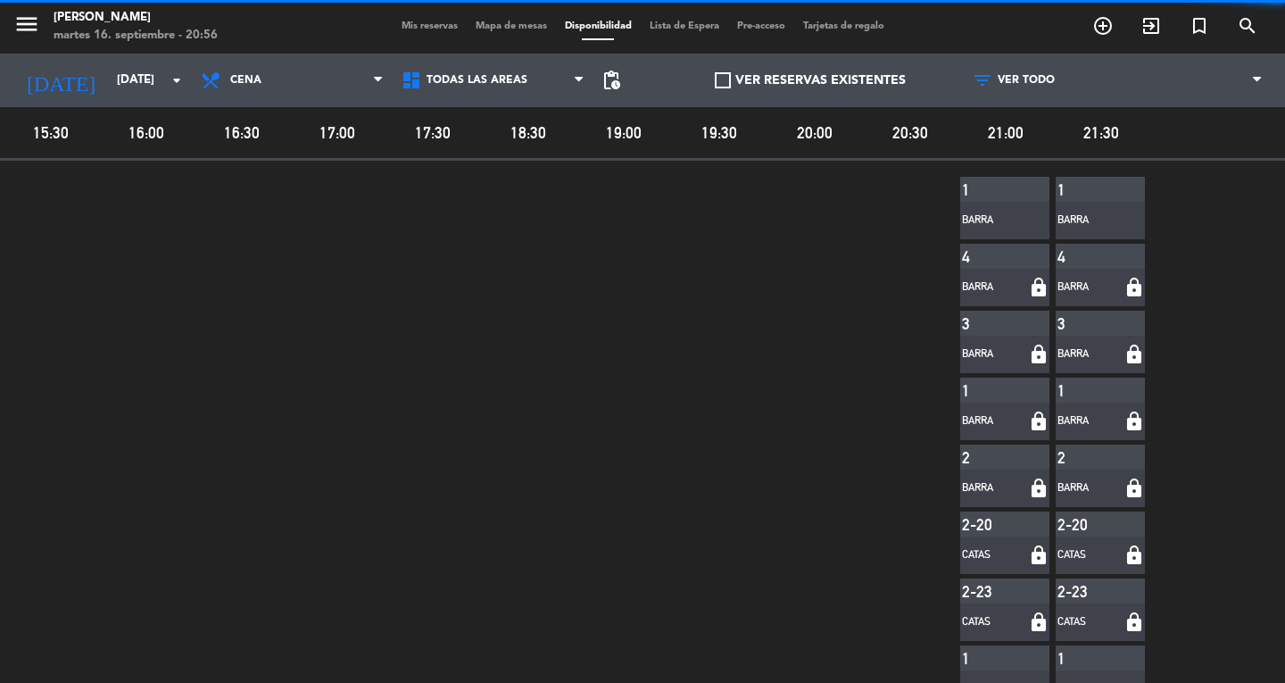
click at [396, 27] on span "Mis reservas" at bounding box center [430, 26] width 74 height 10
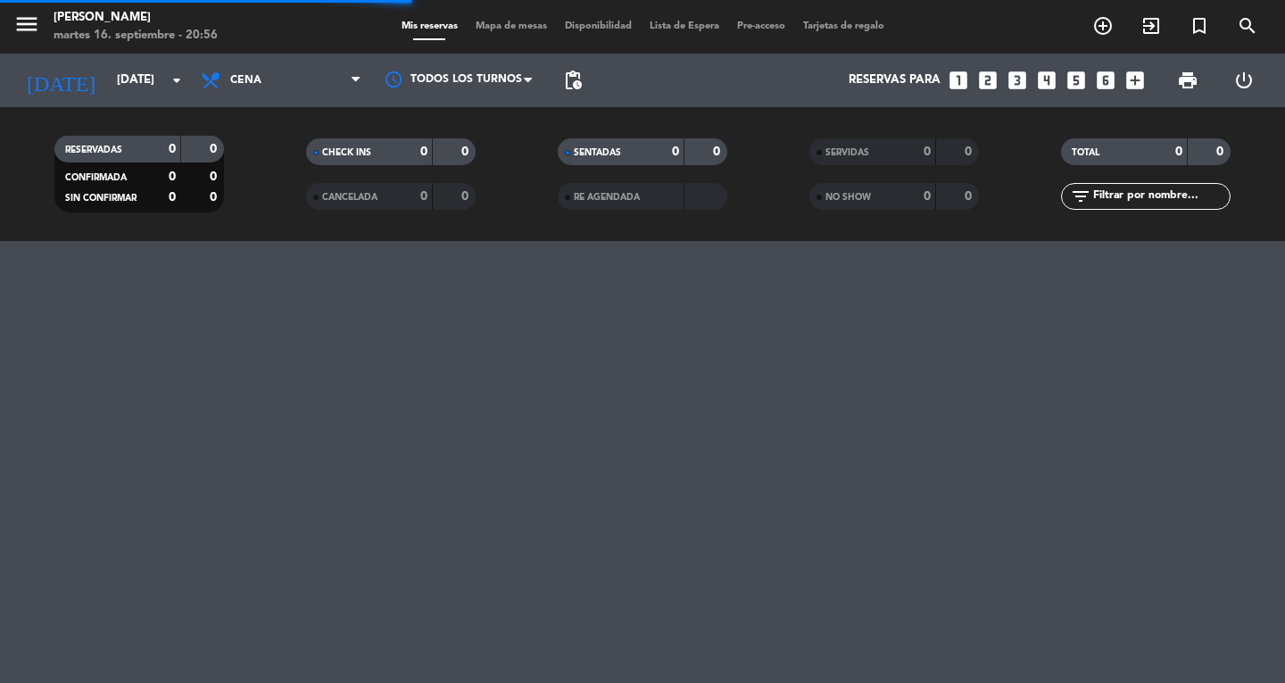
click at [18, 29] on icon "menu" at bounding box center [26, 24] width 27 height 27
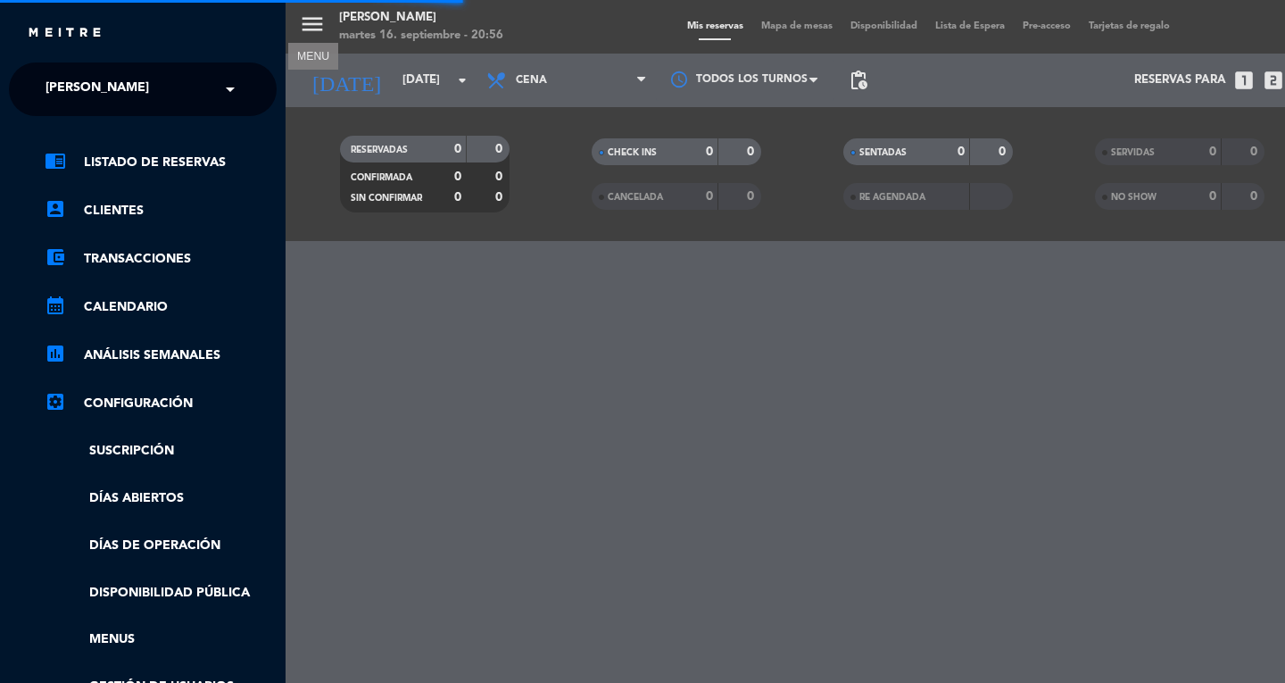
click at [75, 95] on span "[PERSON_NAME]" at bounding box center [97, 88] width 103 height 37
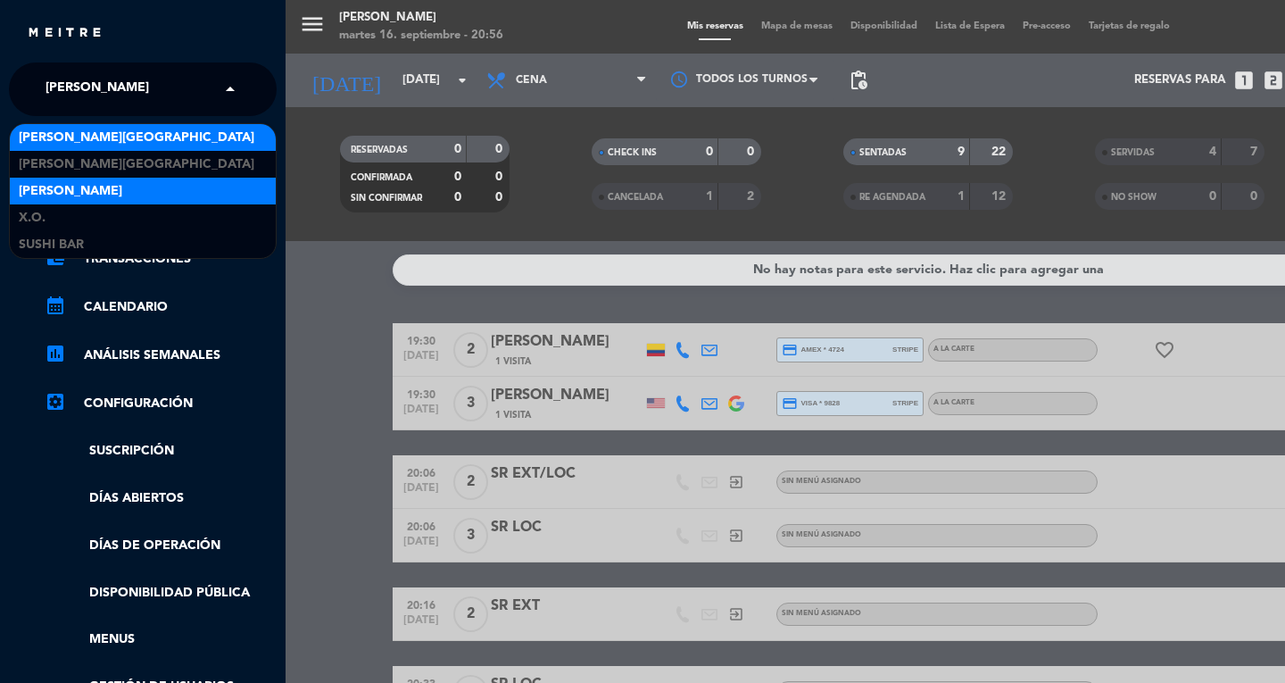
click at [171, 148] on div "[PERSON_NAME][GEOGRAPHIC_DATA]" at bounding box center [143, 137] width 266 height 27
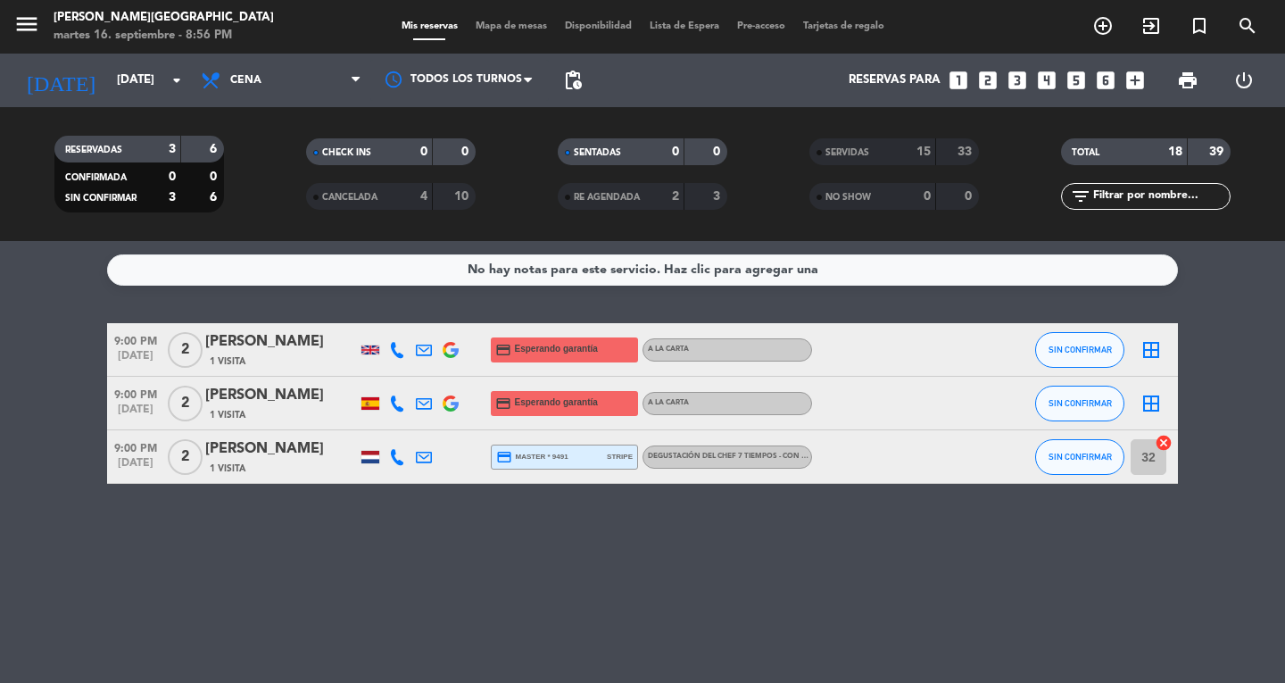
click at [36, 37] on icon "menu" at bounding box center [26, 24] width 27 height 27
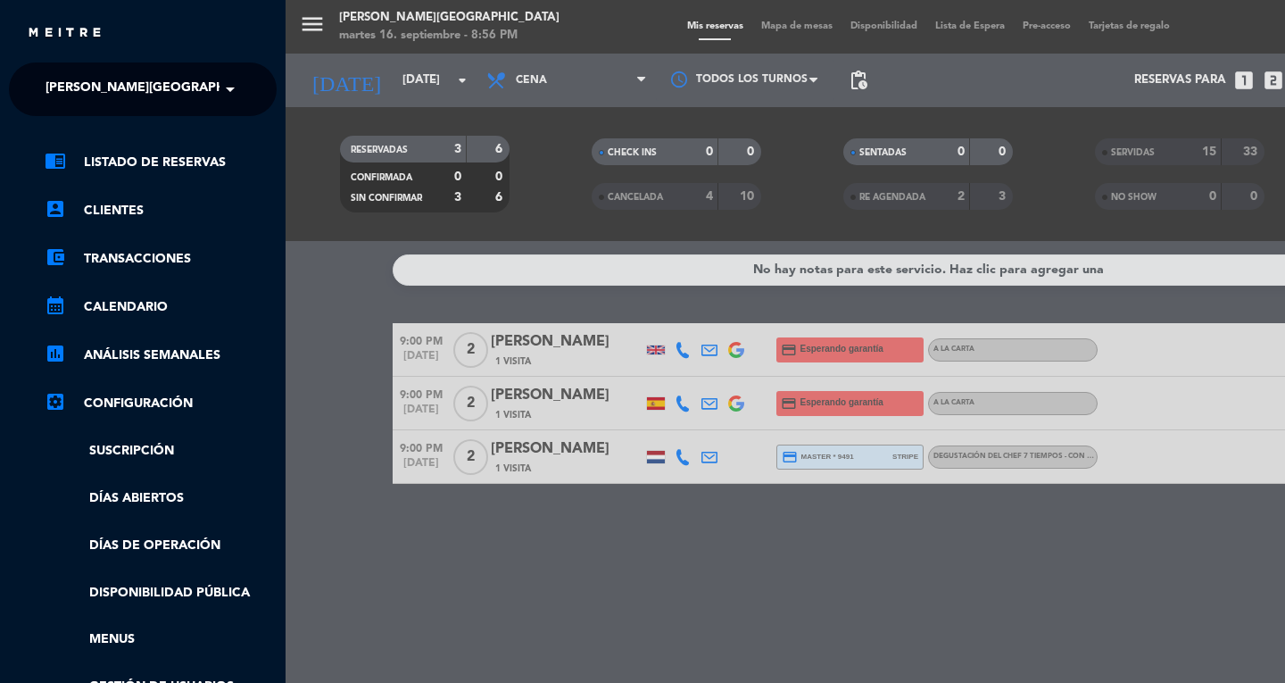
click at [112, 85] on span "[PERSON_NAME][GEOGRAPHIC_DATA]" at bounding box center [164, 88] width 236 height 37
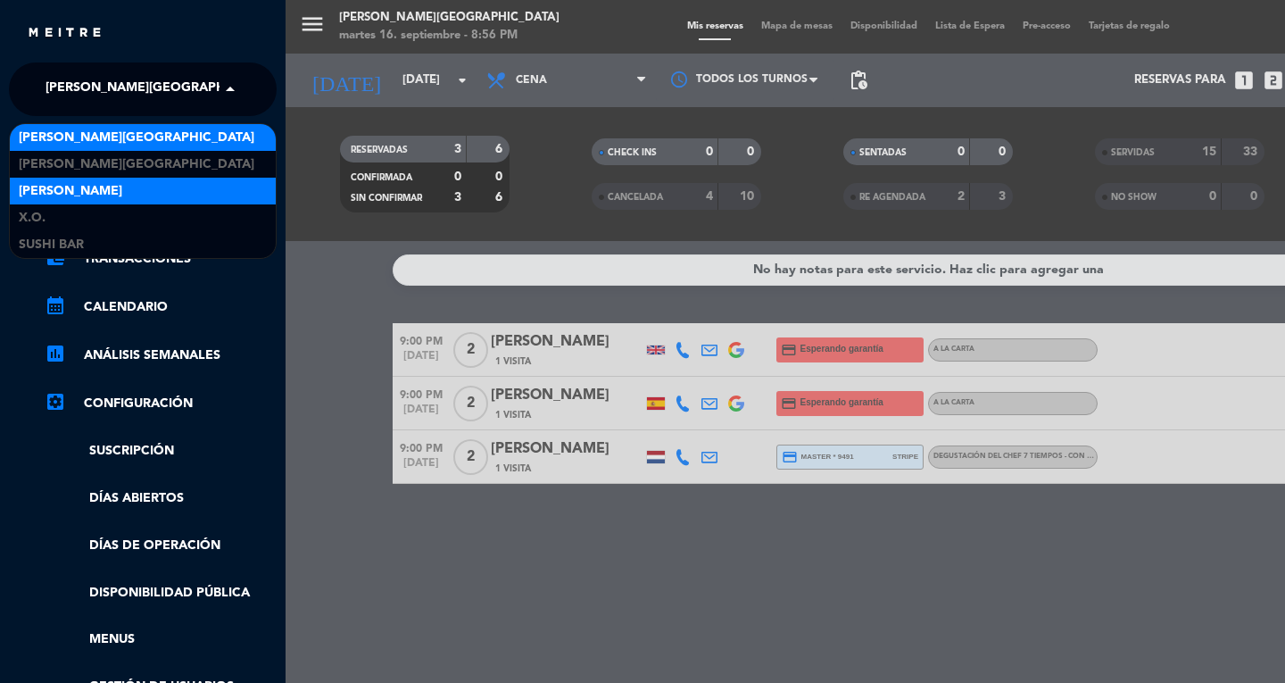
click at [160, 188] on div "[PERSON_NAME]" at bounding box center [143, 191] width 266 height 27
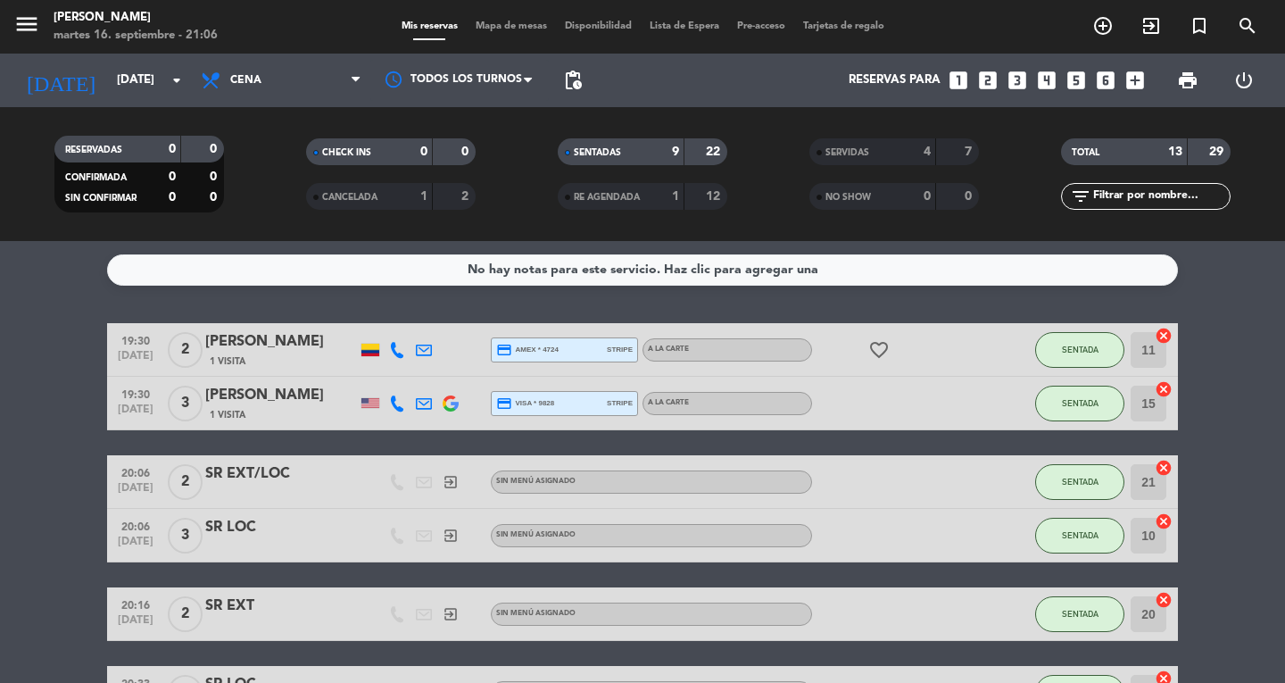
click at [60, 424] on bookings-row "19:30 [DATE] 2 [PERSON_NAME] 1 Visita credit_card amex * 4724 stripe A la carte…" at bounding box center [642, 639] width 1285 height 632
click at [523, 29] on span "Mapa de mesas" at bounding box center [511, 26] width 89 height 10
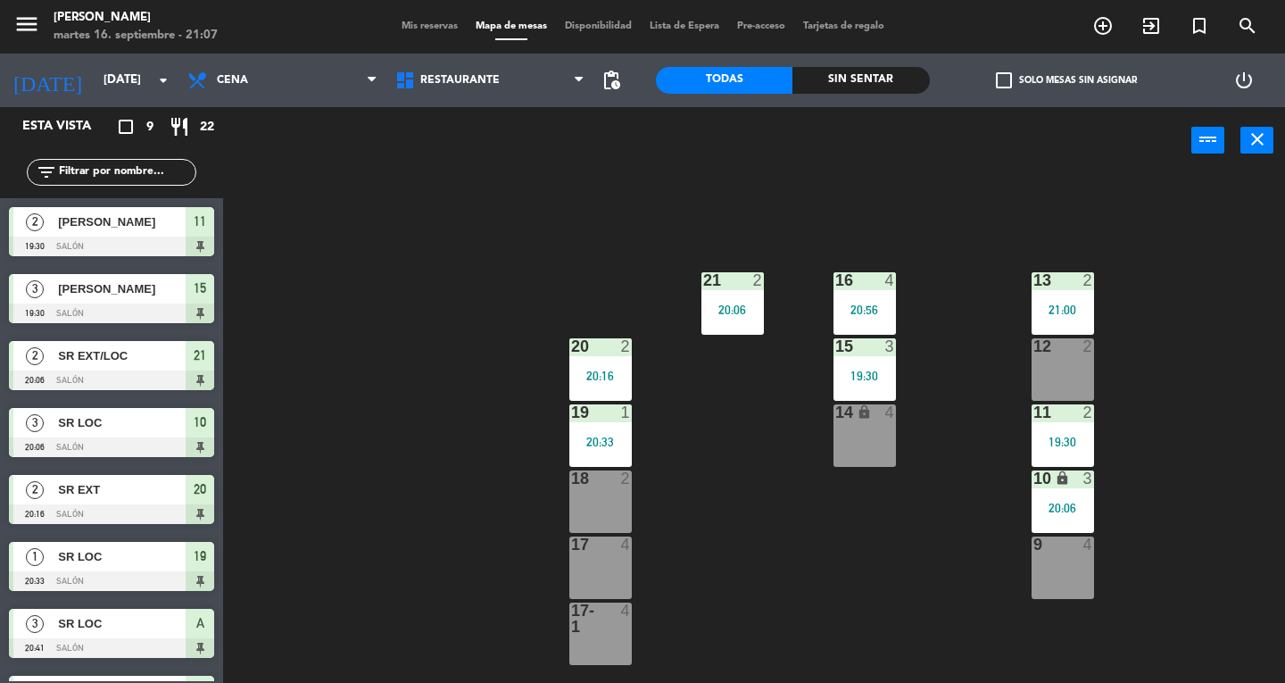
click at [1047, 523] on div "10 lock 3 20:06" at bounding box center [1062, 501] width 62 height 62
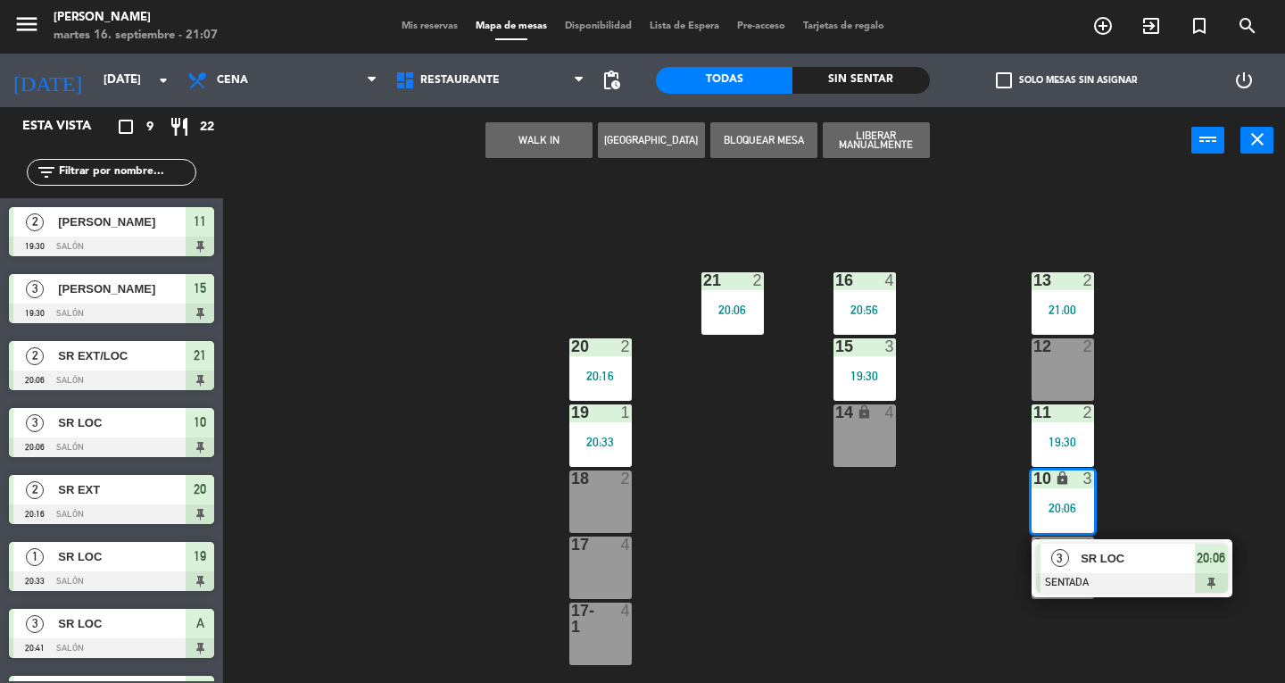
click at [1121, 580] on div at bounding box center [1132, 583] width 192 height 20
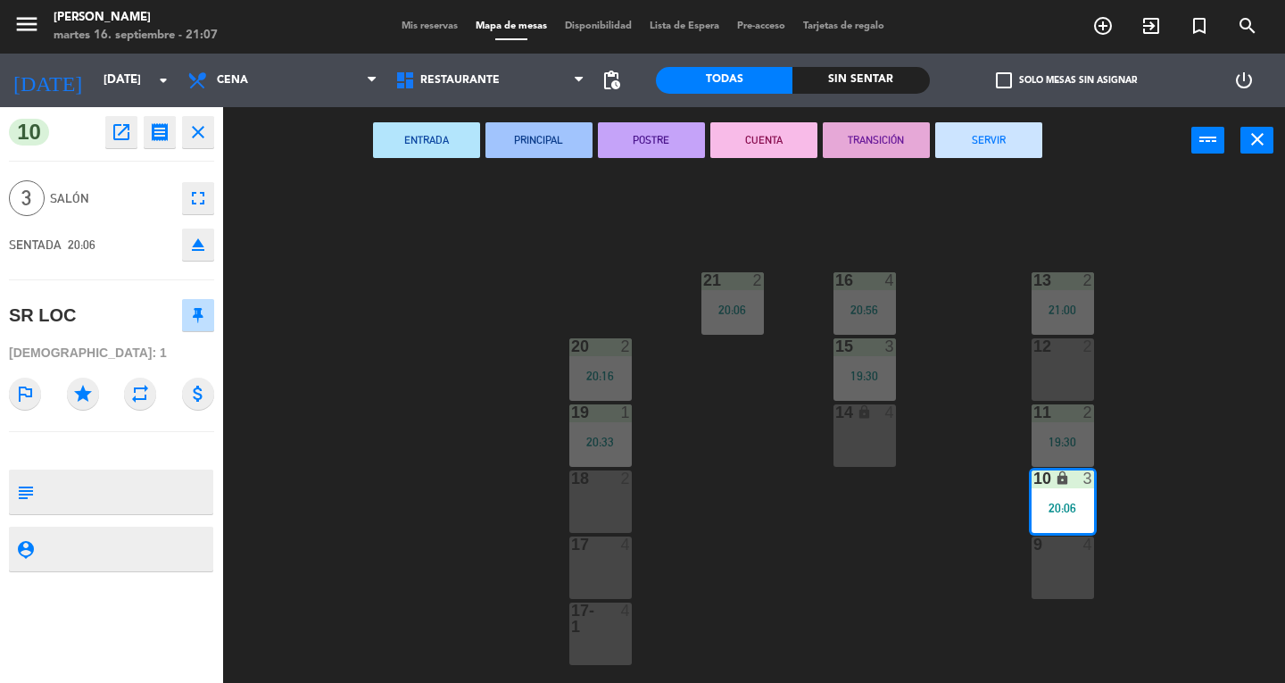
click at [992, 144] on button "SERVIR" at bounding box center [988, 140] width 107 height 36
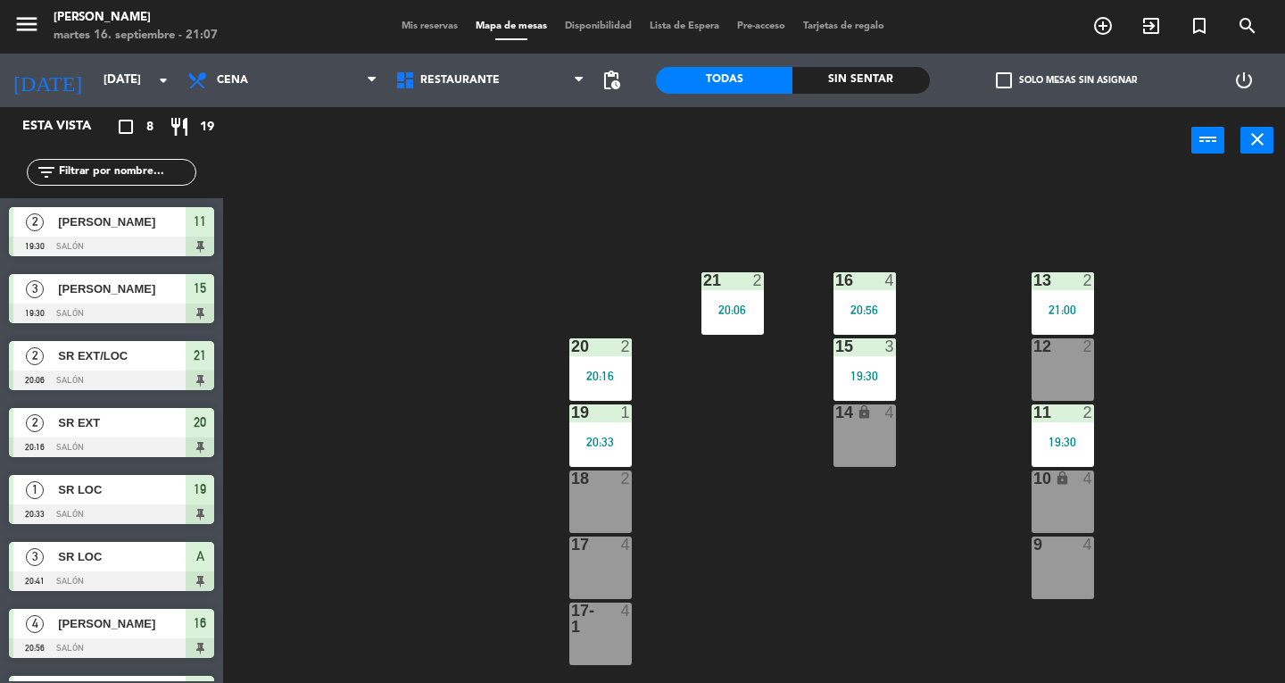
click at [858, 437] on div "14 lock 4" at bounding box center [864, 435] width 62 height 62
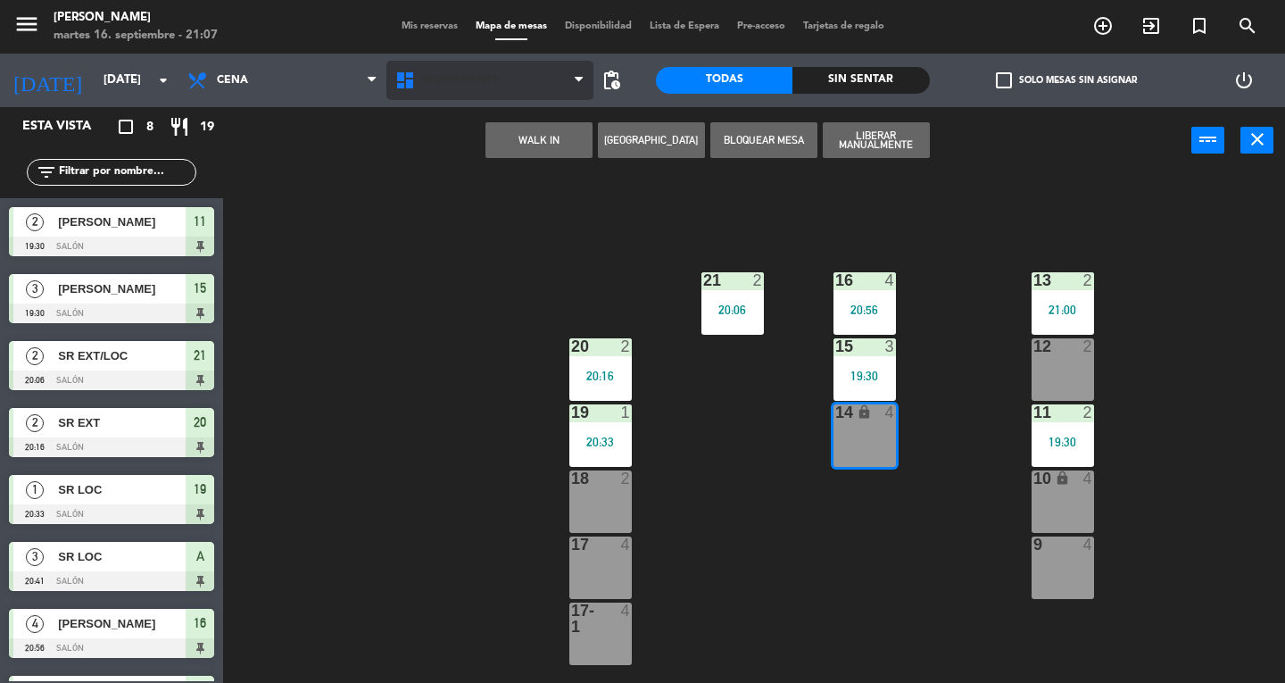
click at [522, 95] on span "Restaurante" at bounding box center [490, 80] width 208 height 39
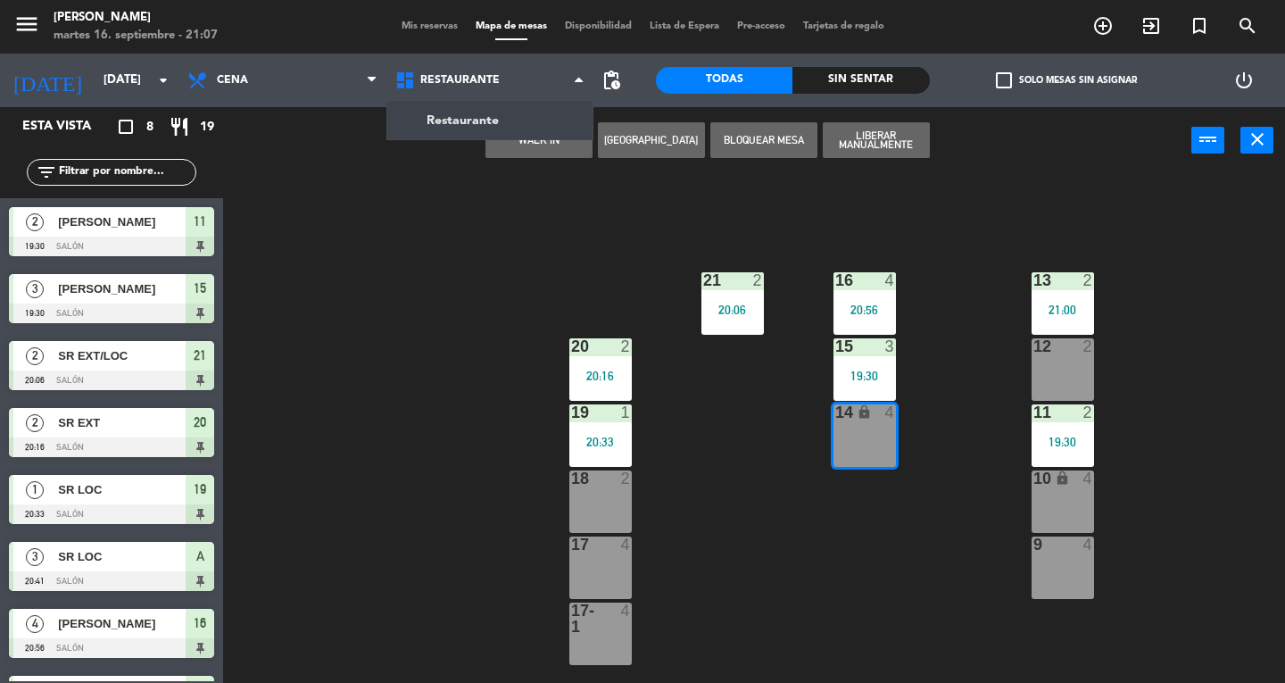
click at [460, 230] on div "13 2 21:00 16 4 20:56 21 2 20:06 12 2 15 3 19:30 20 2 20:16 11 2 19:30 14 lock …" at bounding box center [760, 428] width 1049 height 509
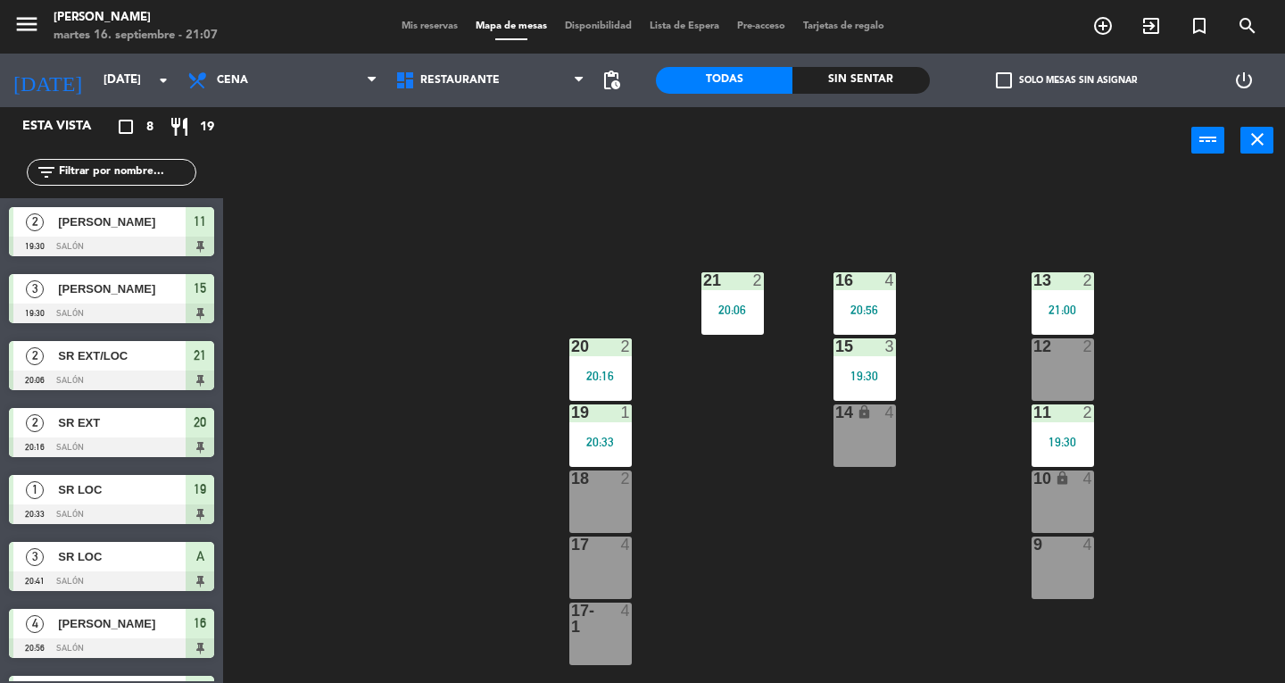
click at [550, 159] on div "power_input close" at bounding box center [707, 141] width 968 height 68
click at [837, 436] on div "14 lock 4" at bounding box center [864, 435] width 62 height 62
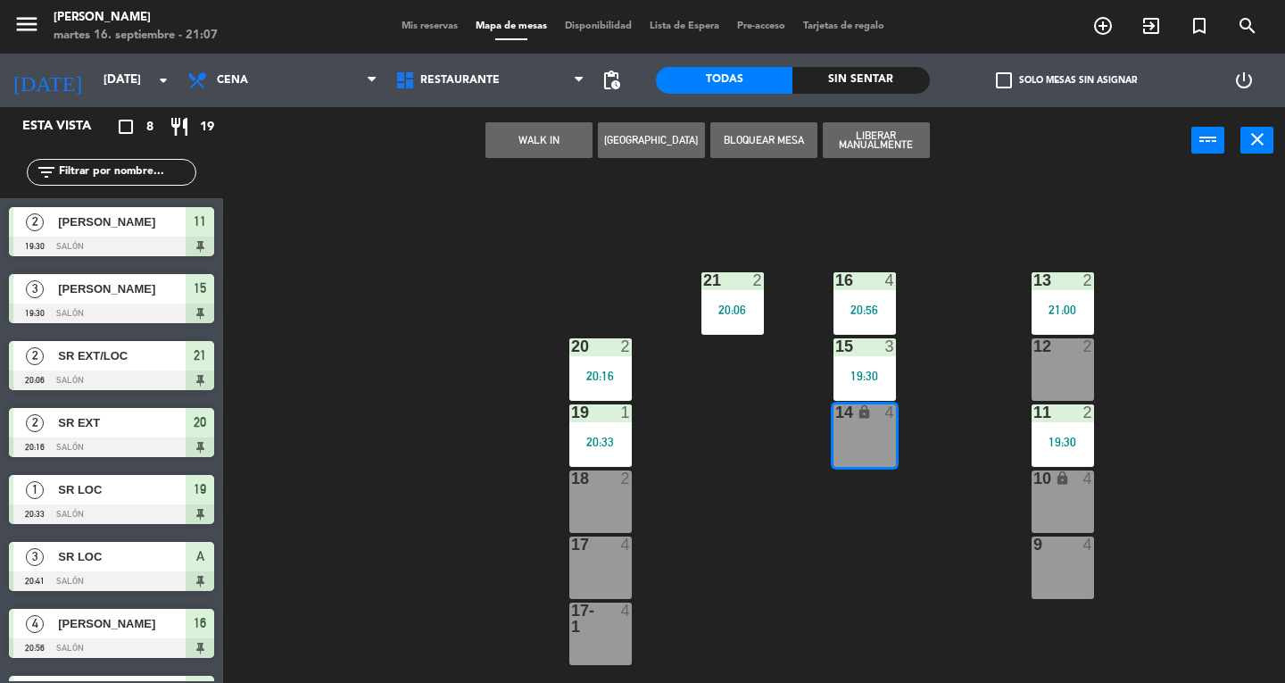
click at [544, 153] on button "WALK IN" at bounding box center [538, 140] width 107 height 36
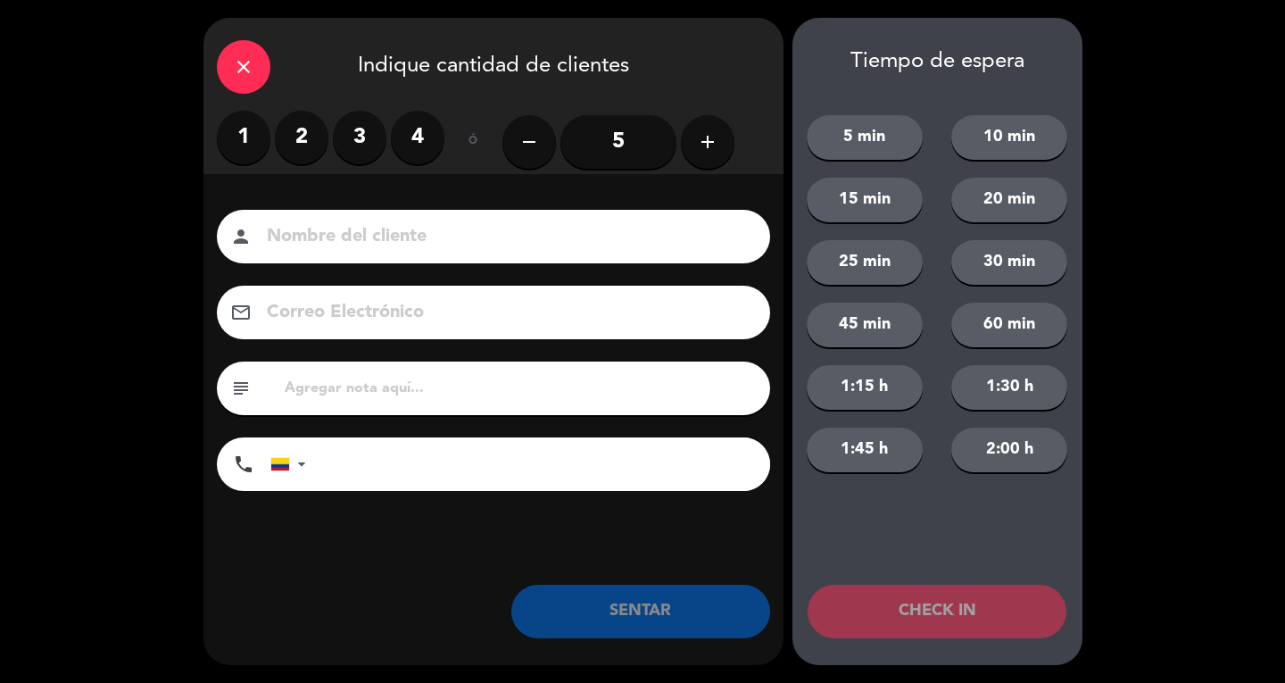
click at [368, 158] on label "3" at bounding box center [360, 138] width 54 height 54
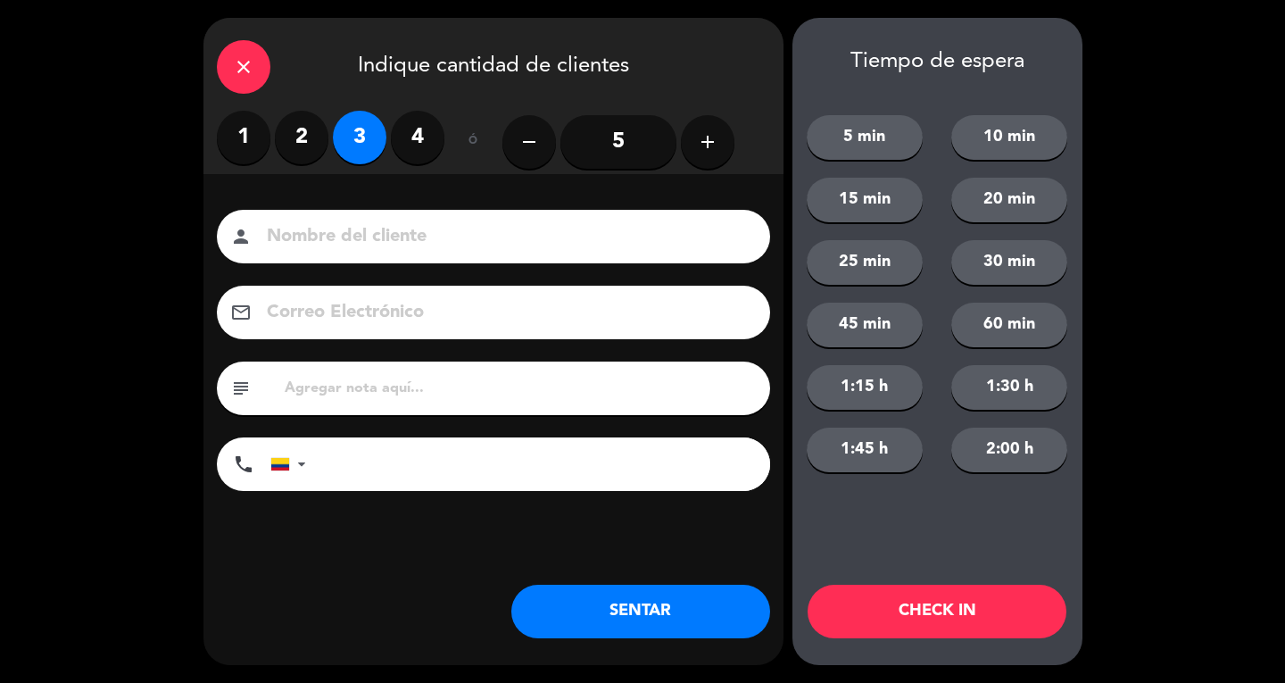
click at [356, 228] on input at bounding box center [506, 236] width 482 height 31
type input "SR EXT/LOC"
click at [686, 605] on button "SENTAR" at bounding box center [640, 611] width 259 height 54
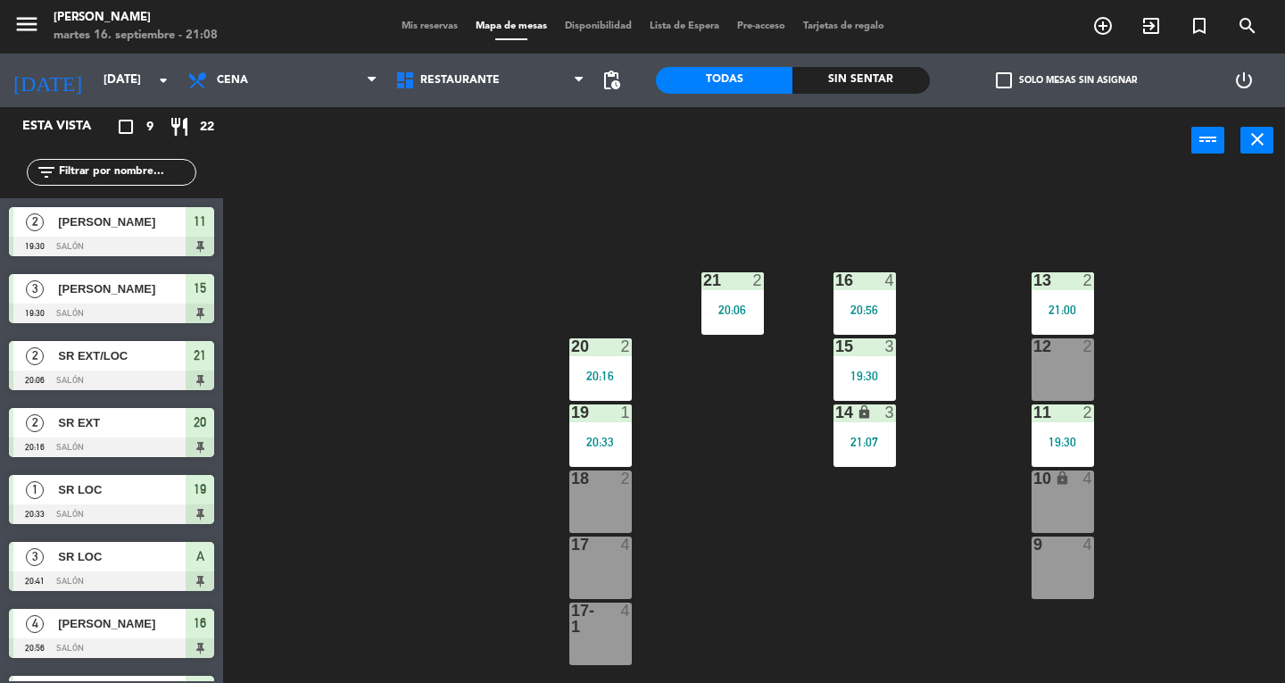
click at [16, 17] on icon "menu" at bounding box center [26, 24] width 27 height 27
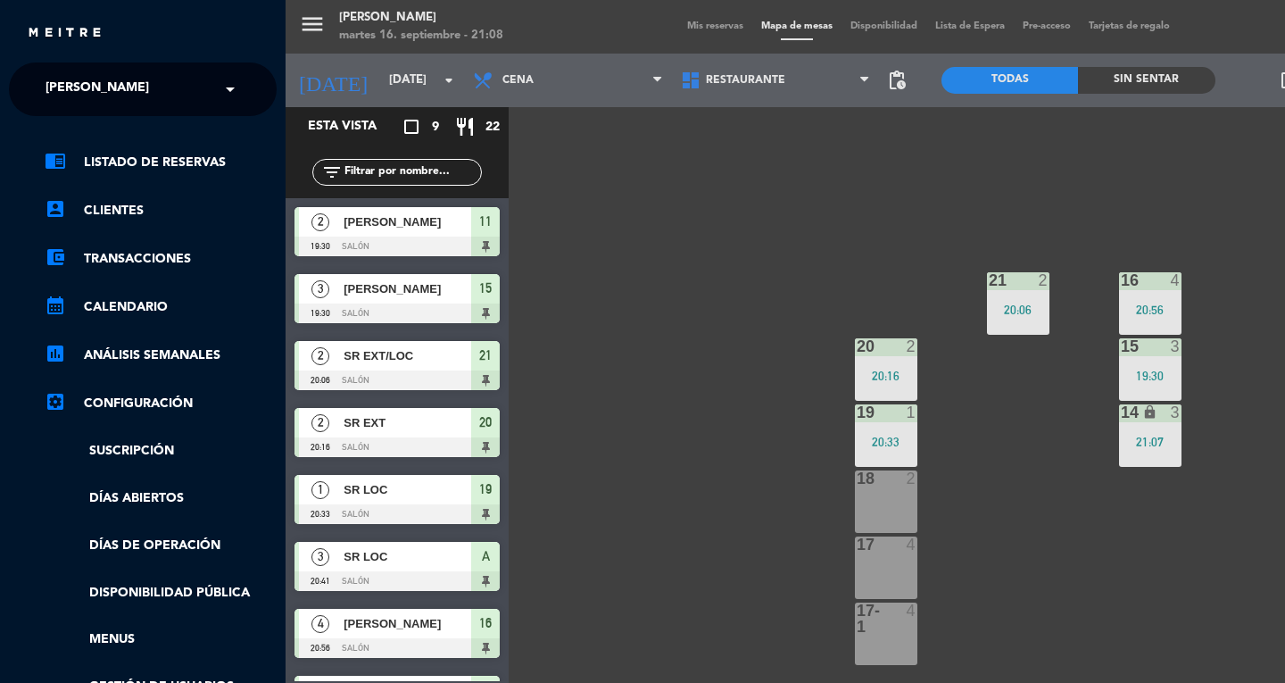
click at [145, 90] on div "× [PERSON_NAME]" at bounding box center [106, 88] width 137 height 37
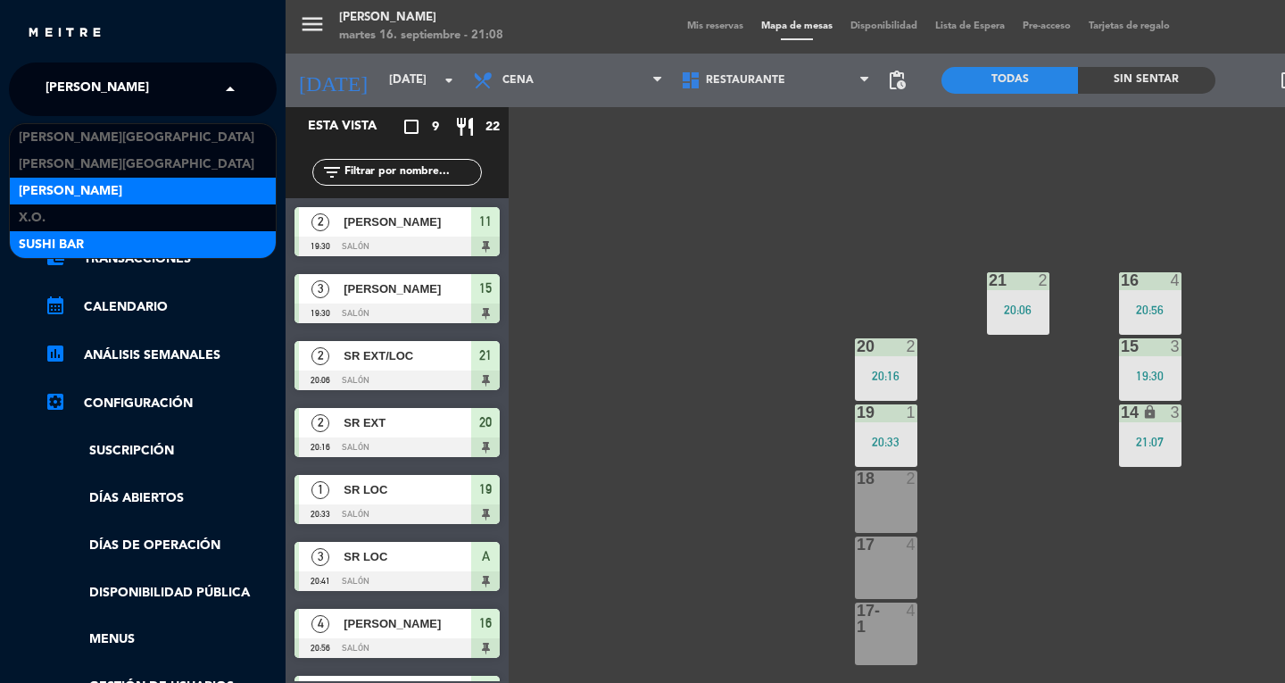
click at [128, 241] on div "SUSHI BAR" at bounding box center [143, 244] width 266 height 27
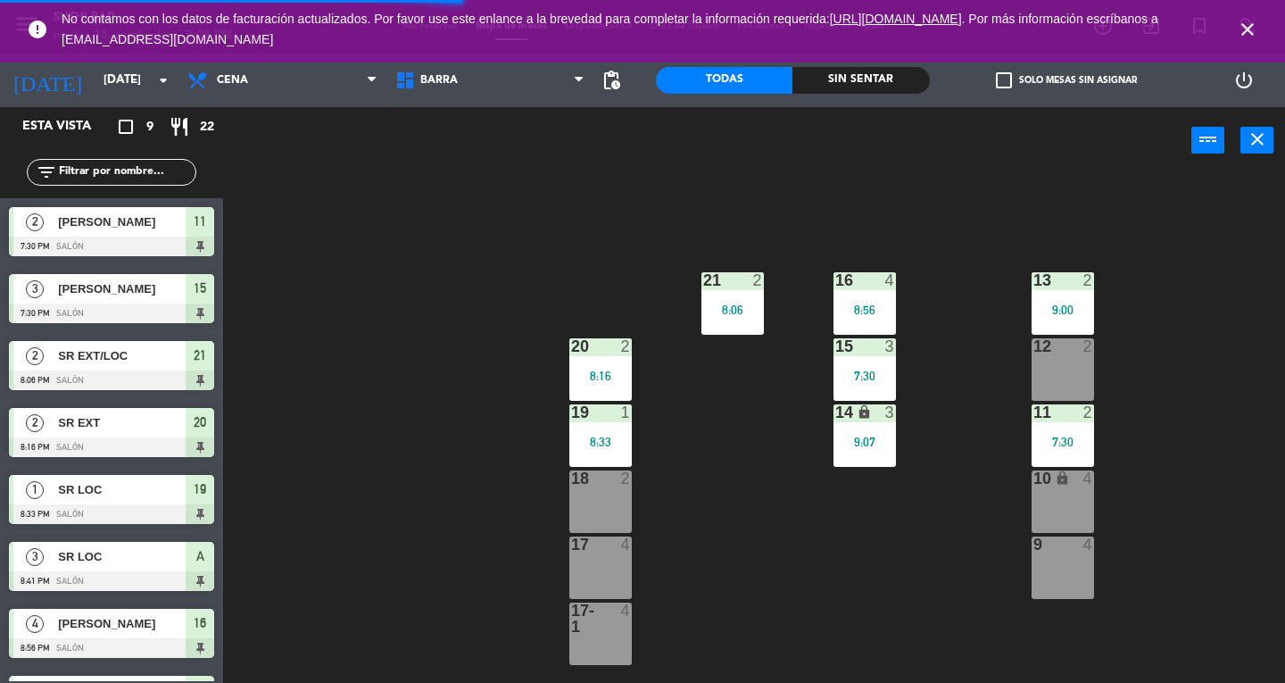
click at [1242, 30] on icon "close" at bounding box center [1247, 29] width 21 height 21
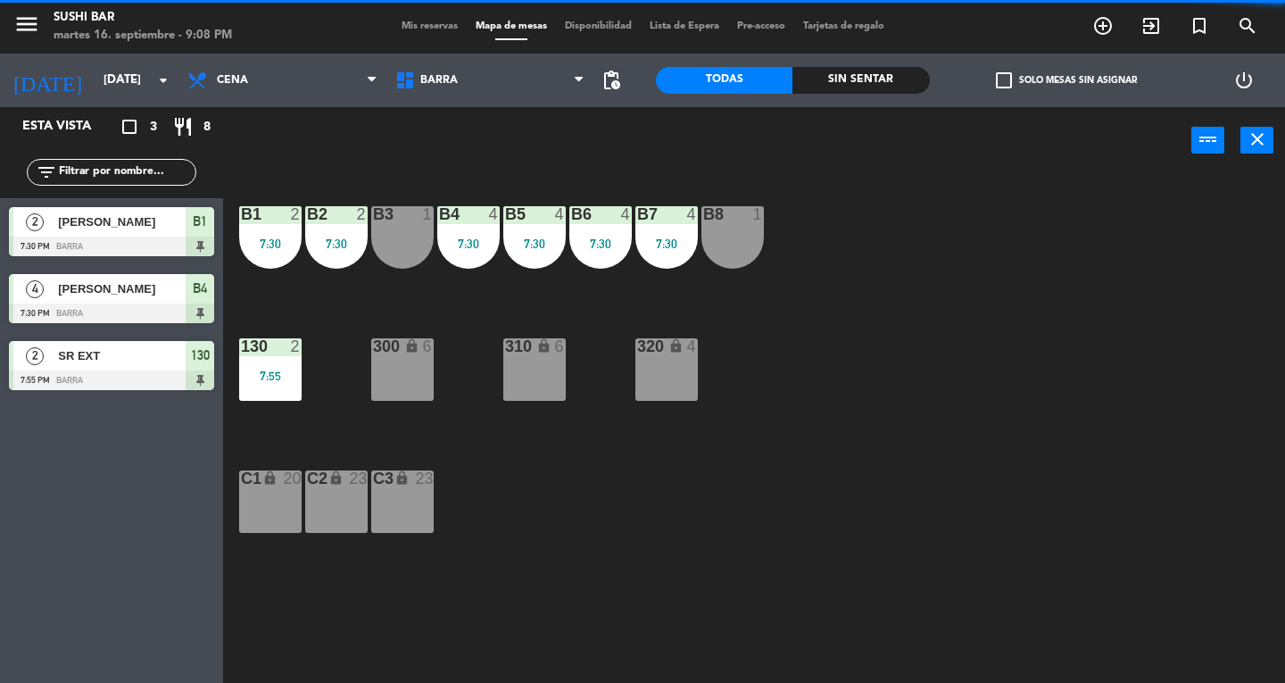
click at [421, 25] on span "Mis reservas" at bounding box center [430, 26] width 74 height 10
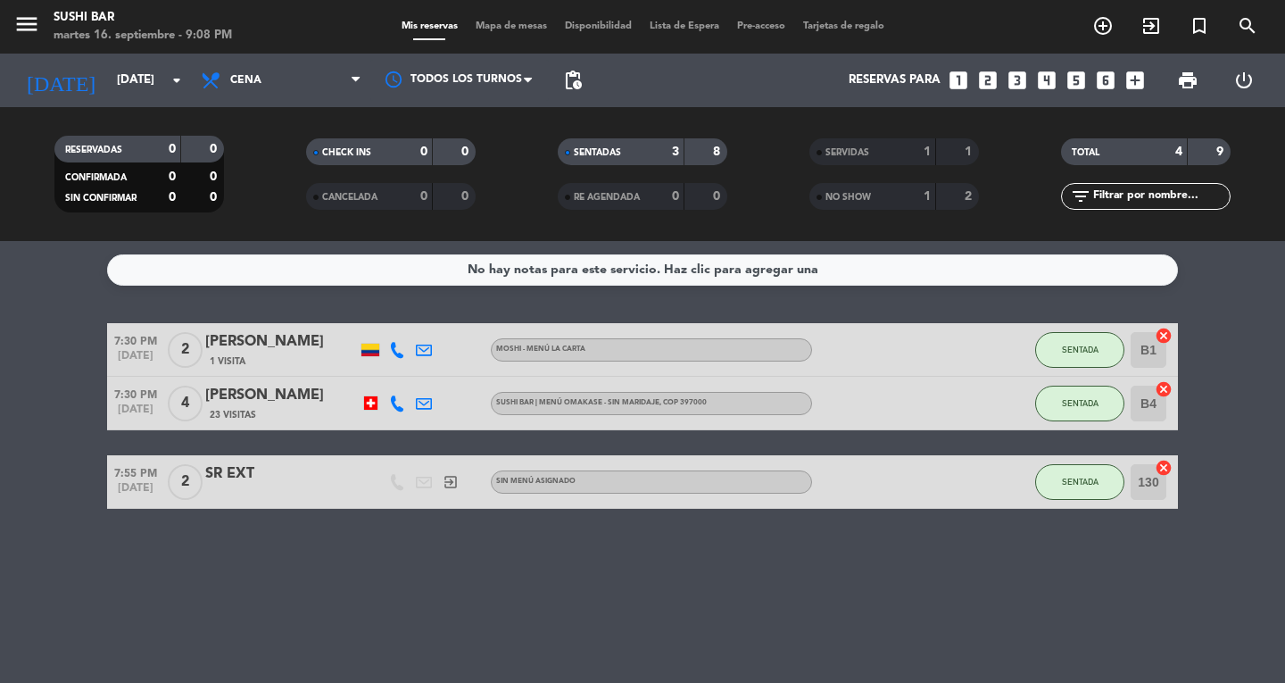
click at [887, 161] on div "SERVIDAS" at bounding box center [855, 152] width 82 height 21
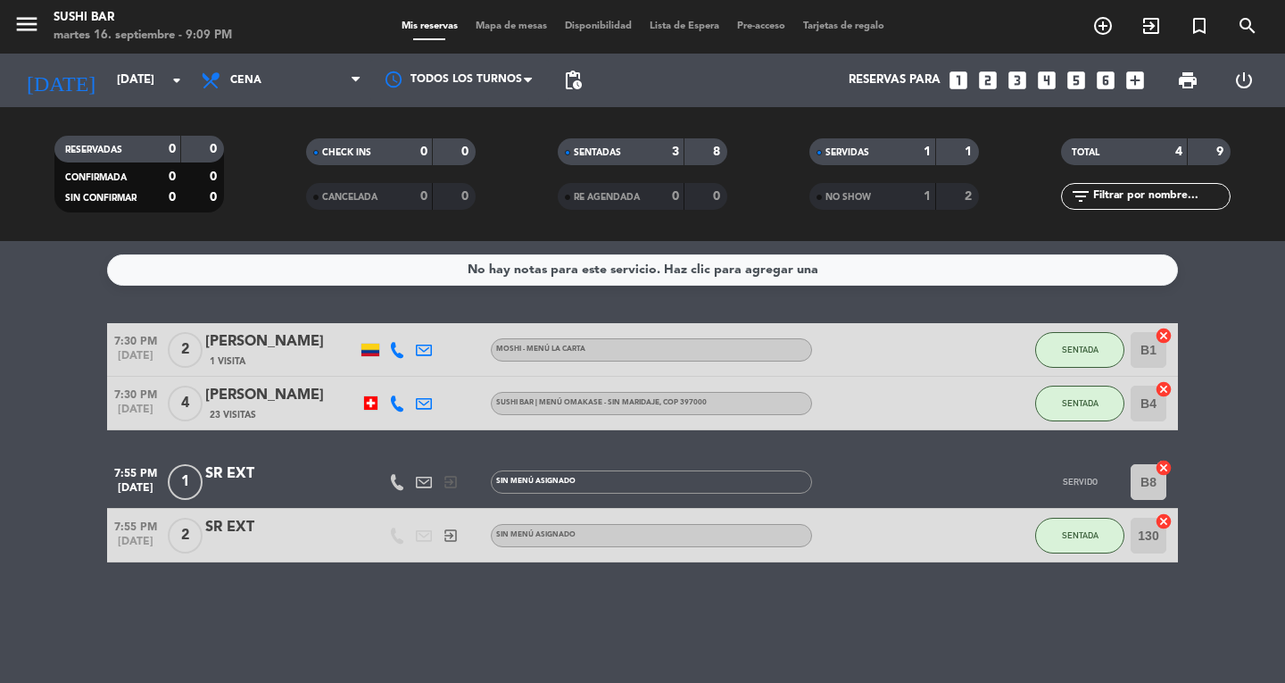
click at [926, 151] on strong "1" at bounding box center [926, 151] width 7 height 12
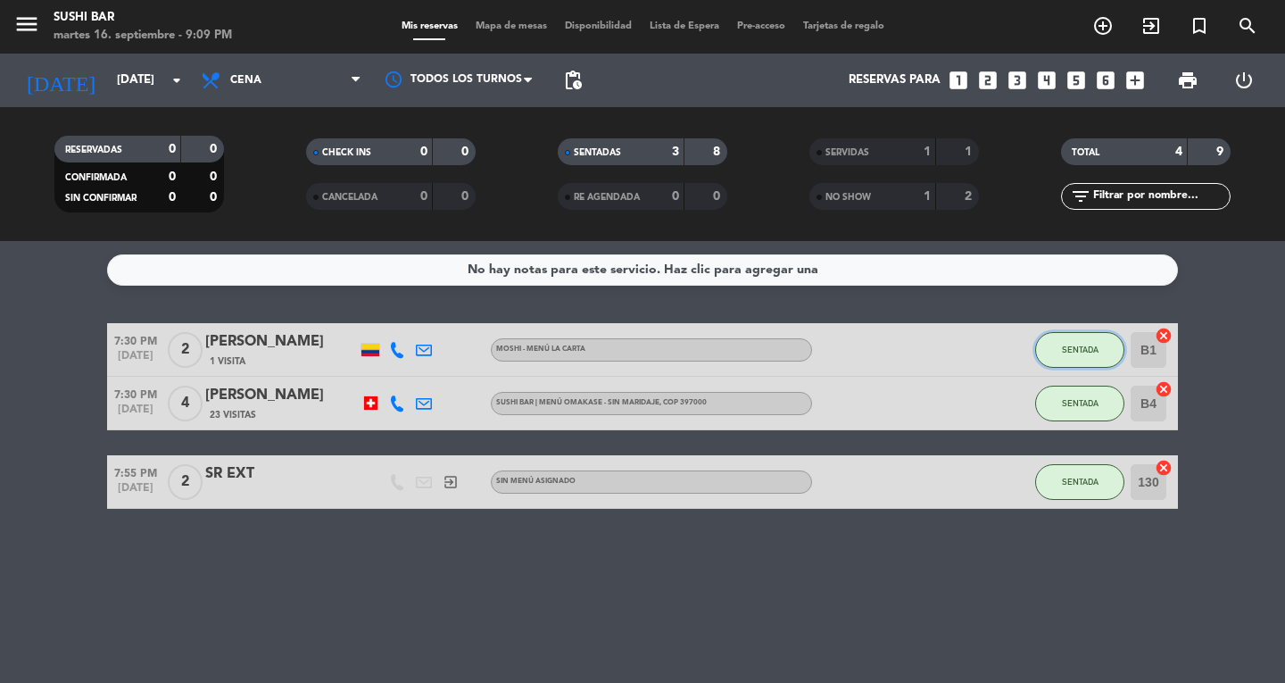
click at [1070, 344] on span "SENTADA" at bounding box center [1080, 349] width 37 height 10
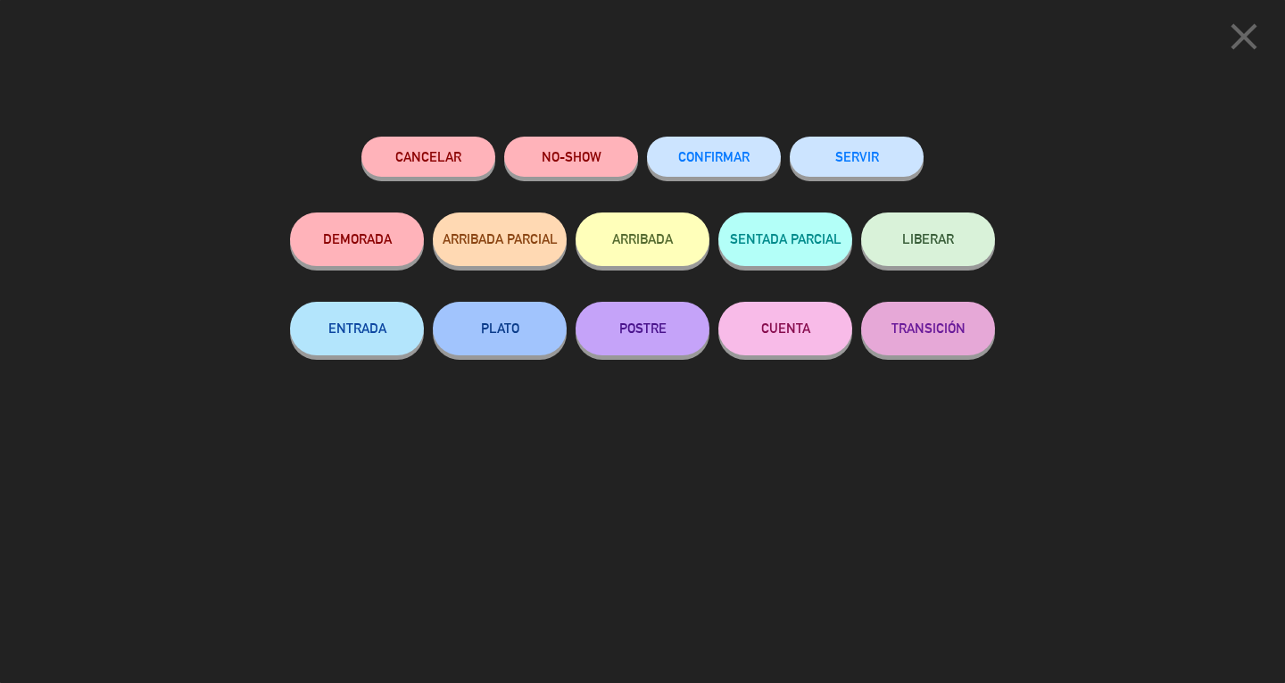
click at [896, 159] on button "SERVIR" at bounding box center [857, 157] width 134 height 40
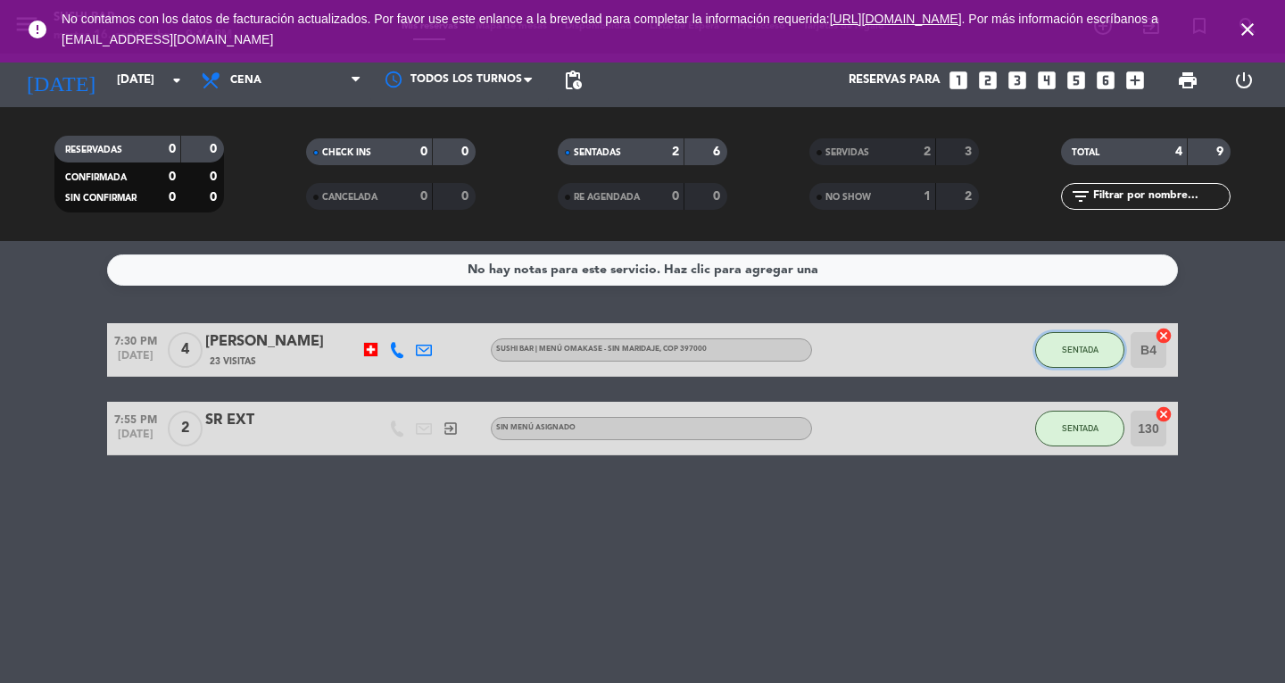
click at [1073, 360] on button "SENTADA" at bounding box center [1079, 350] width 89 height 36
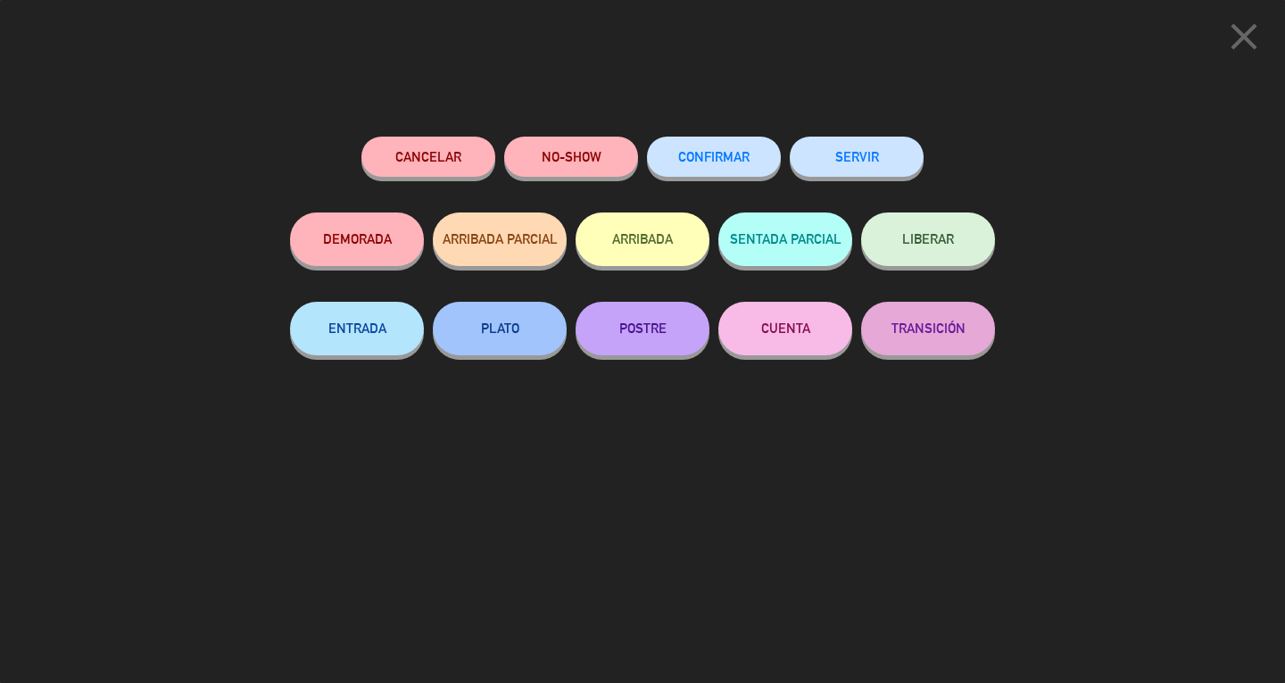
click at [860, 149] on button "SERVIR" at bounding box center [857, 157] width 134 height 40
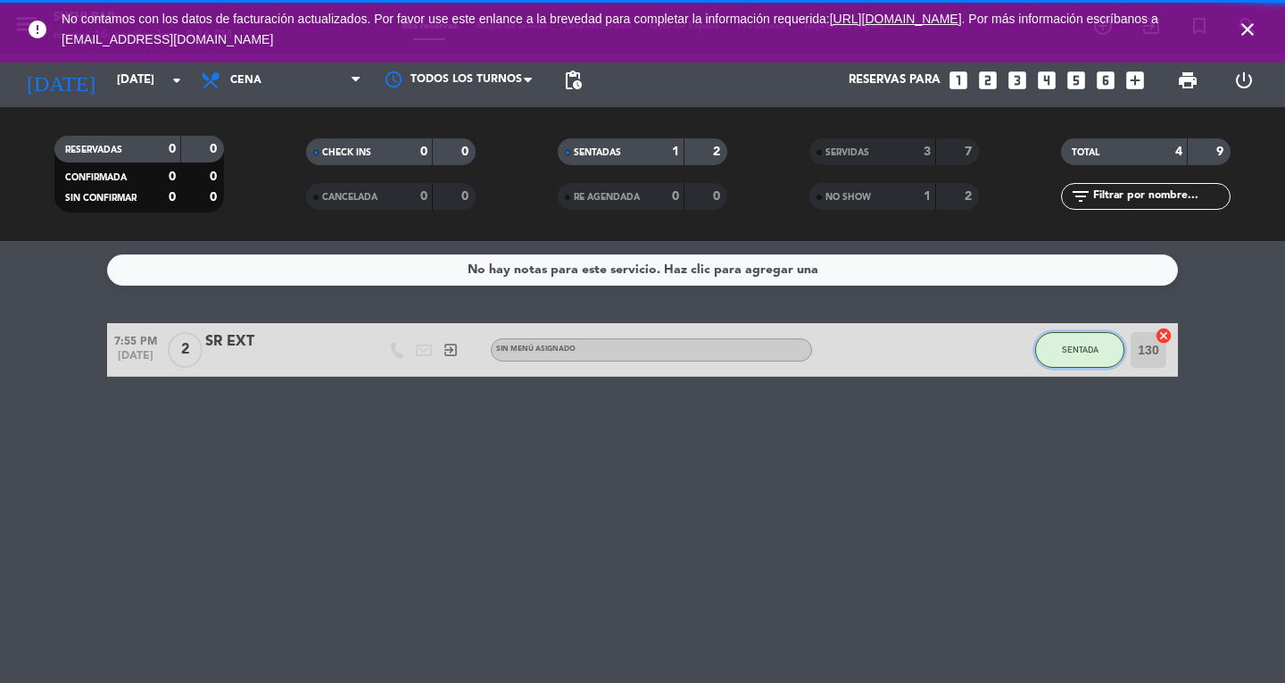
click at [1081, 348] on span "SENTADA" at bounding box center [1080, 349] width 37 height 10
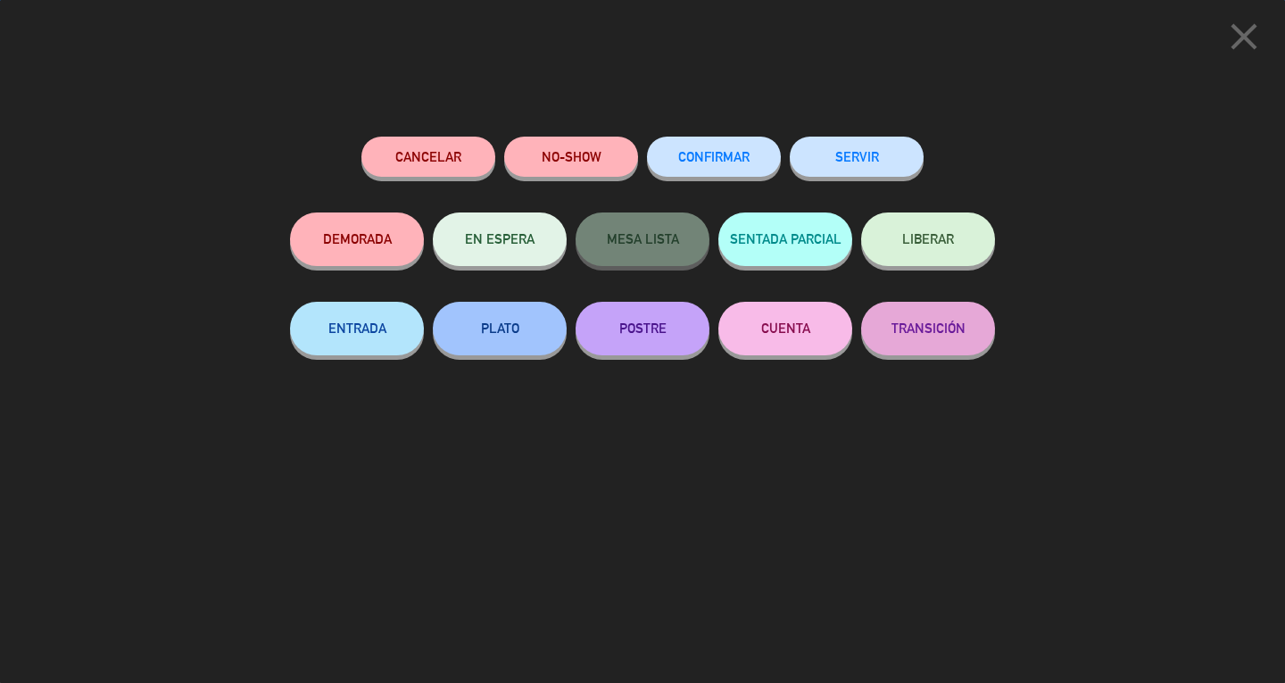
click at [898, 162] on button "SERVIR" at bounding box center [857, 157] width 134 height 40
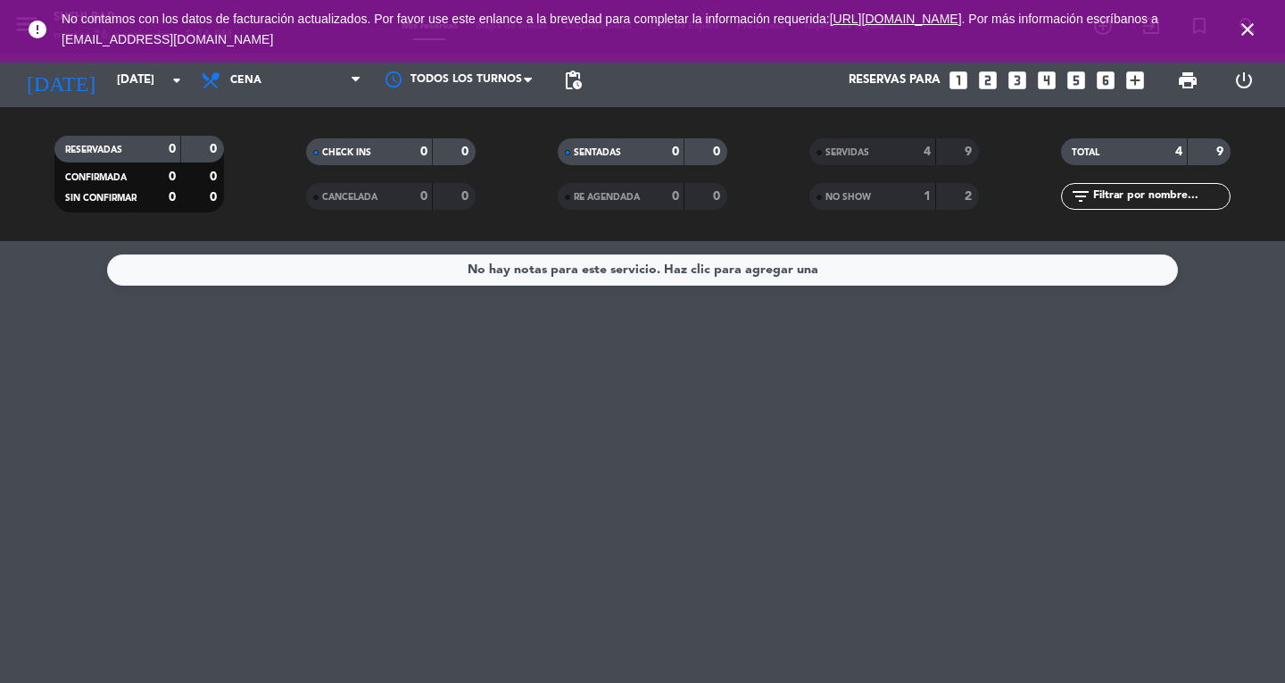
click at [1256, 35] on icon "close" at bounding box center [1247, 29] width 21 height 21
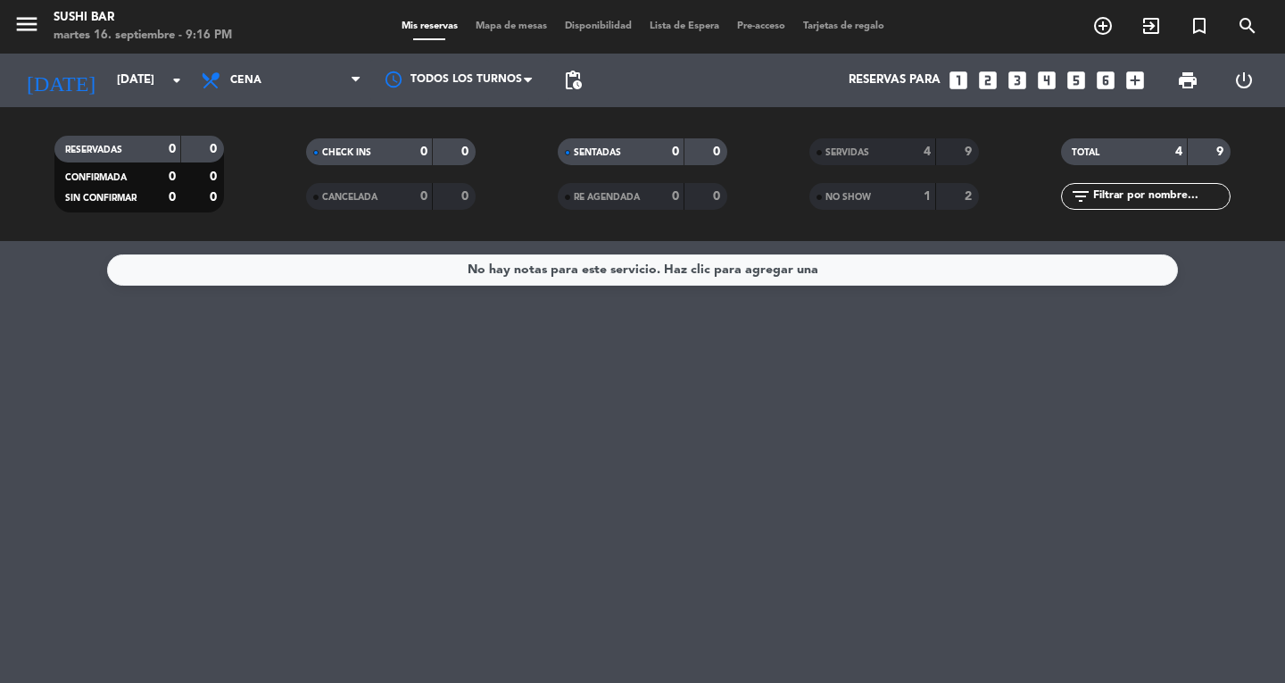
click at [61, 44] on div "martes 16. septiembre - 9:16 PM" at bounding box center [143, 36] width 178 height 18
click at [34, 29] on icon "menu" at bounding box center [26, 24] width 27 height 27
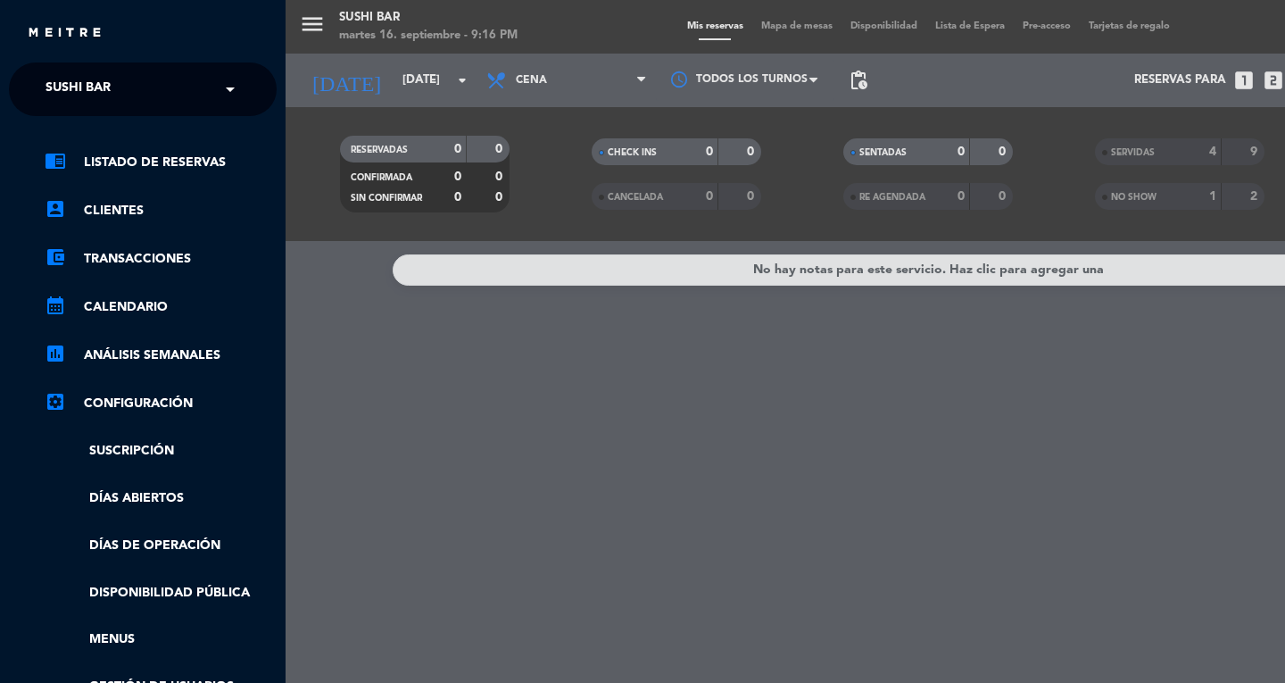
click at [49, 86] on span "SUSHI BAR" at bounding box center [78, 88] width 65 height 37
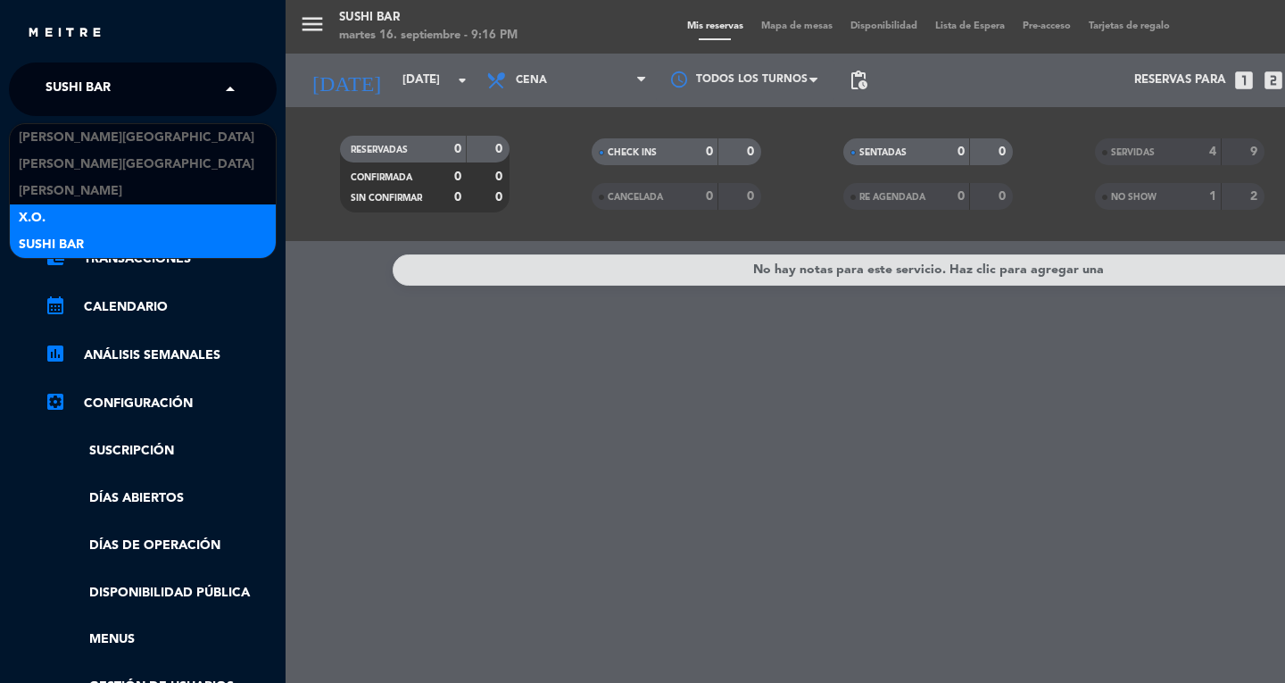
click at [34, 212] on span "X.O." at bounding box center [32, 218] width 27 height 21
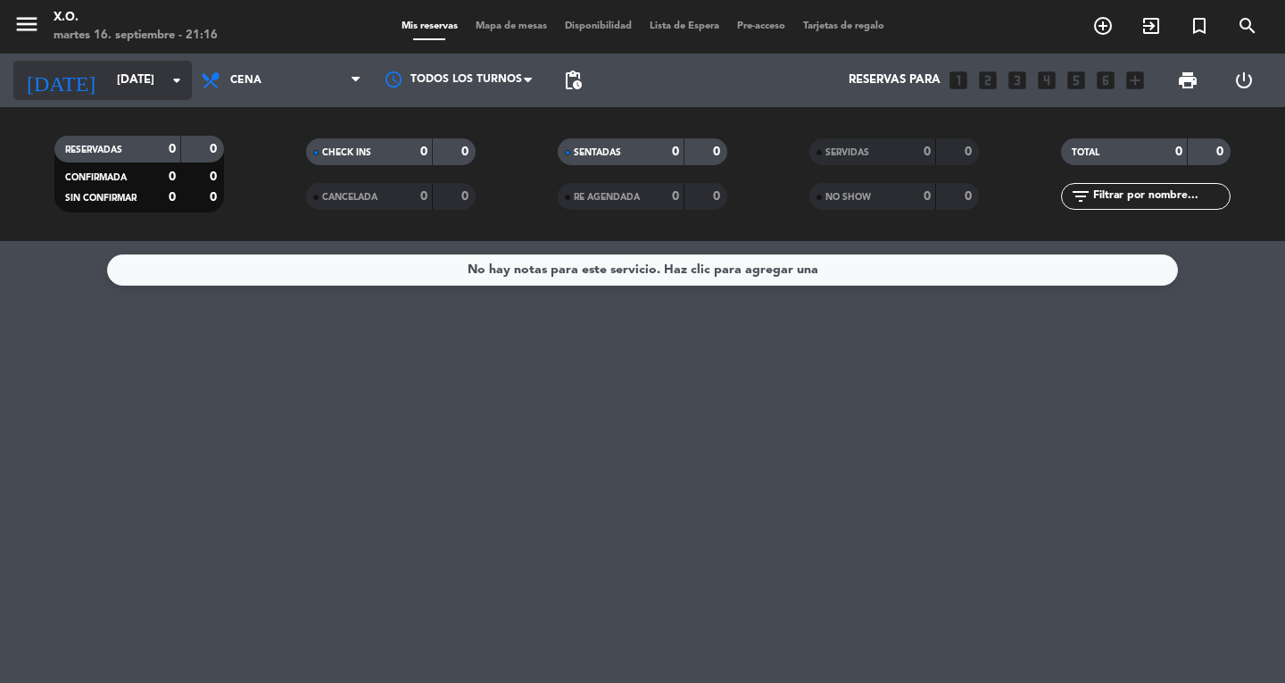
click at [140, 78] on input "[DATE]" at bounding box center [186, 80] width 157 height 32
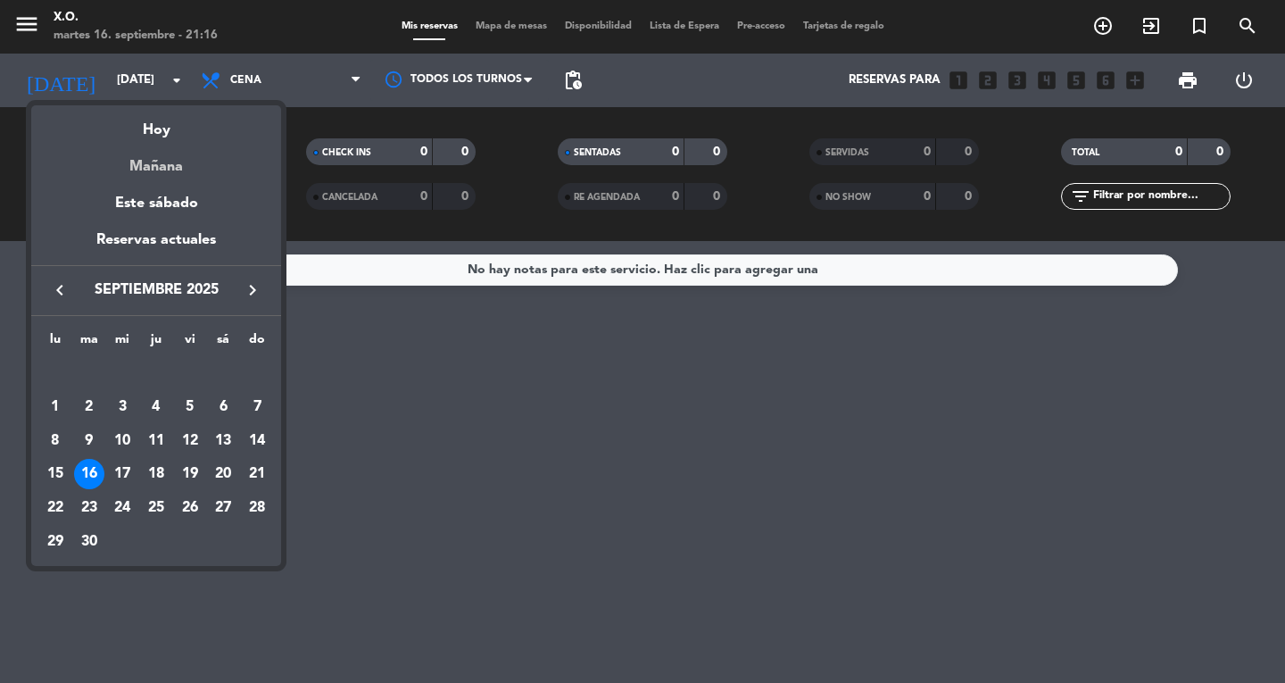
click at [143, 171] on div "Mañana" at bounding box center [156, 160] width 250 height 37
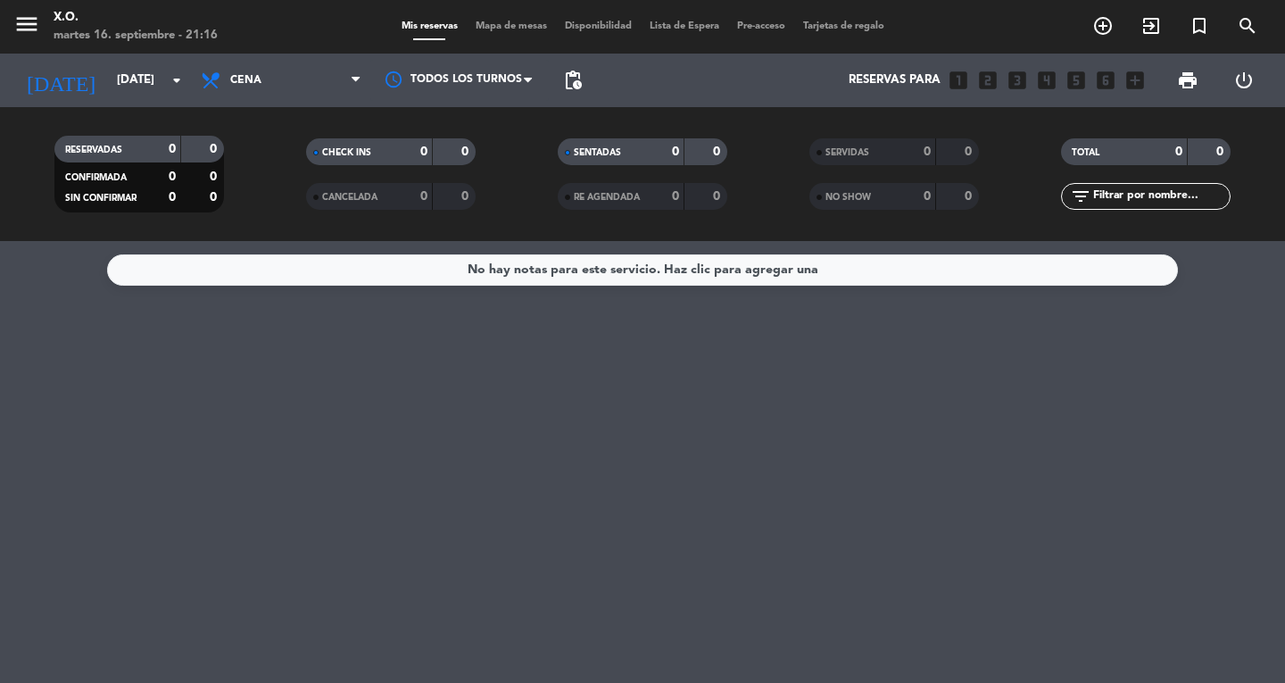
type input "[DATE]"
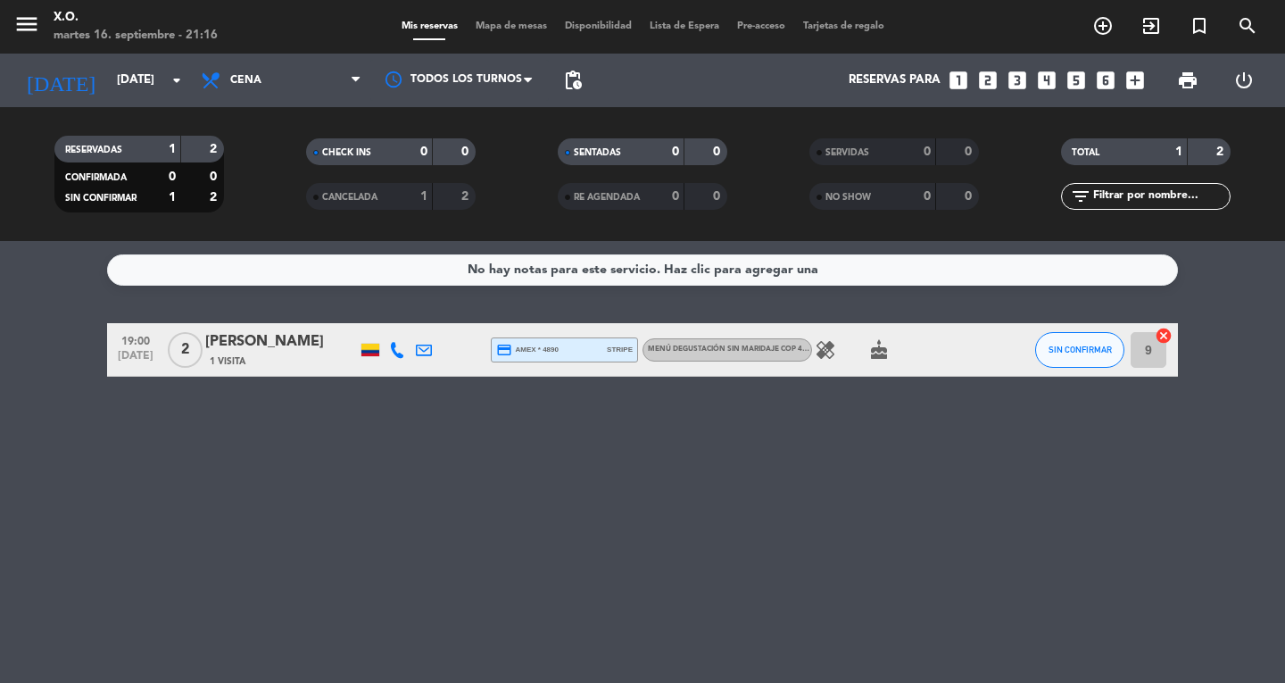
click at [1071, 82] on icon "looks_5" at bounding box center [1075, 80] width 23 height 23
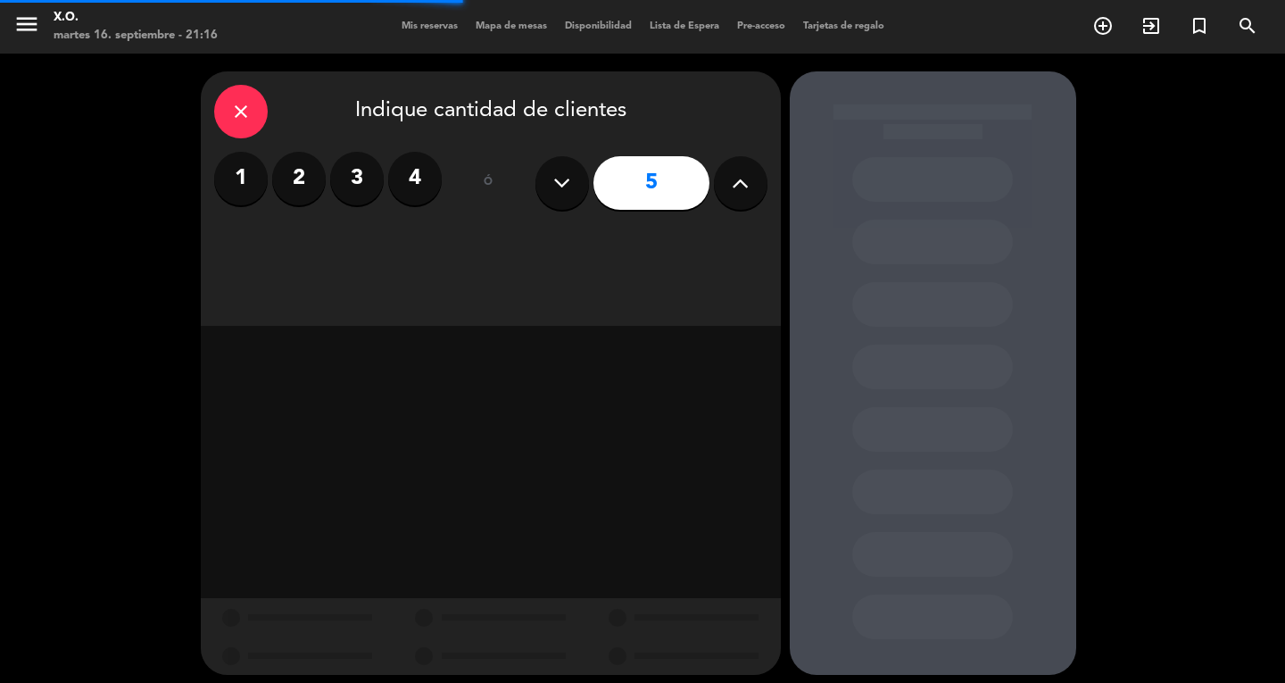
click at [632, 260] on div "close Indique cantidad de clientes 1 2 3 4 ó 5" at bounding box center [491, 198] width 580 height 254
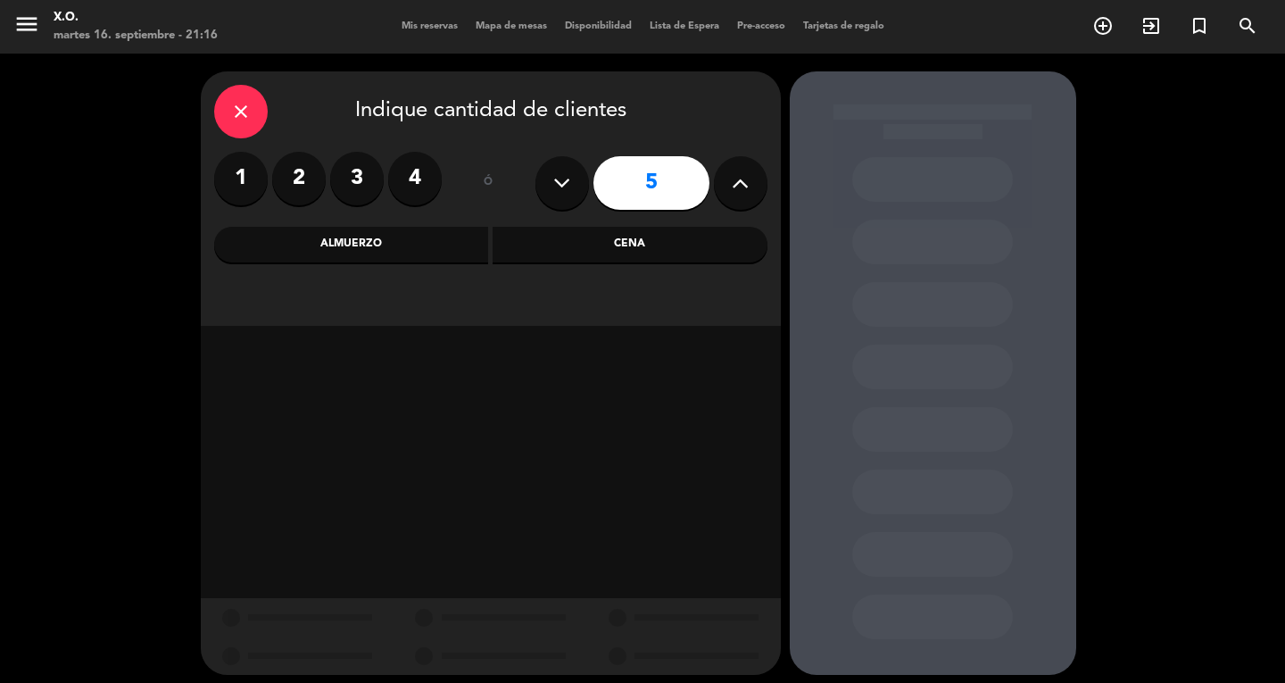
click at [685, 250] on div "Cena" at bounding box center [630, 245] width 275 height 36
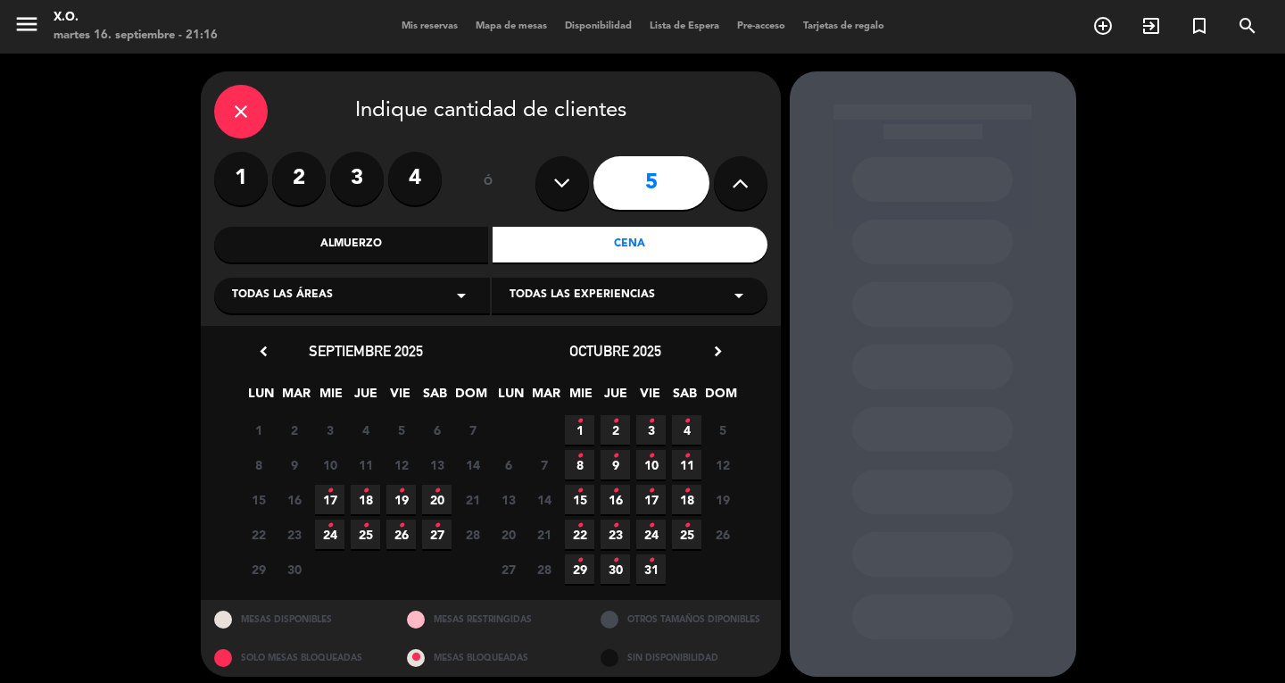
click at [337, 469] on span "10" at bounding box center [329, 464] width 29 height 29
click at [323, 498] on span "17 •" at bounding box center [329, 498] width 29 height 29
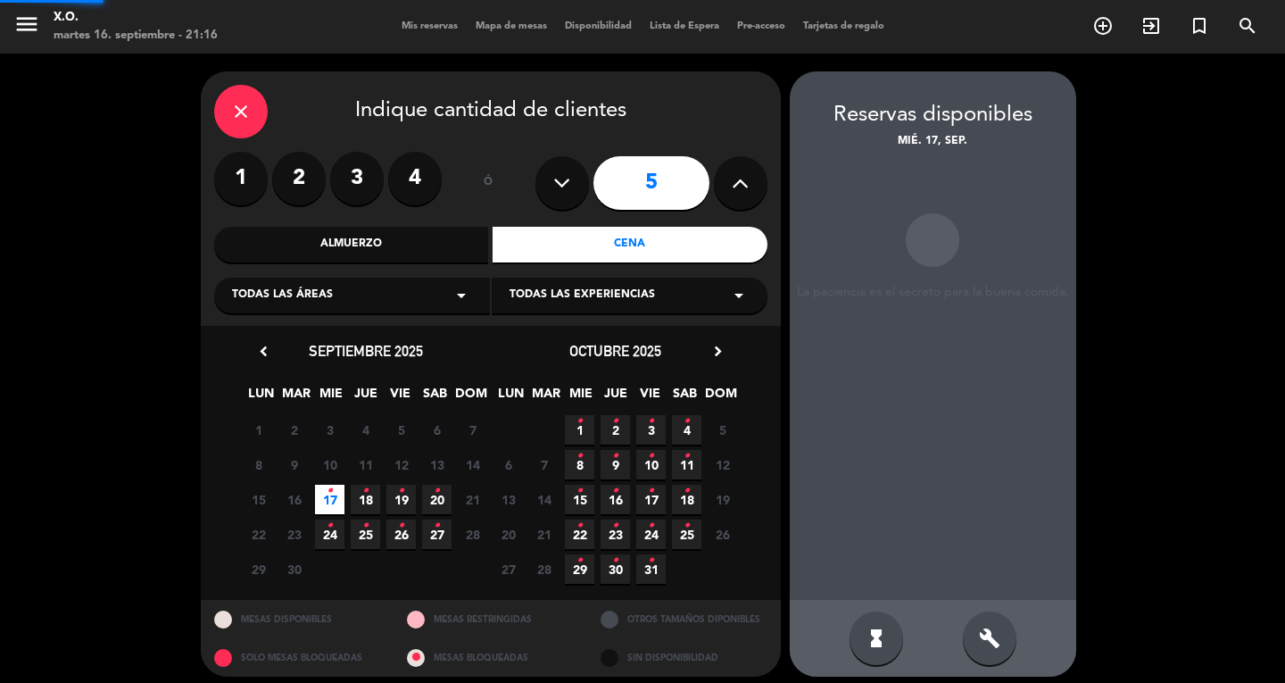
scroll to position [11, 0]
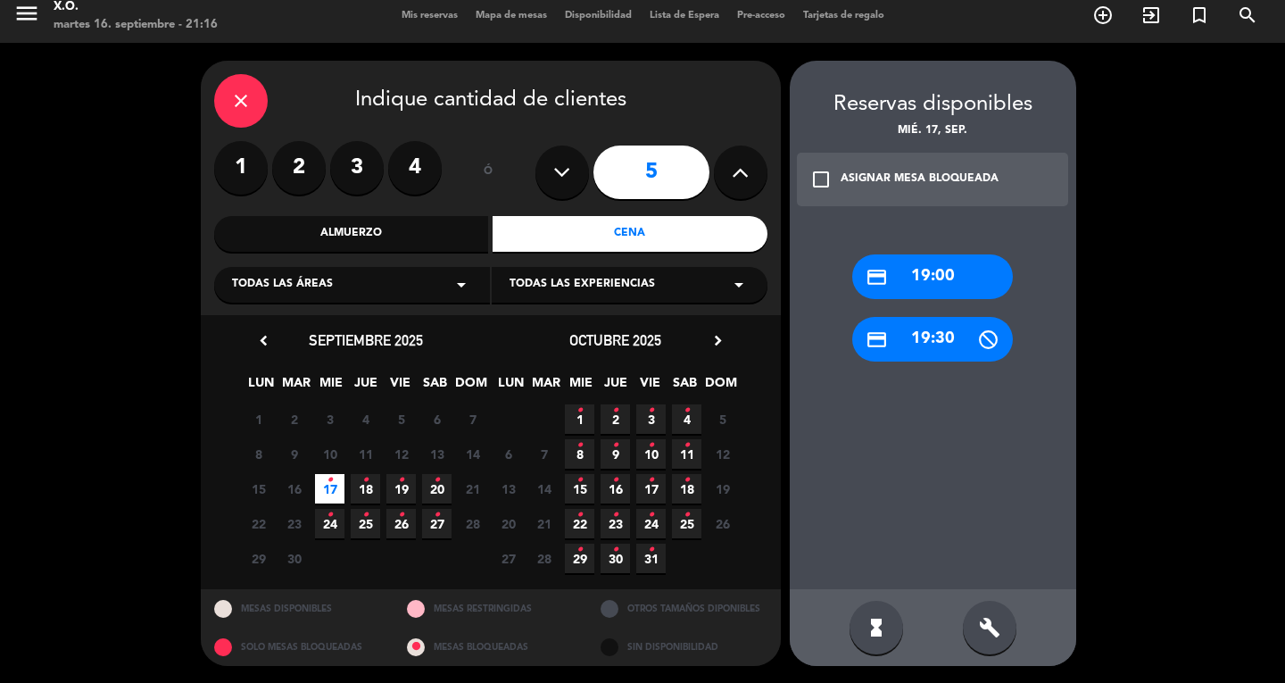
click at [992, 290] on div "credit_card 19:00" at bounding box center [932, 276] width 161 height 45
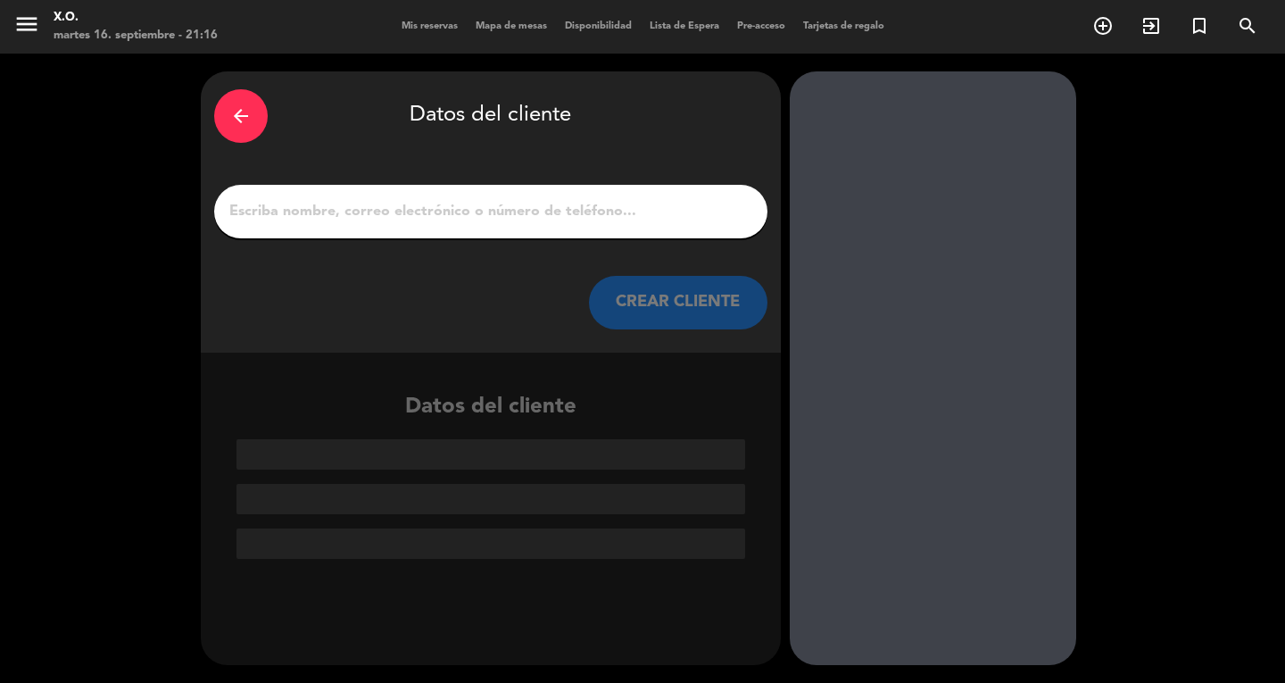
scroll to position [0, 0]
click at [707, 210] on input "1" at bounding box center [491, 211] width 526 height 25
click at [705, 211] on input "1" at bounding box center [491, 211] width 526 height 25
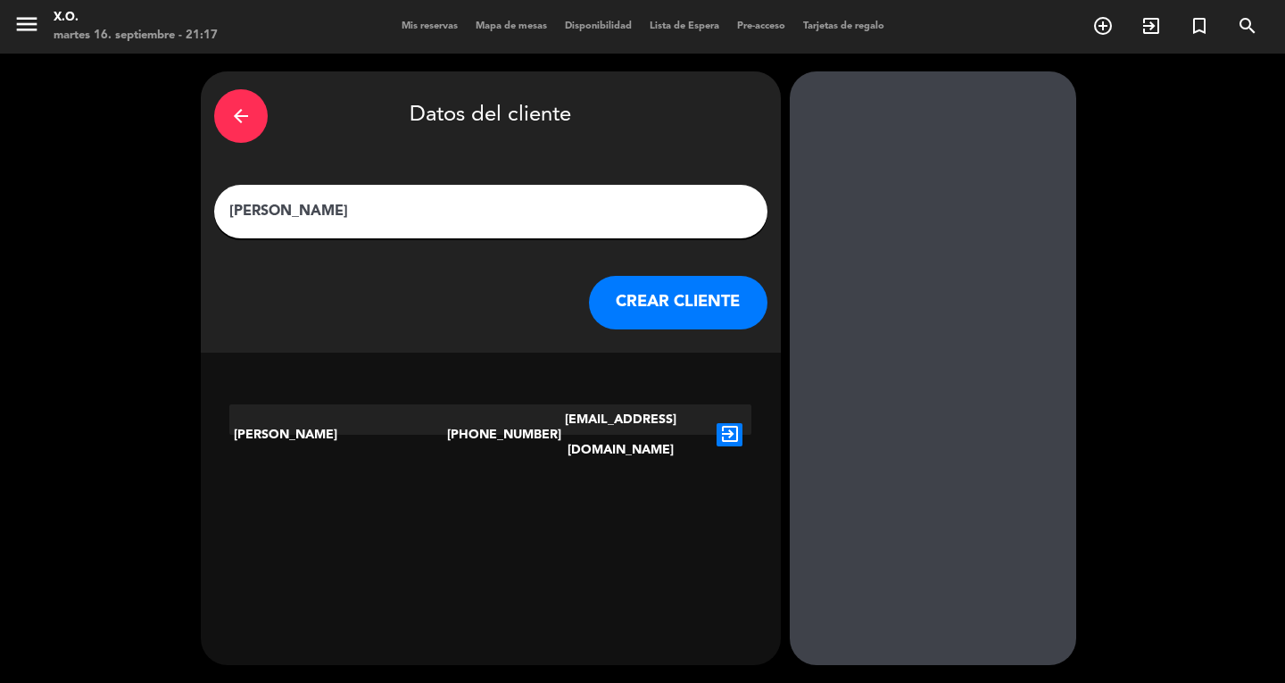
type input "[PERSON_NAME]"
click at [717, 423] on icon "exit_to_app" at bounding box center [729, 434] width 26 height 23
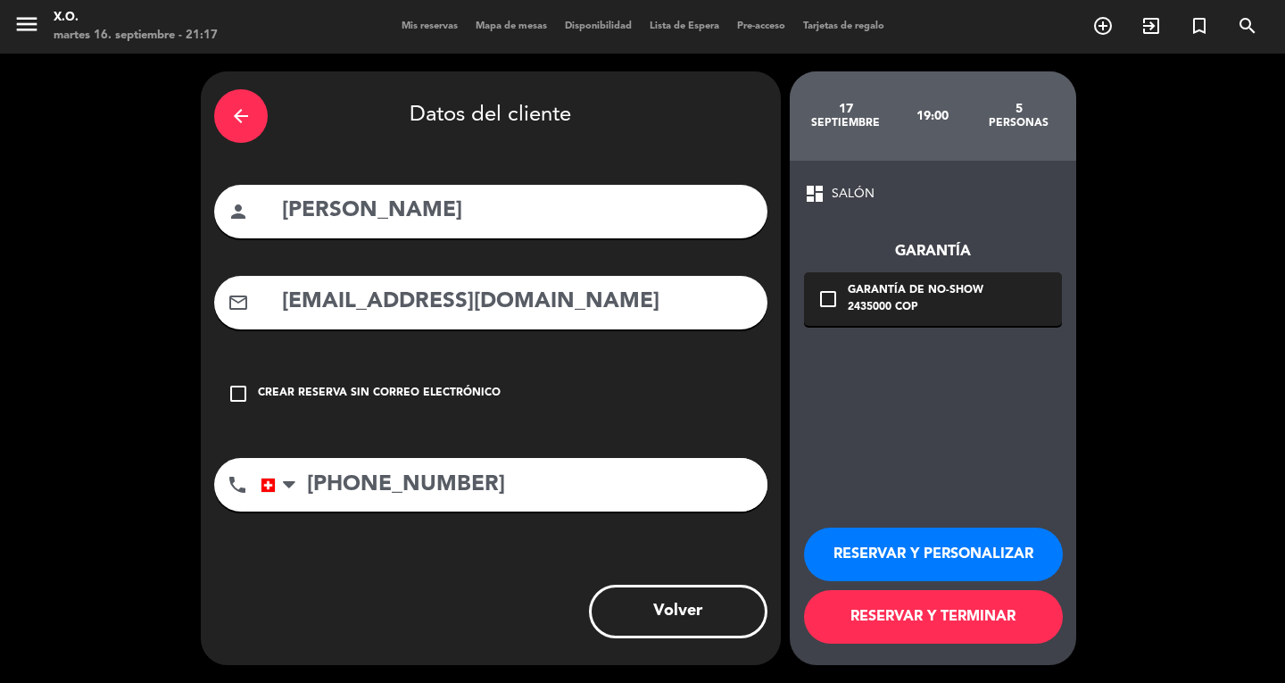
click at [981, 628] on button "RESERVAR Y TERMINAR" at bounding box center [933, 617] width 259 height 54
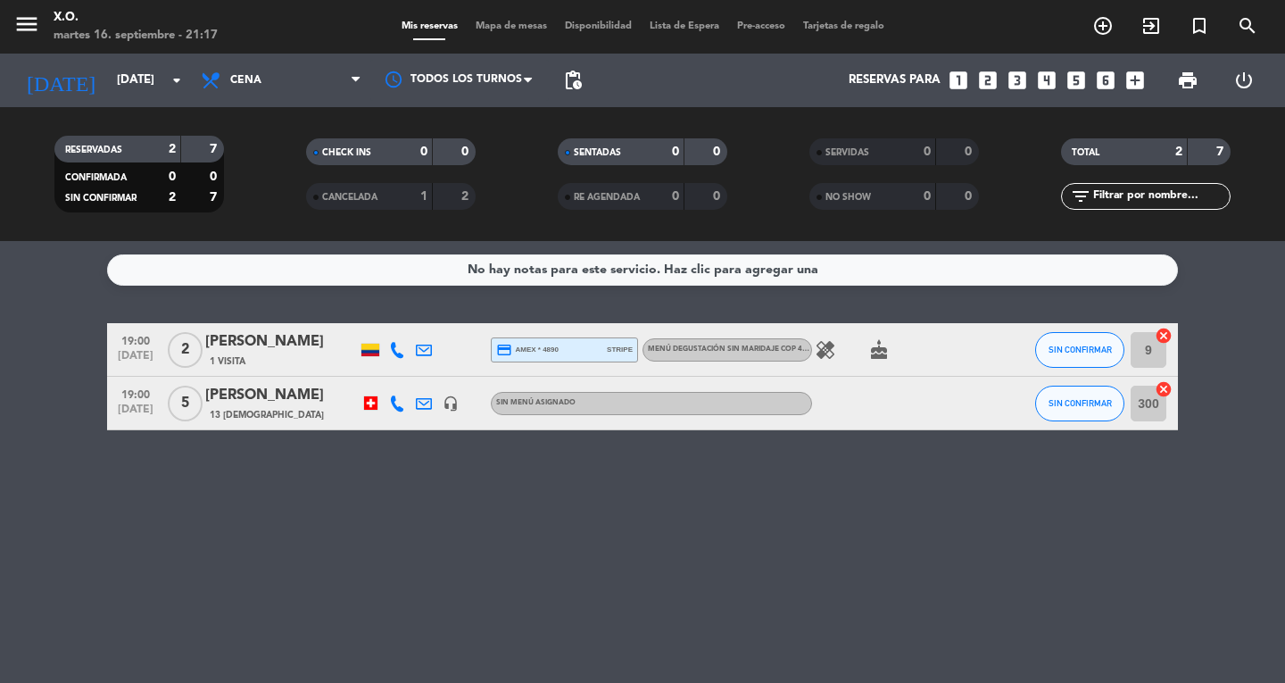
click at [865, 547] on div "No hay notas para este servicio. Haz clic para agregar una 19:00 [DATE] 2 [PERS…" at bounding box center [642, 462] width 1285 height 442
click at [25, 67] on icon "[DATE]" at bounding box center [60, 80] width 95 height 39
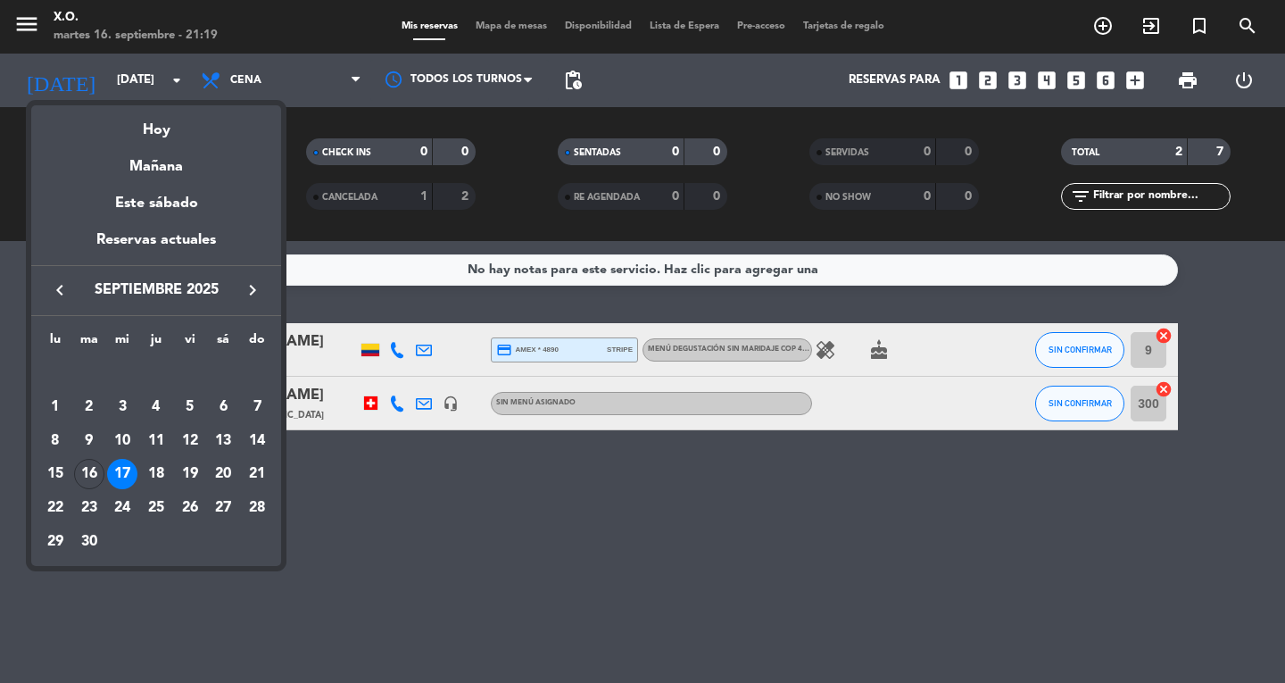
click at [48, 50] on div at bounding box center [642, 341] width 1285 height 683
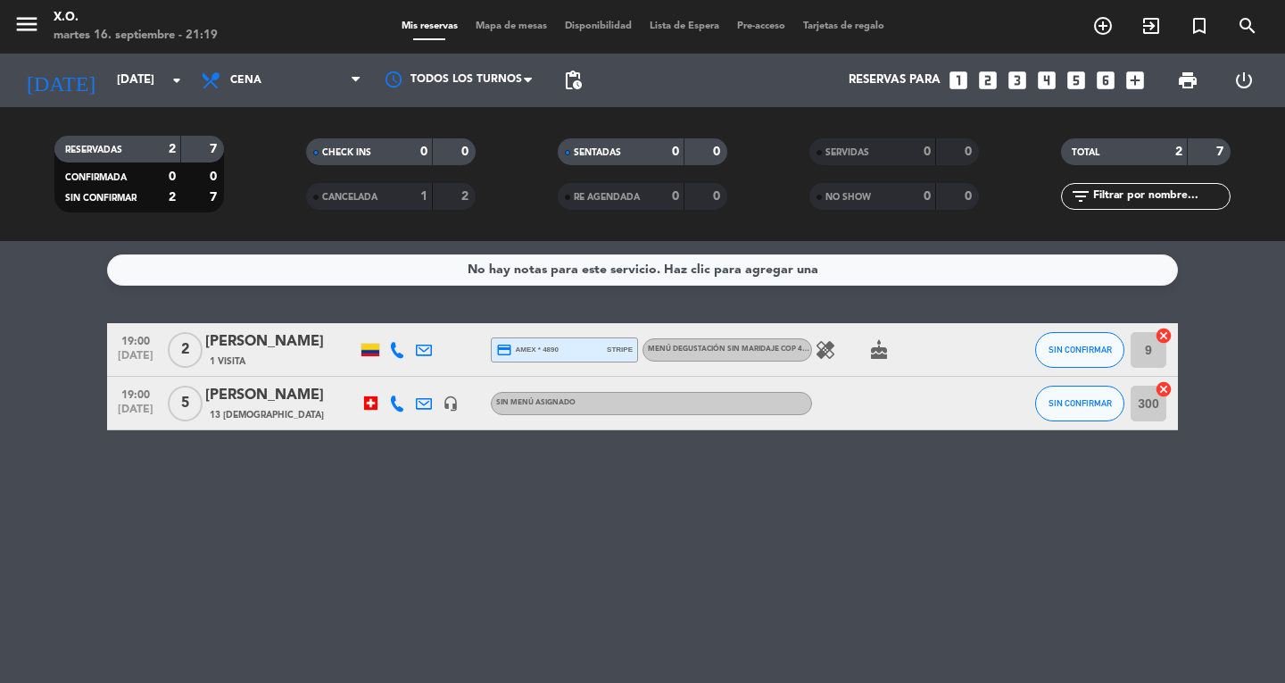
click at [31, 37] on icon "menu" at bounding box center [26, 24] width 27 height 27
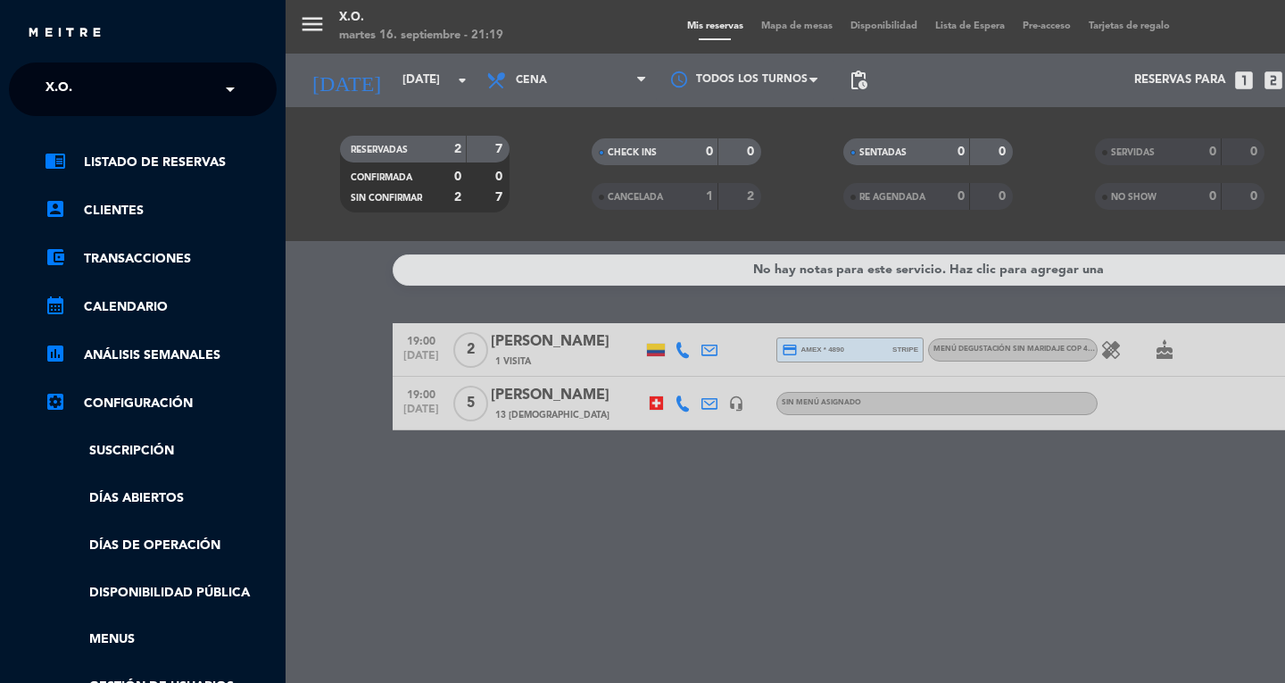
click at [393, 547] on div "menu X.O. martes 16. septiembre - 21:19 Mis reservas Mapa de mesas Disponibilid…" at bounding box center [928, 341] width 1285 height 683
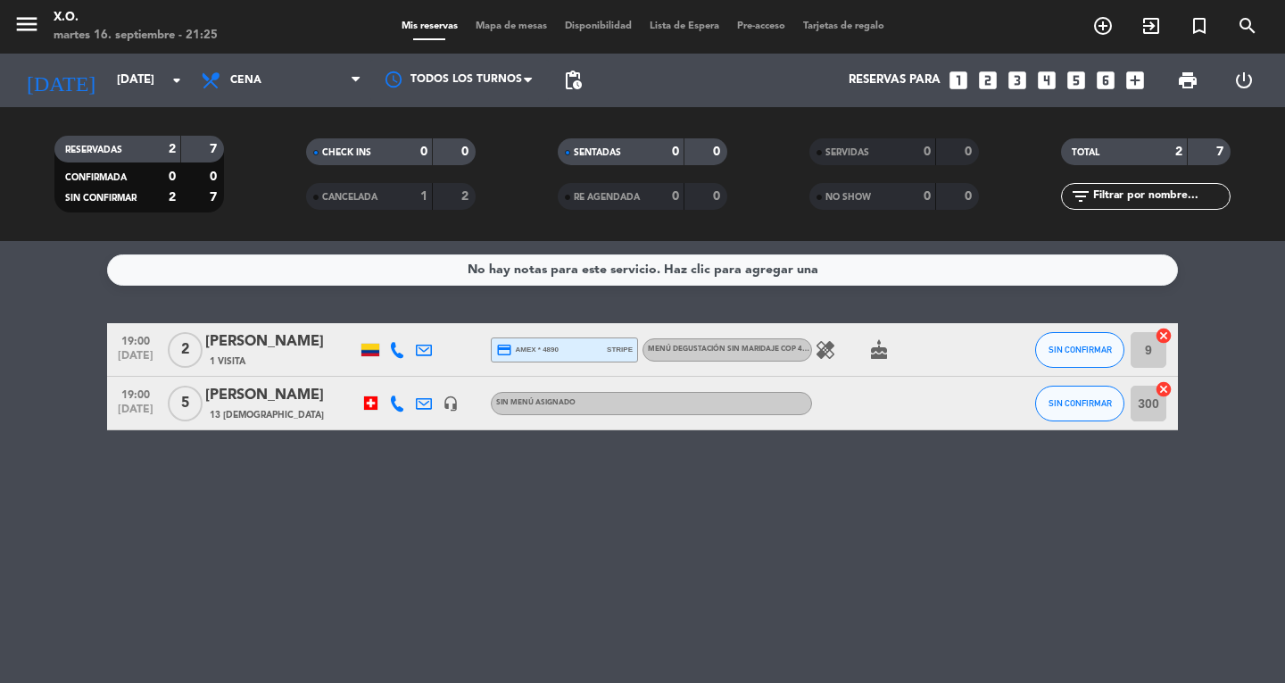
click at [1180, 584] on div "No hay notas para este servicio. Haz clic para agregar una 19:00 [DATE] 2 [PERS…" at bounding box center [642, 462] width 1285 height 442
click at [517, 530] on div "No hay notas para este servicio. Haz clic para agregar una 19:00 [DATE] 2 [PERS…" at bounding box center [642, 462] width 1285 height 442
click at [402, 407] on icon at bounding box center [397, 403] width 16 height 16
click at [425, 428] on div at bounding box center [423, 403] width 27 height 53
click at [422, 405] on icon at bounding box center [424, 403] width 16 height 16
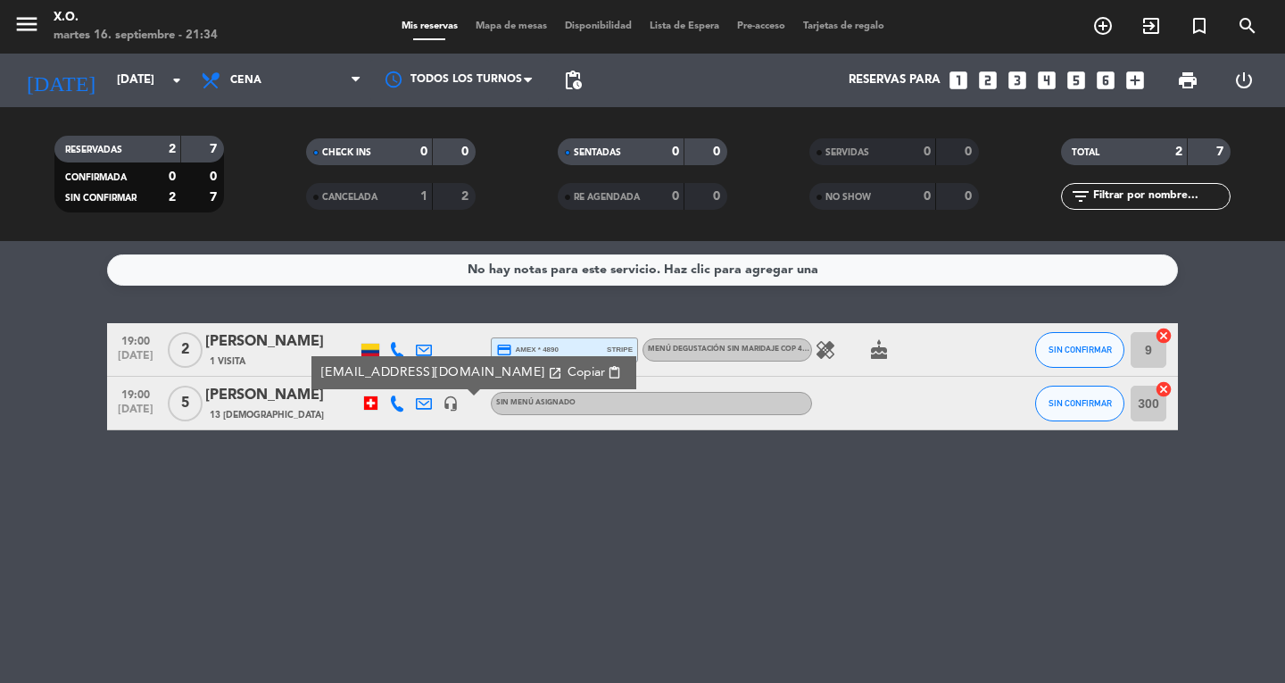
click at [130, 581] on div "No hay notas para este servicio. Haz clic para agregar una 19:00 [DATE] 2 [PERS…" at bounding box center [642, 462] width 1285 height 442
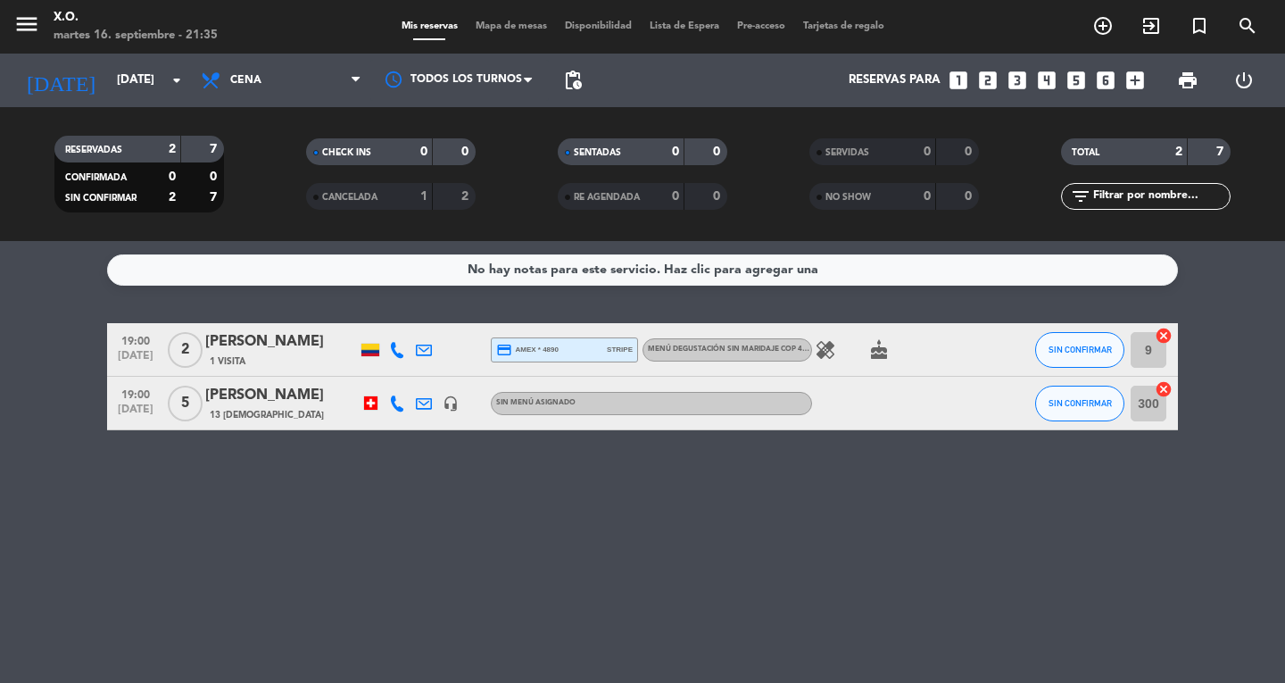
click at [12, 21] on div "menu X.O. martes 16. septiembre - 21:35" at bounding box center [160, 27] width 321 height 42
click at [108, 79] on input "[DATE]" at bounding box center [186, 80] width 157 height 32
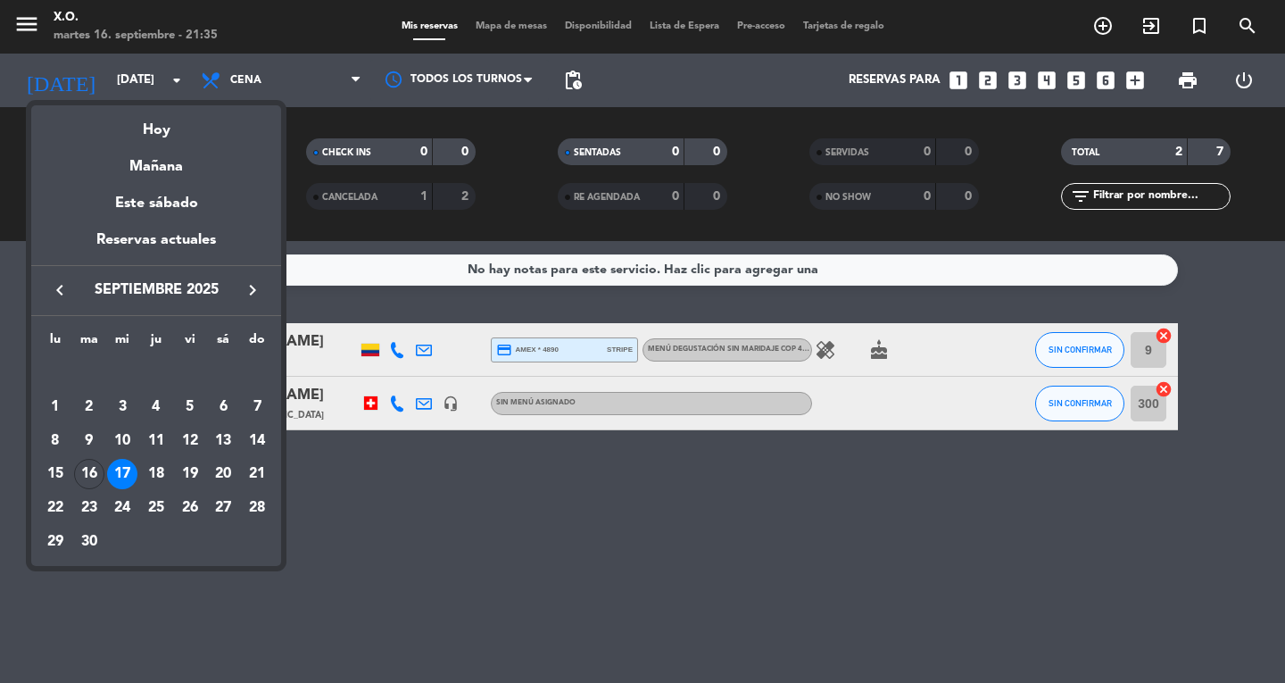
click at [35, 17] on div at bounding box center [642, 341] width 1285 height 683
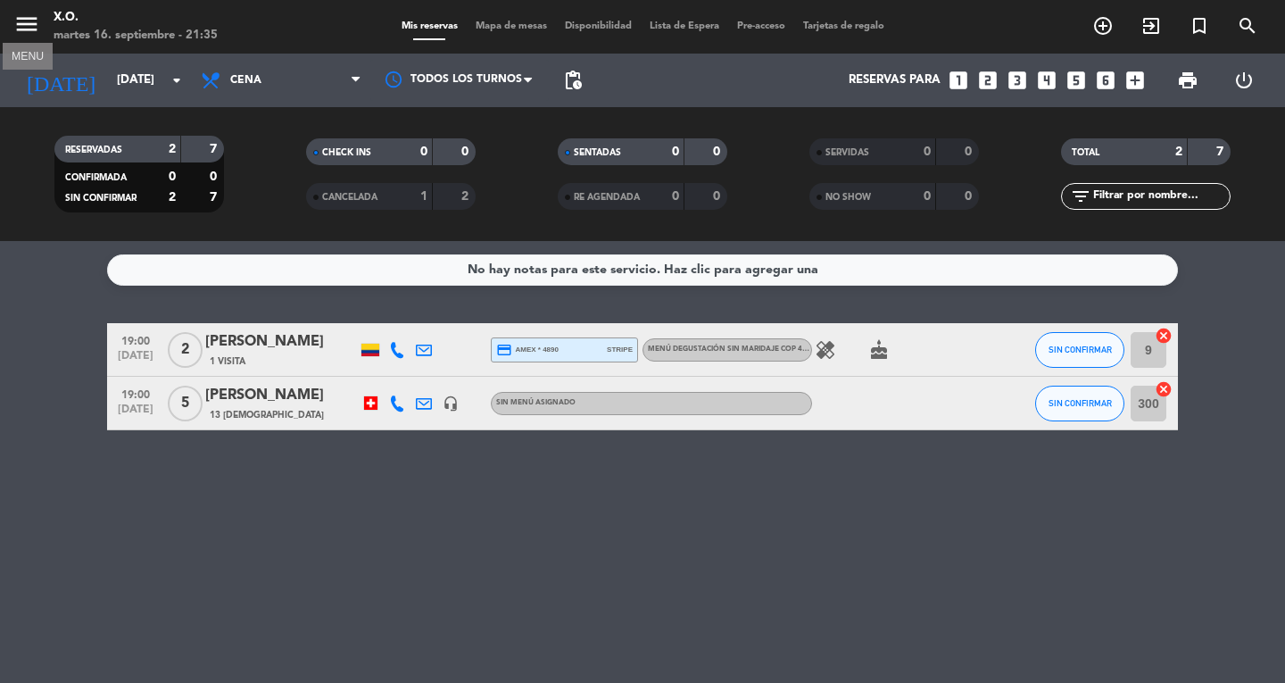
click at [21, 17] on icon "menu" at bounding box center [26, 24] width 27 height 27
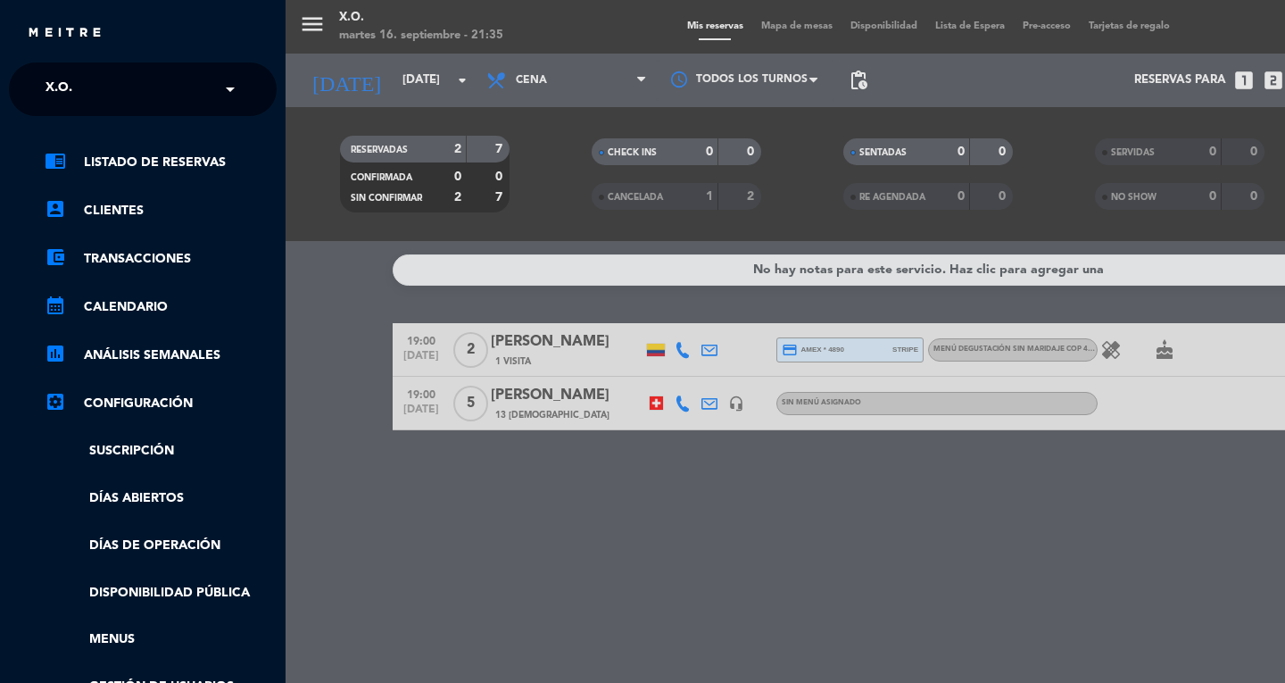
click at [64, 72] on span "X.O." at bounding box center [59, 88] width 27 height 37
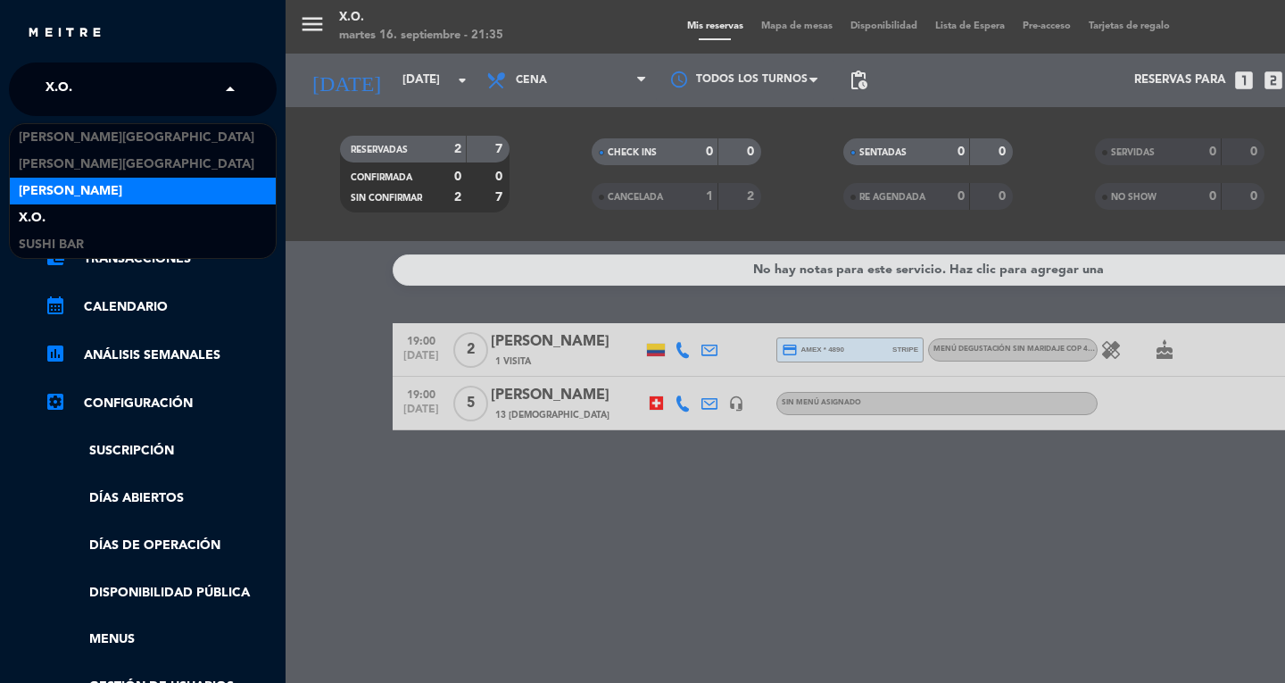
click at [71, 192] on span "[PERSON_NAME]" at bounding box center [70, 191] width 103 height 21
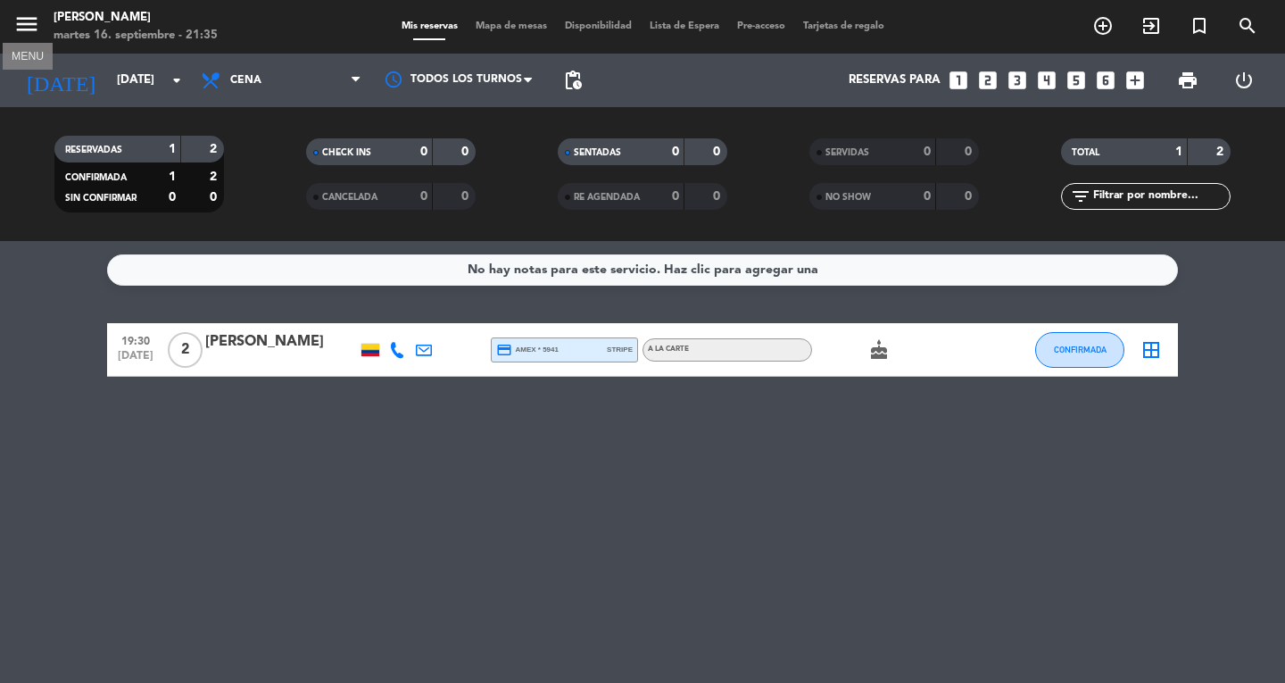
click at [29, 33] on icon "menu" at bounding box center [26, 24] width 27 height 27
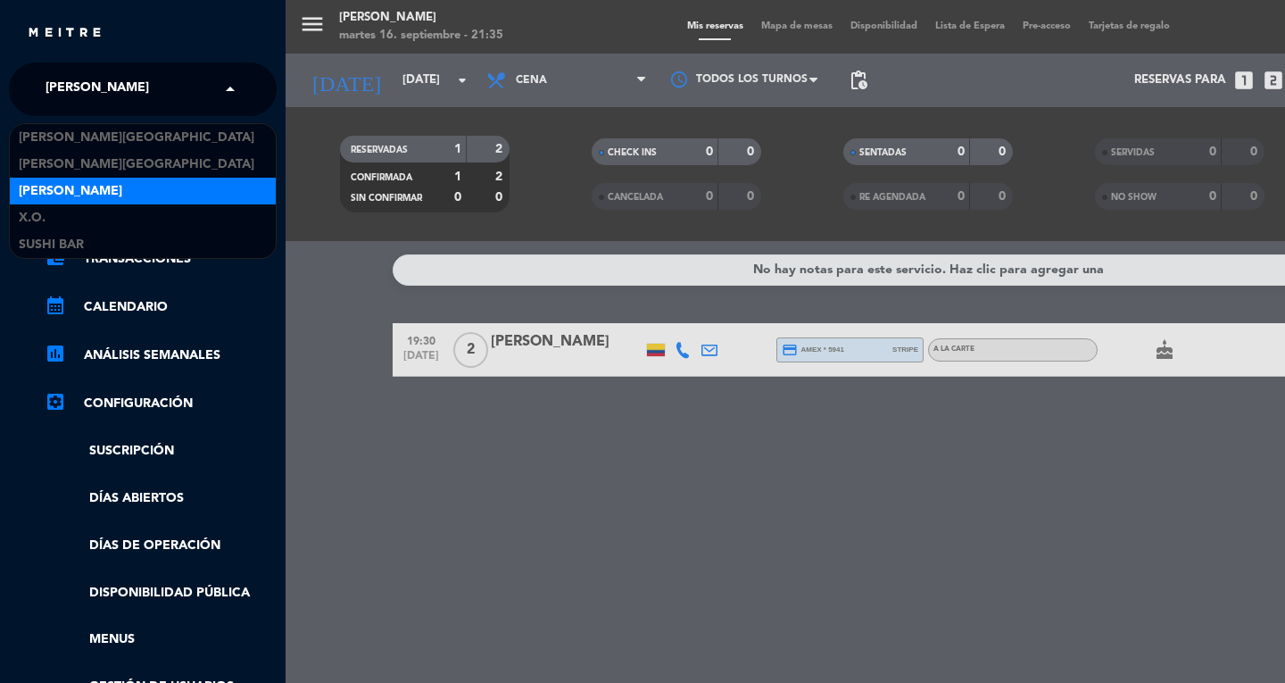
click at [108, 81] on span "[PERSON_NAME]" at bounding box center [97, 88] width 103 height 37
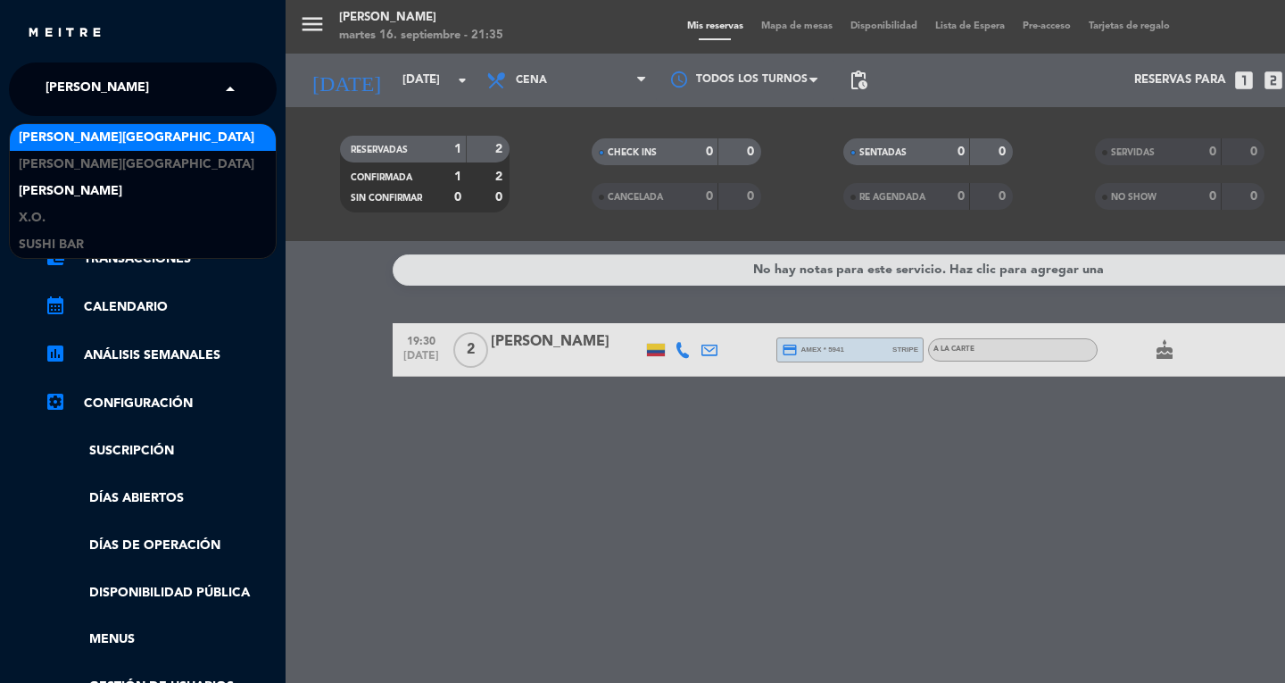
click at [397, 244] on div "menu Don Diablo martes 16. septiembre - 21:35 Mis reservas Mapa de mesas Dispon…" at bounding box center [928, 341] width 1285 height 683
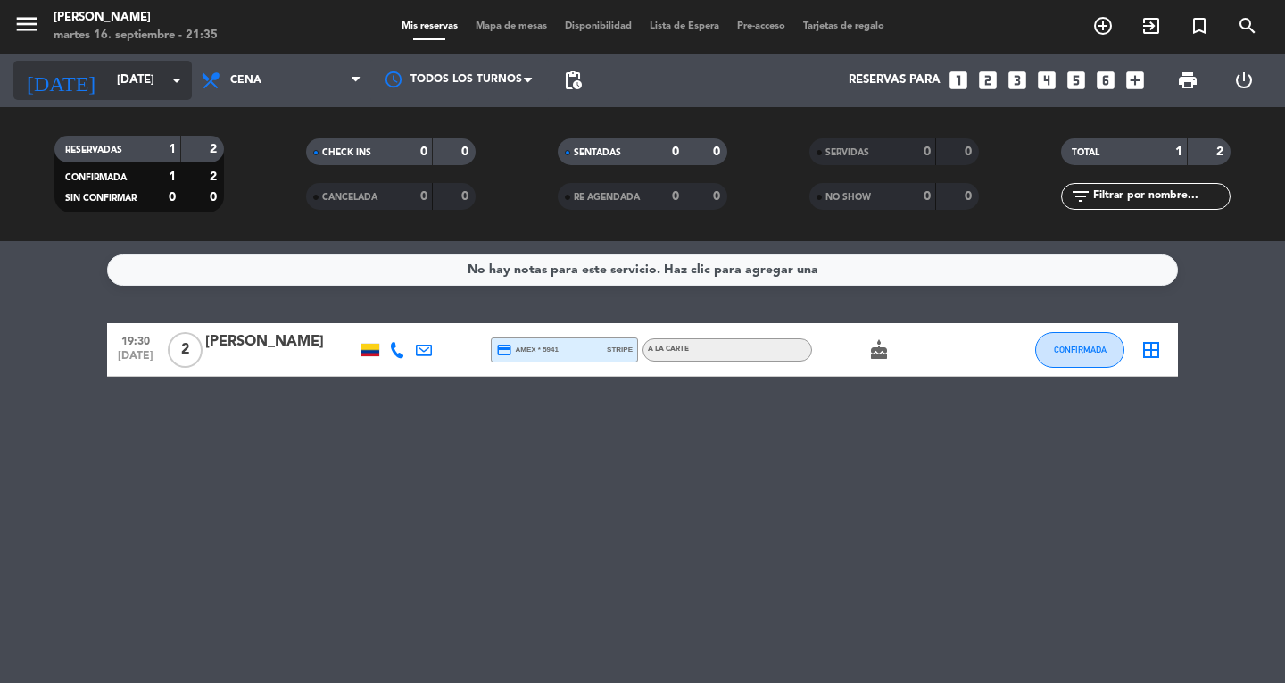
click at [108, 75] on input "[DATE]" at bounding box center [186, 80] width 157 height 32
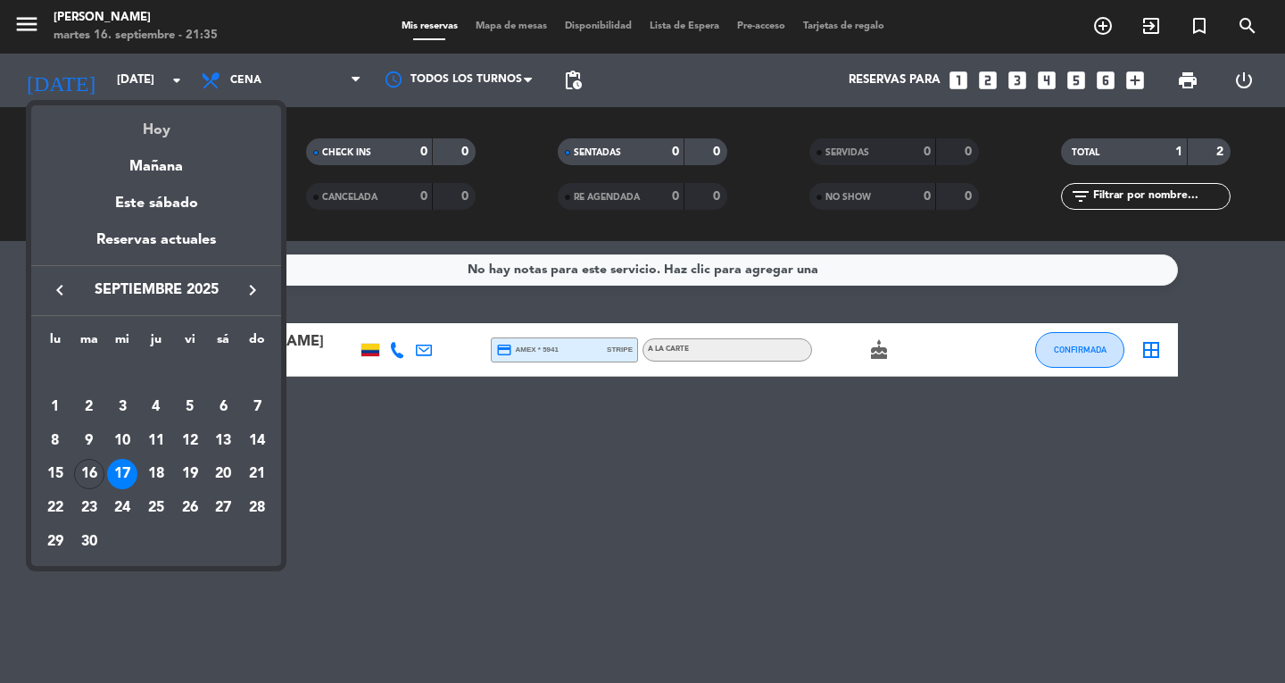
click at [148, 120] on div "Hoy" at bounding box center [156, 123] width 250 height 37
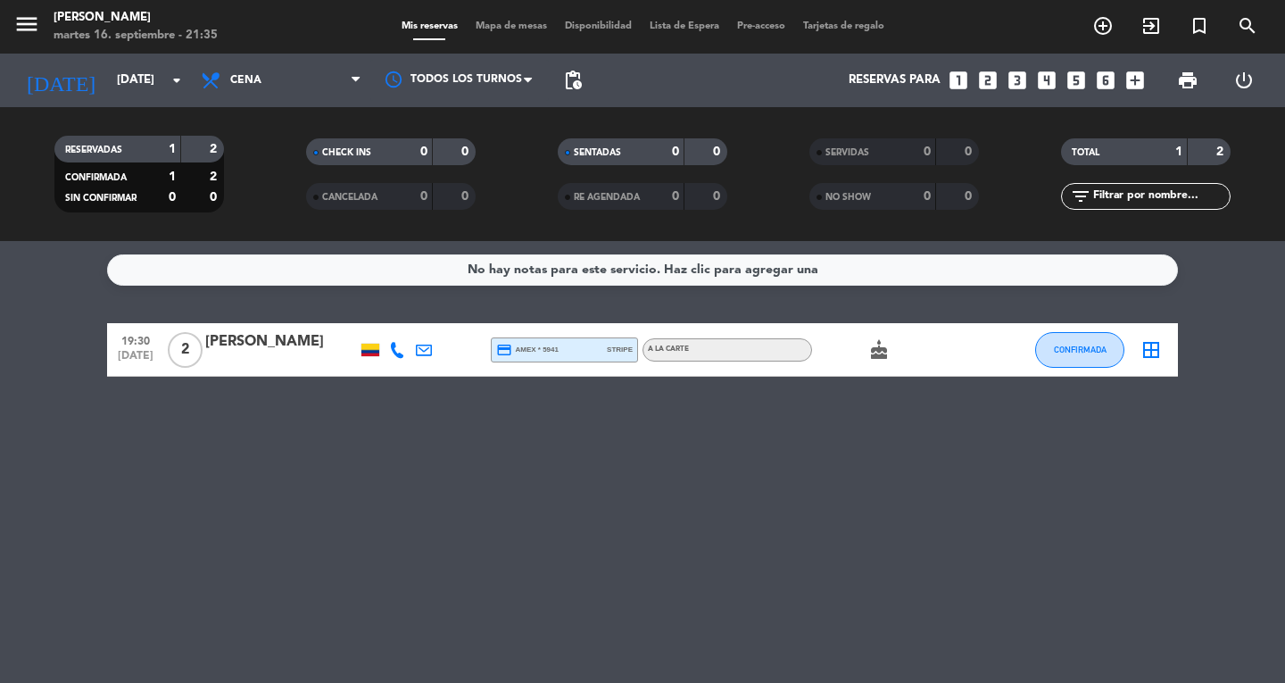
type input "[DATE]"
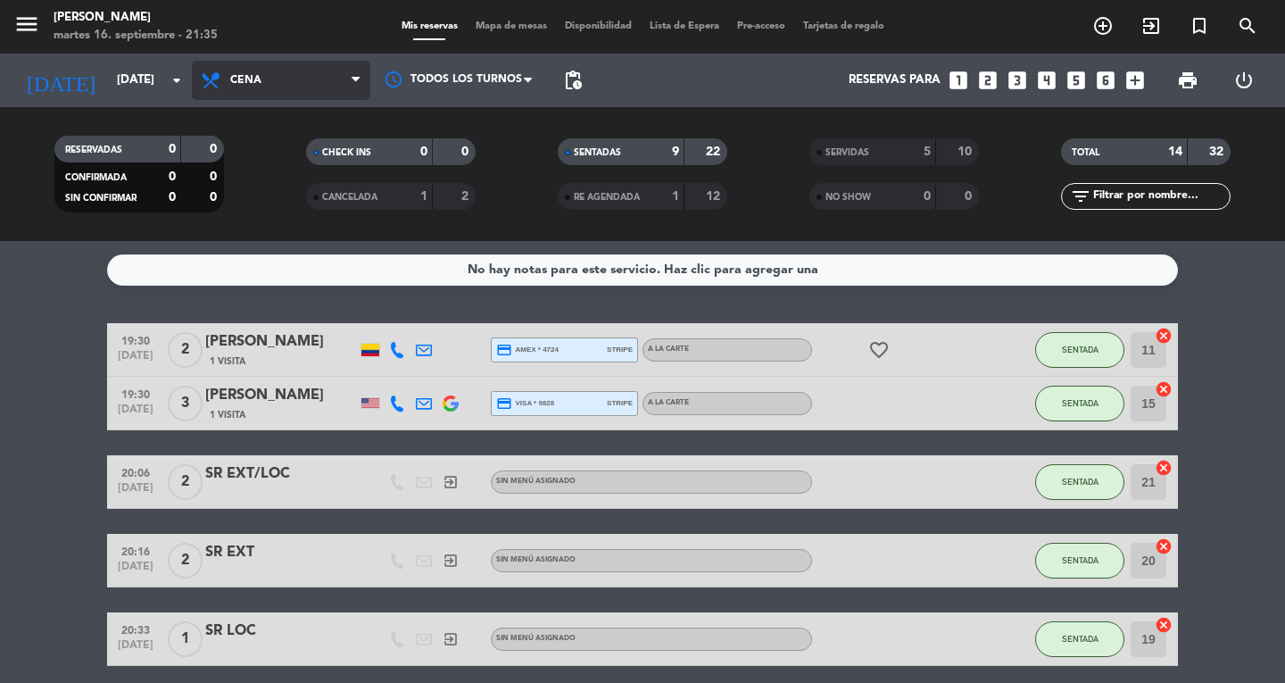
click at [248, 95] on span "Cena" at bounding box center [281, 80] width 178 height 39
click at [262, 167] on div "menu Don Diablo martes 16. septiembre - 21:36 Mis reservas Mapa de mesas Dispon…" at bounding box center [642, 120] width 1285 height 241
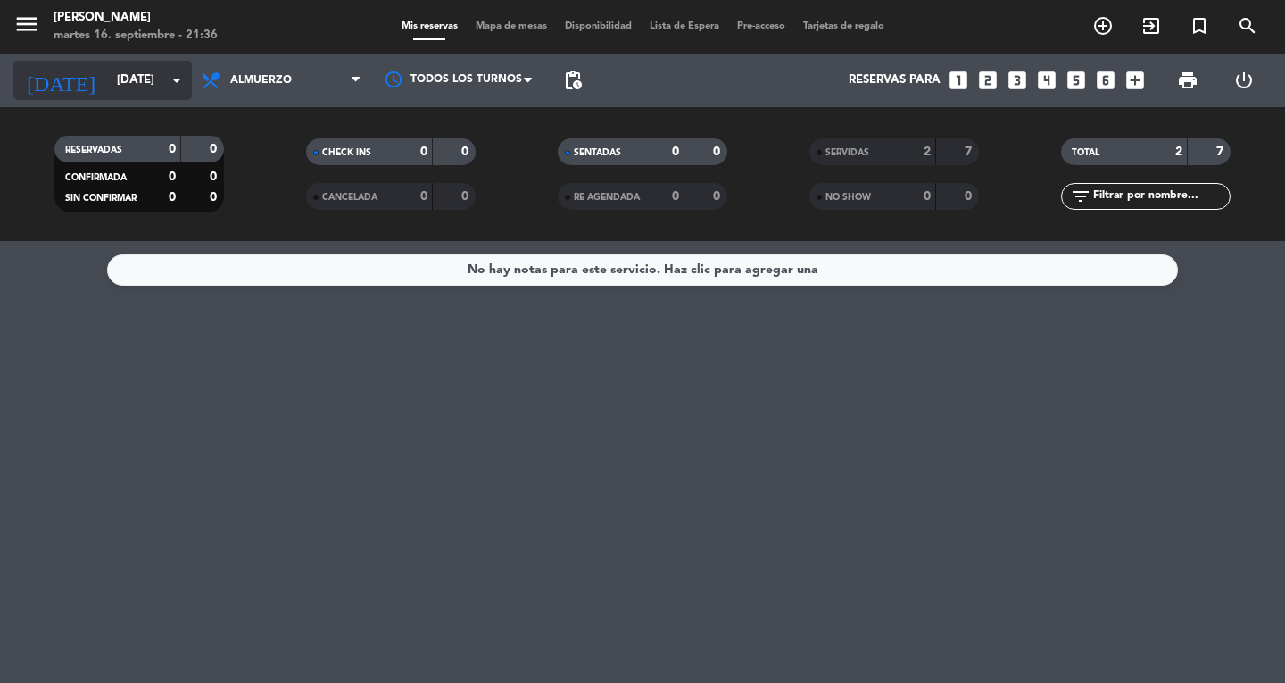
click at [120, 88] on input "[DATE]" at bounding box center [186, 80] width 157 height 32
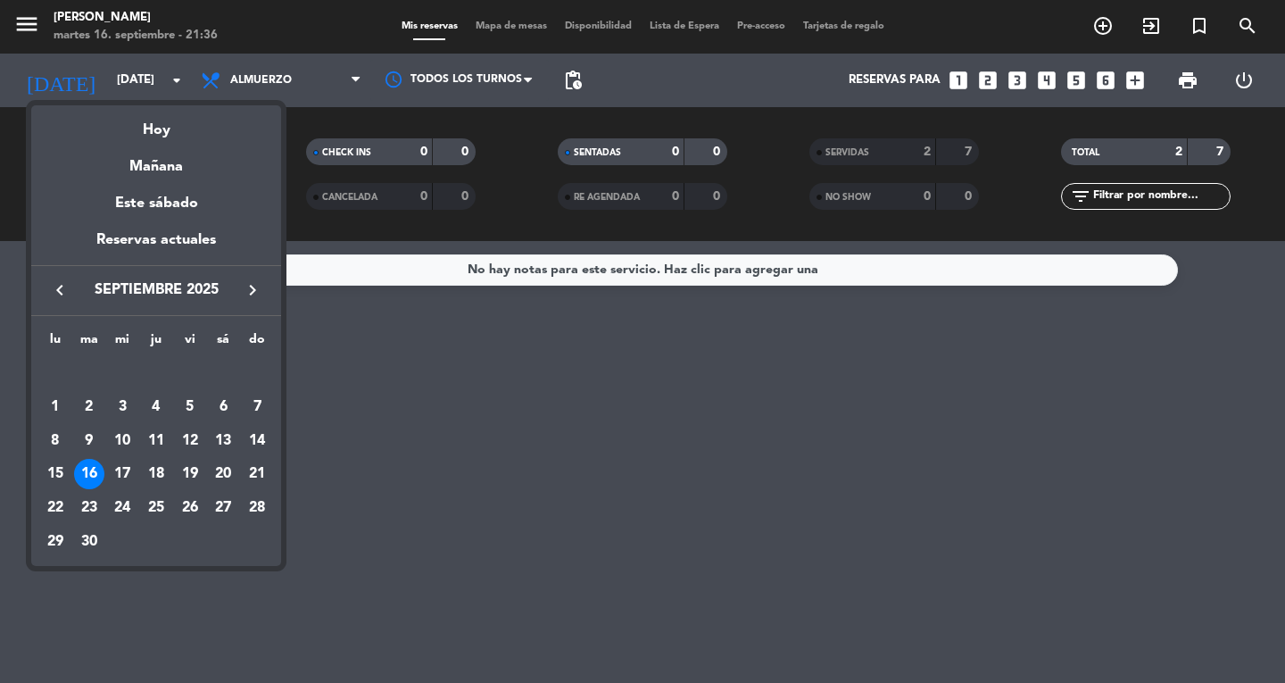
click at [291, 87] on div at bounding box center [642, 341] width 1285 height 683
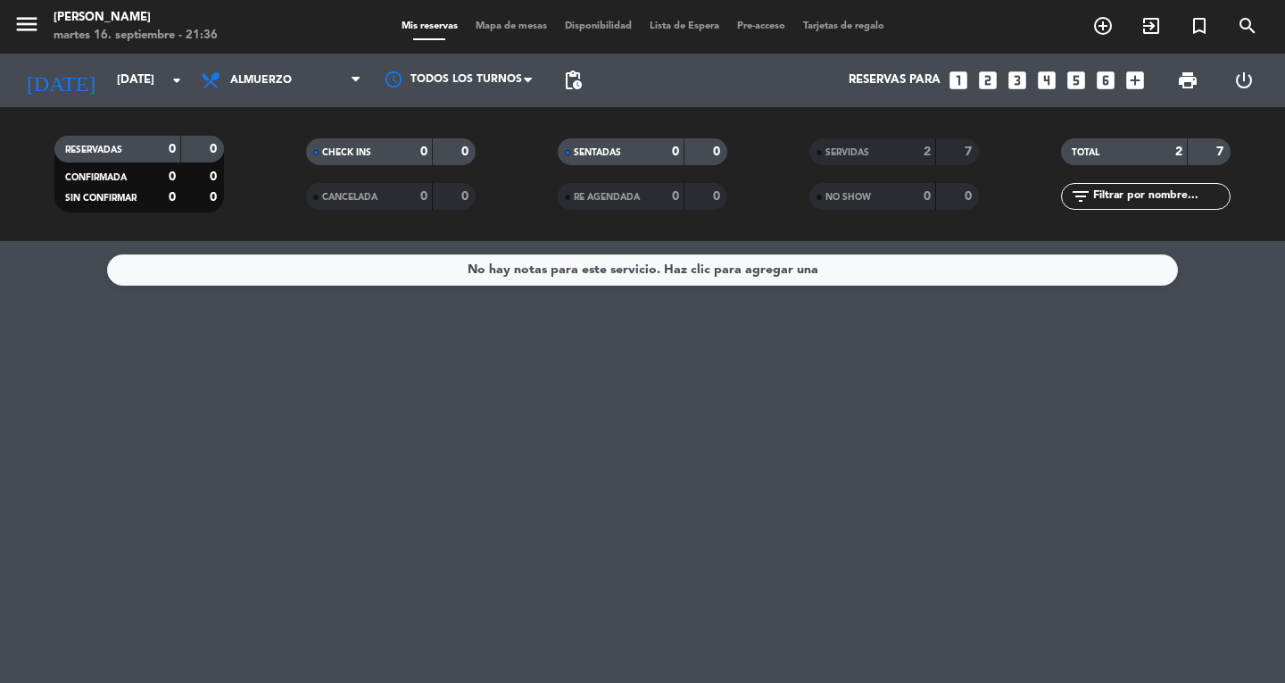
click at [291, 87] on span "Almuerzo" at bounding box center [281, 80] width 178 height 39
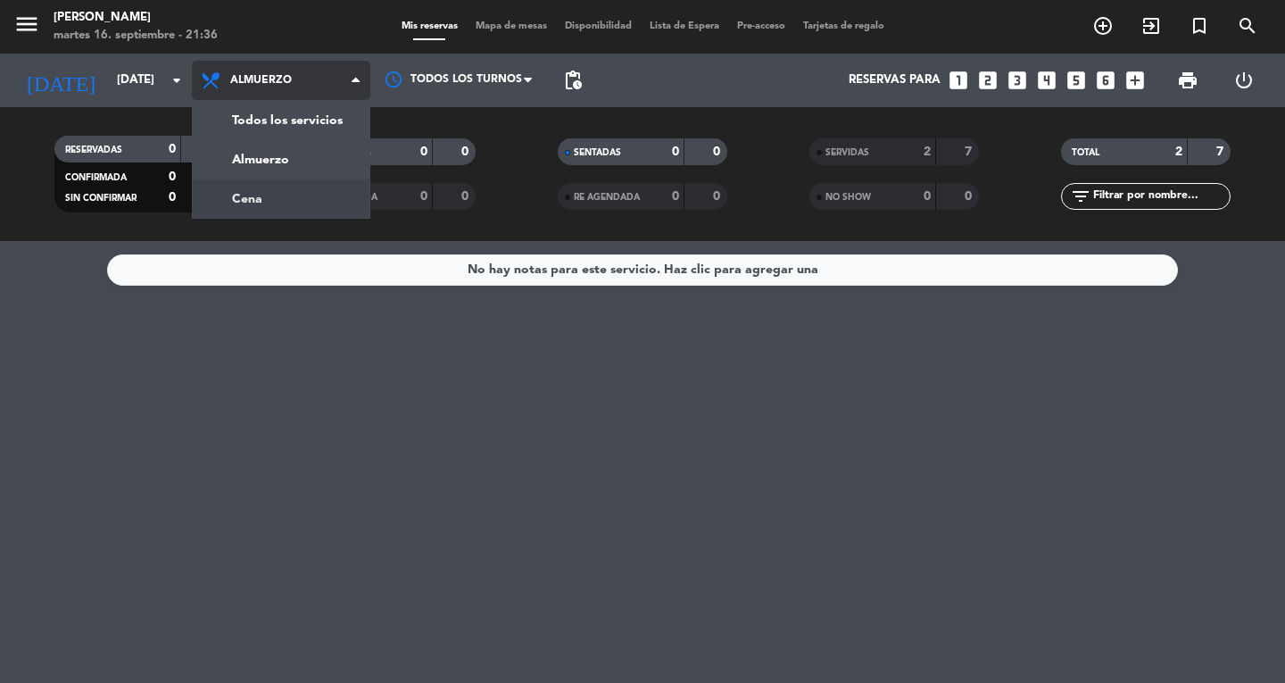
click at [276, 199] on div "menu Don Diablo martes 16. septiembre - 21:36 Mis reservas Mapa de mesas Dispon…" at bounding box center [642, 120] width 1285 height 241
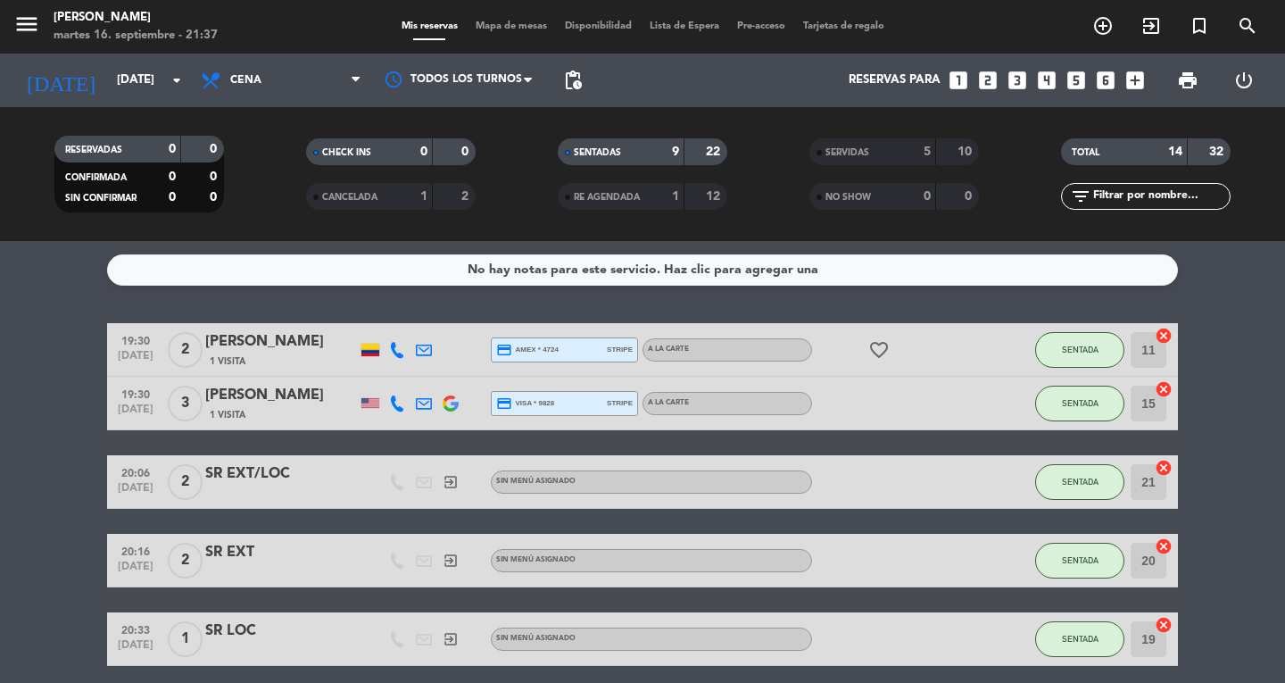
click at [517, 26] on span "Mapa de mesas" at bounding box center [511, 26] width 89 height 10
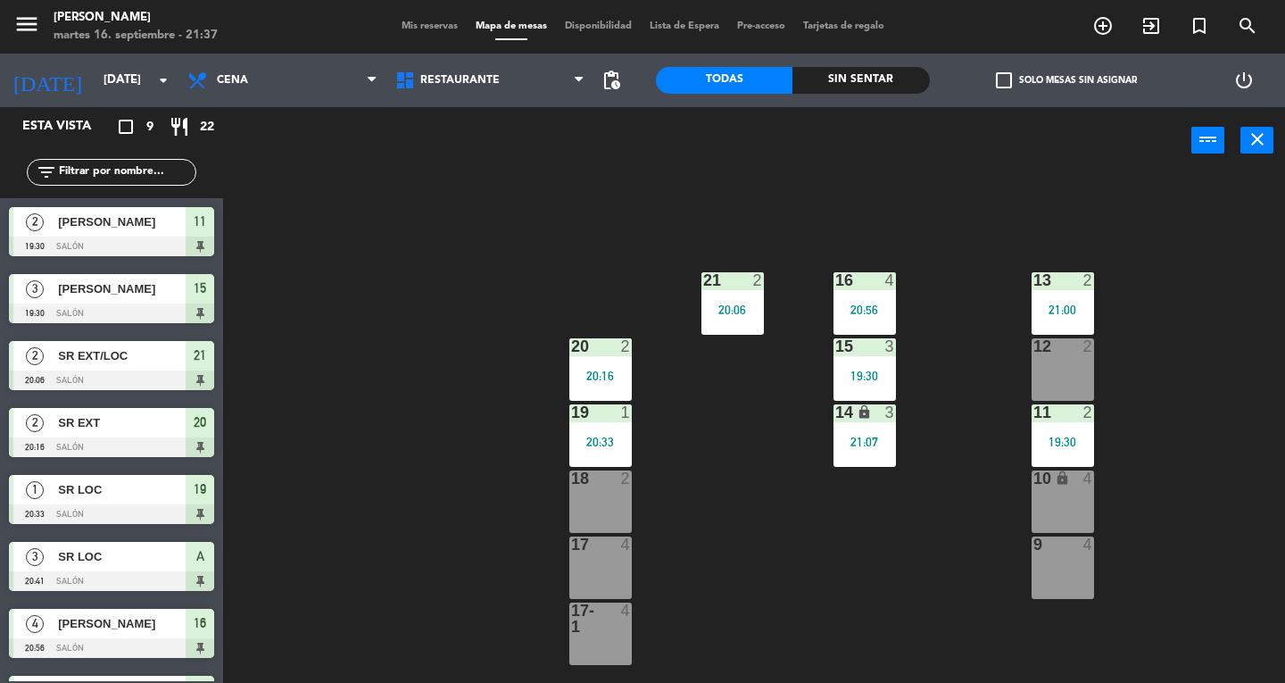
click at [882, 279] on div "4" at bounding box center [894, 280] width 29 height 16
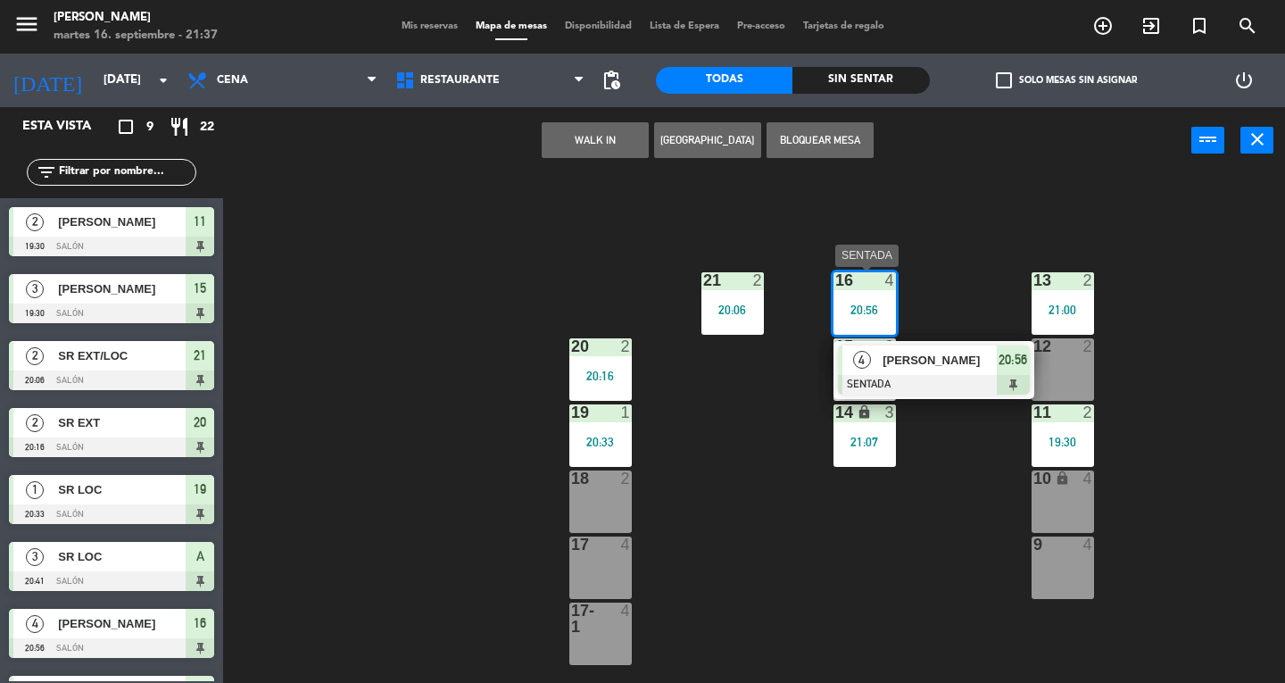
click at [971, 357] on span "[PERSON_NAME]" at bounding box center [939, 360] width 114 height 19
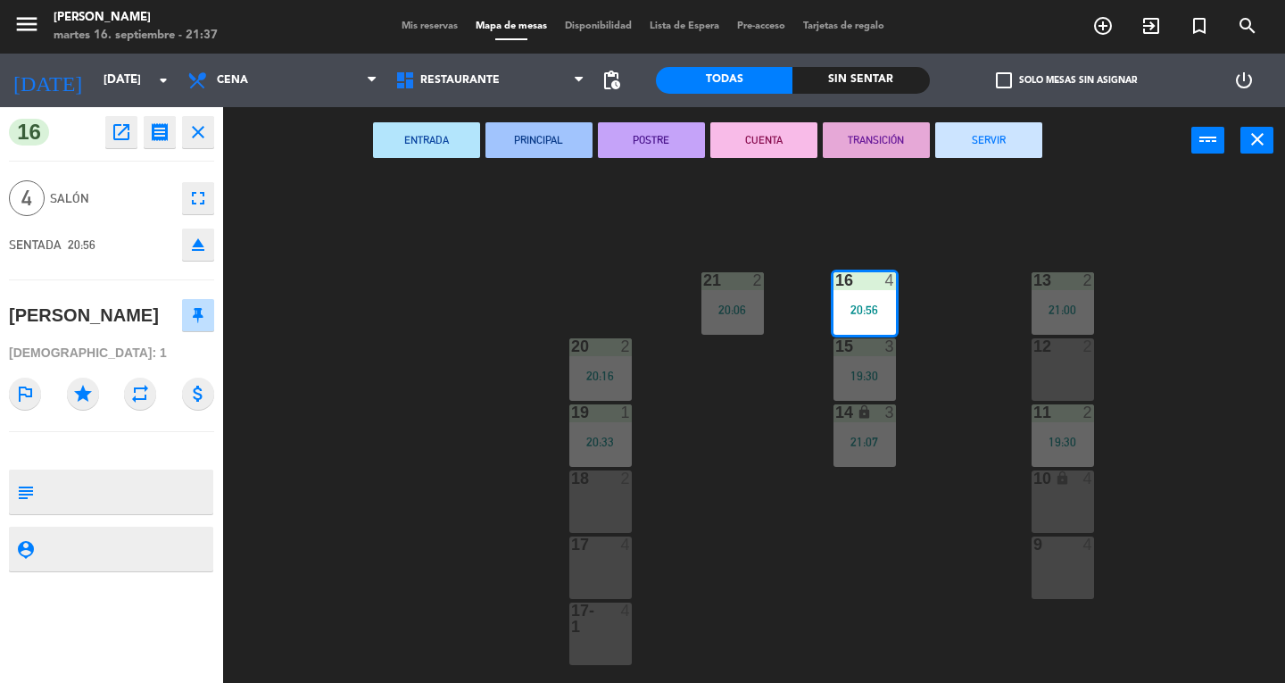
click at [1017, 150] on button "SERVIR" at bounding box center [988, 140] width 107 height 36
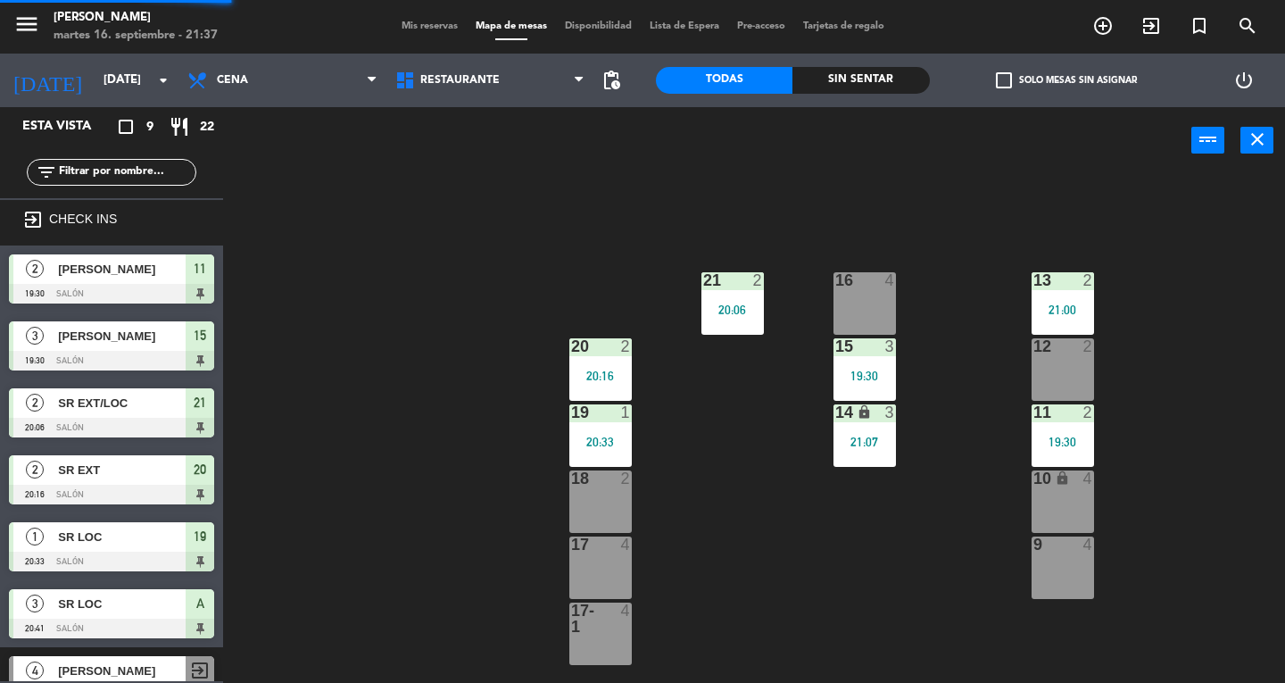
click at [712, 314] on div "20:06" at bounding box center [732, 309] width 62 height 12
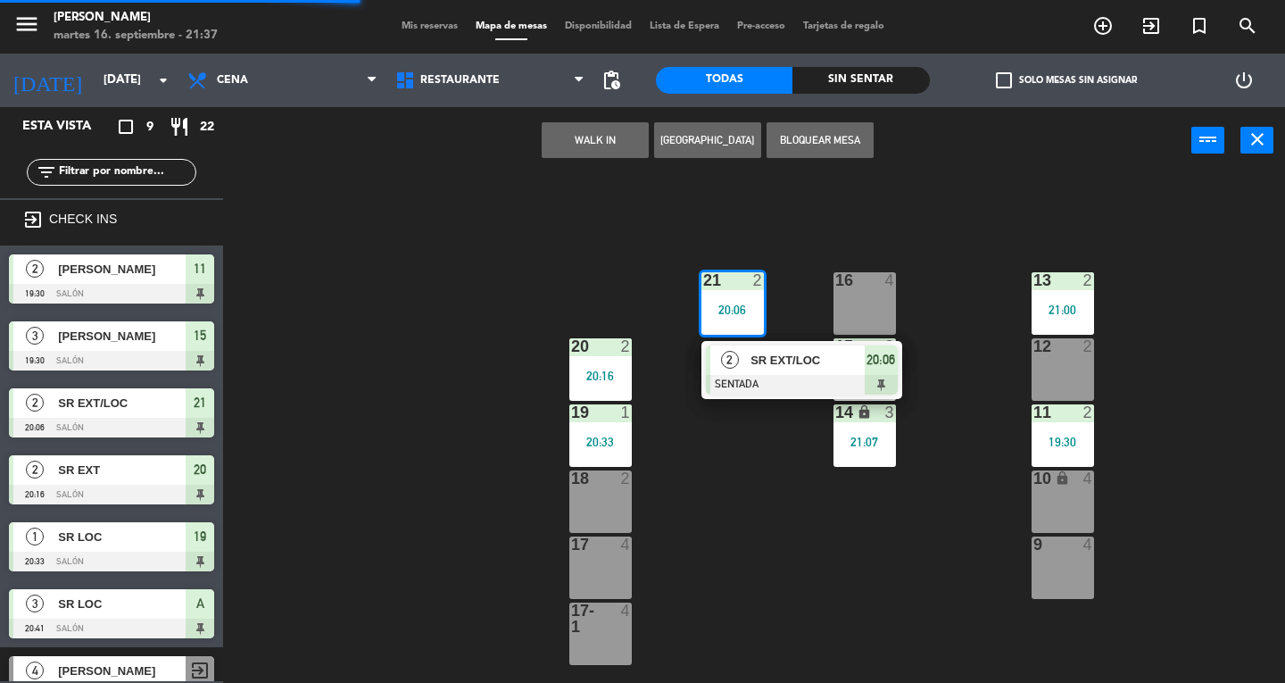
scroll to position [34, 0]
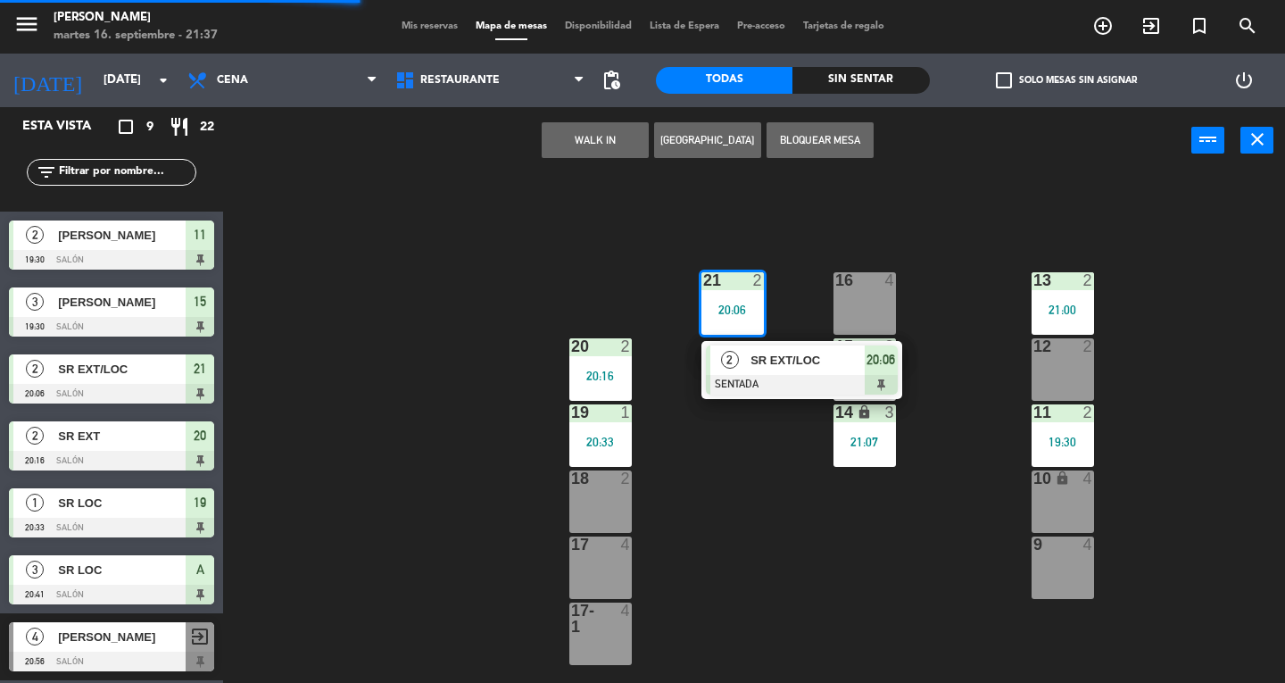
click at [768, 388] on div at bounding box center [802, 385] width 192 height 20
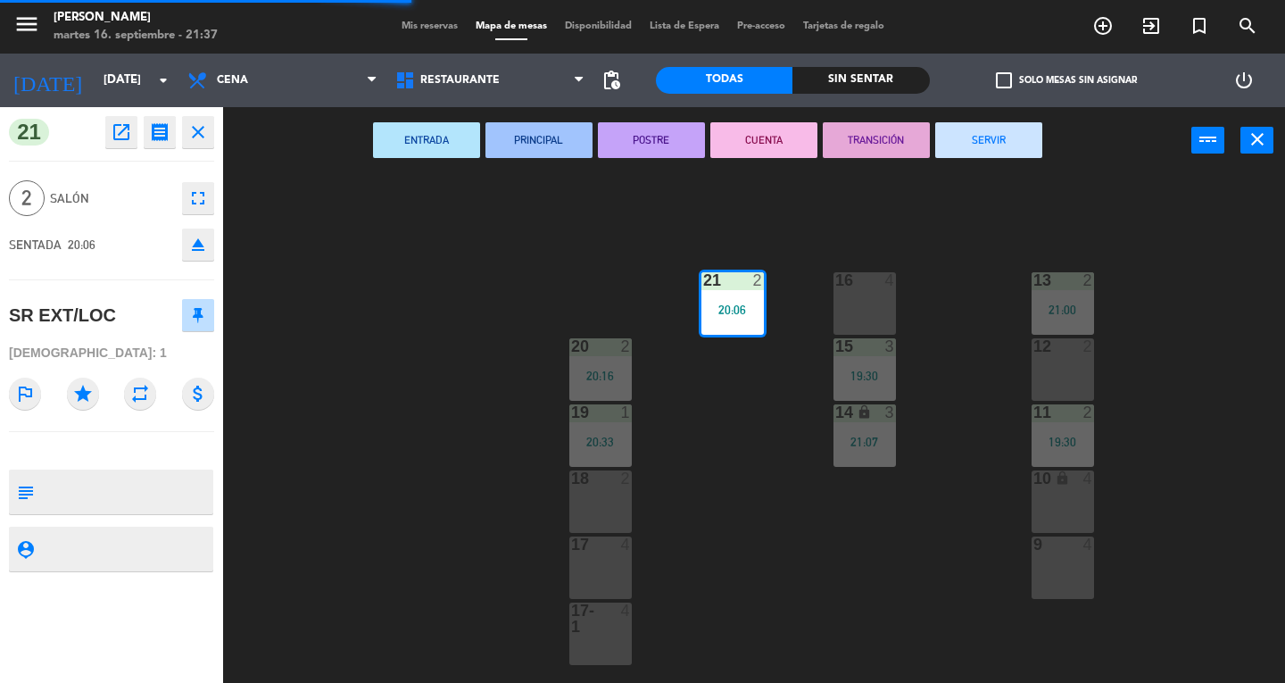
click at [1010, 156] on button "SERVIR" at bounding box center [988, 140] width 107 height 36
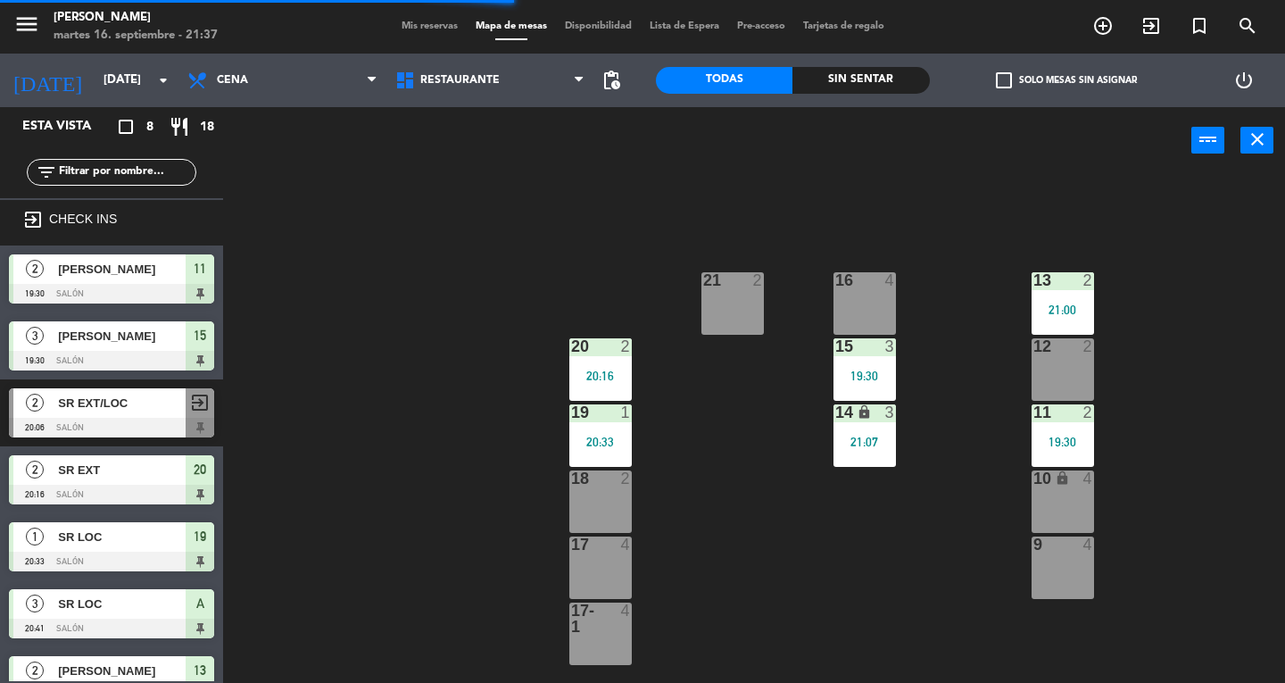
click at [876, 382] on div "19:30" at bounding box center [864, 375] width 62 height 12
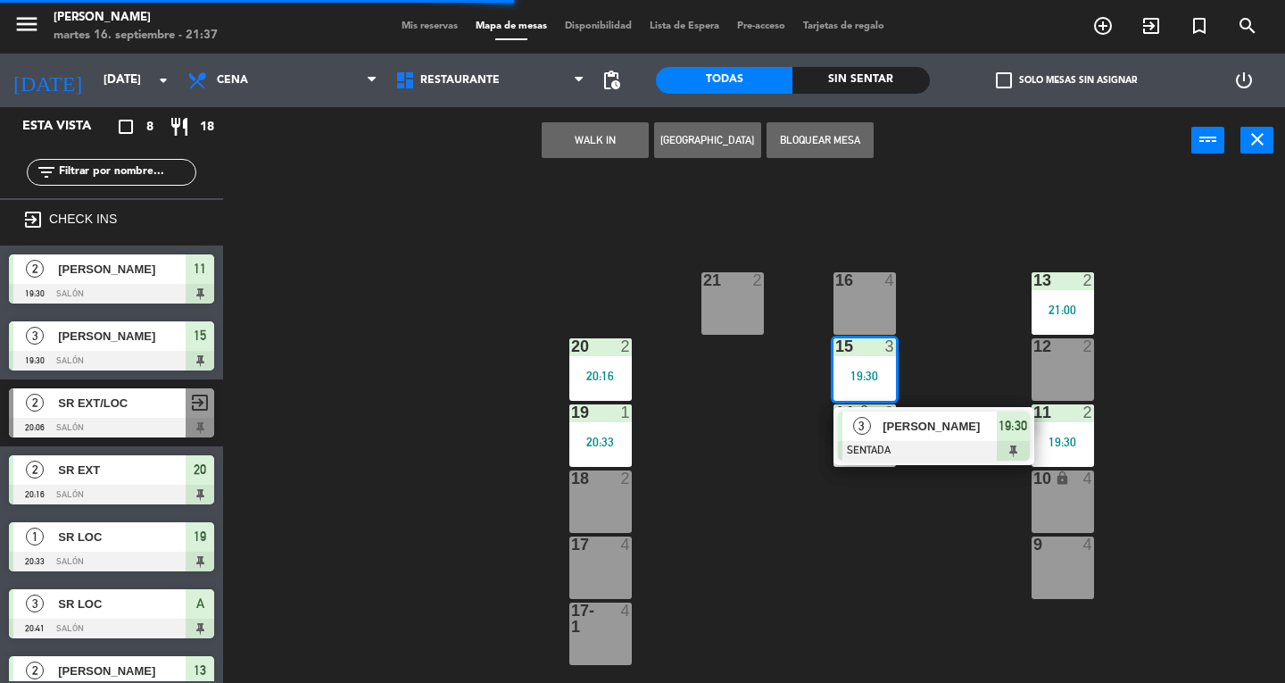
click at [946, 453] on div at bounding box center [934, 451] width 192 height 20
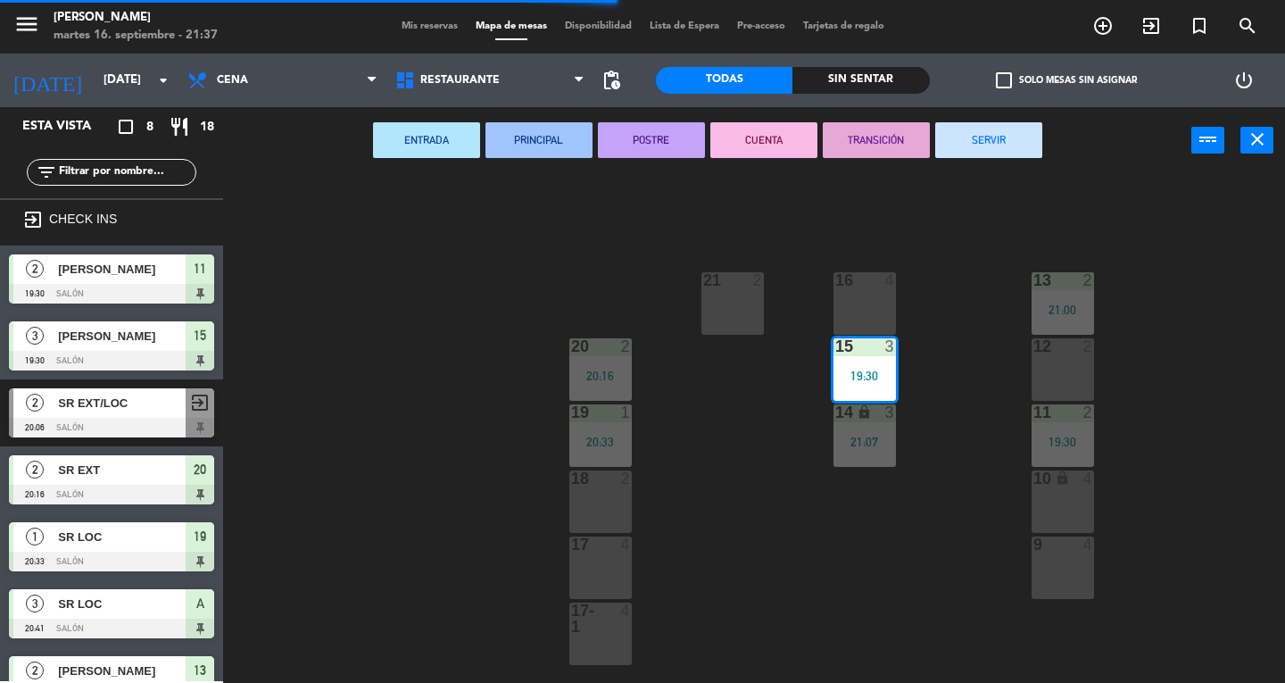
click at [1006, 152] on button "SERVIR" at bounding box center [988, 140] width 107 height 36
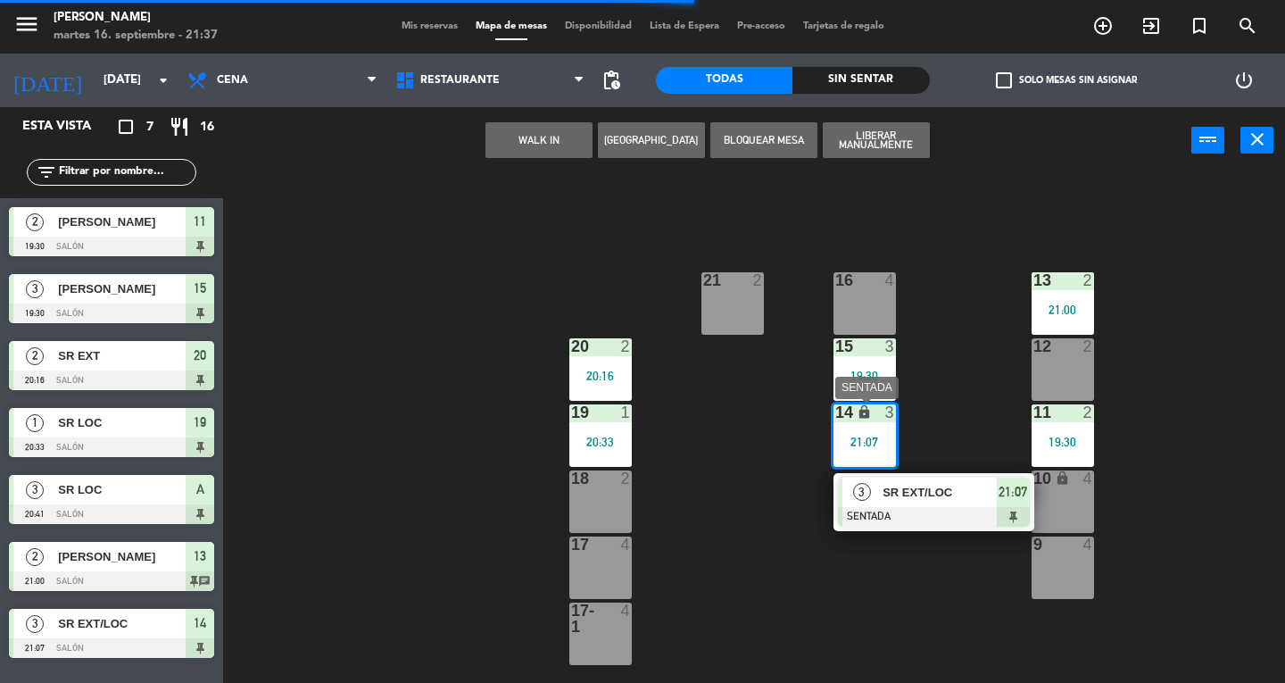
click at [976, 492] on span "SR EXT/LOC" at bounding box center [939, 492] width 114 height 19
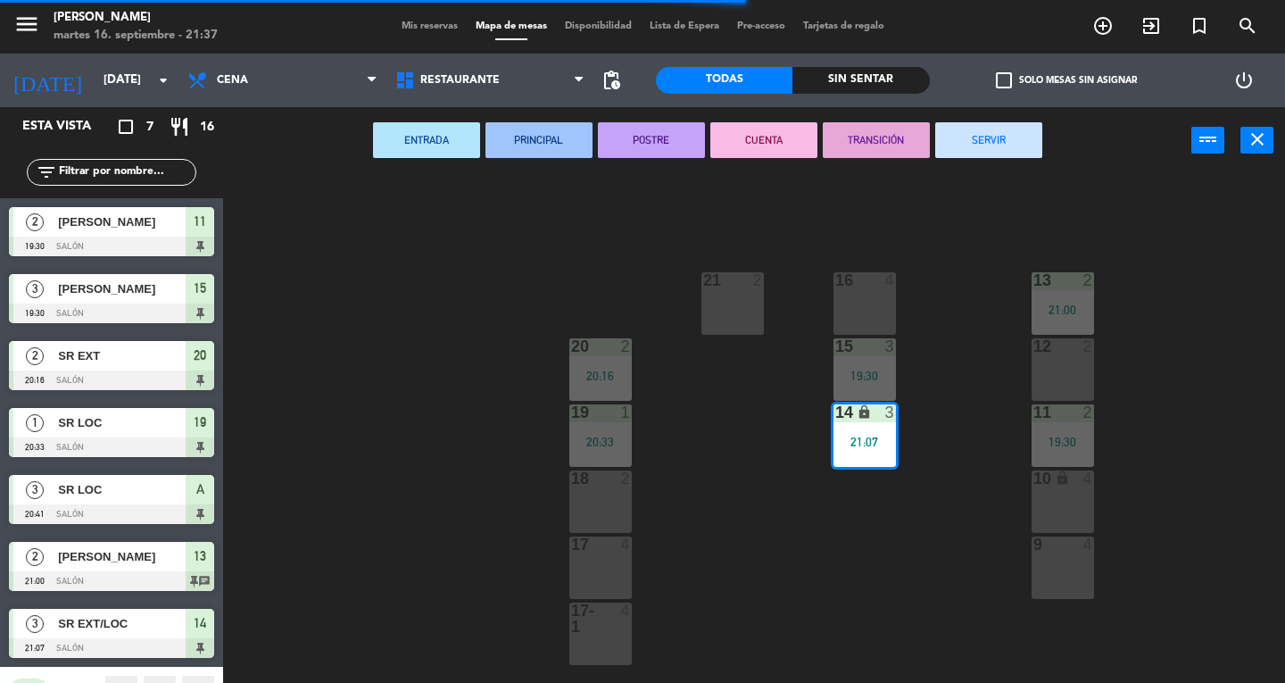
click at [1013, 146] on button "SERVIR" at bounding box center [988, 140] width 107 height 36
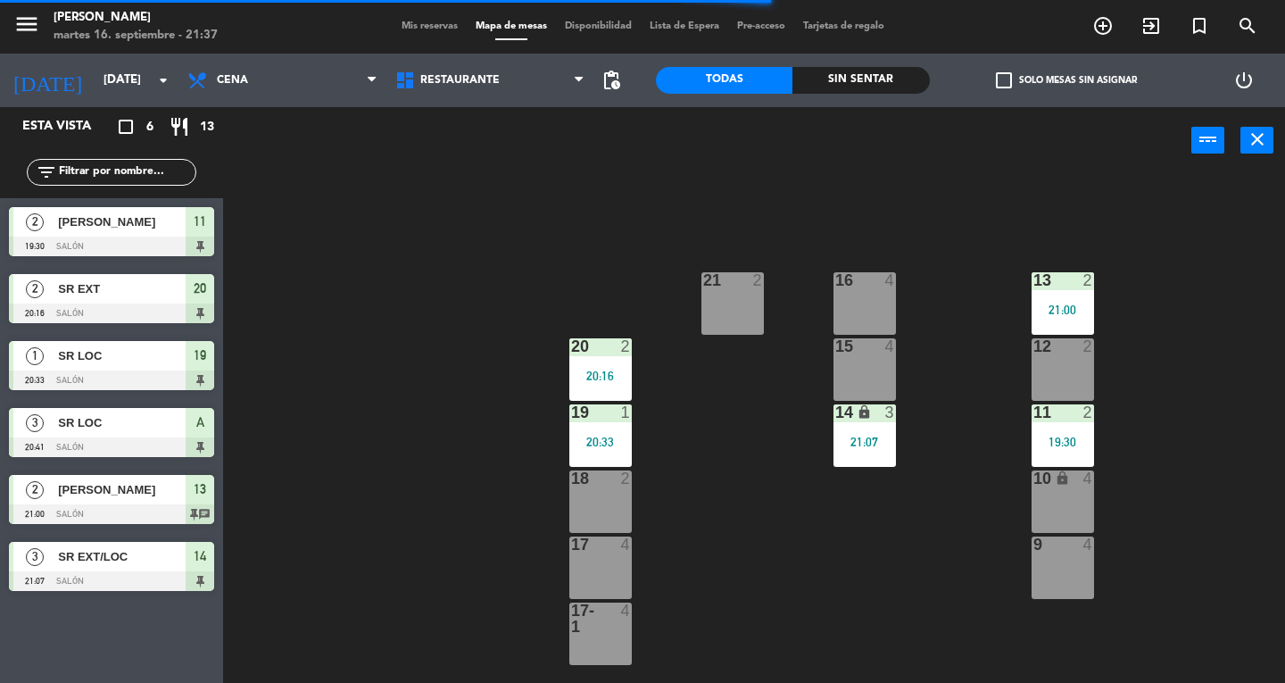
scroll to position [0, 0]
click at [1086, 440] on div "19:30" at bounding box center [1062, 441] width 62 height 12
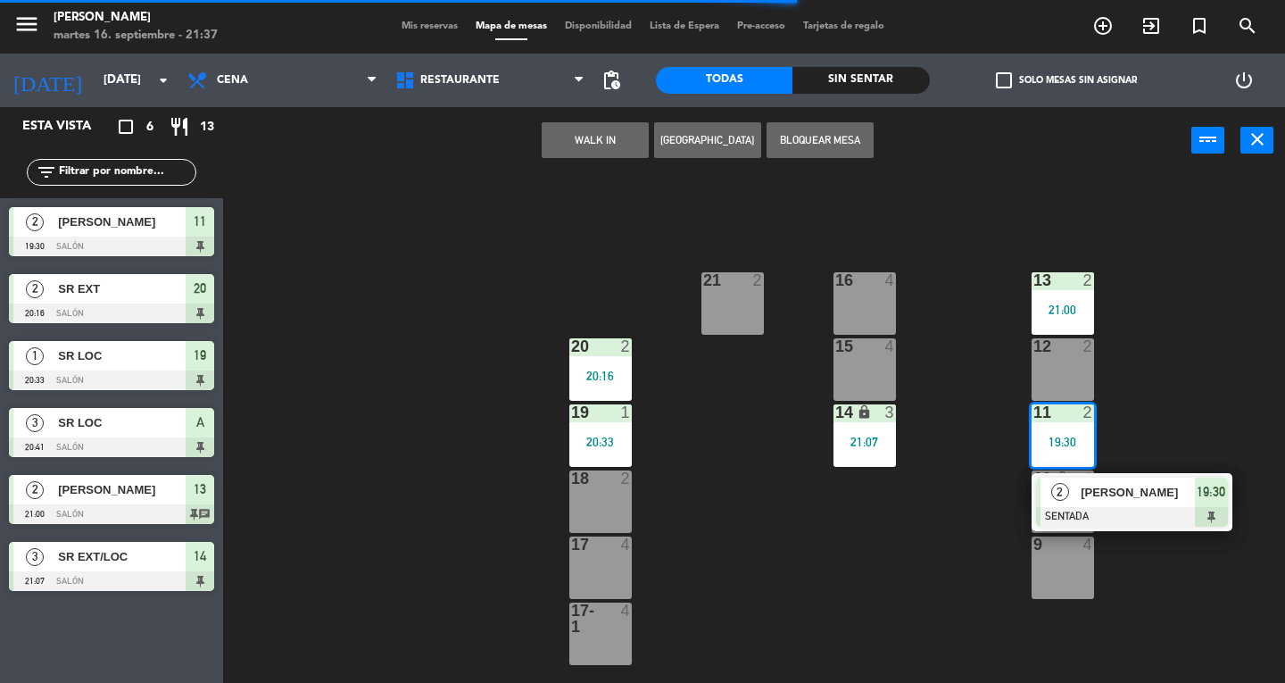
click at [1162, 500] on span "[PERSON_NAME]" at bounding box center [1137, 492] width 114 height 19
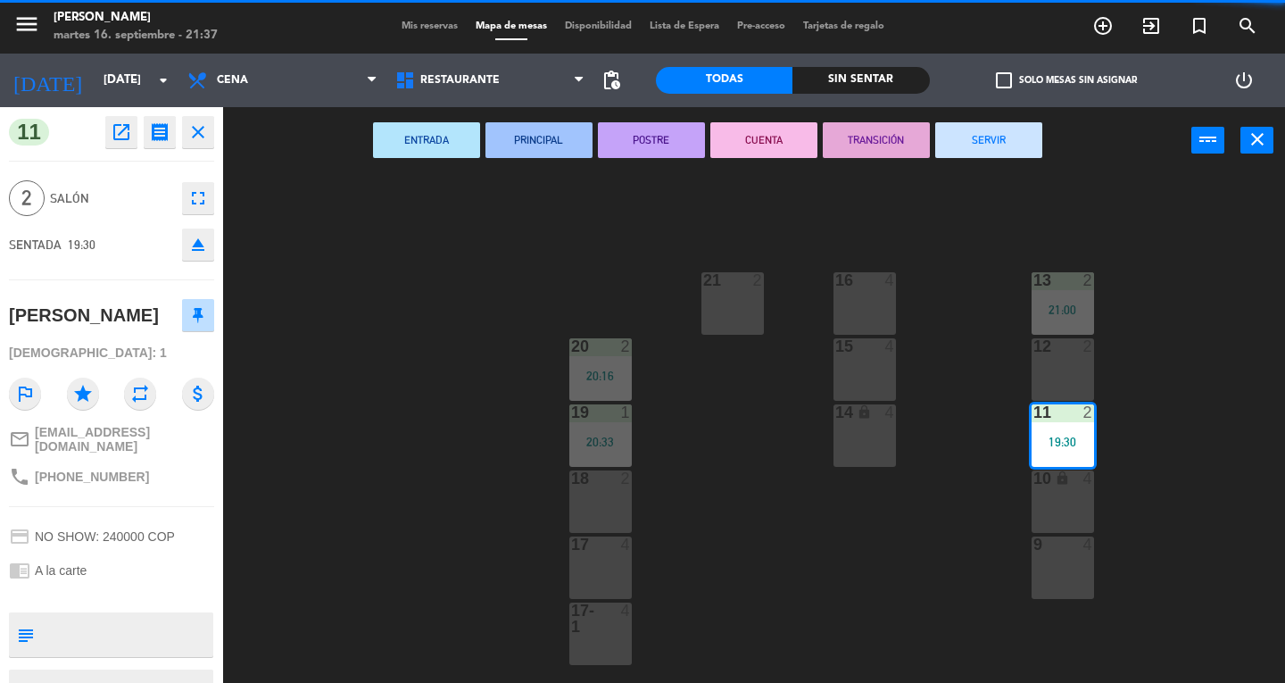
click at [1038, 145] on button "SERVIR" at bounding box center [988, 140] width 107 height 36
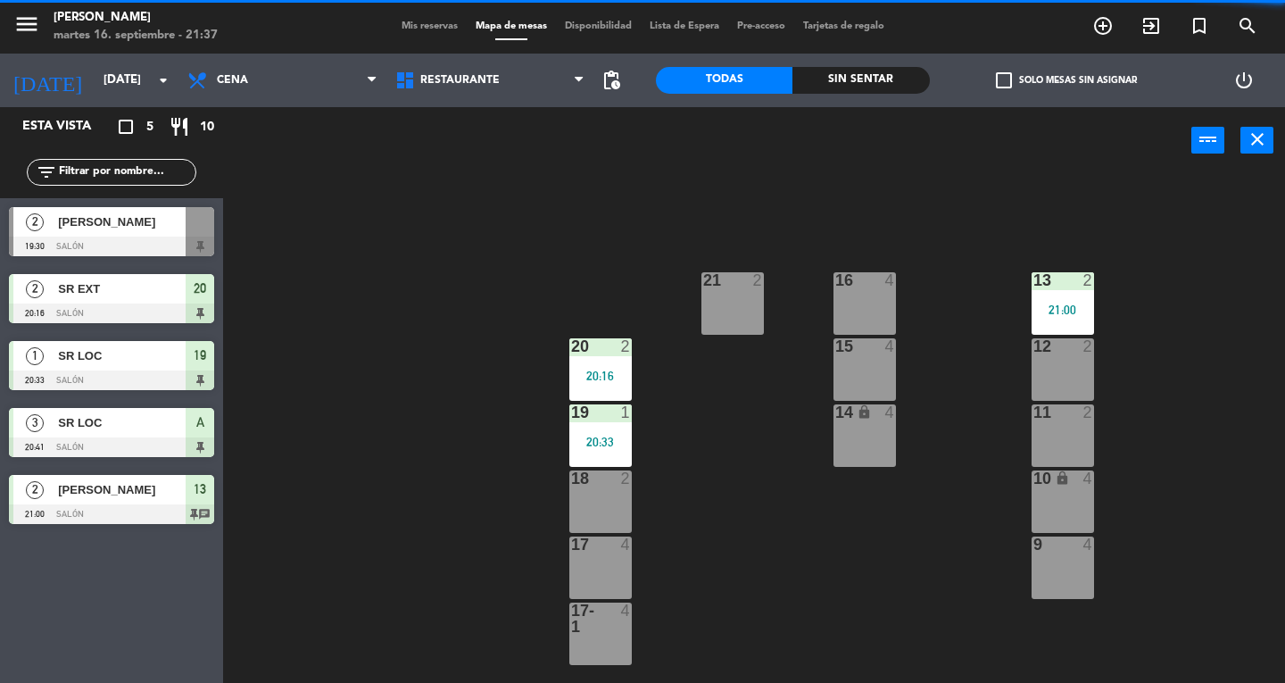
click at [1081, 302] on div "21:00" at bounding box center [1062, 308] width 62 height 13
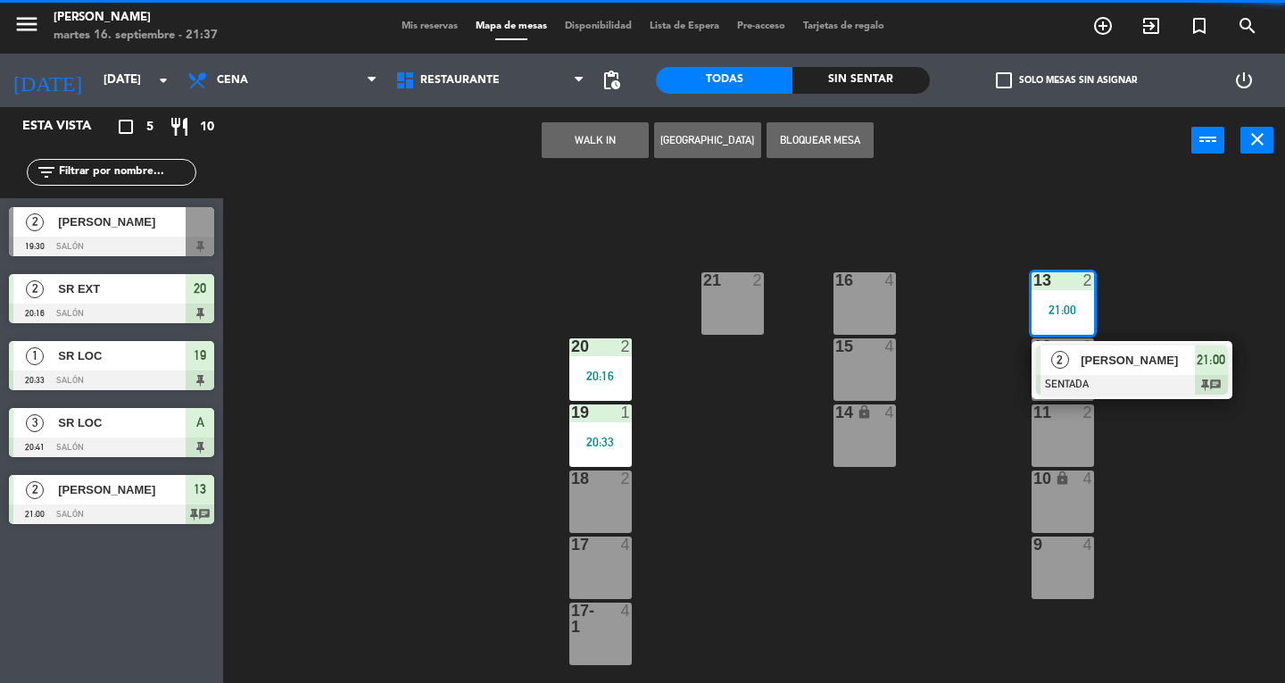
click at [1198, 382] on div at bounding box center [1132, 385] width 192 height 20
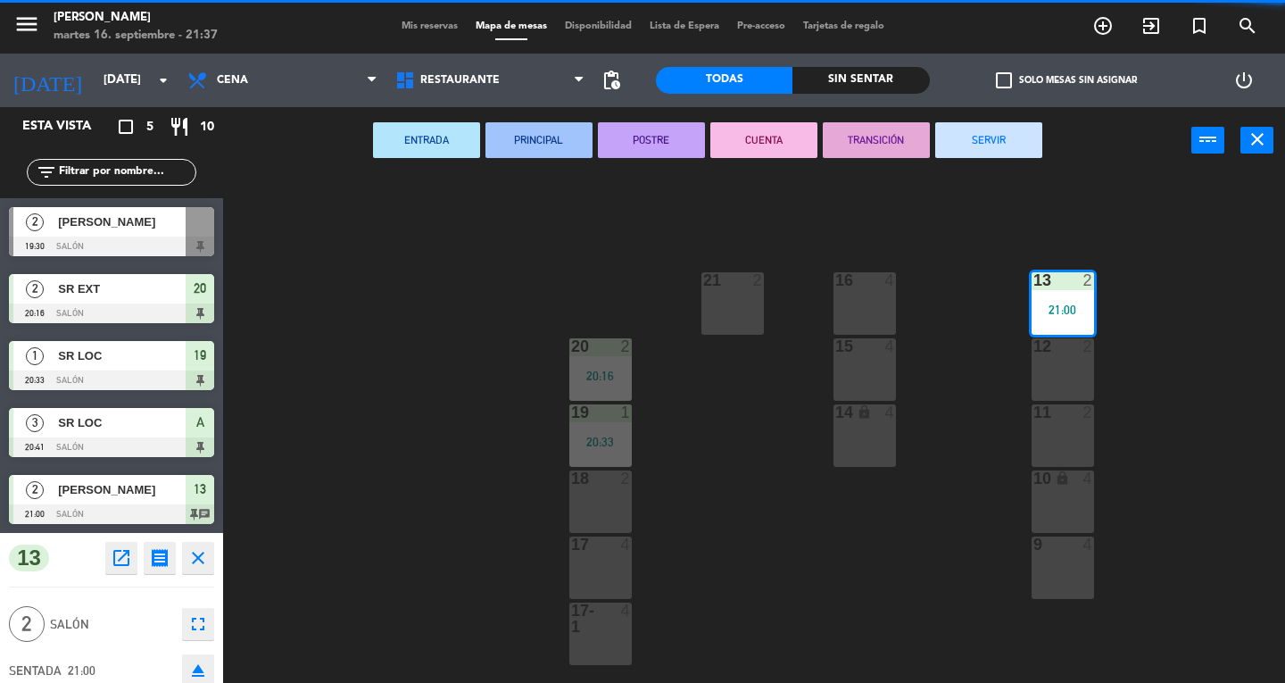
click at [1002, 152] on button "SERVIR" at bounding box center [988, 140] width 107 height 36
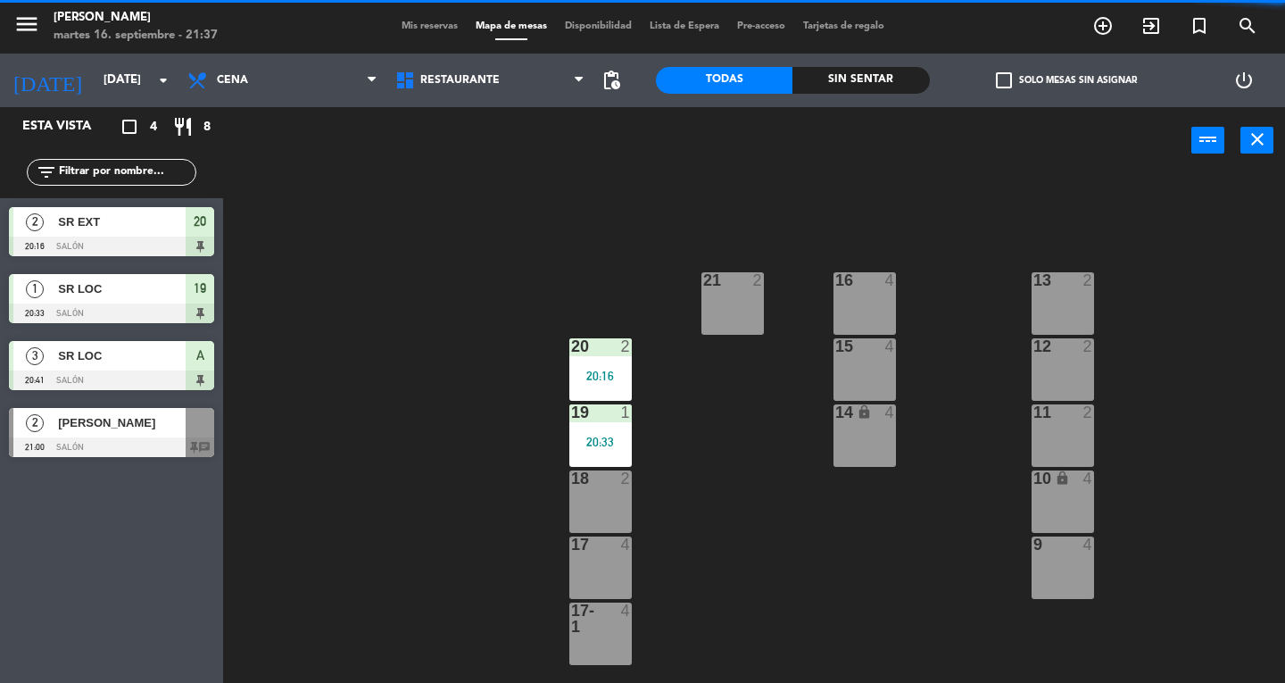
click at [600, 377] on div "20:16" at bounding box center [600, 375] width 62 height 12
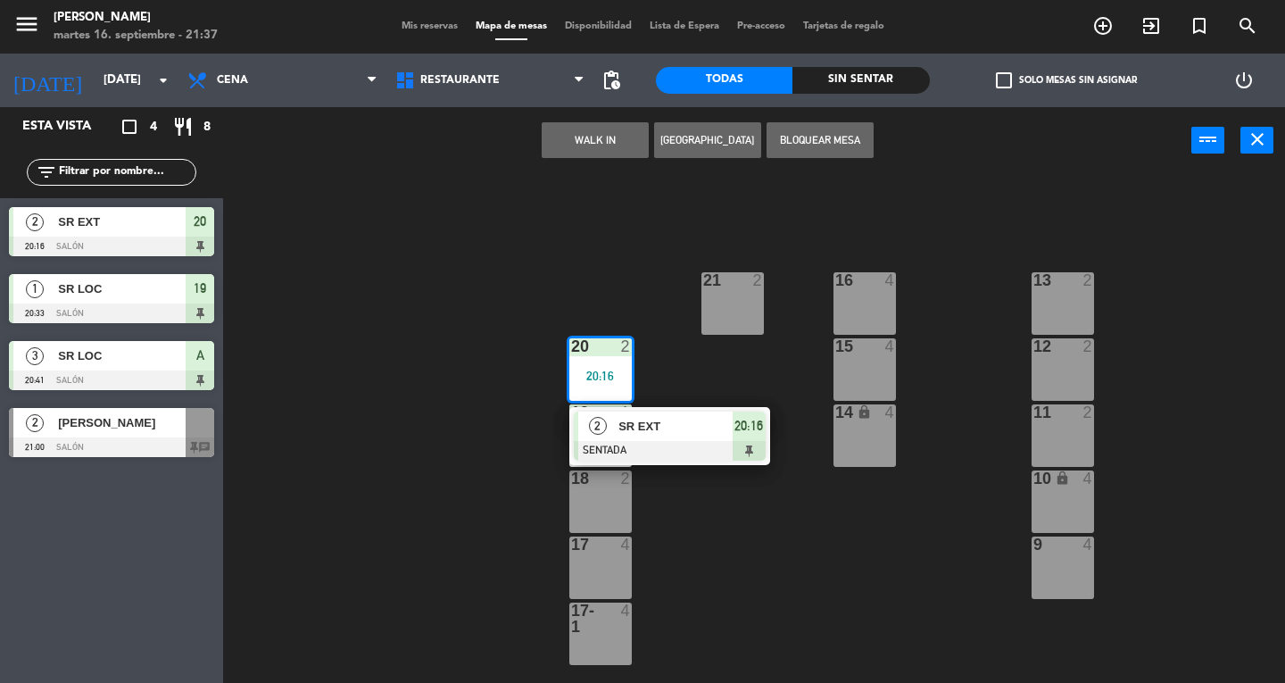
click at [700, 446] on div at bounding box center [670, 451] width 192 height 20
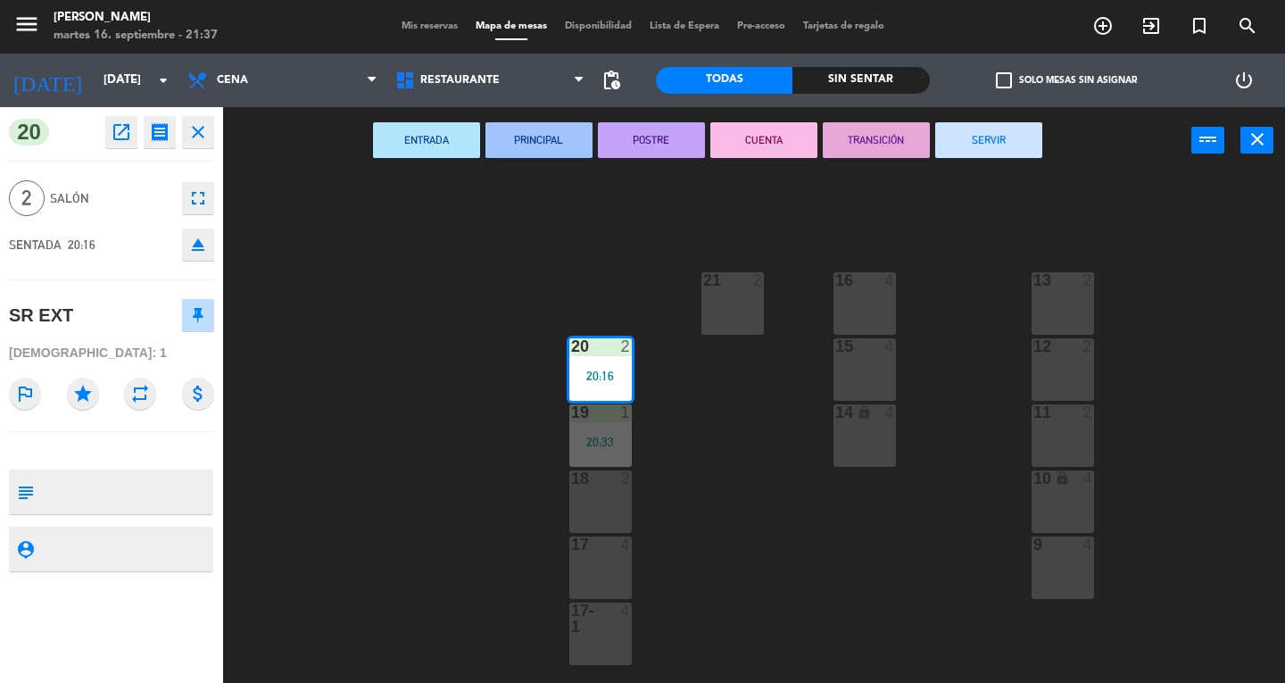
click at [973, 153] on button "SERVIR" at bounding box center [988, 140] width 107 height 36
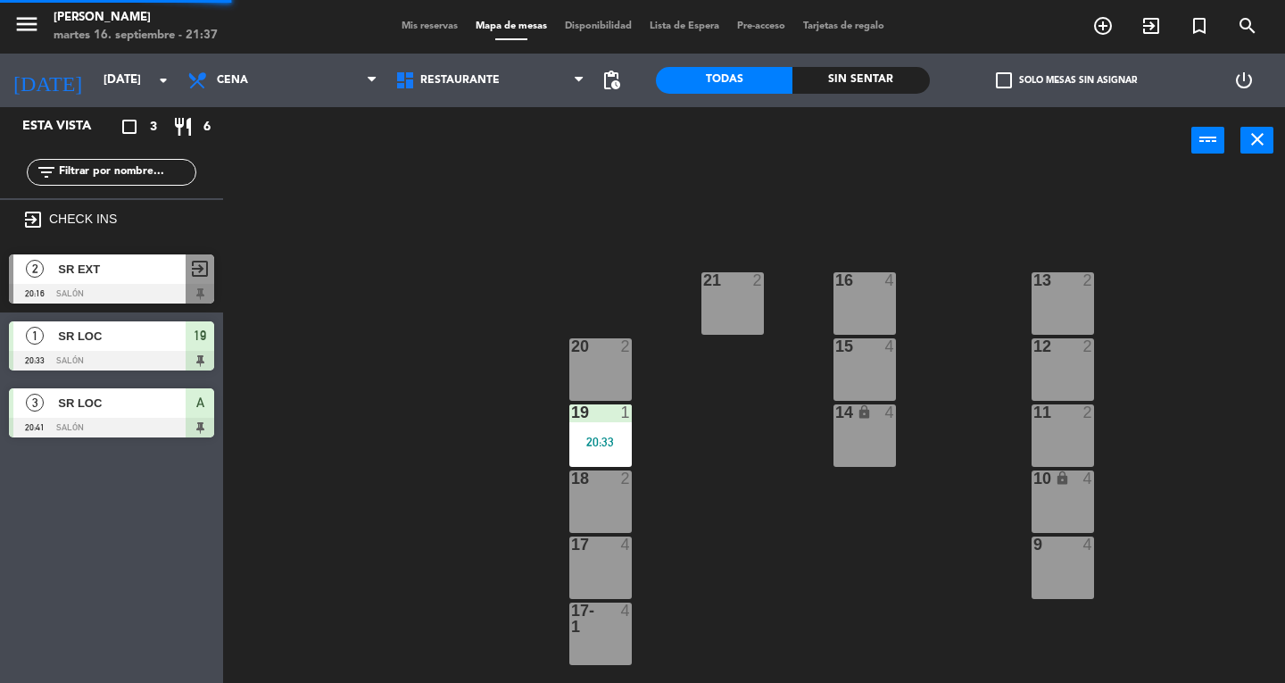
click at [603, 411] on div at bounding box center [599, 412] width 29 height 16
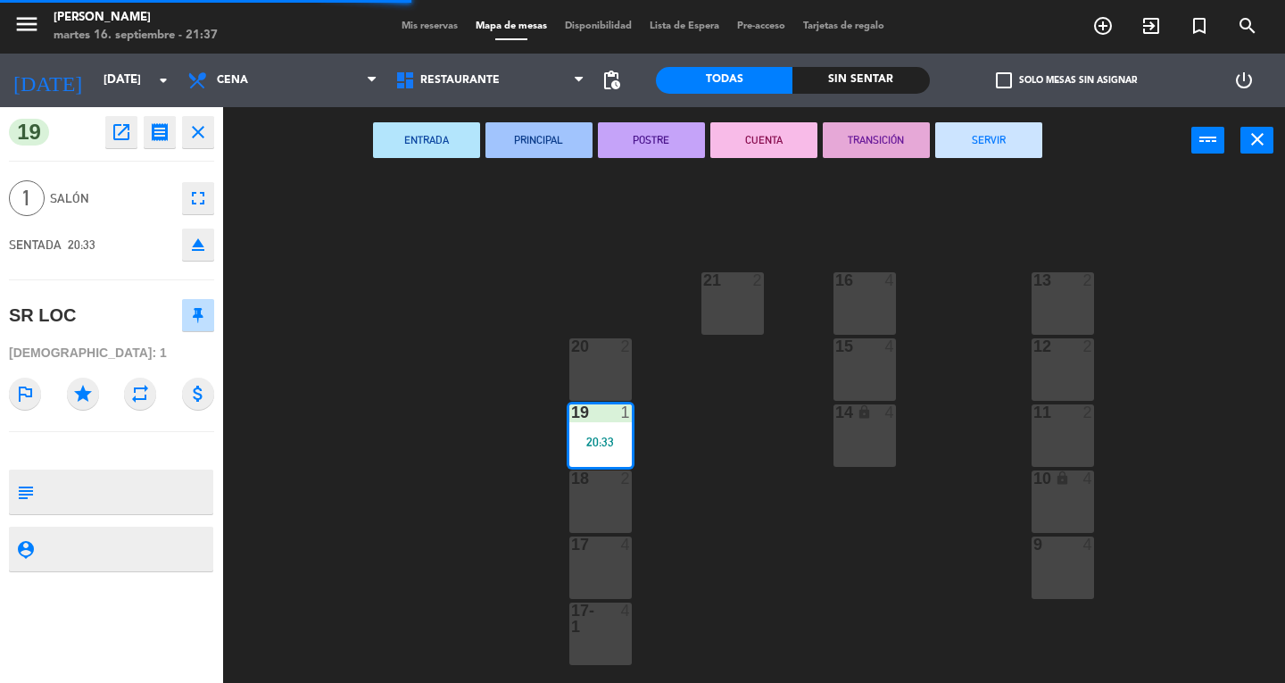
click at [1008, 152] on button "SERVIR" at bounding box center [988, 140] width 107 height 36
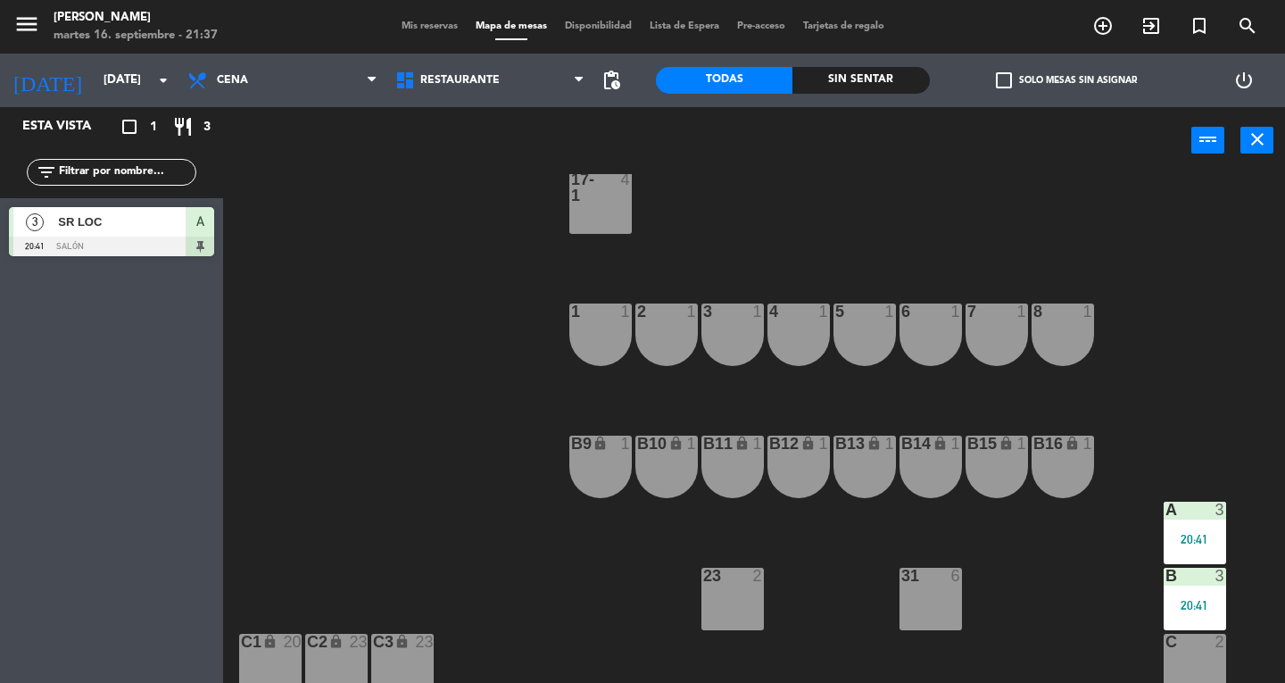
scroll to position [509, 0]
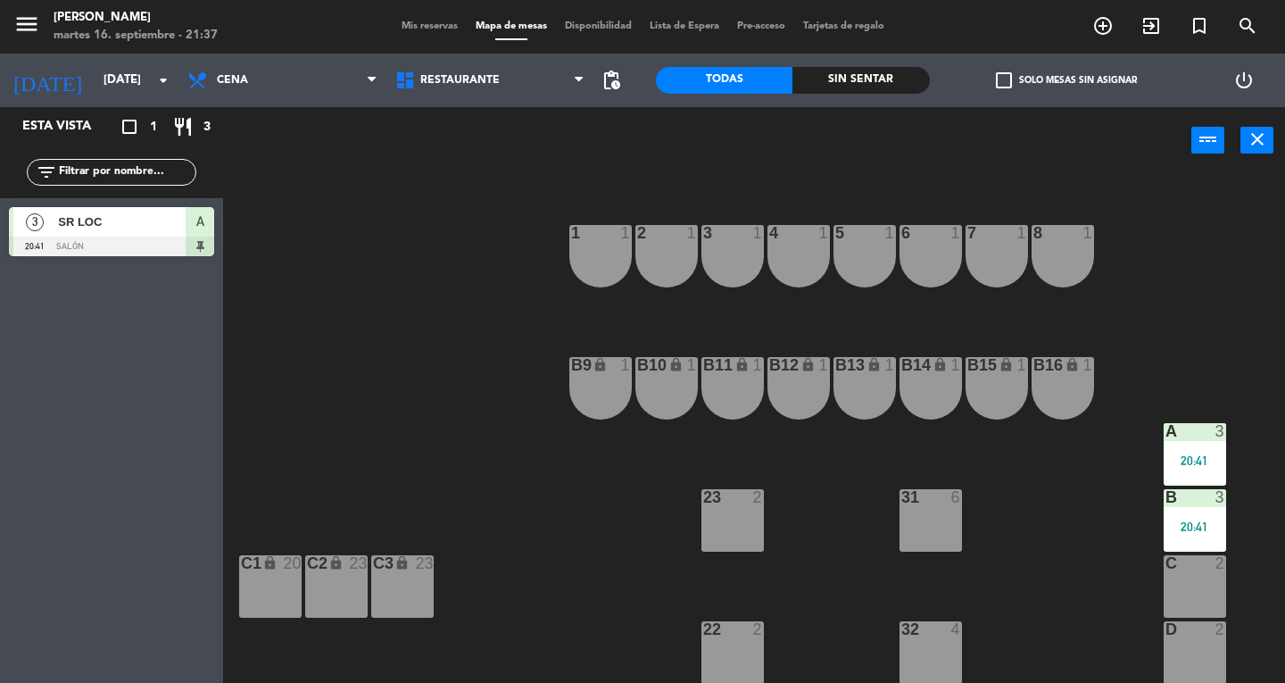
click at [1220, 431] on div "3" at bounding box center [1220, 431] width 11 height 16
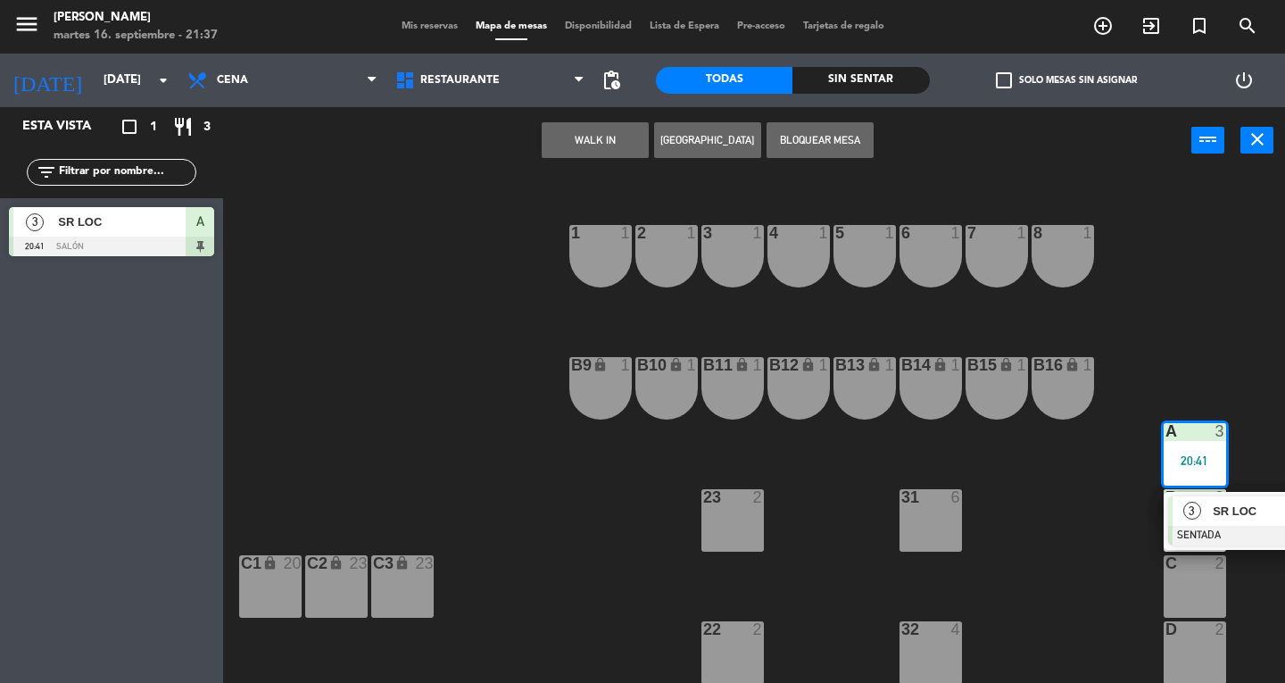
click at [1253, 503] on span "SR LOC" at bounding box center [1270, 510] width 114 height 19
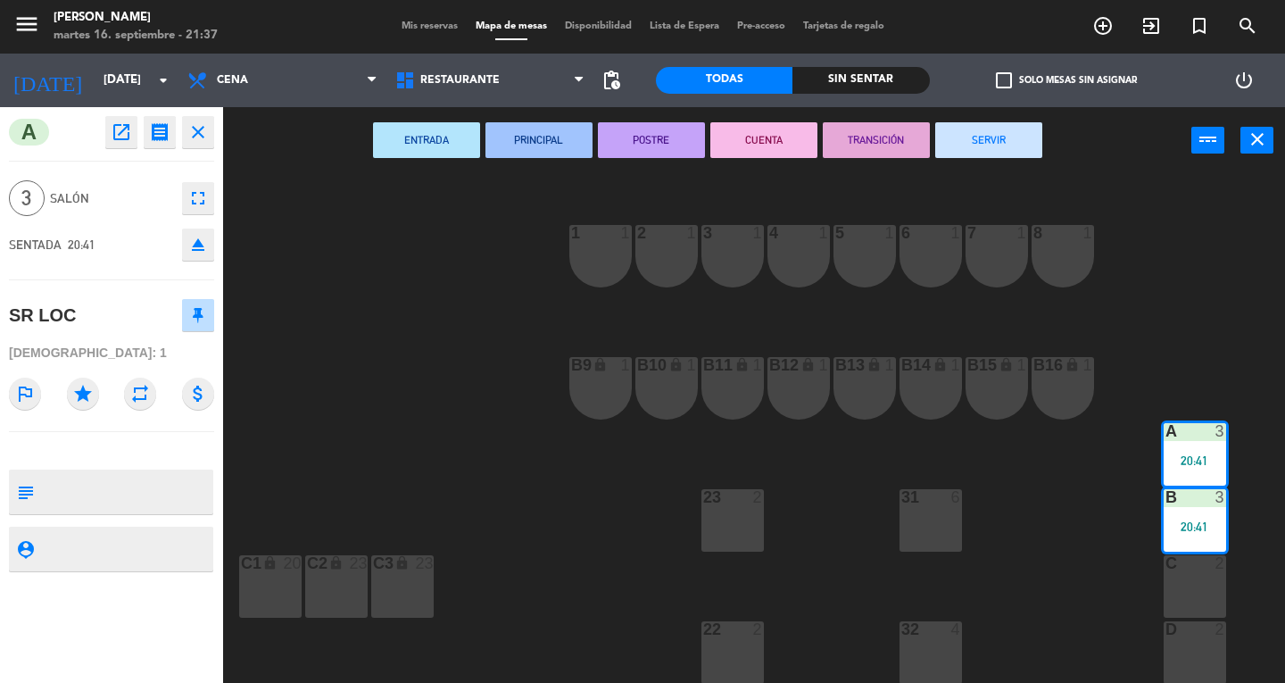
click at [1000, 153] on button "SERVIR" at bounding box center [988, 140] width 107 height 36
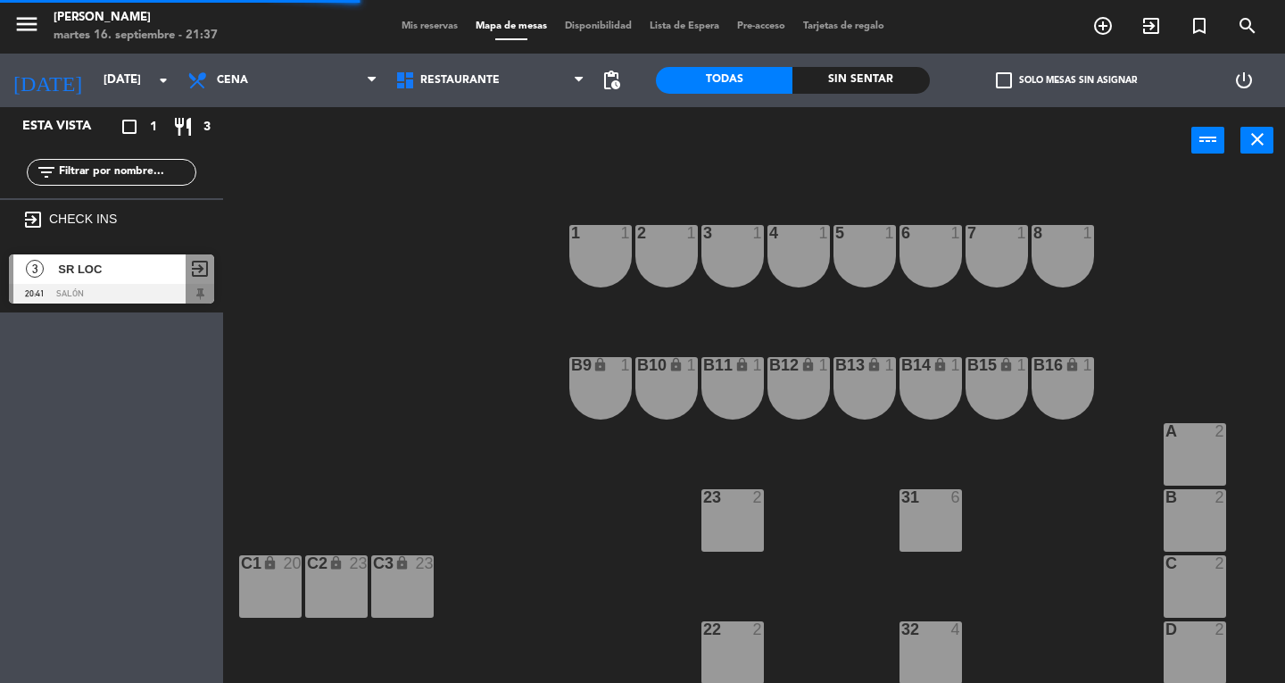
click at [1251, 145] on icon "close" at bounding box center [1256, 138] width 21 height 21
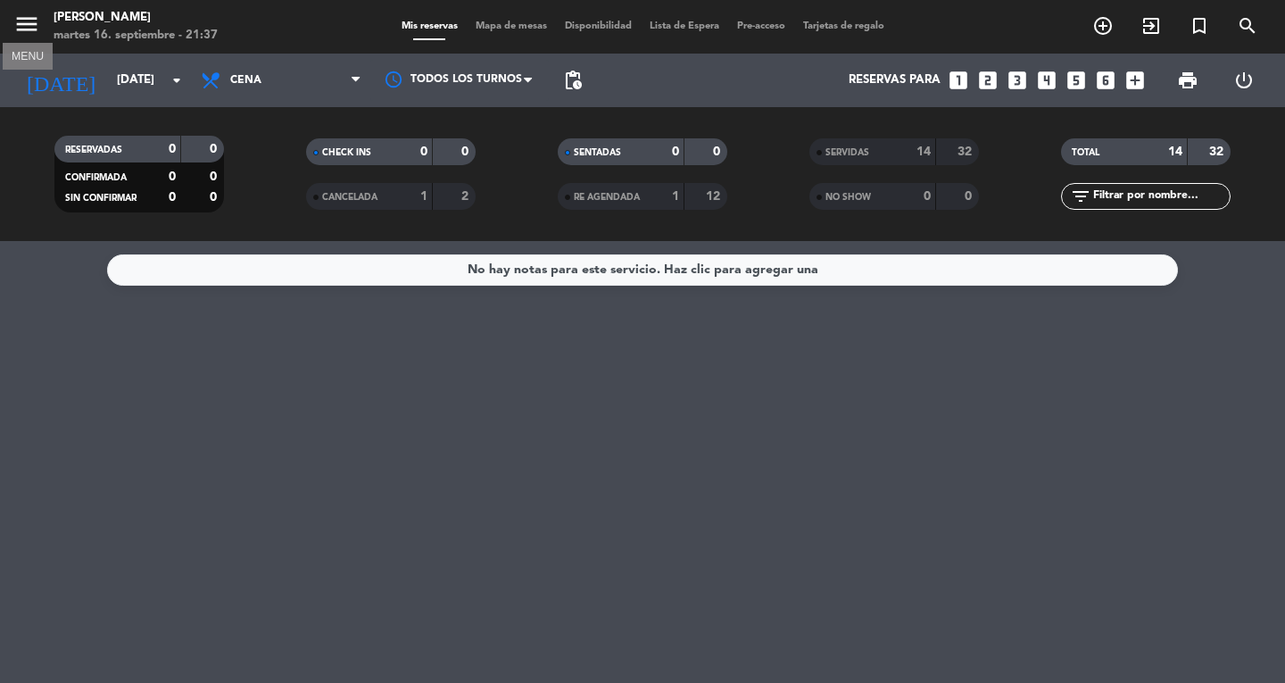
click at [27, 26] on icon "menu" at bounding box center [26, 24] width 27 height 27
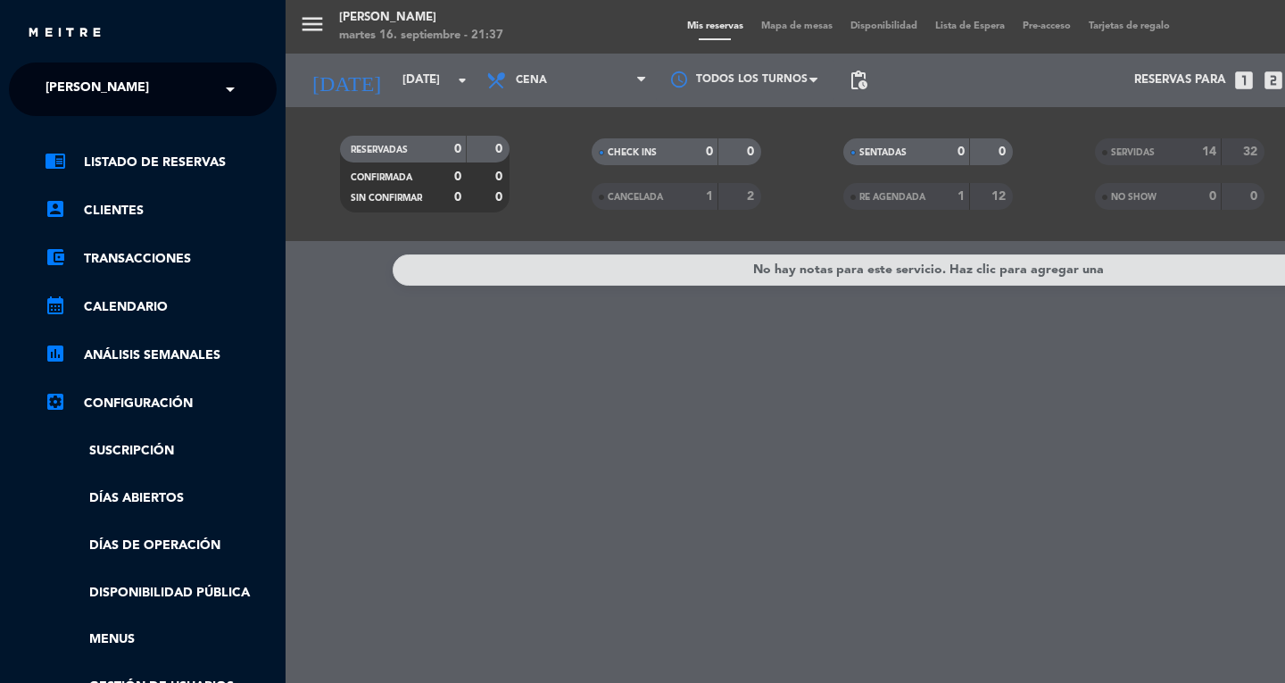
click at [59, 87] on span "[PERSON_NAME]" at bounding box center [97, 88] width 103 height 37
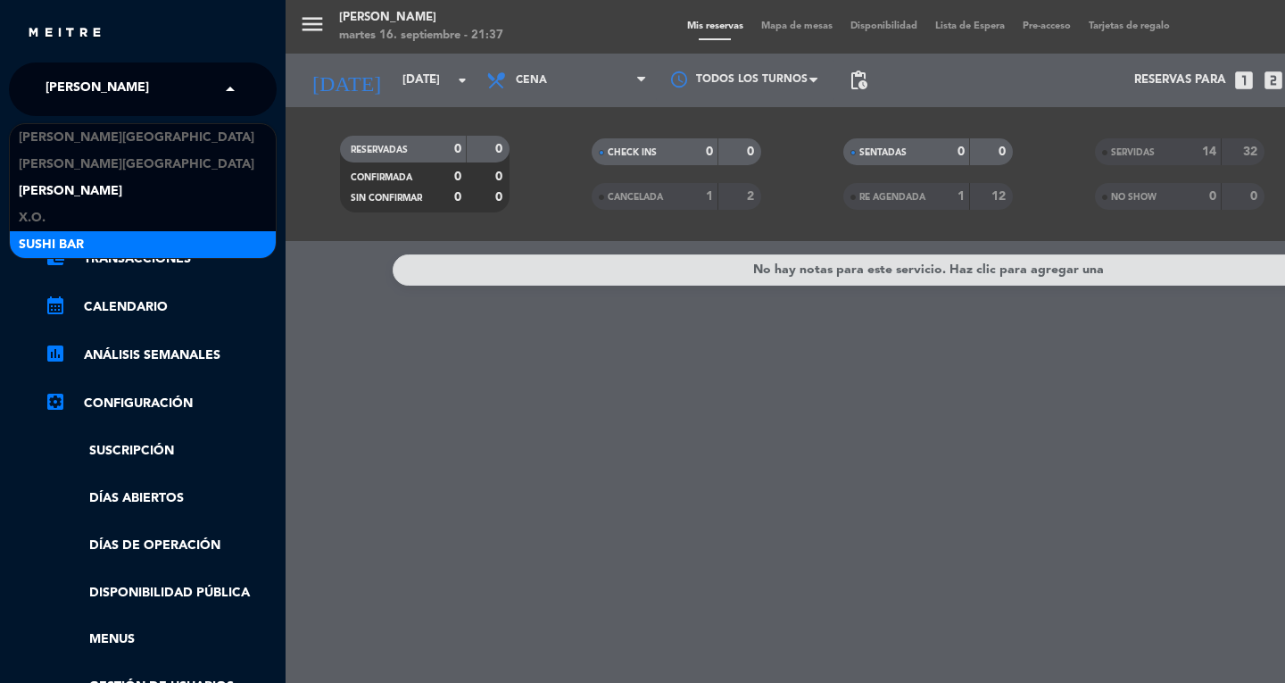
click at [120, 245] on div "SUSHI BAR" at bounding box center [143, 244] width 266 height 27
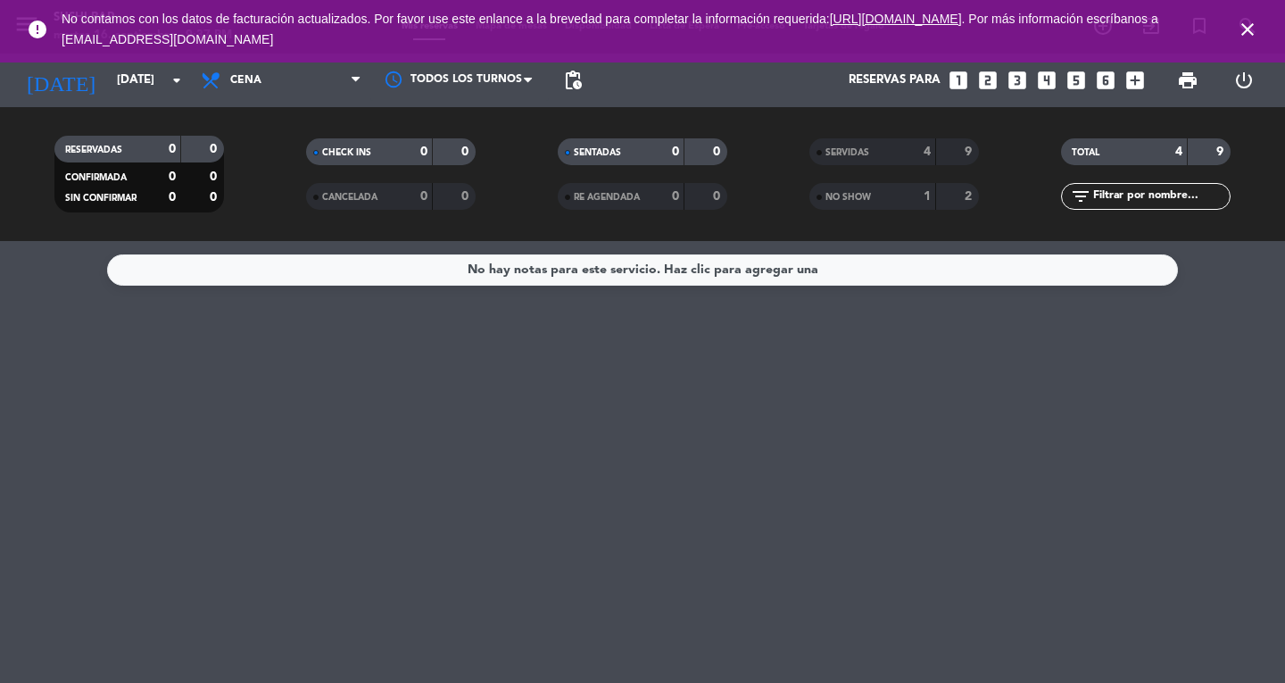
click at [1254, 29] on icon "close" at bounding box center [1247, 29] width 21 height 21
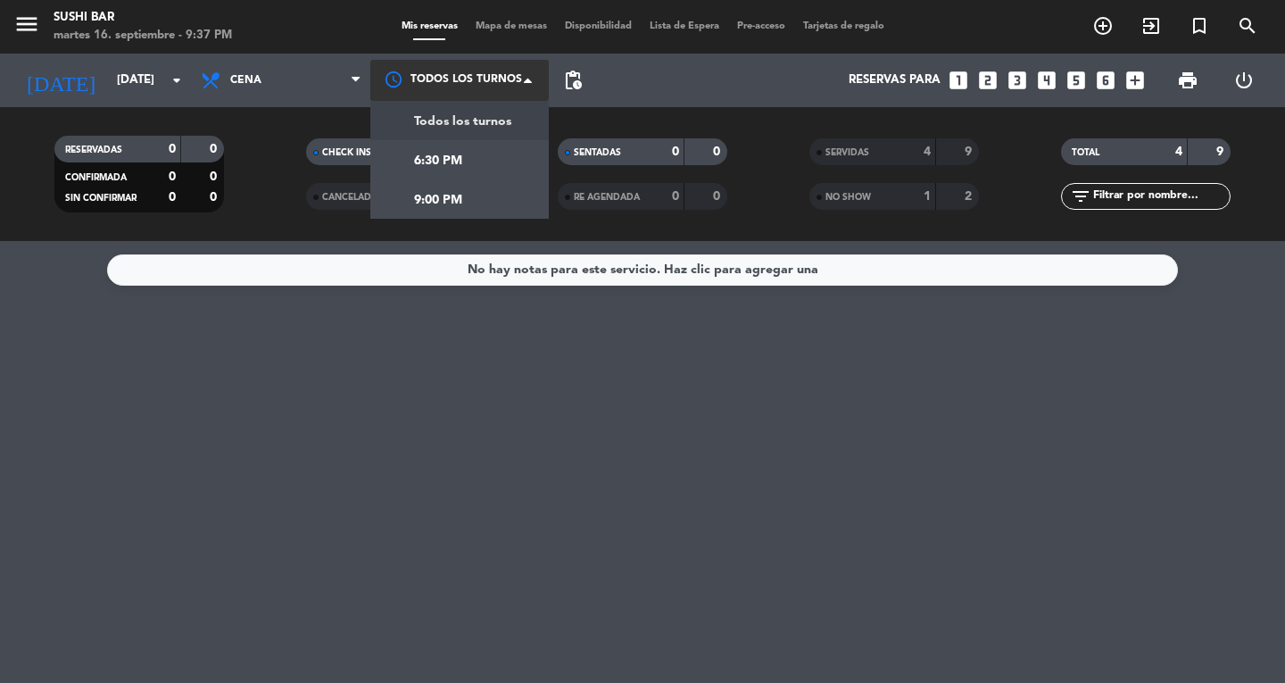
click at [526, 90] on div at bounding box center [459, 80] width 178 height 40
click at [471, 320] on div "No hay notas para este servicio. Haz clic para agregar una" at bounding box center [642, 462] width 1285 height 442
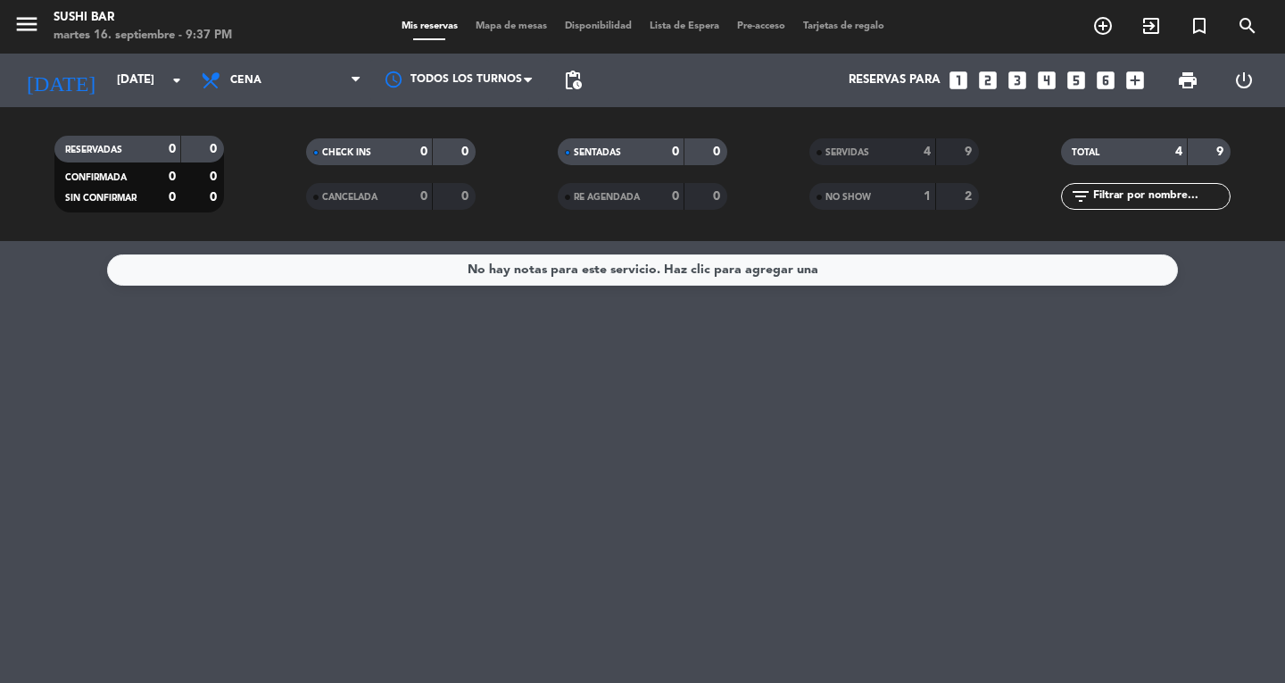
click at [858, 150] on span "SERVIDAS" at bounding box center [847, 152] width 44 height 9
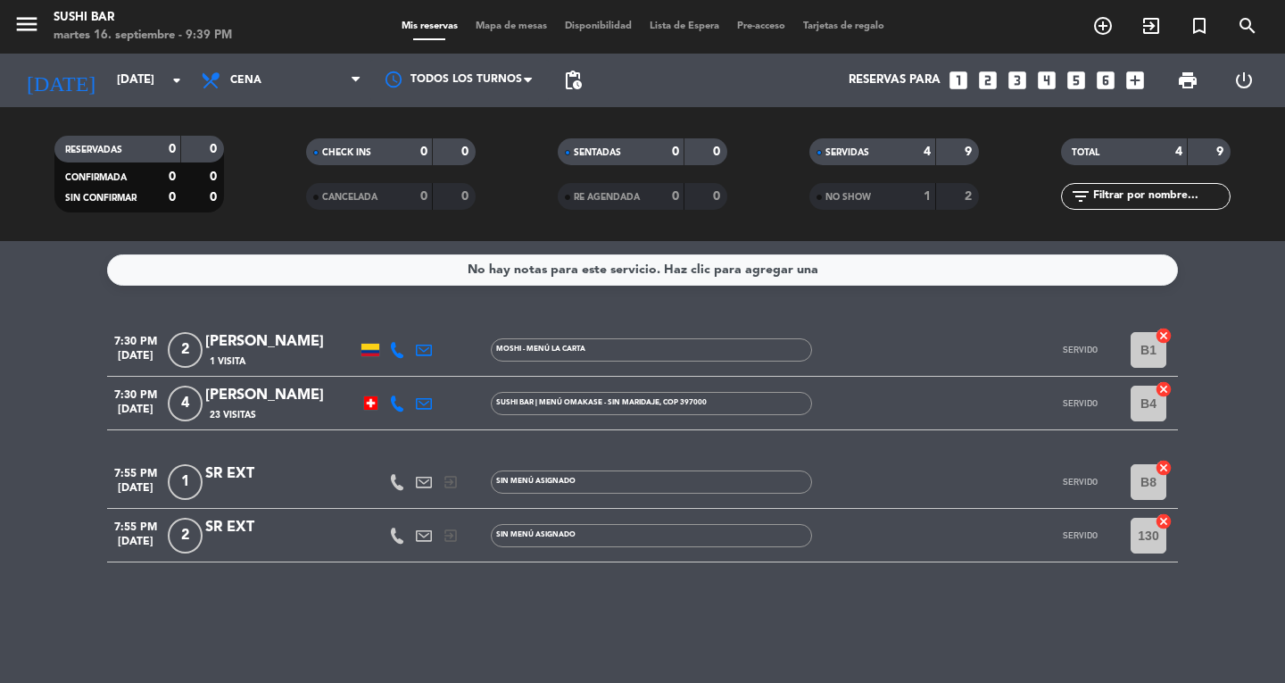
click at [32, 29] on icon "menu" at bounding box center [26, 24] width 27 height 27
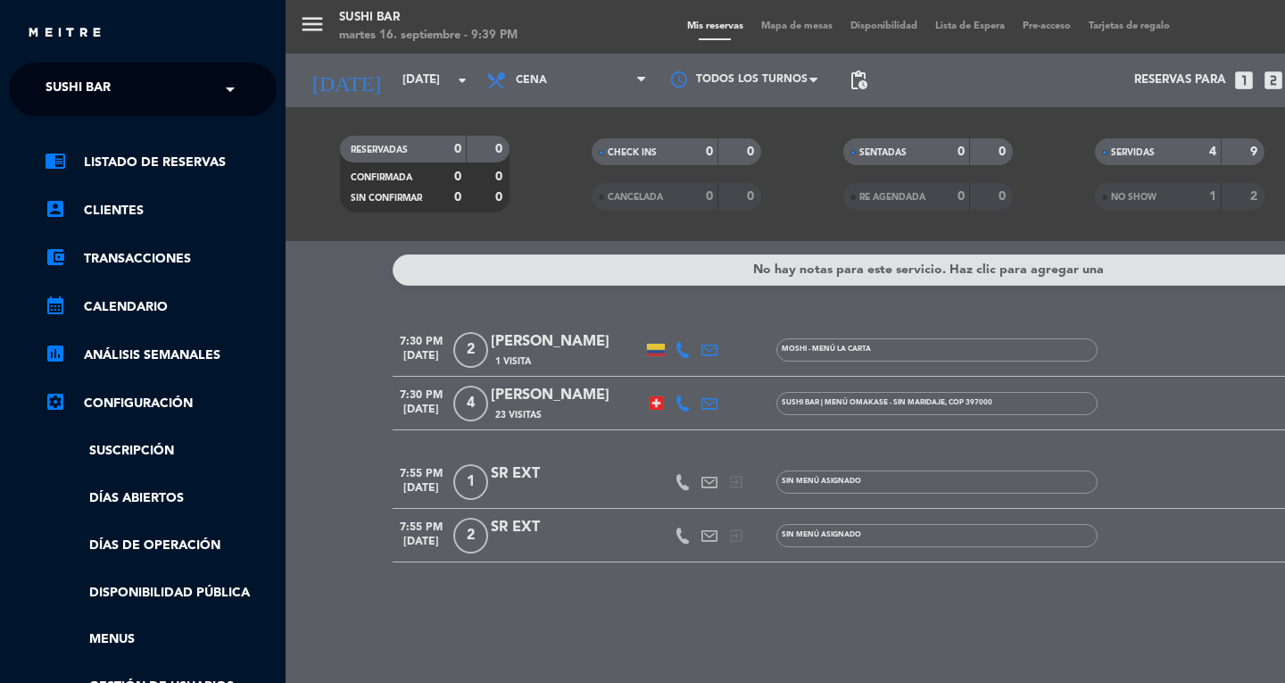
click at [70, 96] on span "SUSHI BAR" at bounding box center [78, 88] width 65 height 37
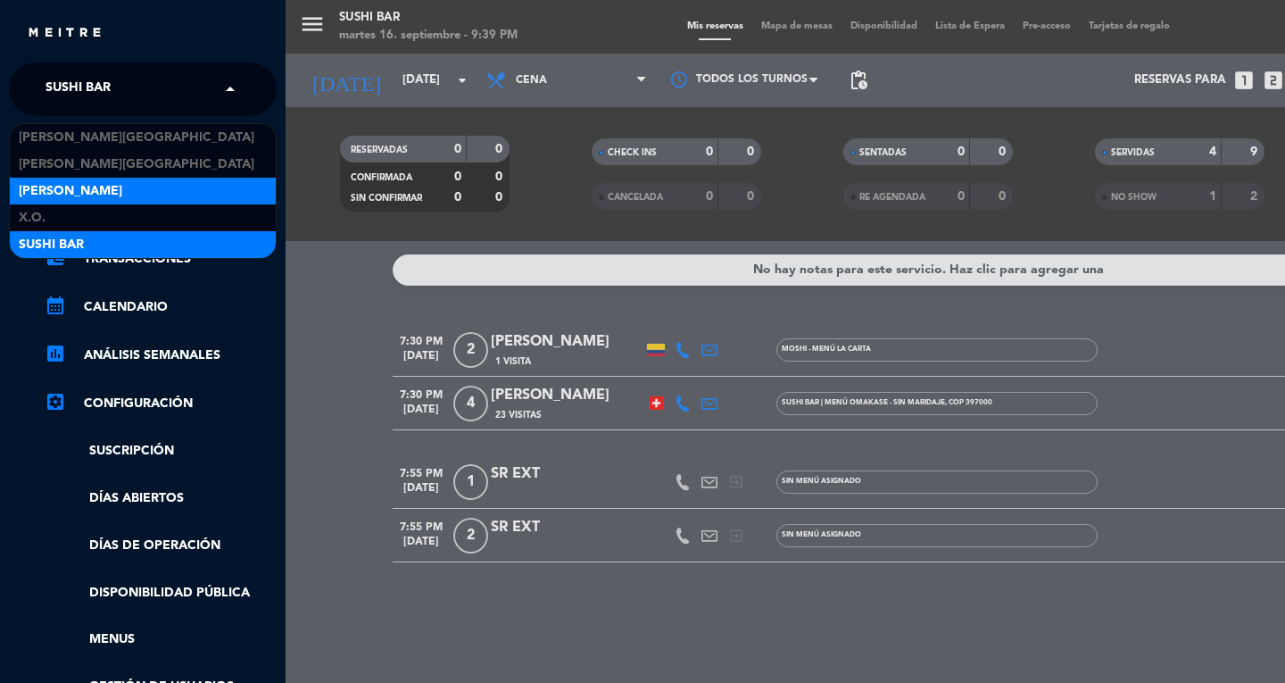
click at [116, 191] on div "[PERSON_NAME]" at bounding box center [143, 191] width 266 height 27
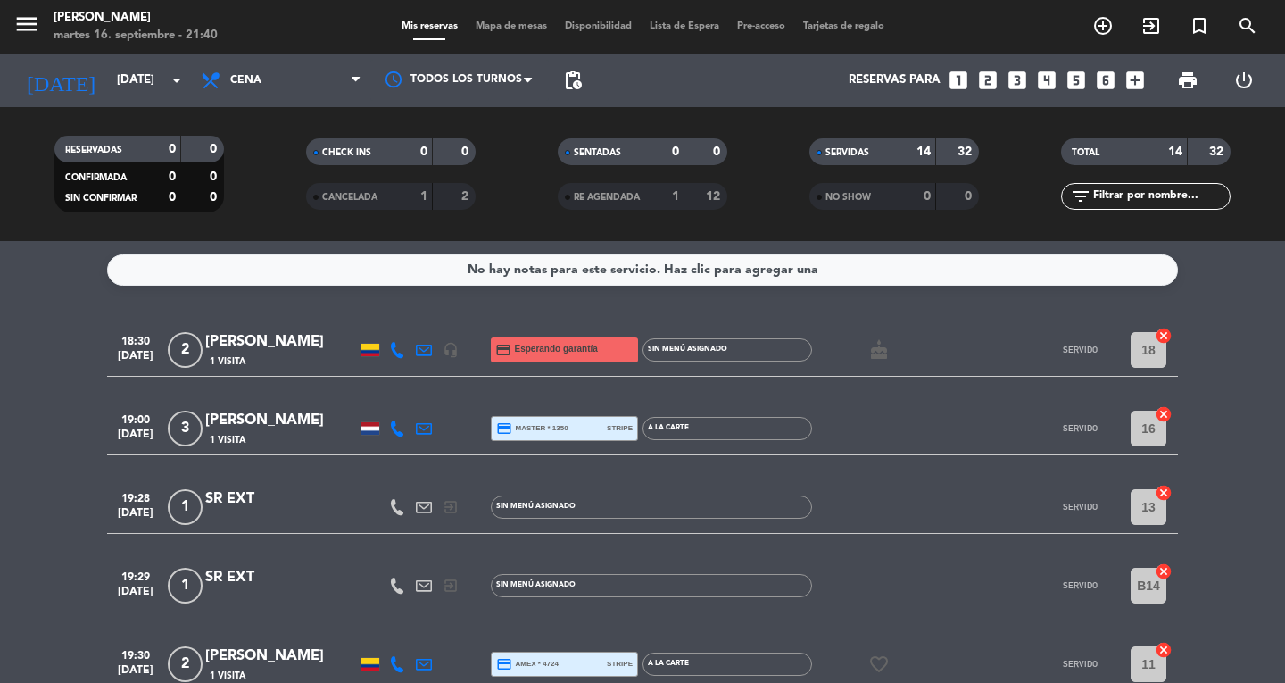
click at [34, 30] on icon "menu" at bounding box center [26, 24] width 27 height 27
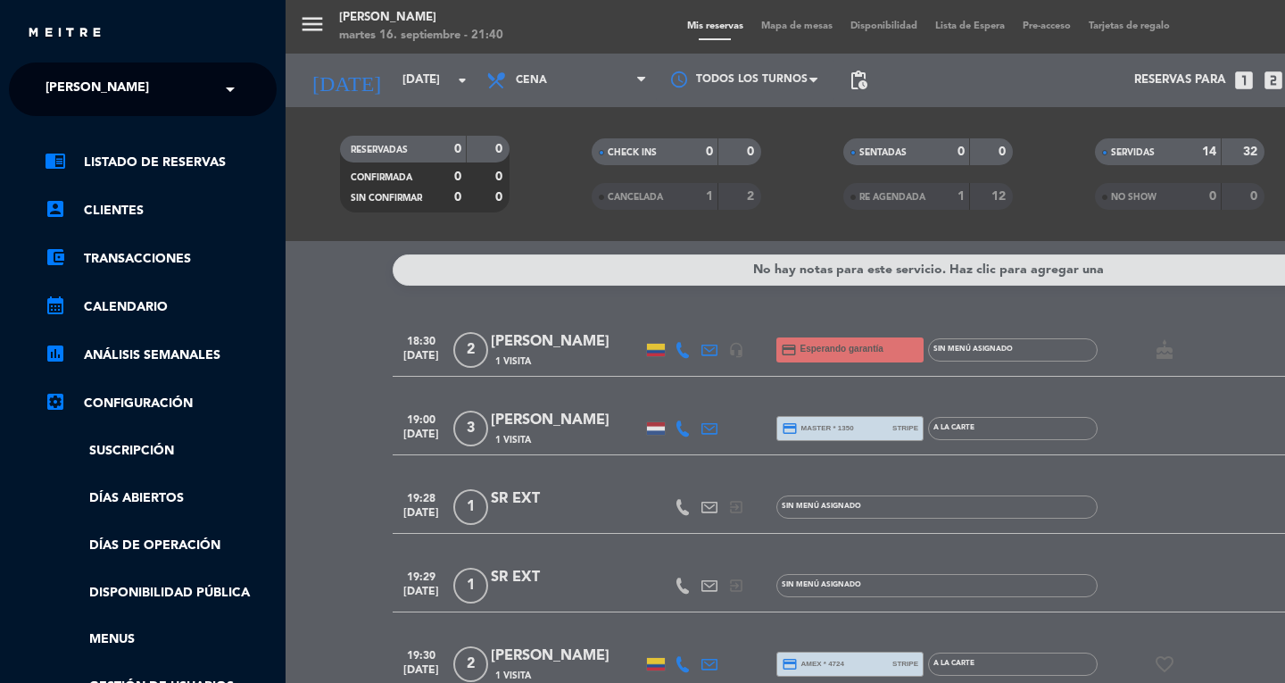
click at [91, 85] on span "[PERSON_NAME]" at bounding box center [97, 88] width 103 height 37
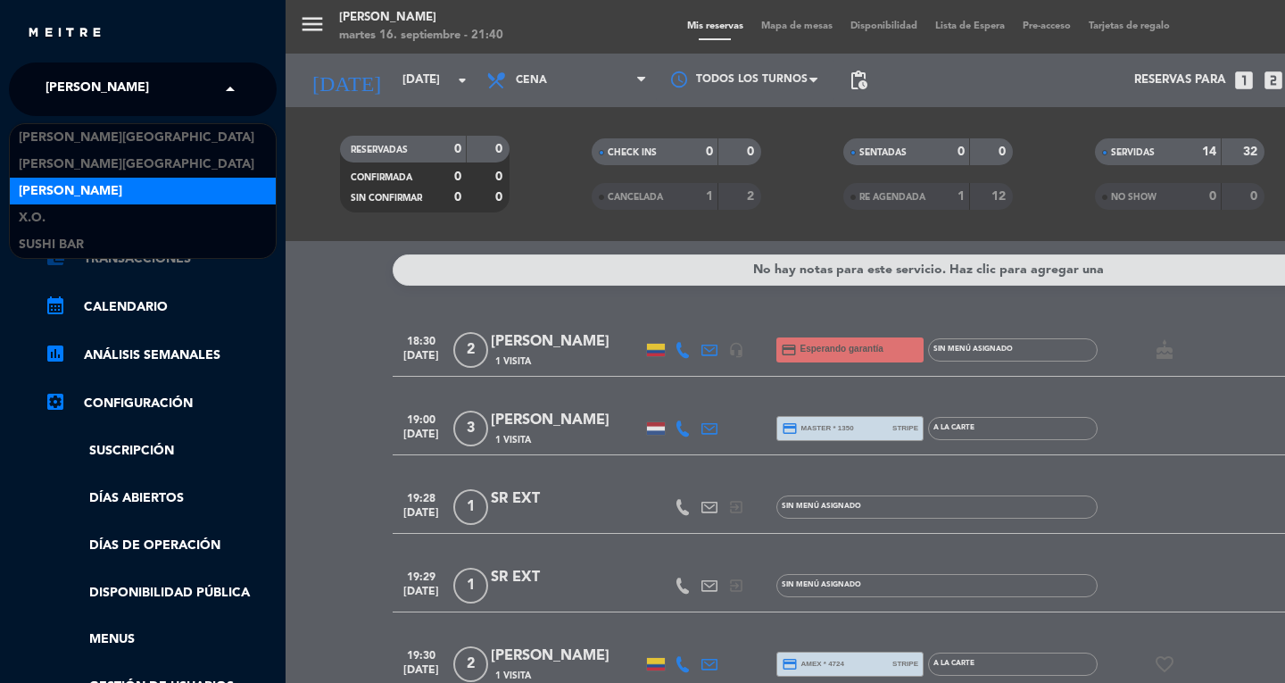
click at [120, 262] on link "account_balance_wallet Transacciones" at bounding box center [161, 258] width 232 height 21
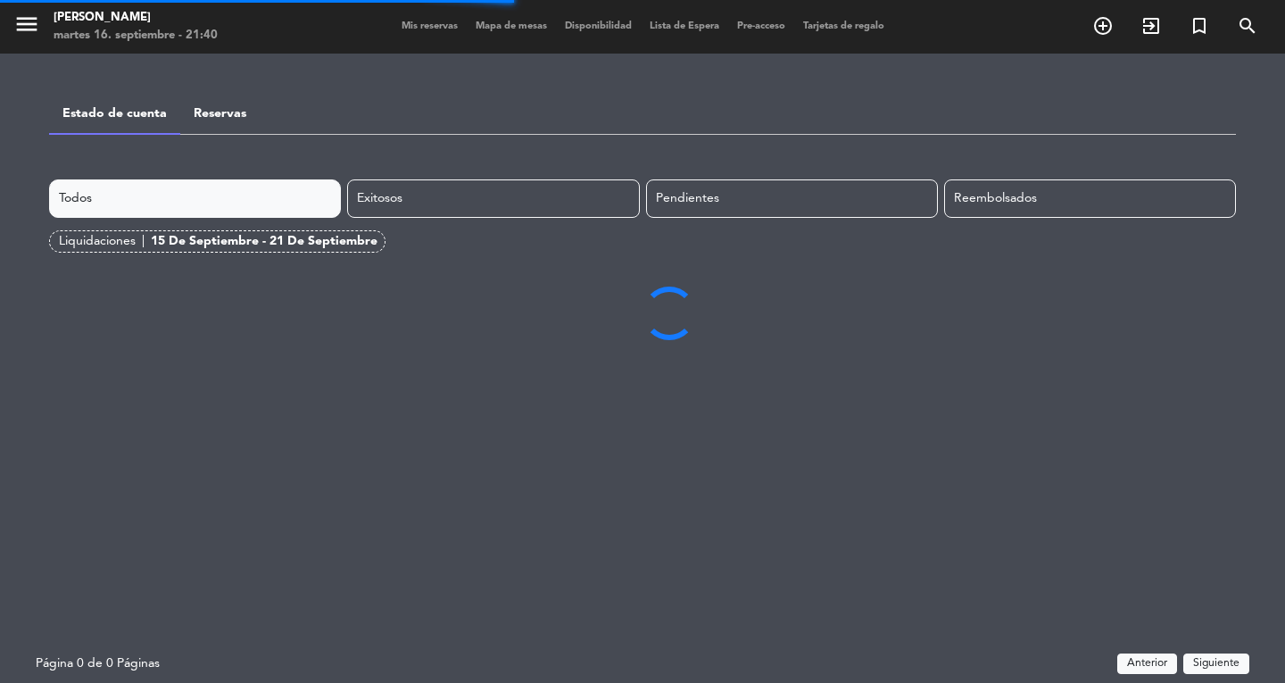
click at [442, 29] on span "Mis reservas" at bounding box center [430, 26] width 74 height 10
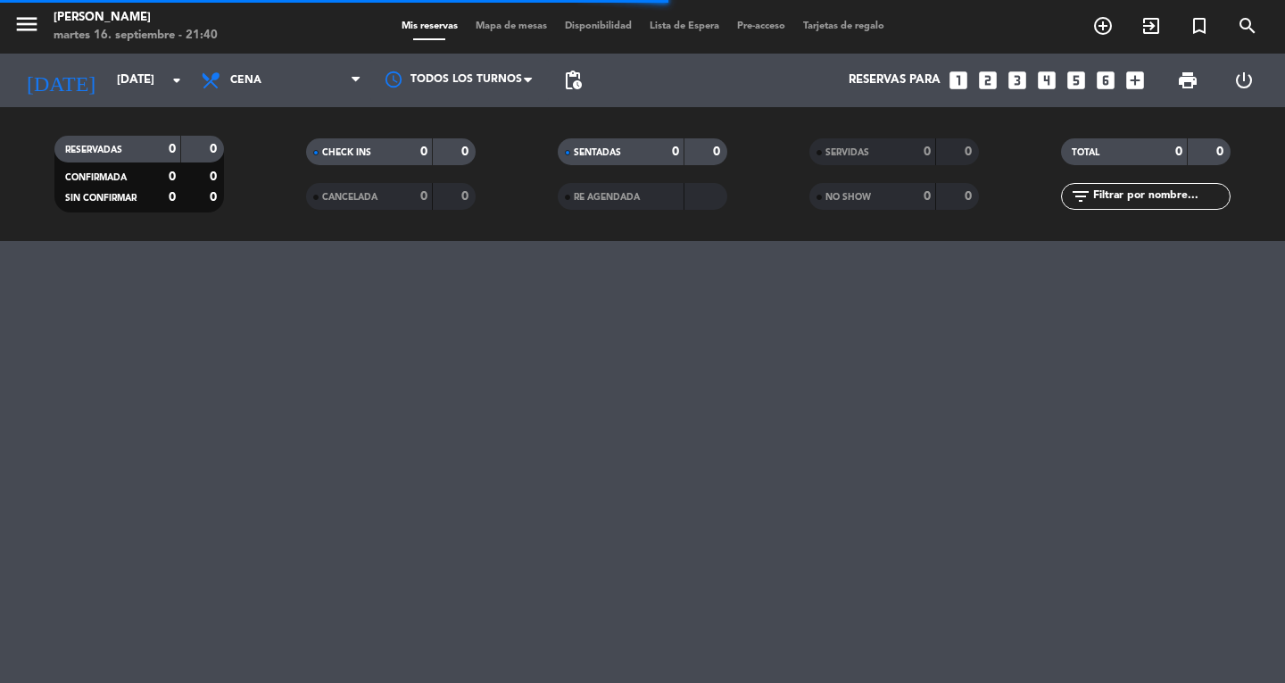
click at [21, 34] on icon "menu" at bounding box center [26, 24] width 27 height 27
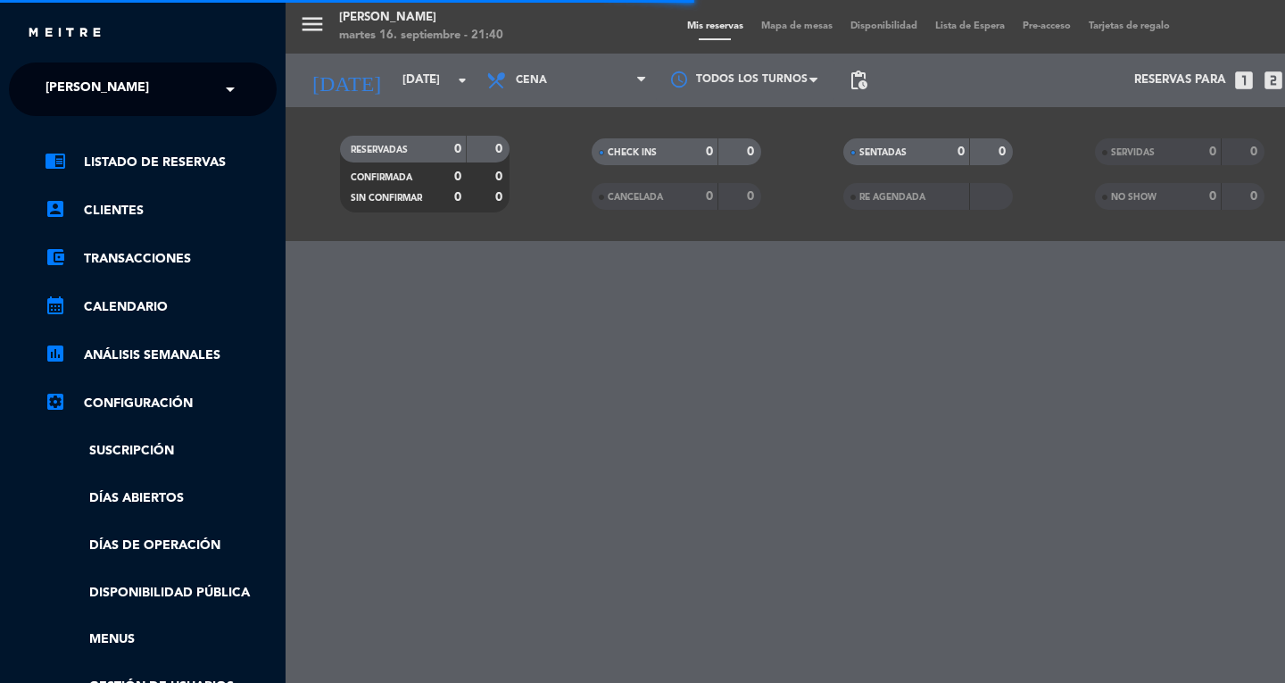
click at [116, 85] on span "[PERSON_NAME]" at bounding box center [97, 88] width 103 height 37
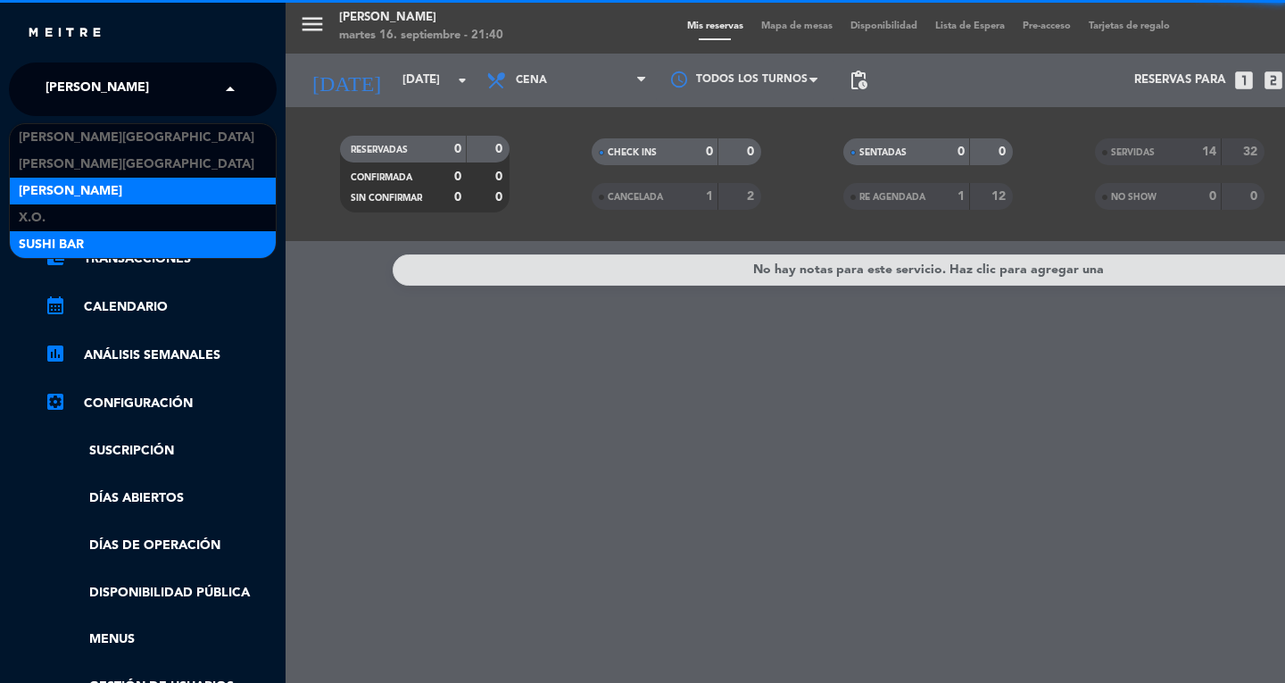
click at [96, 236] on div "SUSHI BAR" at bounding box center [143, 244] width 266 height 27
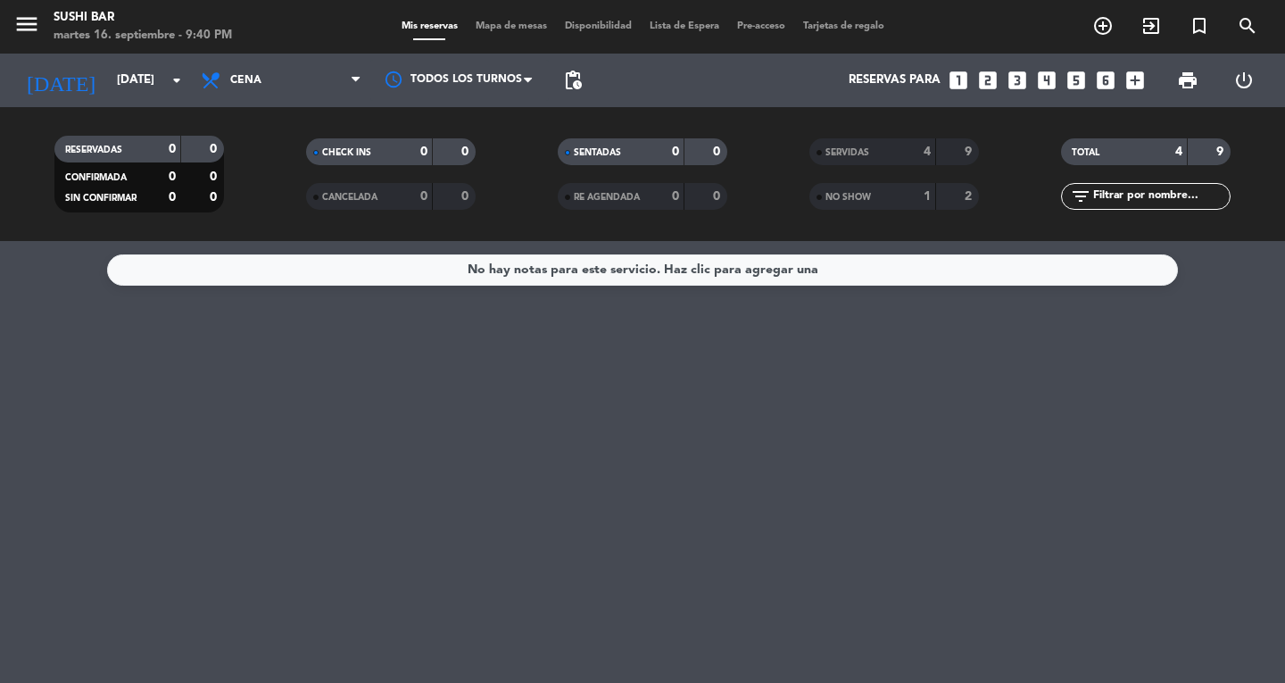
click at [876, 144] on div "SERVIDAS" at bounding box center [855, 152] width 82 height 21
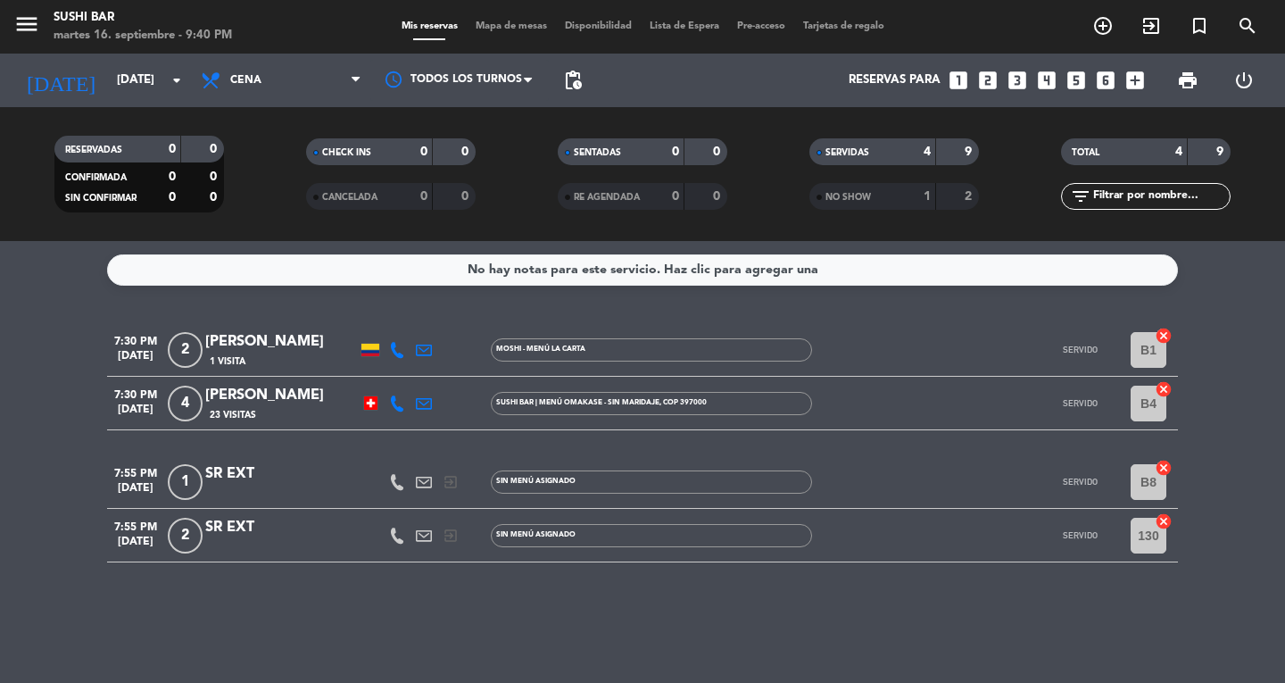
click at [309, 393] on div "[PERSON_NAME]" at bounding box center [281, 395] width 152 height 23
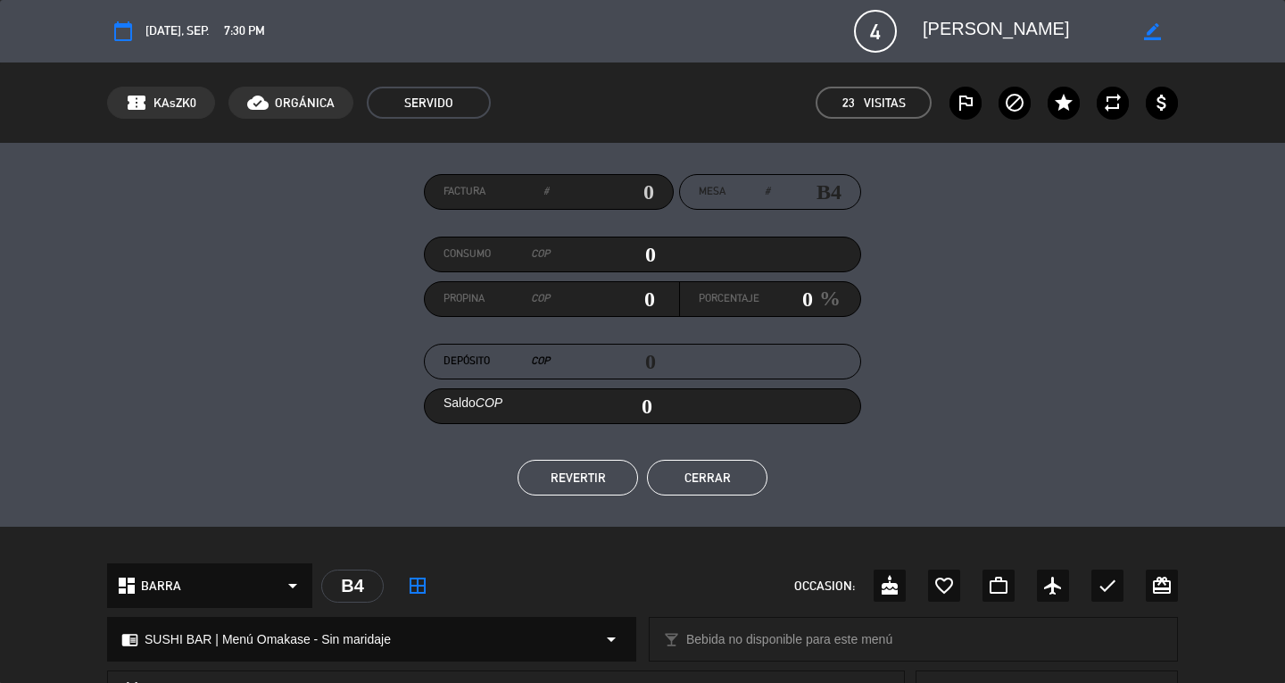
click at [612, 482] on button "REVERTIR" at bounding box center [577, 477] width 120 height 36
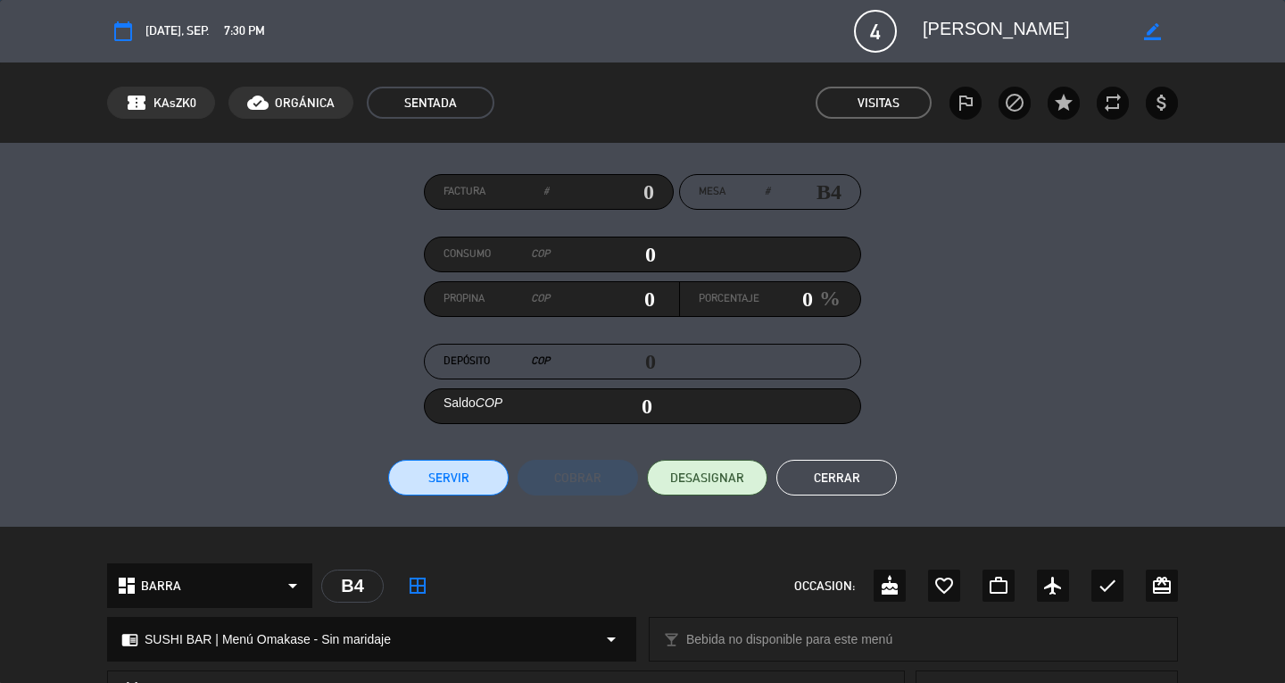
click at [874, 492] on button "Cerrar" at bounding box center [836, 477] width 120 height 36
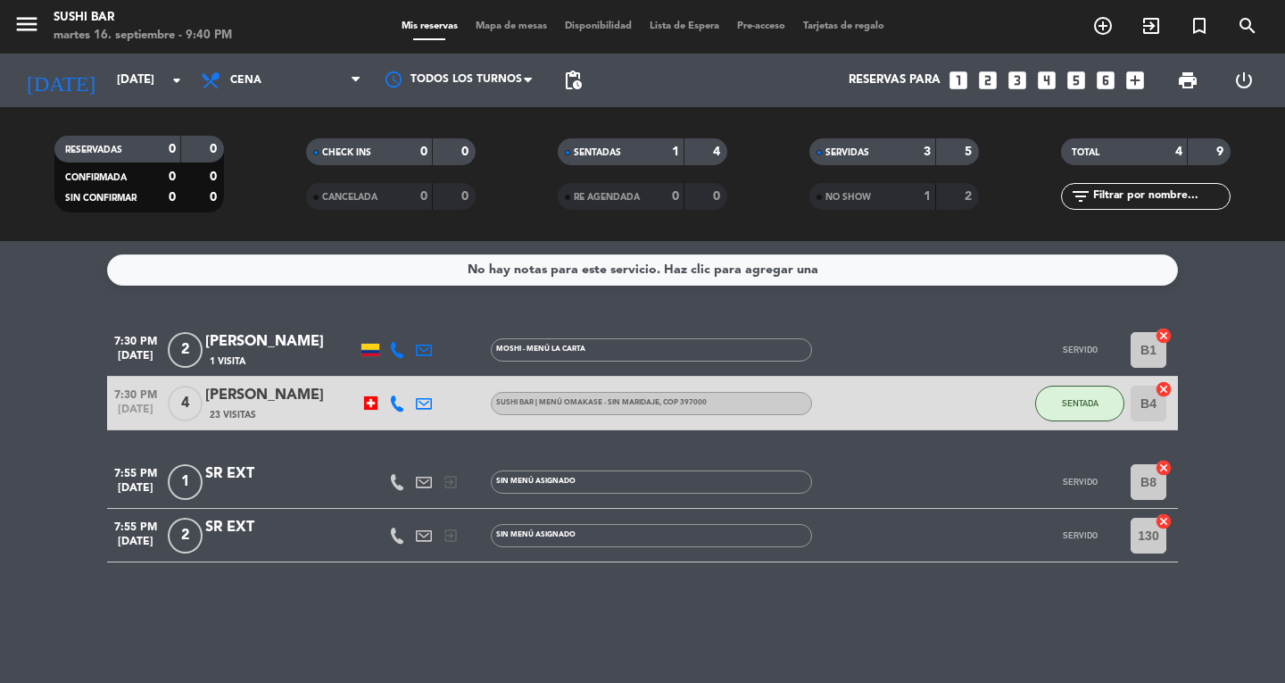
click at [910, 409] on div at bounding box center [892, 403] width 161 height 53
click at [251, 401] on div "[PERSON_NAME]" at bounding box center [281, 395] width 152 height 23
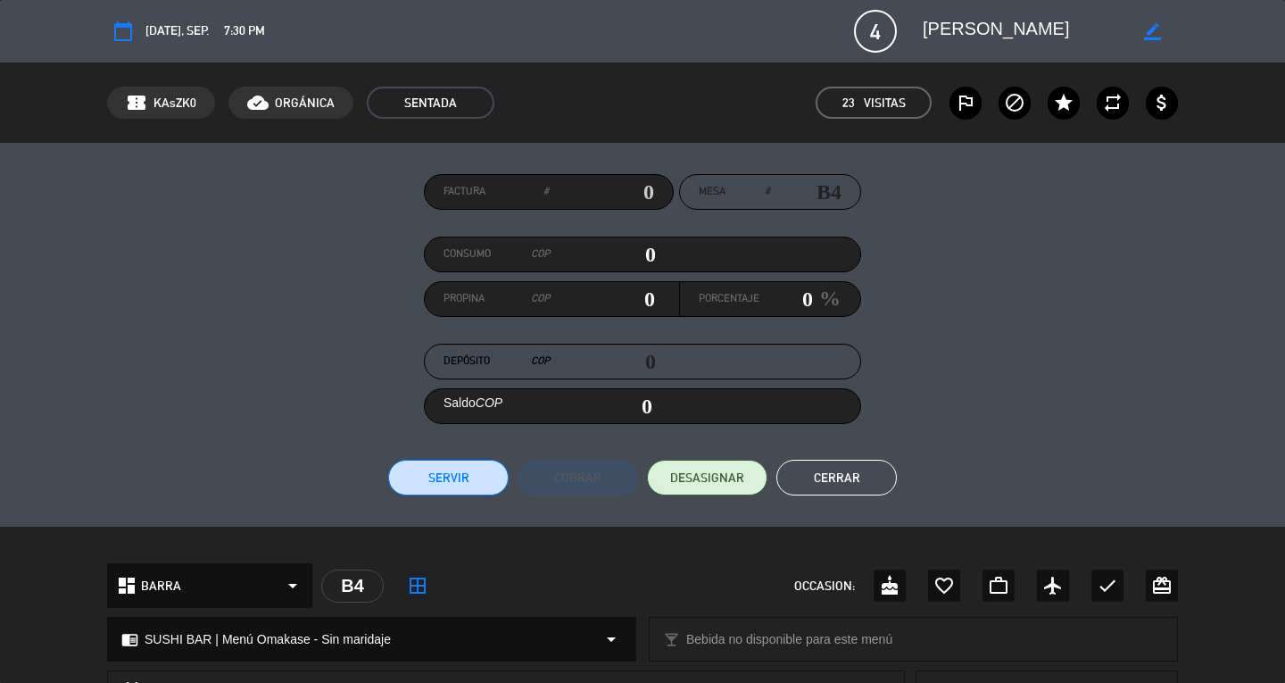
click at [712, 473] on span "DESASIGNAR" at bounding box center [707, 477] width 74 height 19
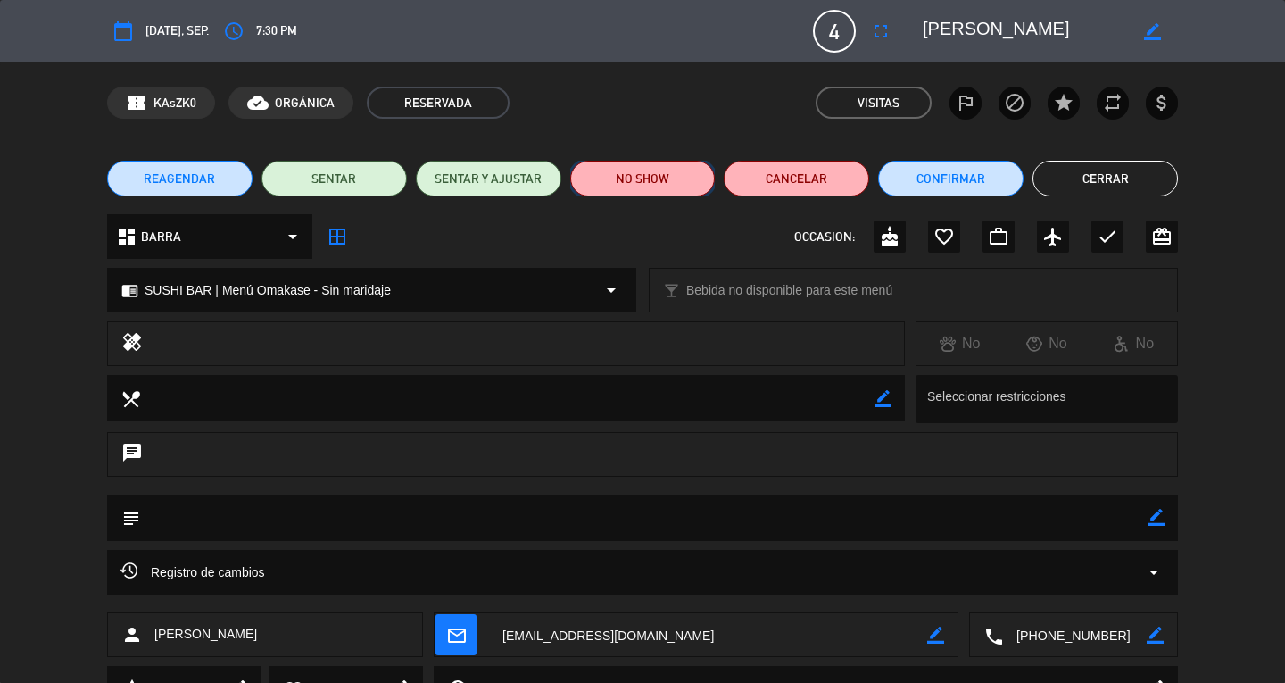
click at [651, 166] on button "NO SHOW" at bounding box center [642, 179] width 145 height 36
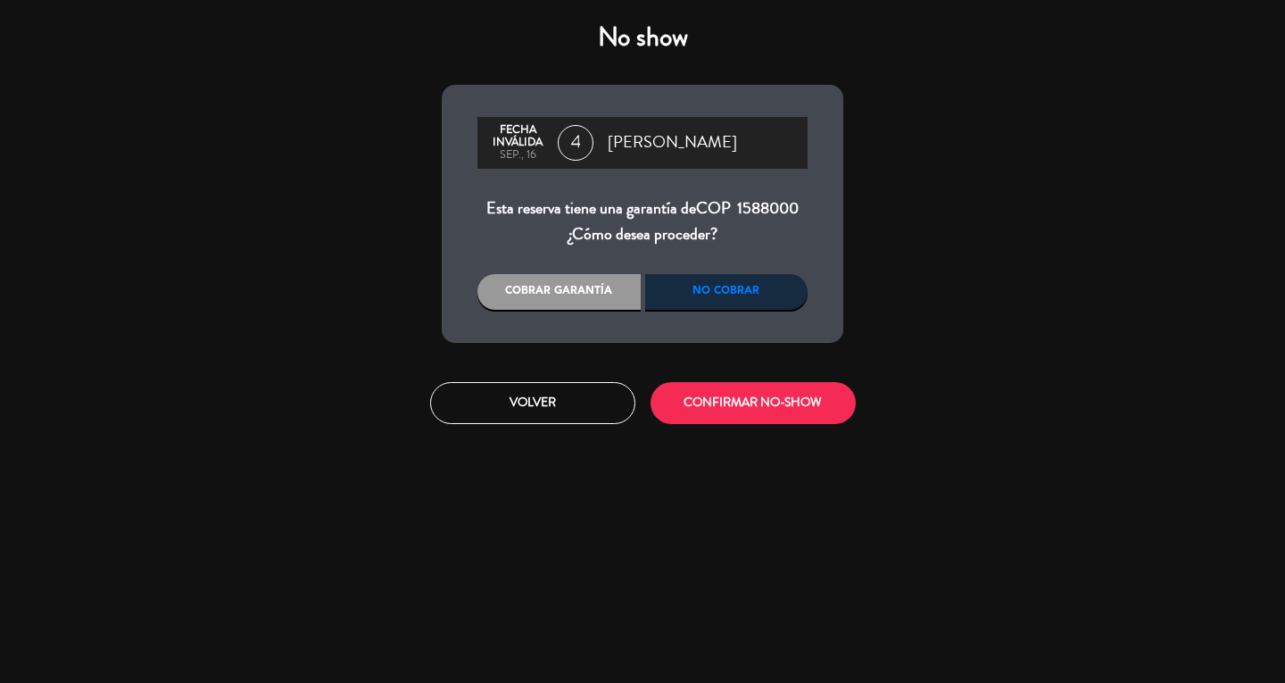
click at [708, 294] on div "No cobrar" at bounding box center [726, 292] width 163 height 36
click at [749, 296] on div "No cobrar" at bounding box center [726, 292] width 163 height 36
click at [765, 305] on div "No cobrar" at bounding box center [726, 292] width 163 height 36
click at [567, 296] on div "Cobrar garantía" at bounding box center [558, 292] width 163 height 36
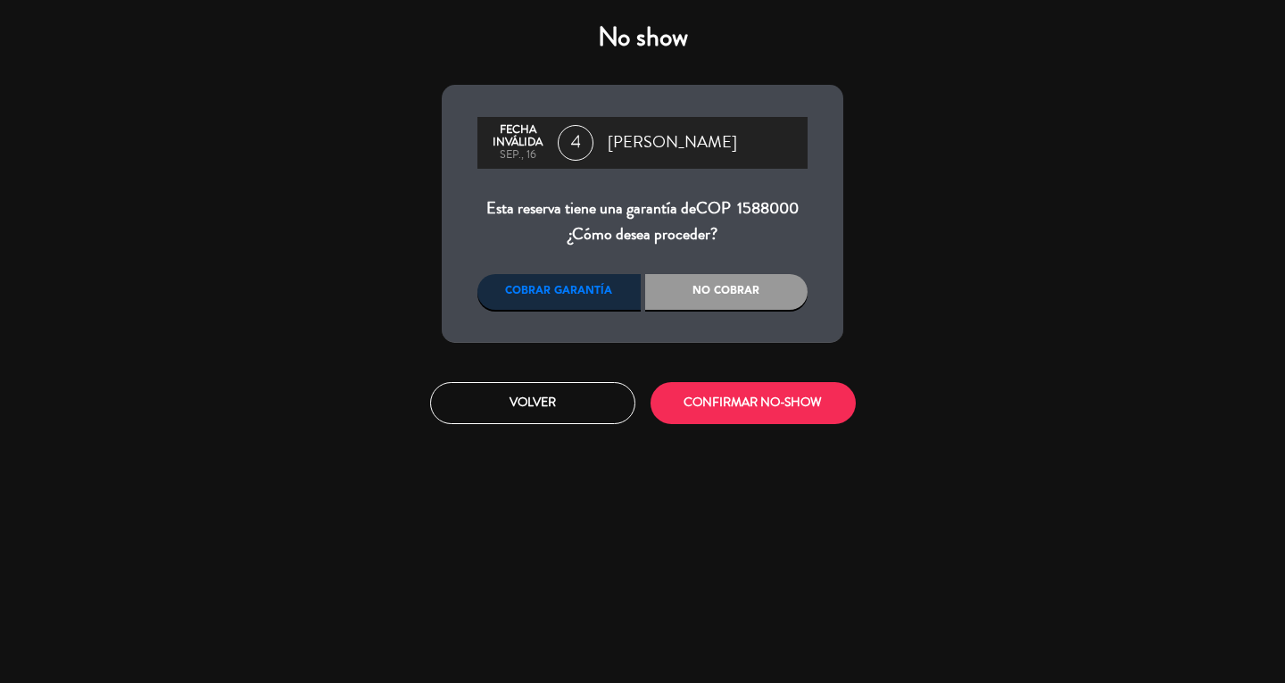
click at [766, 282] on div "No cobrar" at bounding box center [726, 292] width 163 height 36
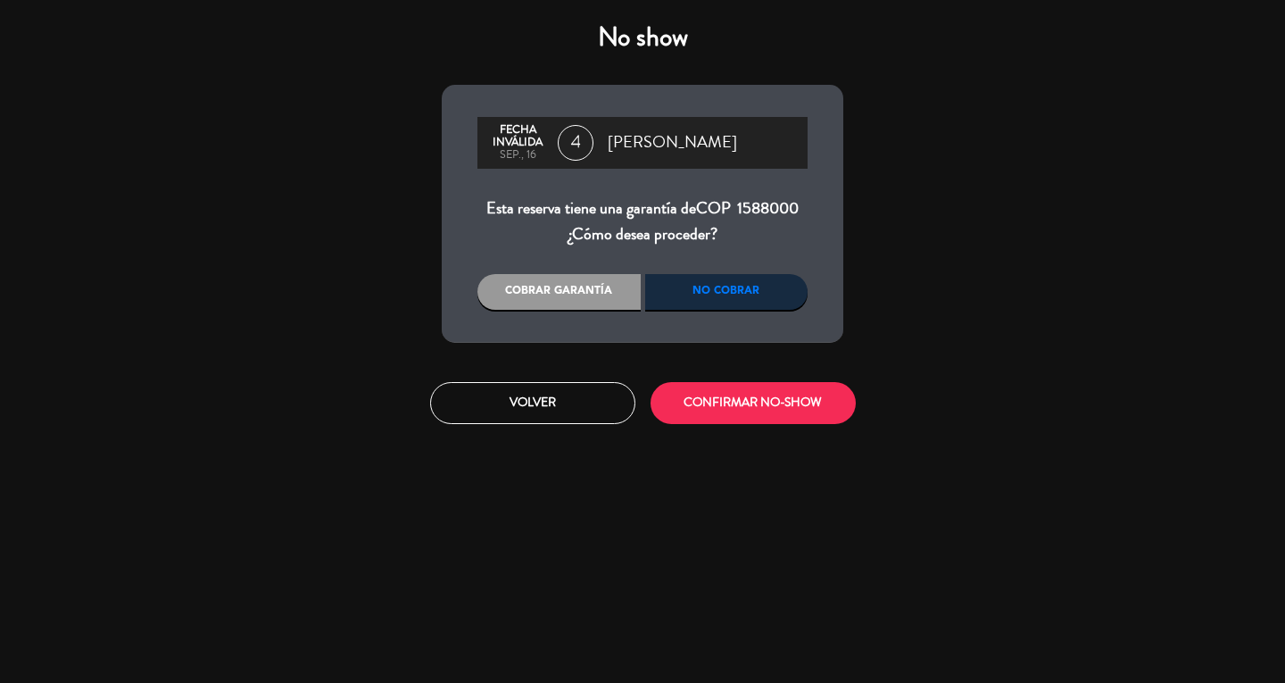
click at [791, 418] on button "CONFIRMAR NO-SHOW" at bounding box center [752, 403] width 205 height 42
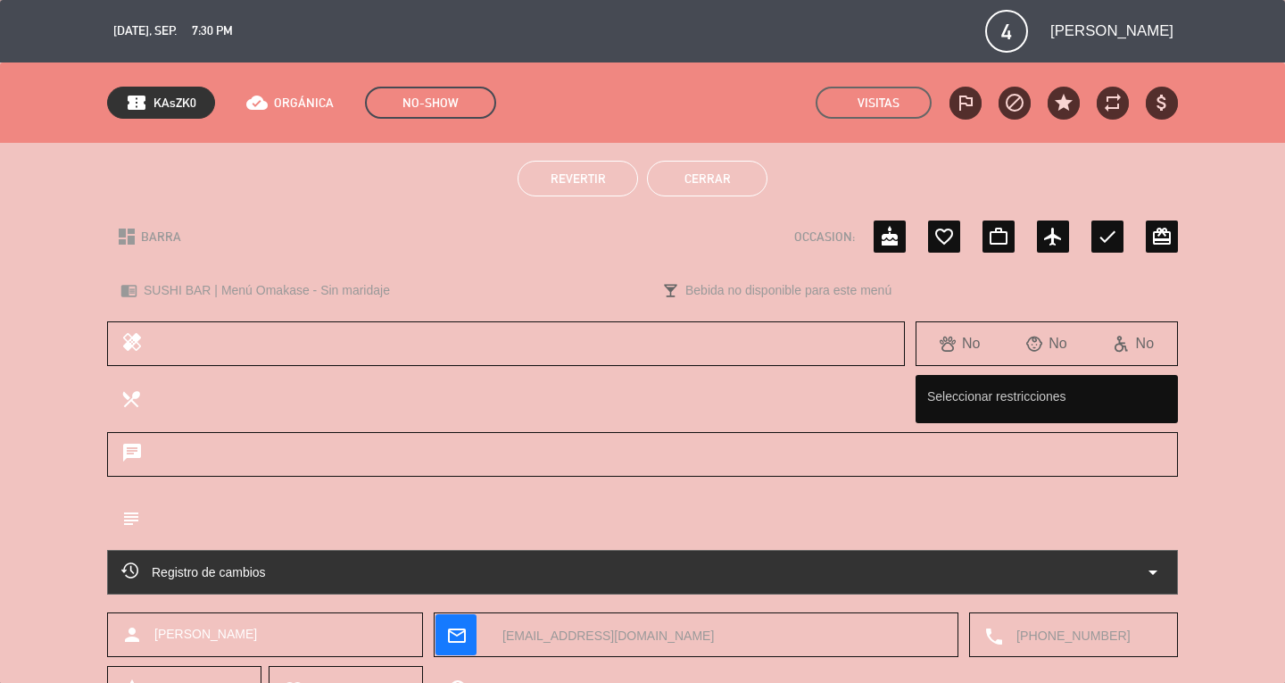
click at [730, 168] on button "Cerrar" at bounding box center [707, 179] width 120 height 36
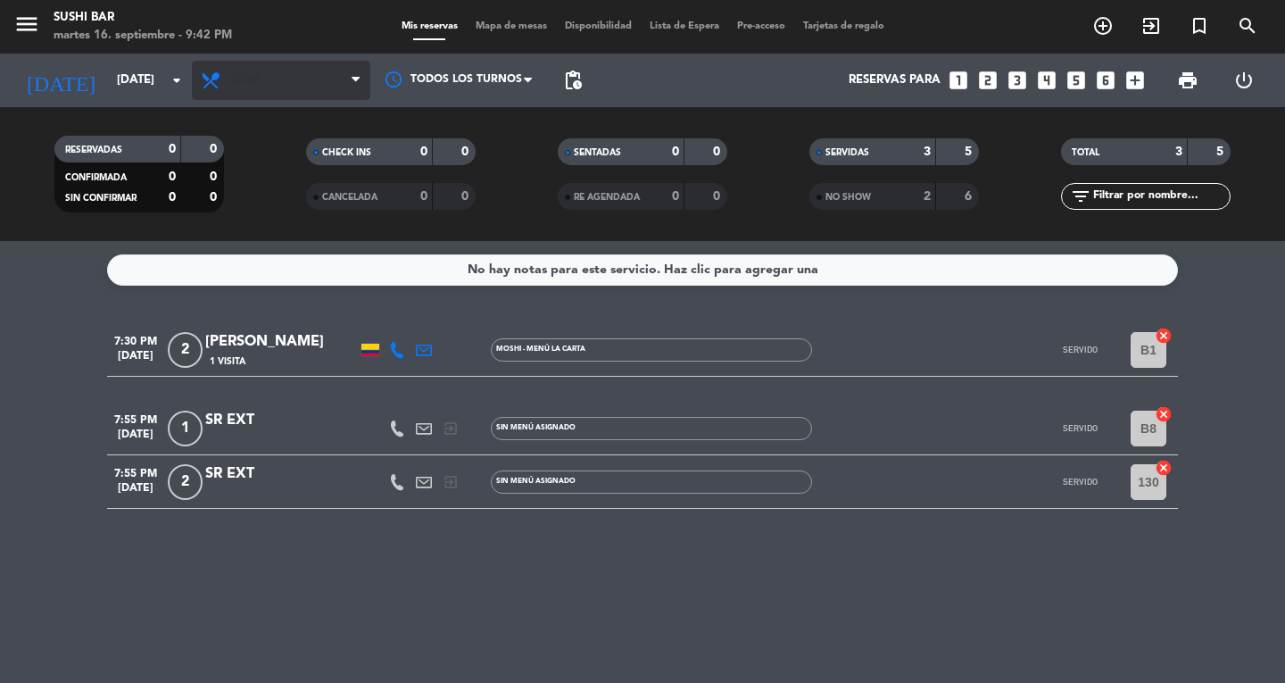
click at [257, 91] on span "Cena" at bounding box center [281, 80] width 178 height 39
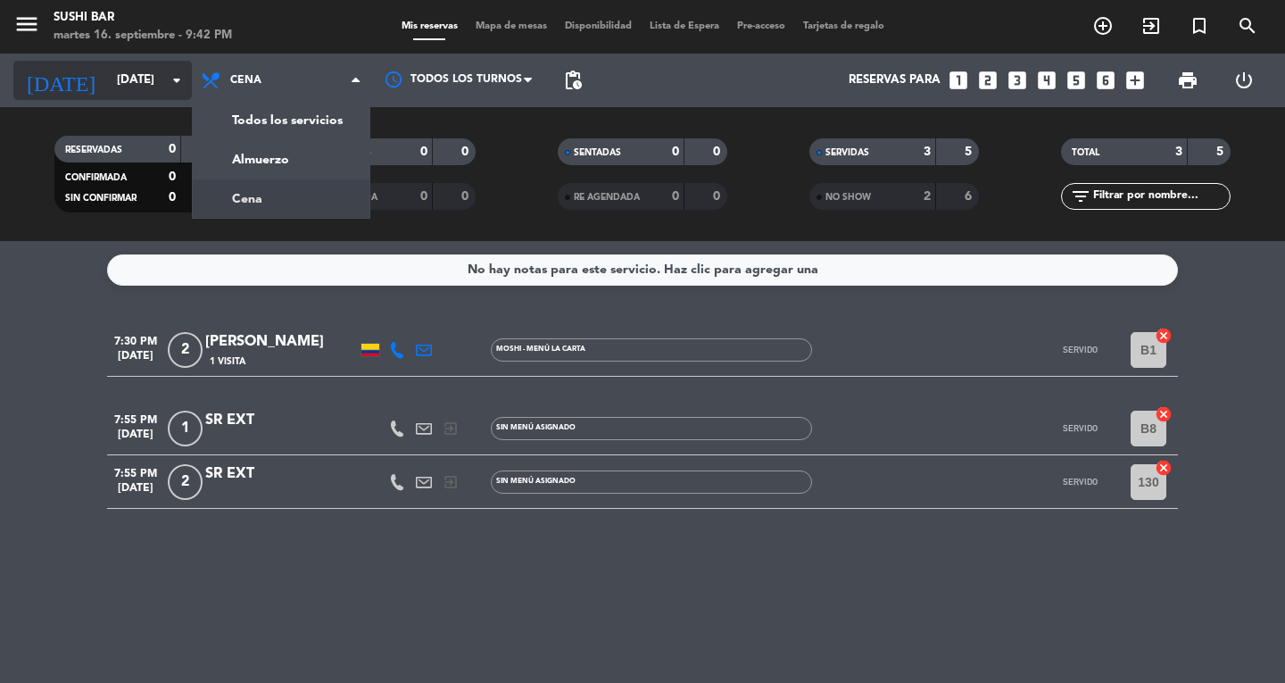
click at [121, 94] on input "[DATE]" at bounding box center [186, 80] width 157 height 32
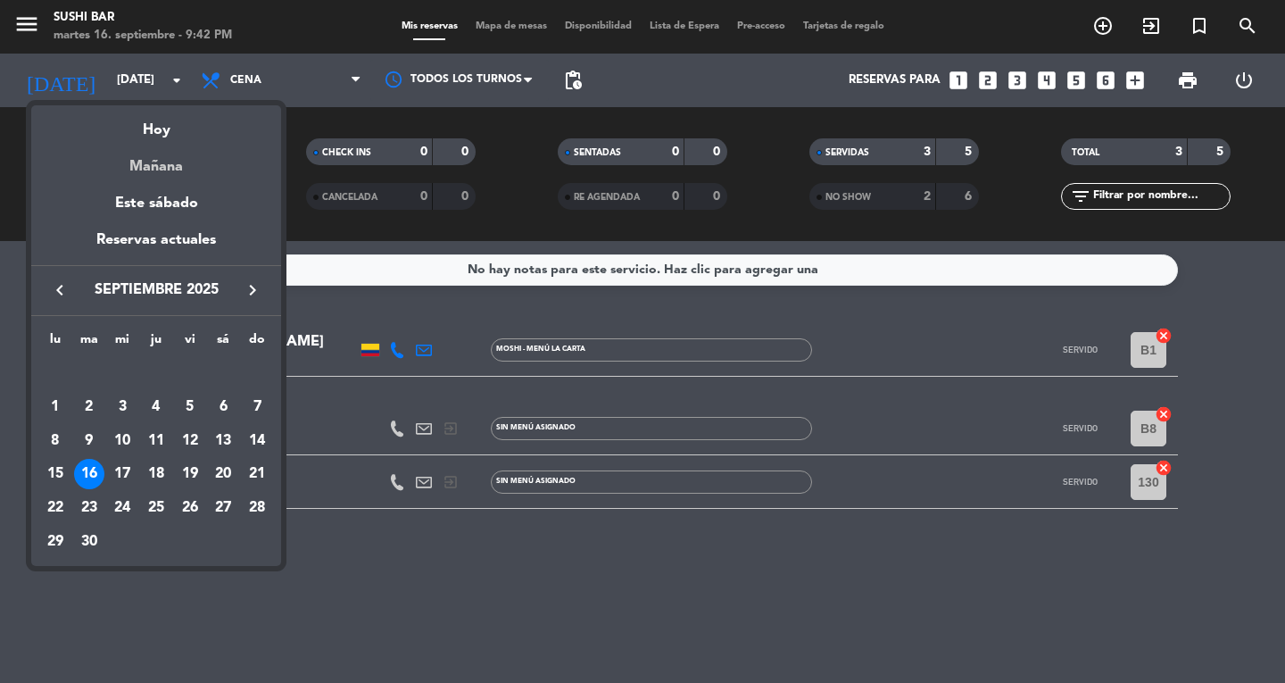
click at [141, 173] on div "Mañana" at bounding box center [156, 160] width 250 height 37
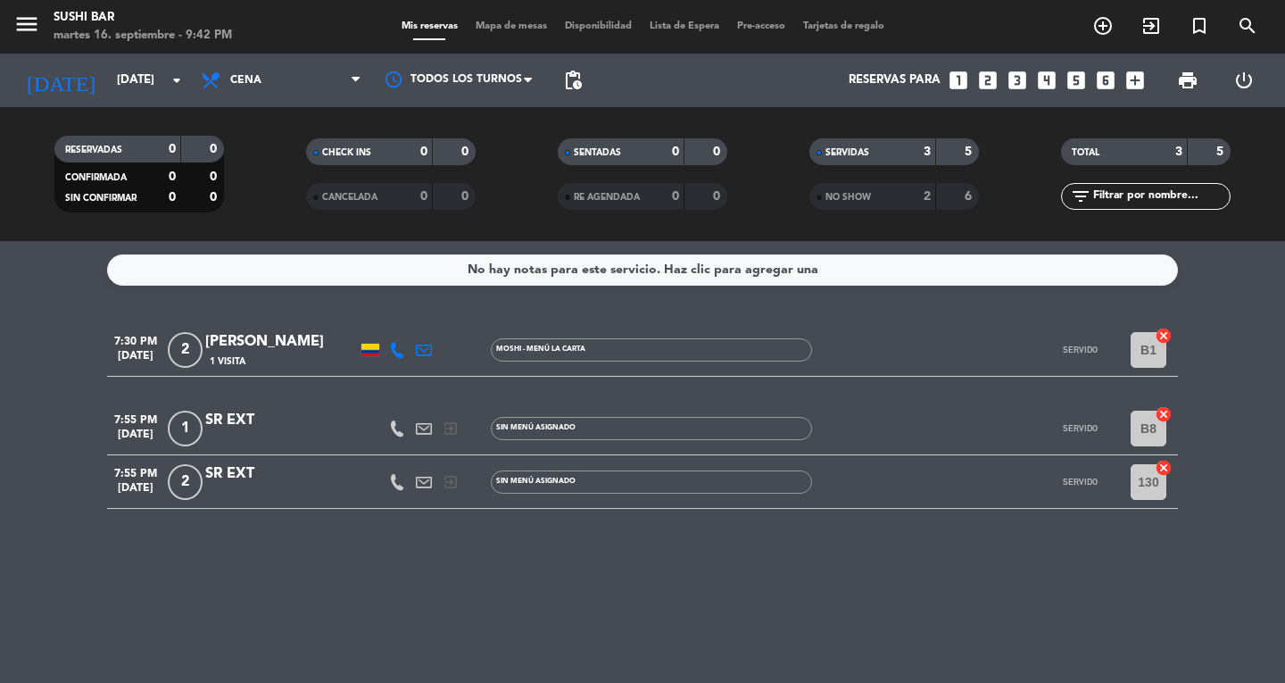
type input "[DATE]"
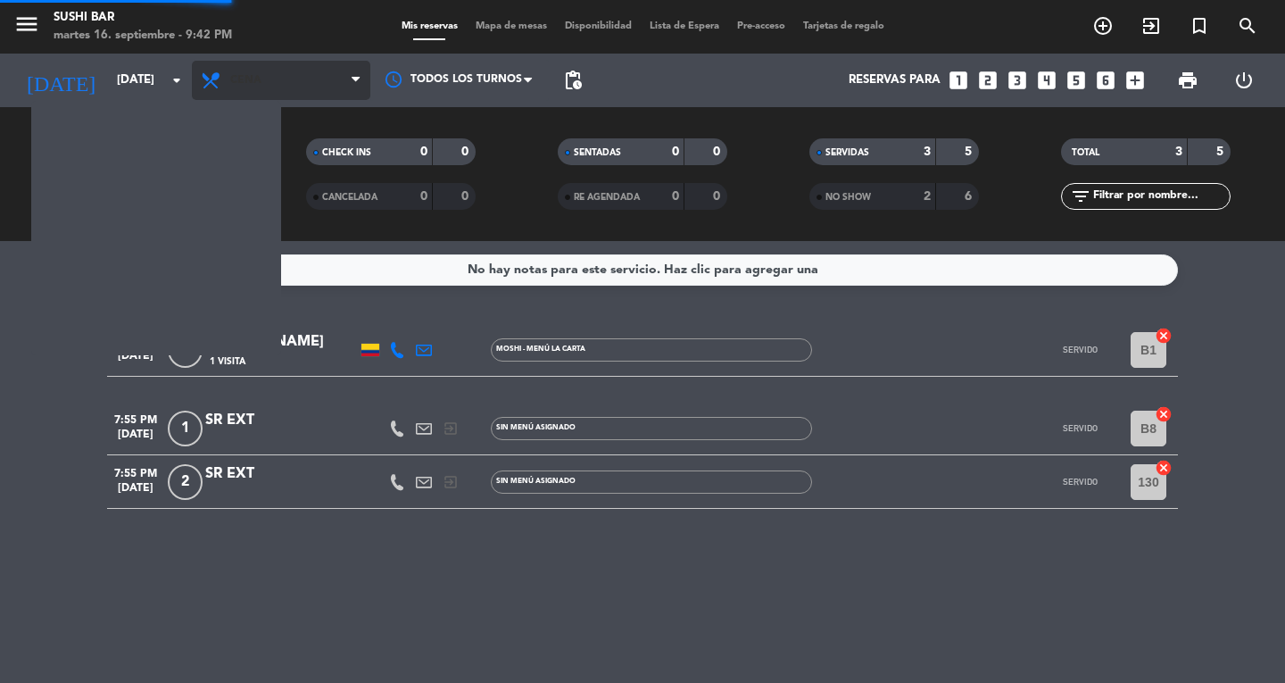
click at [281, 68] on span "Cena" at bounding box center [281, 80] width 178 height 39
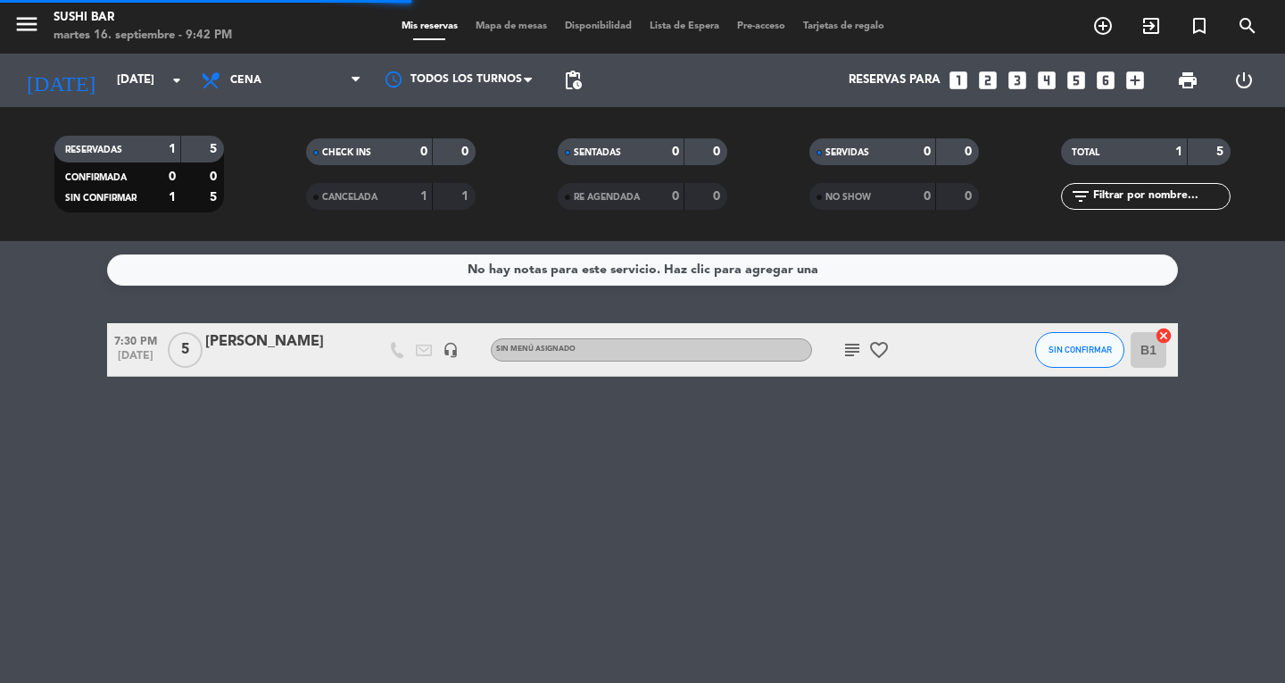
click at [239, 124] on div "RESERVADAS 1 5 CONFIRMADA 0 0 SIN CONFIRMAR 1 5 CHECK INS 0 0 CANCELADA 1 1 SEN…" at bounding box center [642, 174] width 1285 height 134
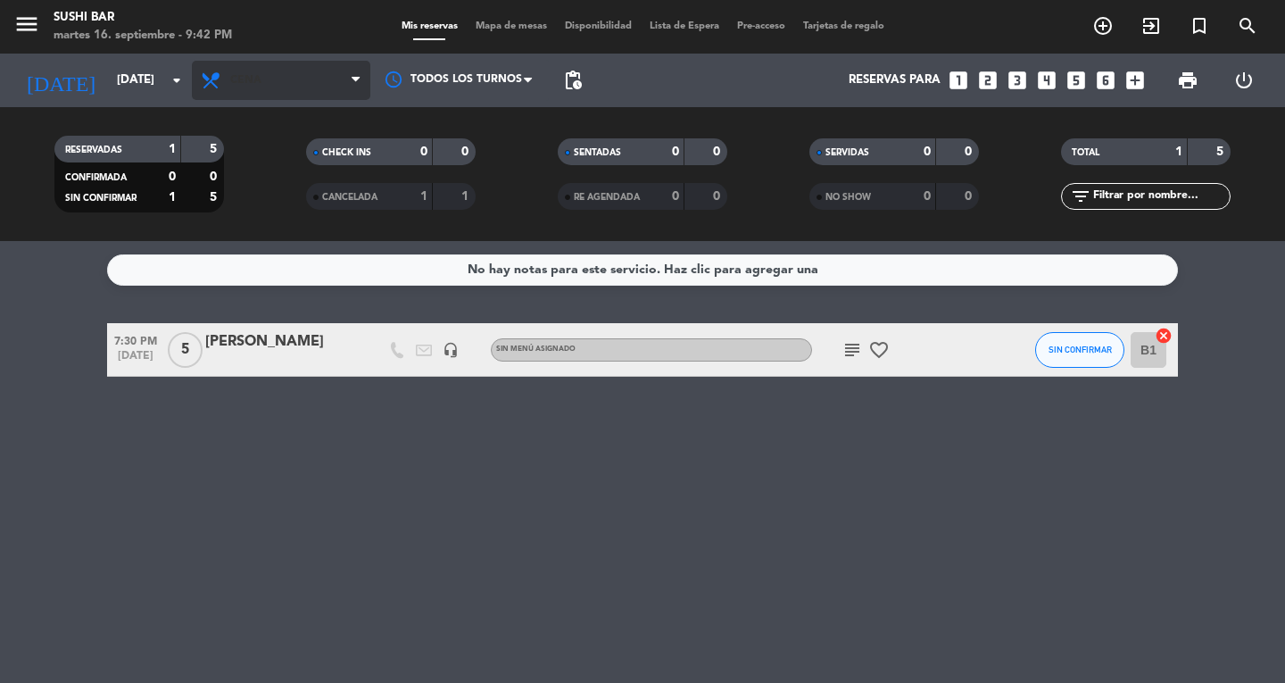
click at [286, 79] on span "Cena" at bounding box center [281, 80] width 178 height 39
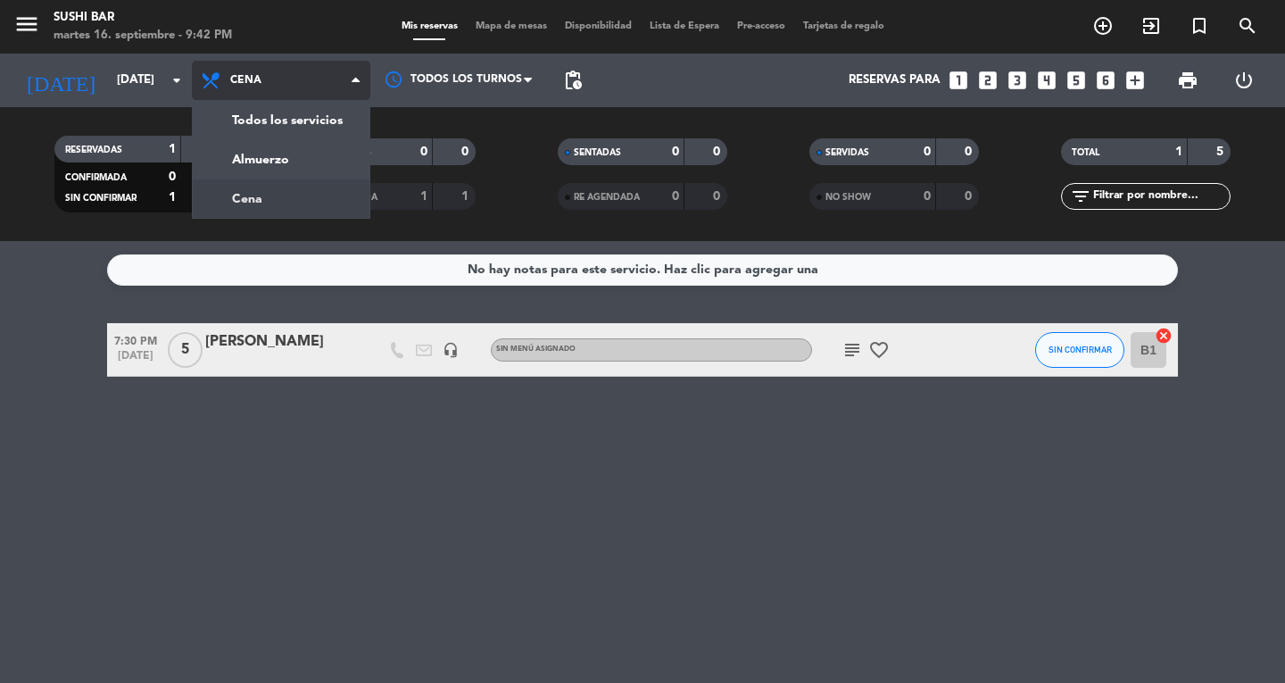
click at [268, 120] on div "menu SUSHI BAR martes 16. septiembre - 9:42 PM Mis reservas Mapa de mesas Dispo…" at bounding box center [642, 120] width 1285 height 241
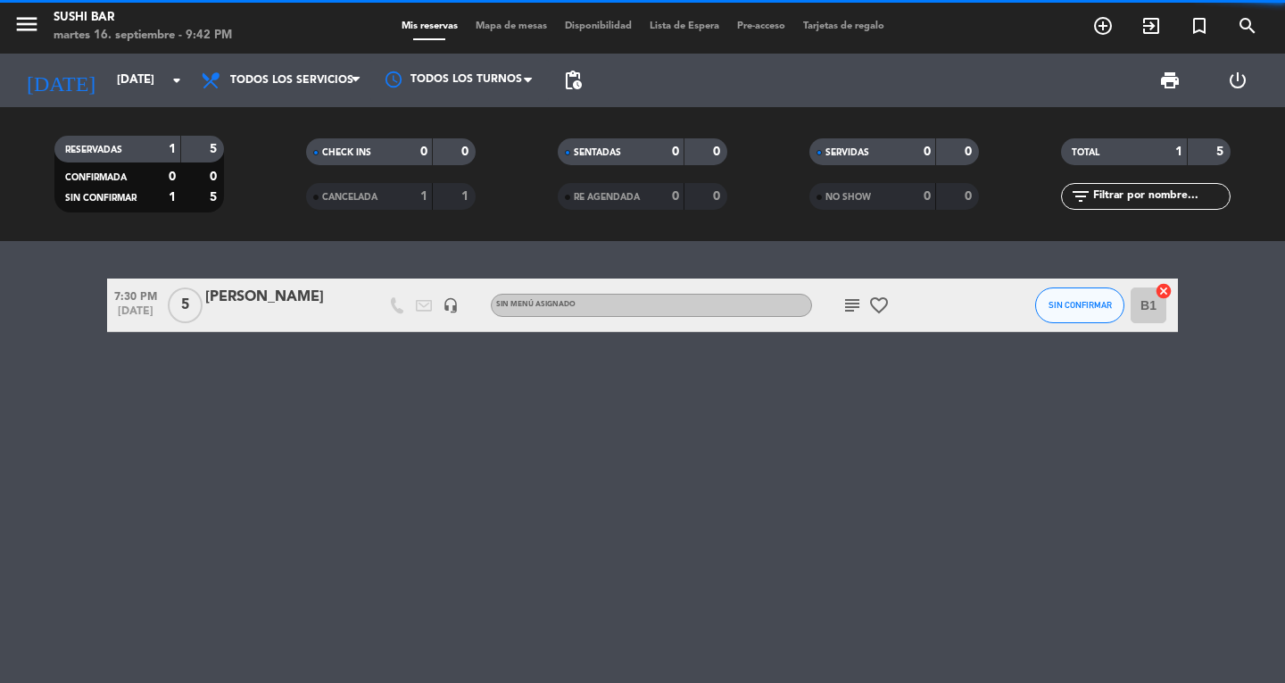
click at [37, 29] on icon "menu" at bounding box center [26, 24] width 27 height 27
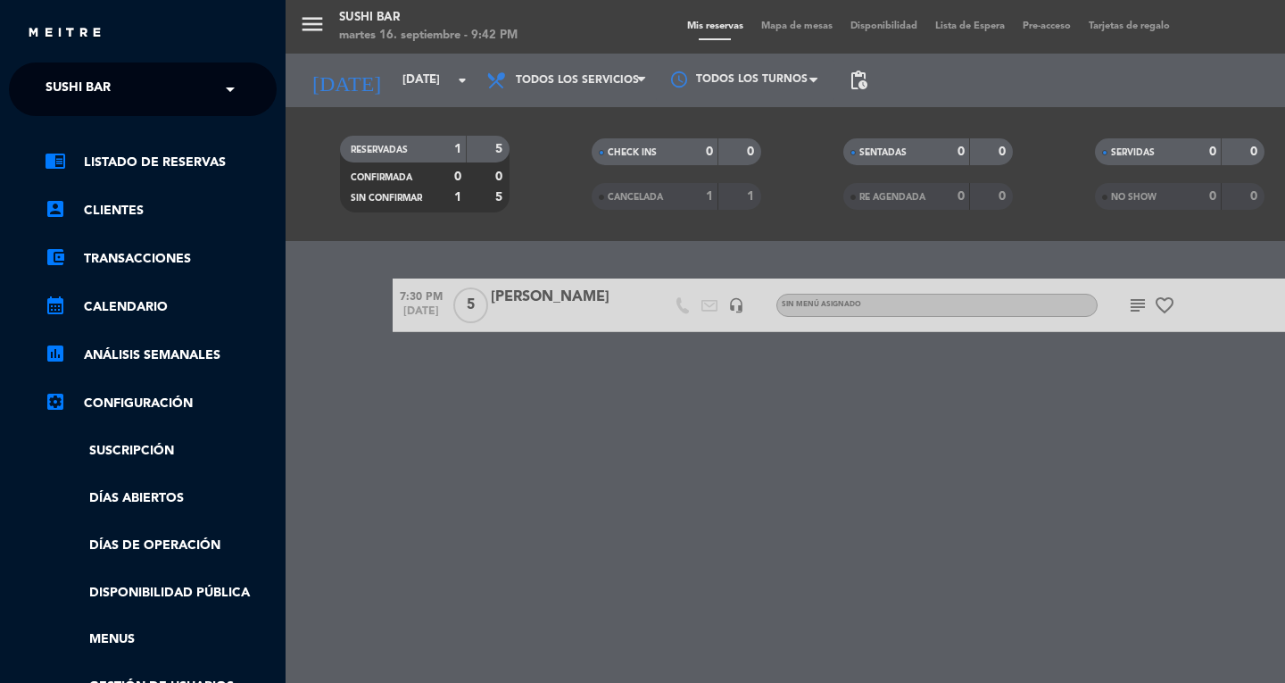
click at [48, 86] on span "SUSHI BAR" at bounding box center [78, 88] width 65 height 37
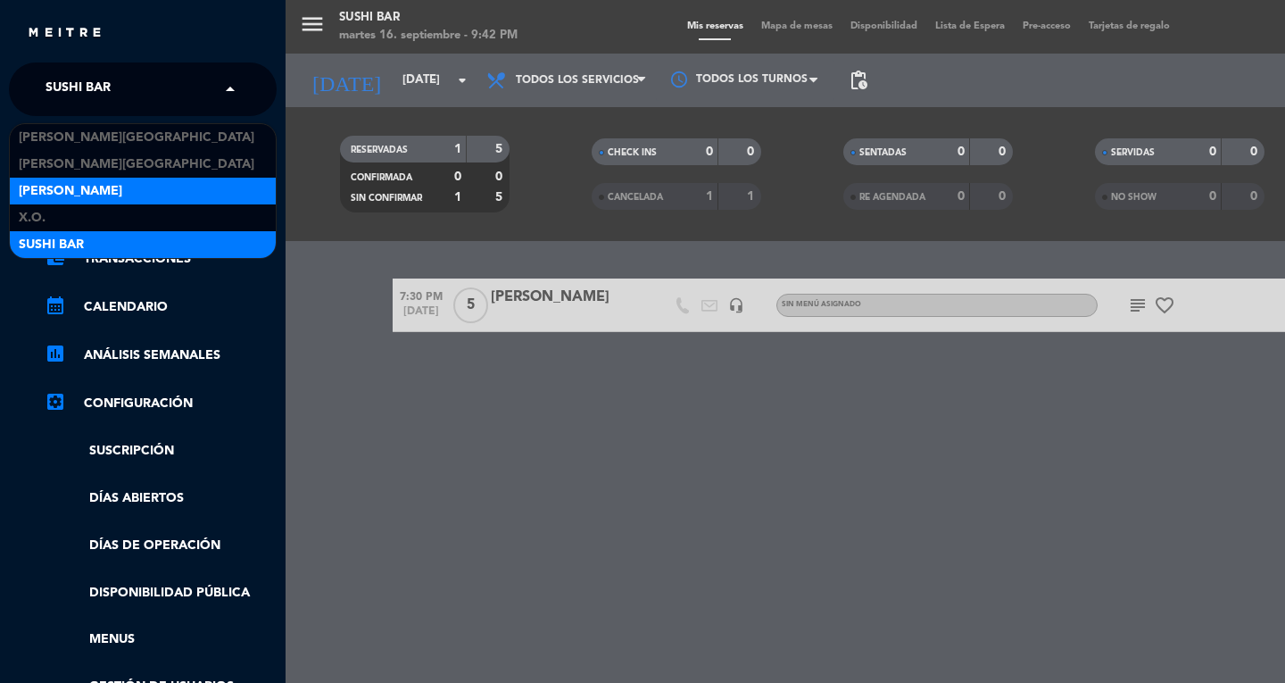
click at [40, 194] on span "[PERSON_NAME]" at bounding box center [70, 191] width 103 height 21
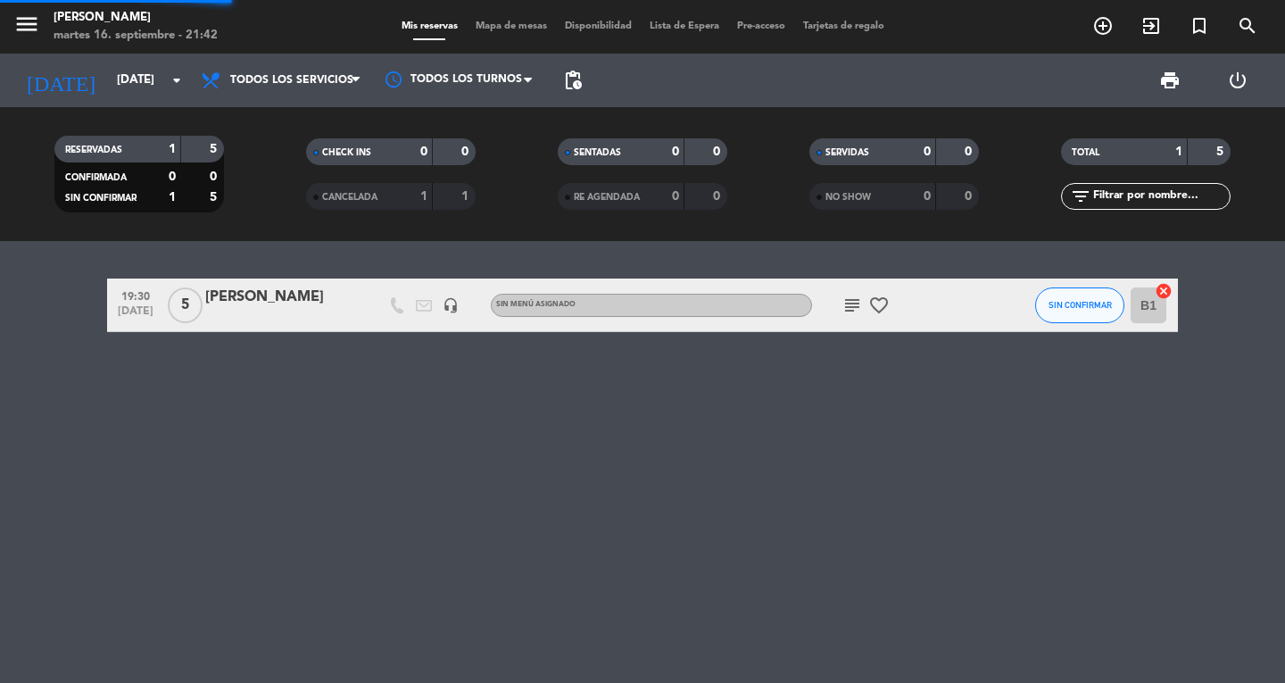
click at [917, 145] on div "0" at bounding box center [914, 152] width 36 height 21
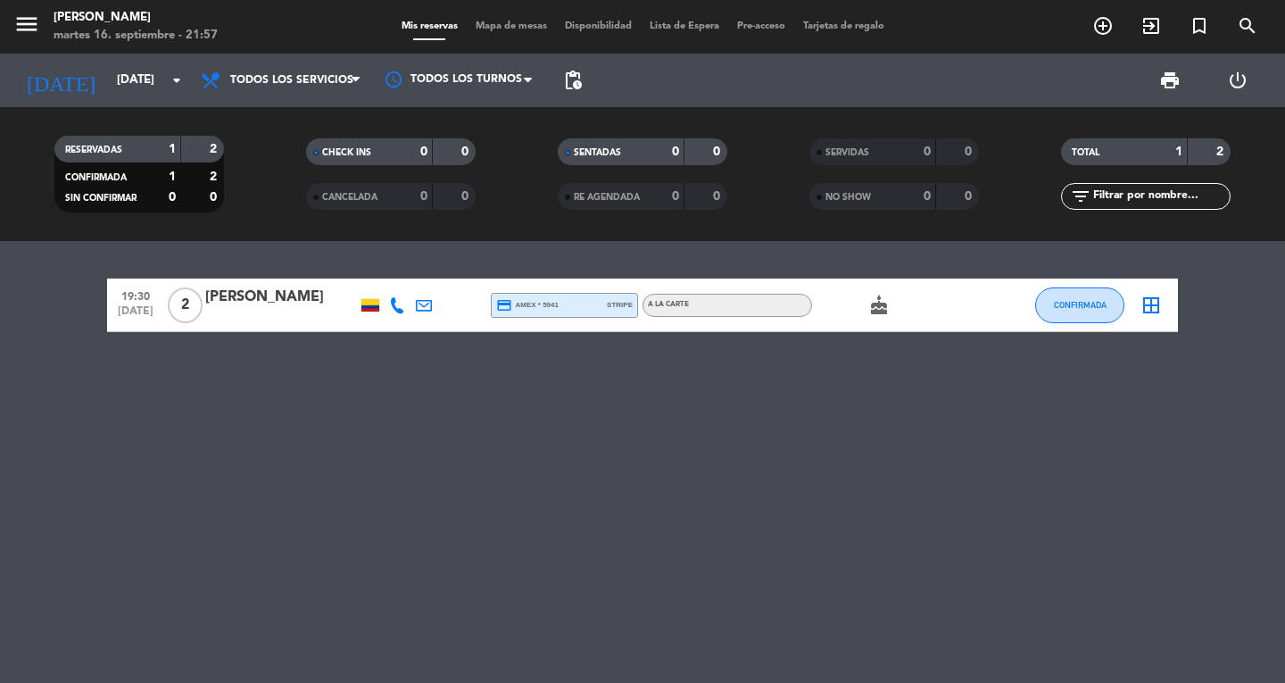
click at [927, 542] on div "19:30 [DATE] 2 [PERSON_NAME] credit_card amex * 5941 stripe A la carte cake CON…" at bounding box center [642, 462] width 1285 height 442
click at [1027, 538] on div "19:30 [DATE] 2 [PERSON_NAME] credit_card amex * 5941 stripe A la carte cake CON…" at bounding box center [642, 462] width 1285 height 442
click at [1055, 544] on div "19:30 [DATE] 2 [PERSON_NAME] credit_card amex * 5941 stripe A la carte cake CON…" at bounding box center [642, 462] width 1285 height 442
